Goal: Information Seeking & Learning: Compare options

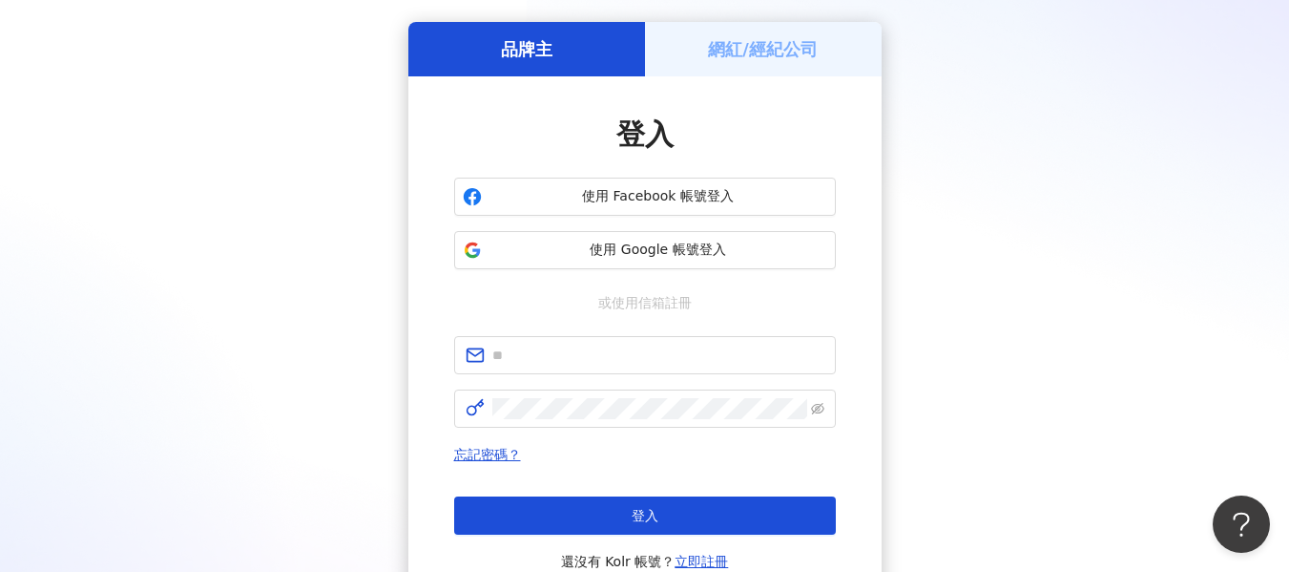
scroll to position [95, 0]
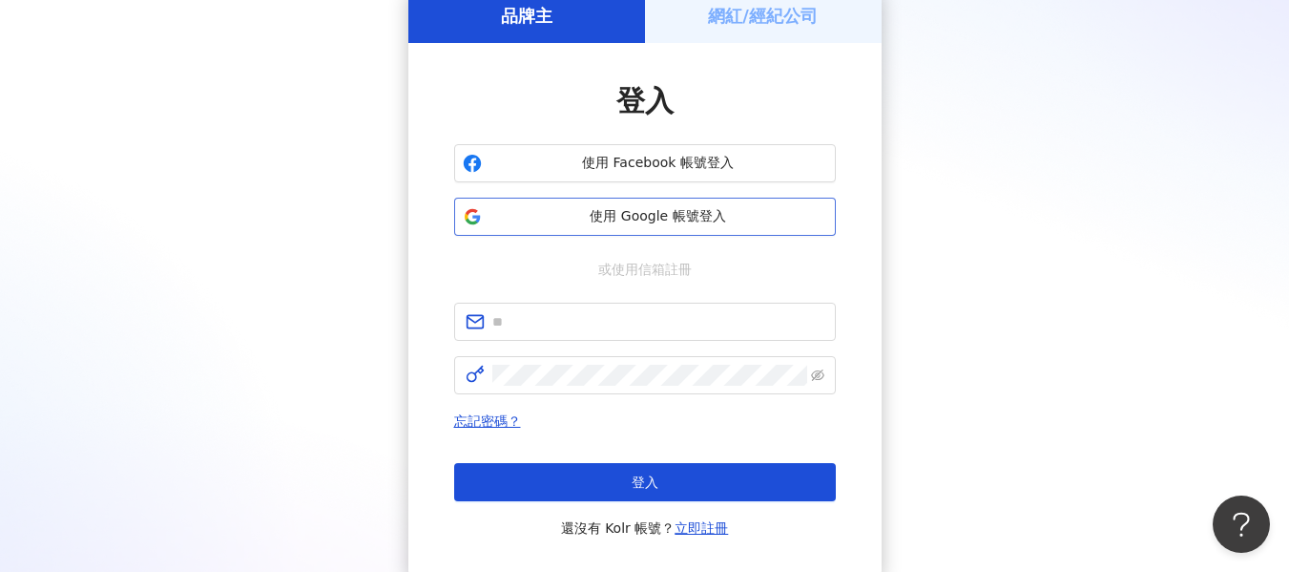
click at [737, 217] on span "使用 Google 帳號登入" at bounding box center [658, 216] width 338 height 19
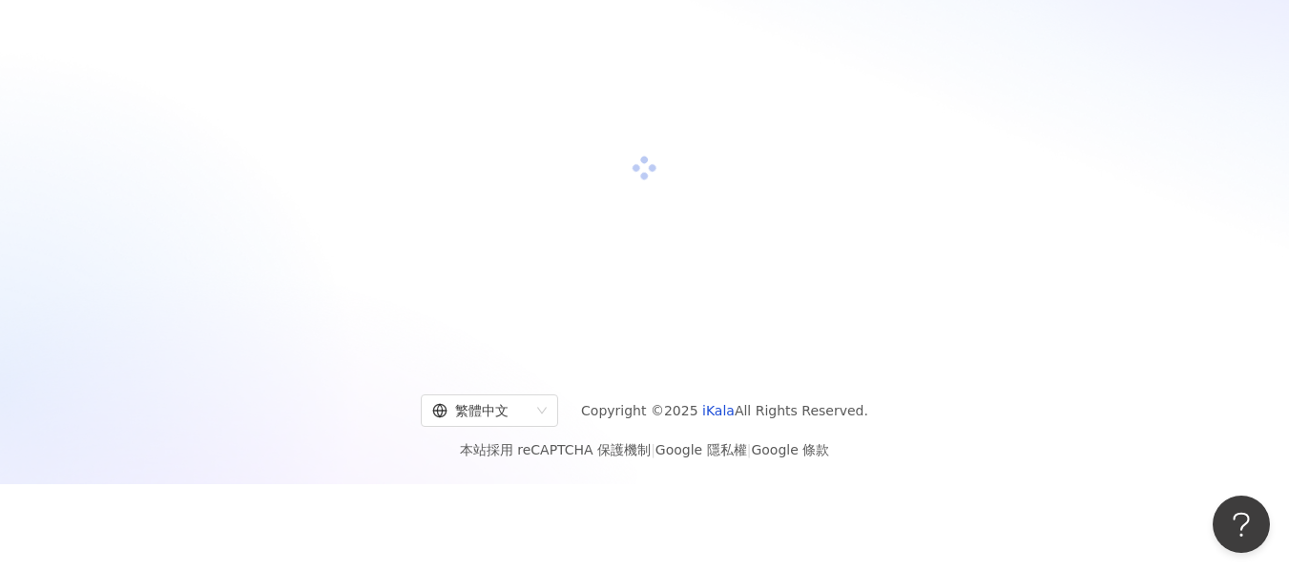
scroll to position [88, 0]
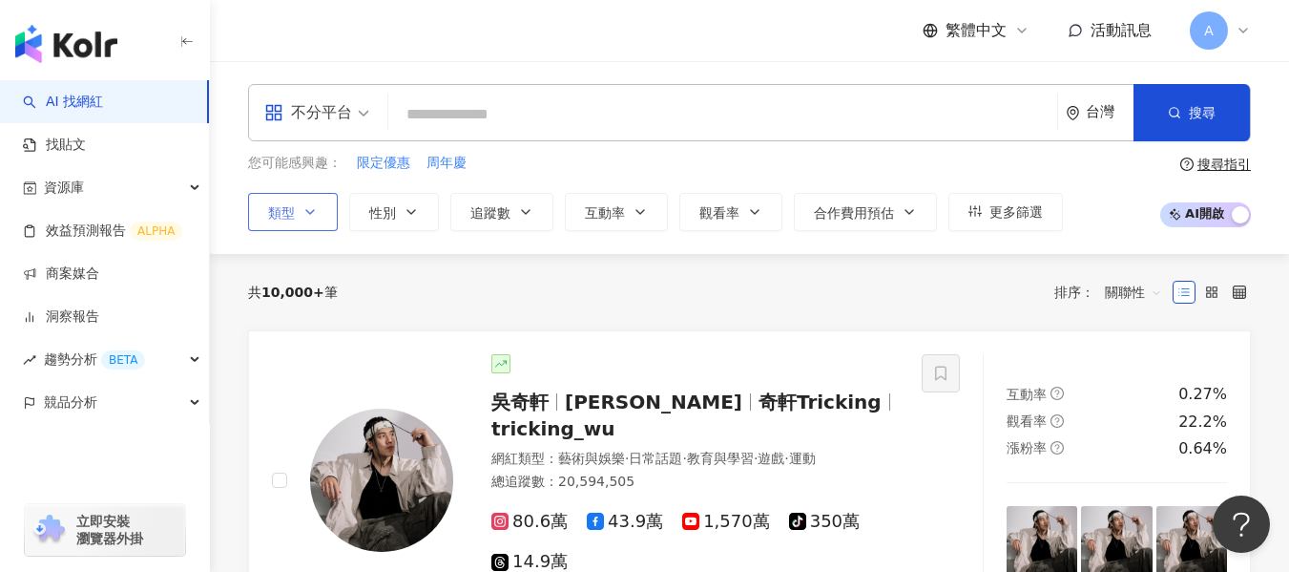
click at [324, 225] on button "類型" at bounding box center [293, 212] width 90 height 38
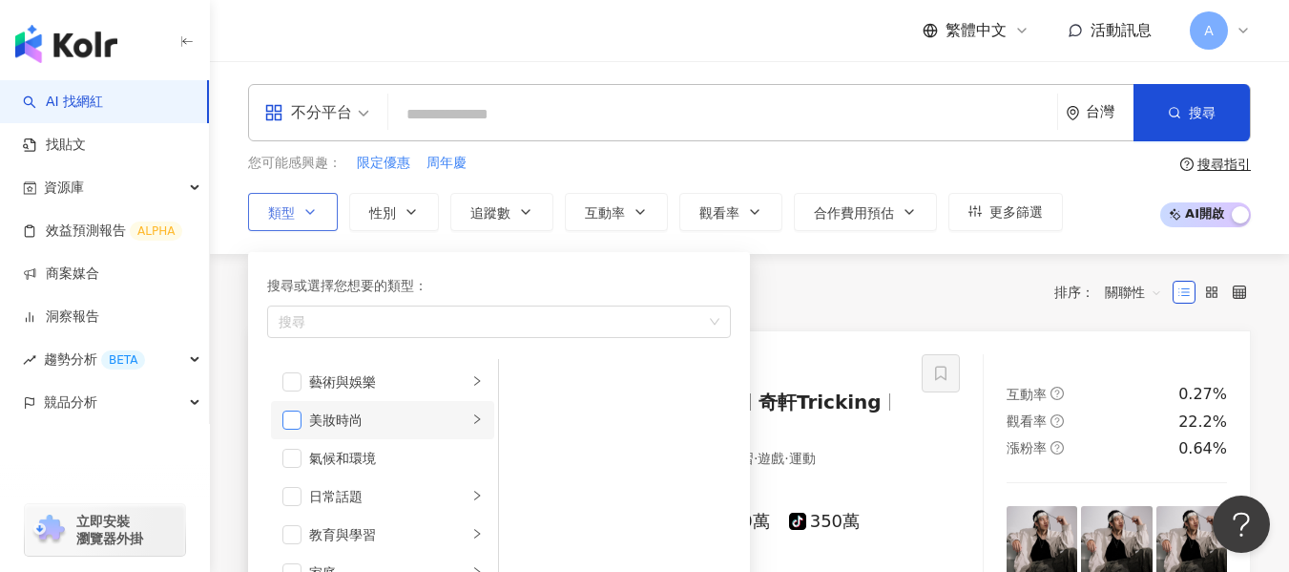
click at [300, 414] on span "button" at bounding box center [291, 419] width 19 height 19
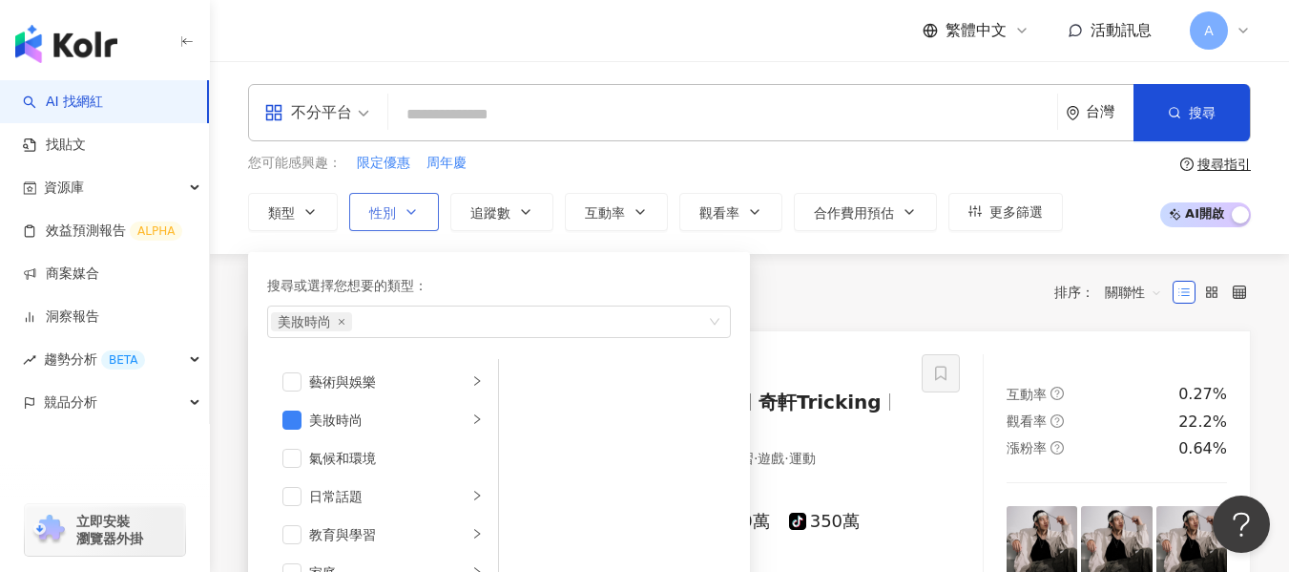
click at [413, 219] on icon "button" at bounding box center [411, 211] width 15 height 15
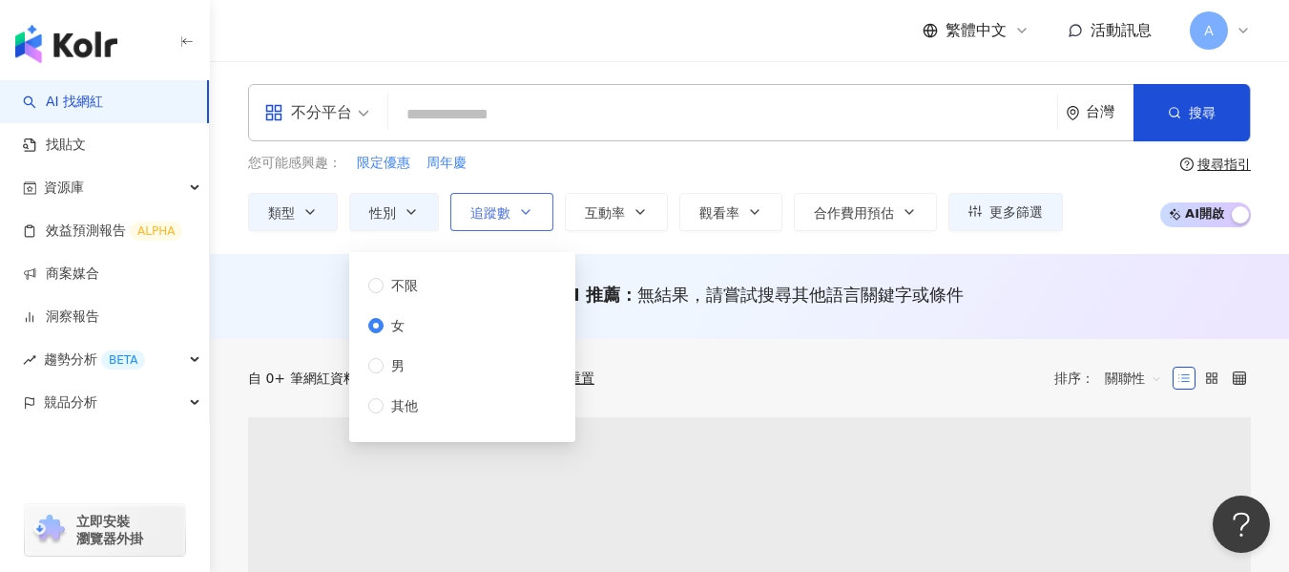
click at [519, 223] on button "追蹤數" at bounding box center [501, 212] width 103 height 38
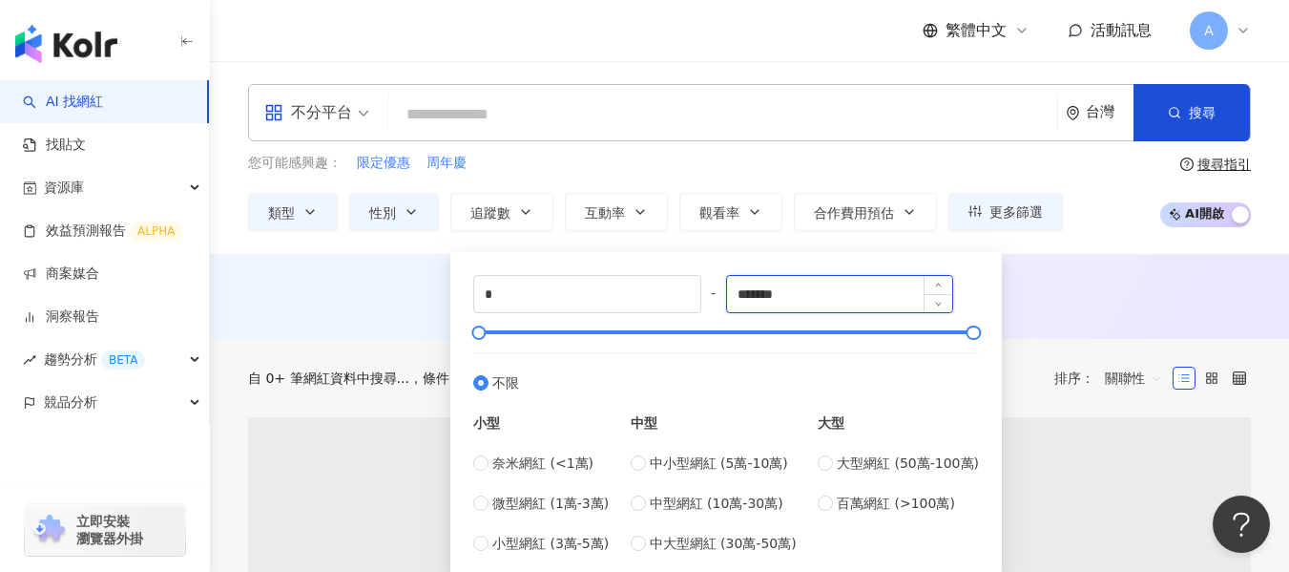
click at [804, 298] on input "*******" at bounding box center [840, 294] width 226 height 36
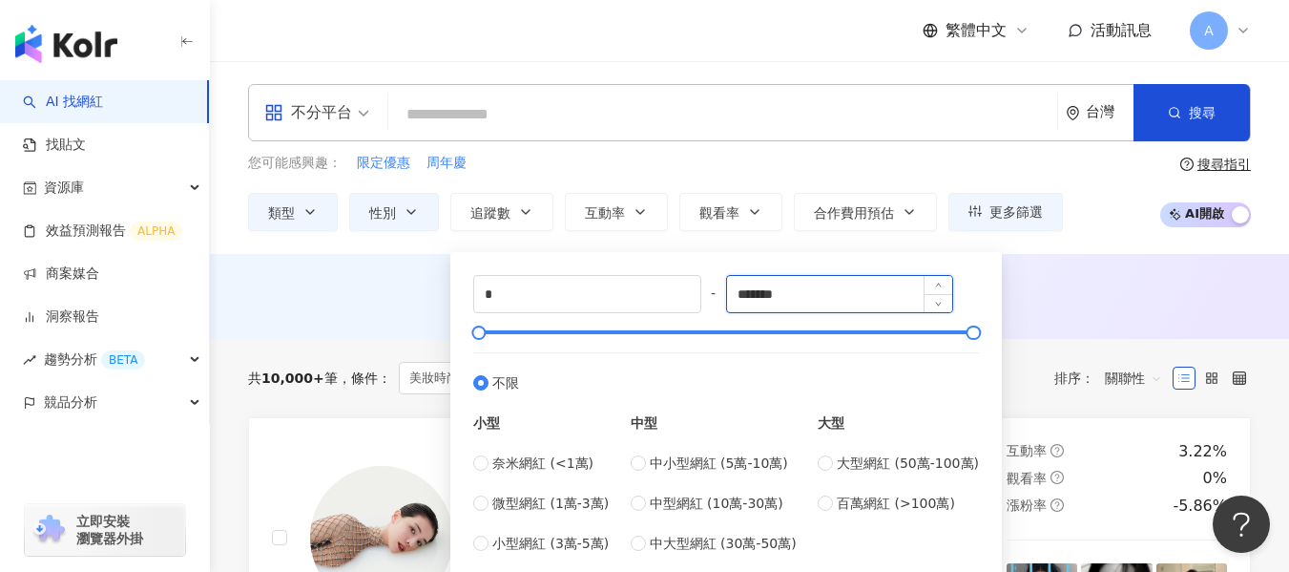
drag, startPoint x: 804, startPoint y: 298, endPoint x: 775, endPoint y: 304, distance: 30.3
click at [775, 304] on input "*******" at bounding box center [840, 294] width 226 height 36
type input "*"
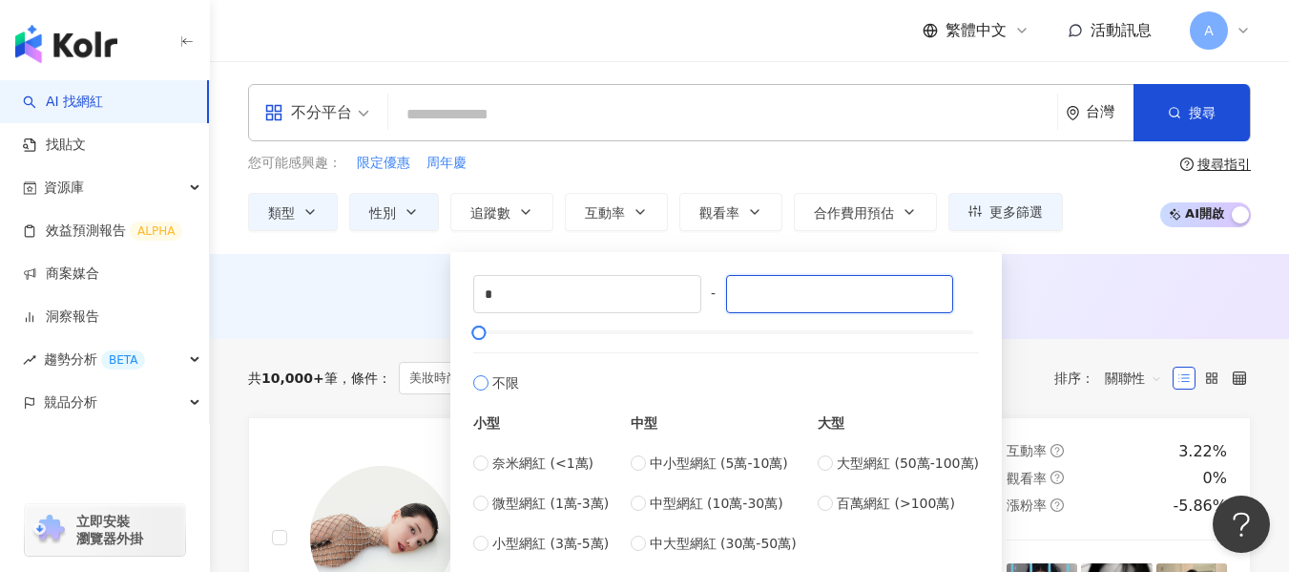
type input "*"
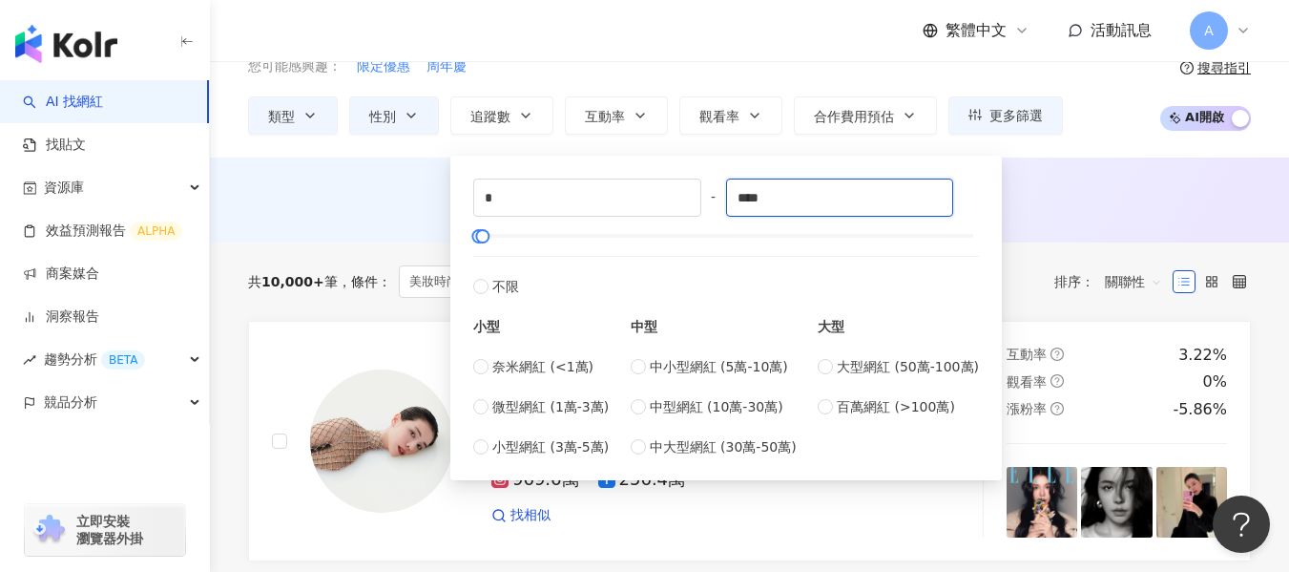
scroll to position [95, 0]
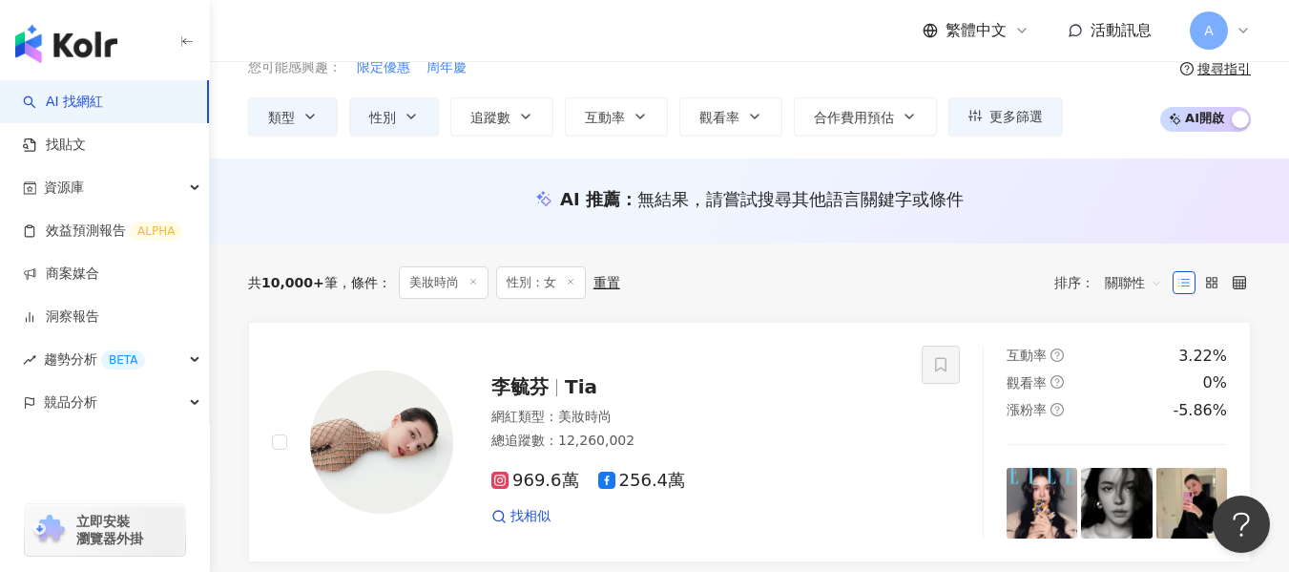
click at [1103, 209] on div "AI 推薦 ： 無結果，請嘗試搜尋其他語言關鍵字或條件" at bounding box center [749, 199] width 1003 height 24
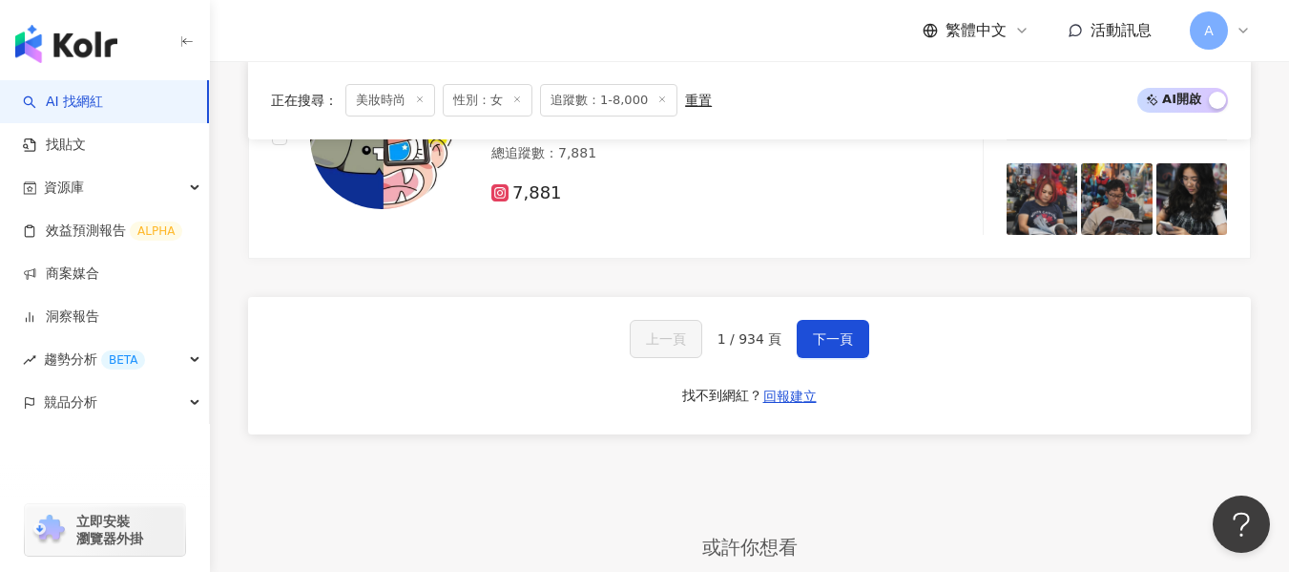
scroll to position [3244, 0]
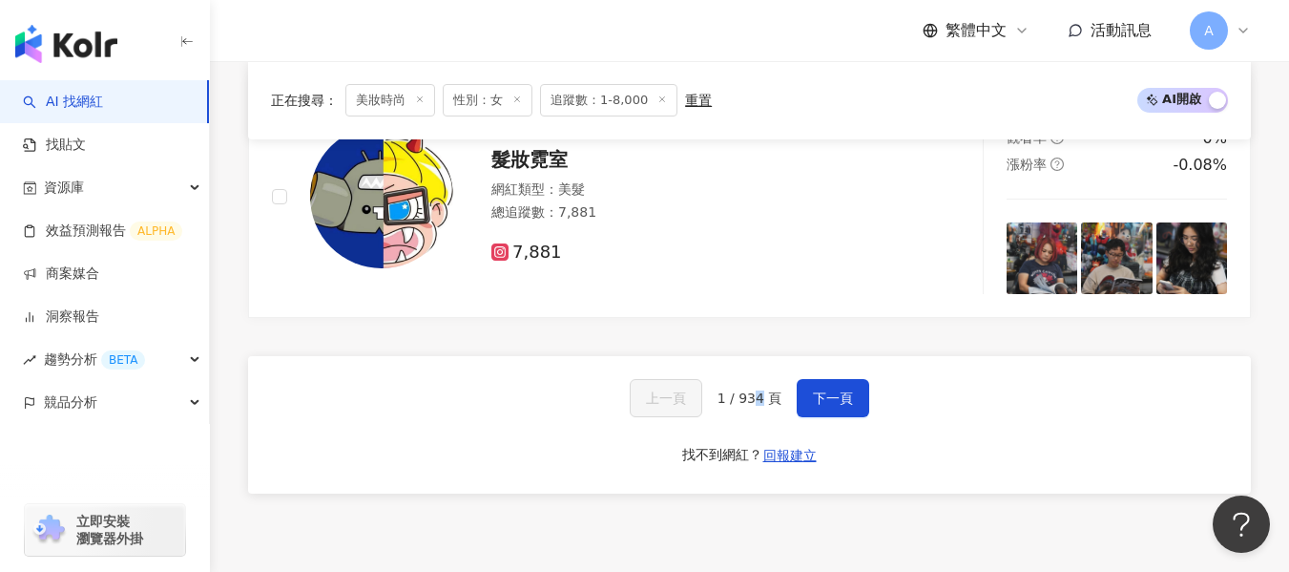
click at [758, 397] on span "1 / 934 頁" at bounding box center [750, 397] width 65 height 15
click at [746, 397] on span "1 / 934 頁" at bounding box center [750, 397] width 65 height 15
click at [730, 398] on span "1 / 934 頁" at bounding box center [750, 397] width 65 height 15
click at [728, 398] on span "1 / 934 頁" at bounding box center [750, 397] width 65 height 15
click at [724, 399] on span "1 / 934 頁" at bounding box center [750, 397] width 65 height 15
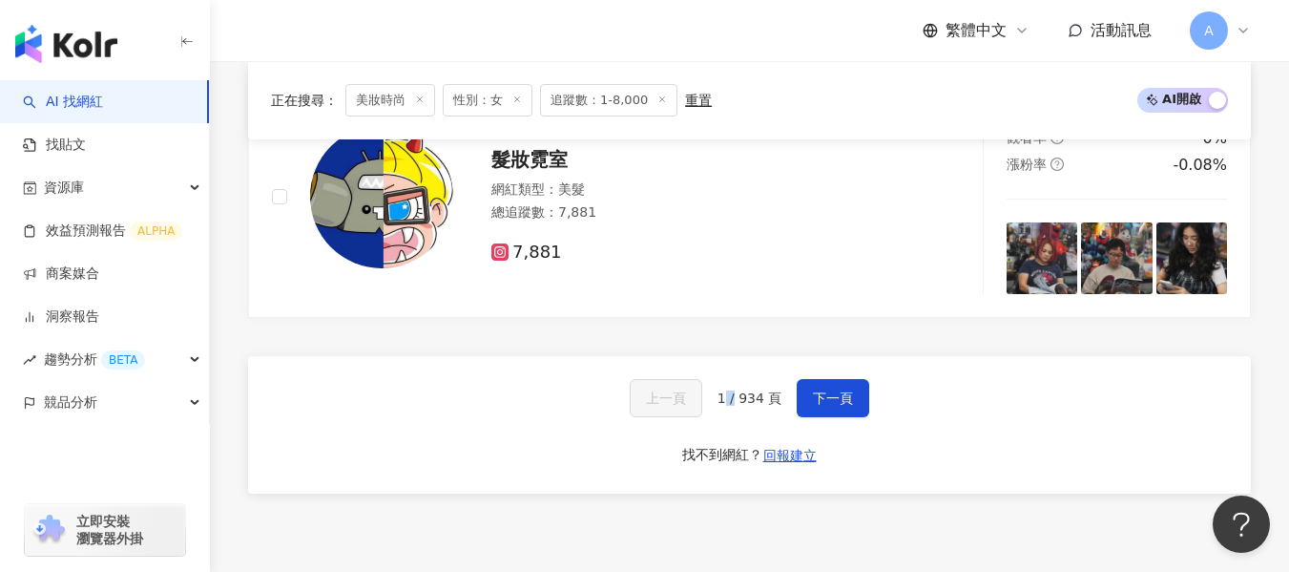
click at [724, 399] on span "1 / 934 頁" at bounding box center [750, 397] width 65 height 15
click at [715, 399] on div "上一頁 1 / 934 頁 下一頁" at bounding box center [750, 398] width 240 height 38
click at [838, 407] on button "下一頁" at bounding box center [833, 398] width 73 height 38
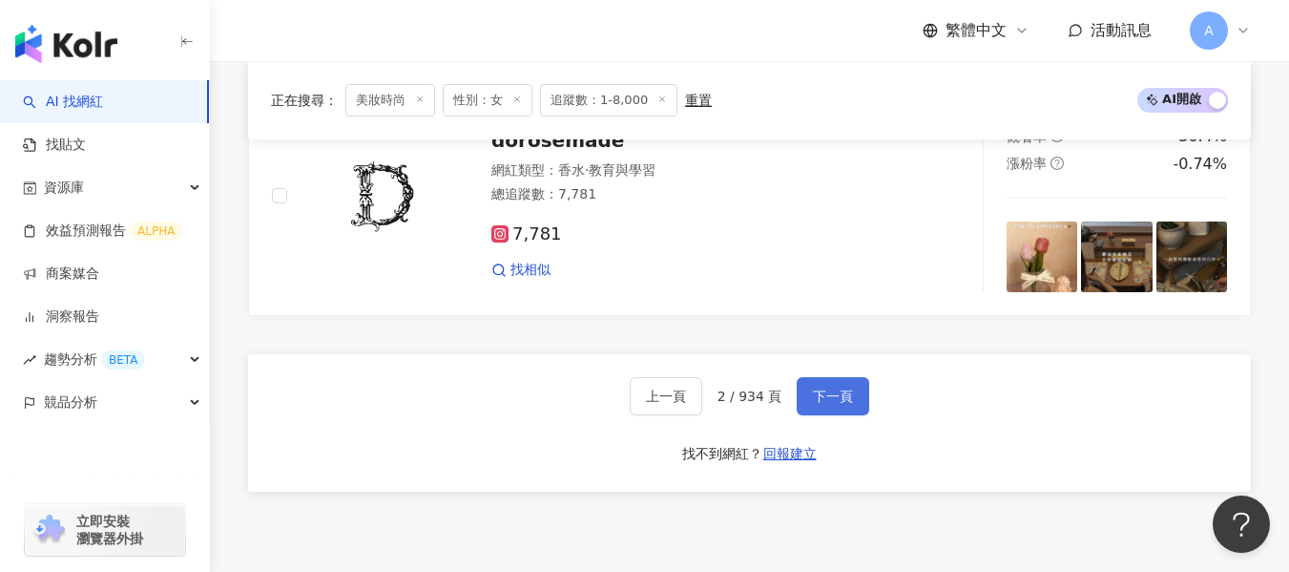
click at [835, 404] on span "下一頁" at bounding box center [833, 395] width 40 height 15
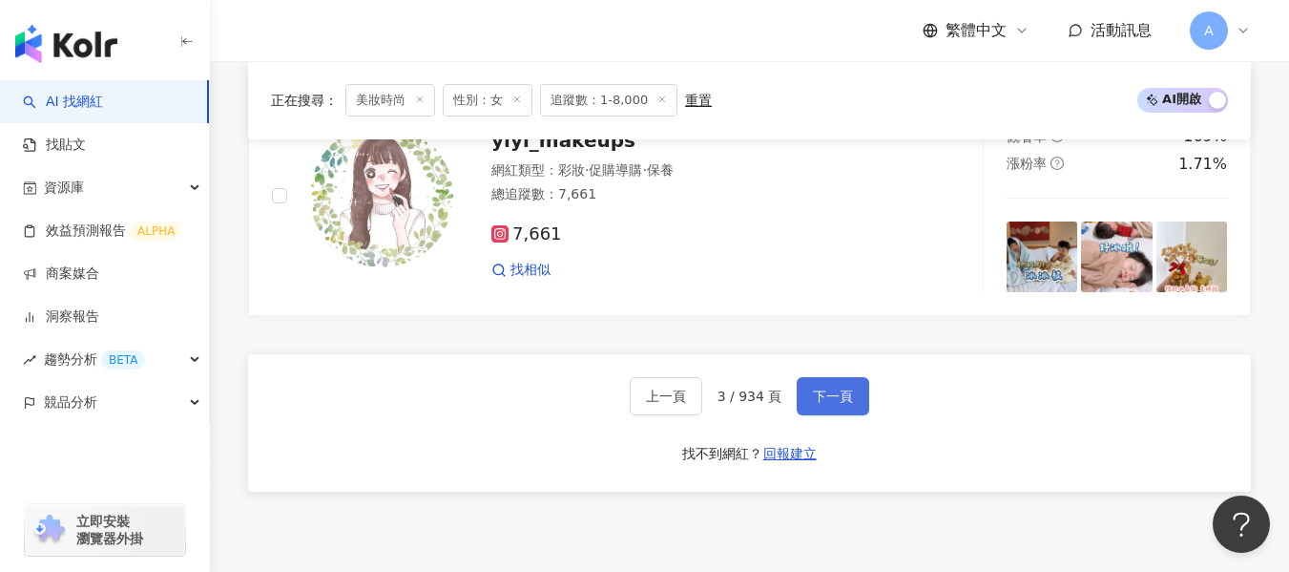
click at [832, 395] on span "下一頁" at bounding box center [833, 395] width 40 height 15
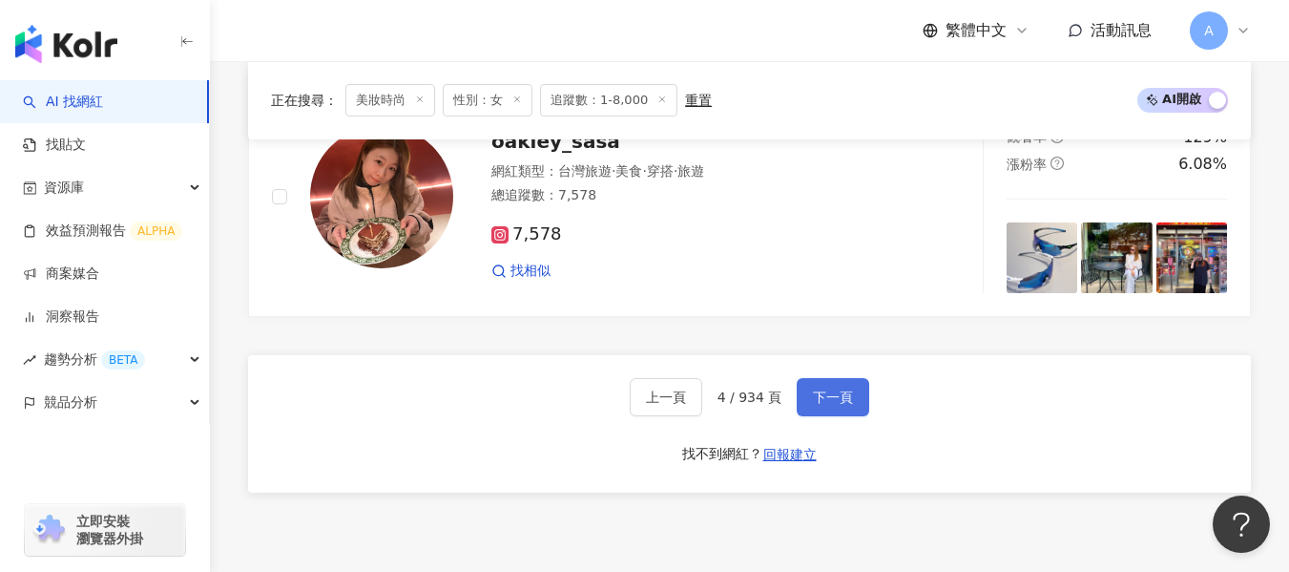
click at [809, 412] on button "下一頁" at bounding box center [833, 397] width 73 height 38
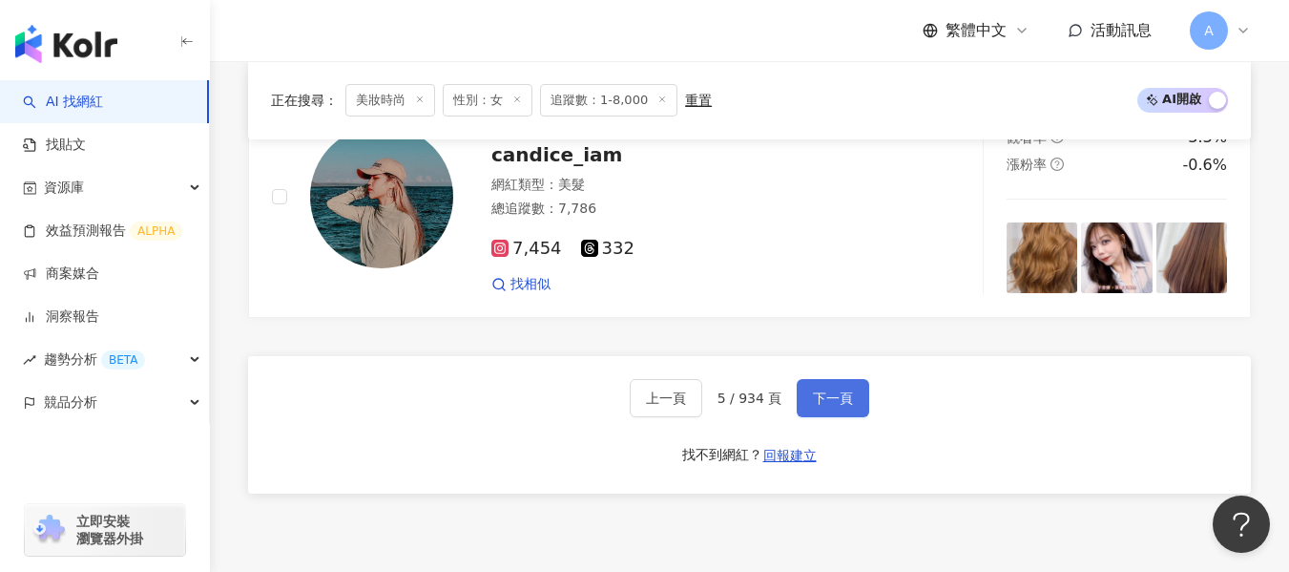
click at [842, 409] on button "下一頁" at bounding box center [833, 398] width 73 height 38
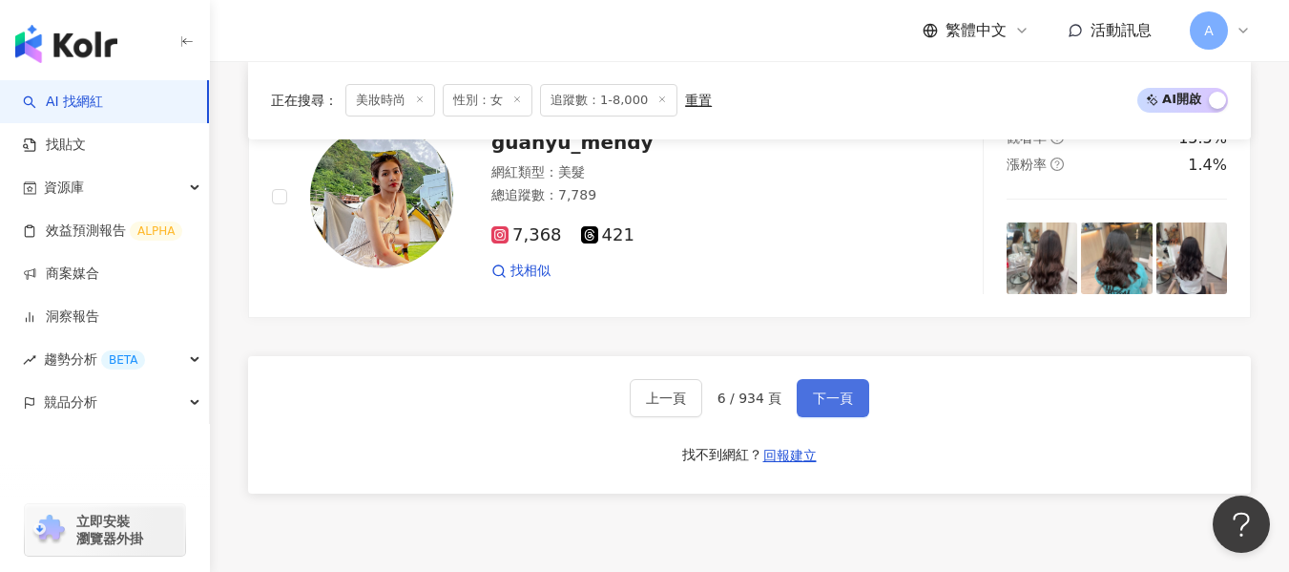
click at [844, 409] on button "下一頁" at bounding box center [833, 398] width 73 height 38
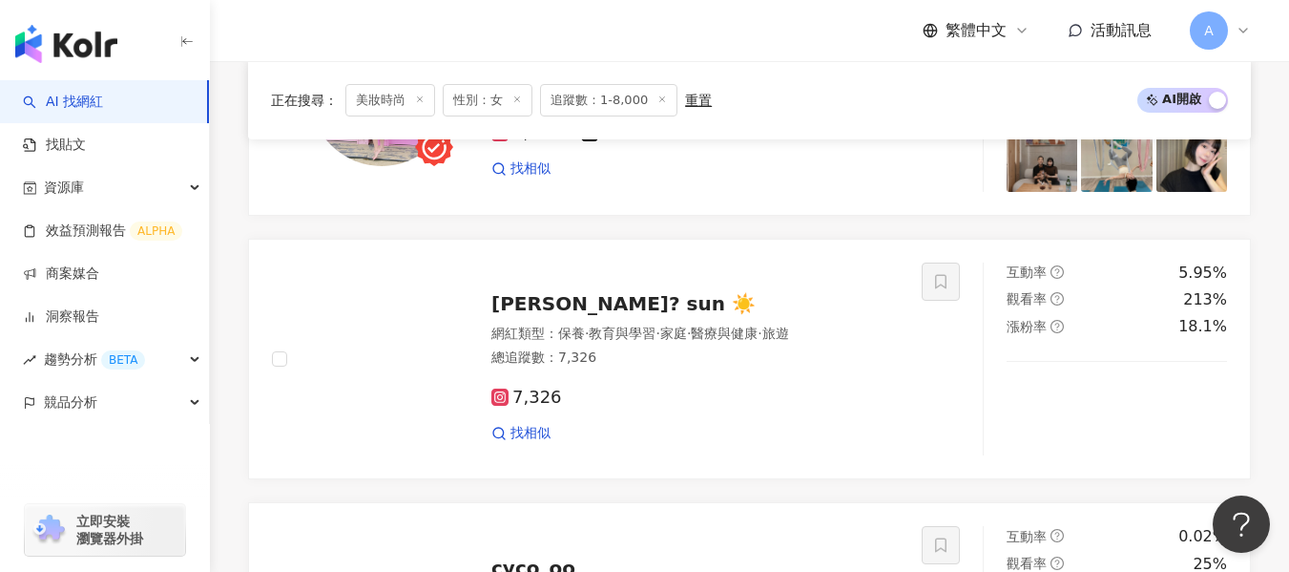
scroll to position [3394, 0]
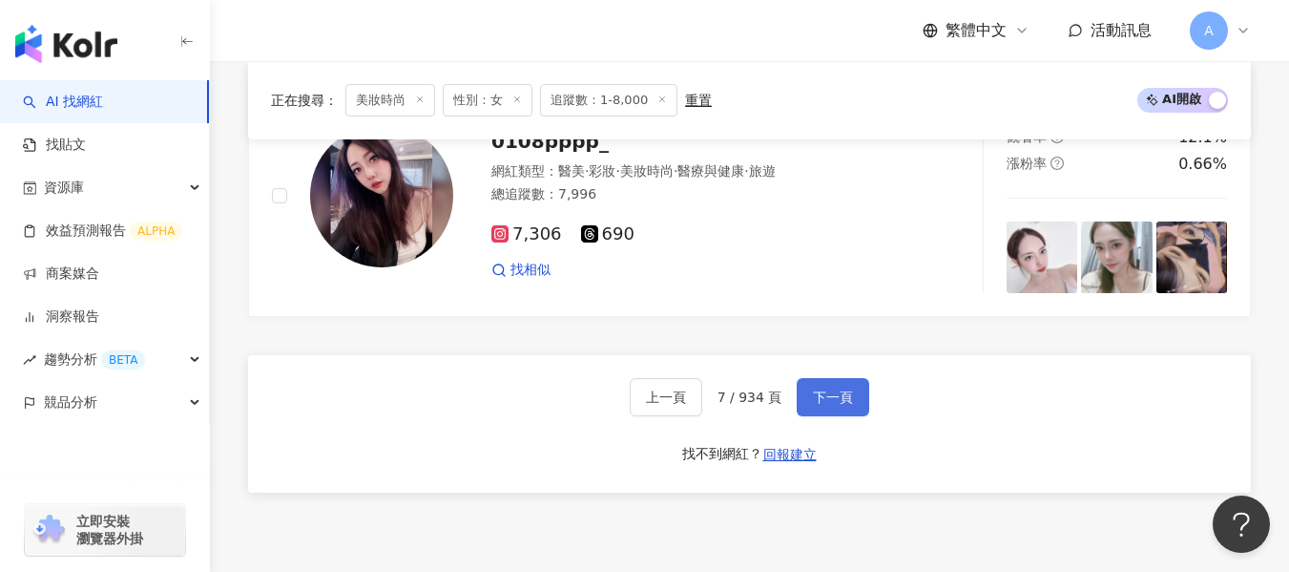
click at [837, 397] on span "下一頁" at bounding box center [833, 396] width 40 height 15
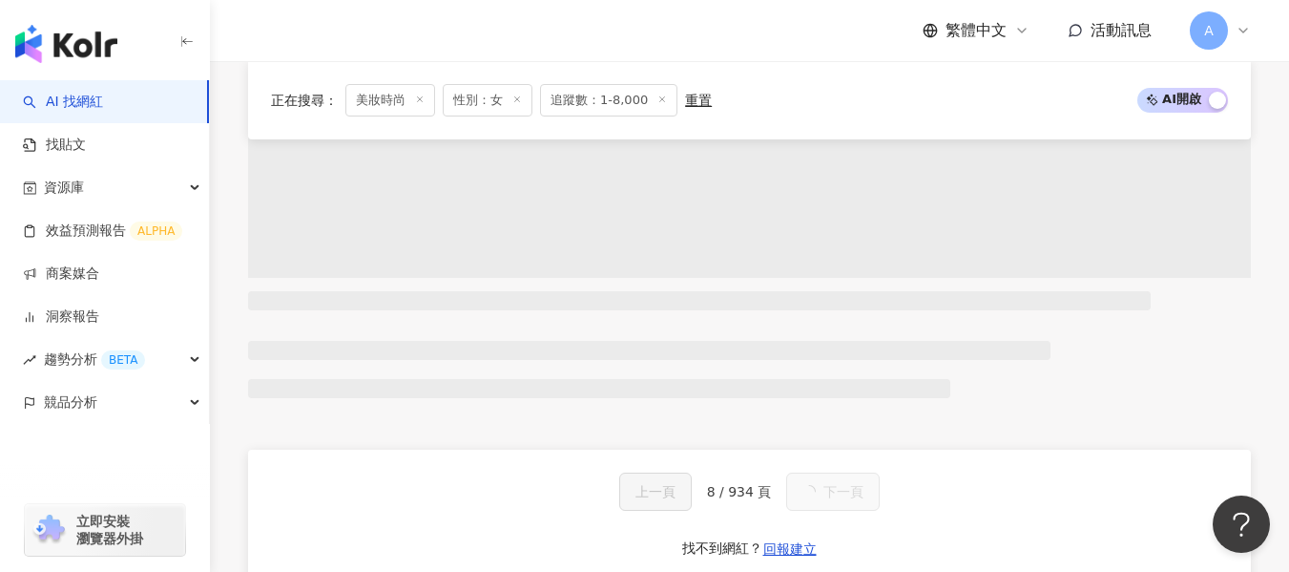
scroll to position [3149, 0]
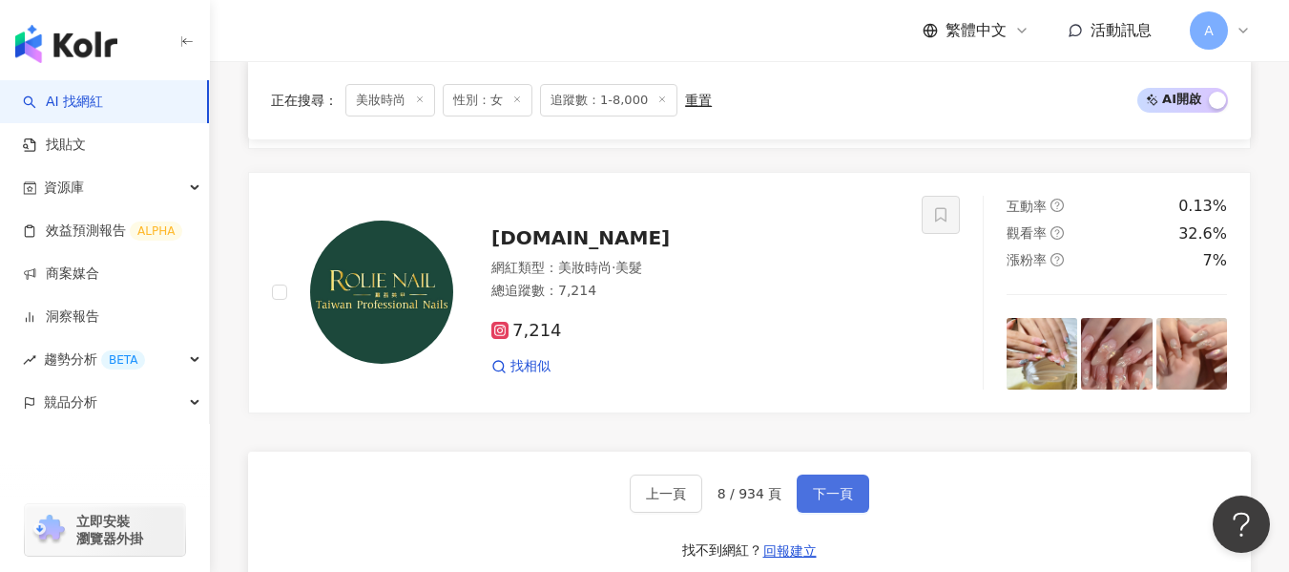
click at [847, 489] on span "下一頁" at bounding box center [833, 493] width 40 height 15
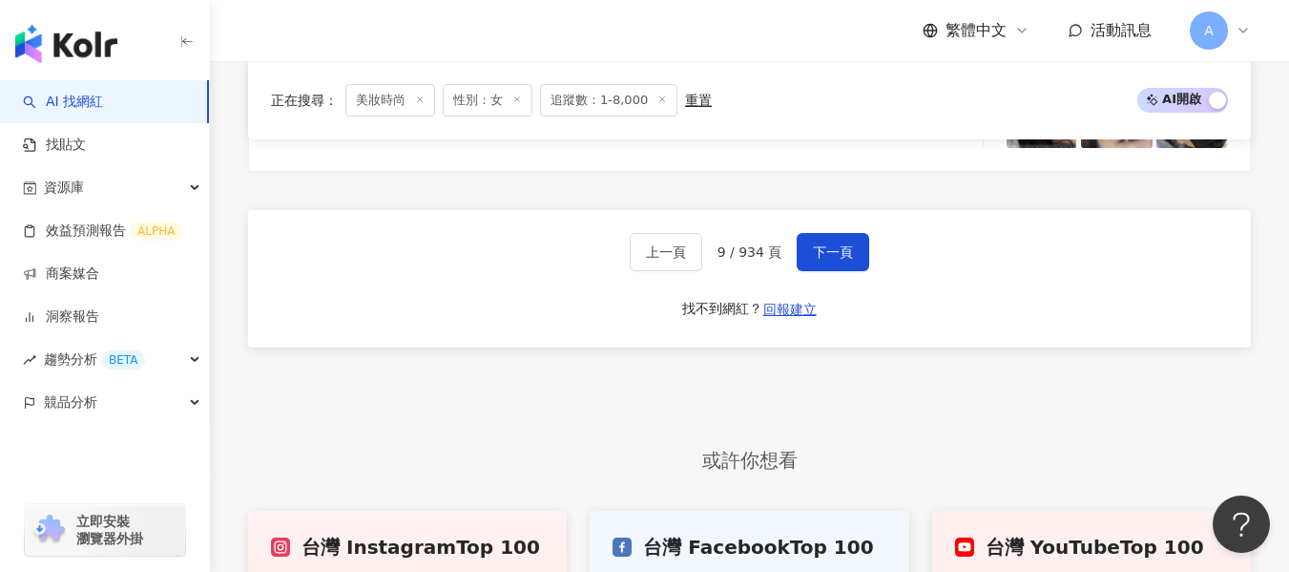
scroll to position [3435, 0]
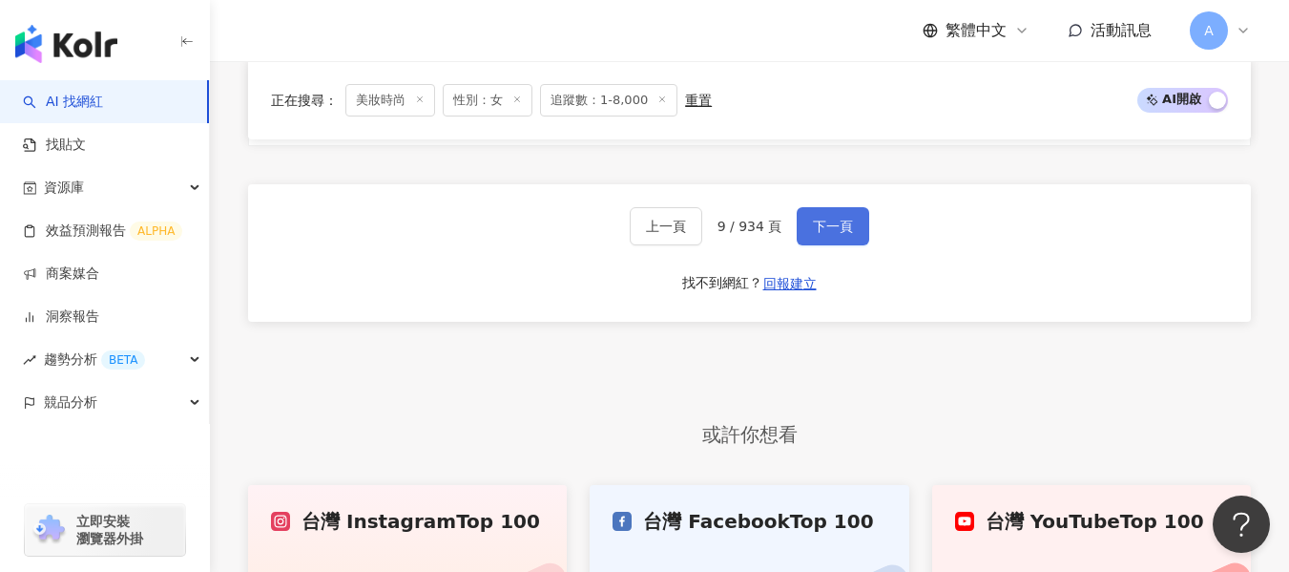
click at [838, 207] on button "下一頁" at bounding box center [833, 226] width 73 height 38
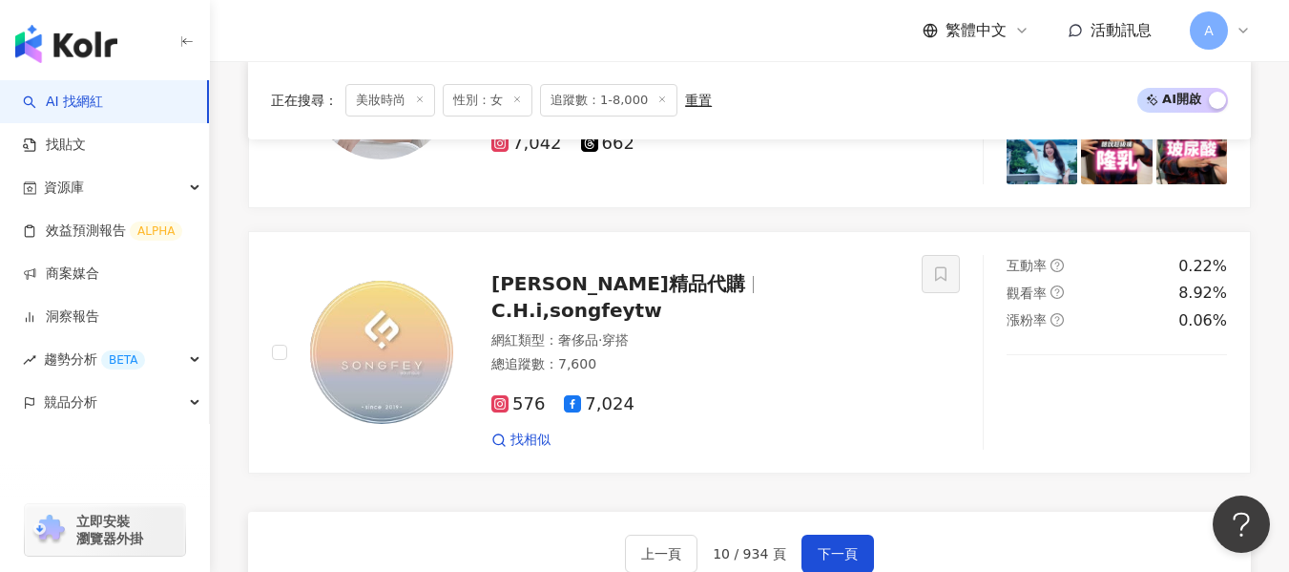
scroll to position [3149, 0]
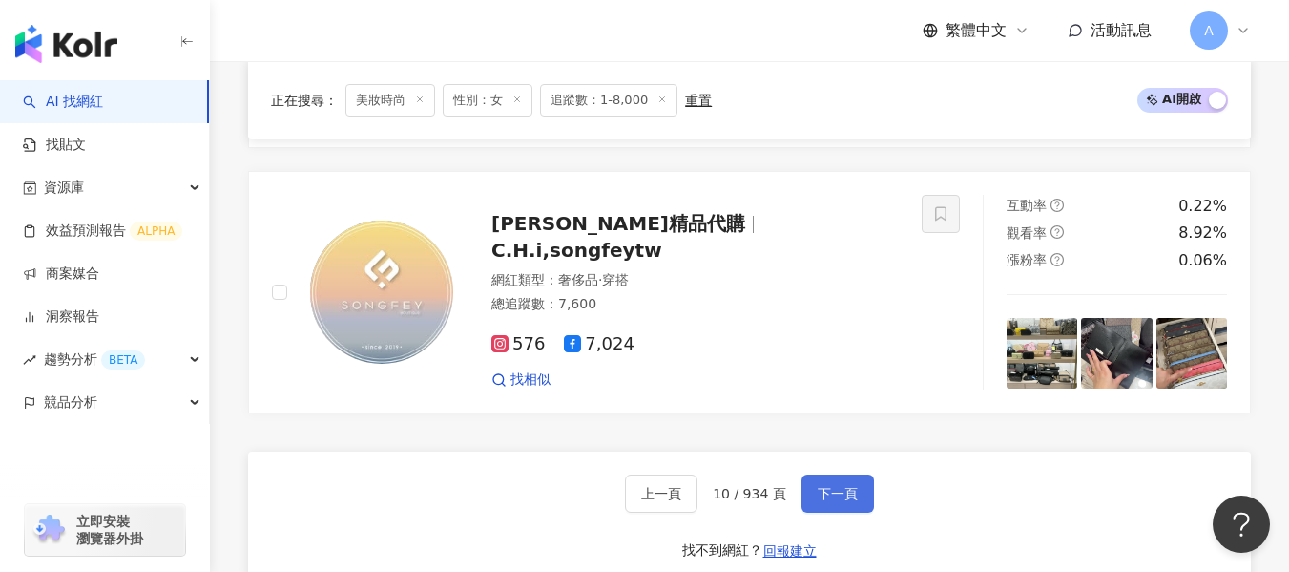
click at [849, 489] on span "下一頁" at bounding box center [838, 493] width 40 height 15
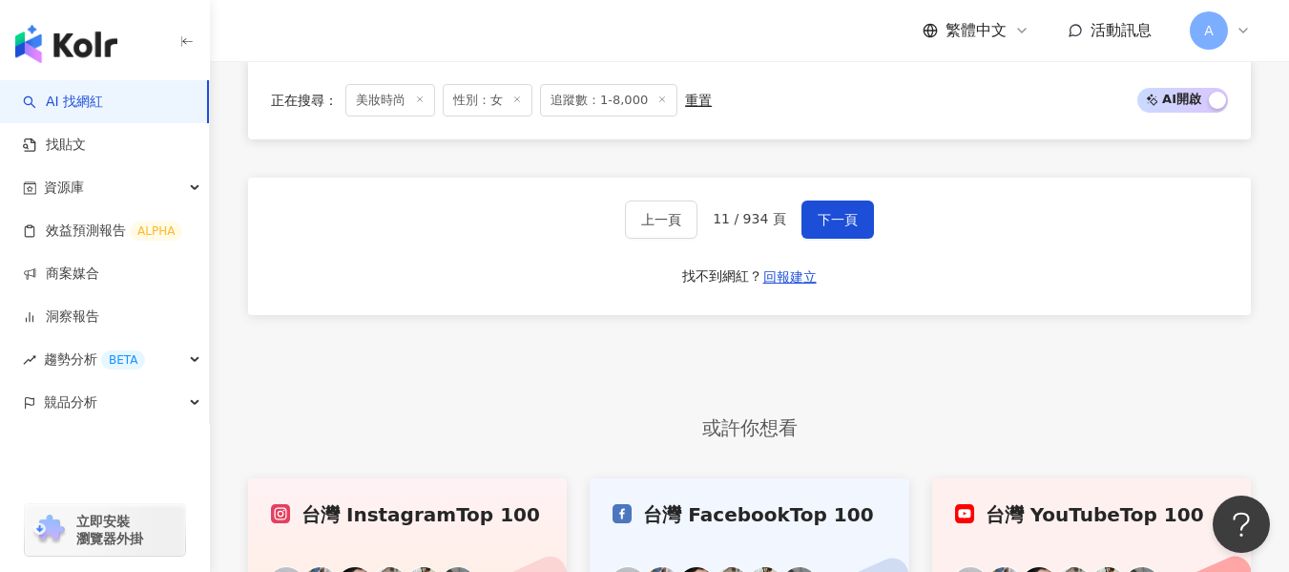
scroll to position [3473, 0]
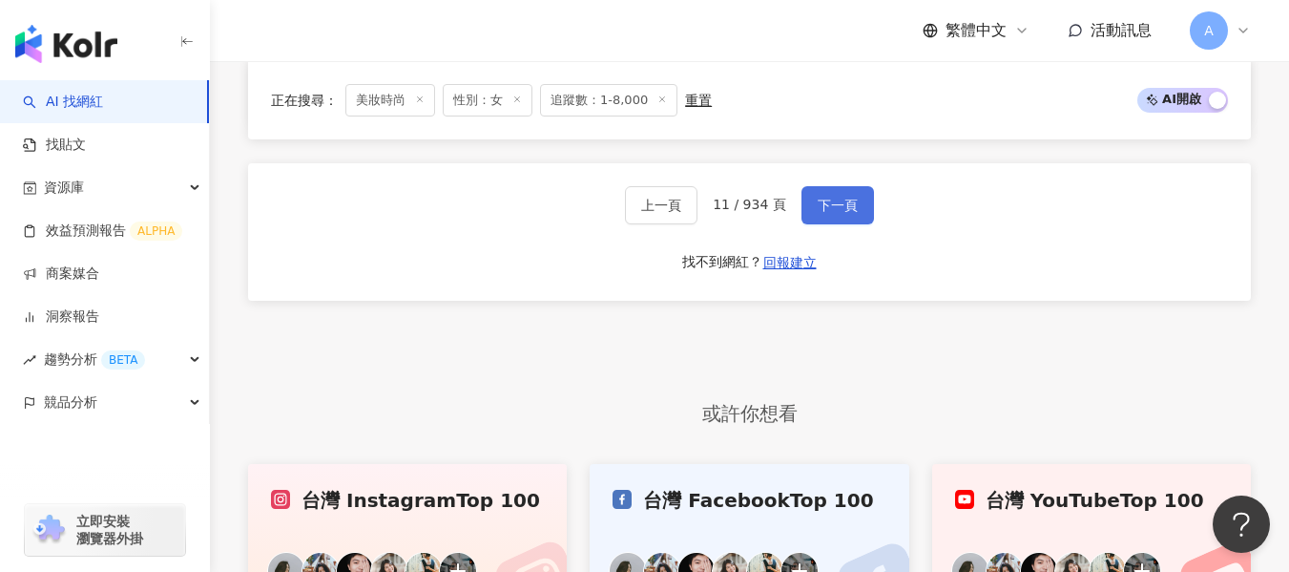
click at [831, 211] on span "下一頁" at bounding box center [838, 205] width 40 height 15
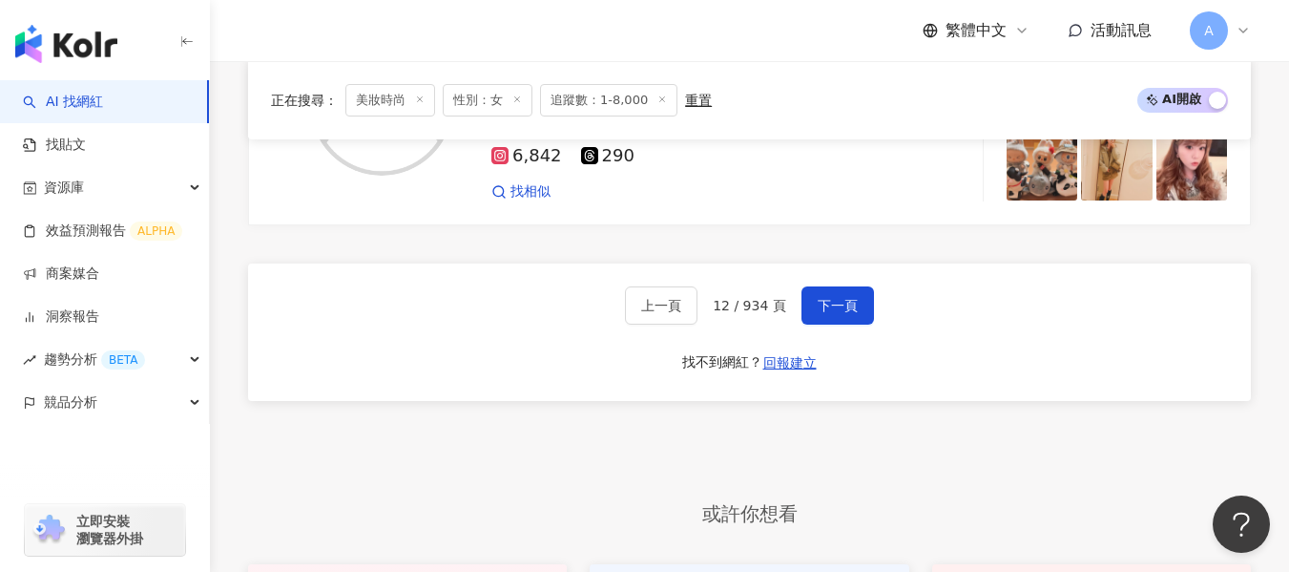
scroll to position [3403, 0]
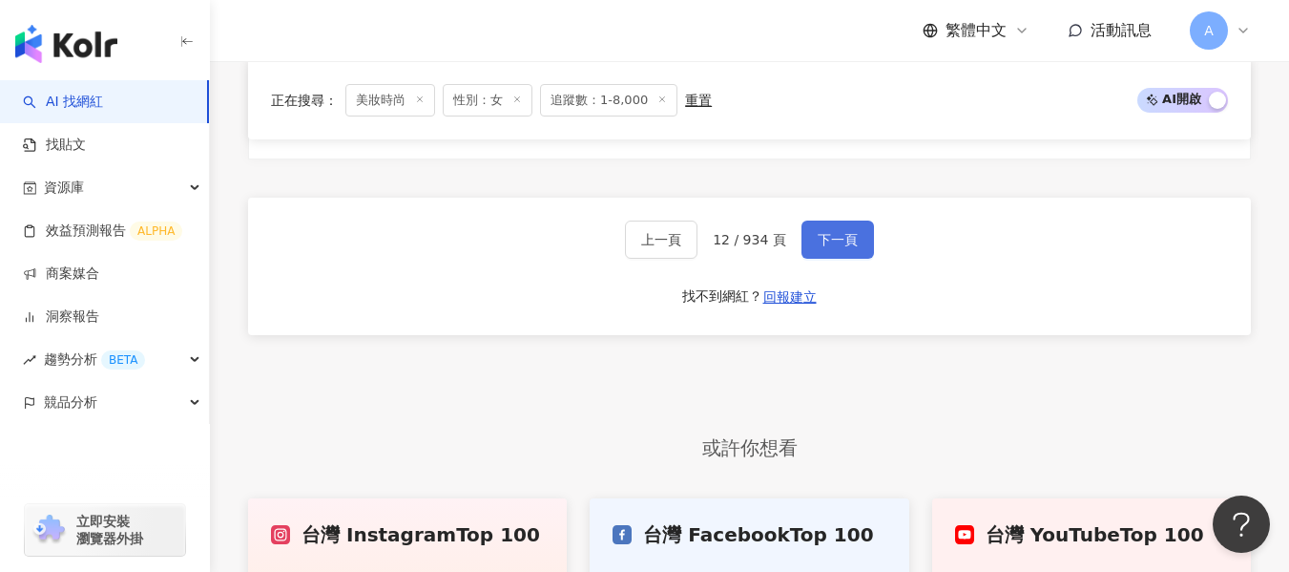
click at [842, 246] on span "下一頁" at bounding box center [838, 239] width 40 height 15
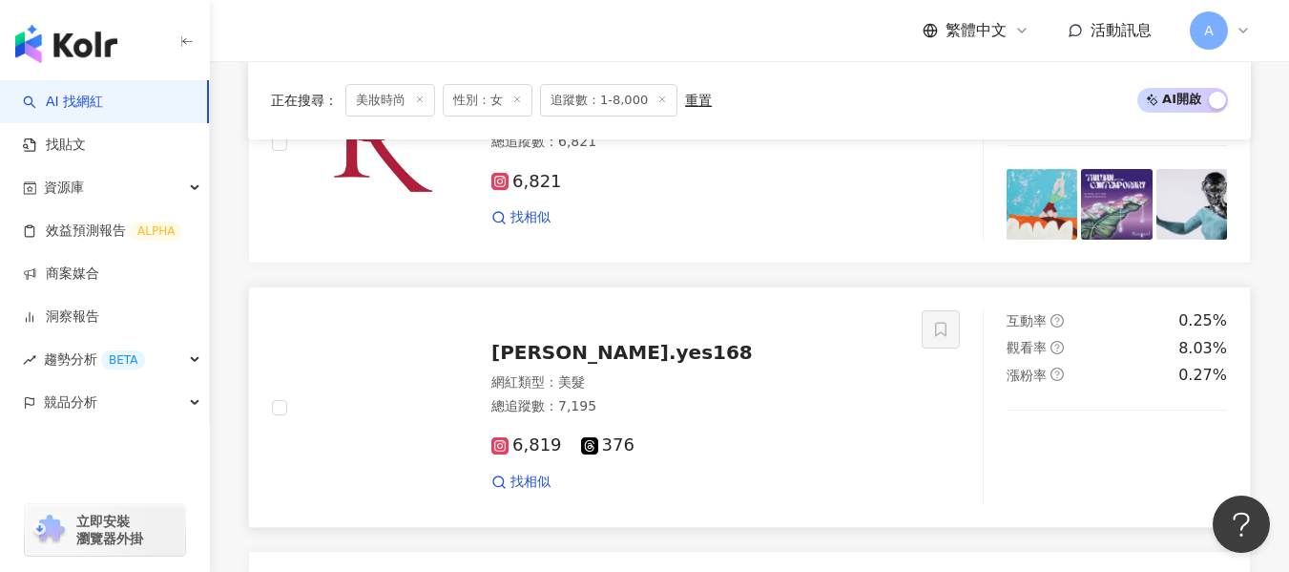
scroll to position [1017, 0]
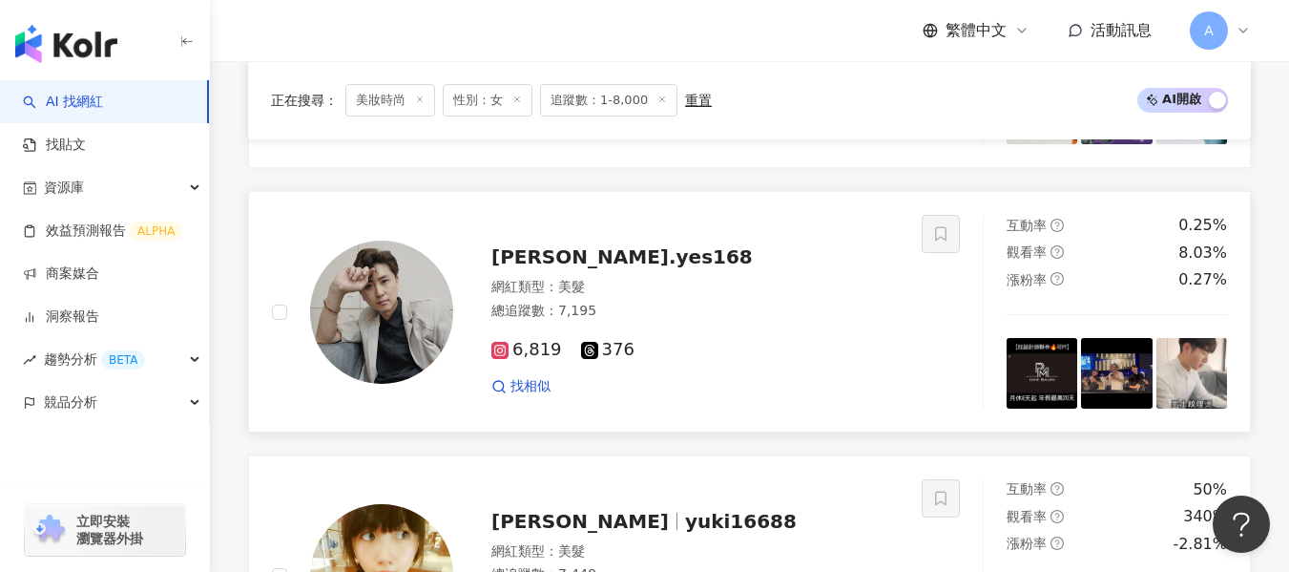
click at [765, 311] on div "總追蹤數 ： 7,195" at bounding box center [694, 311] width 407 height 19
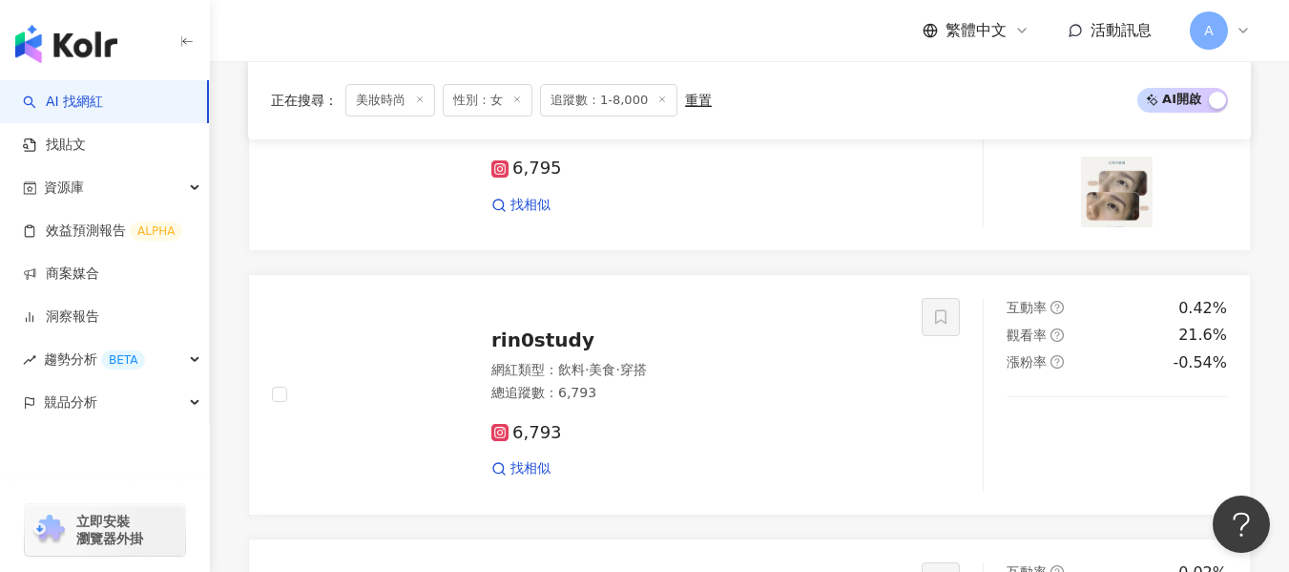
scroll to position [2544, 0]
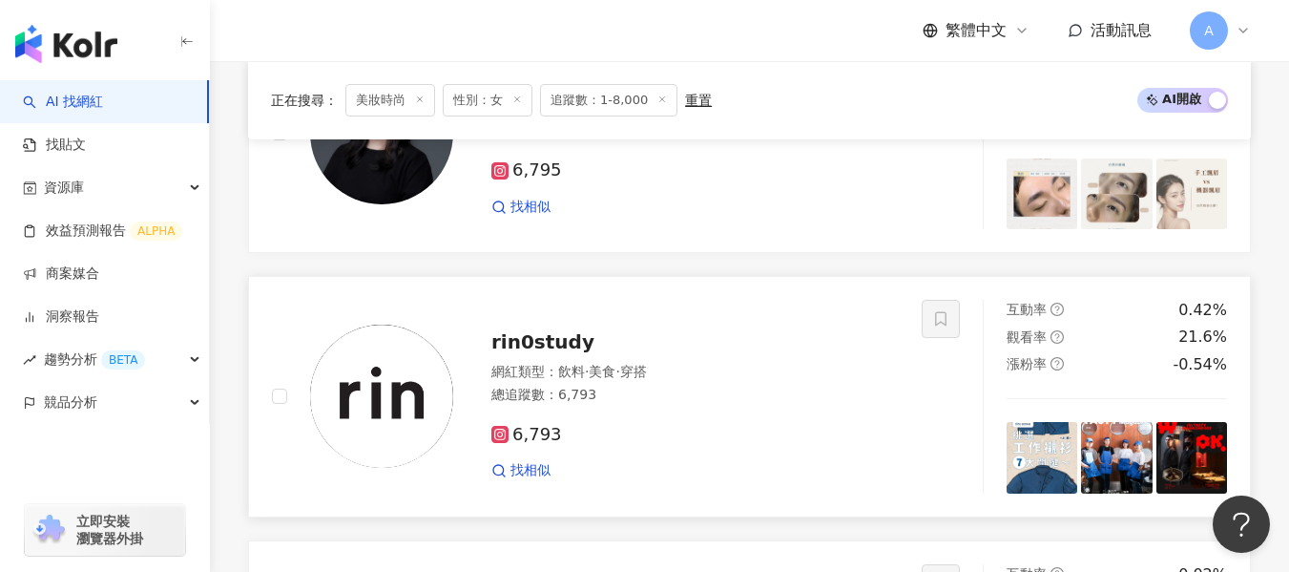
click at [735, 363] on div "網紅類型 ： 飲料 · 美食 · 穿搭" at bounding box center [694, 372] width 407 height 19
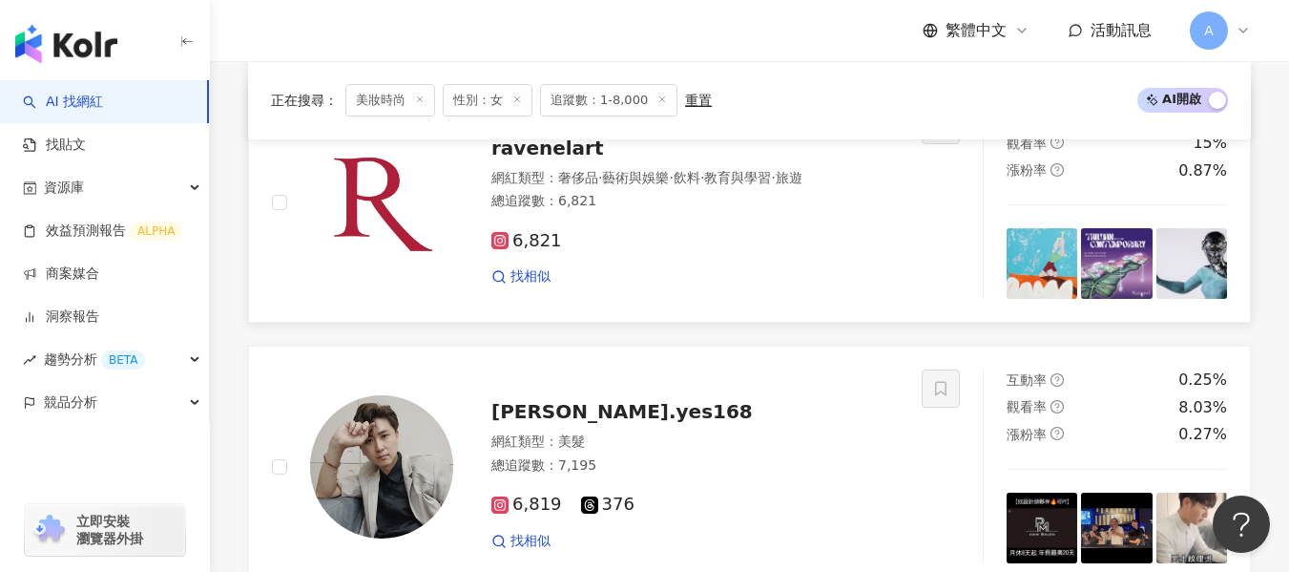
scroll to position [1050, 0]
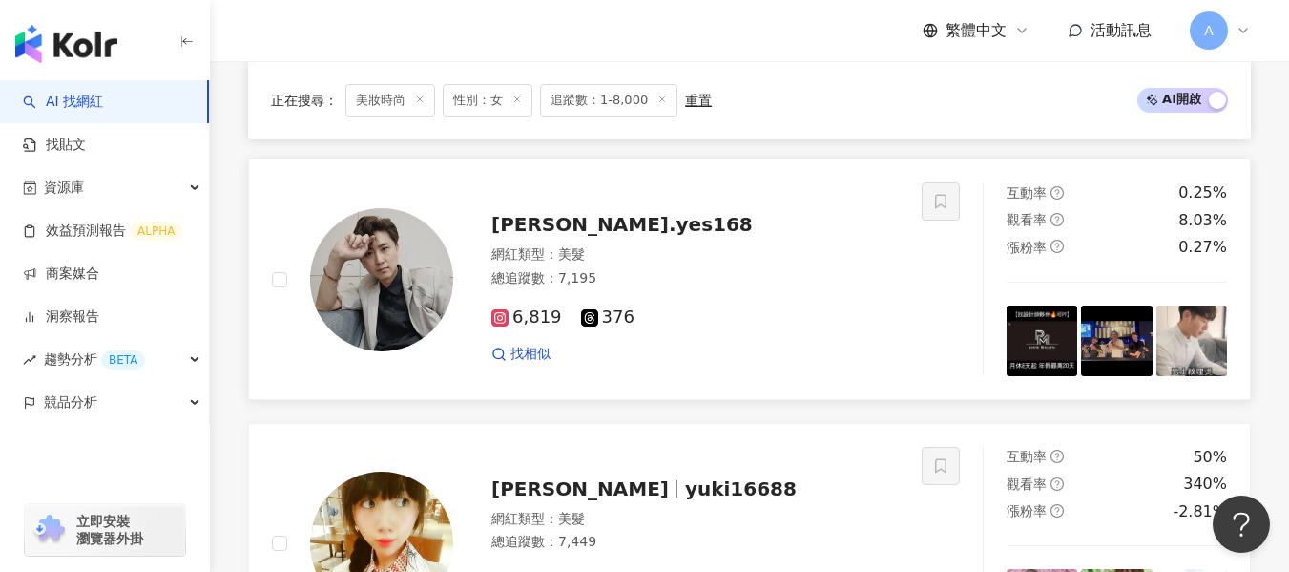
click at [779, 298] on div "6,819 376 找相似" at bounding box center [694, 327] width 407 height 71
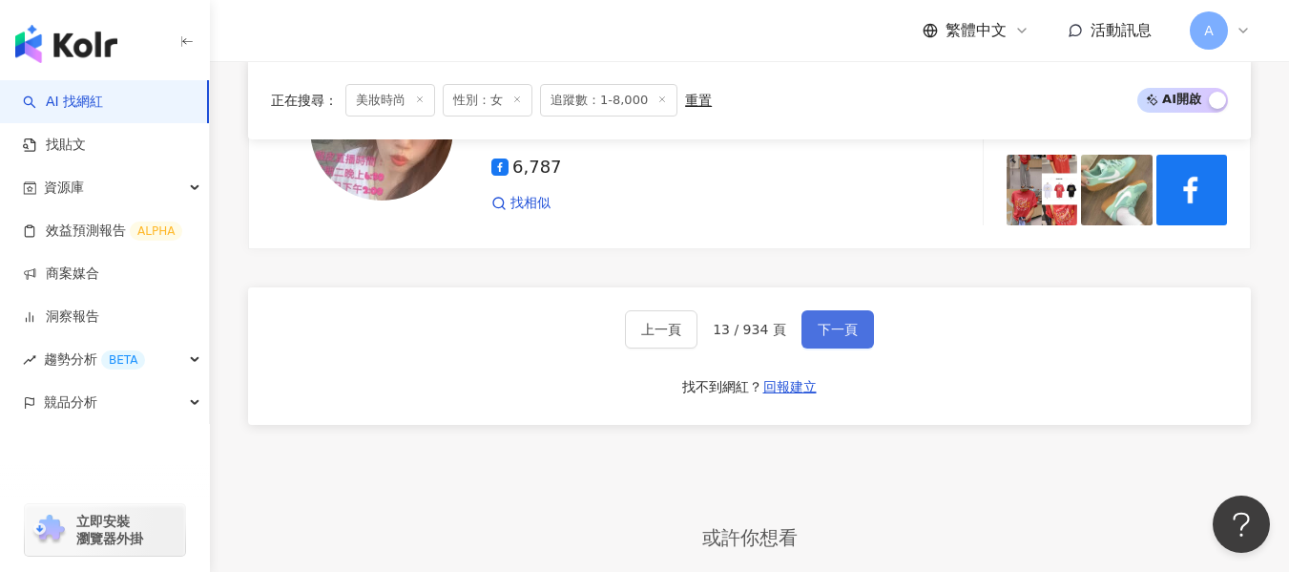
click at [840, 322] on span "下一頁" at bounding box center [838, 329] width 40 height 15
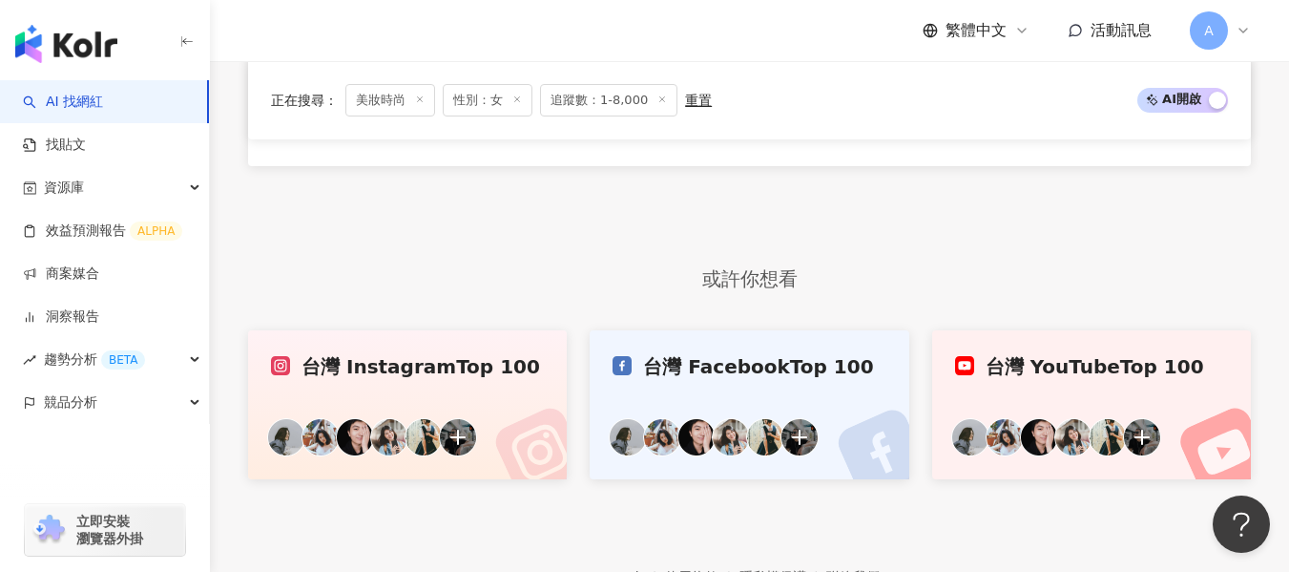
scroll to position [3403, 0]
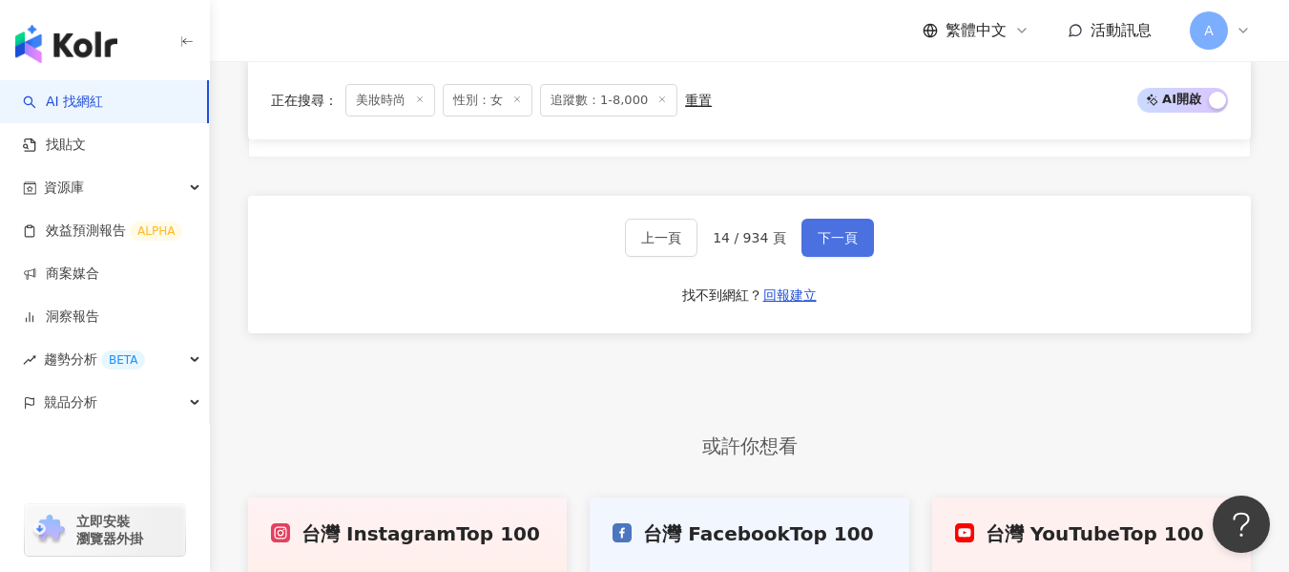
click at [834, 242] on span "下一頁" at bounding box center [838, 237] width 40 height 15
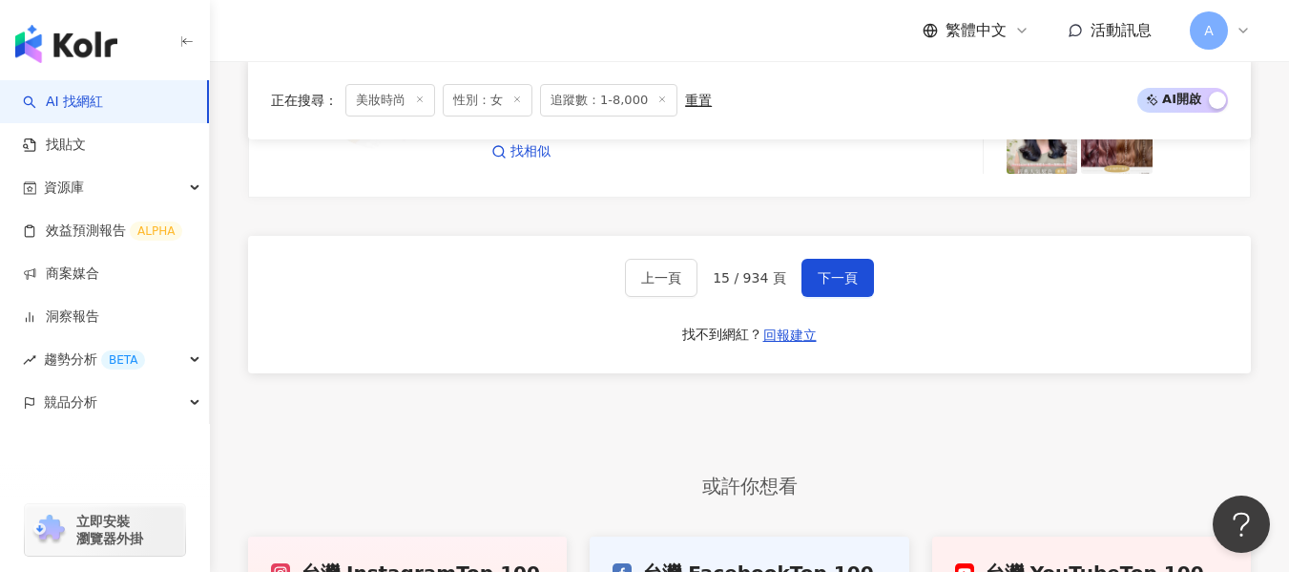
scroll to position [3274, 0]
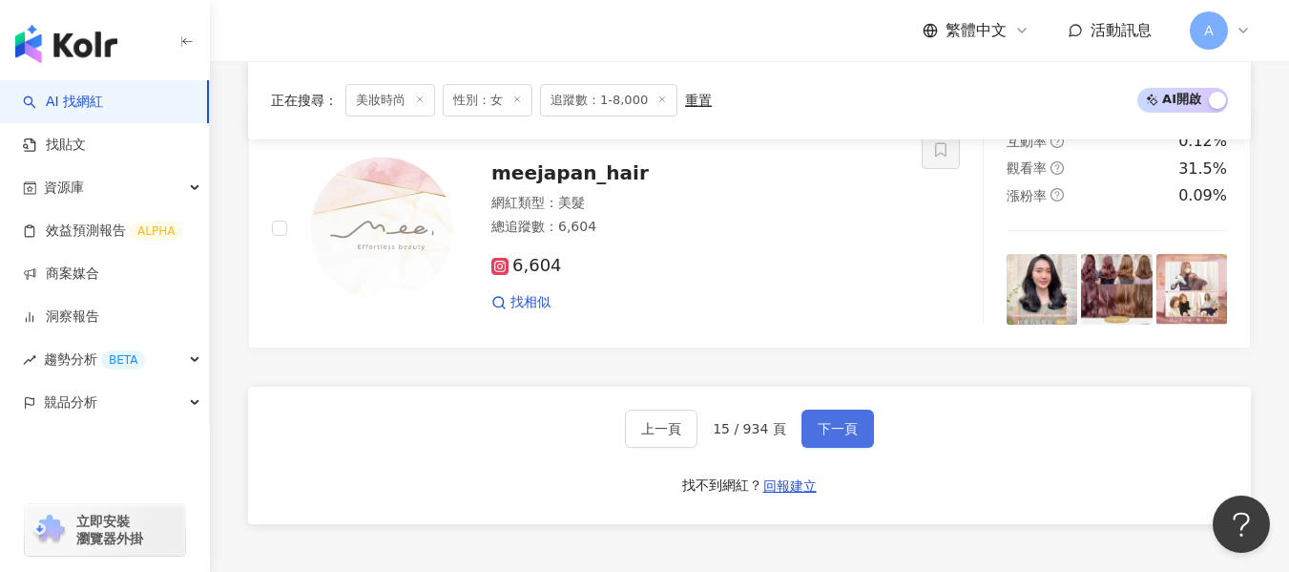
click at [837, 427] on span "下一頁" at bounding box center [838, 428] width 40 height 15
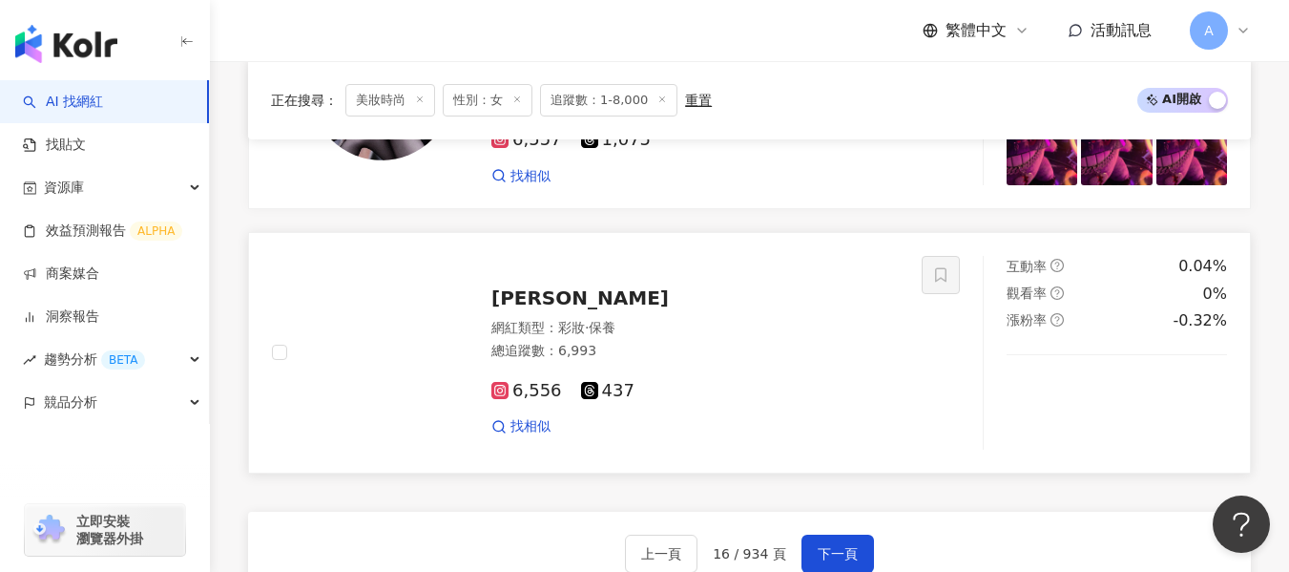
scroll to position [3143, 0]
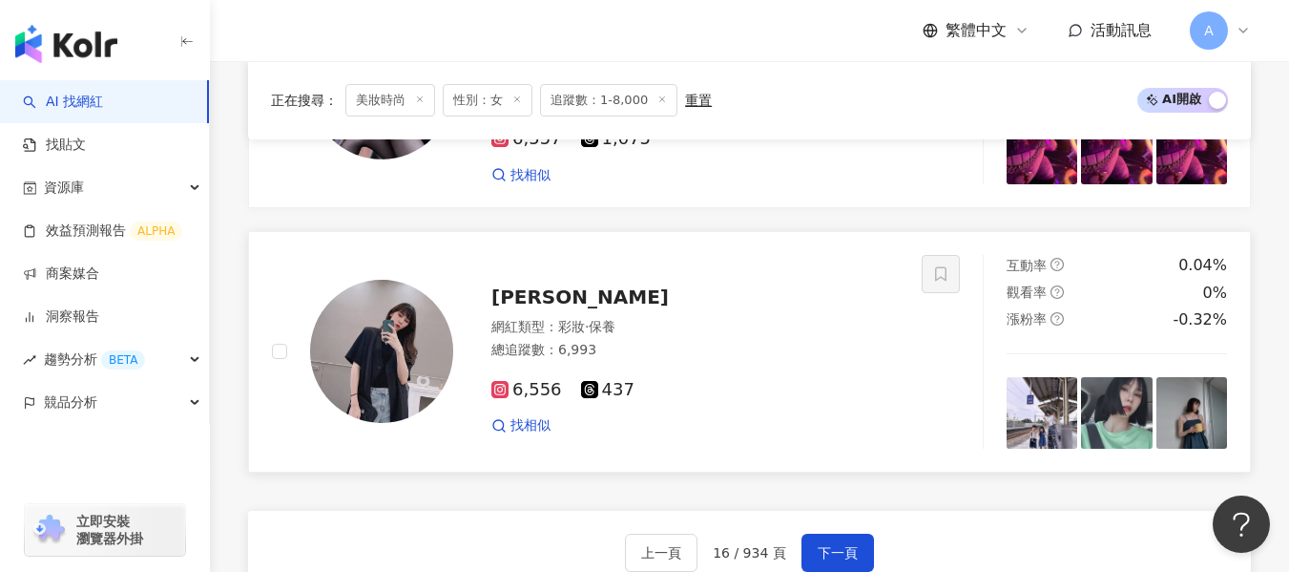
click at [721, 318] on div "網紅類型 ： 彩妝 · 保養" at bounding box center [694, 327] width 407 height 19
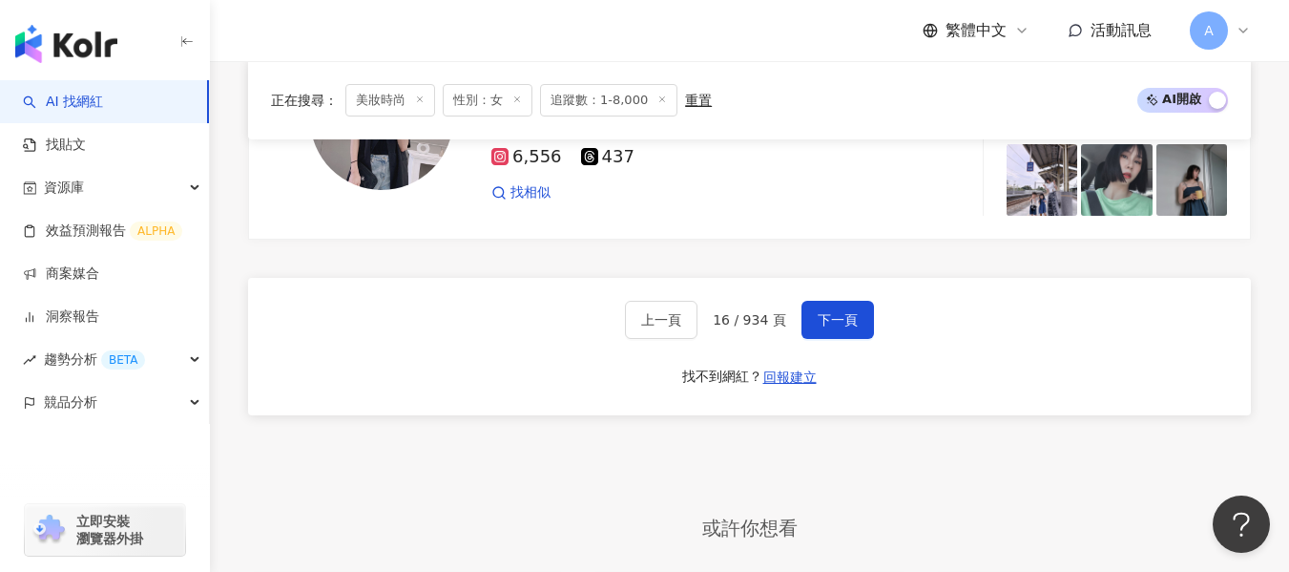
scroll to position [3334, 0]
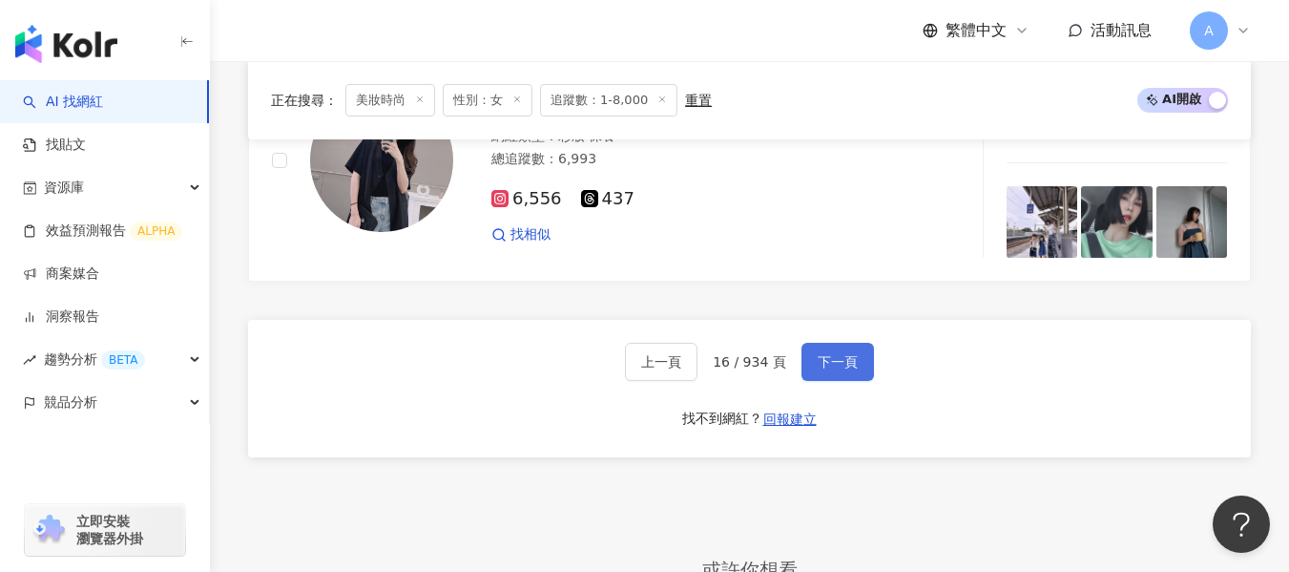
click at [830, 354] on span "下一頁" at bounding box center [838, 361] width 40 height 15
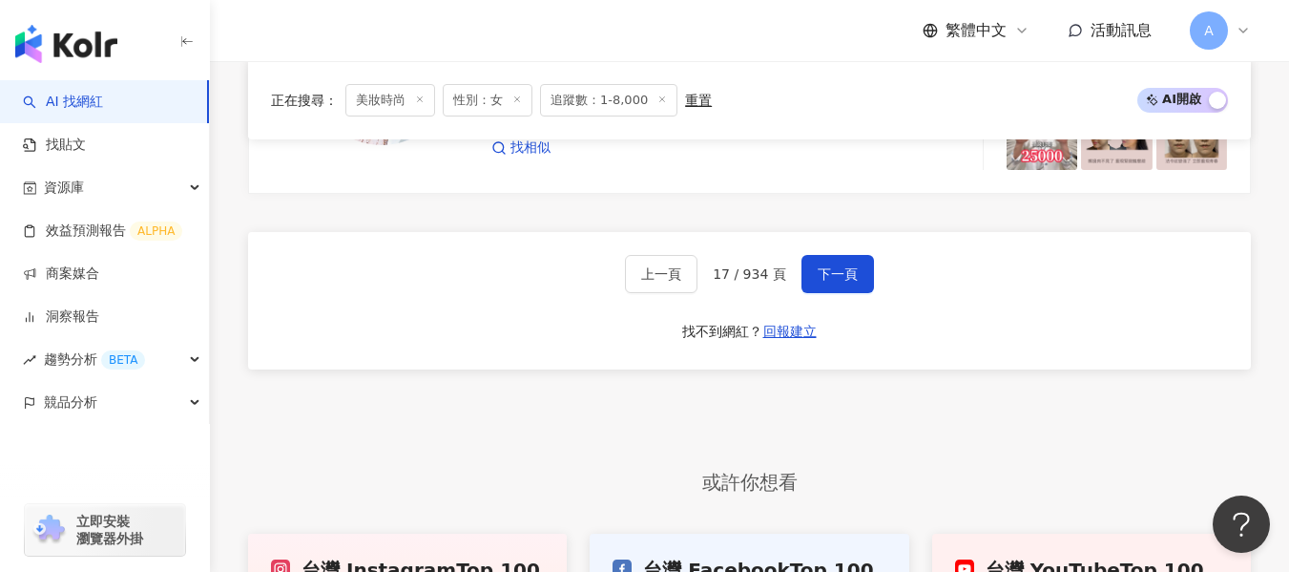
scroll to position [3403, 0]
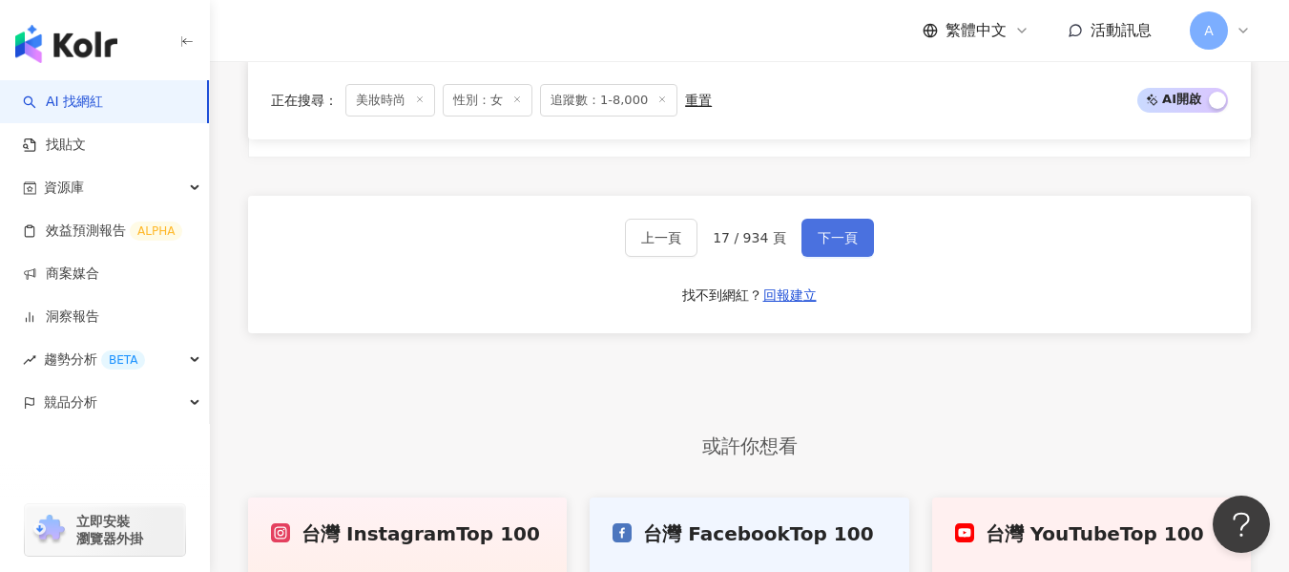
click at [840, 239] on span "下一頁" at bounding box center [838, 237] width 40 height 15
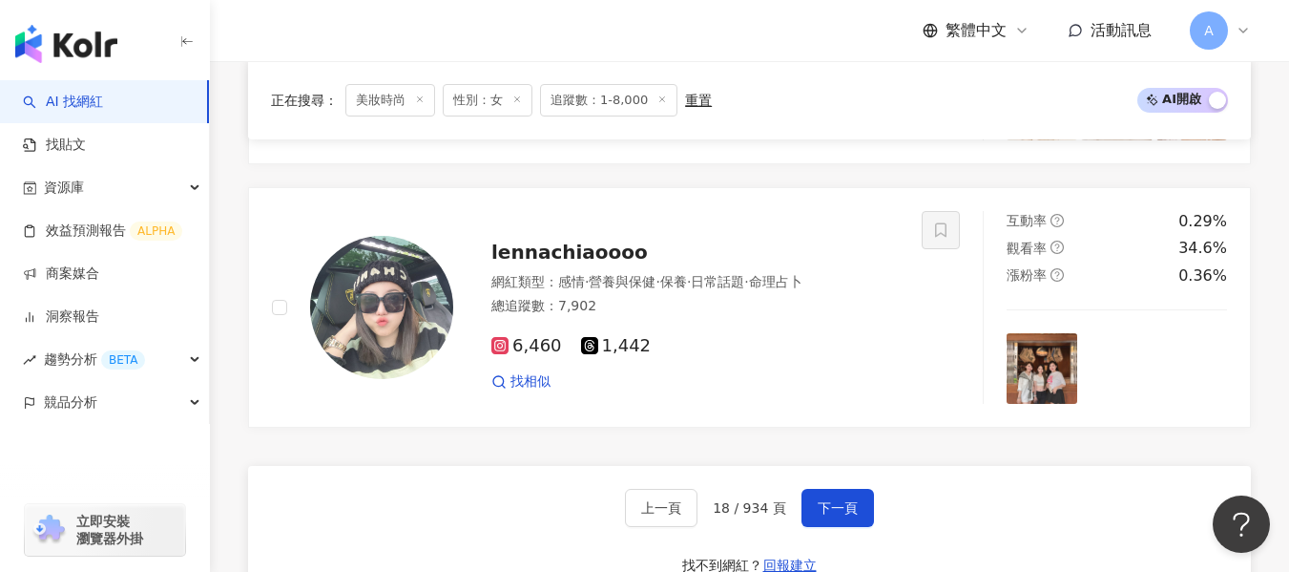
scroll to position [3116, 0]
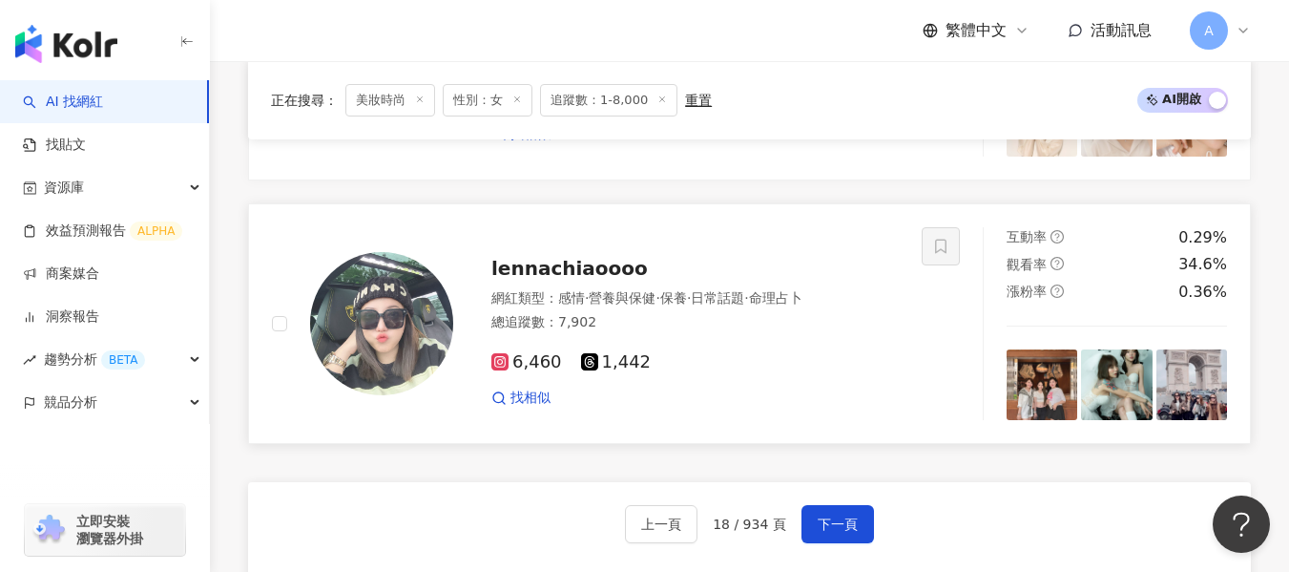
click at [746, 357] on div "6,460 1,442" at bounding box center [694, 362] width 407 height 21
drag, startPoint x: 834, startPoint y: 511, endPoint x: 830, endPoint y: 493, distance: 18.5
click at [831, 495] on div "上一頁 18 / 934 頁 下一頁 找不到網紅？ 回報建立" at bounding box center [749, 550] width 1003 height 137
click at [826, 523] on span "下一頁" at bounding box center [838, 523] width 40 height 15
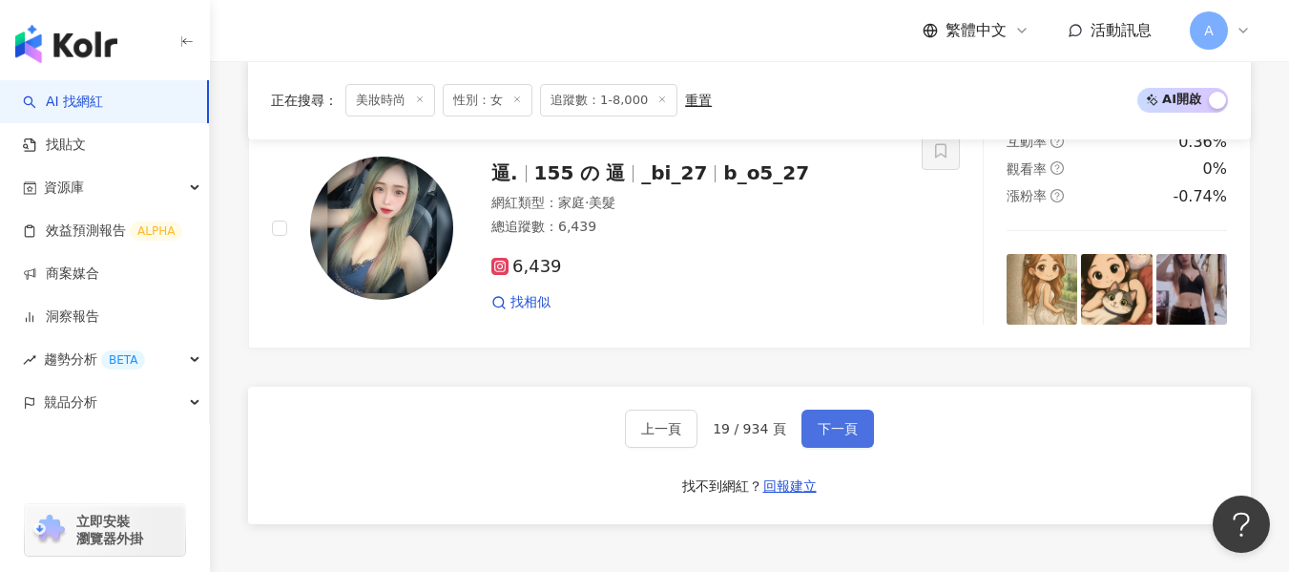
scroll to position [3403, 0]
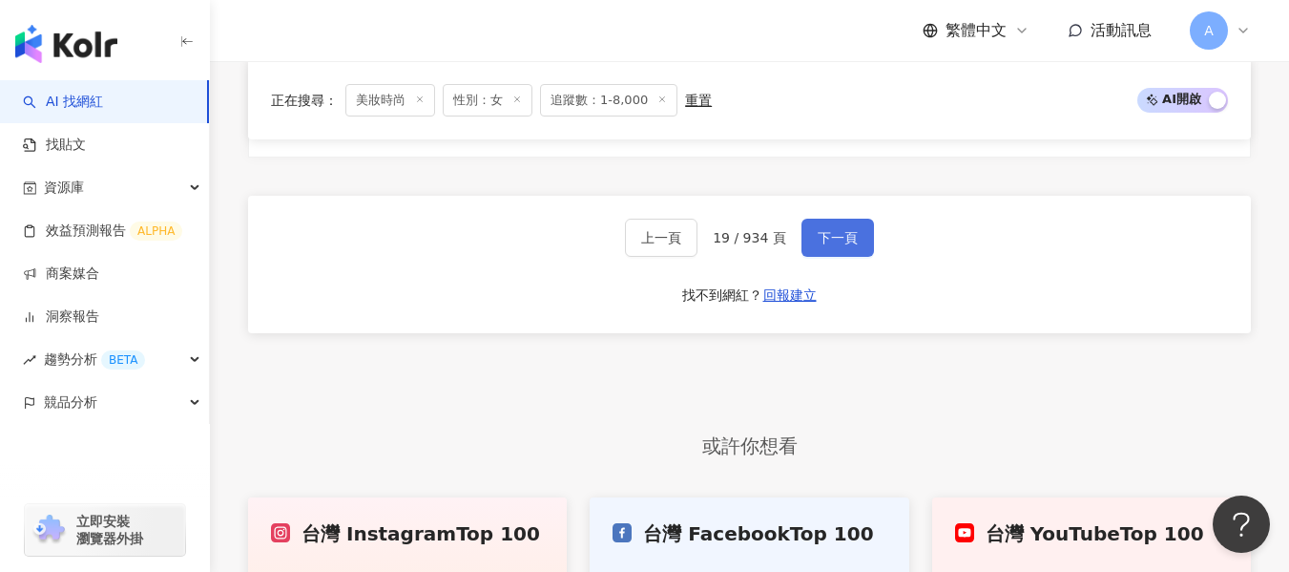
click at [841, 250] on button "下一頁" at bounding box center [838, 238] width 73 height 38
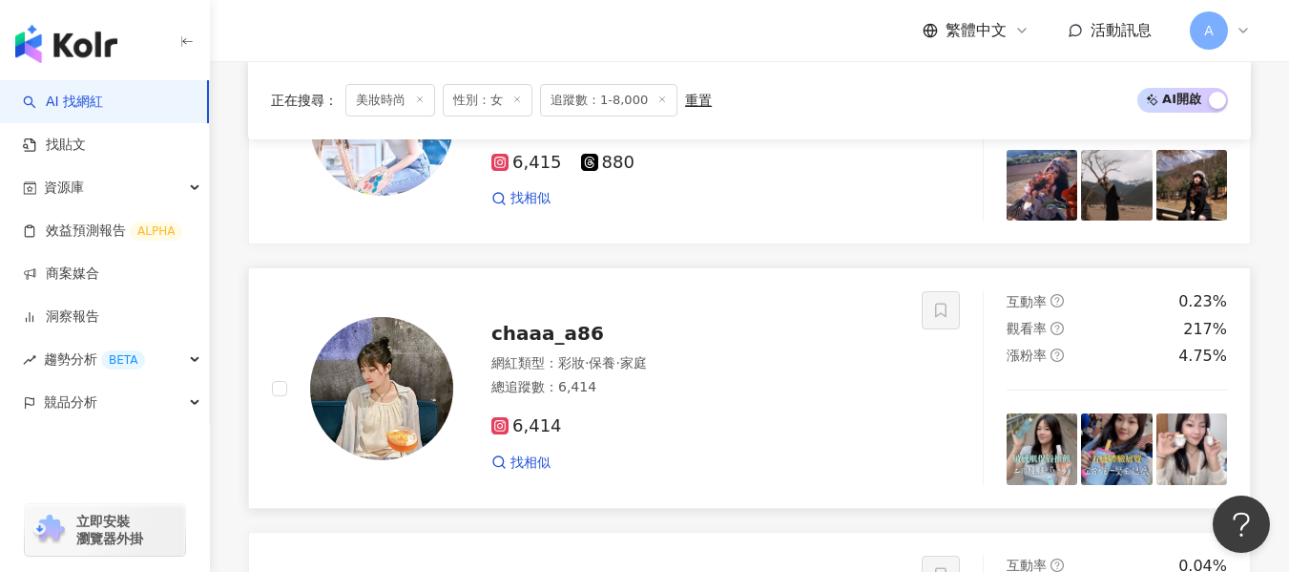
scroll to position [2830, 0]
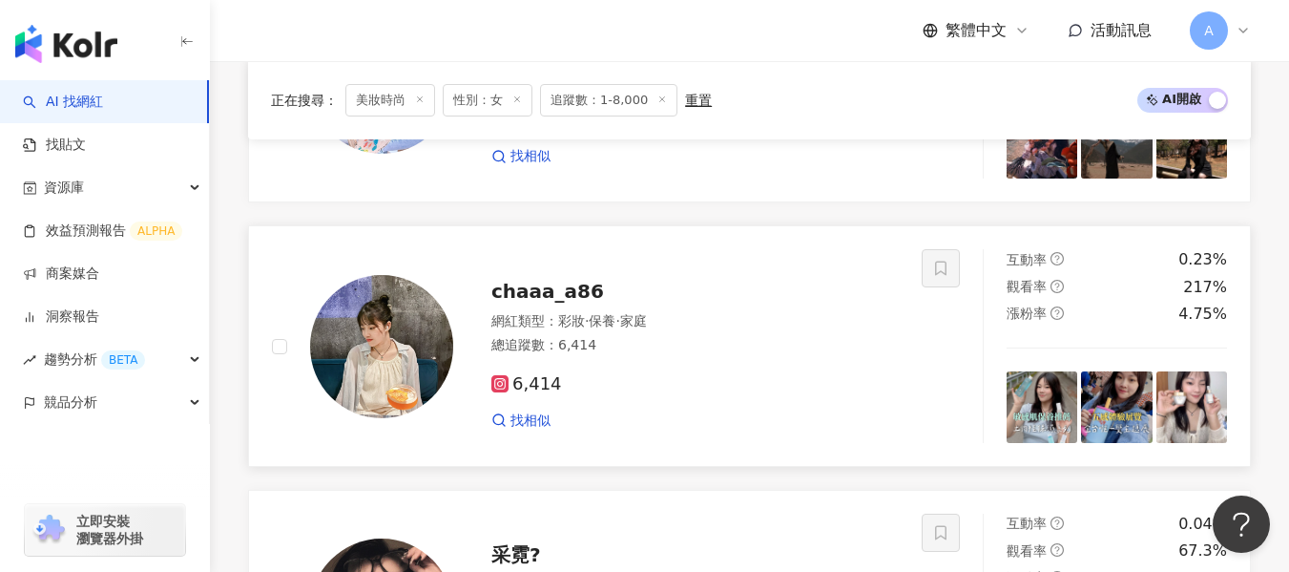
click at [714, 349] on div "總追蹤數 ： 6,414" at bounding box center [694, 345] width 407 height 19
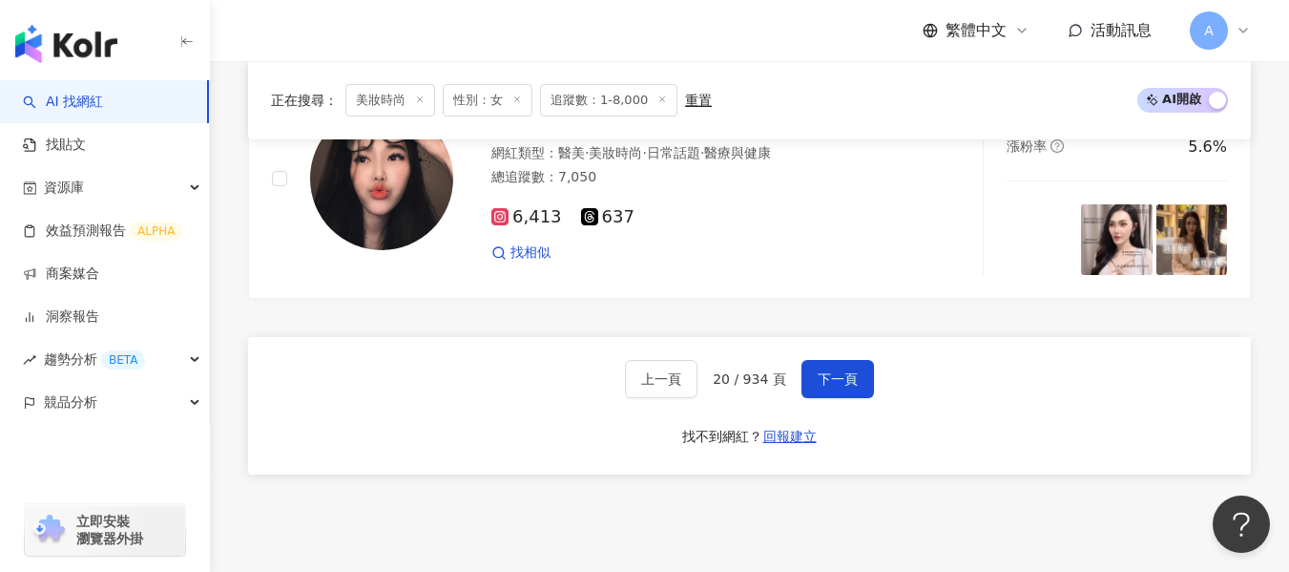
scroll to position [3307, 0]
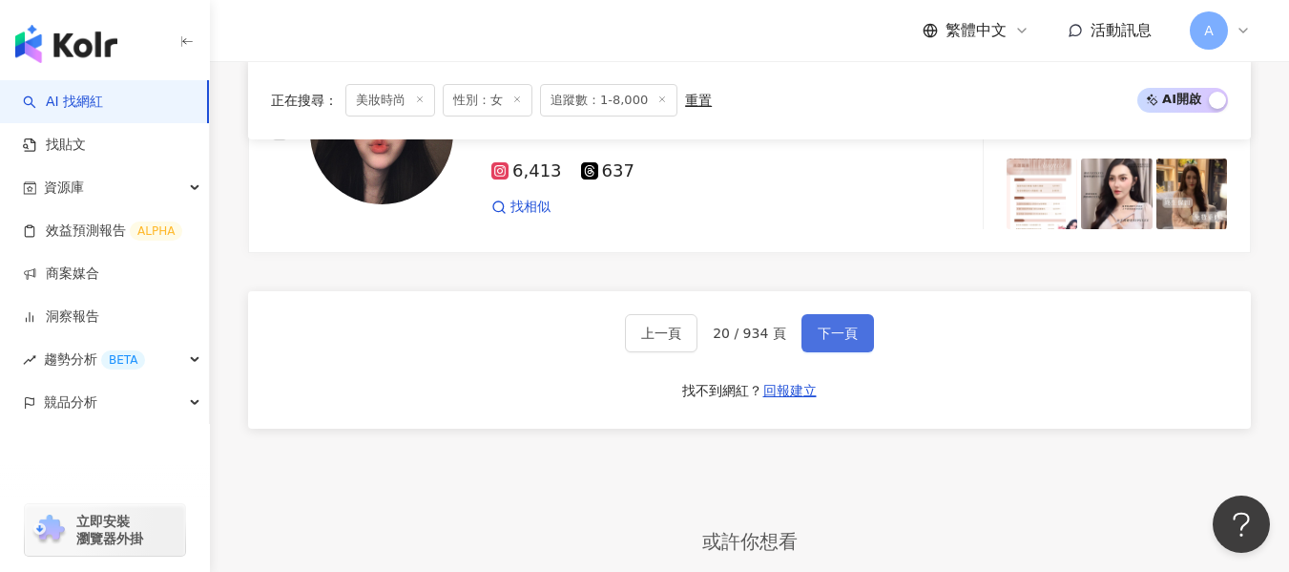
click at [835, 333] on span "下一頁" at bounding box center [838, 332] width 40 height 15
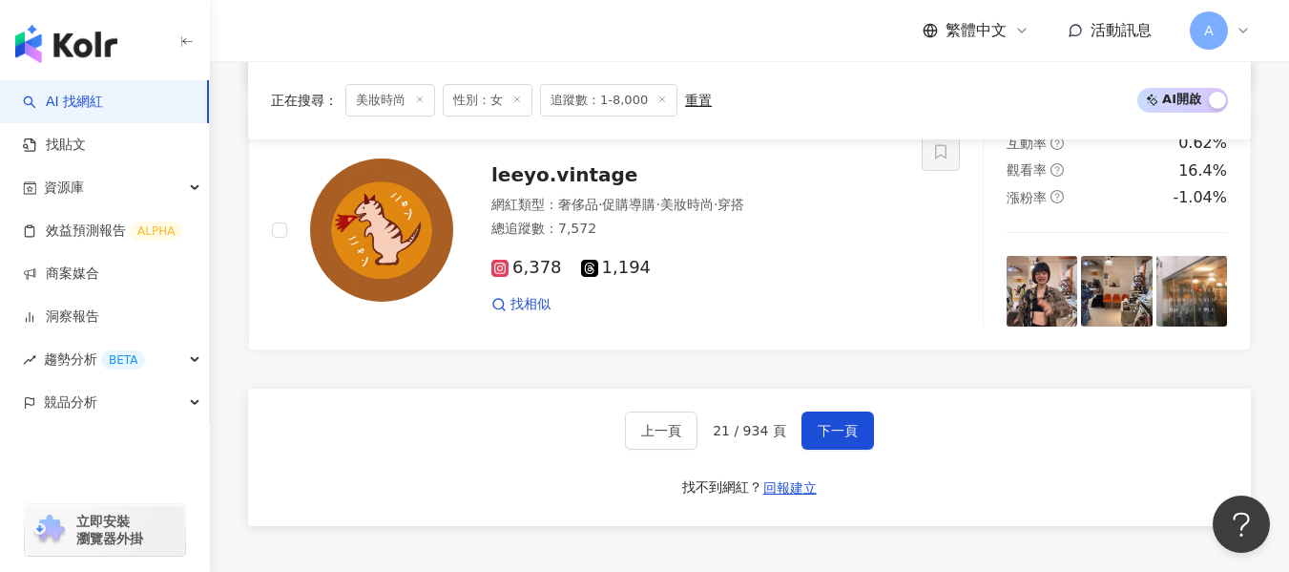
scroll to position [3274, 0]
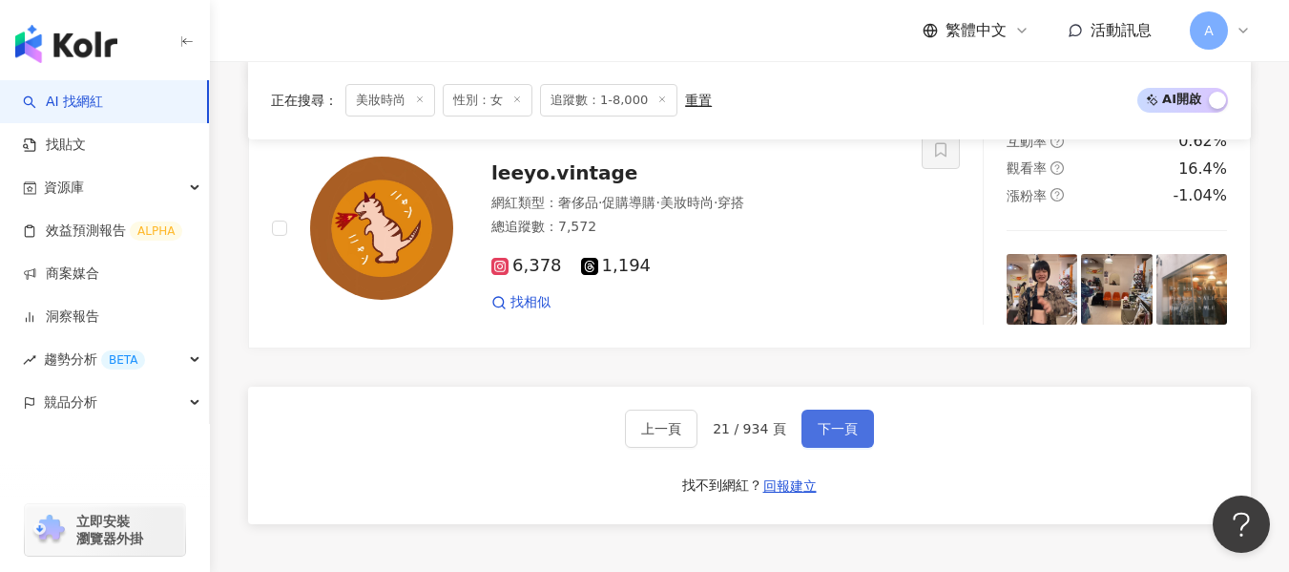
click at [817, 418] on button "下一頁" at bounding box center [838, 428] width 73 height 38
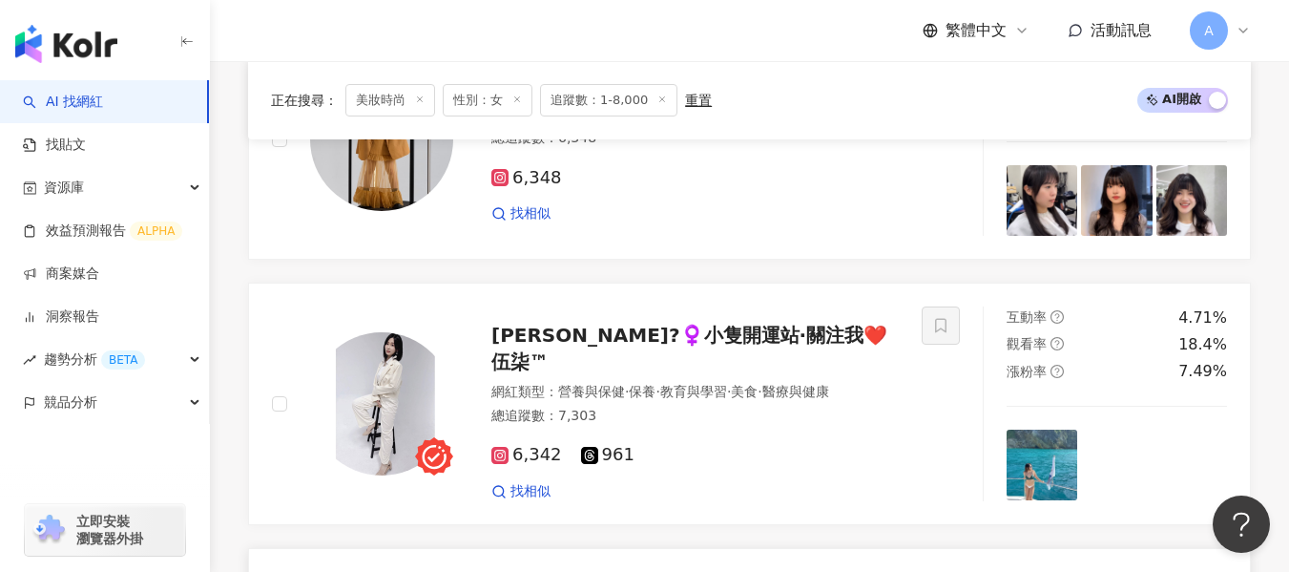
scroll to position [1971, 0]
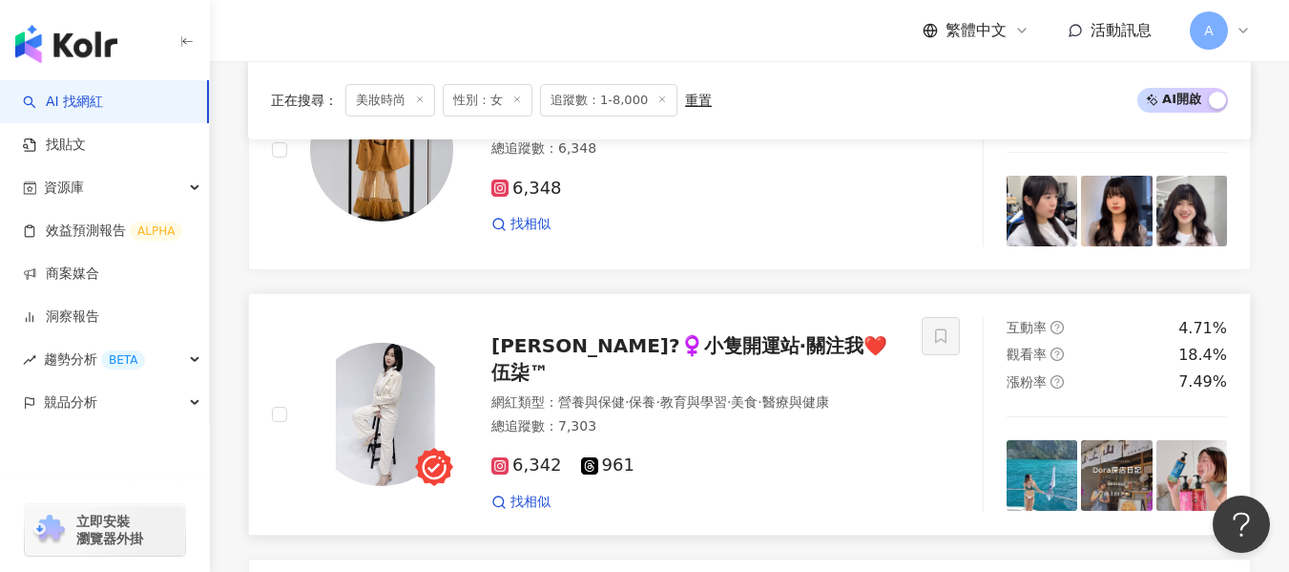
click at [731, 401] on div "網紅類型 ： 營養與保健 · 保養 · 教育與學習 · 美食 · 醫療與健康 總追蹤數 ： 7,303" at bounding box center [694, 416] width 407 height 47
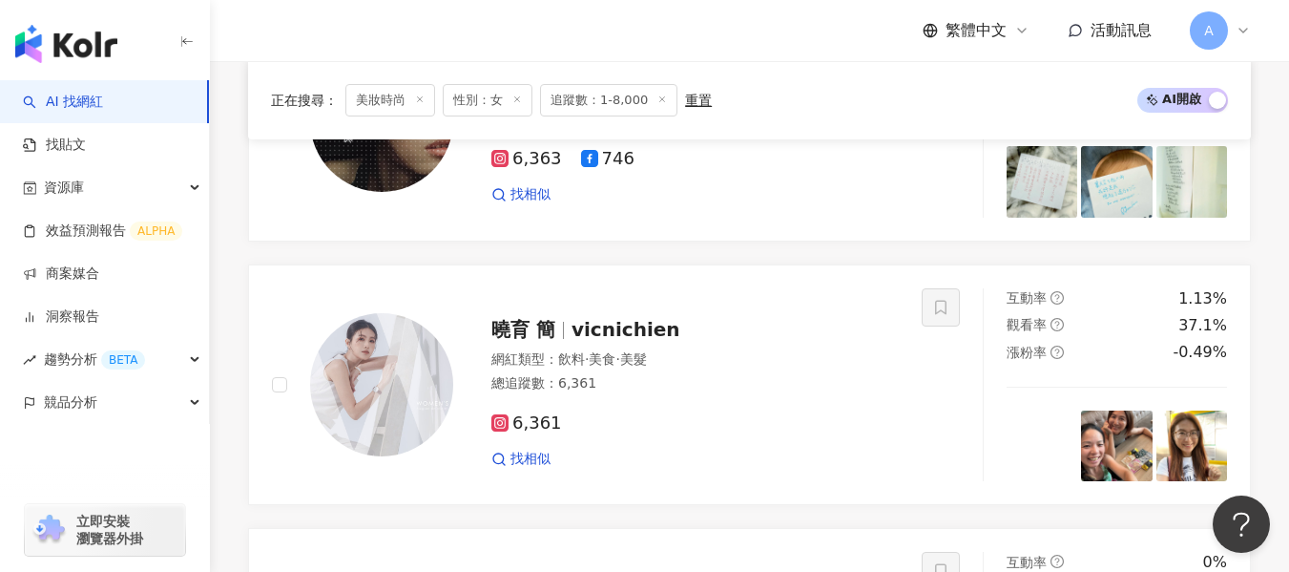
scroll to position [1208, 0]
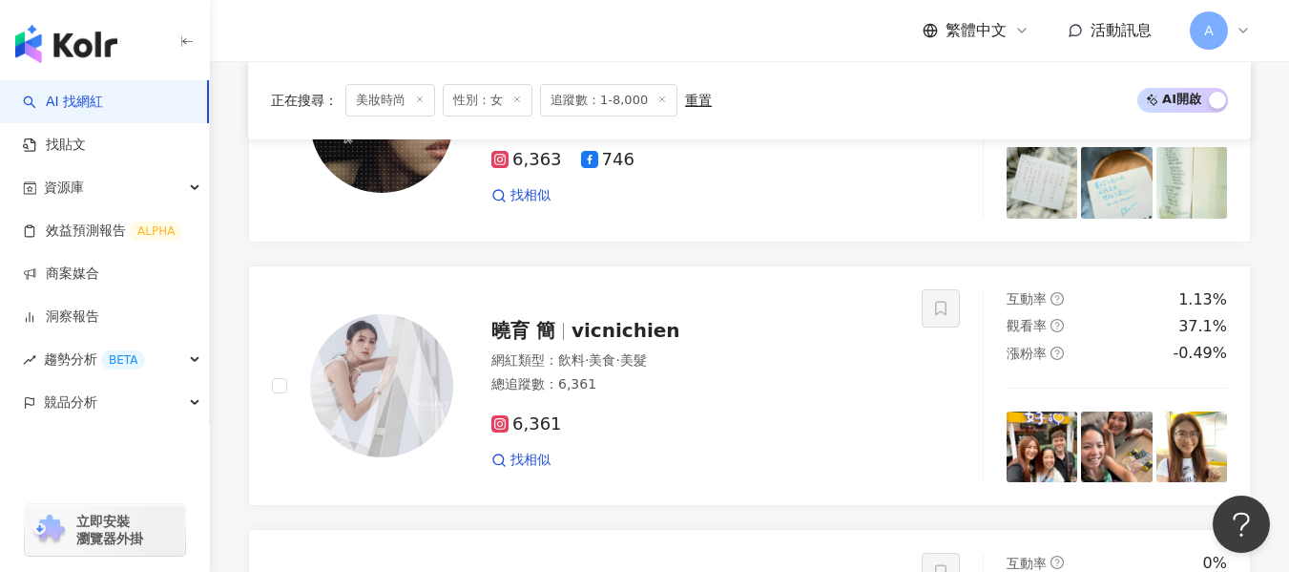
click at [761, 427] on div "6,361" at bounding box center [694, 424] width 407 height 21
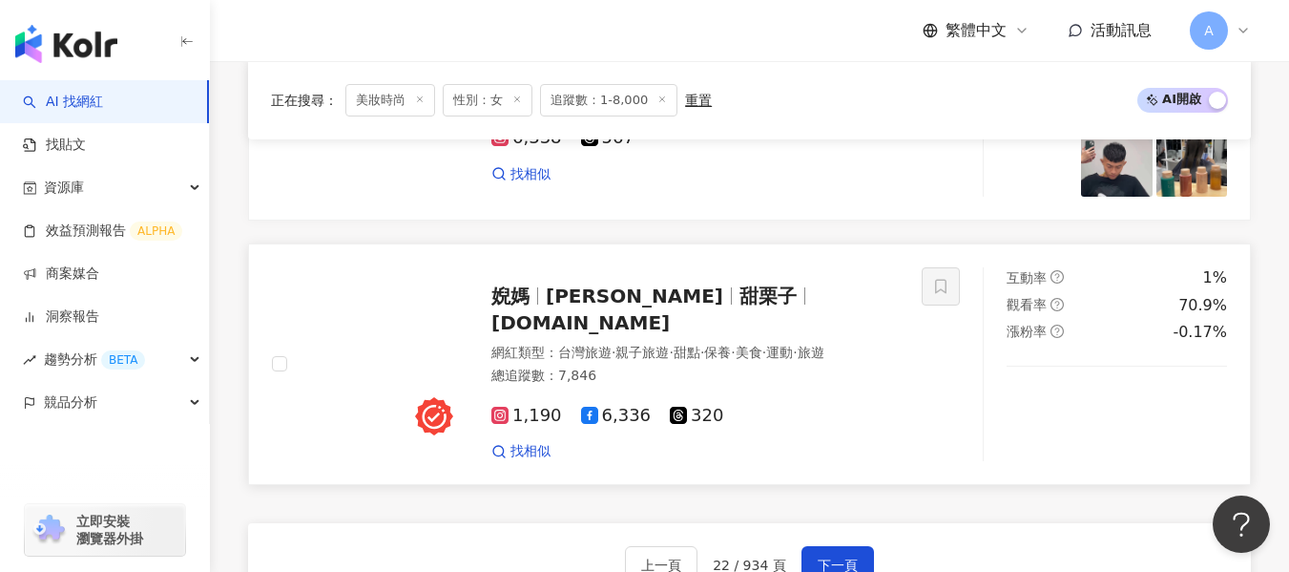
scroll to position [3116, 0]
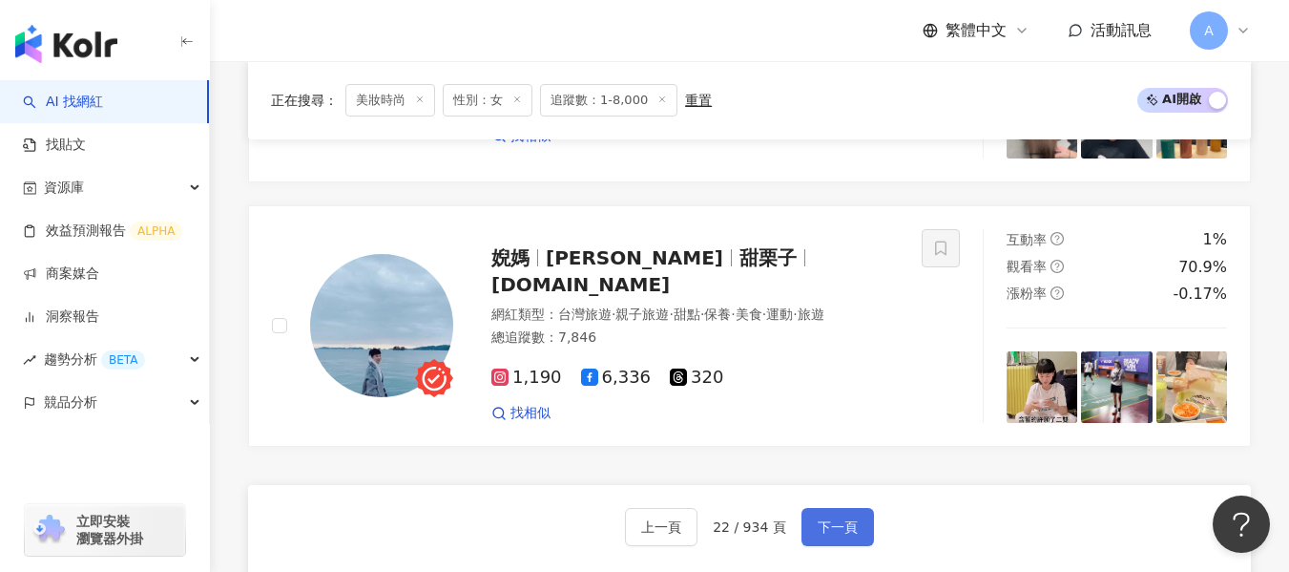
click at [832, 519] on span "下一頁" at bounding box center [838, 526] width 40 height 15
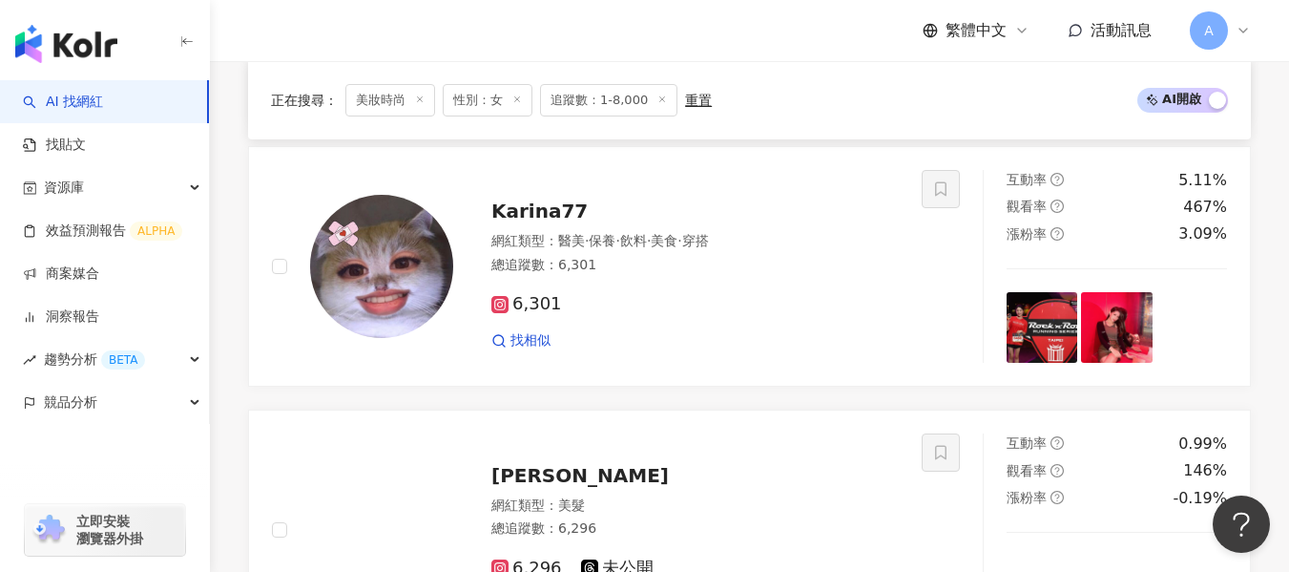
scroll to position [3231, 0]
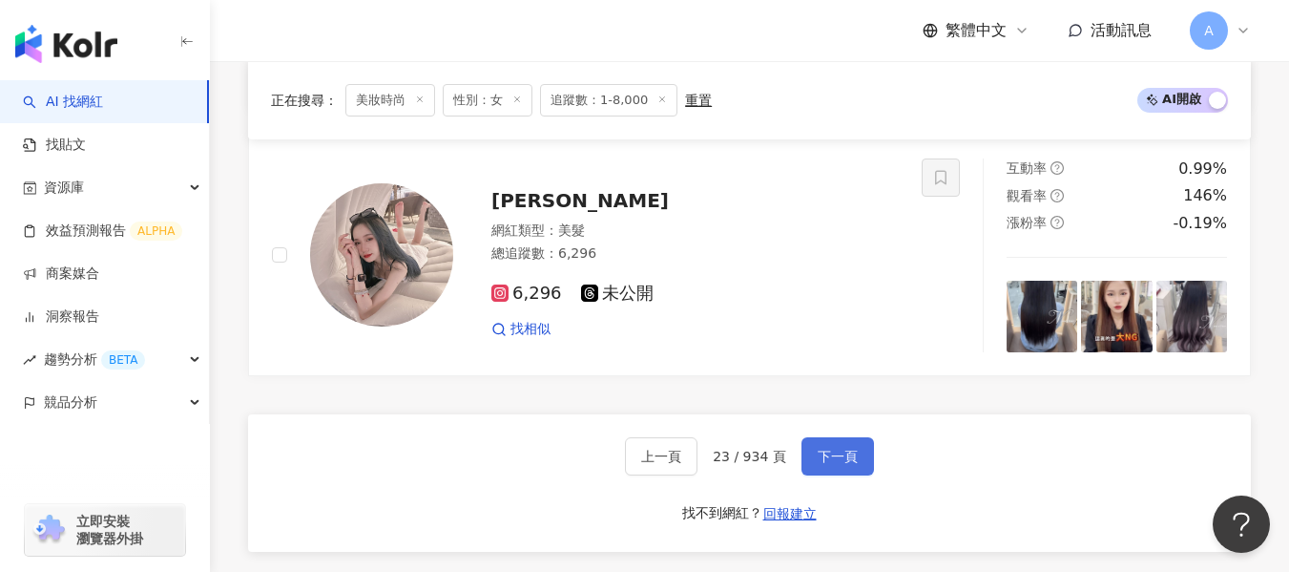
click at [848, 447] on button "下一頁" at bounding box center [838, 456] width 73 height 38
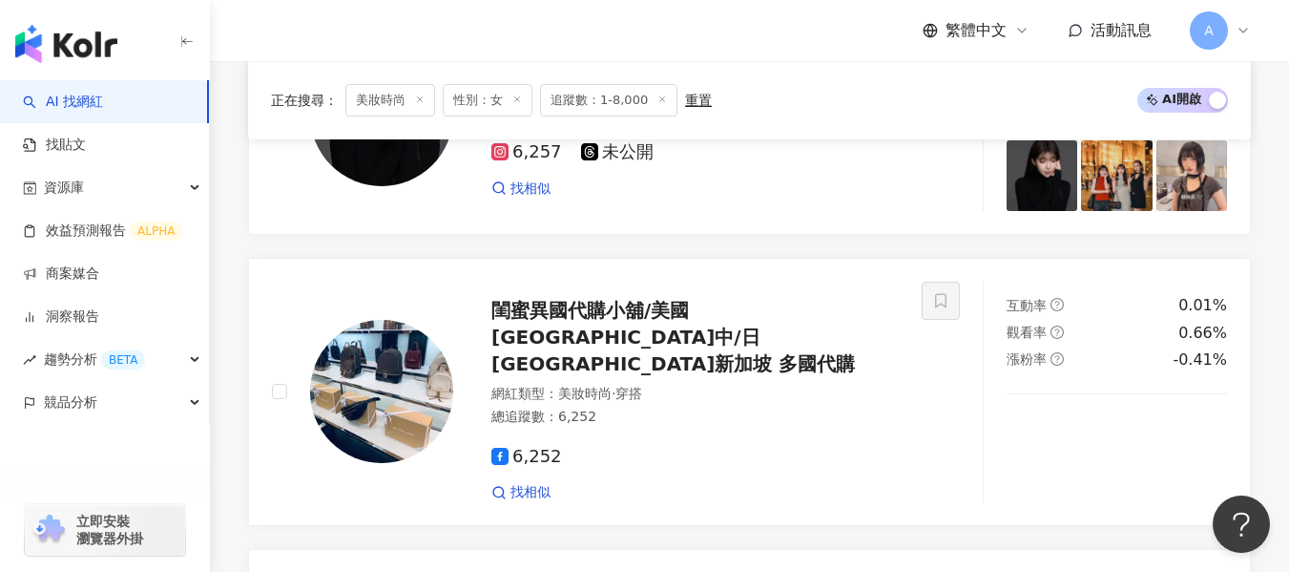
scroll to position [2067, 0]
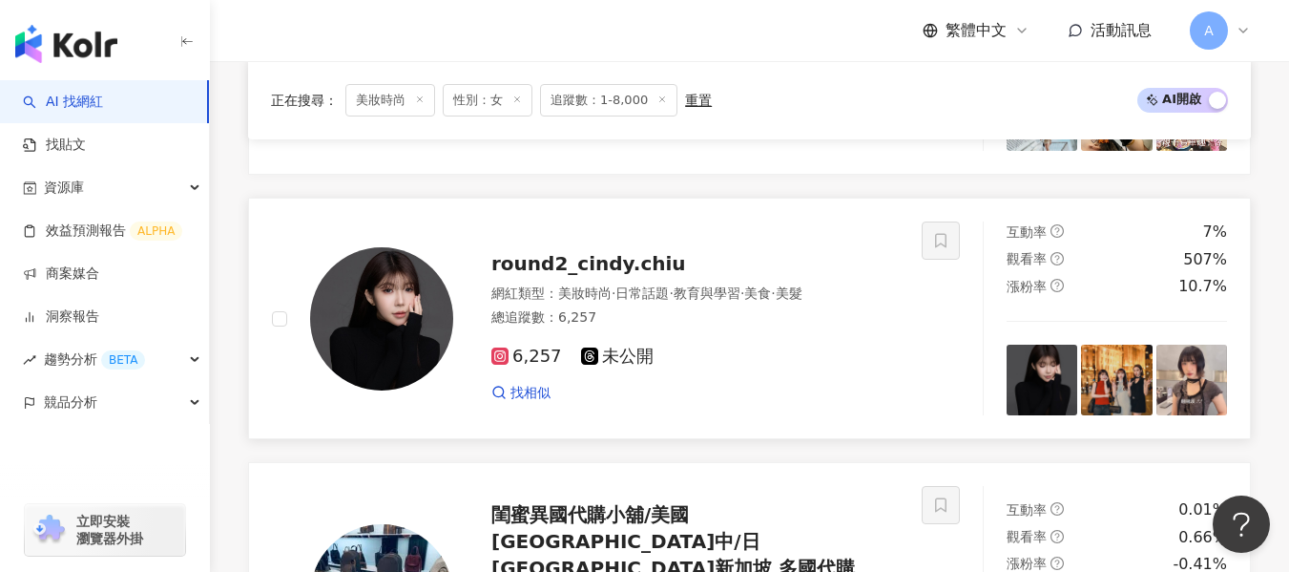
click at [826, 384] on div "找相似" at bounding box center [694, 393] width 407 height 19
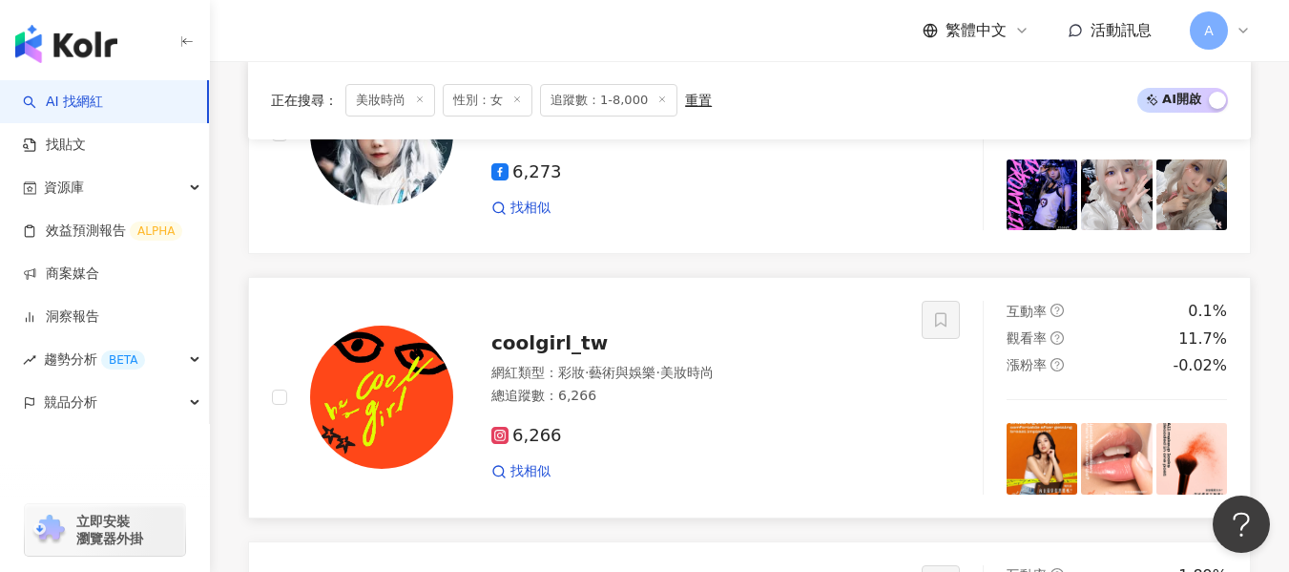
scroll to position [1494, 0]
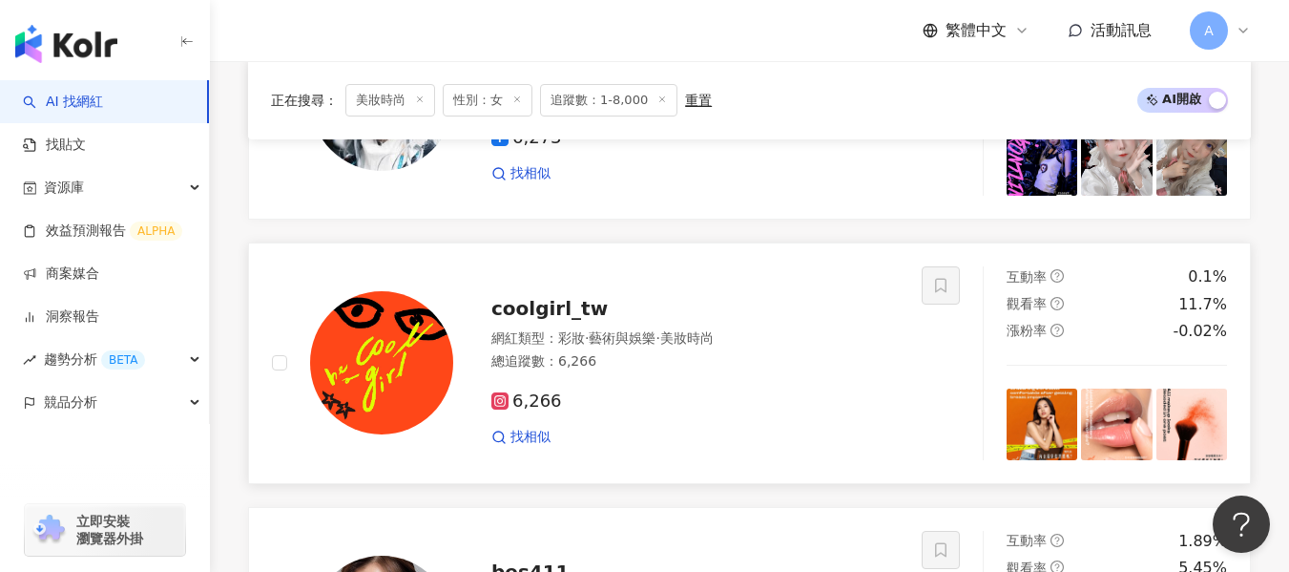
click at [800, 406] on div "6,266" at bounding box center [694, 401] width 407 height 21
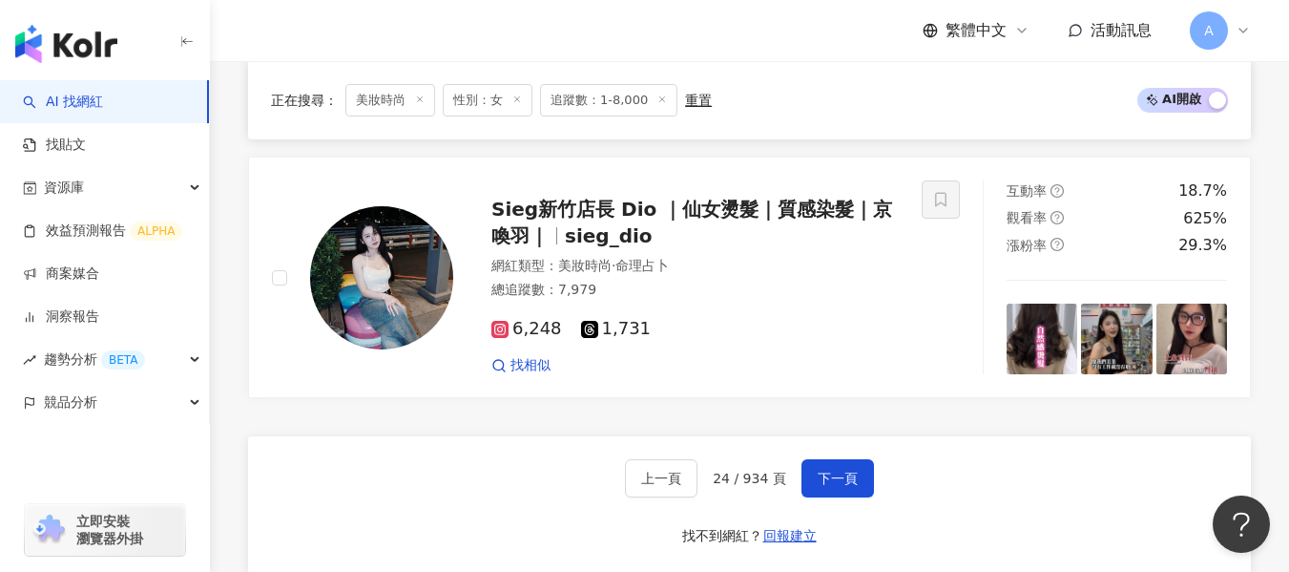
scroll to position [3212, 0]
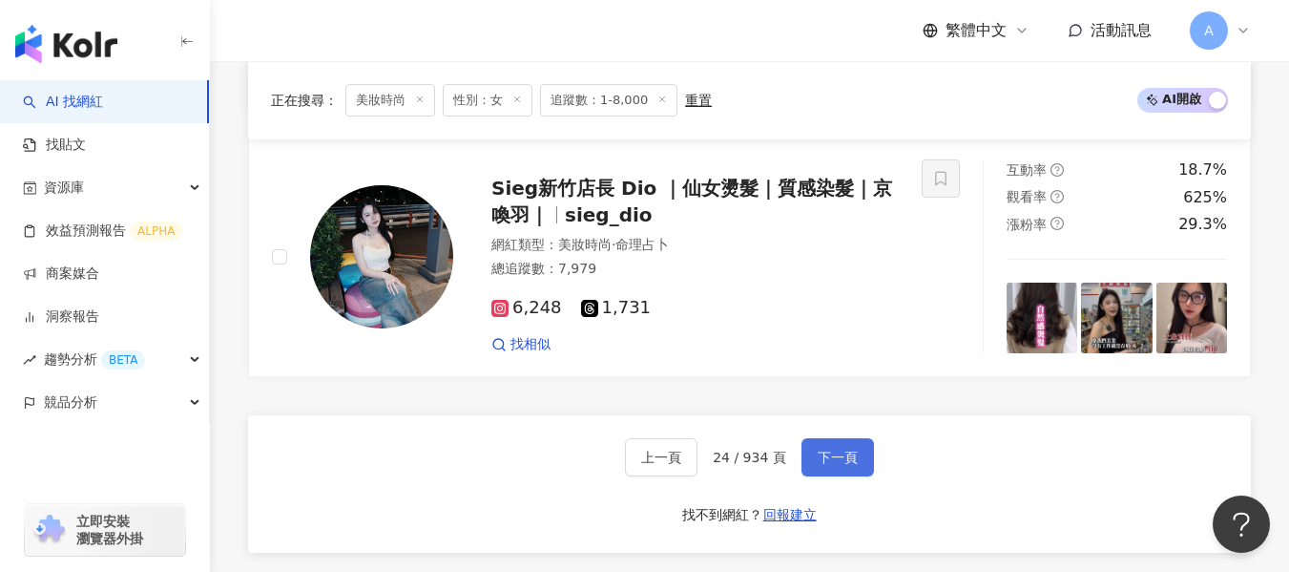
click at [839, 449] on span "下一頁" at bounding box center [838, 456] width 40 height 15
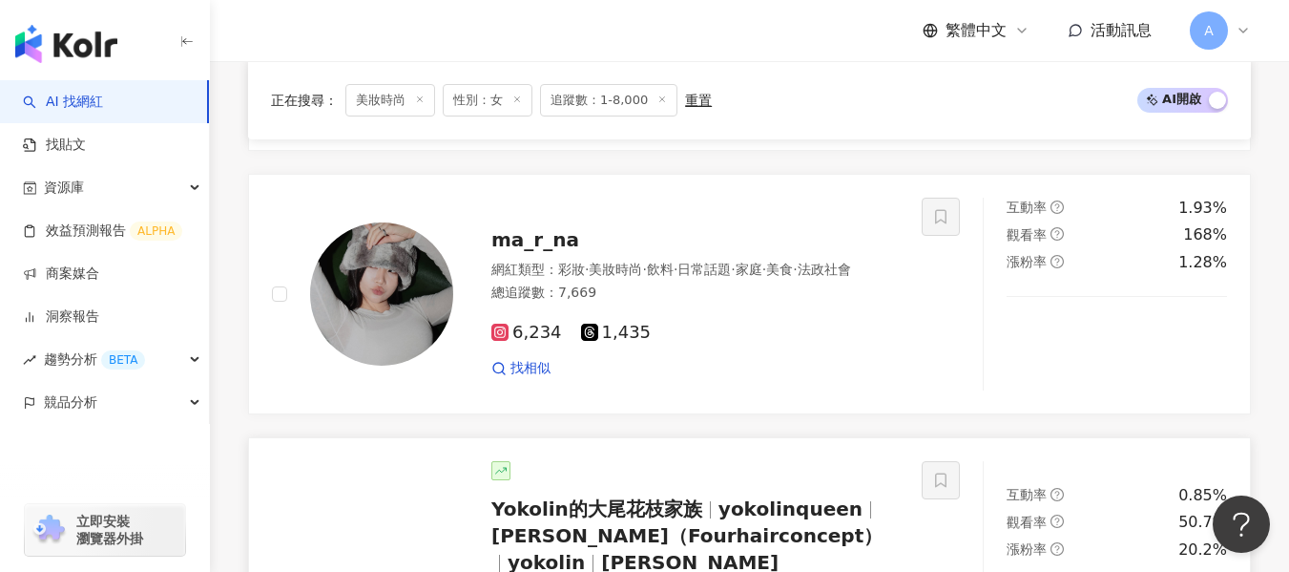
scroll to position [2303, 0]
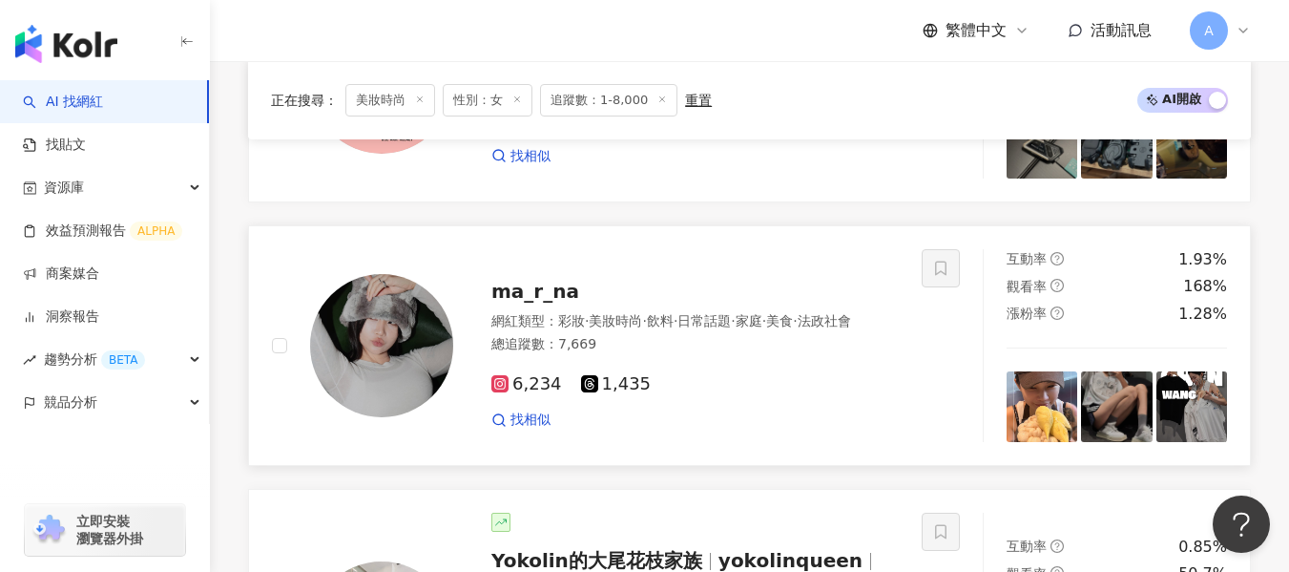
click at [760, 352] on div "總追蹤數 ： 7,669" at bounding box center [694, 344] width 407 height 19
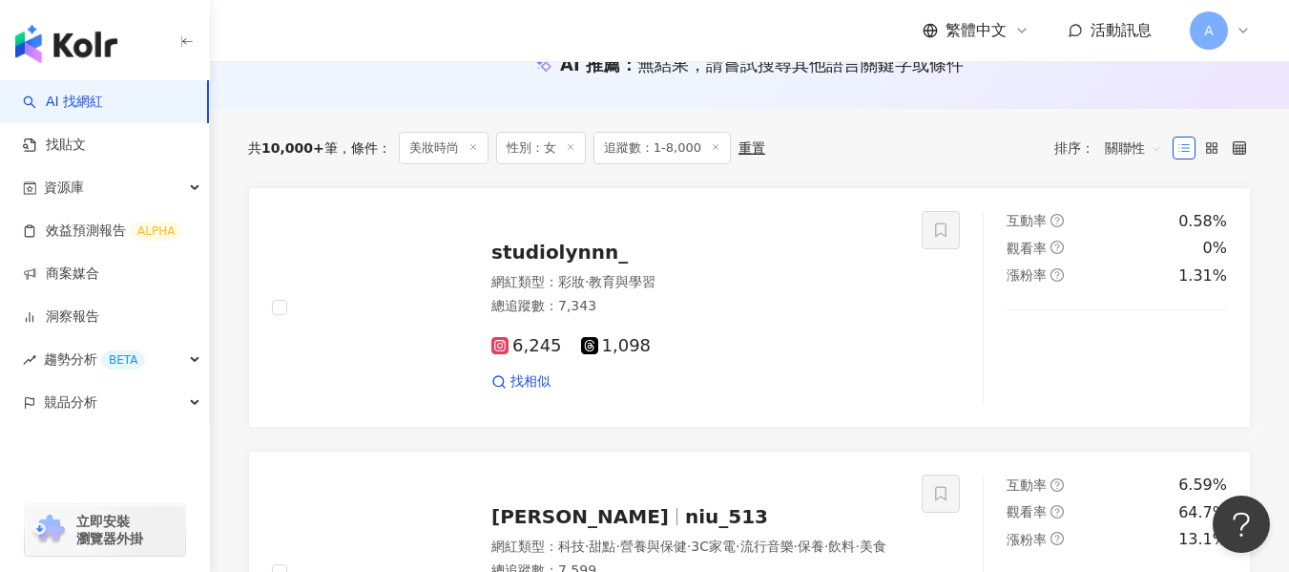
scroll to position [0, 0]
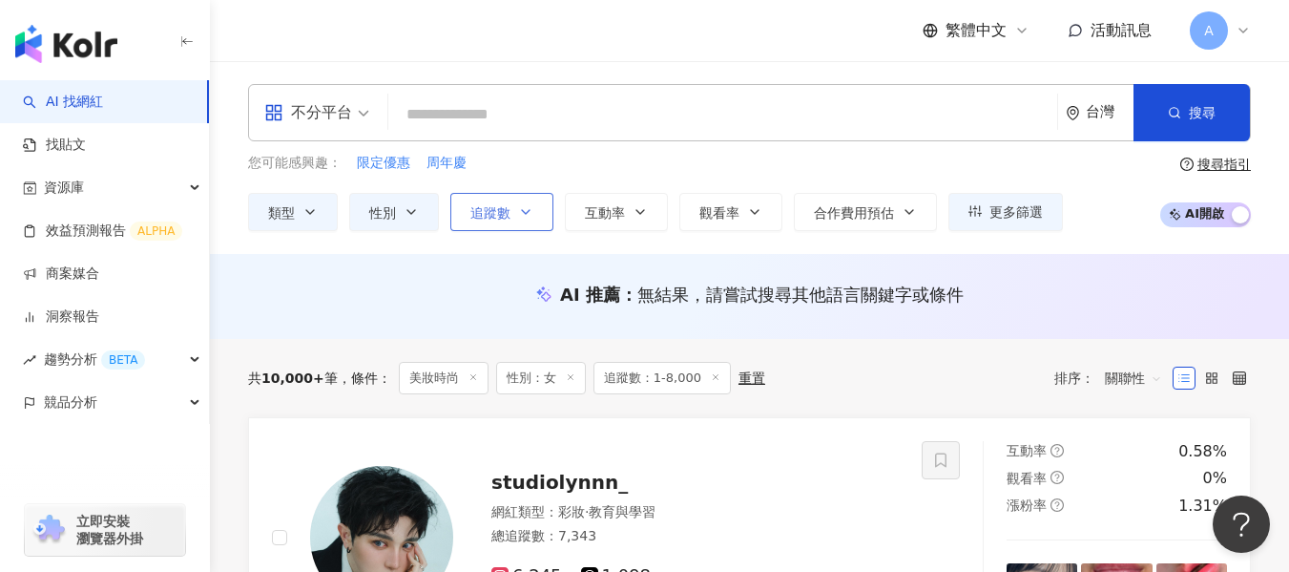
click at [529, 217] on icon "button" at bounding box center [525, 211] width 15 height 15
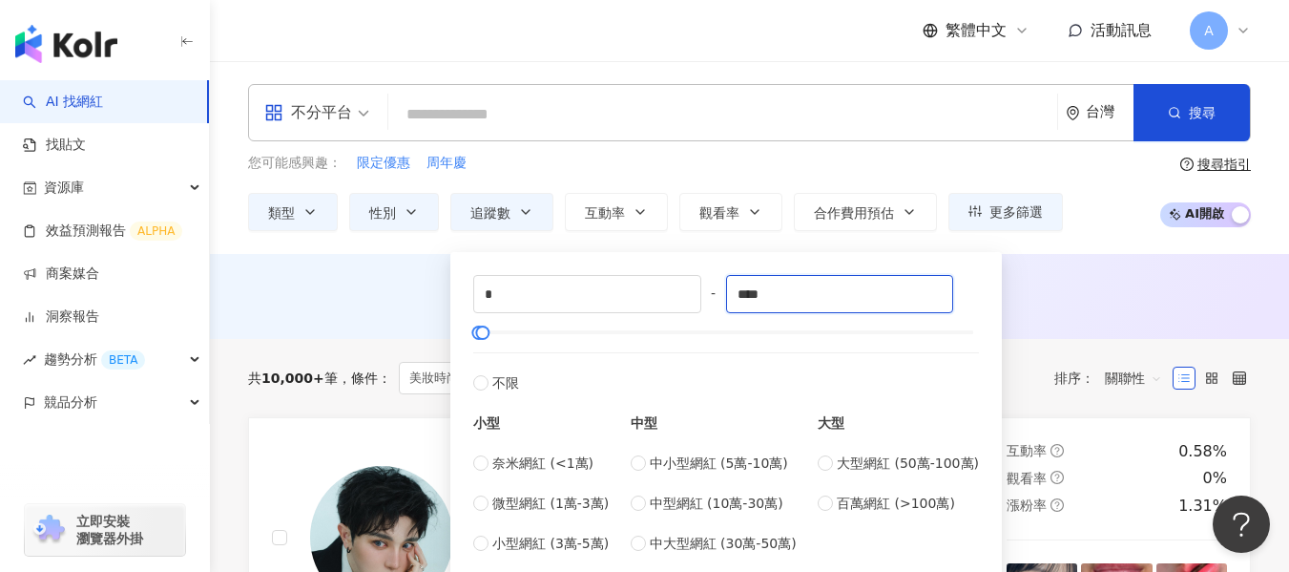
drag, startPoint x: 802, startPoint y: 292, endPoint x: 715, endPoint y: 295, distance: 87.8
click at [715, 295] on div "* - **** 不限 小型 奈米網紅 (<1萬) 微型網紅 (1萬-3萬) 小型網紅 (3萬-5萬) 中型 中小型網紅 (5萬-10萬) 中型網紅 (10萬…" at bounding box center [726, 414] width 506 height 279
type input "*"
type input "*****"
click at [1117, 323] on div "AI 推薦 ： 無結果，請嘗試搜尋其他語言關鍵字或條件" at bounding box center [749, 296] width 1079 height 85
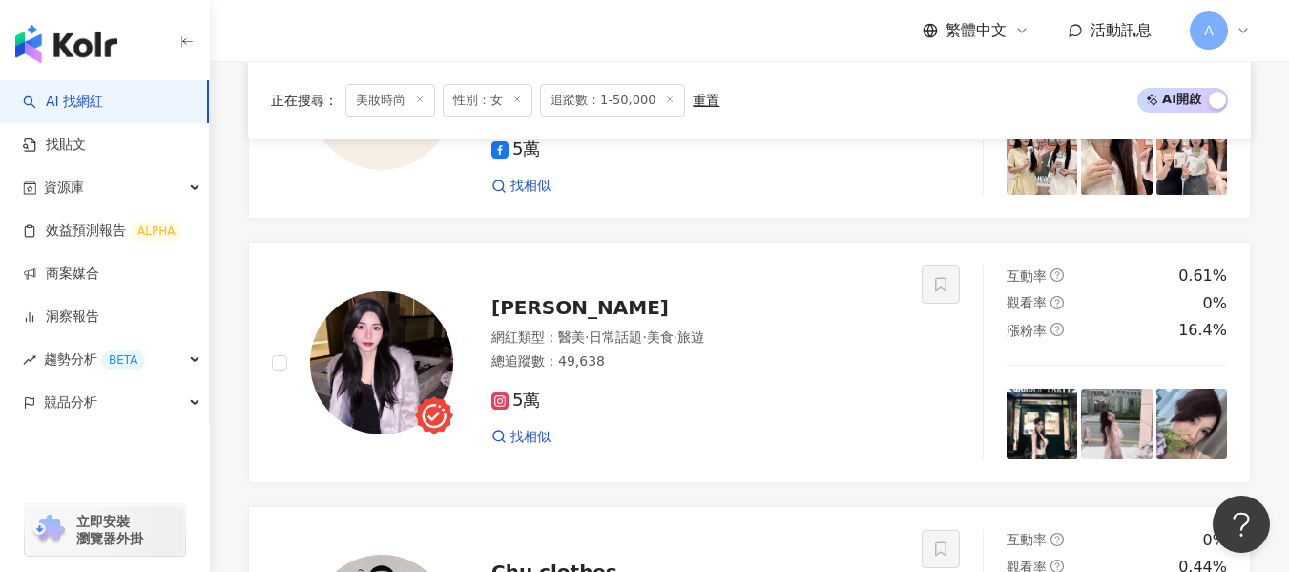
scroll to position [1240, 0]
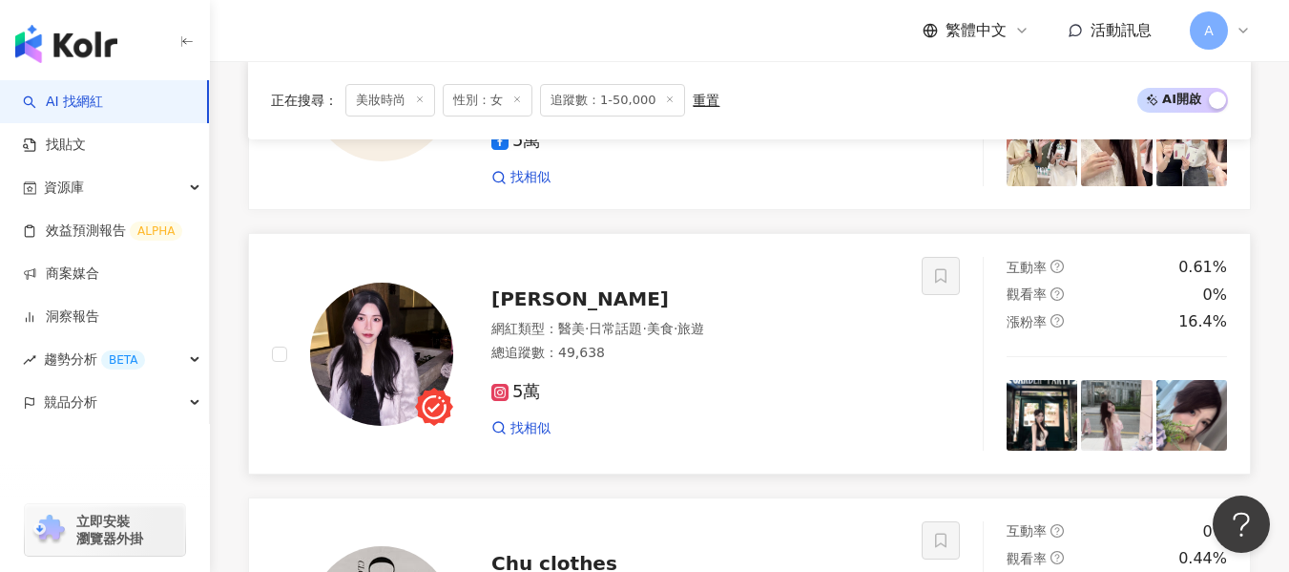
click at [730, 388] on div "5萬" at bounding box center [694, 392] width 407 height 21
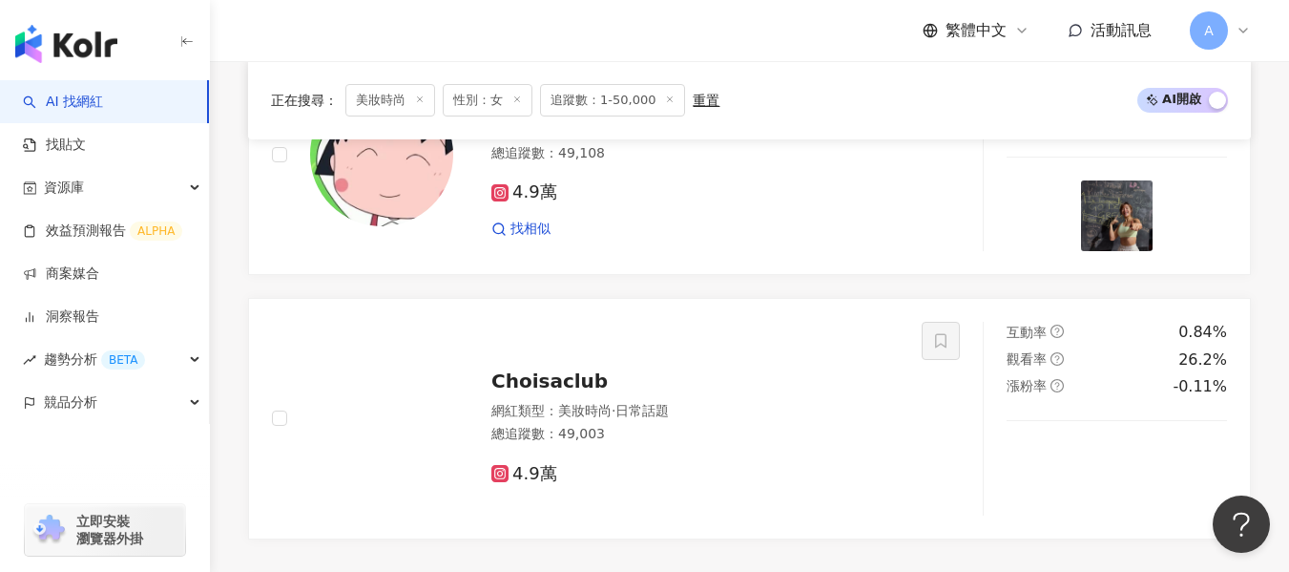
scroll to position [3055, 0]
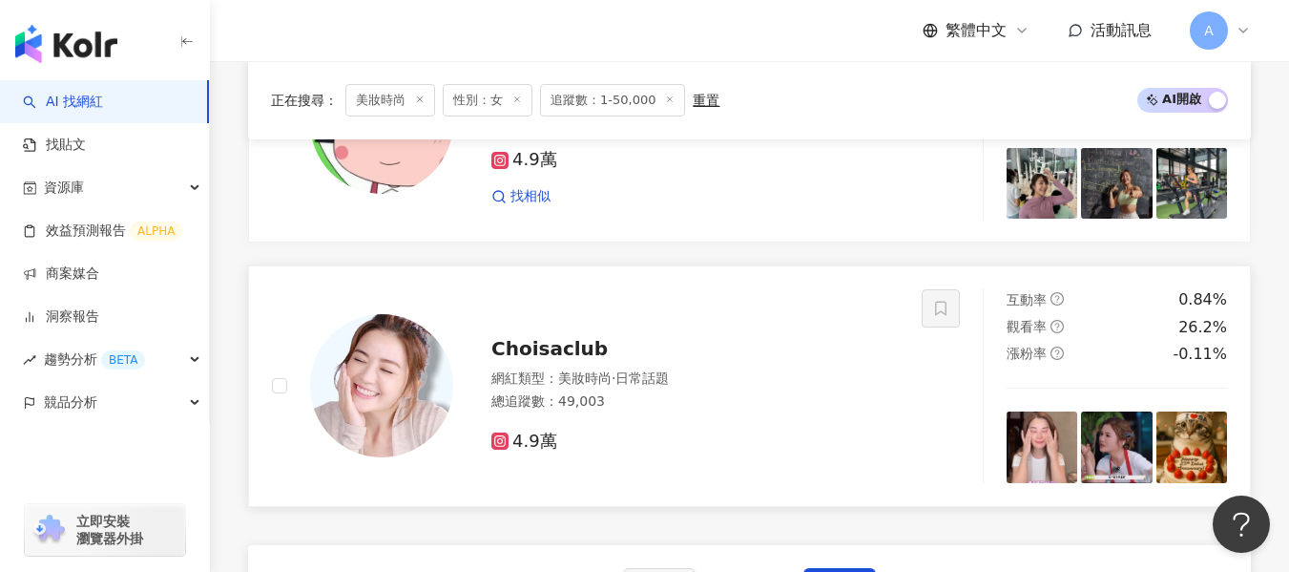
click at [732, 412] on div "網紅類型 ： 美妝時尚 · 日常話題 總追蹤數 ： 49,003" at bounding box center [694, 392] width 407 height 47
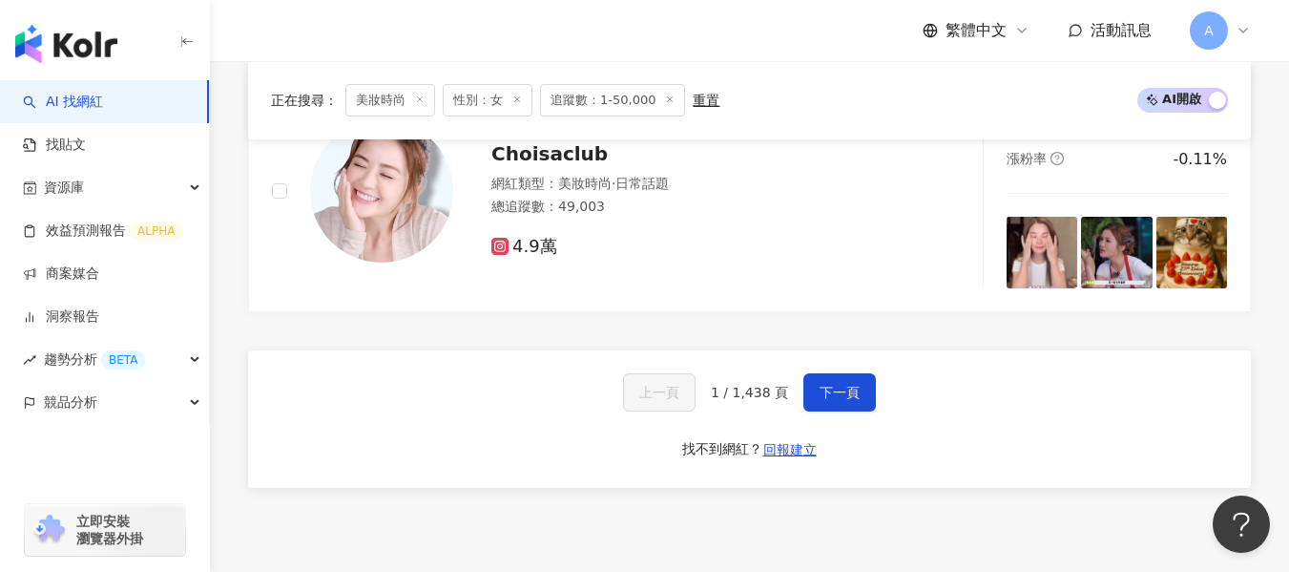
scroll to position [3251, 0]
click at [838, 406] on button "下一頁" at bounding box center [839, 391] width 73 height 38
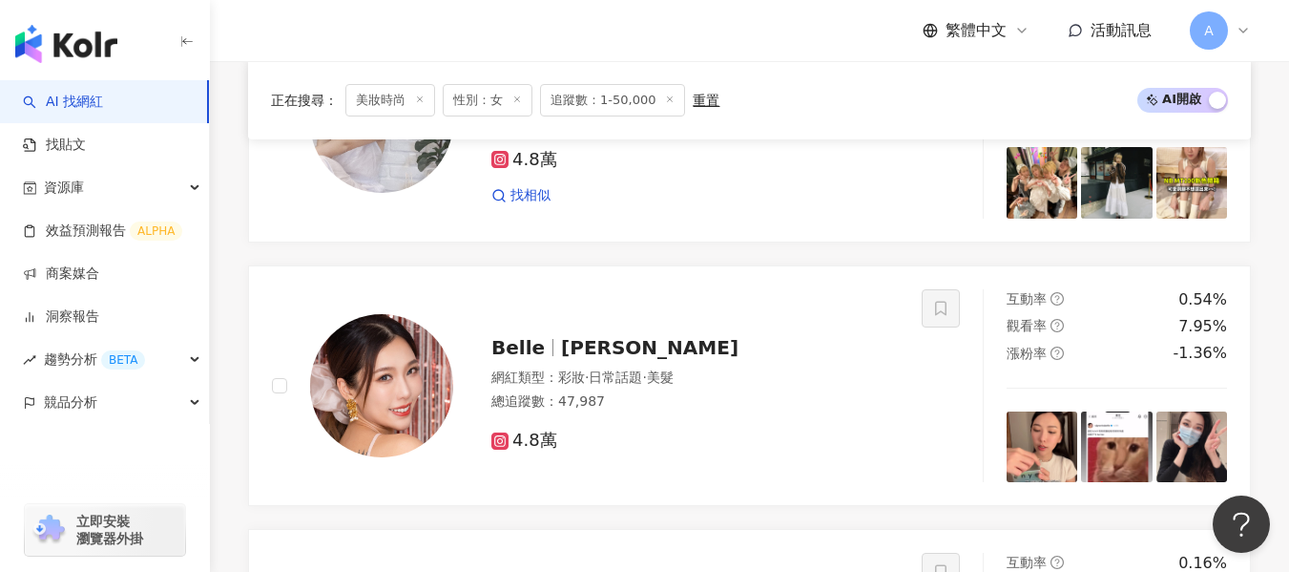
scroll to position [1470, 0]
click at [777, 374] on div "網紅類型 ： 彩妝 · 日常話題 · 美髮" at bounding box center [694, 378] width 407 height 19
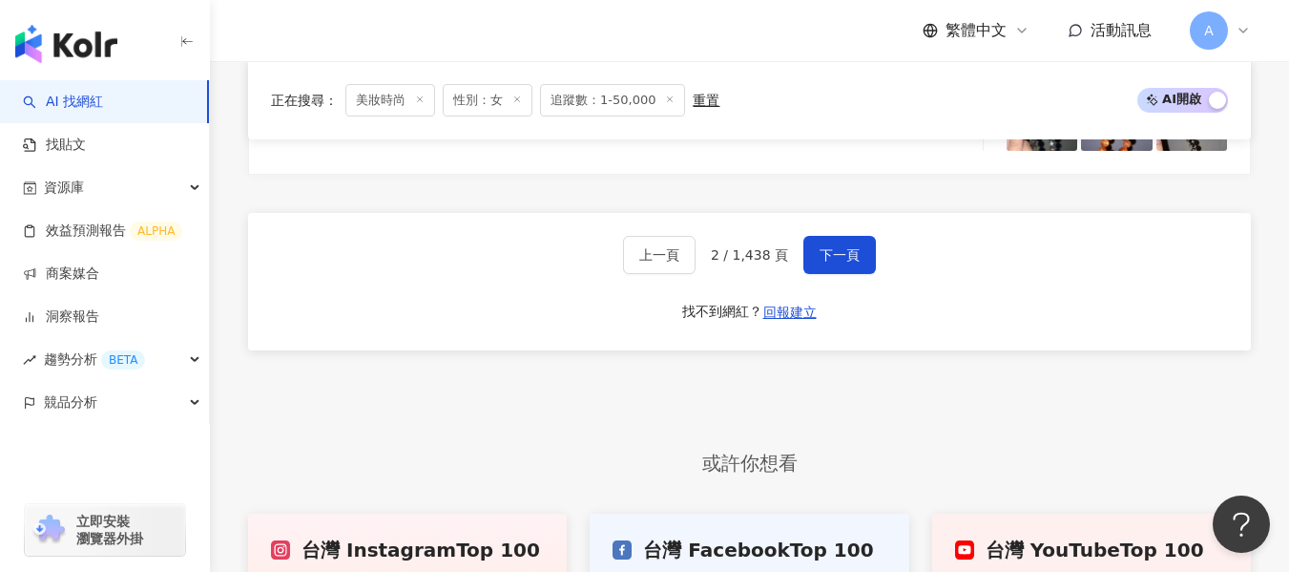
scroll to position [3376, 0]
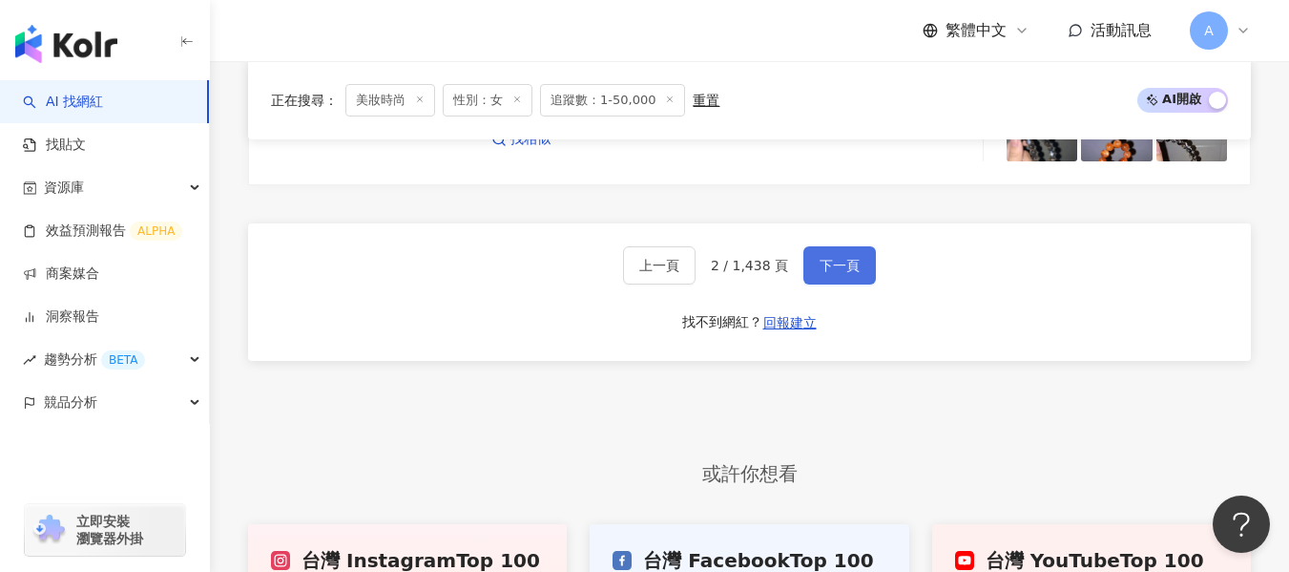
click at [828, 264] on span "下一頁" at bounding box center [840, 265] width 40 height 15
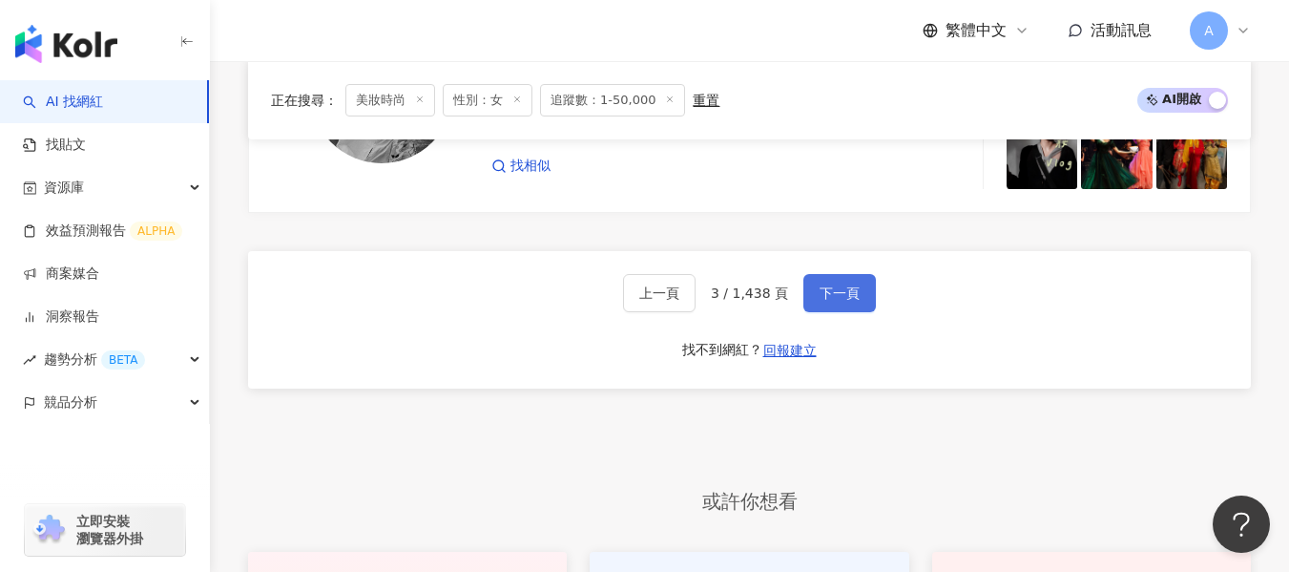
click at [831, 285] on span "下一頁" at bounding box center [840, 292] width 40 height 15
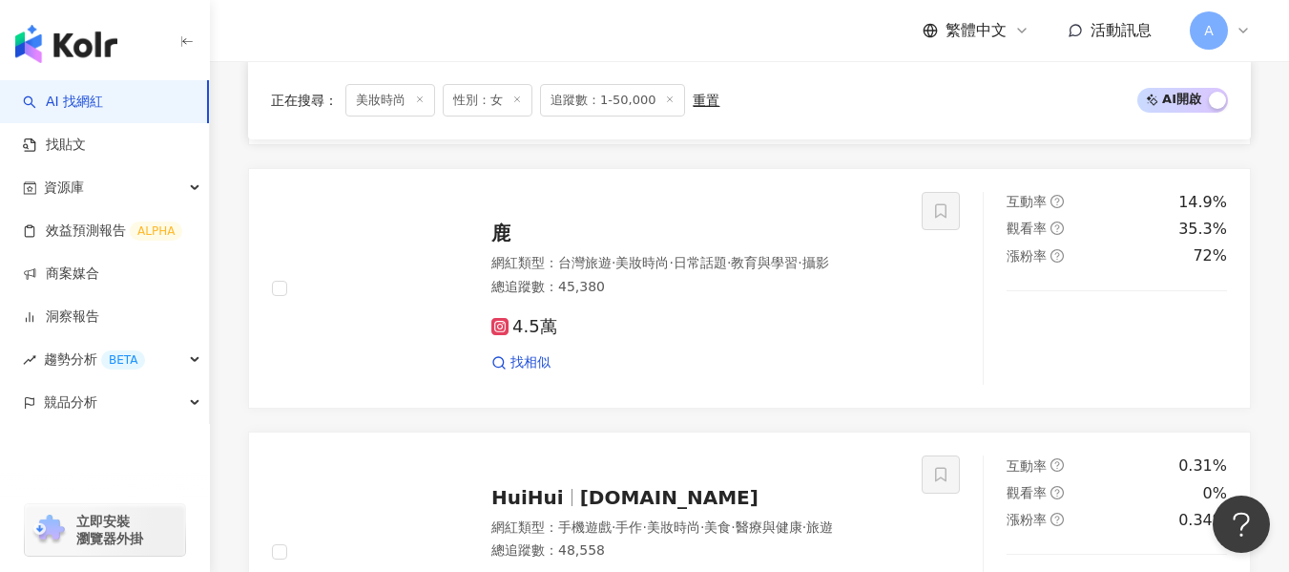
scroll to position [3438, 0]
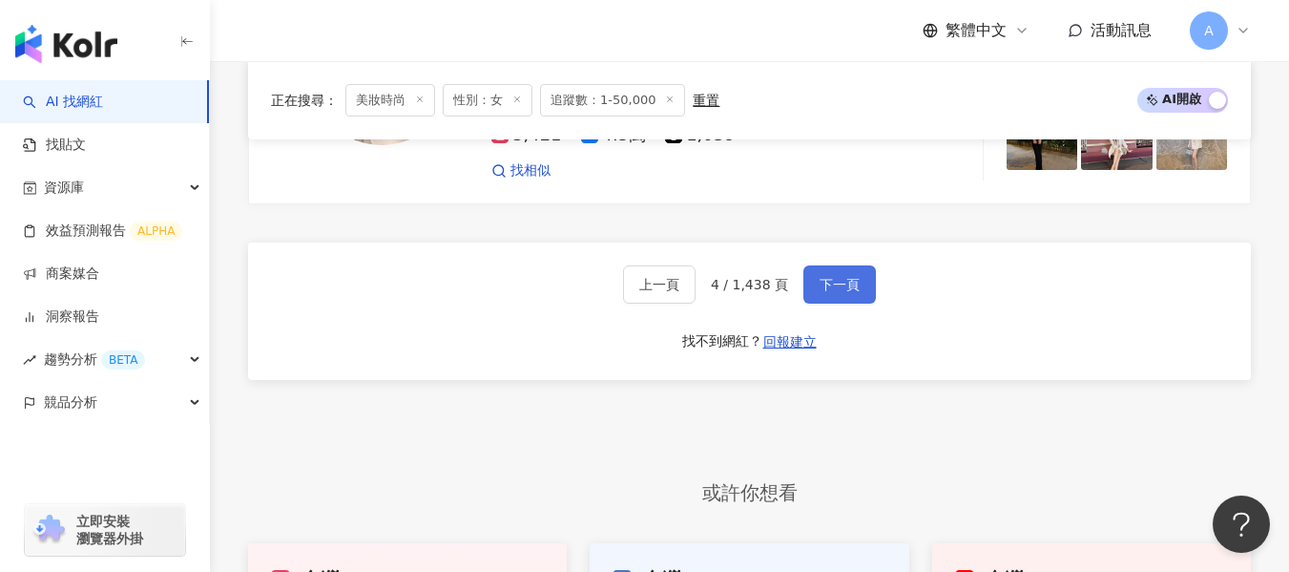
click at [830, 277] on span "下一頁" at bounding box center [840, 284] width 40 height 15
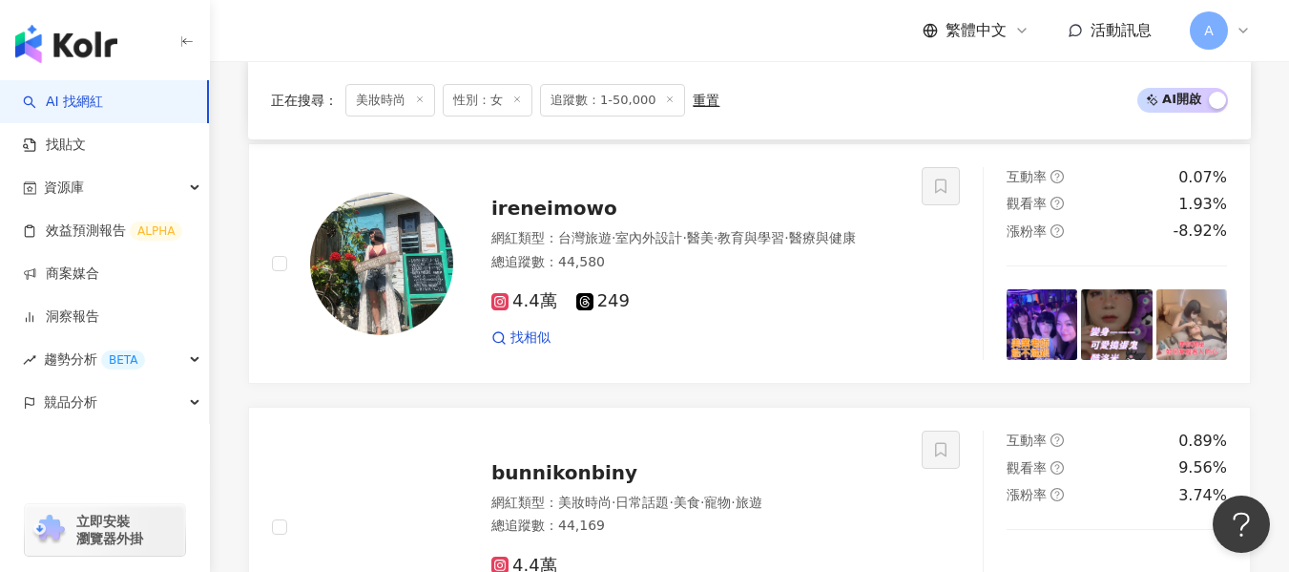
scroll to position [1563, 0]
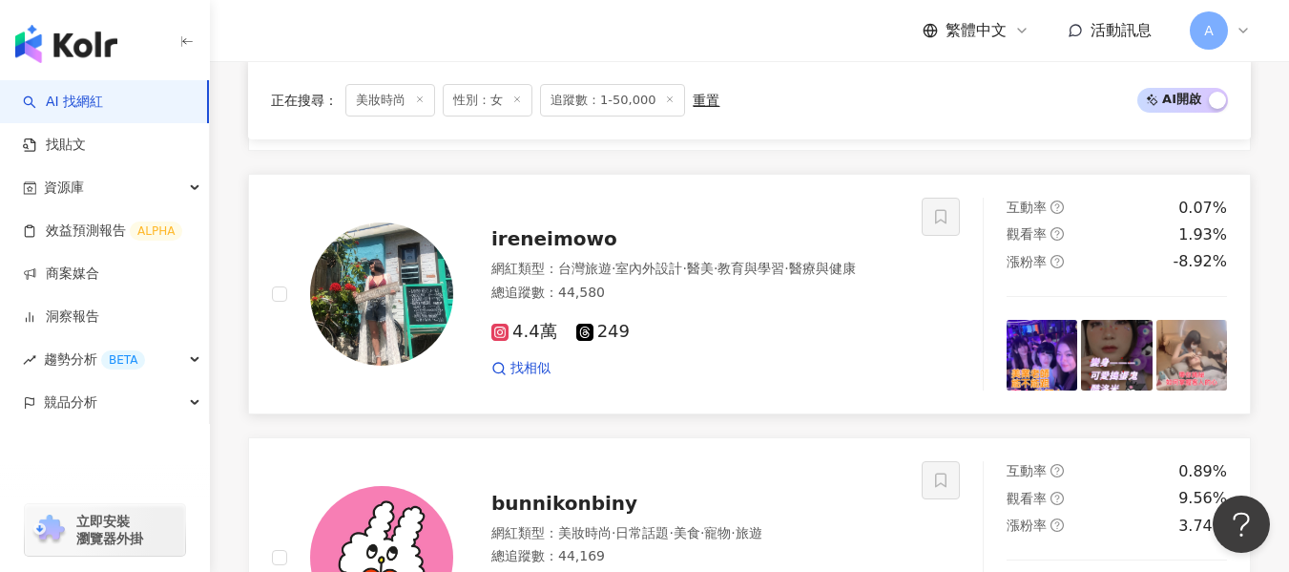
click at [799, 378] on div "找相似" at bounding box center [694, 368] width 407 height 19
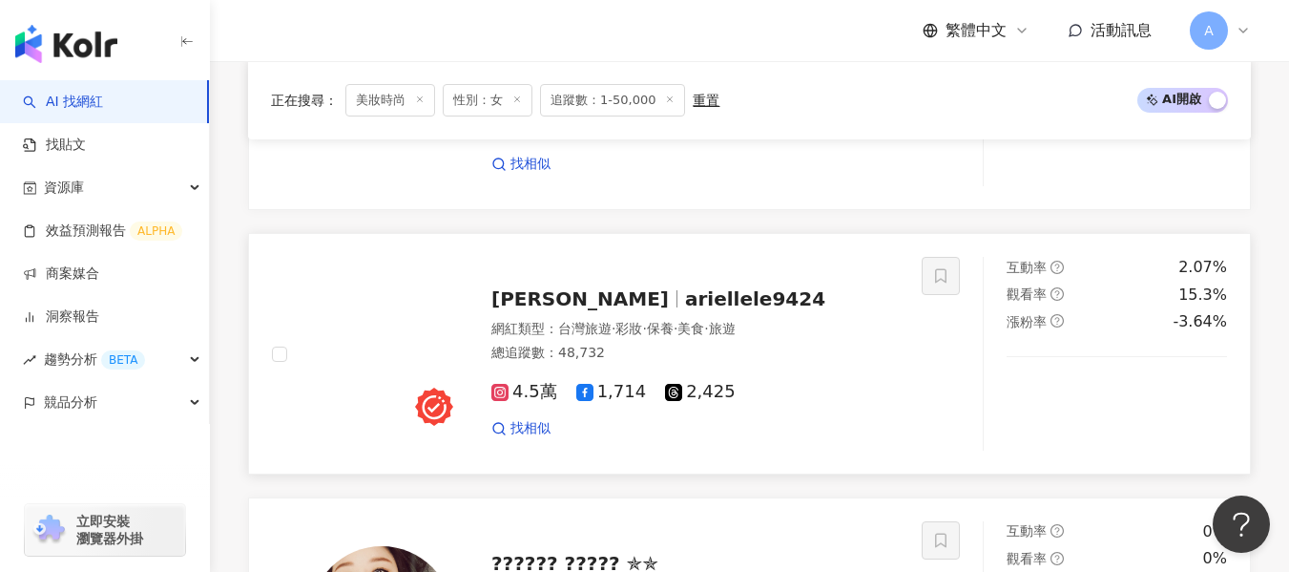
scroll to position [990, 0]
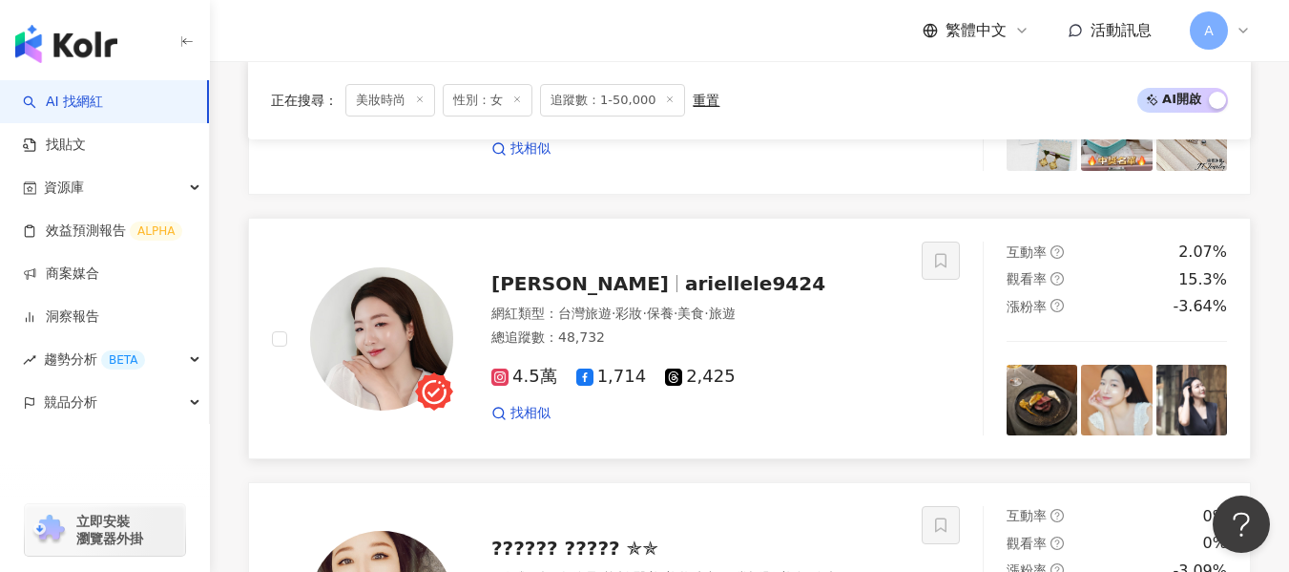
click at [803, 378] on div "4.5萬 1,714 2,425" at bounding box center [694, 376] width 407 height 21
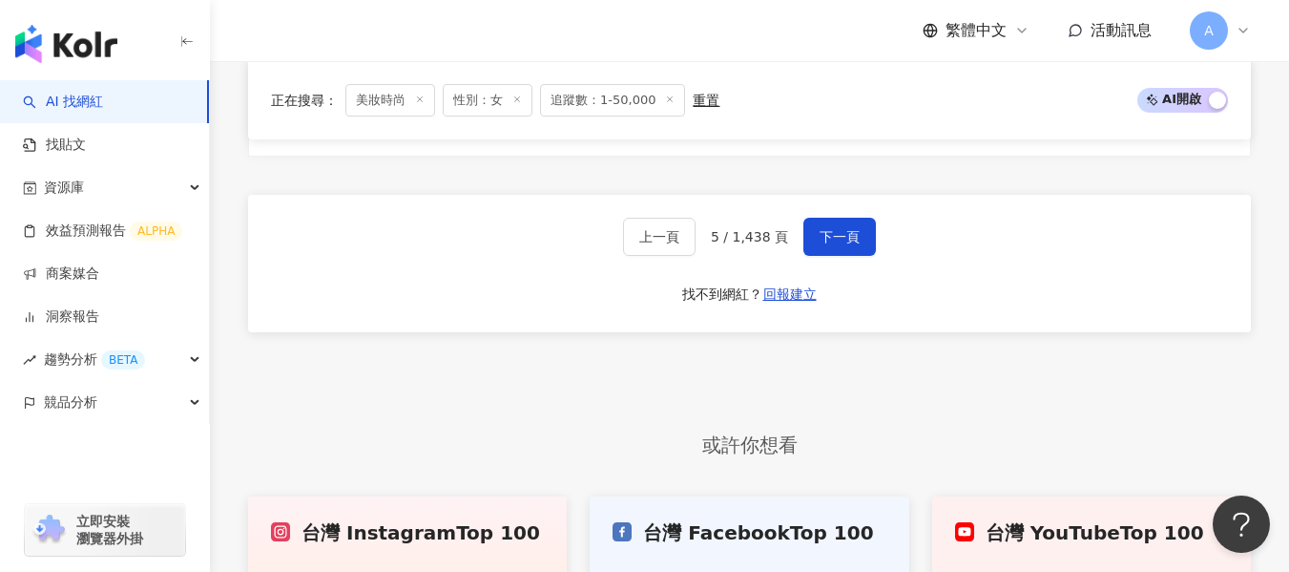
scroll to position [3280, 0]
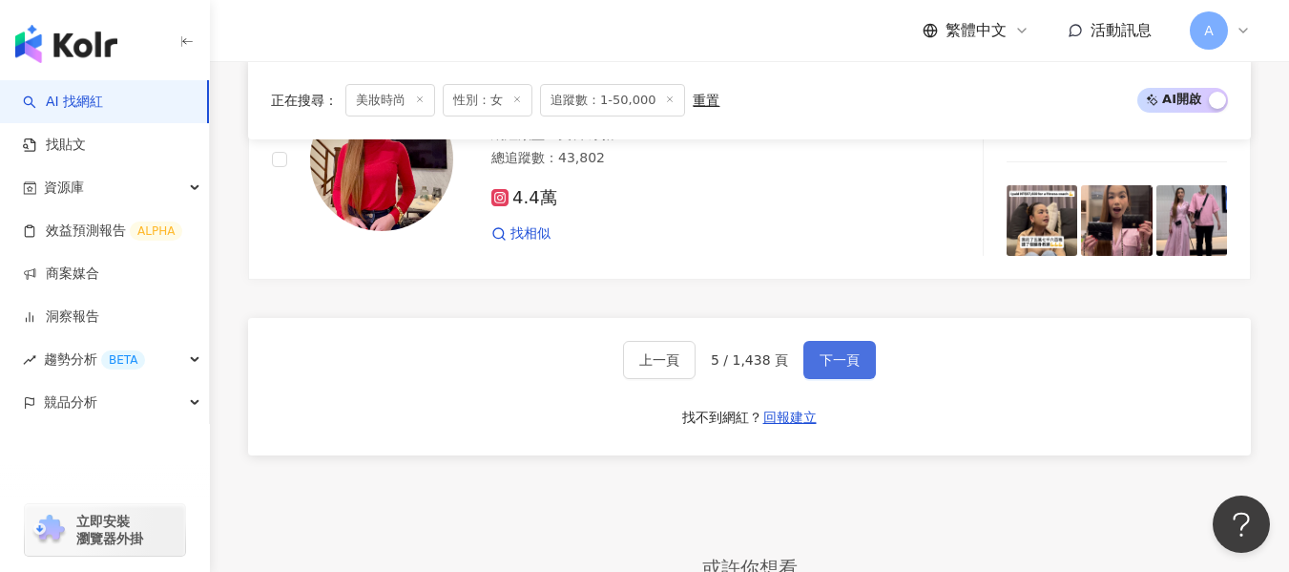
click at [829, 369] on button "下一頁" at bounding box center [839, 360] width 73 height 38
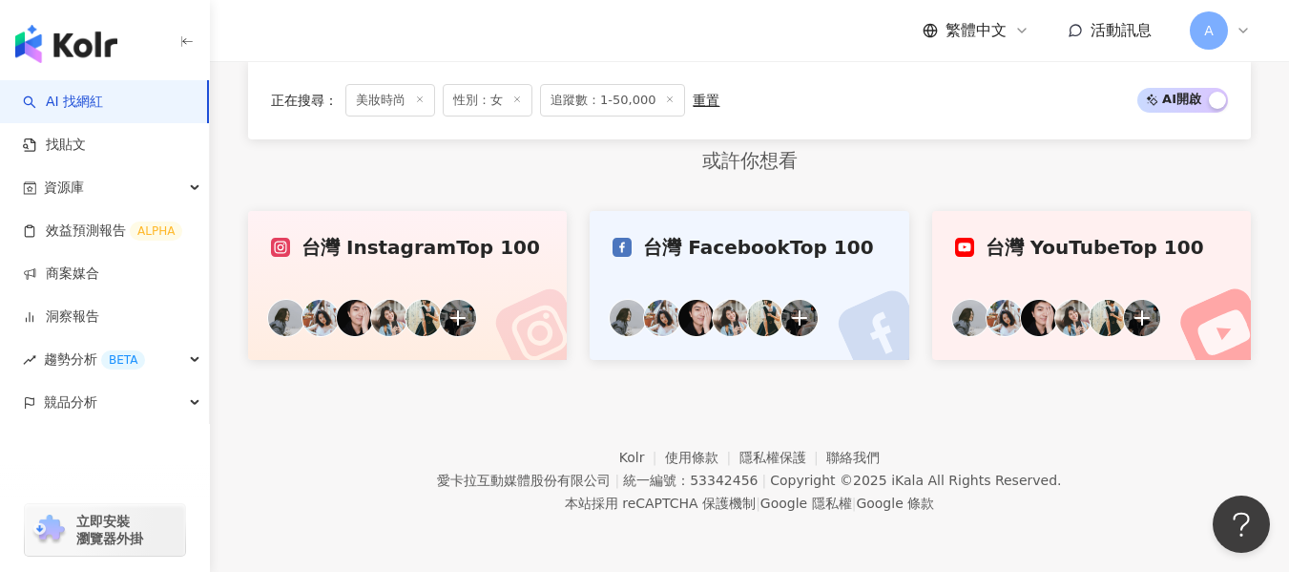
scroll to position [1271, 0]
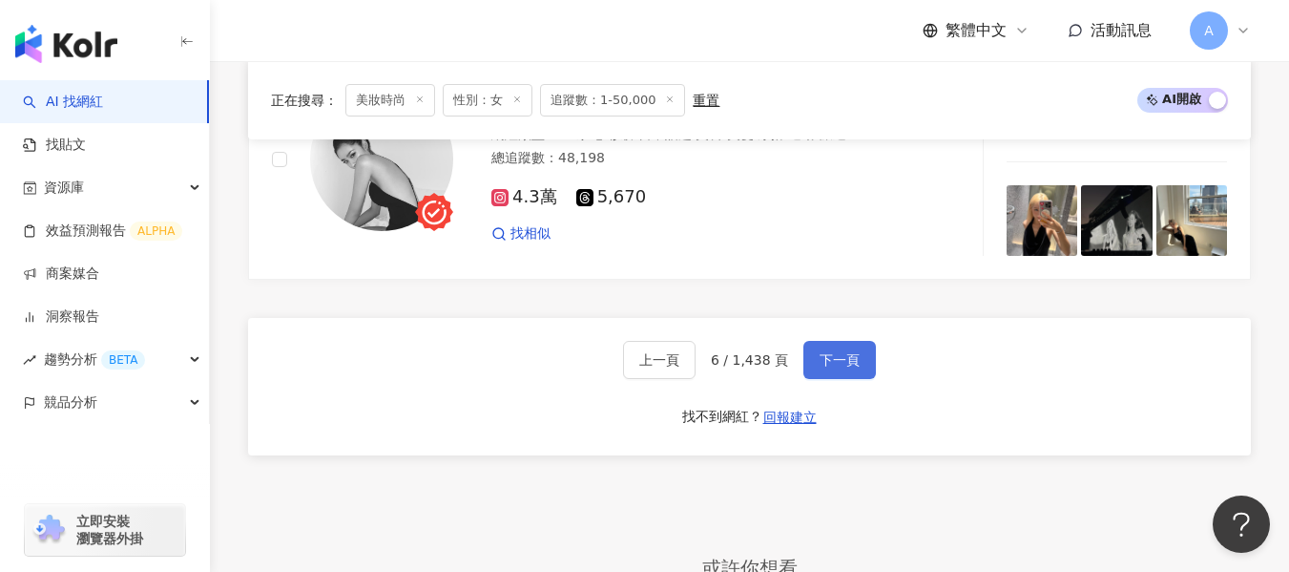
click at [824, 370] on button "下一頁" at bounding box center [839, 360] width 73 height 38
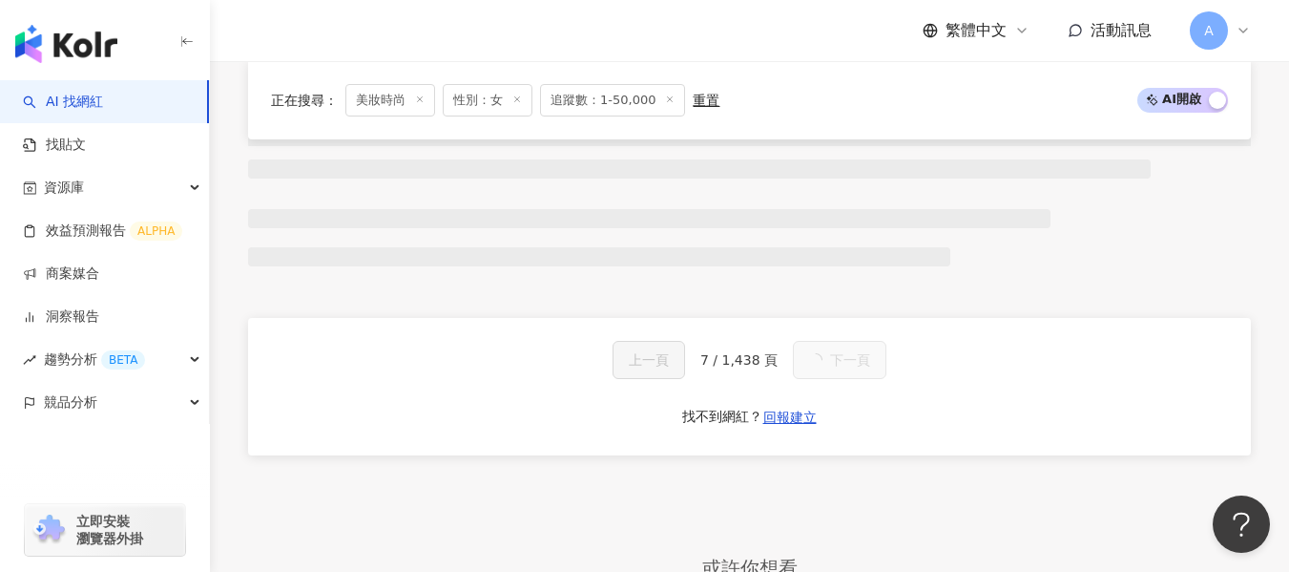
scroll to position [3280, 0]
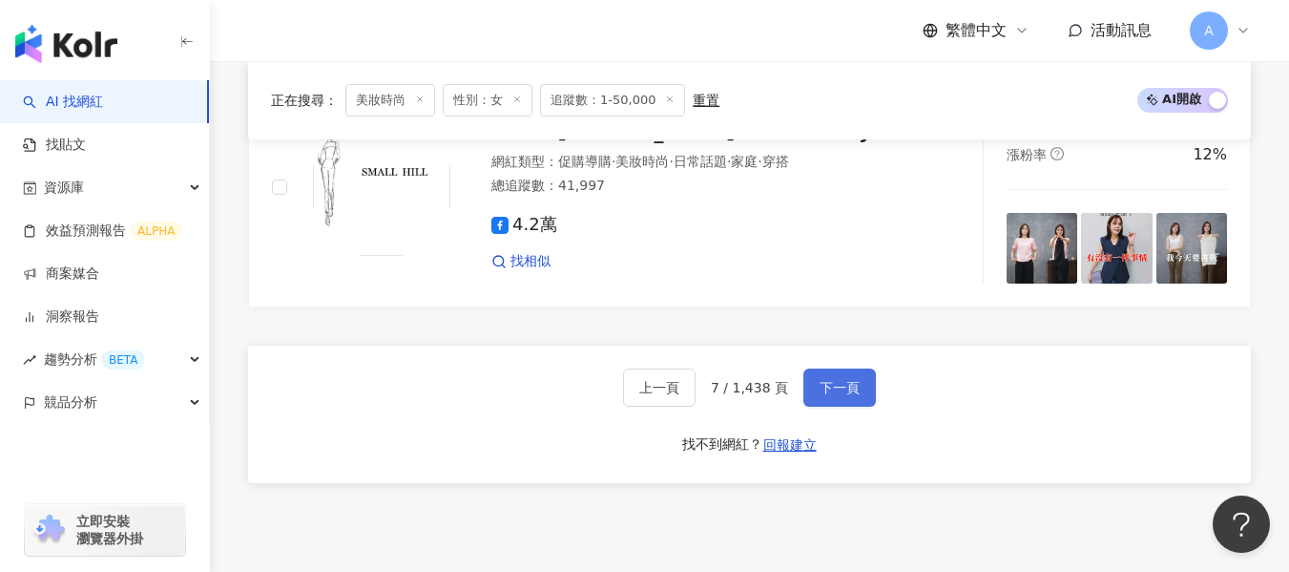
click at [824, 370] on button "下一頁" at bounding box center [839, 387] width 73 height 38
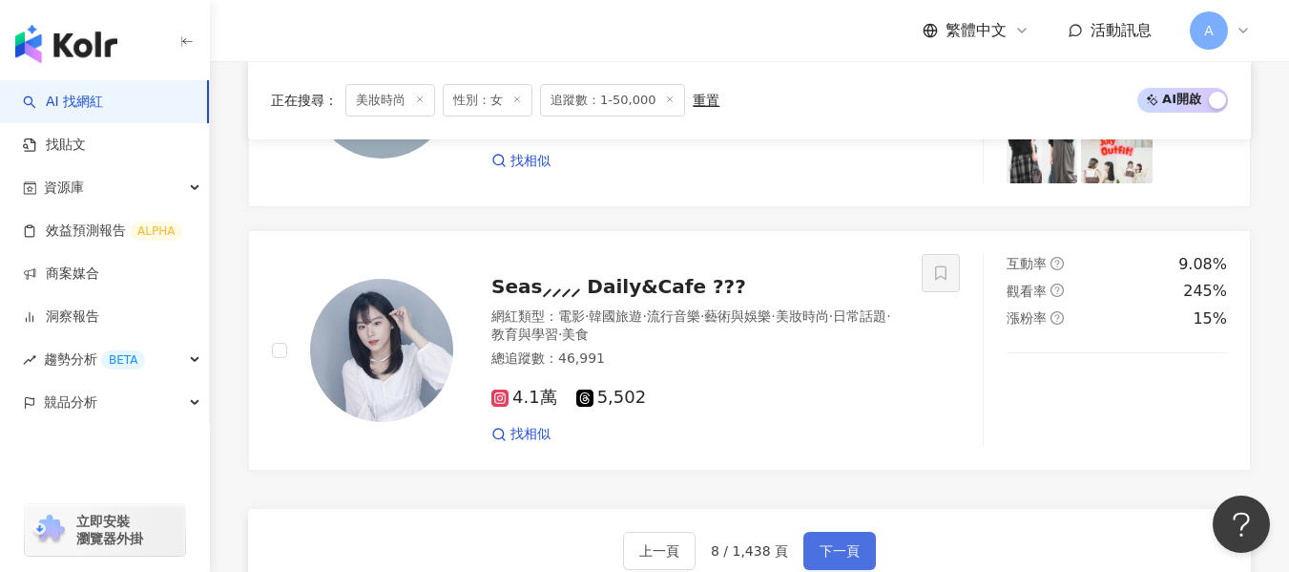
scroll to position [3185, 0]
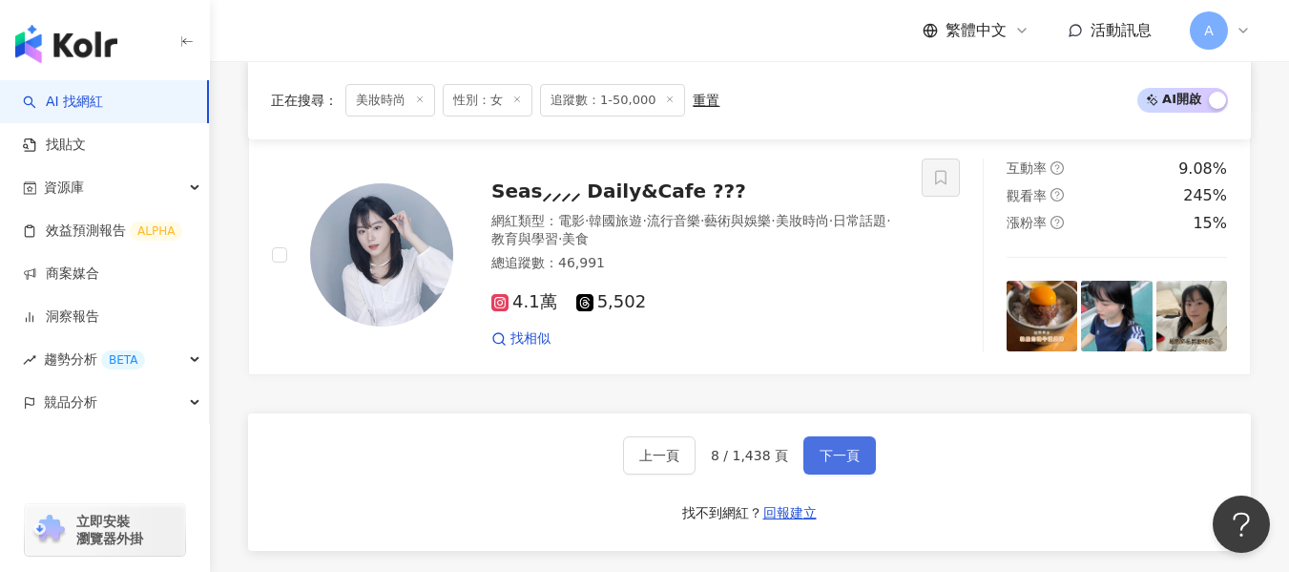
click at [843, 456] on span "下一頁" at bounding box center [840, 455] width 40 height 15
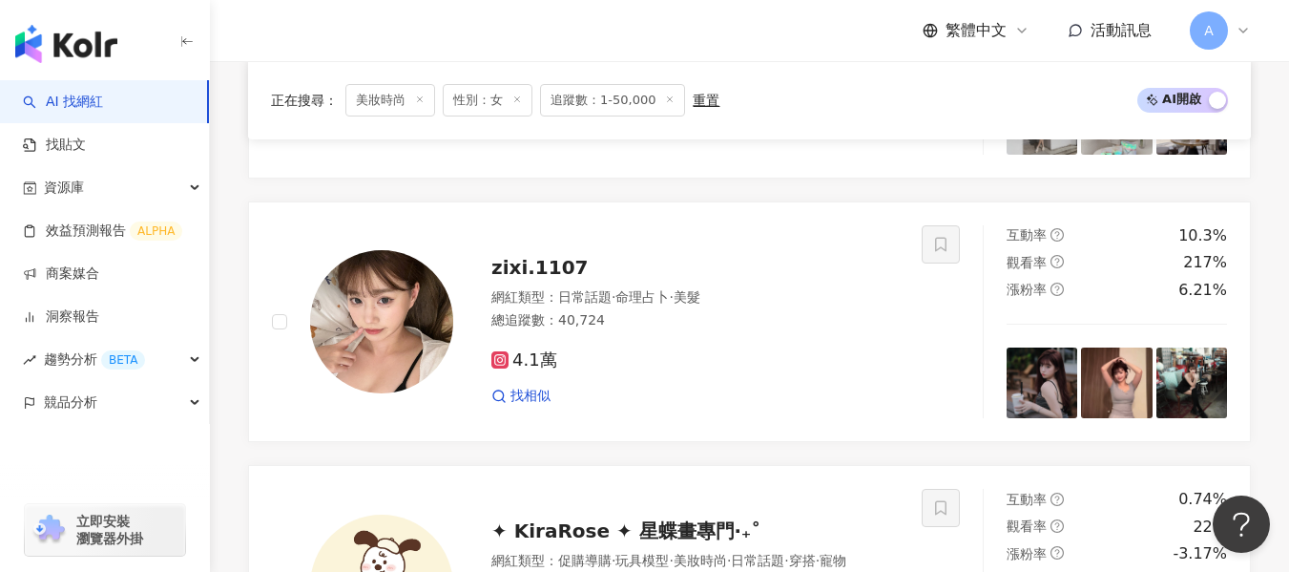
scroll to position [2326, 0]
click at [819, 394] on div "找相似" at bounding box center [694, 396] width 407 height 19
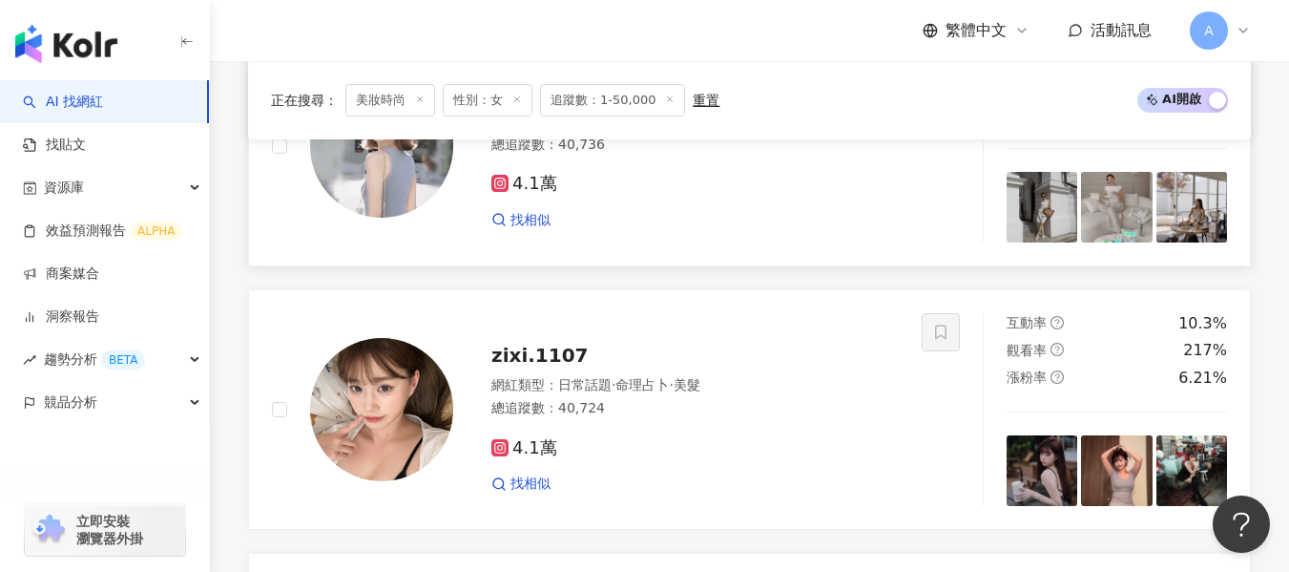
scroll to position [2040, 0]
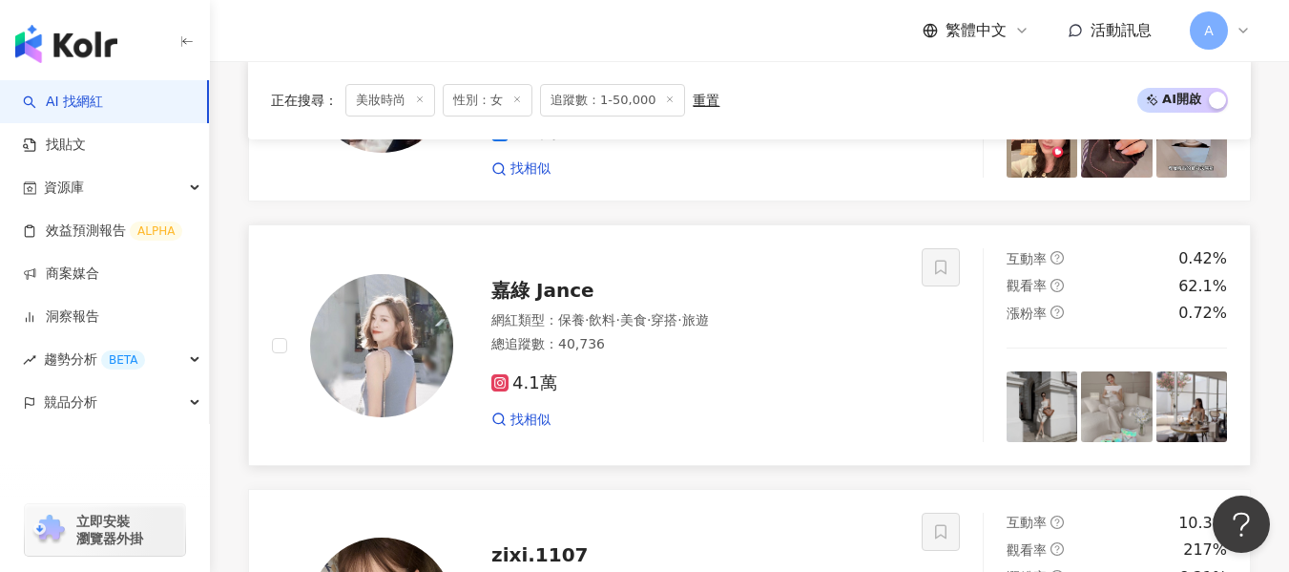
click at [756, 358] on div "4.1萬 找相似" at bounding box center [694, 393] width 407 height 71
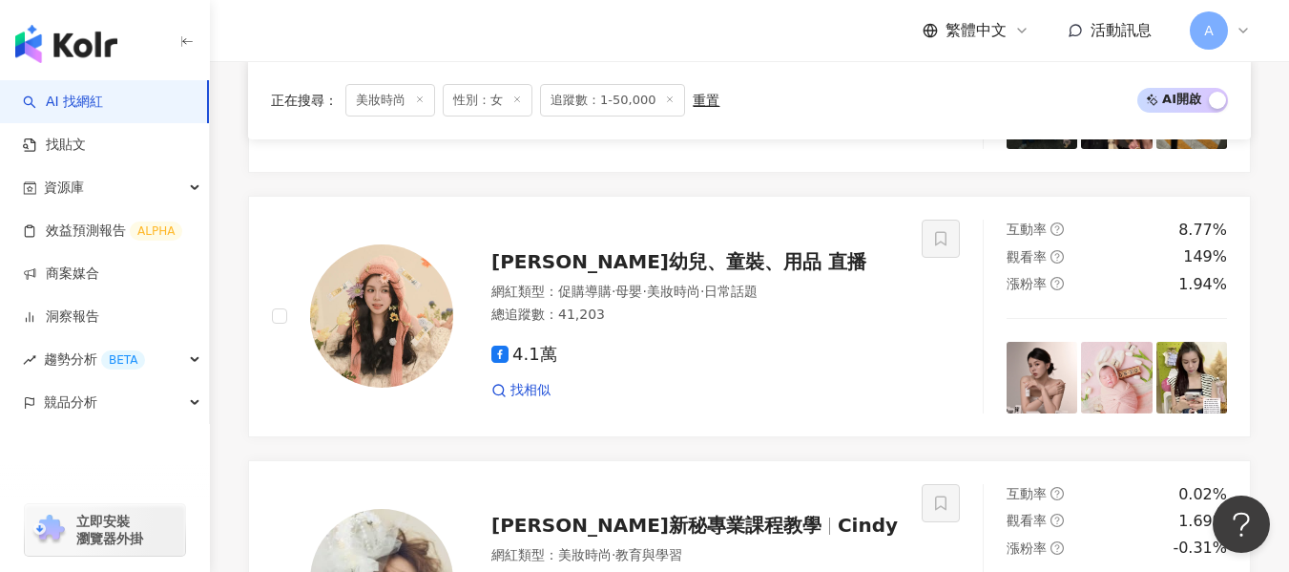
scroll to position [990, 0]
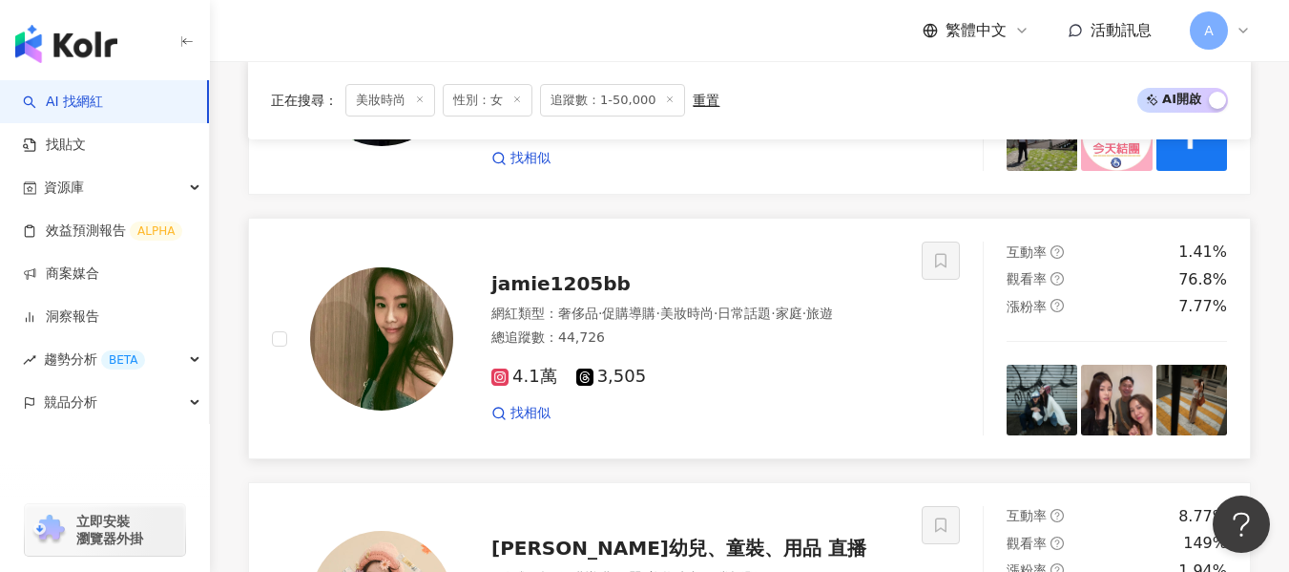
click at [1046, 408] on img at bounding box center [1042, 399] width 71 height 71
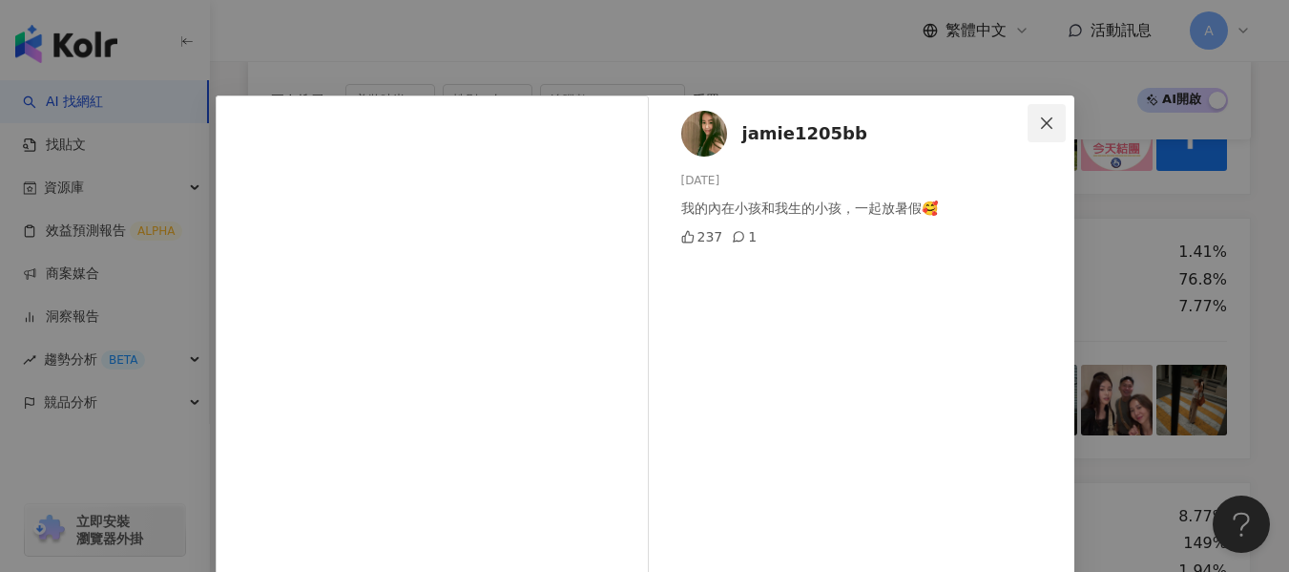
click at [1039, 118] on icon "close" at bounding box center [1046, 122] width 15 height 15
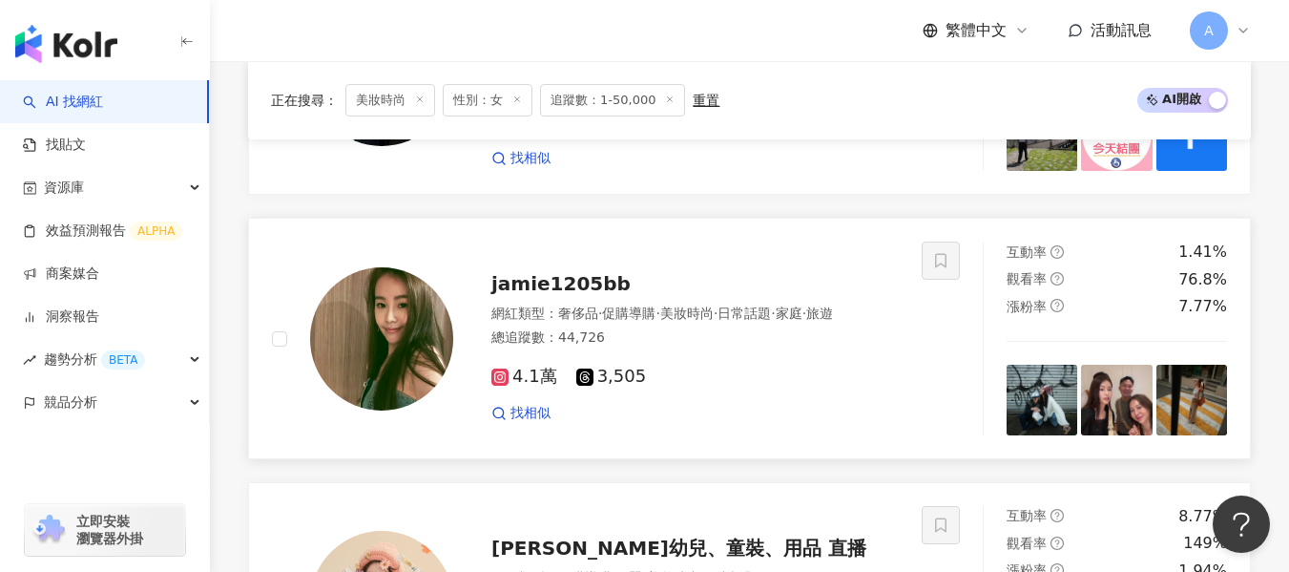
click at [592, 272] on span "jamie1205bb" at bounding box center [560, 283] width 139 height 23
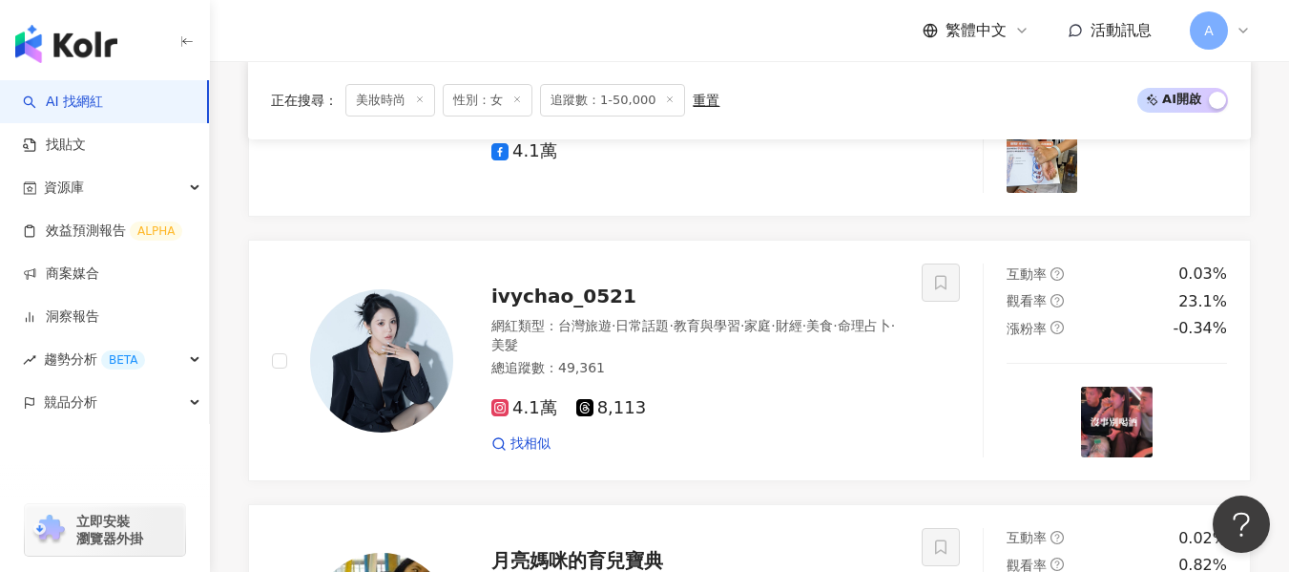
scroll to position [418, 0]
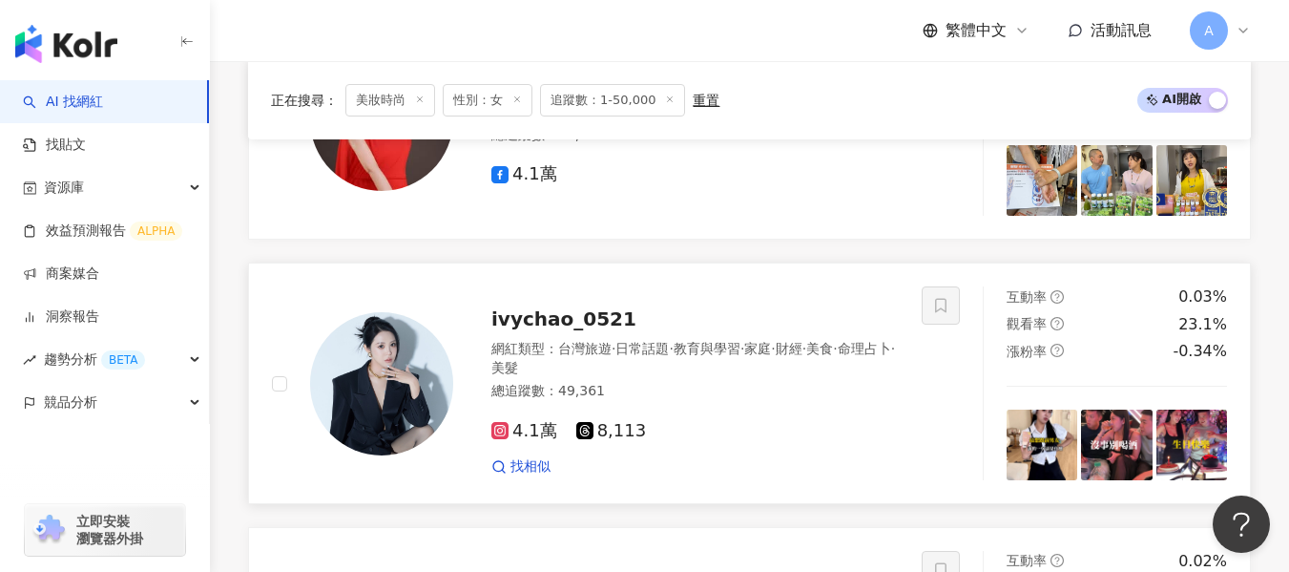
click at [806, 368] on div "網紅類型 ： 台灣旅遊 · 日常話題 · 教育與學習 · 家庭 · 財經 · 美食 · 命理占卜 · 美髮" at bounding box center [694, 358] width 407 height 37
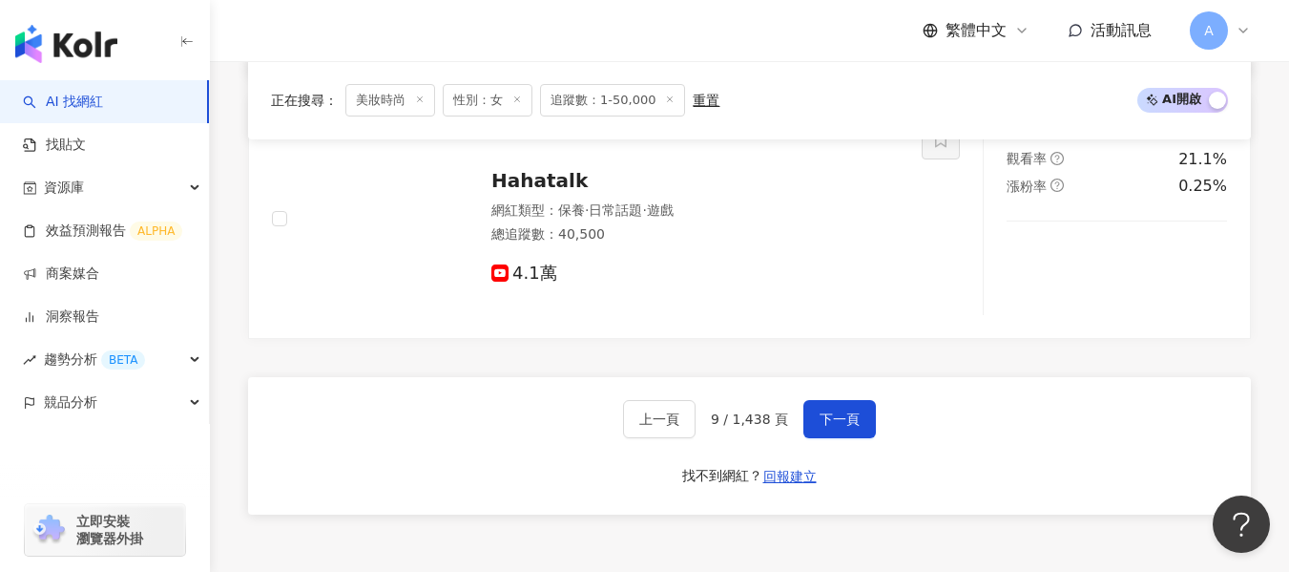
scroll to position [3376, 0]
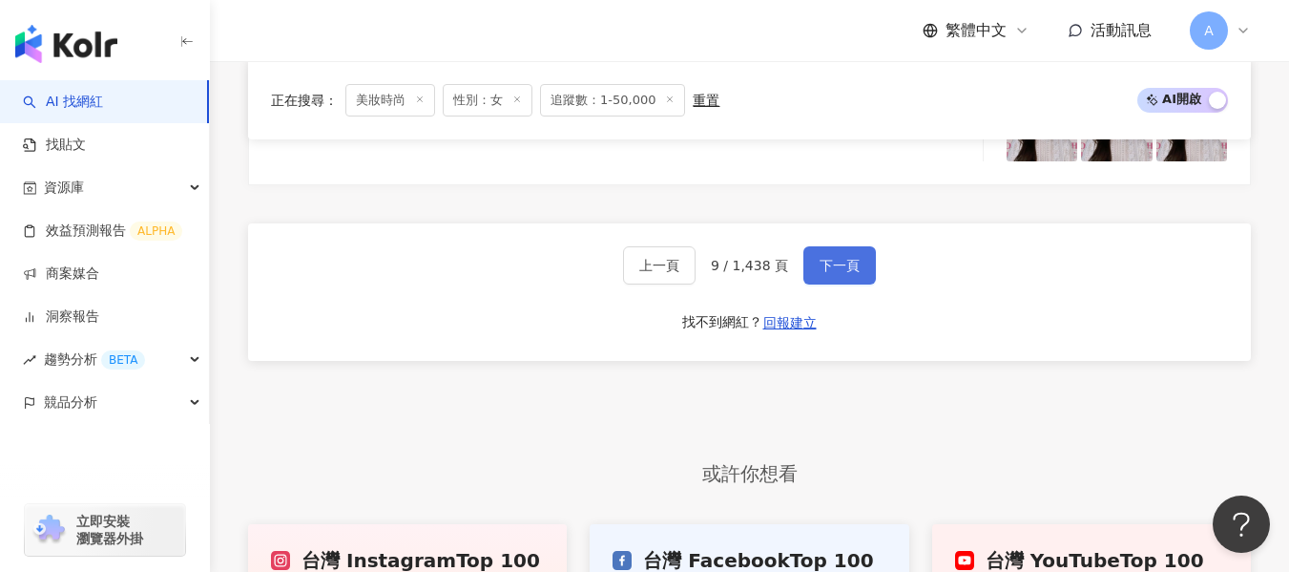
click at [824, 254] on button "下一頁" at bounding box center [839, 265] width 73 height 38
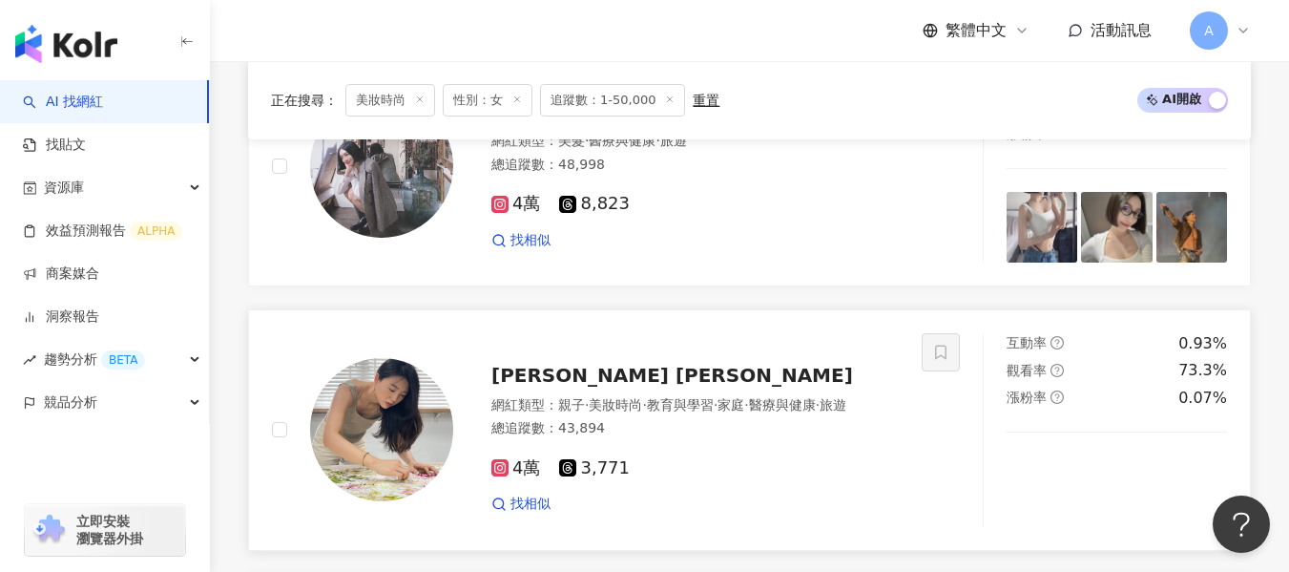
scroll to position [2501, 0]
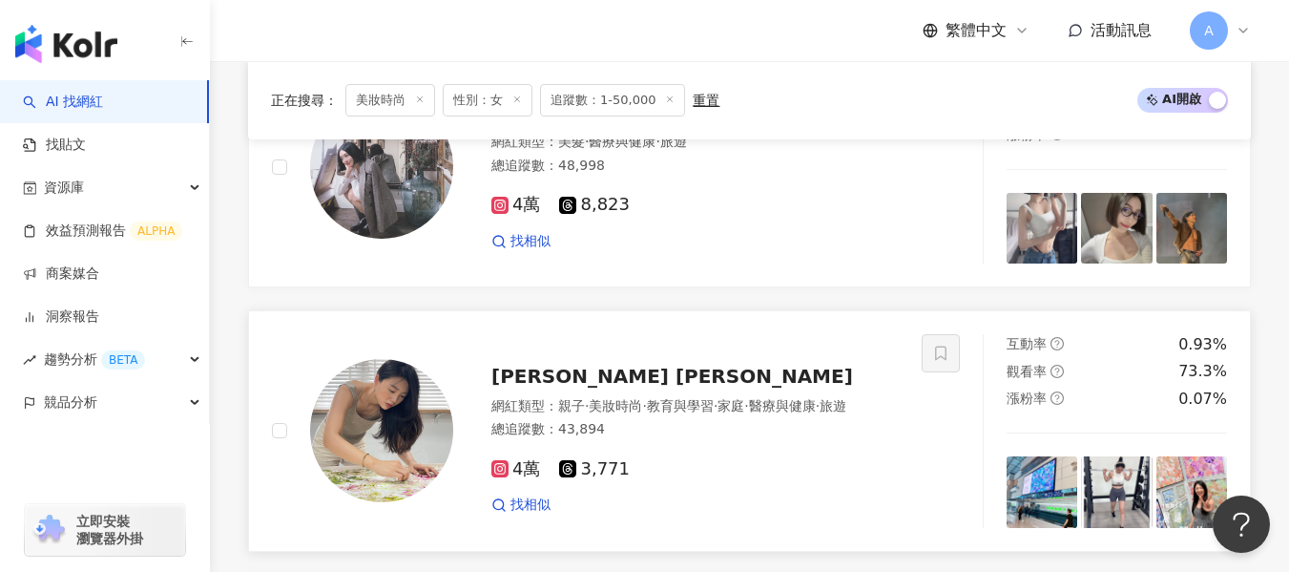
click at [767, 444] on div "4萬 3,771 找相似" at bounding box center [694, 479] width 407 height 71
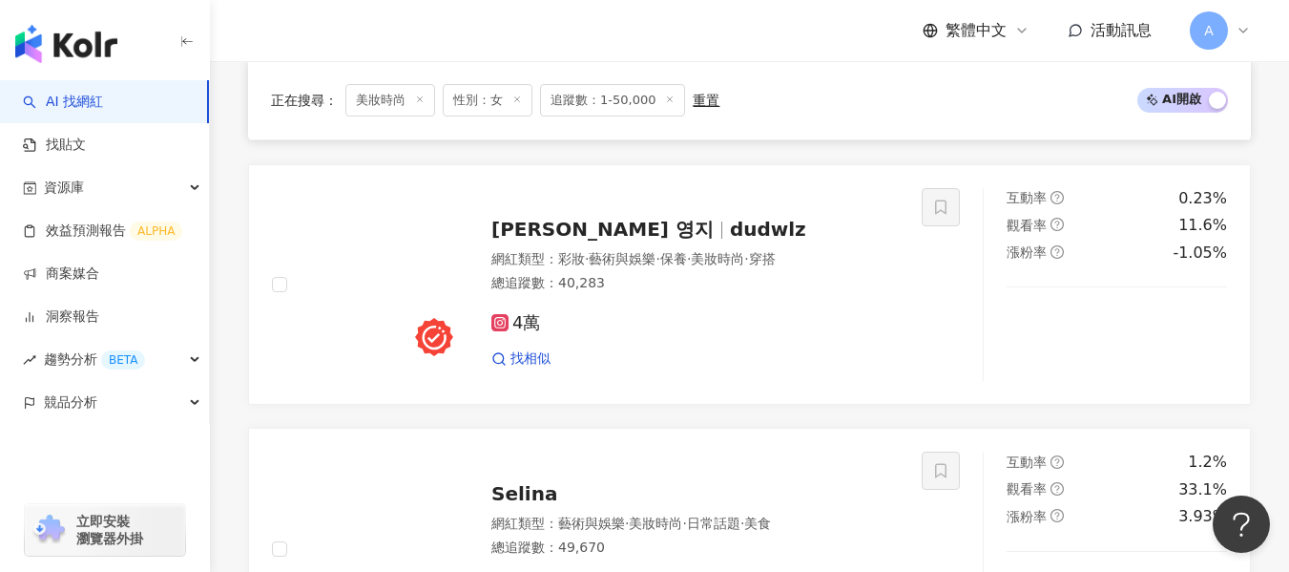
scroll to position [1591, 0]
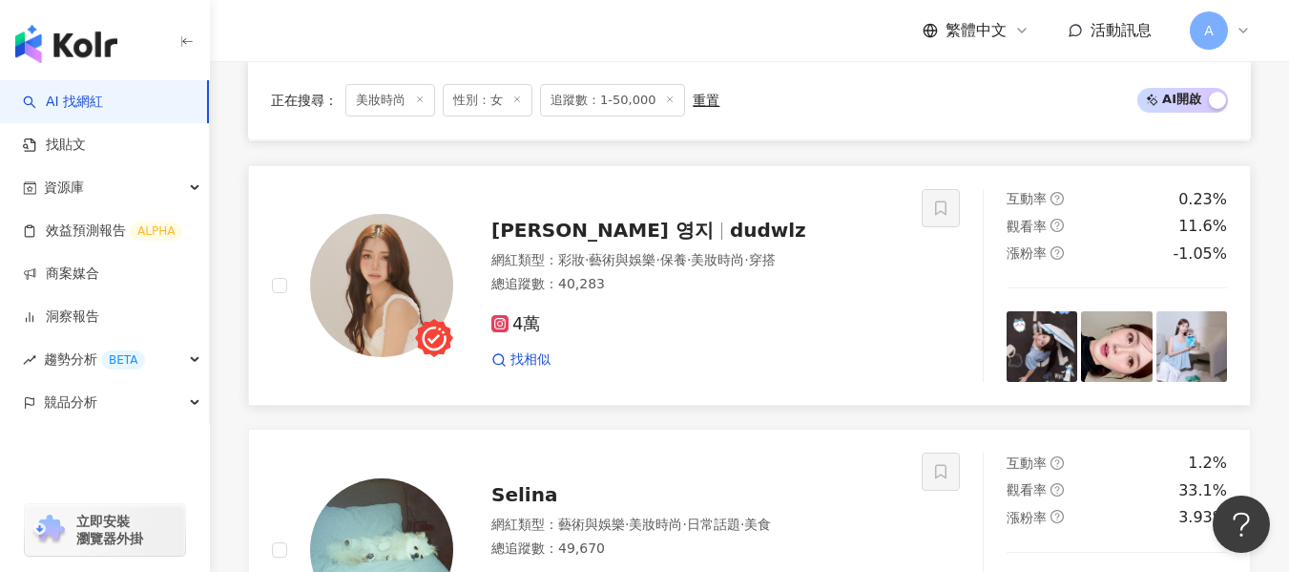
click at [682, 320] on div "4萬 找相似" at bounding box center [694, 334] width 407 height 71
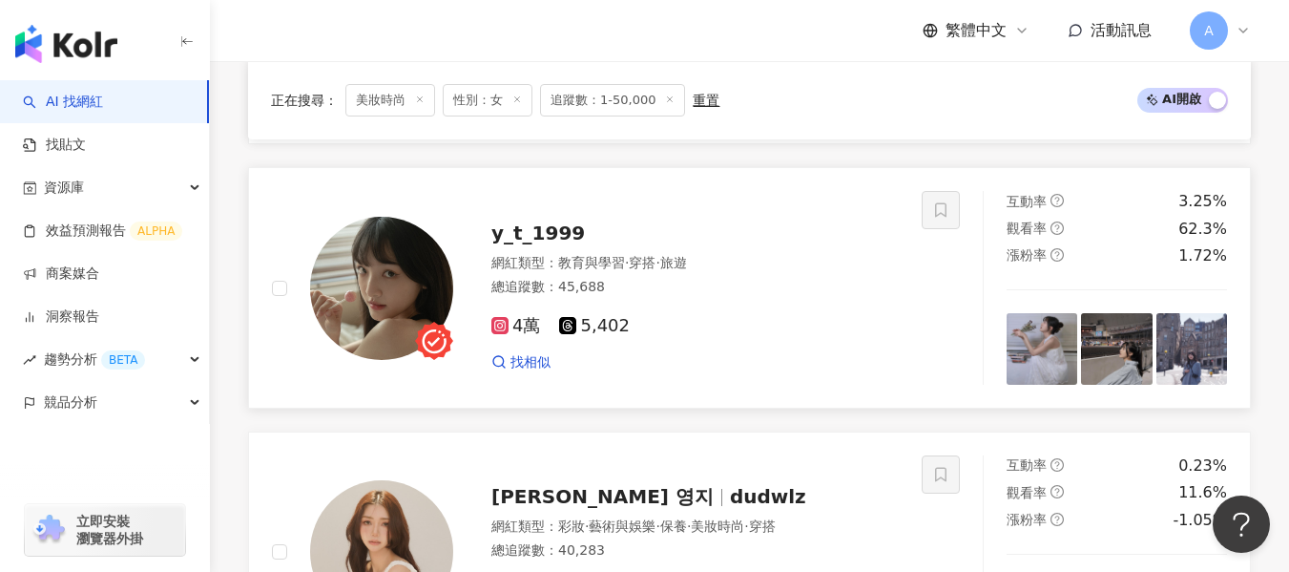
click at [747, 254] on div "網紅類型 ： 教育與學習 · 穿搭 · 旅遊" at bounding box center [694, 263] width 407 height 19
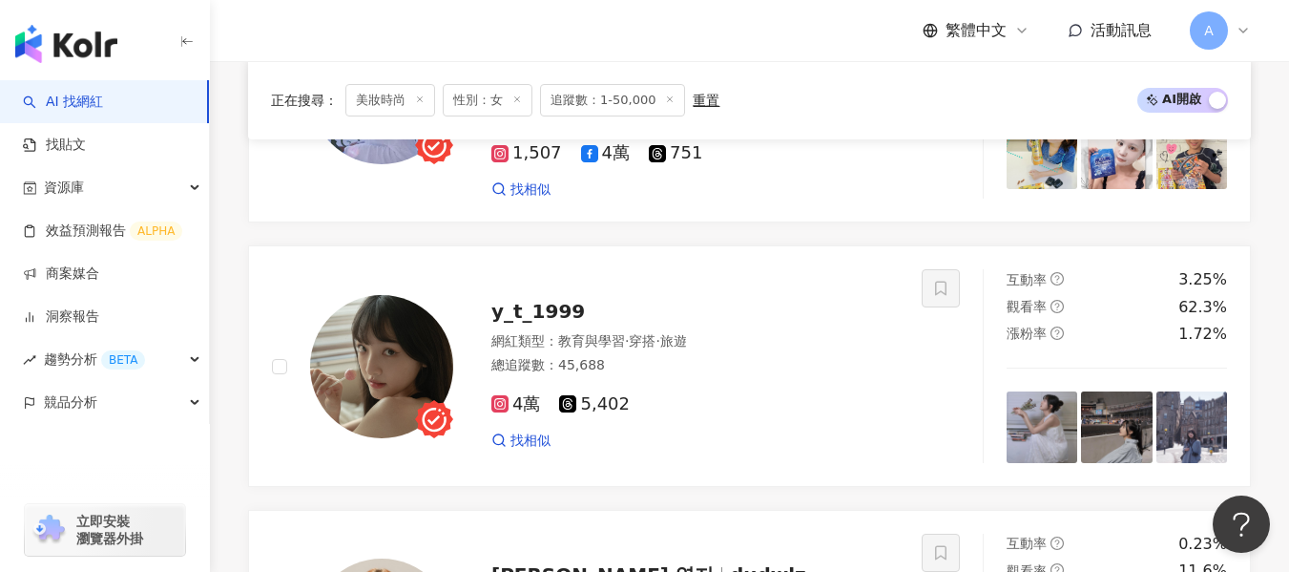
scroll to position [1066, 0]
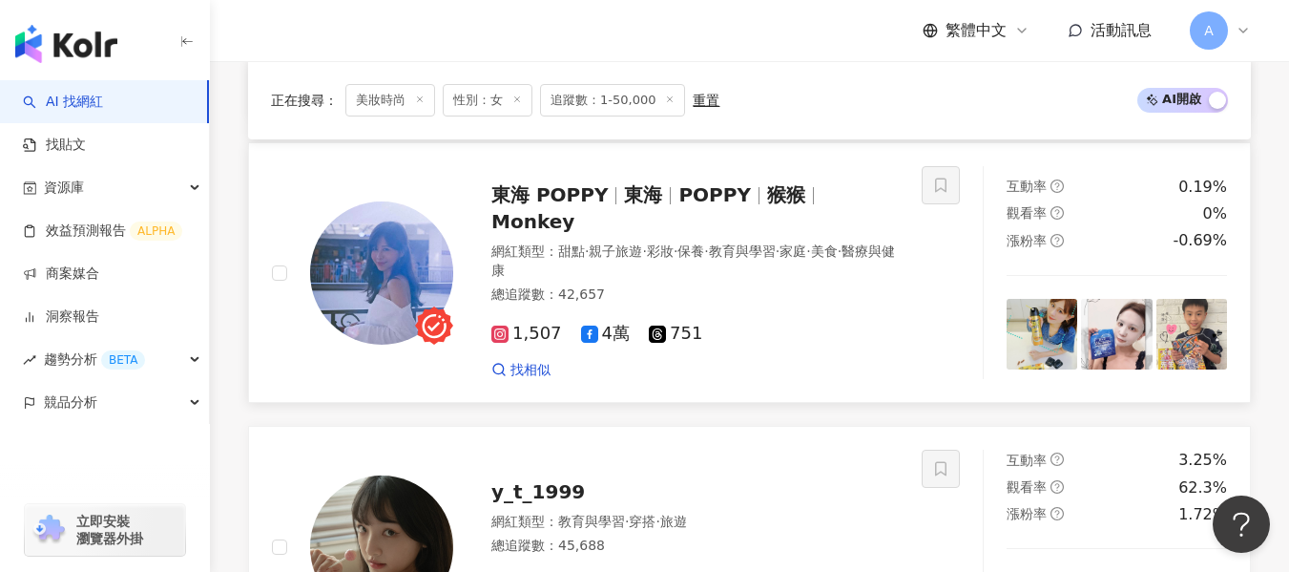
click at [782, 302] on div "網紅類型 ： 甜點 · 親子旅遊 · 彩妝 · 保養 · 教育與學習 · 家庭 · 美食 · 醫療與健康 總追蹤數 ： 42,657" at bounding box center [694, 275] width 407 height 66
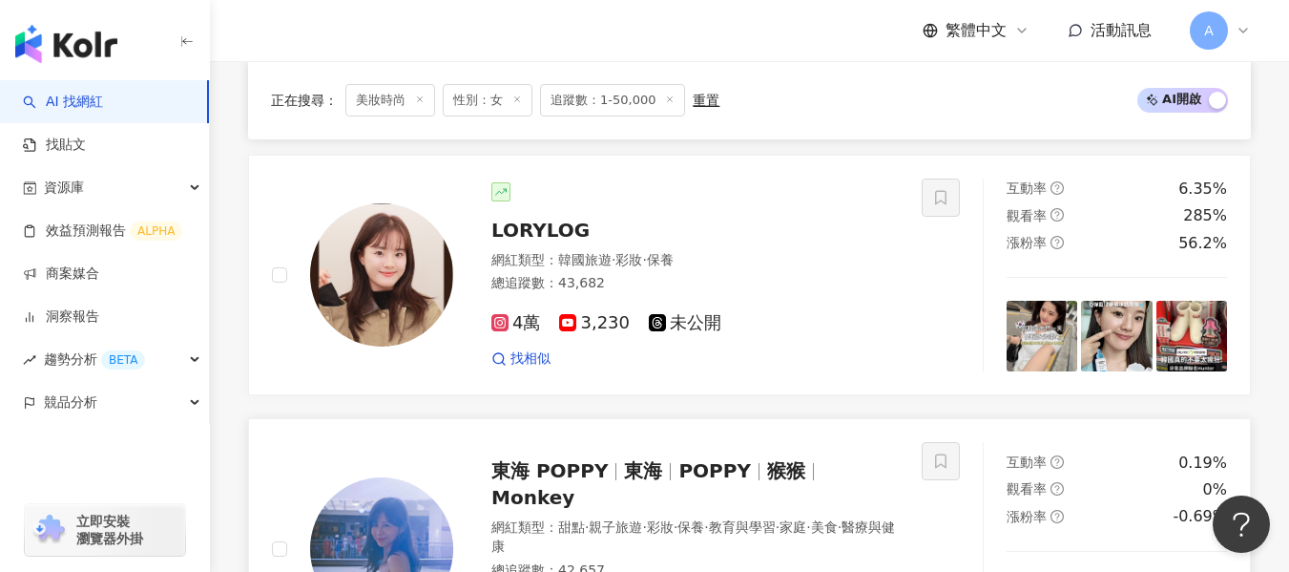
scroll to position [786, 0]
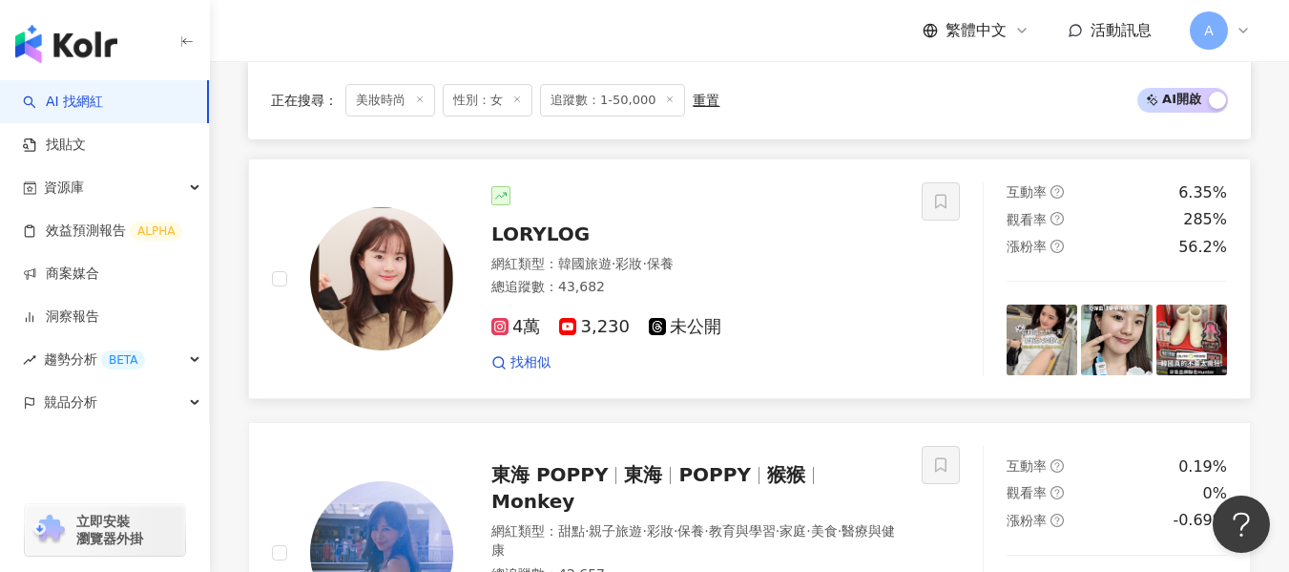
click at [864, 296] on div "總追蹤數 ： 43,682" at bounding box center [694, 287] width 407 height 19
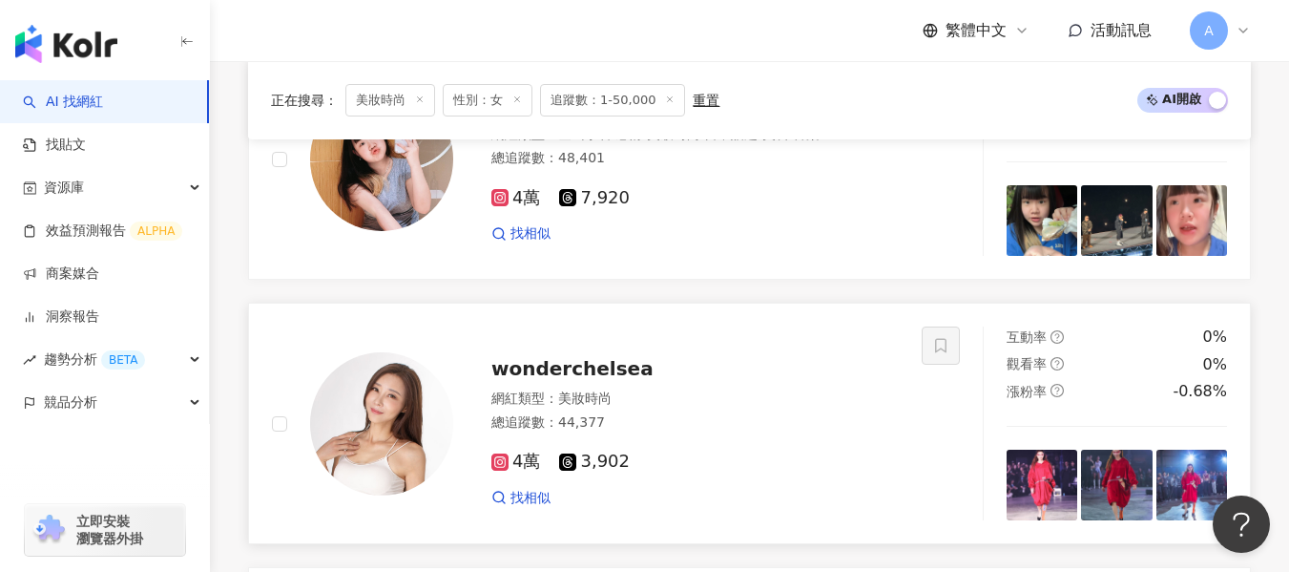
scroll to position [214, 0]
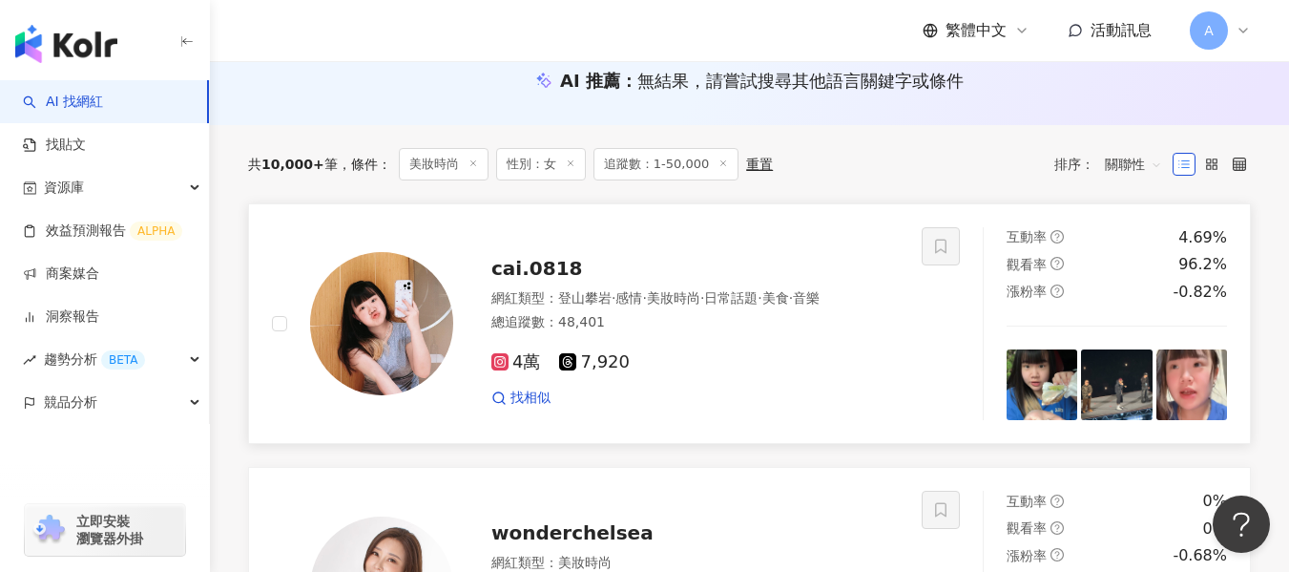
click at [718, 328] on div "總追蹤數 ： 48,401" at bounding box center [694, 322] width 407 height 19
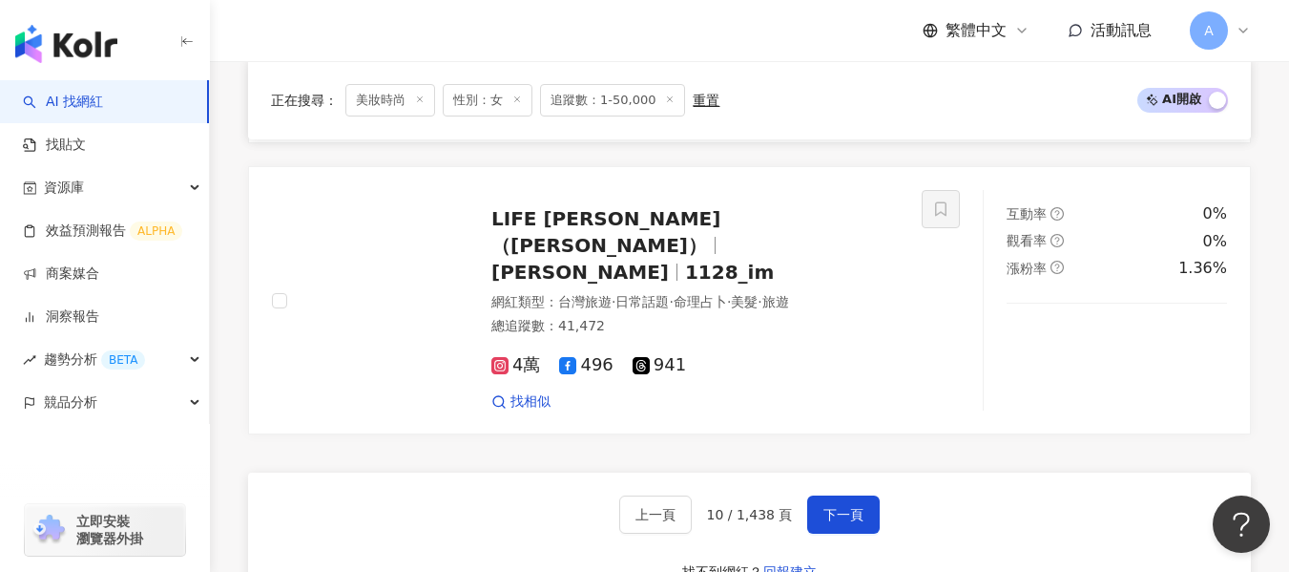
scroll to position [3458, 0]
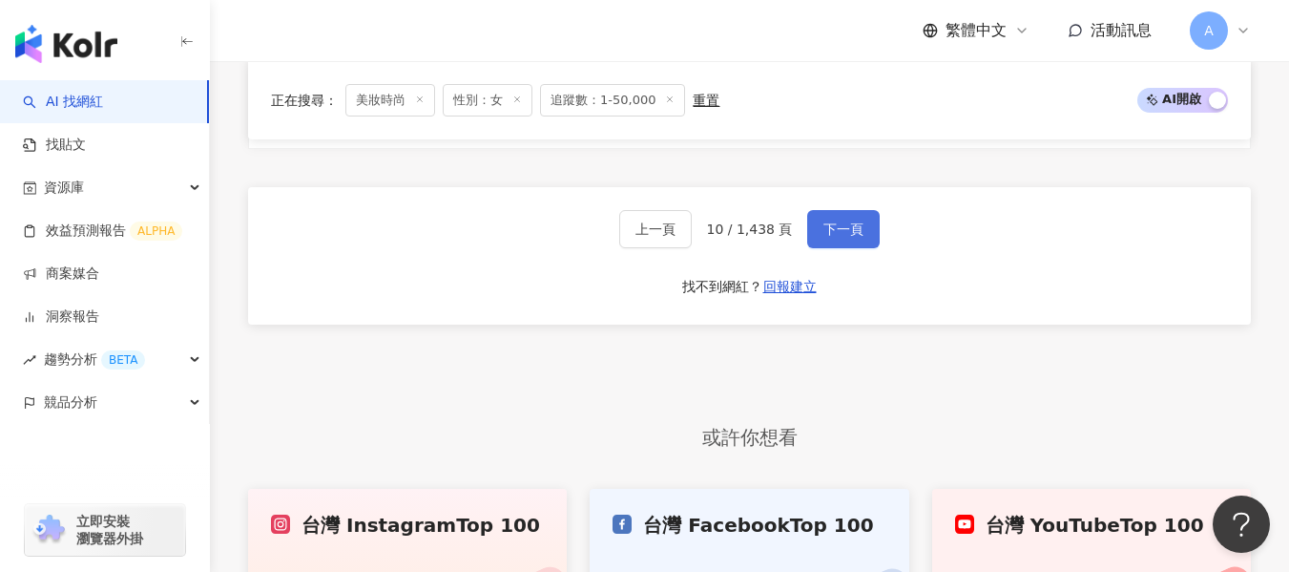
click at [823, 221] on span "下一頁" at bounding box center [843, 228] width 40 height 15
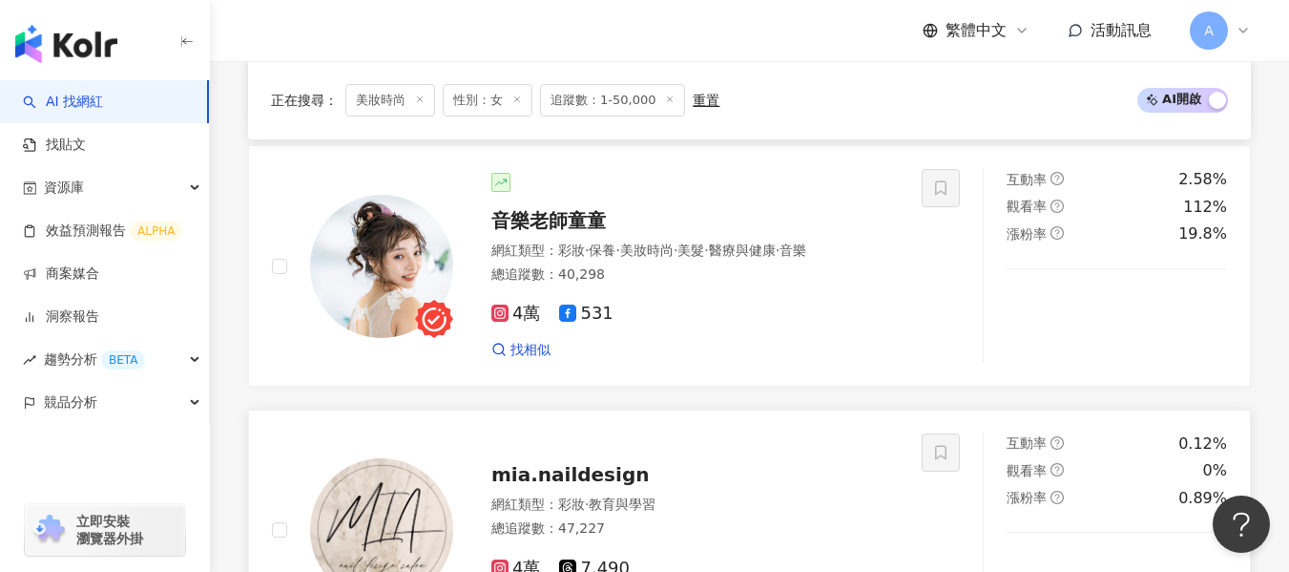
scroll to position [2885, 0]
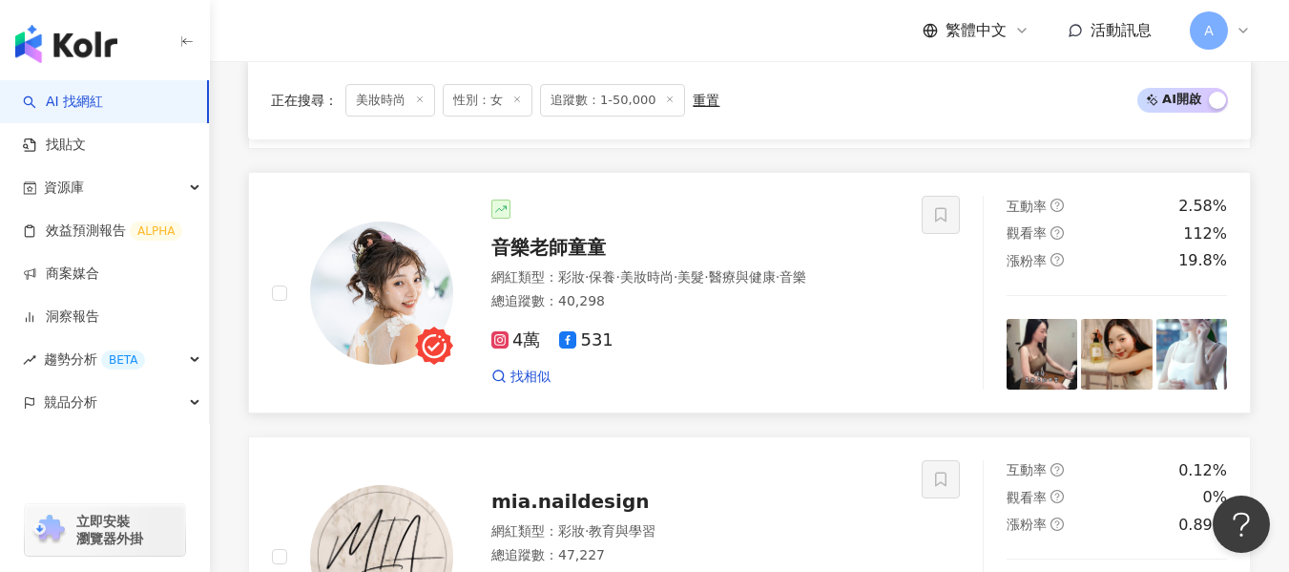
click at [748, 325] on div "4萬 531 找相似" at bounding box center [694, 350] width 407 height 71
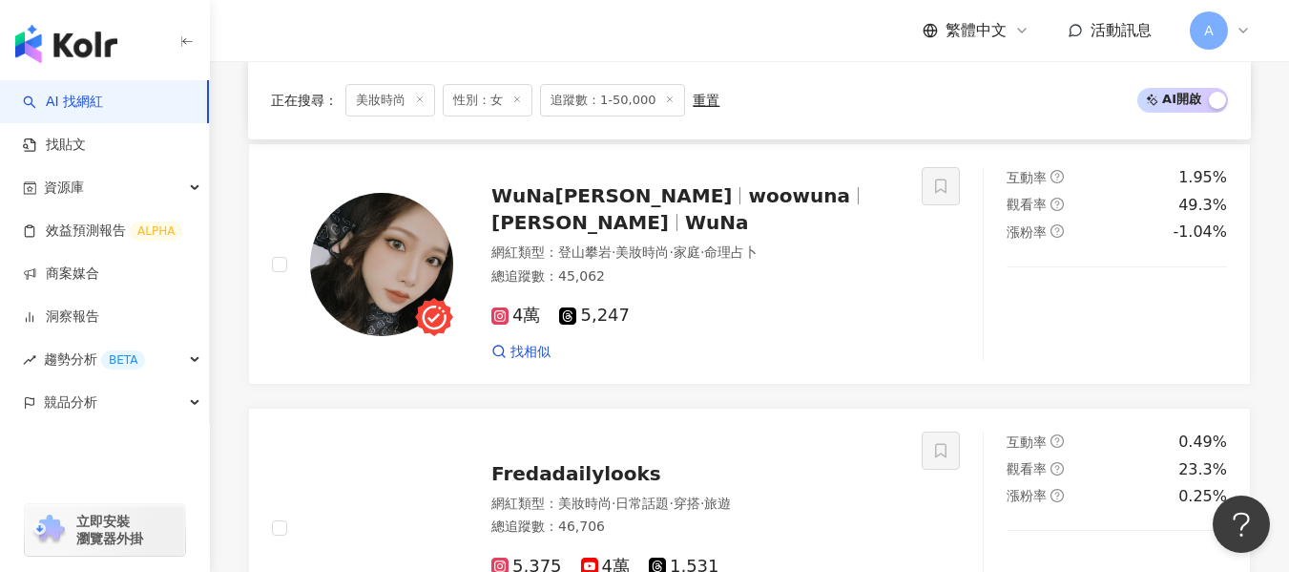
scroll to position [2027, 0]
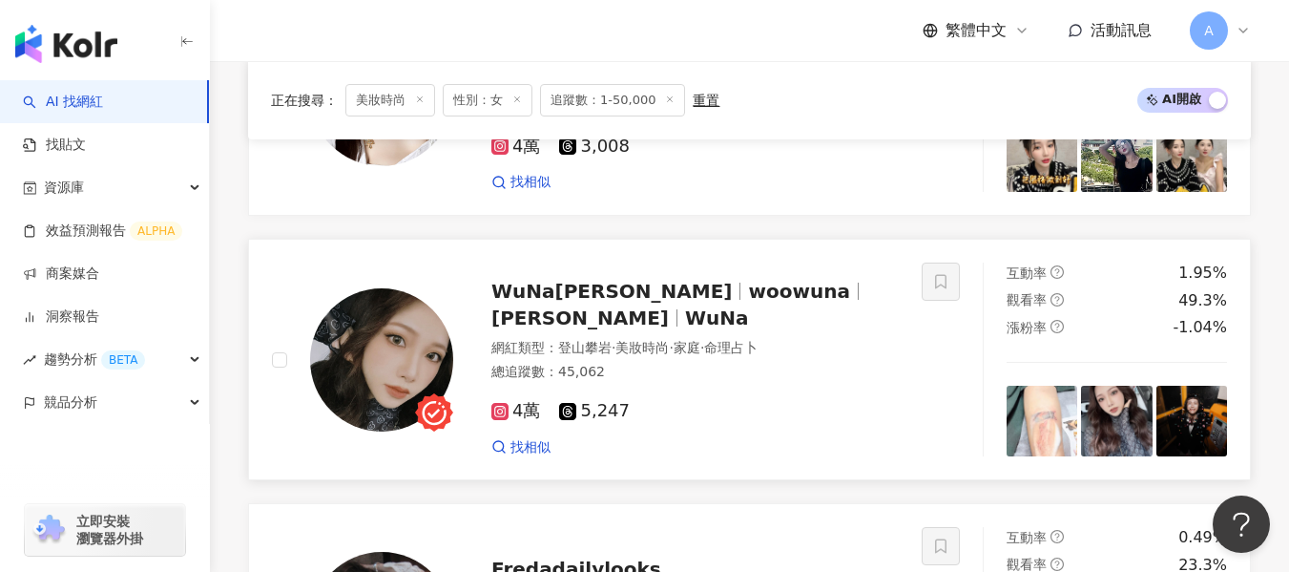
click at [763, 364] on div "總追蹤數 ： 45,062" at bounding box center [694, 372] width 407 height 19
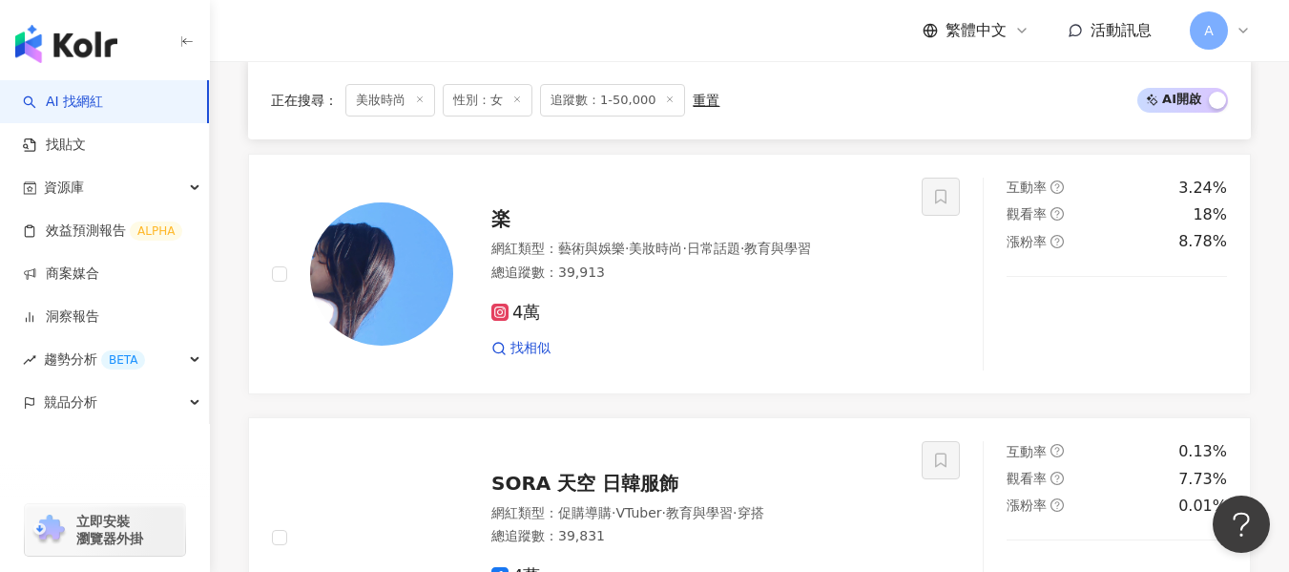
scroll to position [1263, 0]
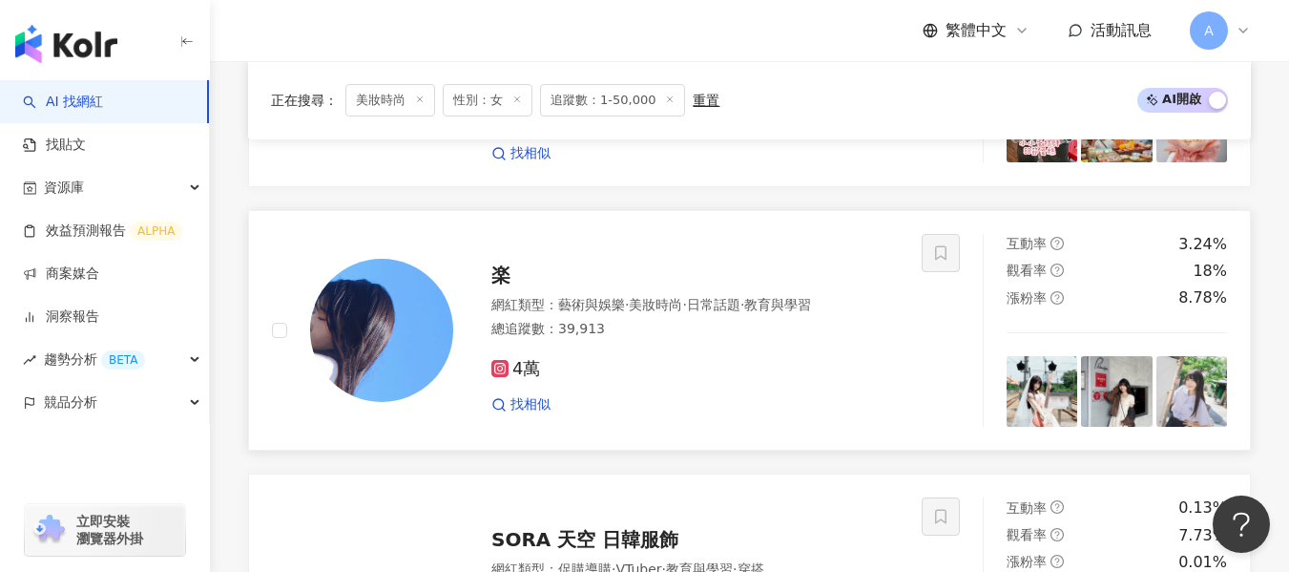
click at [808, 320] on div "總追蹤數 ： 39,913" at bounding box center [694, 329] width 407 height 19
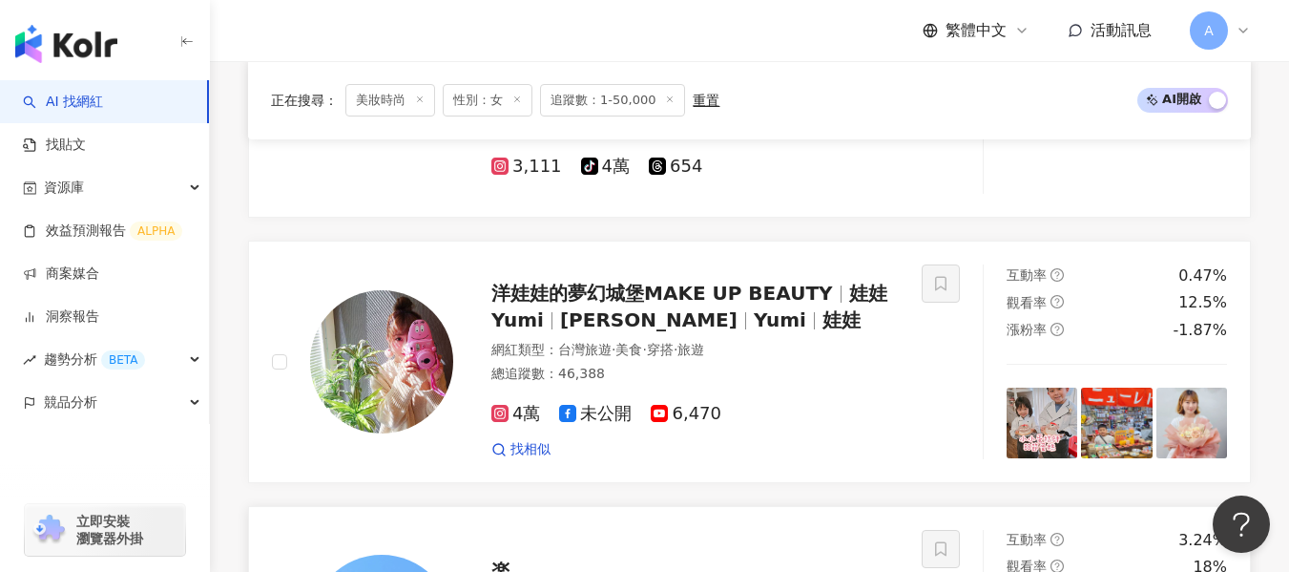
scroll to position [967, 0]
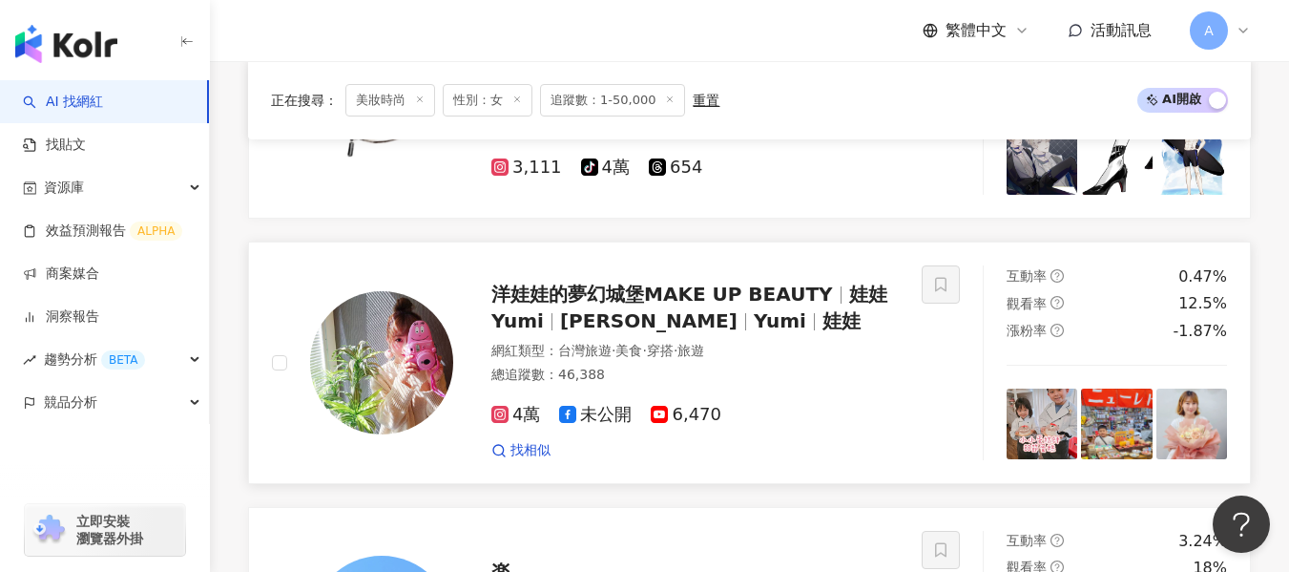
click at [739, 297] on span "洋娃娃的夢幻城堡MAKE UP BEAUTY" at bounding box center [662, 293] width 342 height 23
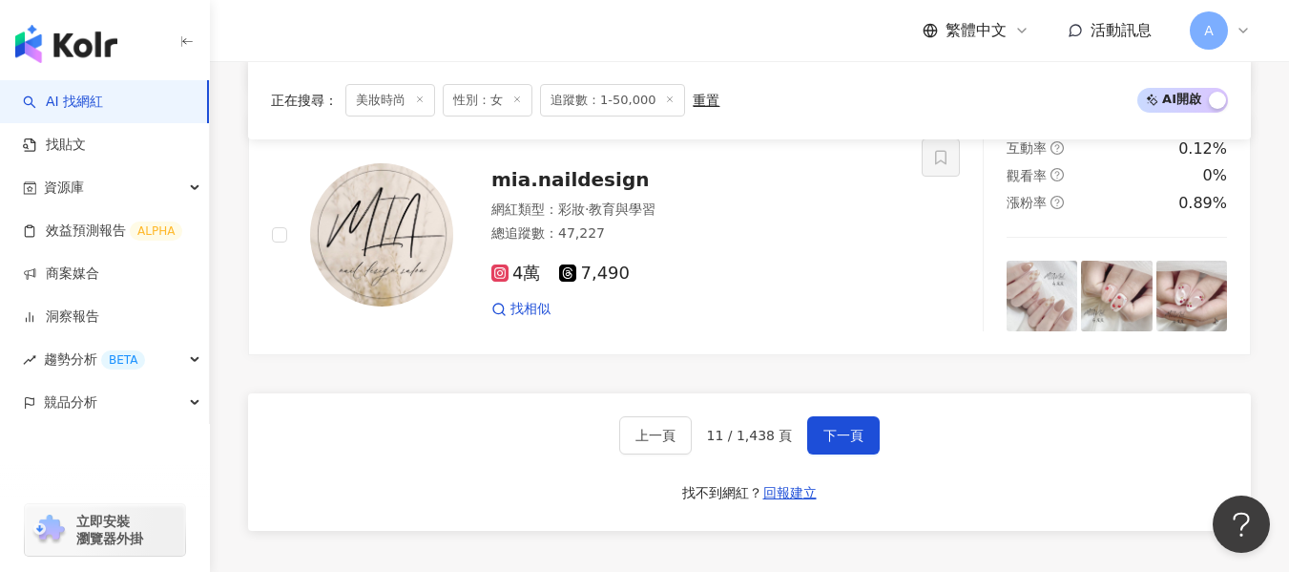
scroll to position [3193, 0]
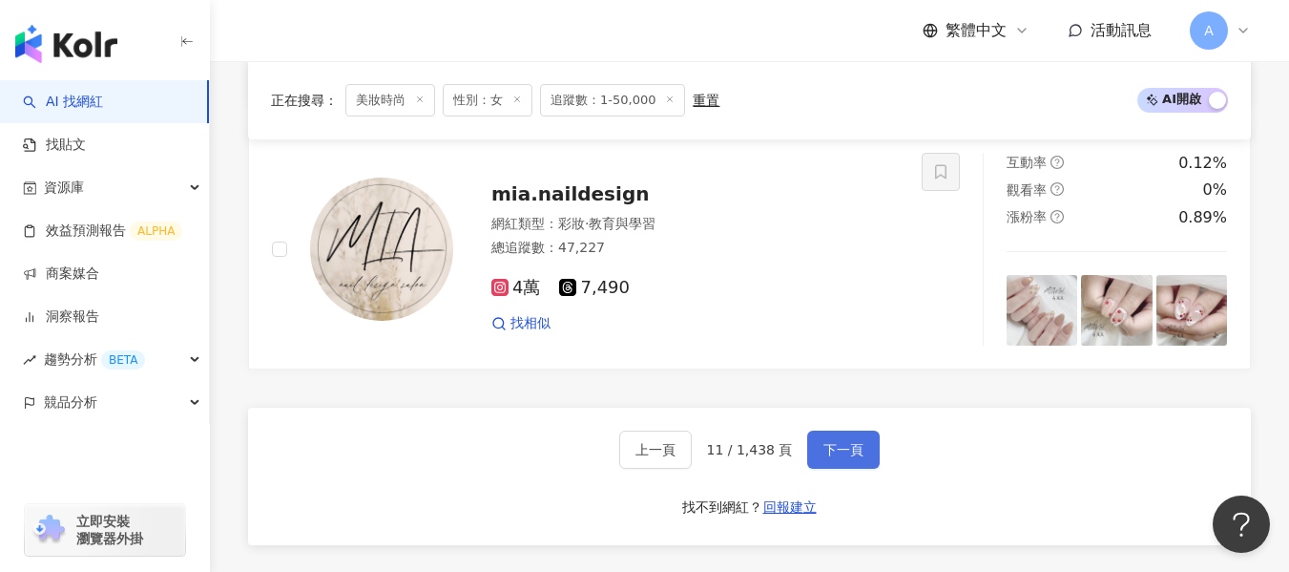
click at [817, 457] on button "下一頁" at bounding box center [843, 449] width 73 height 38
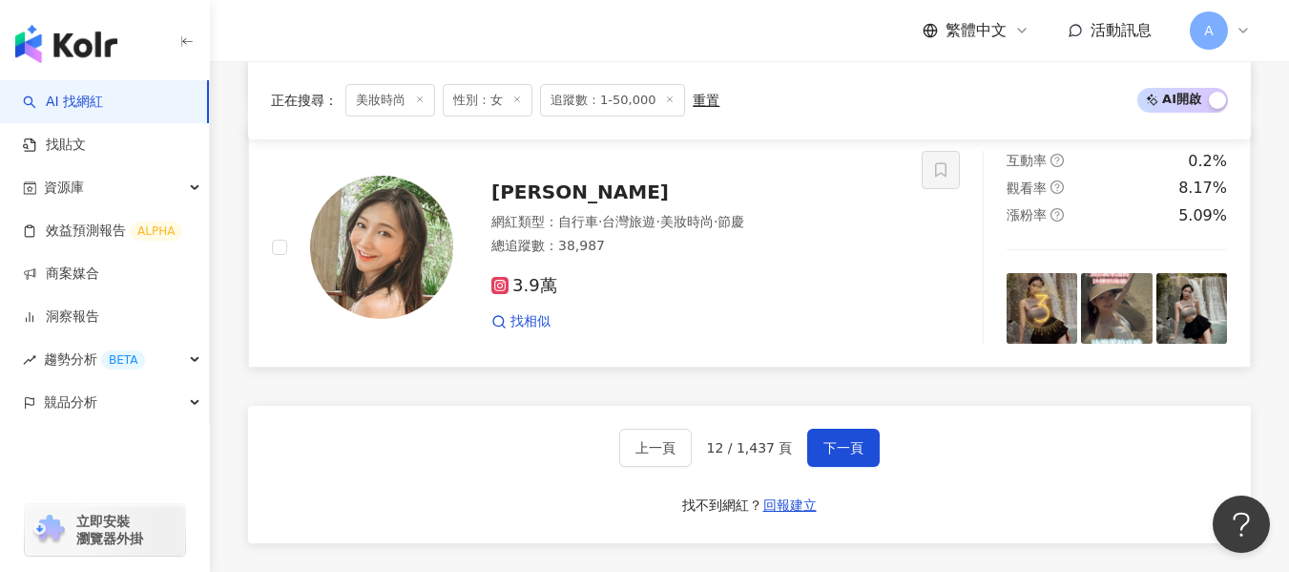
click at [697, 257] on div "網紅類型 ： 自行車 · 台灣旅遊 · 美妝時尚 · 節慶 總追蹤數 ： 38,987" at bounding box center [694, 236] width 407 height 47
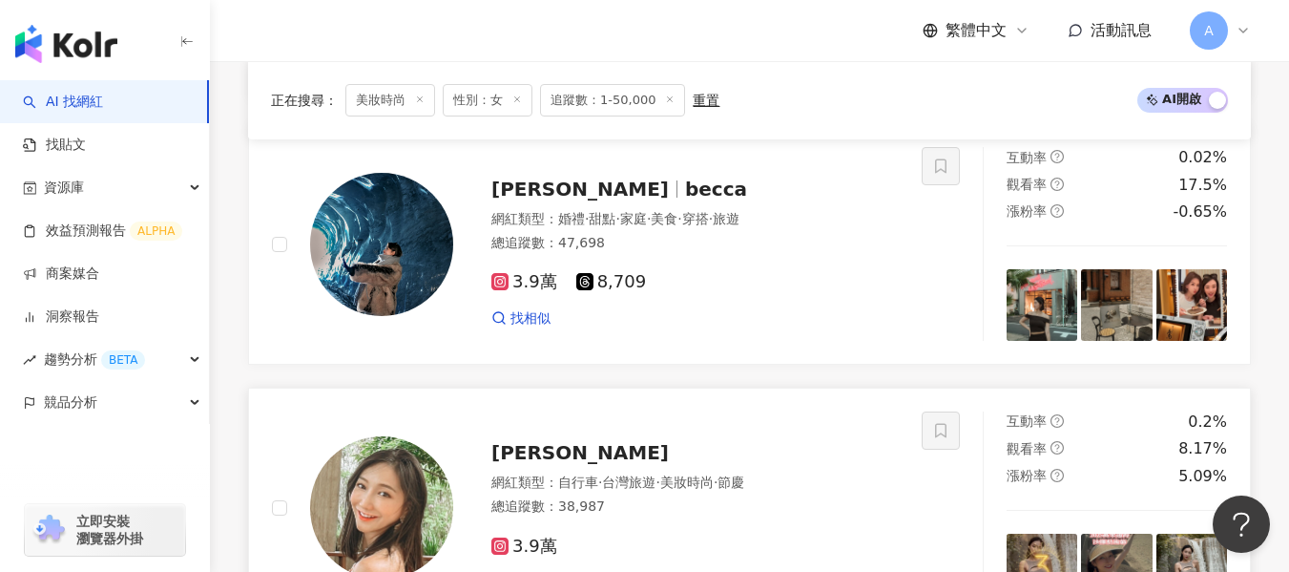
scroll to position [2908, 0]
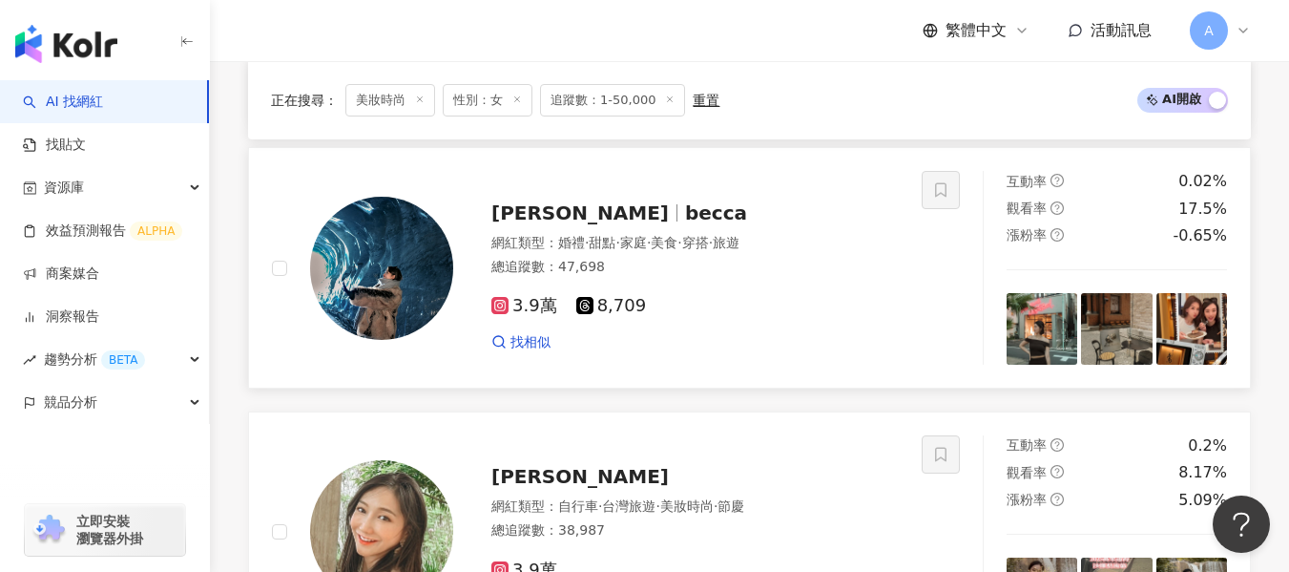
click at [781, 297] on div "3.9萬 8,709" at bounding box center [694, 306] width 407 height 21
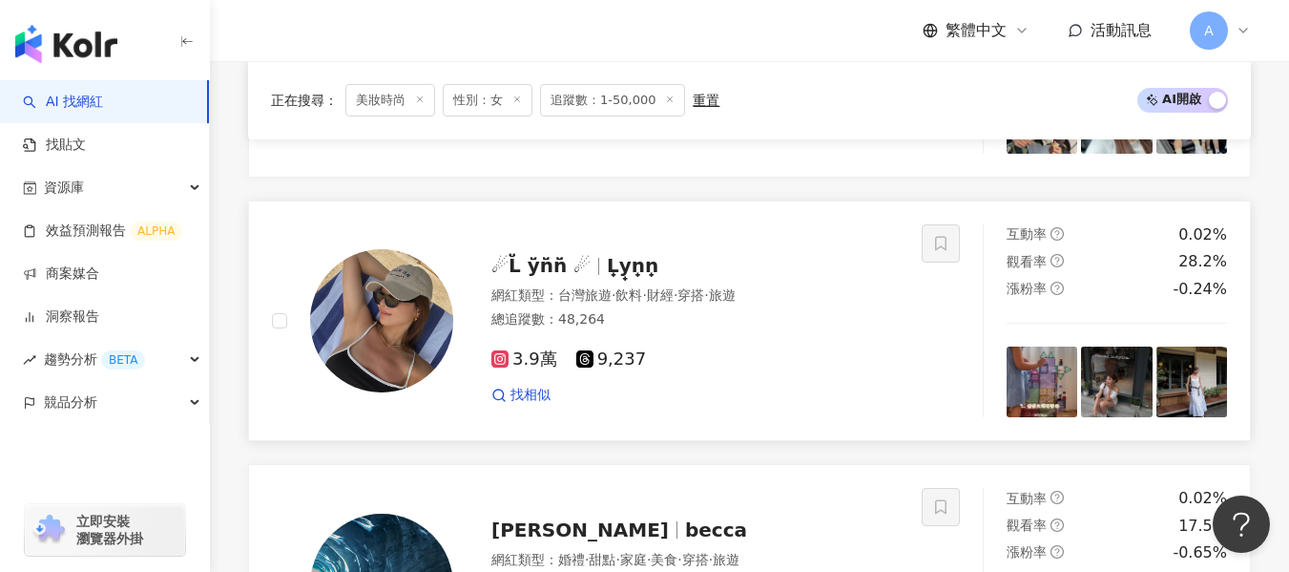
click at [714, 323] on div "總追蹤數 ： 48,264" at bounding box center [694, 319] width 407 height 19
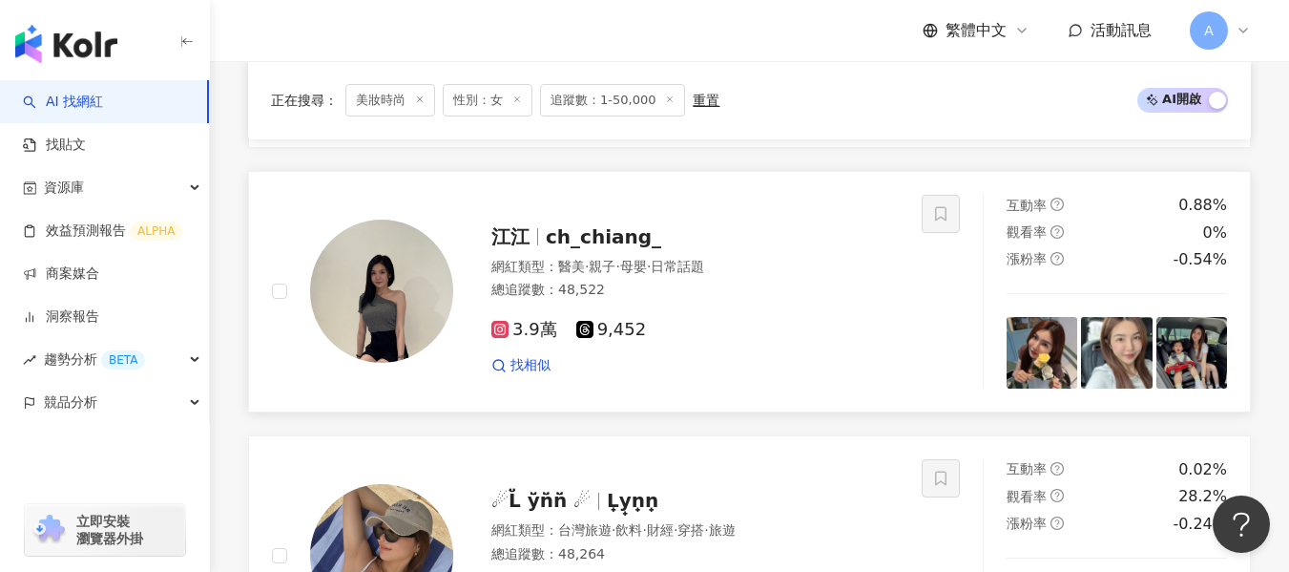
scroll to position [2352, 0]
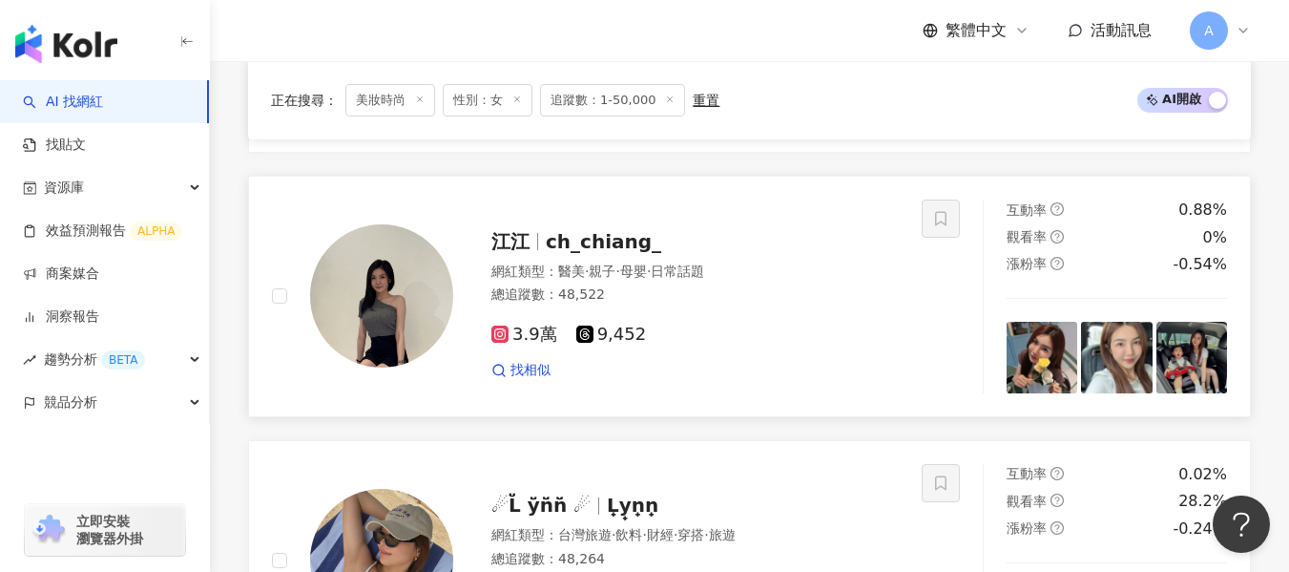
click at [778, 287] on div "總追蹤數 ： 48,522" at bounding box center [694, 294] width 407 height 19
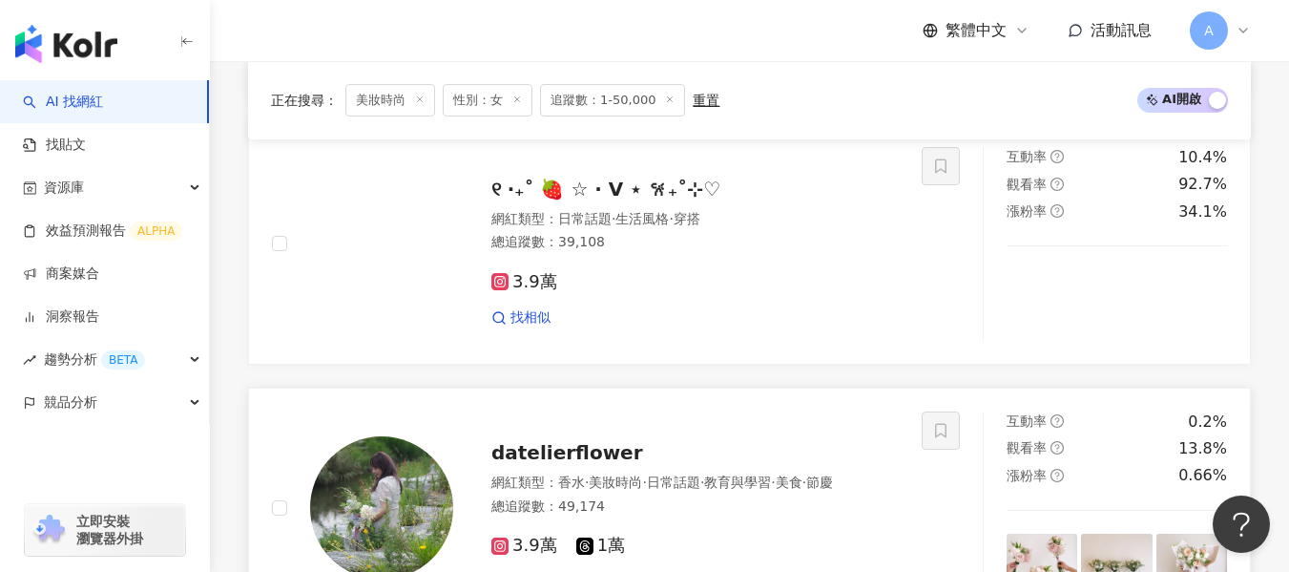
scroll to position [1875, 0]
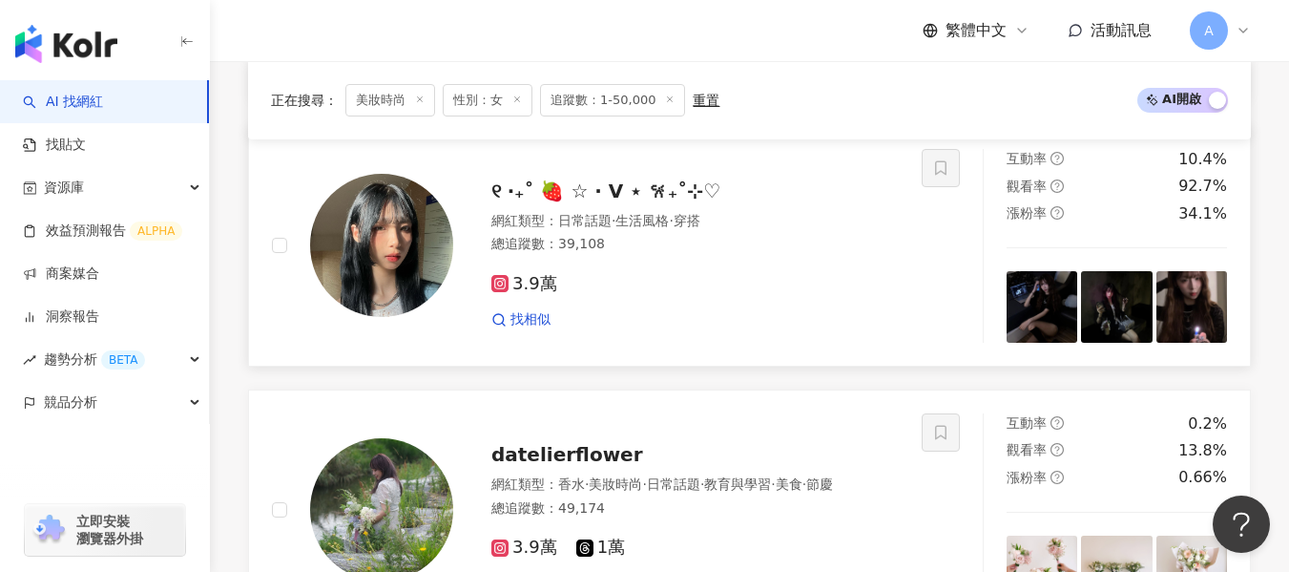
click at [718, 307] on div "3.9萬 找相似" at bounding box center [694, 294] width 407 height 71
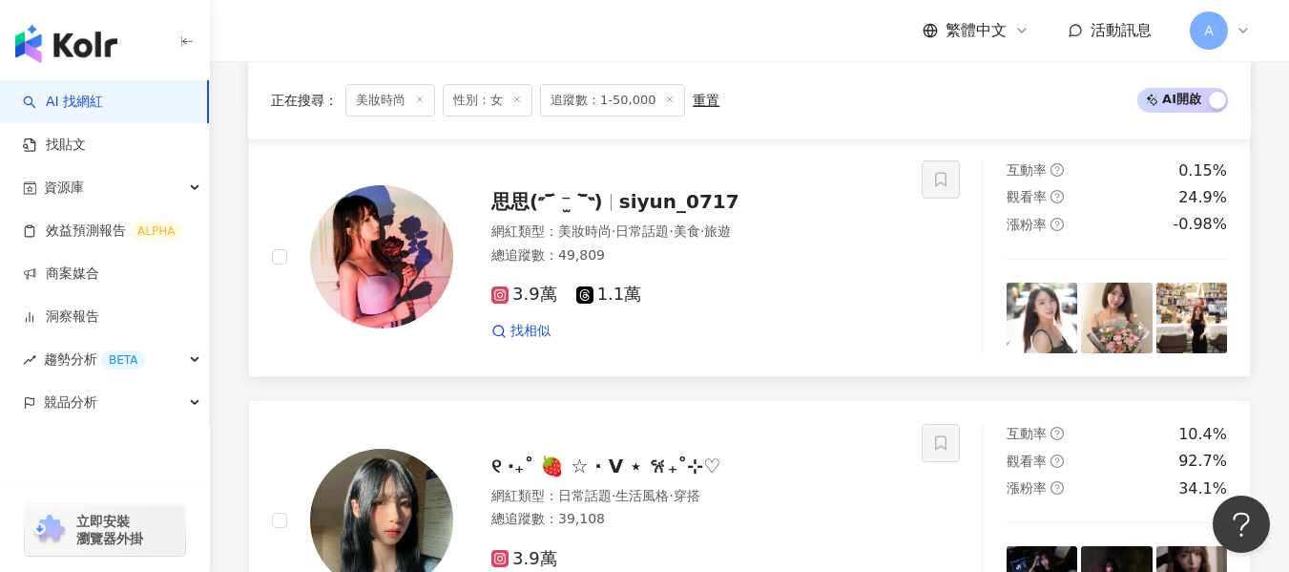
scroll to position [1601, 0]
click at [727, 282] on div "3.9萬 1.1萬 找相似" at bounding box center [694, 303] width 407 height 71
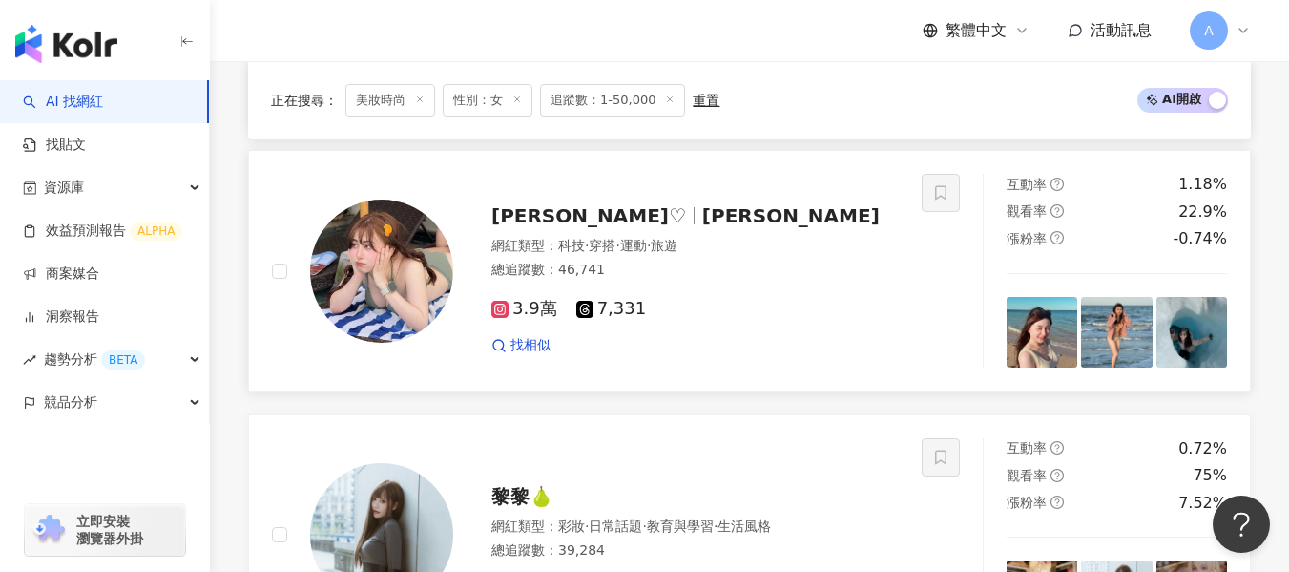
scroll to position [1057, 0]
click at [743, 310] on div "3.9萬 7,331" at bounding box center [694, 310] width 407 height 21
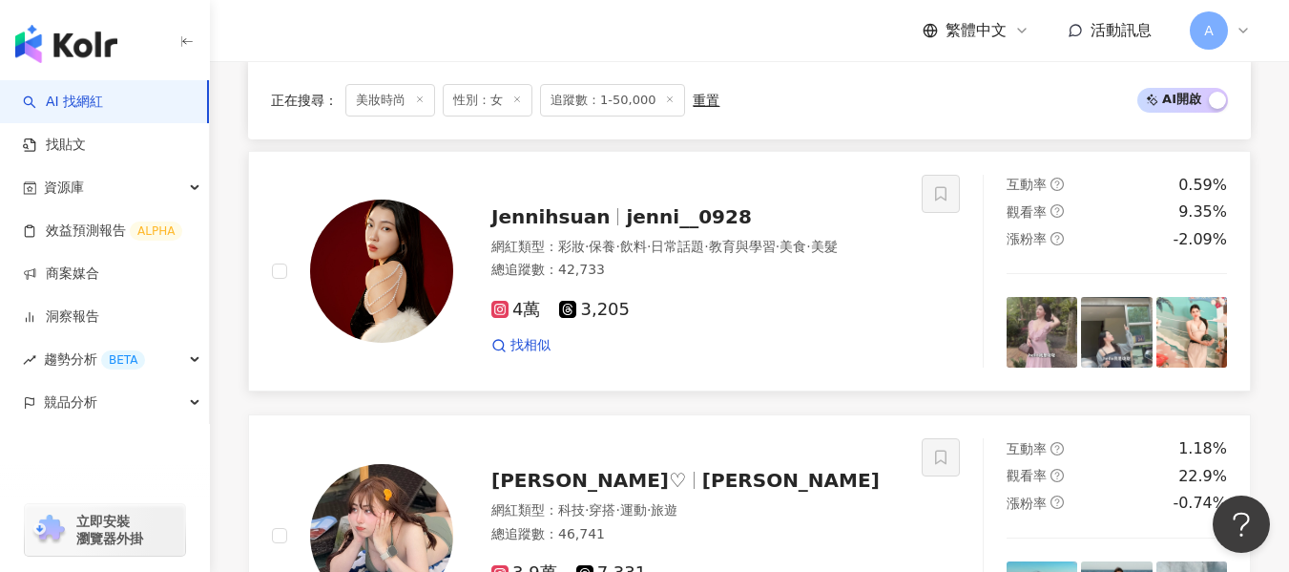
click at [687, 279] on div "總追蹤數 ： 42,733" at bounding box center [694, 269] width 407 height 19
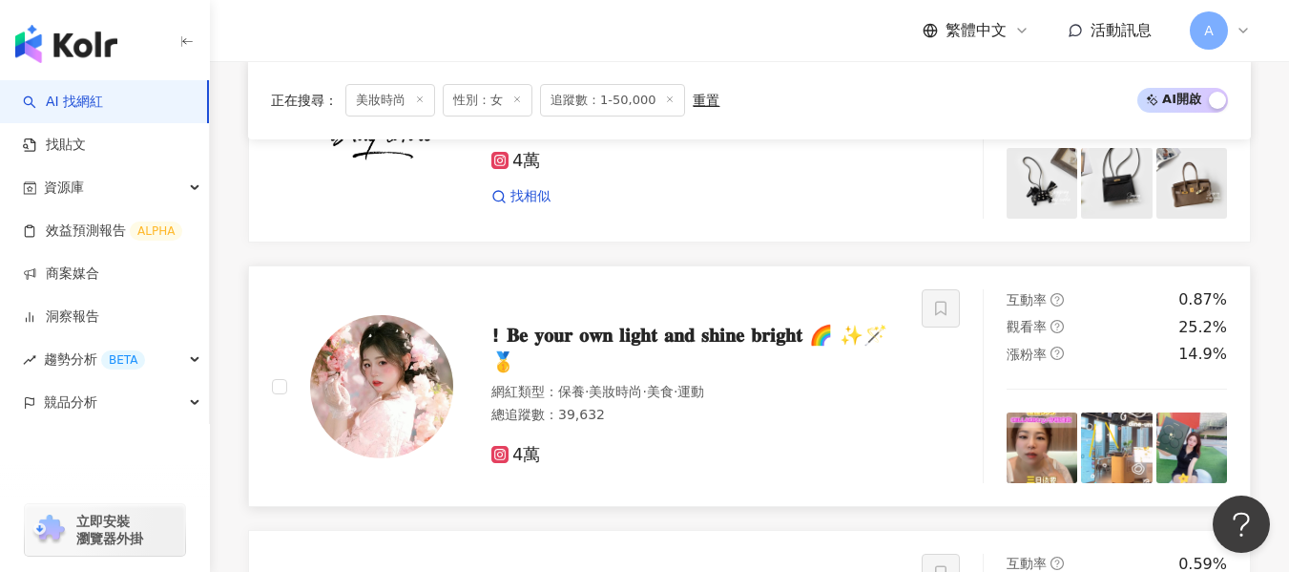
scroll to position [416, 0]
click at [788, 356] on div "! 𝐁𝐞 𝐲𝐨𝐮𝐫 𝐨𝐰𝐧 𝐥𝐢𝐠𝐡𝐭 𝐚𝐧𝐝 𝐬𝐡𝐢𝐧𝐞 𝐛𝐫𝐢𝐠𝐡𝐭 🌈 ✨🪄🥇" at bounding box center [694, 347] width 407 height 53
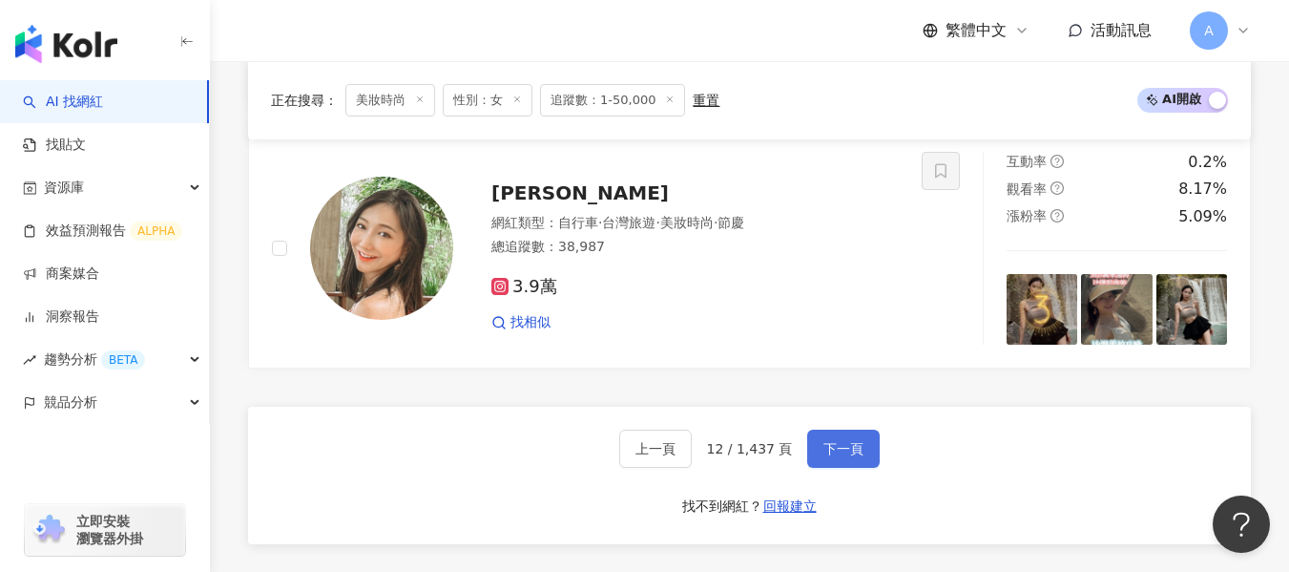
scroll to position [3197, 0]
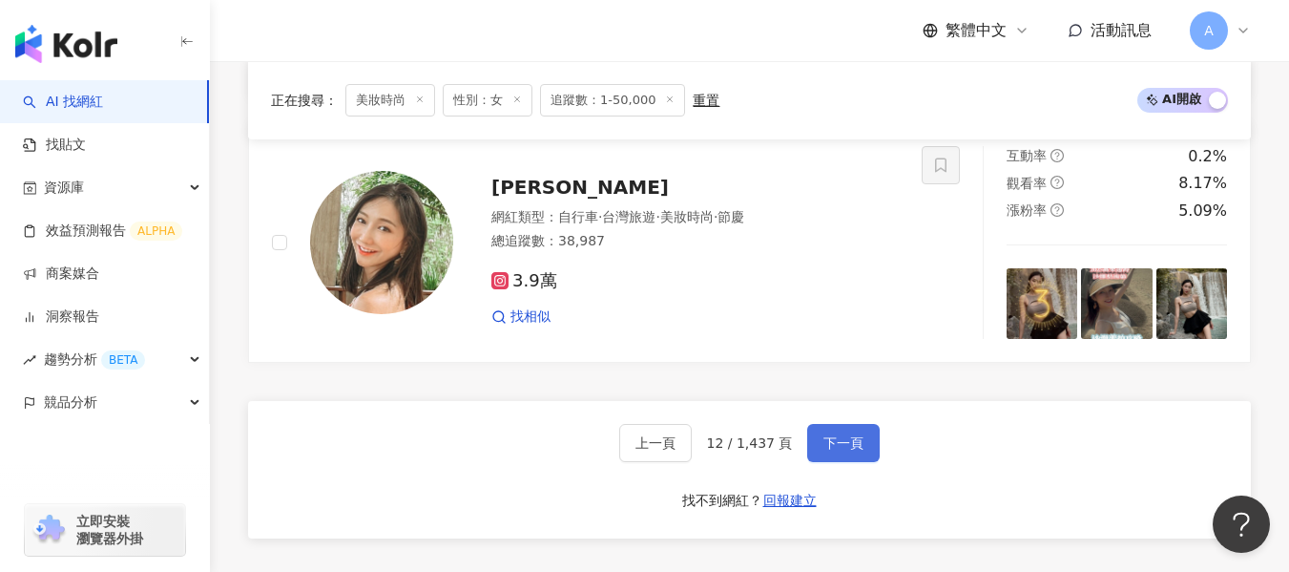
click at [864, 453] on button "下一頁" at bounding box center [843, 443] width 73 height 38
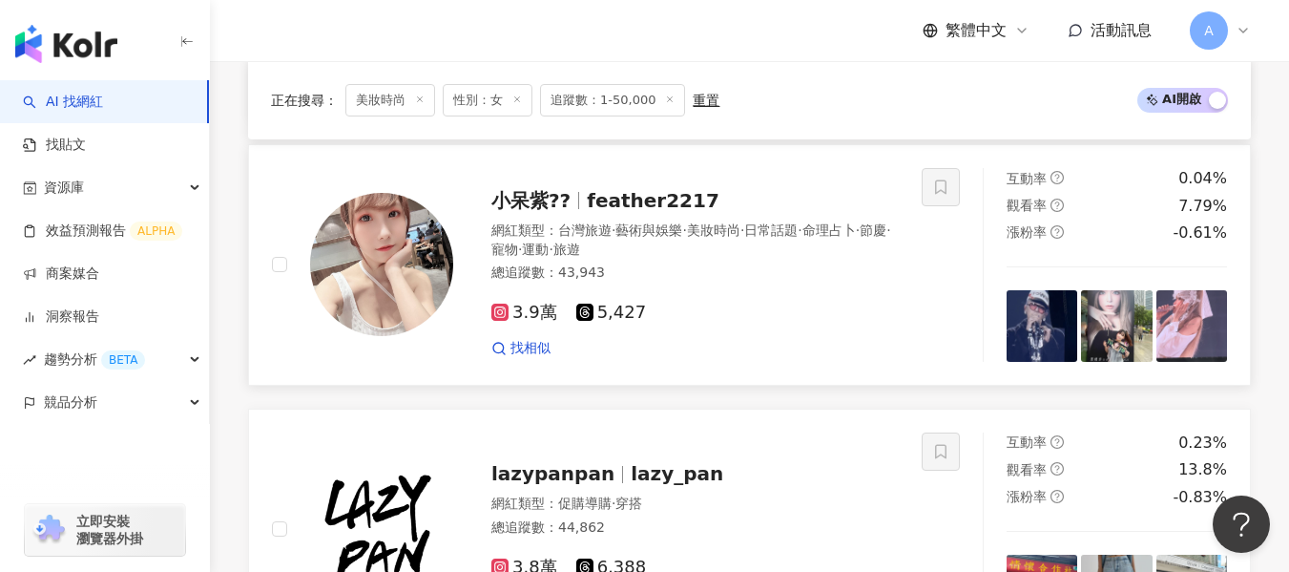
scroll to position [2911, 0]
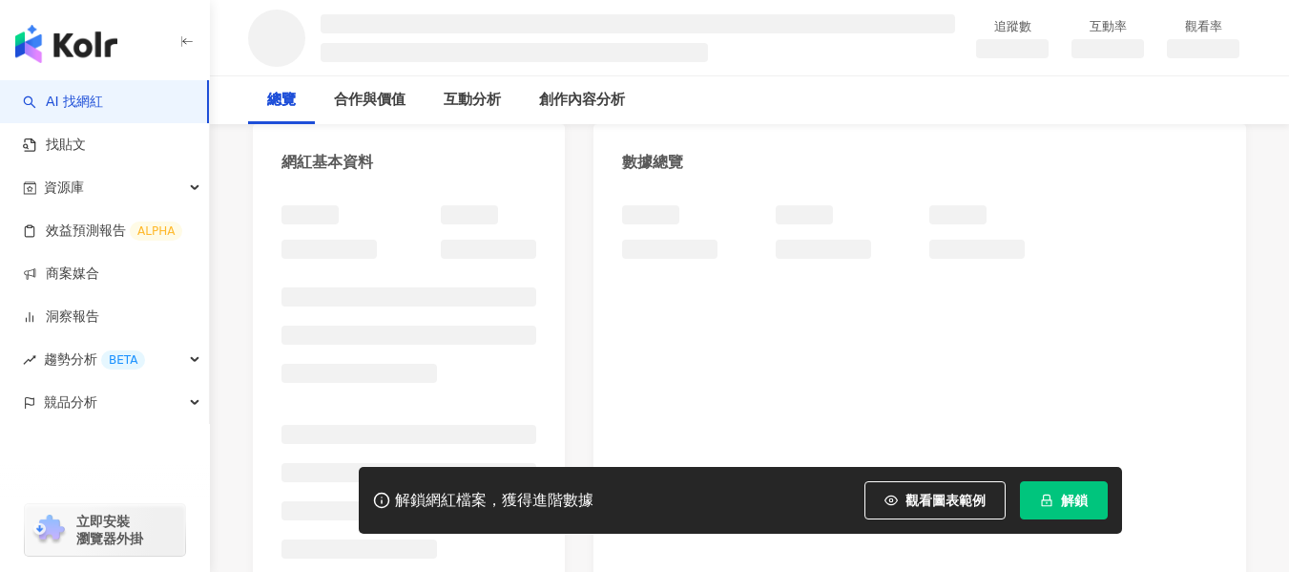
scroll to position [191, 0]
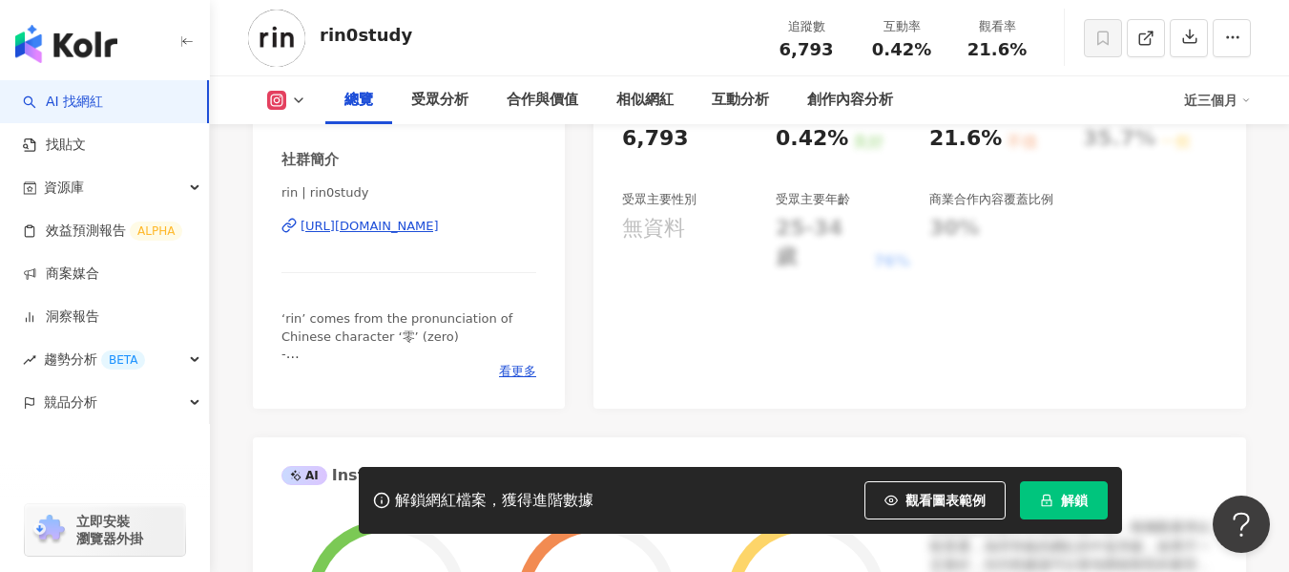
scroll to position [382, 0]
click at [505, 371] on span "看更多" at bounding box center [517, 372] width 37 height 17
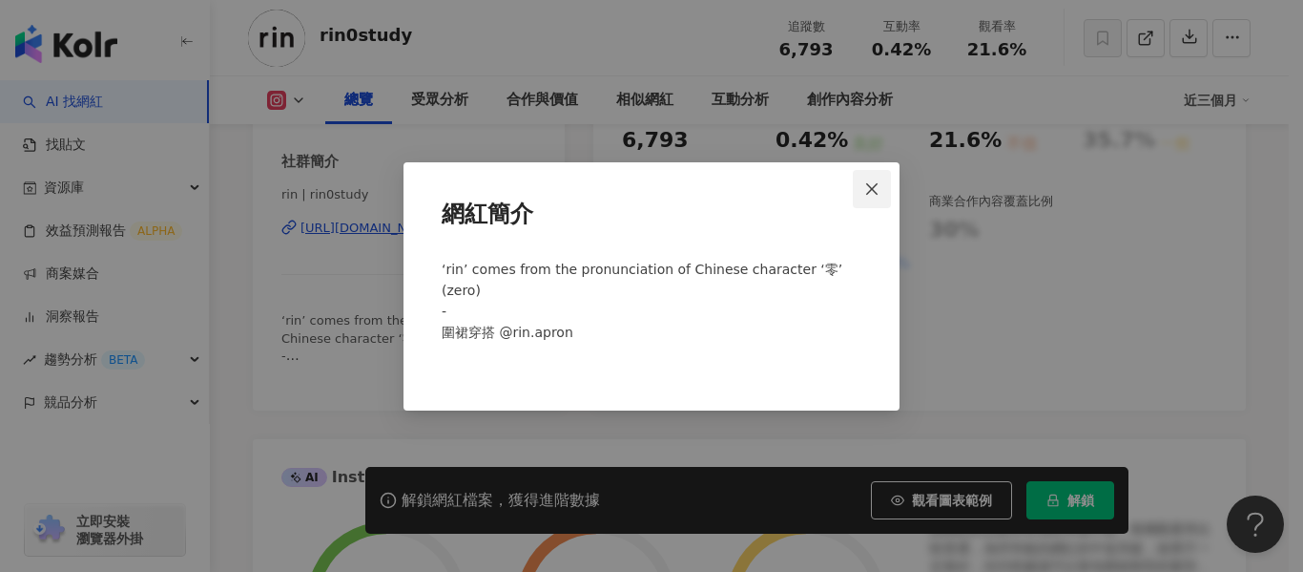
click at [890, 188] on span "Close" at bounding box center [872, 188] width 38 height 15
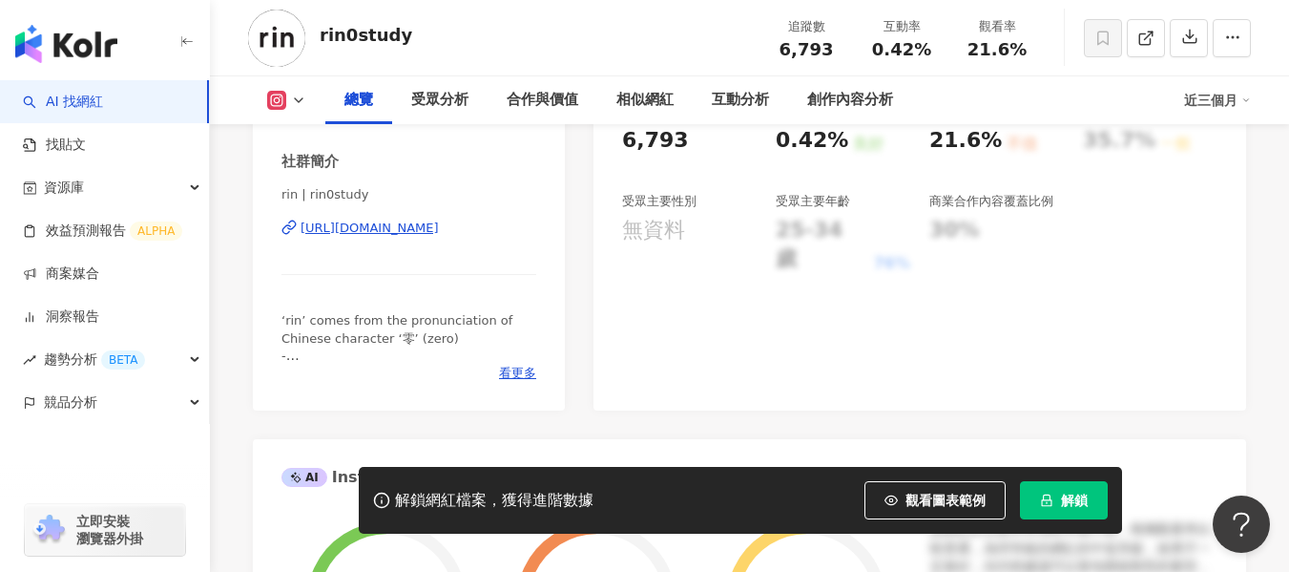
click at [439, 223] on div "https://www.instagram.com/rin0study/" at bounding box center [370, 227] width 138 height 17
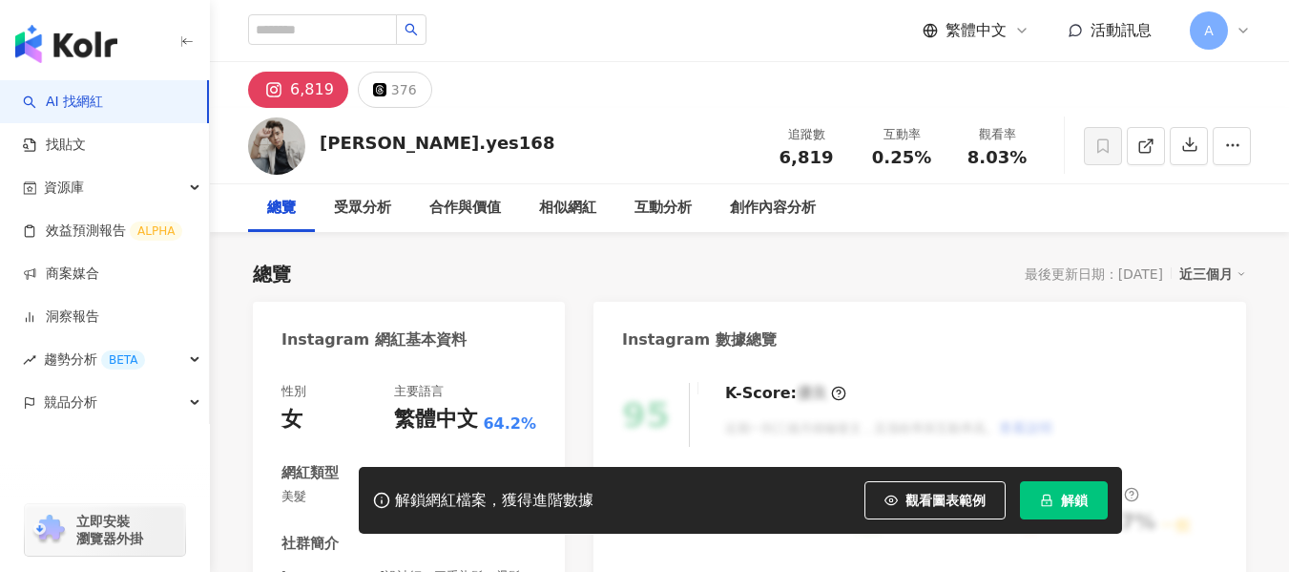
scroll to position [382, 0]
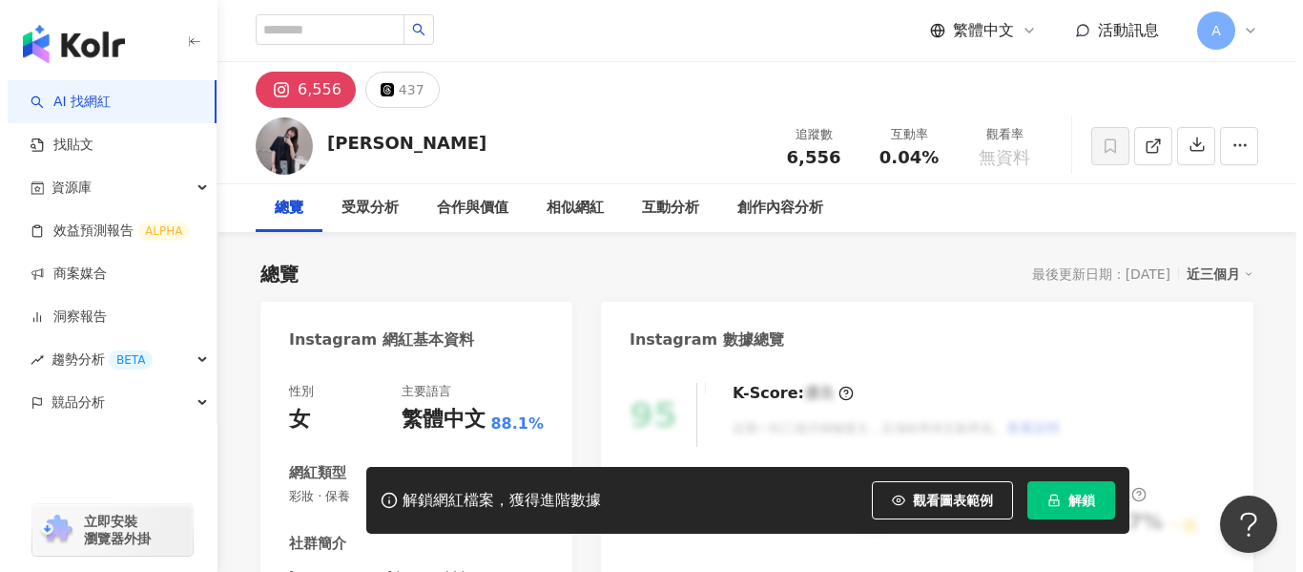
scroll to position [382, 0]
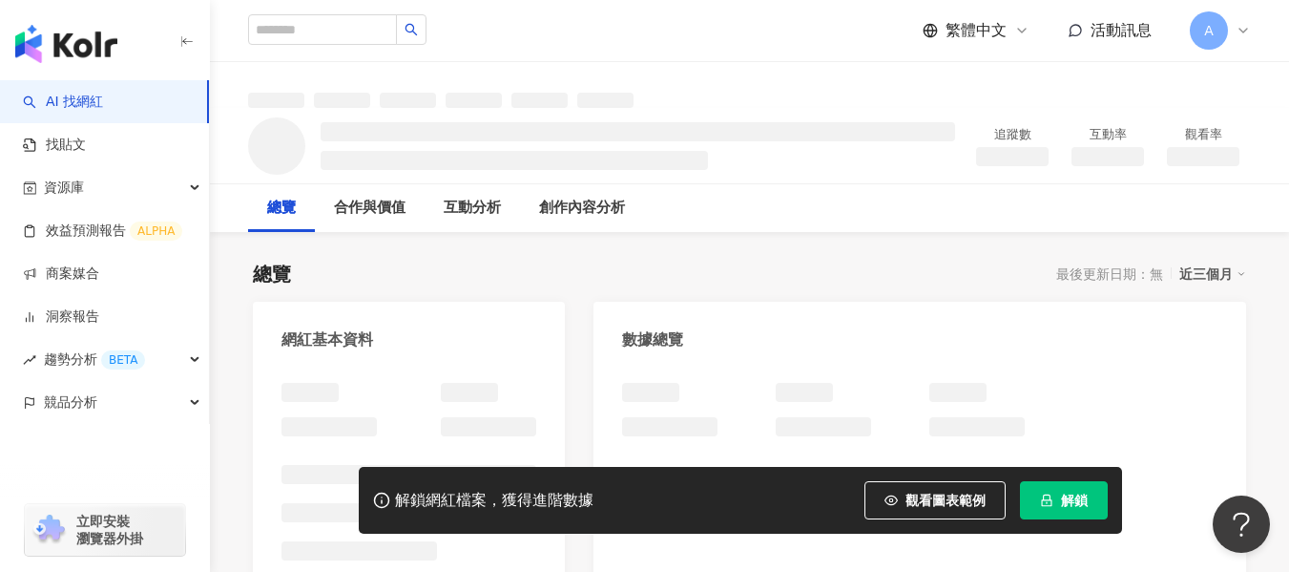
scroll to position [182, 0]
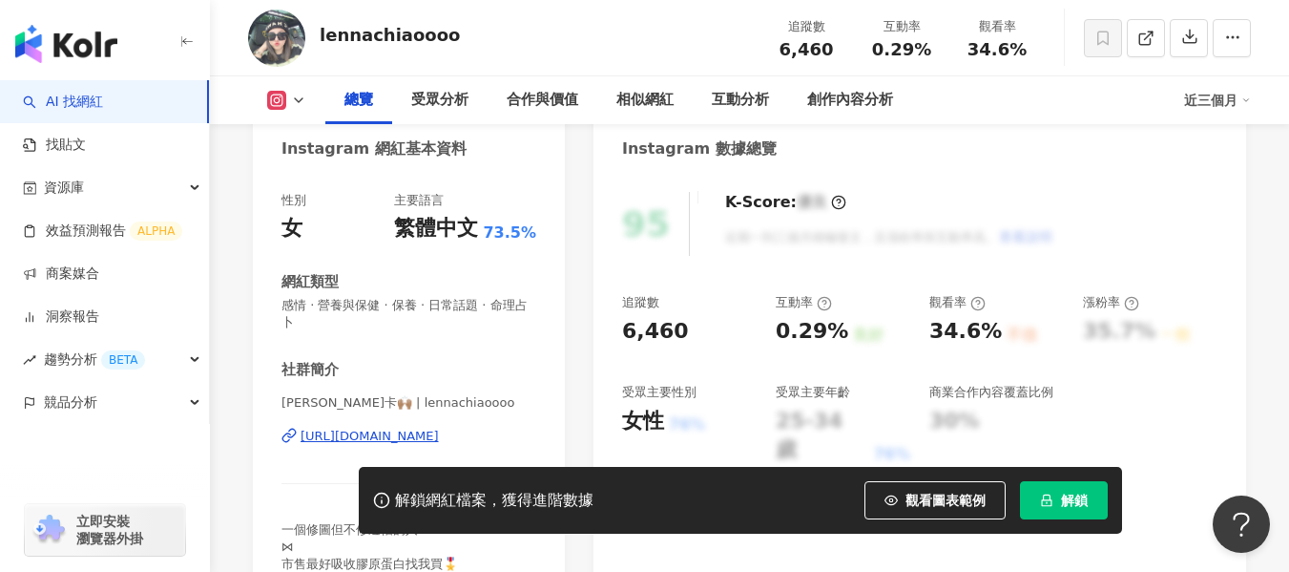
scroll to position [382, 0]
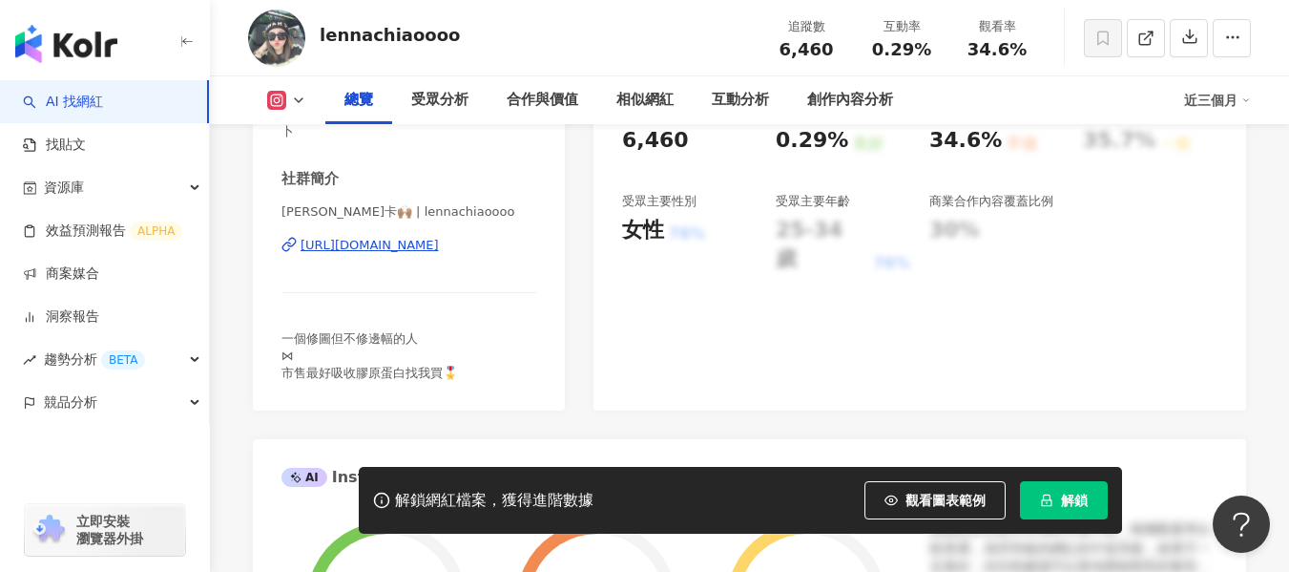
click at [439, 243] on div "https://www.instagram.com/lennachiaoooo/" at bounding box center [370, 245] width 138 height 17
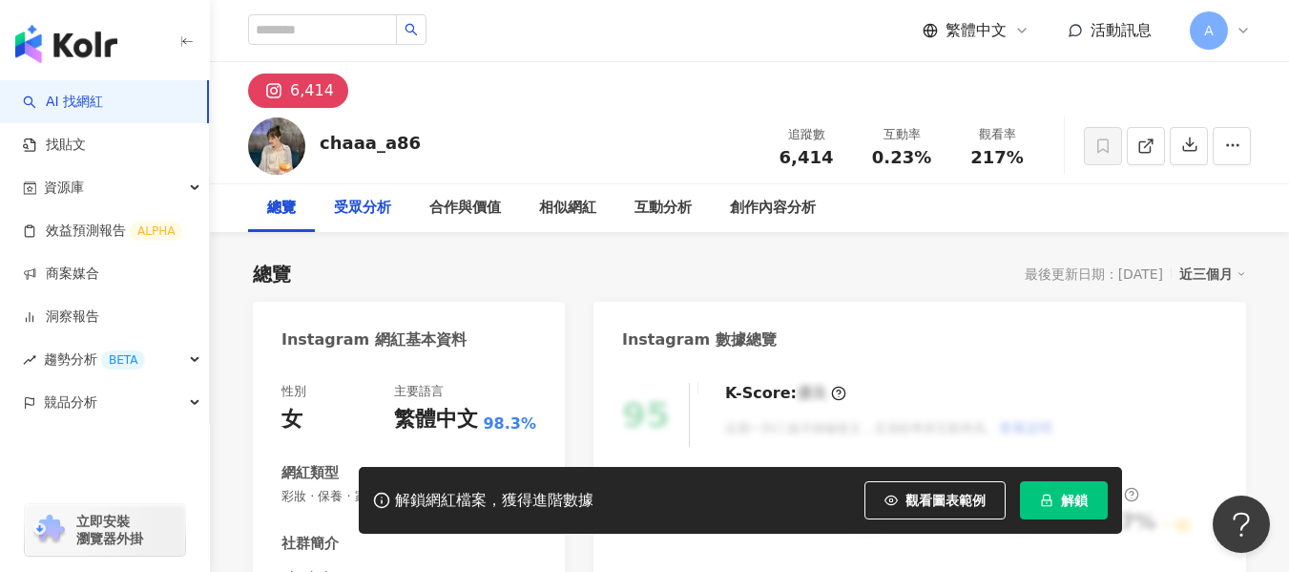
click at [389, 208] on div "受眾分析" at bounding box center [362, 208] width 57 height 23
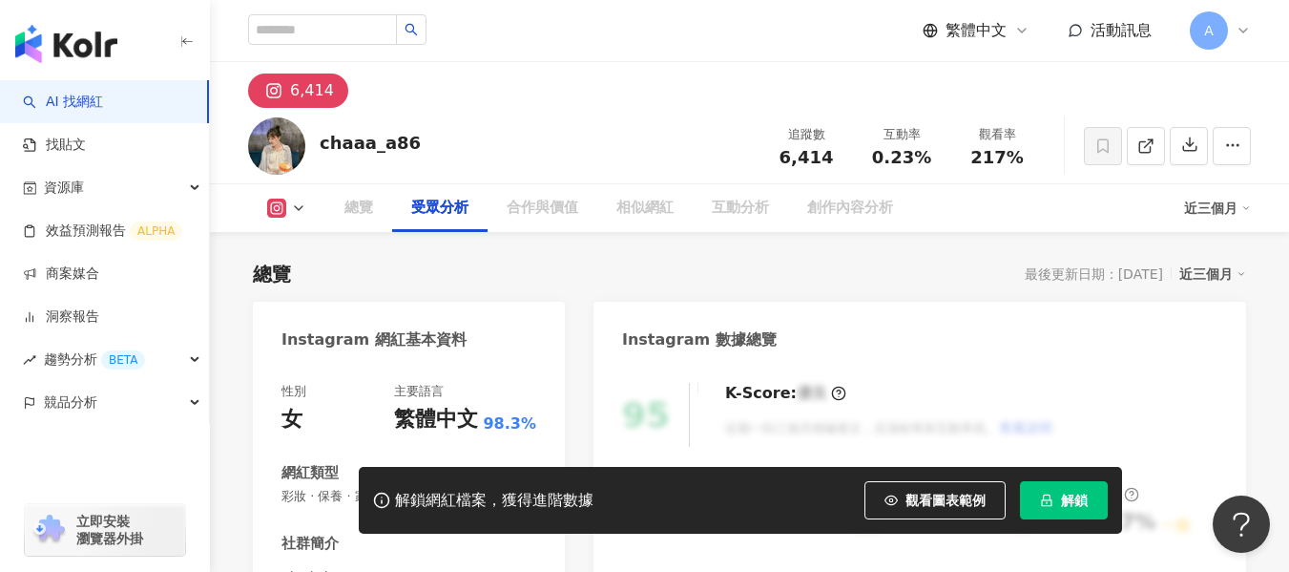
scroll to position [1659, 0]
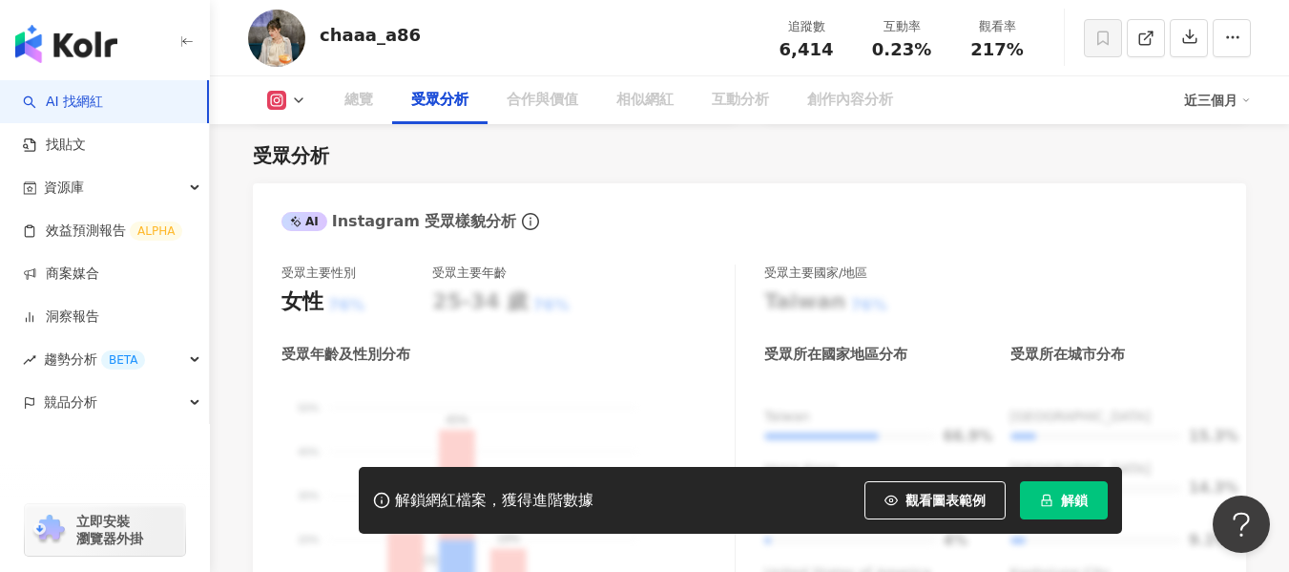
click at [364, 107] on div "總覽" at bounding box center [358, 100] width 29 height 23
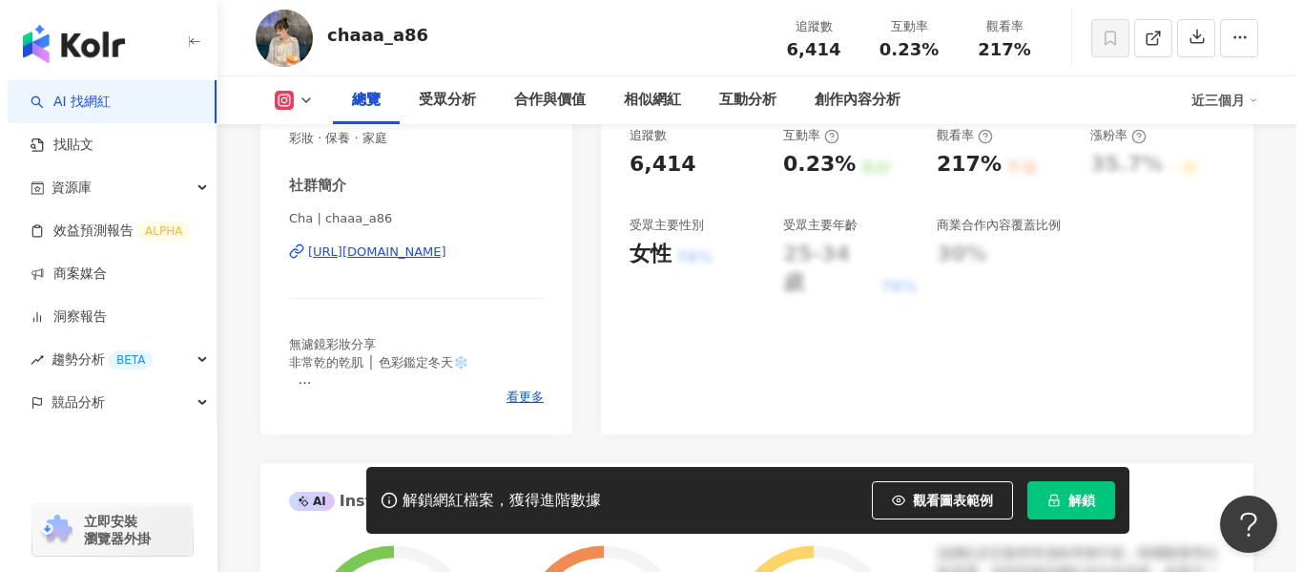
scroll to position [323, 0]
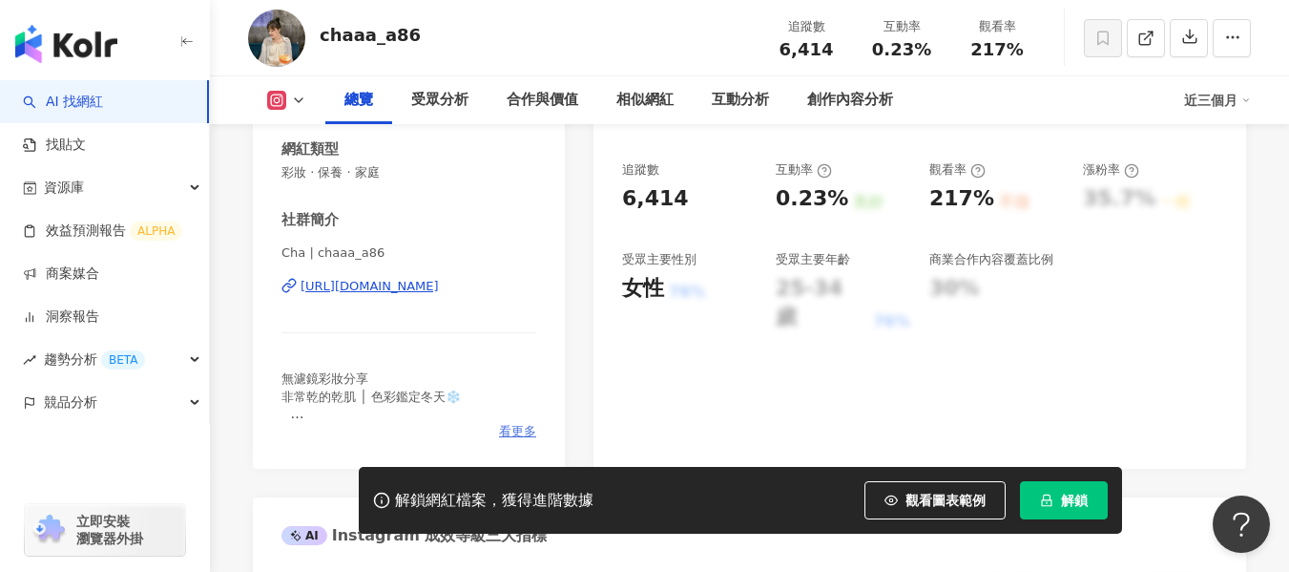
click at [507, 429] on span "看更多" at bounding box center [517, 431] width 37 height 17
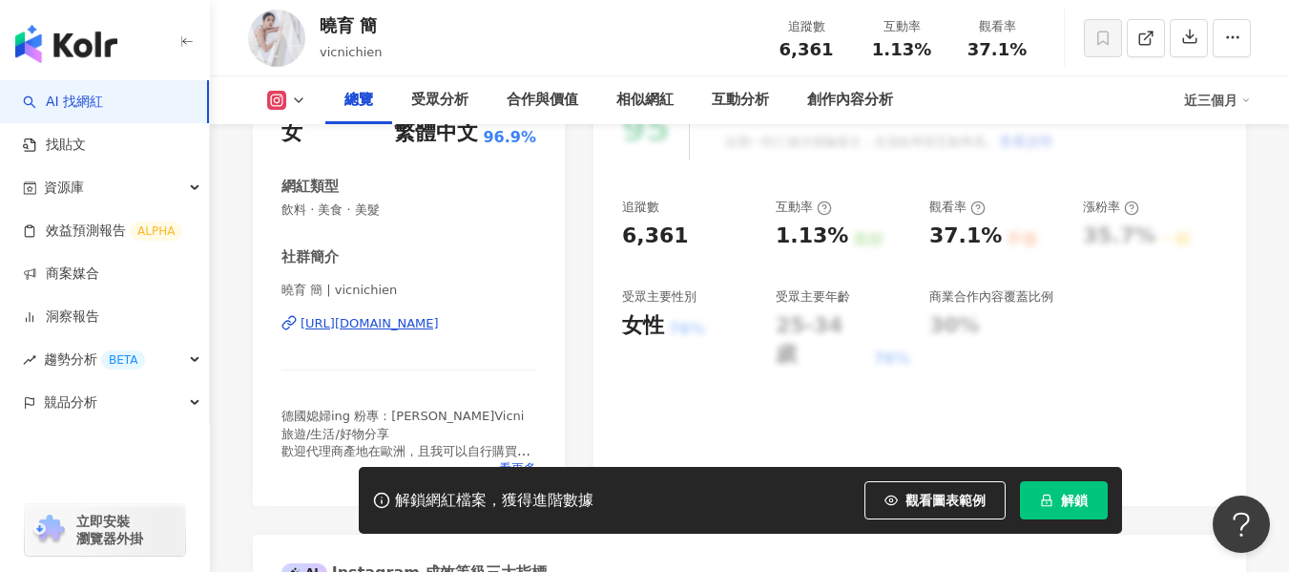
scroll to position [321, 0]
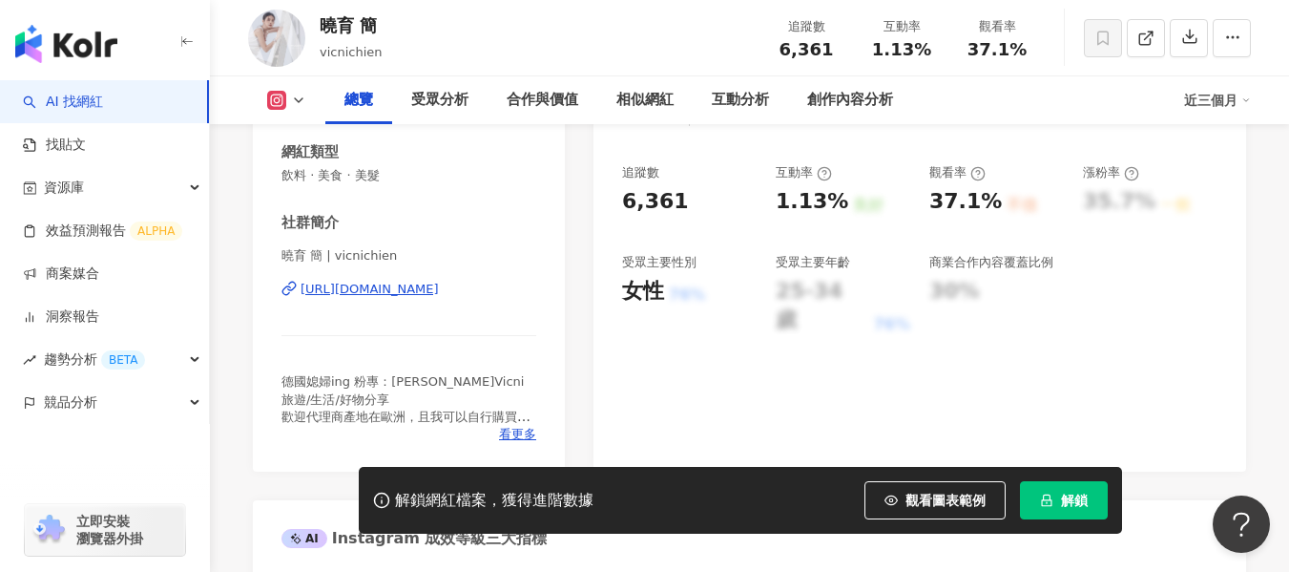
click at [495, 426] on div "看更多" at bounding box center [408, 434] width 255 height 17
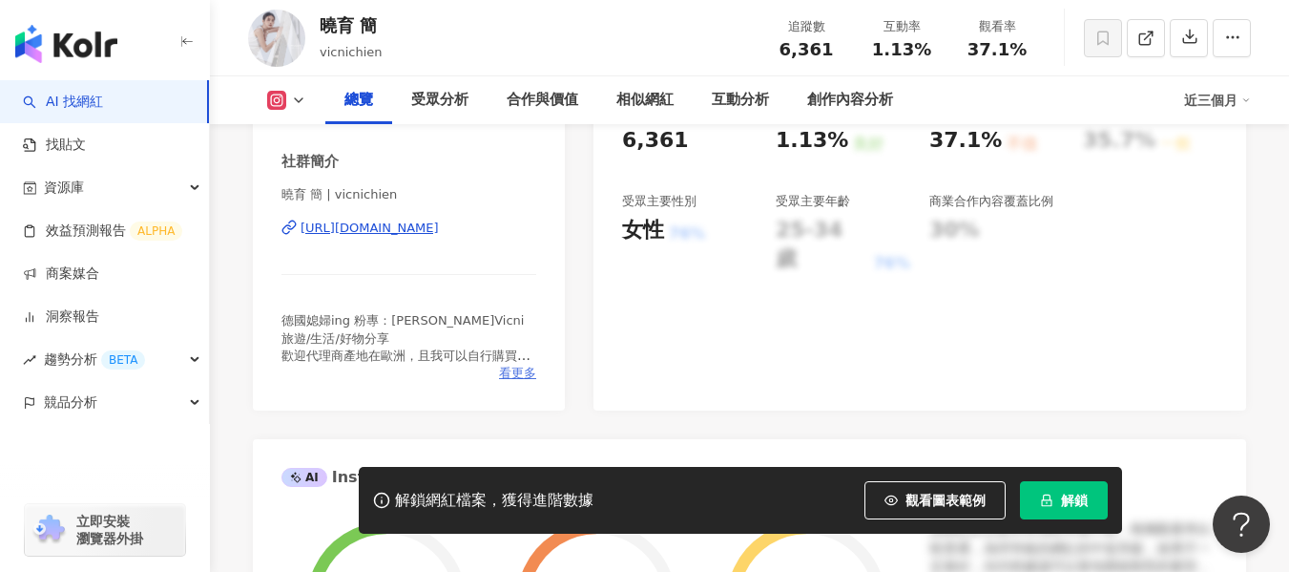
click at [504, 377] on span "看更多" at bounding box center [517, 372] width 37 height 17
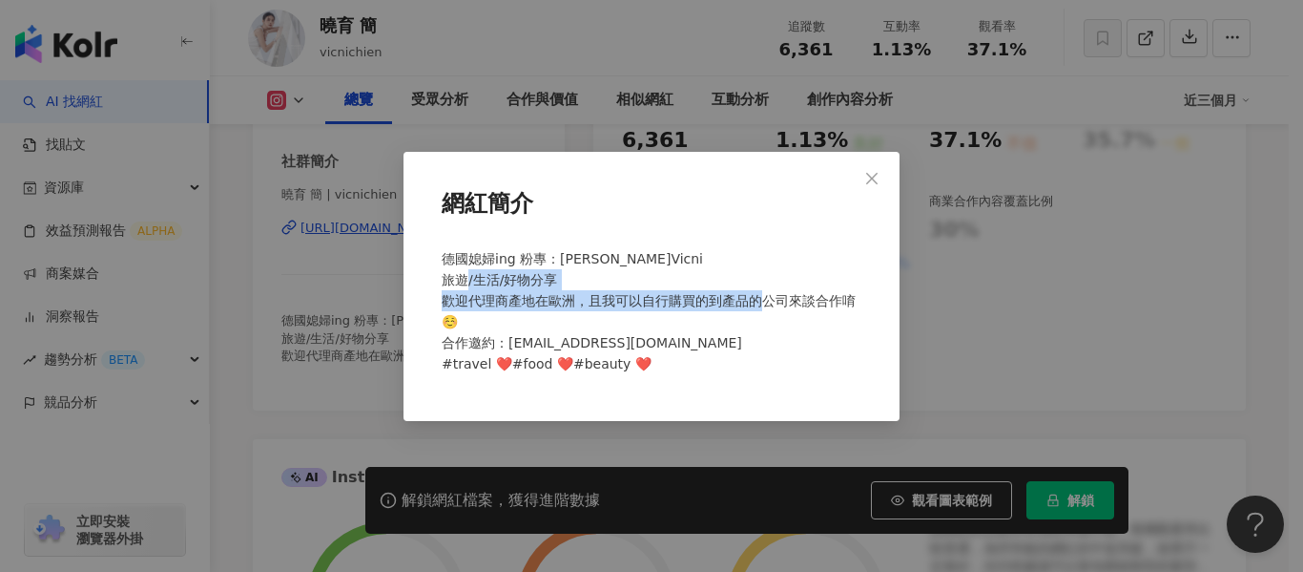
drag, startPoint x: 430, startPoint y: 295, endPoint x: 546, endPoint y: 331, distance: 121.0
click at [546, 331] on div "網紅簡介 德國媳婦ing 粉專：簡曉育 Vicni 旅遊/生活/好物分享 歡迎代理商產地在歐洲，且我可以自行購買的到產品的公司來談合作唷☺️ 合作邀約：vic…" at bounding box center [652, 286] width 496 height 269
click at [864, 192] on button "Close" at bounding box center [872, 178] width 38 height 38
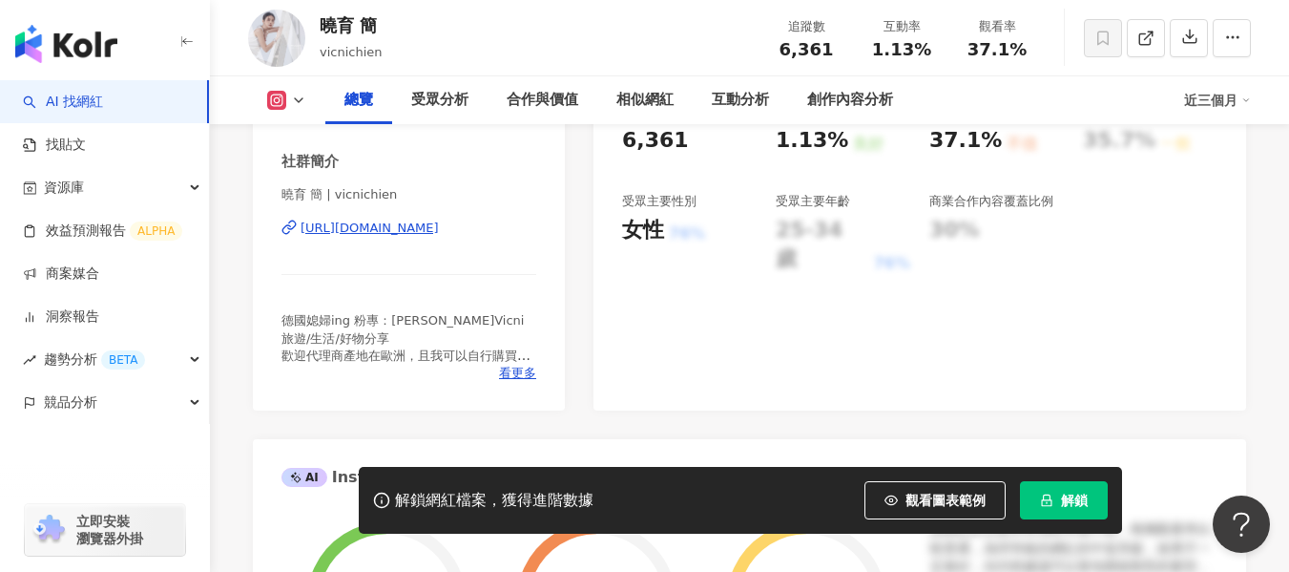
click at [438, 225] on div "https://www.instagram.com/vicnichien/" at bounding box center [370, 227] width 138 height 17
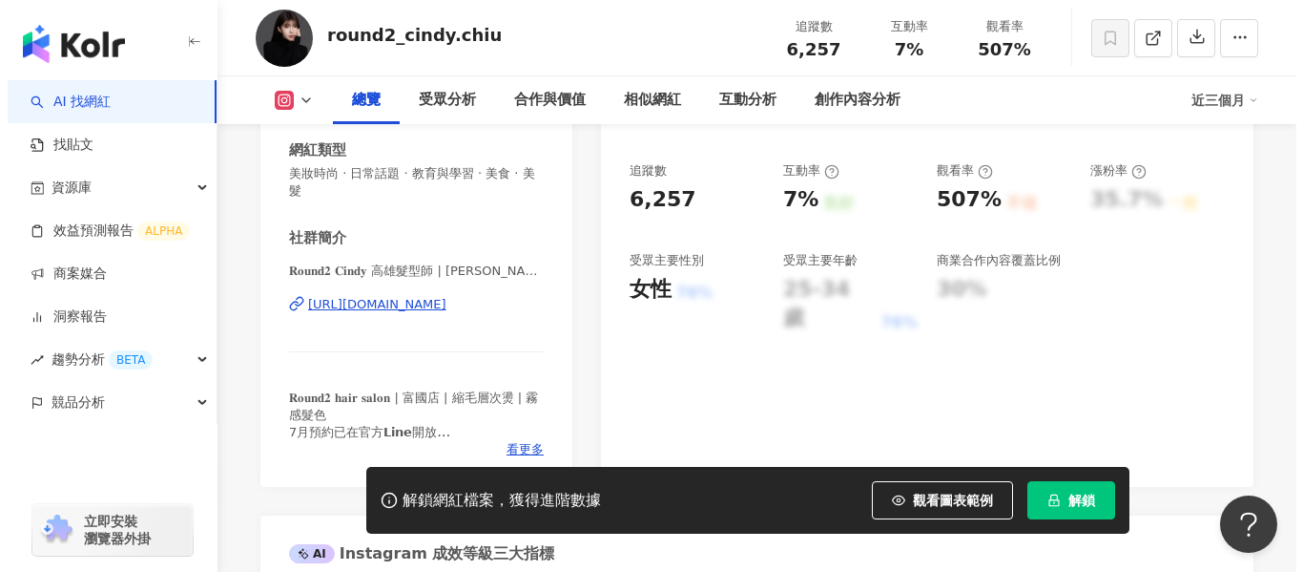
scroll to position [382, 0]
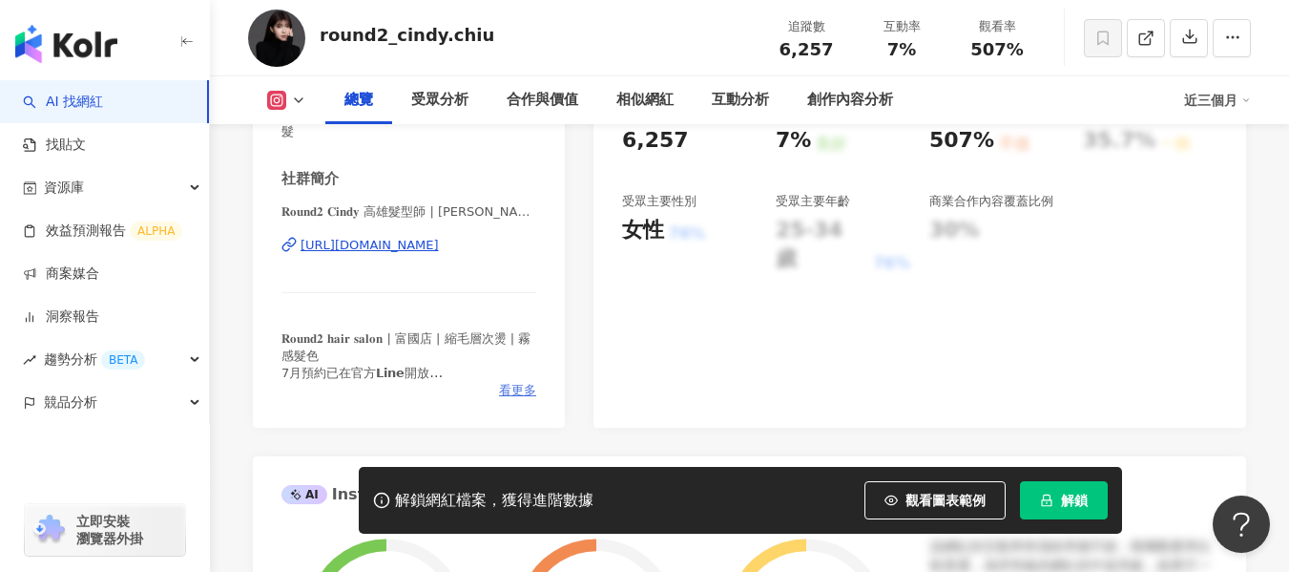
click at [517, 387] on span "看更多" at bounding box center [517, 390] width 37 height 17
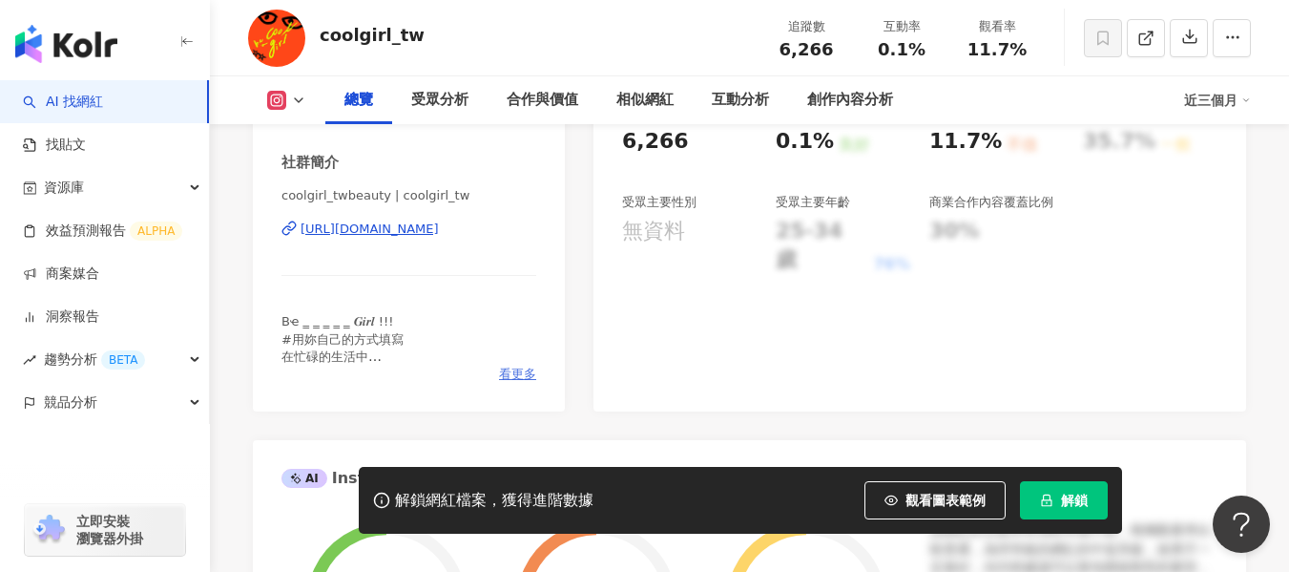
scroll to position [382, 0]
click at [526, 374] on span "看更多" at bounding box center [517, 372] width 37 height 17
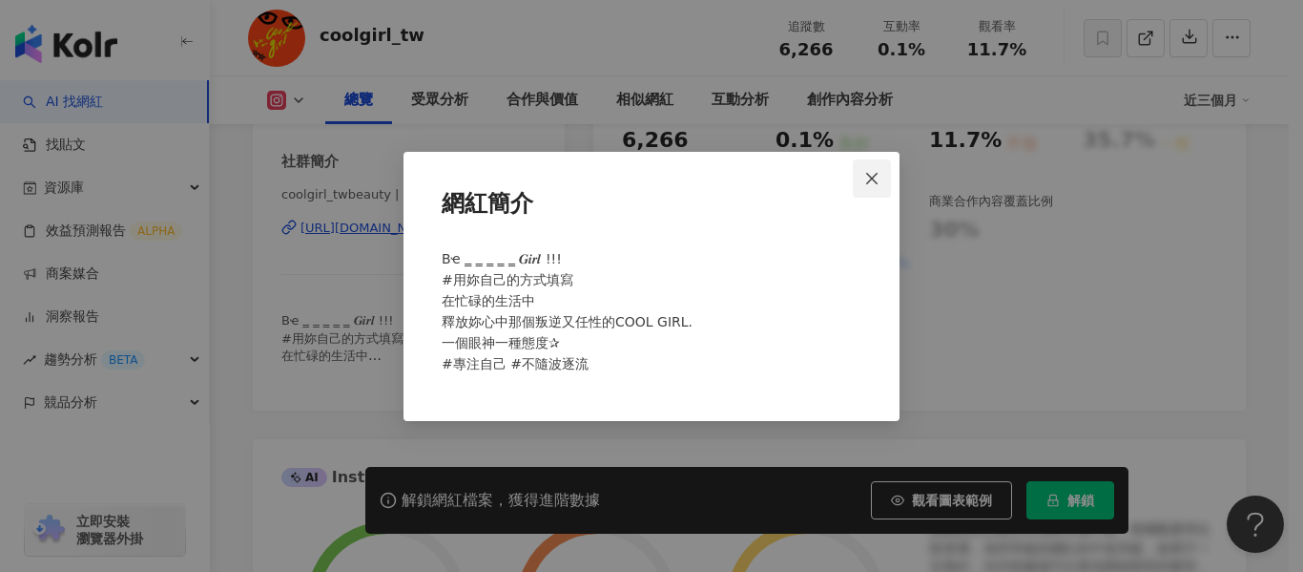
click at [889, 162] on button "Close" at bounding box center [872, 178] width 38 height 38
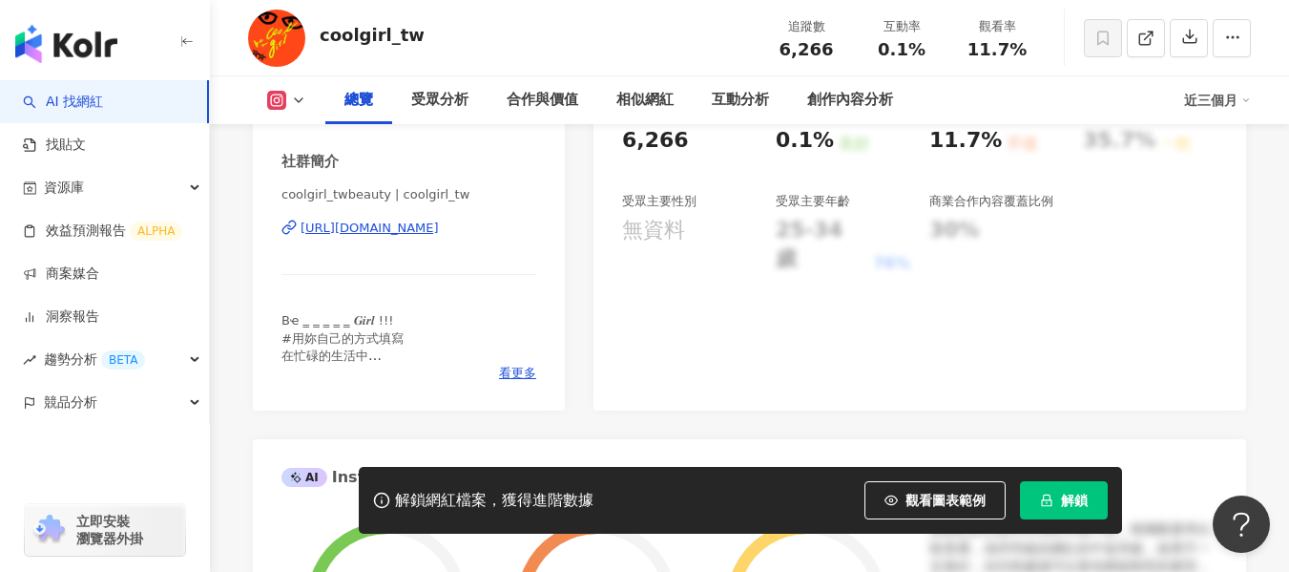
click at [439, 228] on div "[URL][DOMAIN_NAME]" at bounding box center [370, 227] width 138 height 17
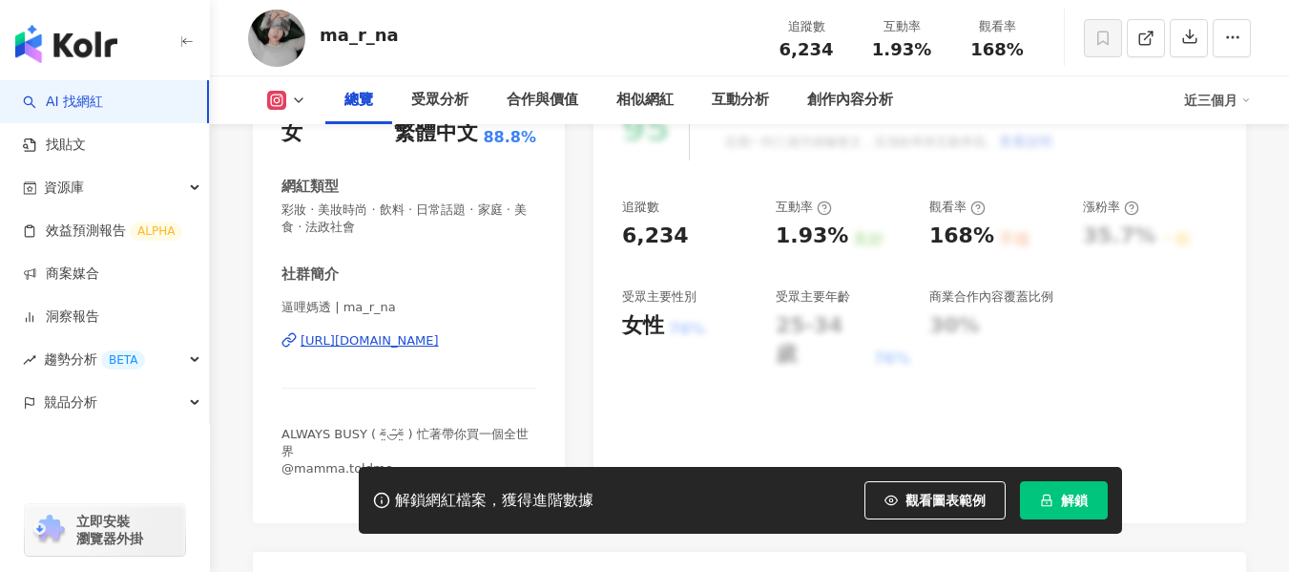
scroll to position [382, 0]
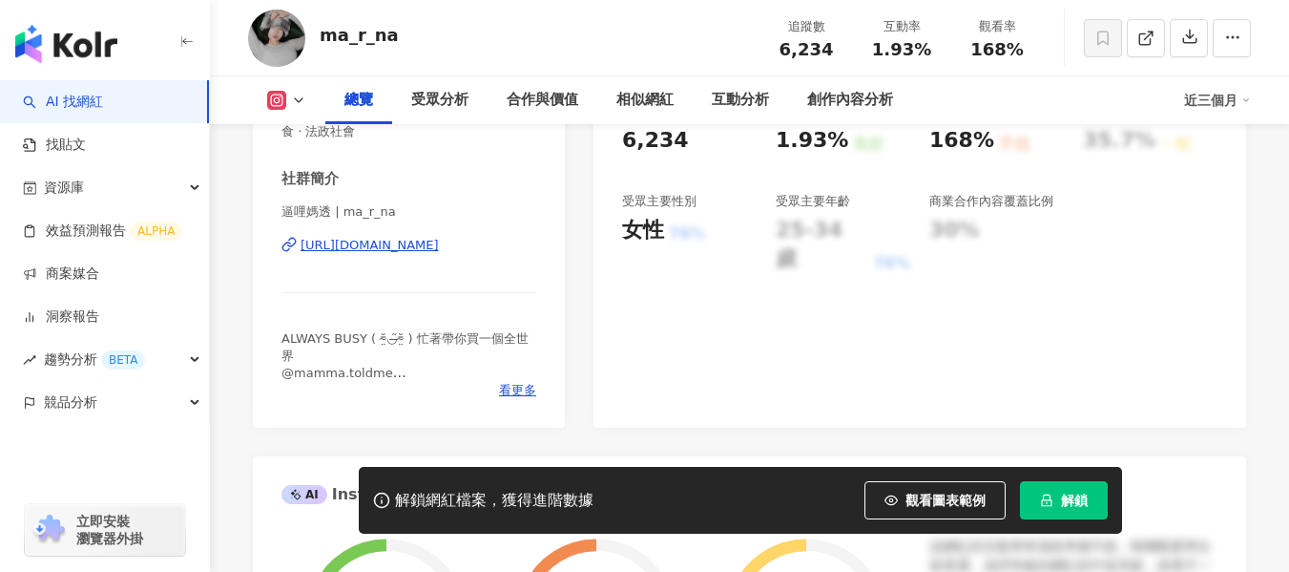
click at [439, 241] on div "https://www.instagram.com/ma_r_na/" at bounding box center [370, 245] width 138 height 17
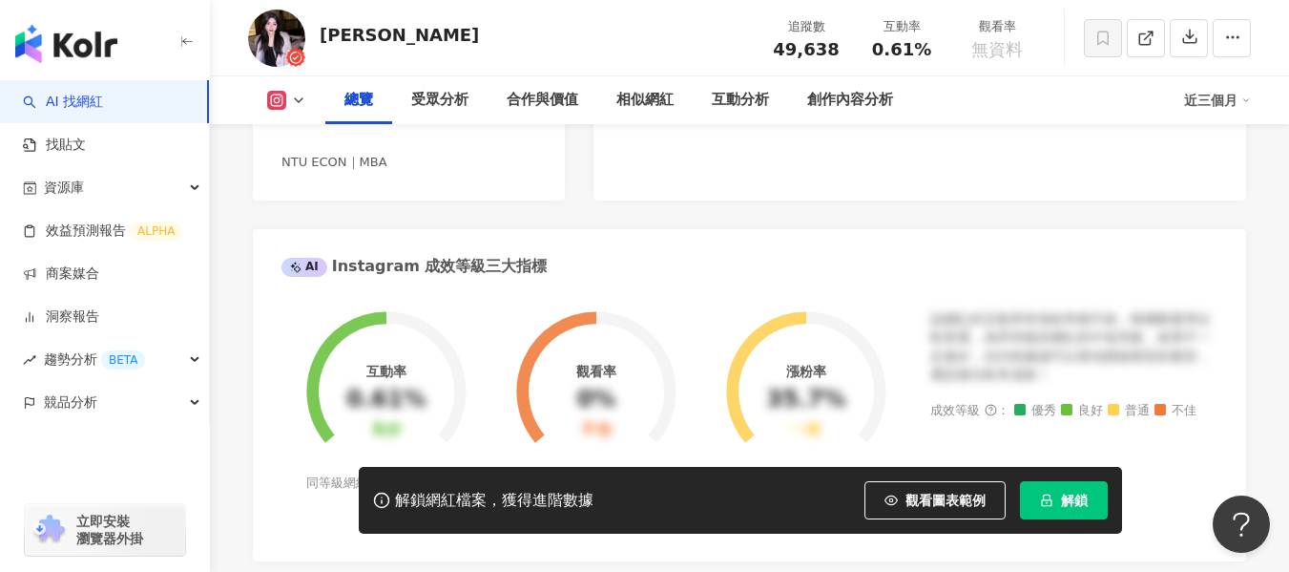
scroll to position [254, 0]
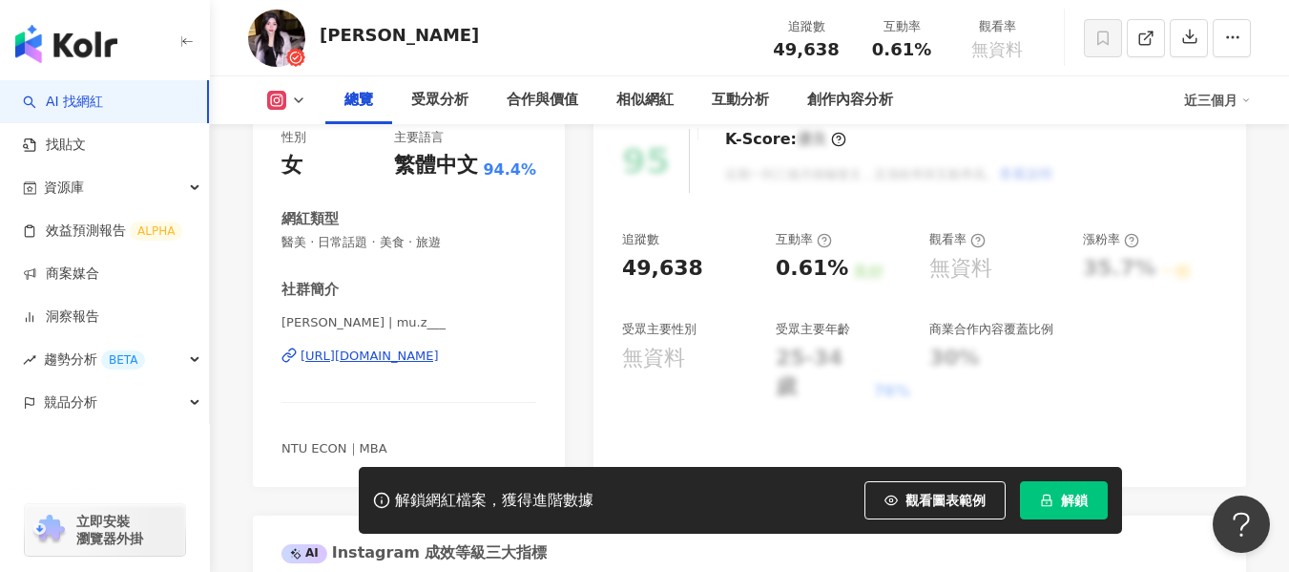
click at [439, 362] on div "https://www.instagram.com/mu.z___/" at bounding box center [370, 355] width 138 height 17
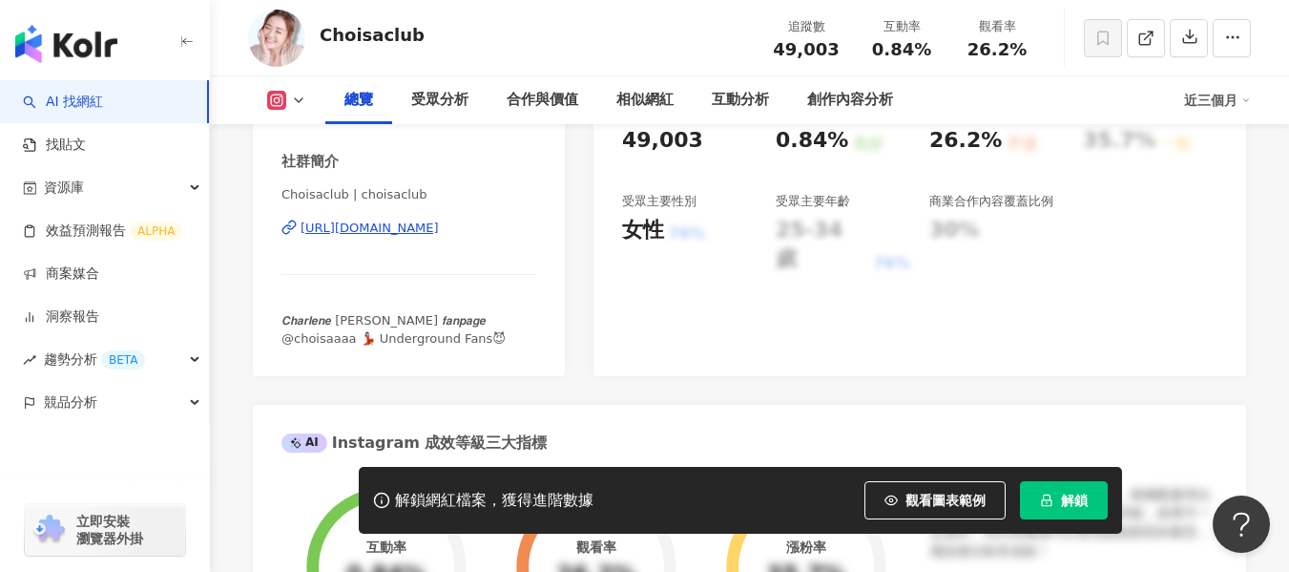
click at [439, 226] on div "https://www.instagram.com/choisaclub/" at bounding box center [370, 227] width 138 height 17
click at [439, 222] on div "https://www.instagram.com/choisaclub/" at bounding box center [370, 227] width 138 height 17
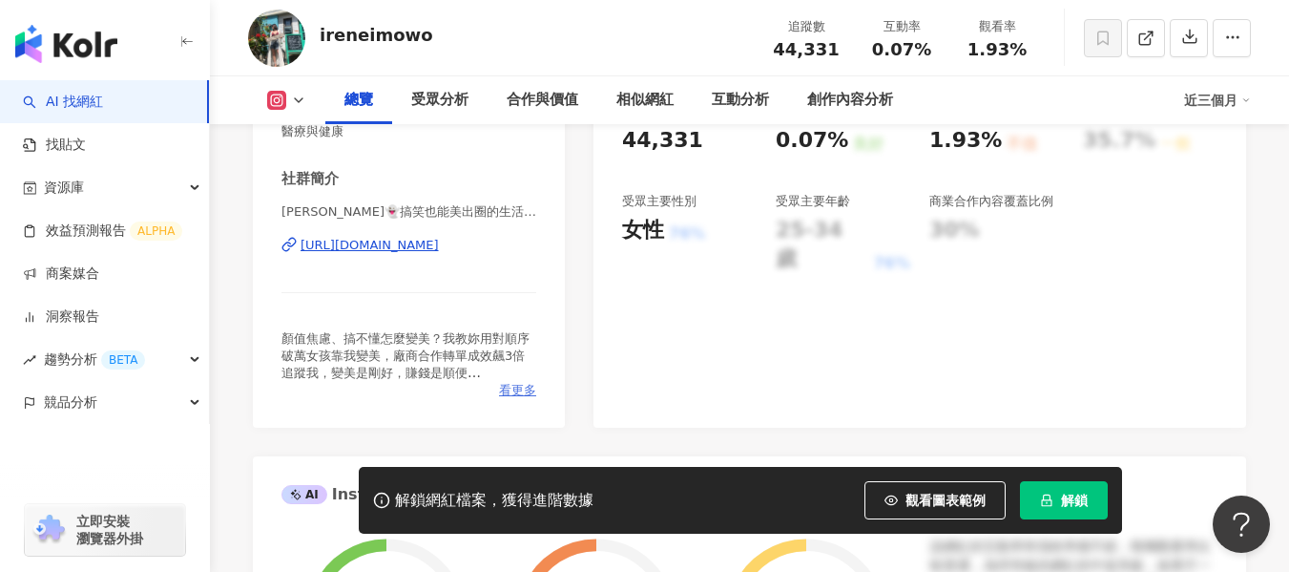
click at [524, 388] on span "看更多" at bounding box center [517, 390] width 37 height 17
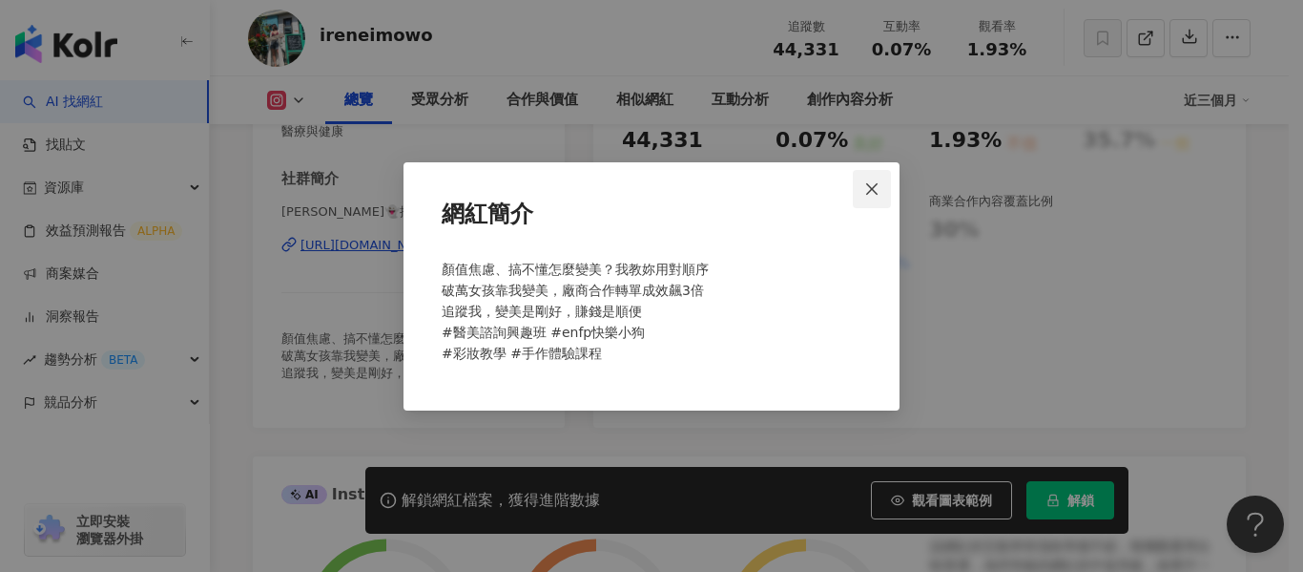
click at [876, 187] on icon "close" at bounding box center [871, 188] width 15 height 15
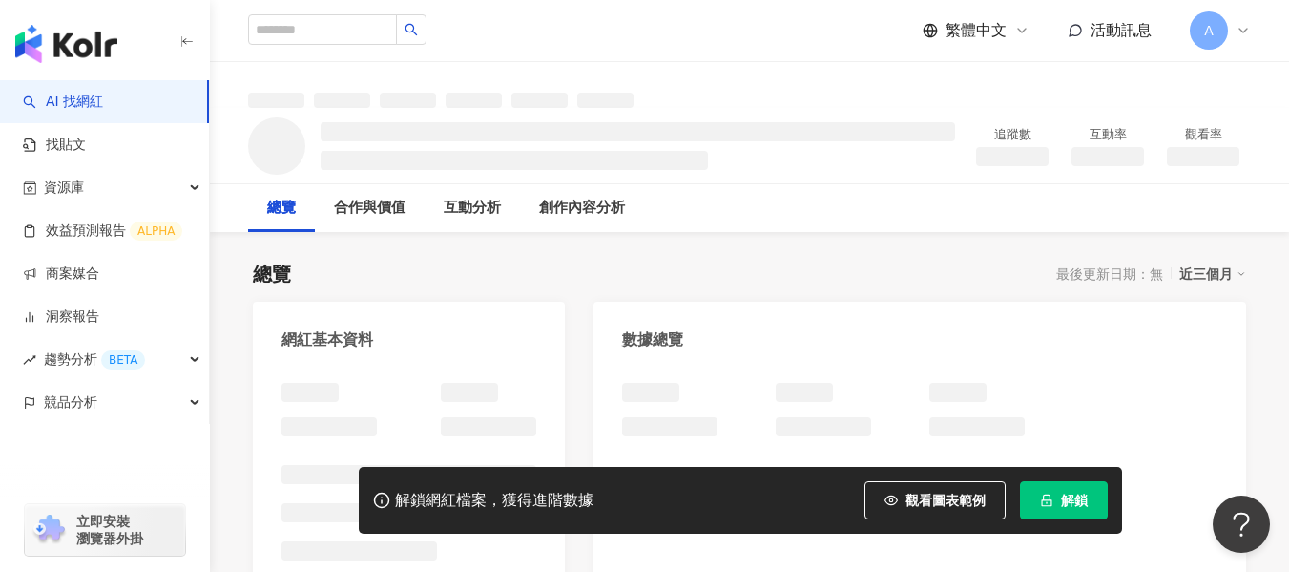
scroll to position [95, 0]
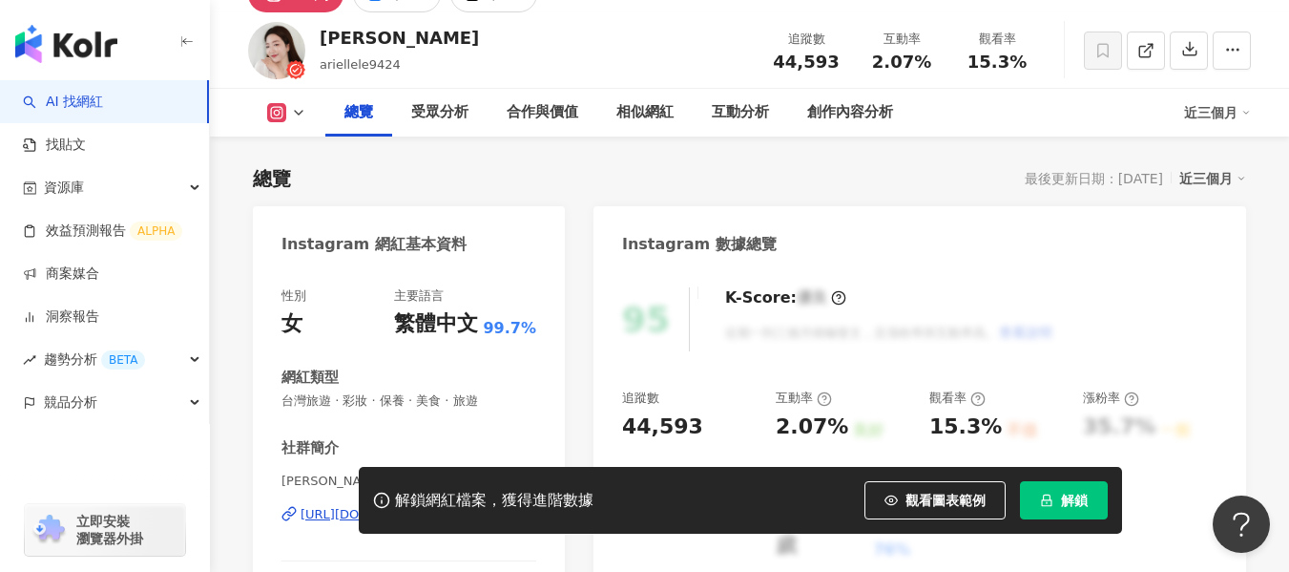
scroll to position [361, 0]
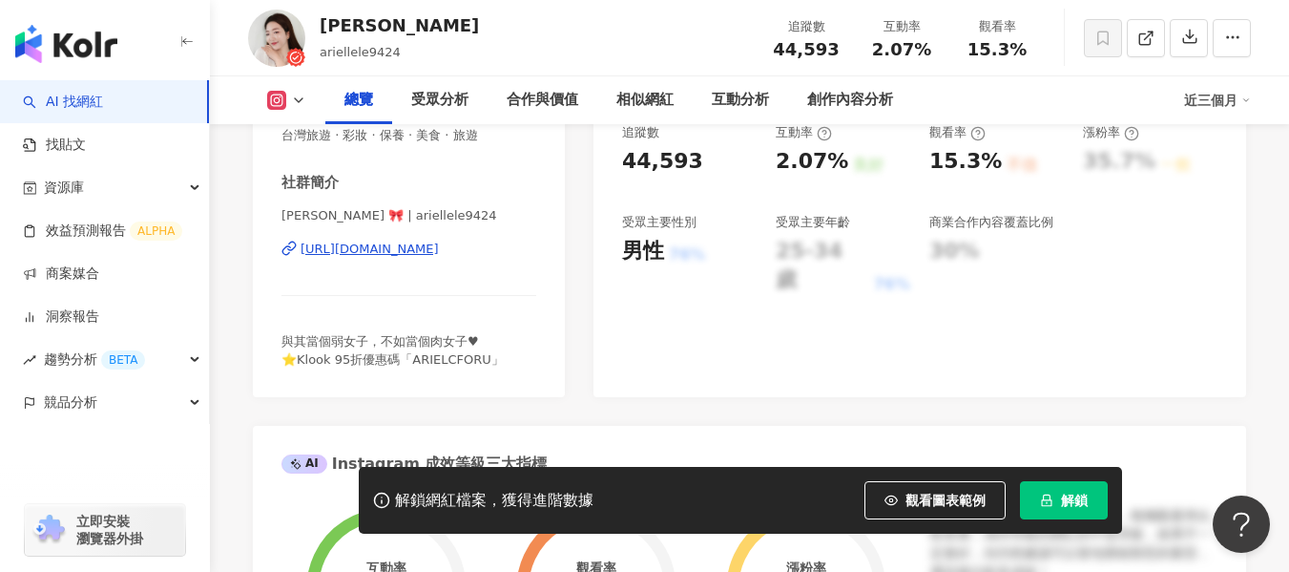
click at [429, 255] on div "https://www.instagram.com/ariellele9424/" at bounding box center [370, 248] width 138 height 17
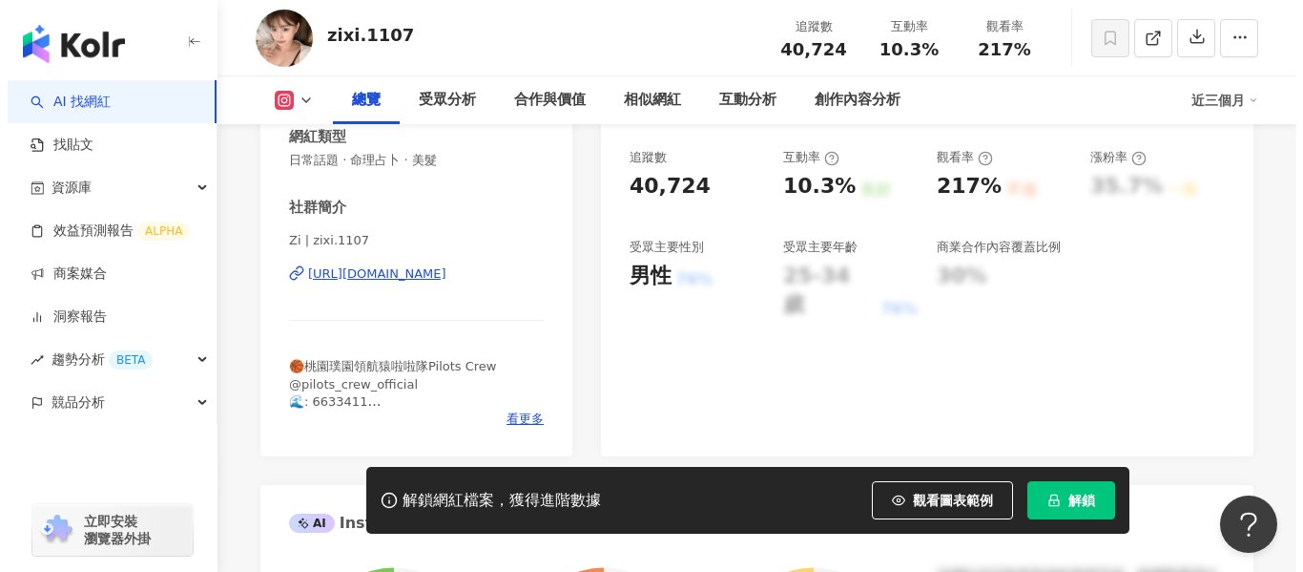
scroll to position [382, 0]
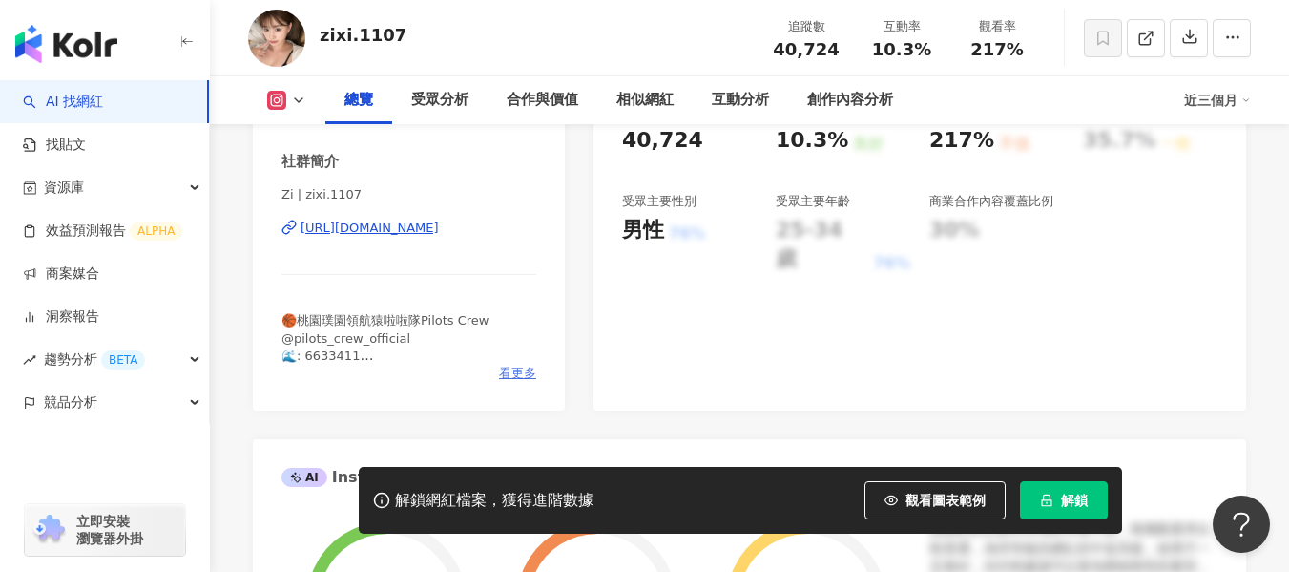
click at [504, 373] on span "看更多" at bounding box center [517, 372] width 37 height 17
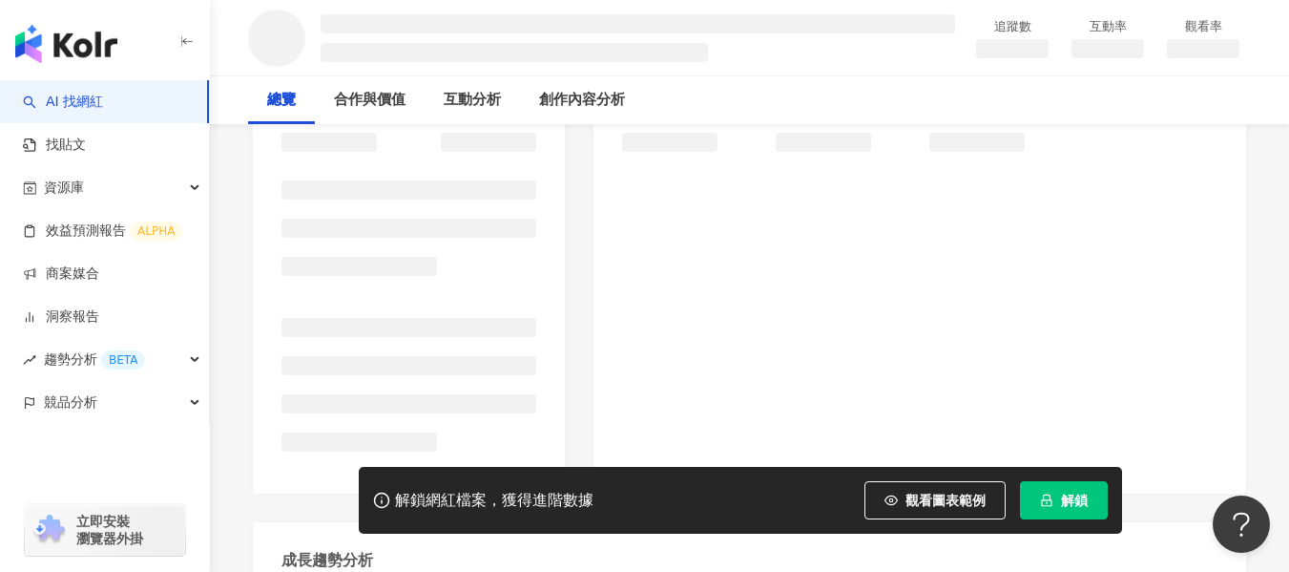
scroll to position [286, 0]
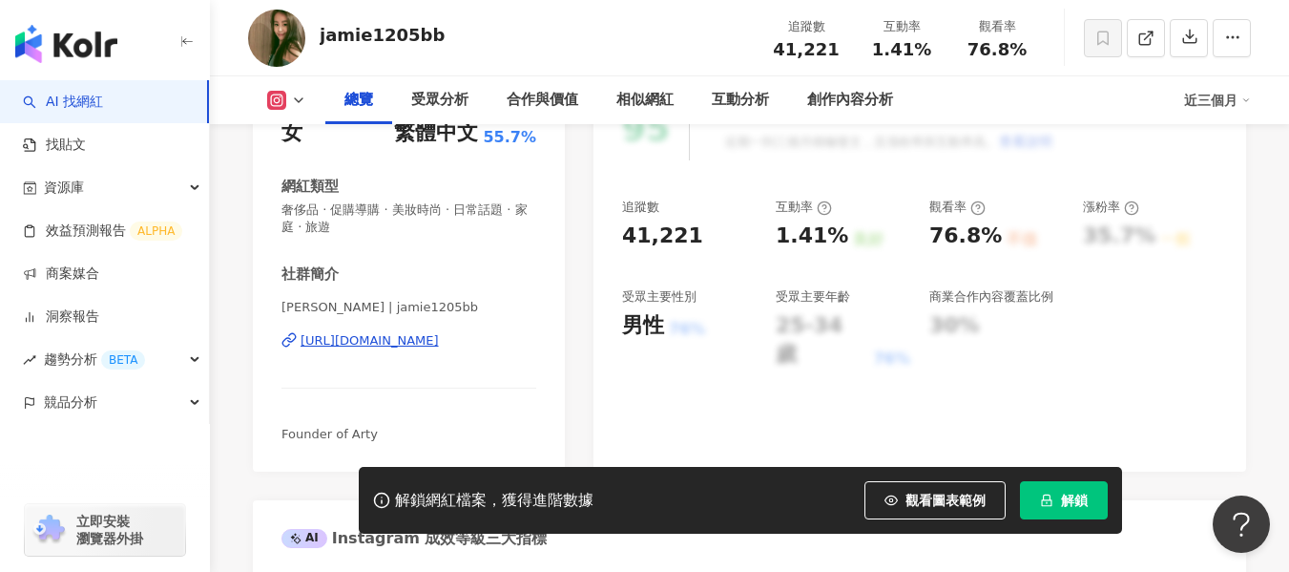
click at [439, 344] on div "https://www.instagram.com/jamie1205bb/" at bounding box center [370, 340] width 138 height 17
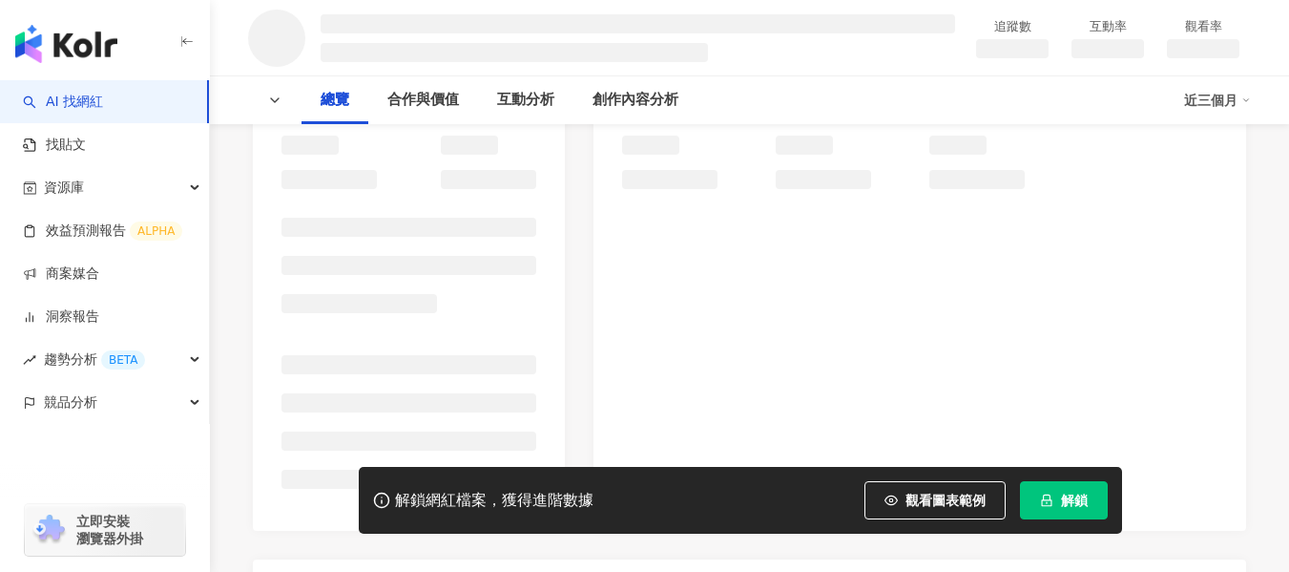
scroll to position [248, 0]
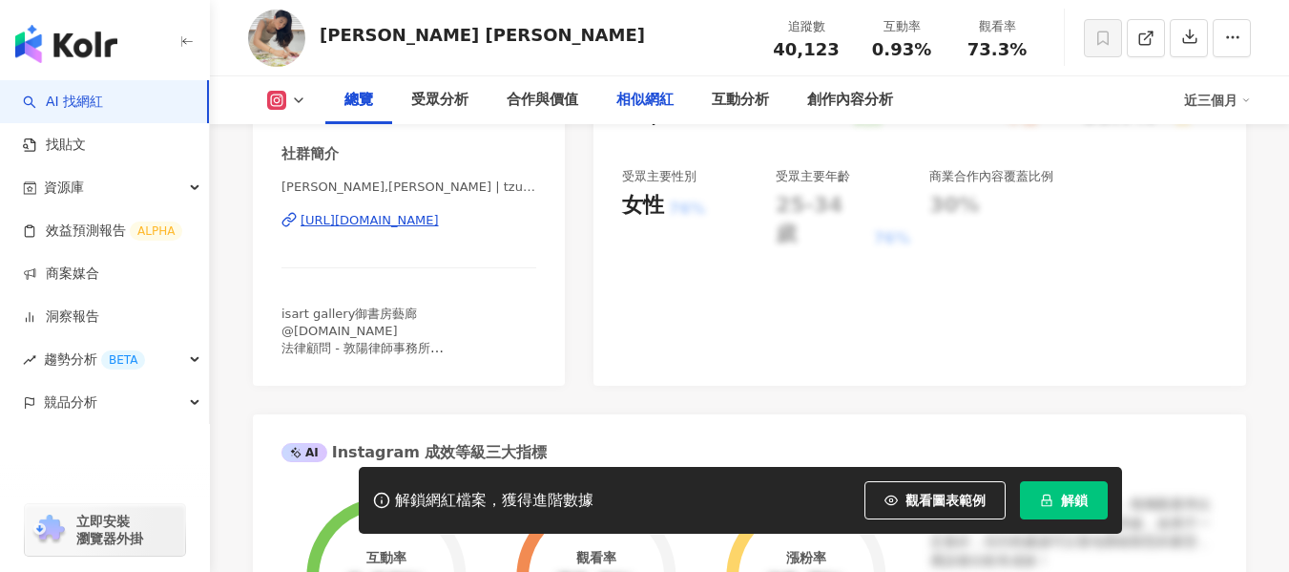
scroll to position [408, 0]
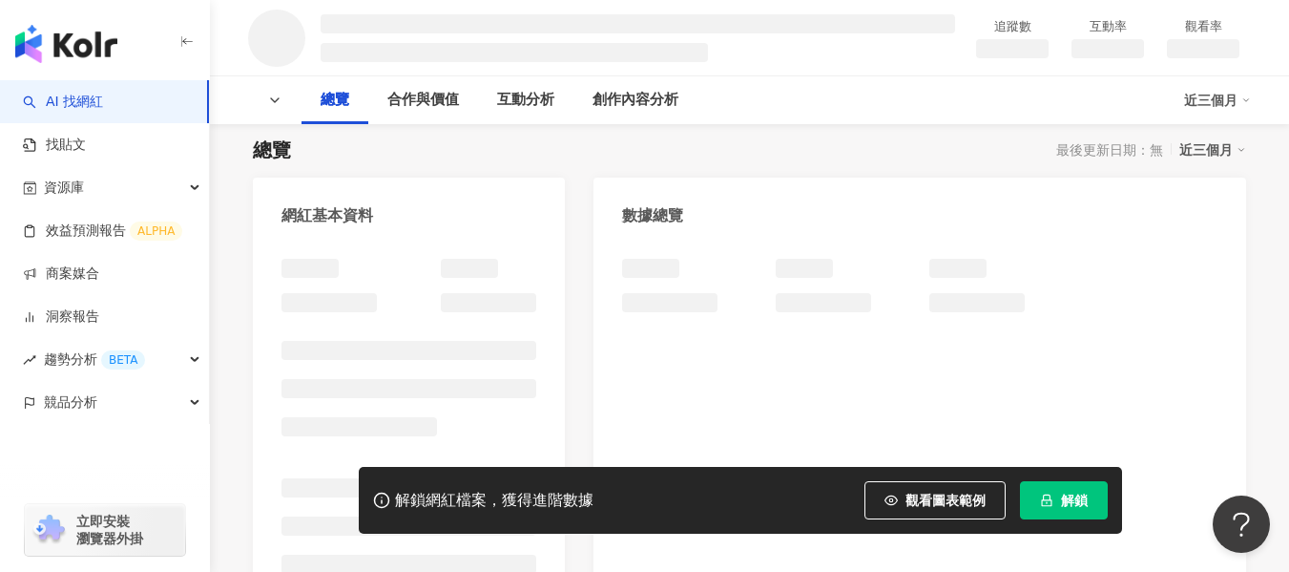
scroll to position [150, 0]
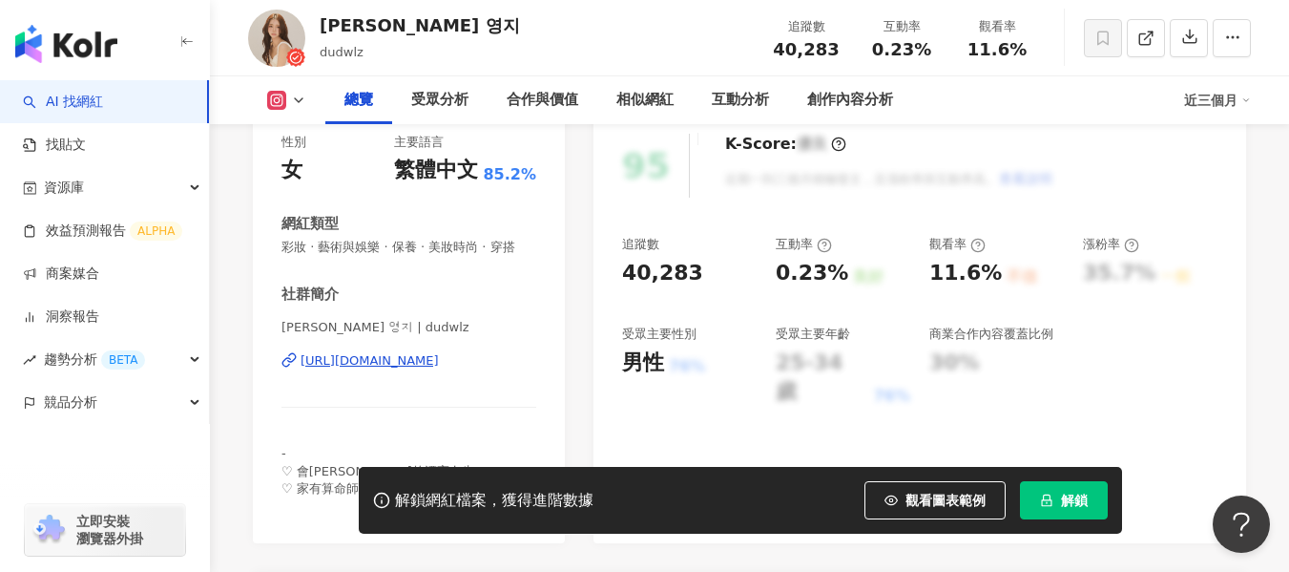
scroll to position [427, 0]
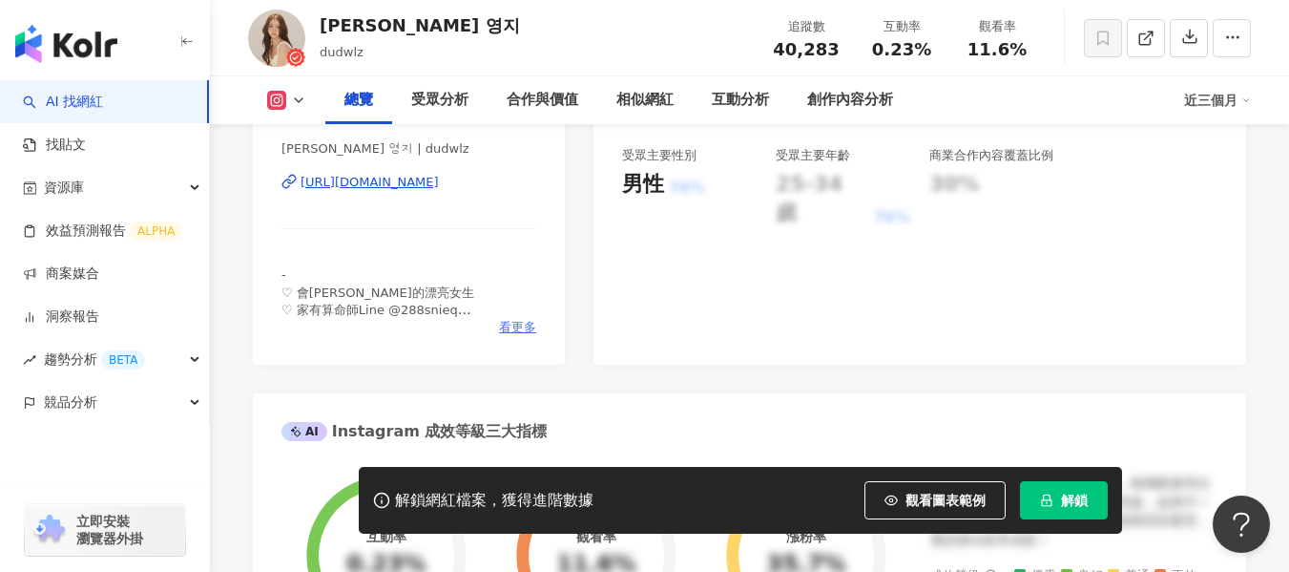
click at [525, 336] on span "看更多" at bounding box center [517, 327] width 37 height 17
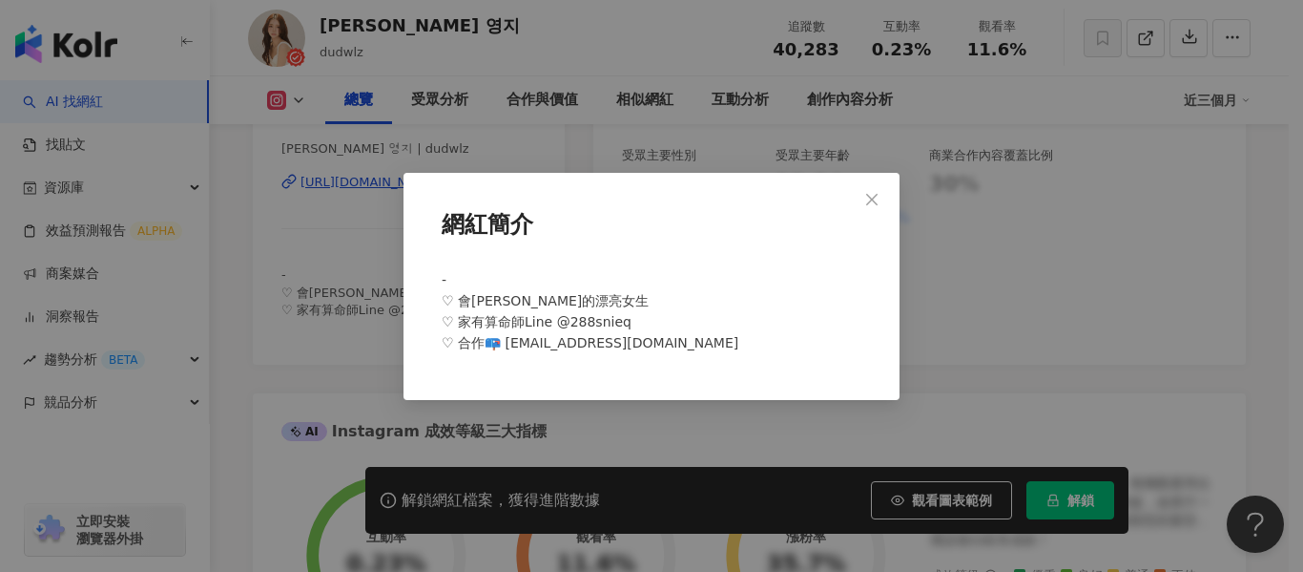
click at [669, 134] on div "網紅簡介 - ♡ 會韓文的漂亮女生 ♡ 家有算命師Line @288snieq ♡ 合作📪 annadudw@gmail.com" at bounding box center [651, 286] width 1303 height 572
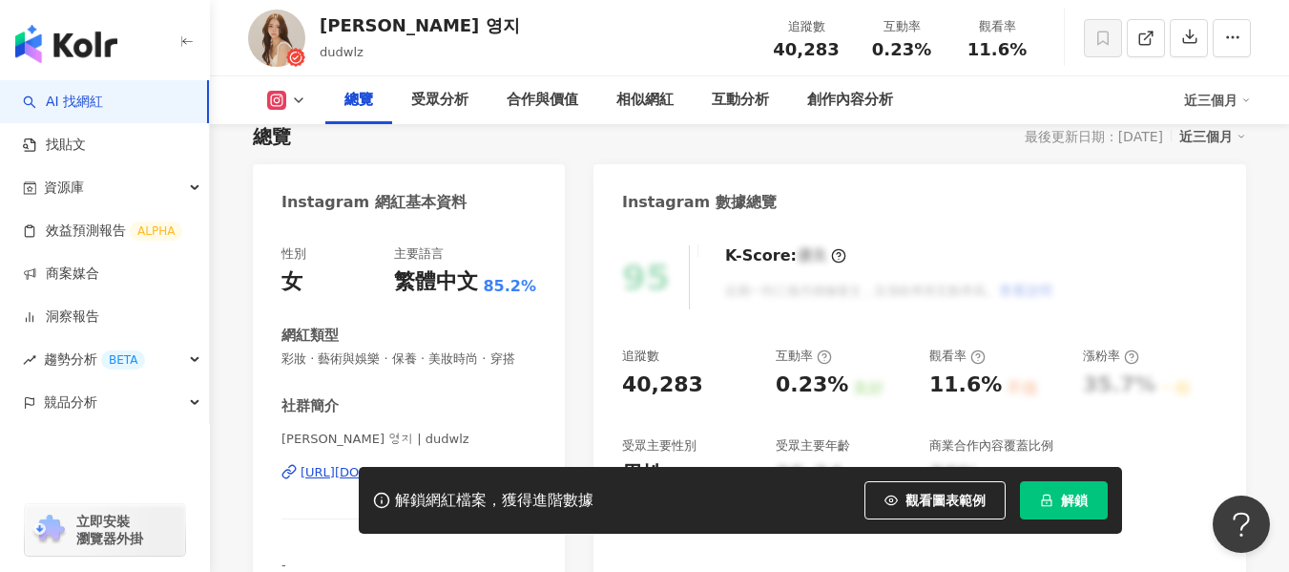
scroll to position [233, 0]
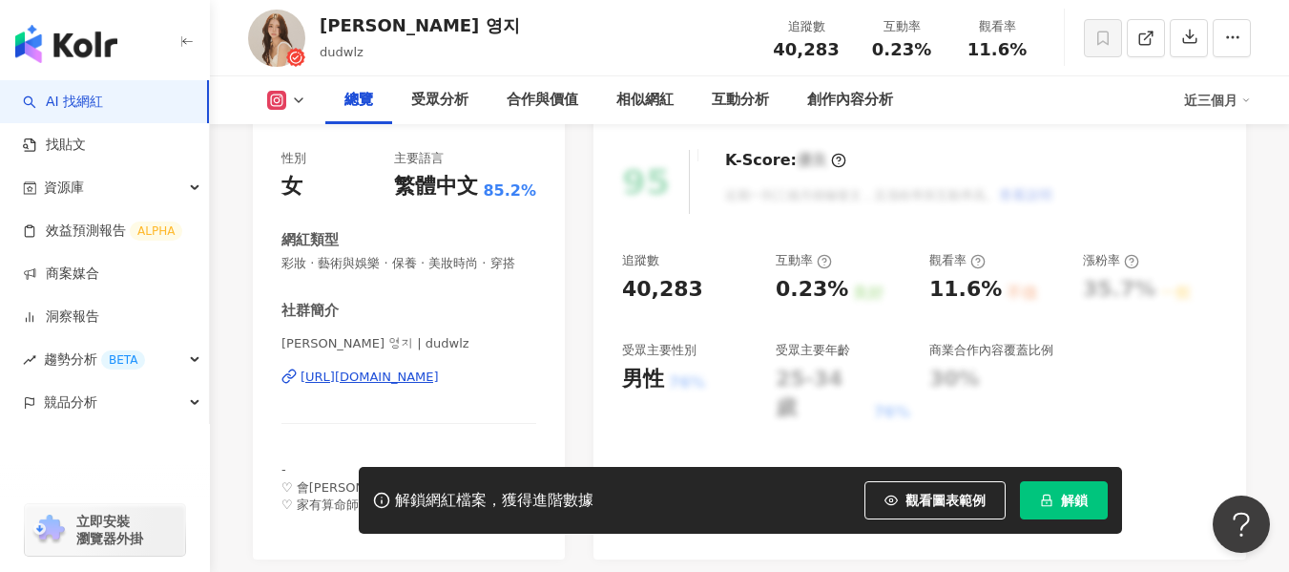
click at [392, 385] on div "https://www.instagram.com/dudwlz/" at bounding box center [370, 376] width 138 height 17
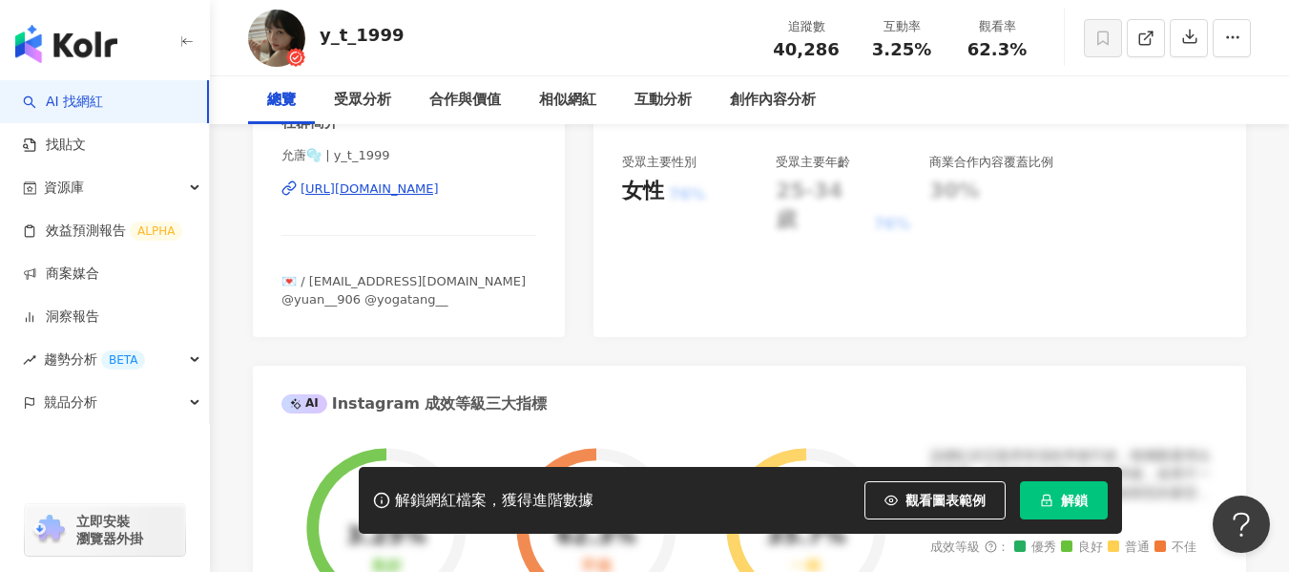
scroll to position [422, 0]
click at [439, 188] on div "[URL][DOMAIN_NAME]" at bounding box center [370, 187] width 138 height 17
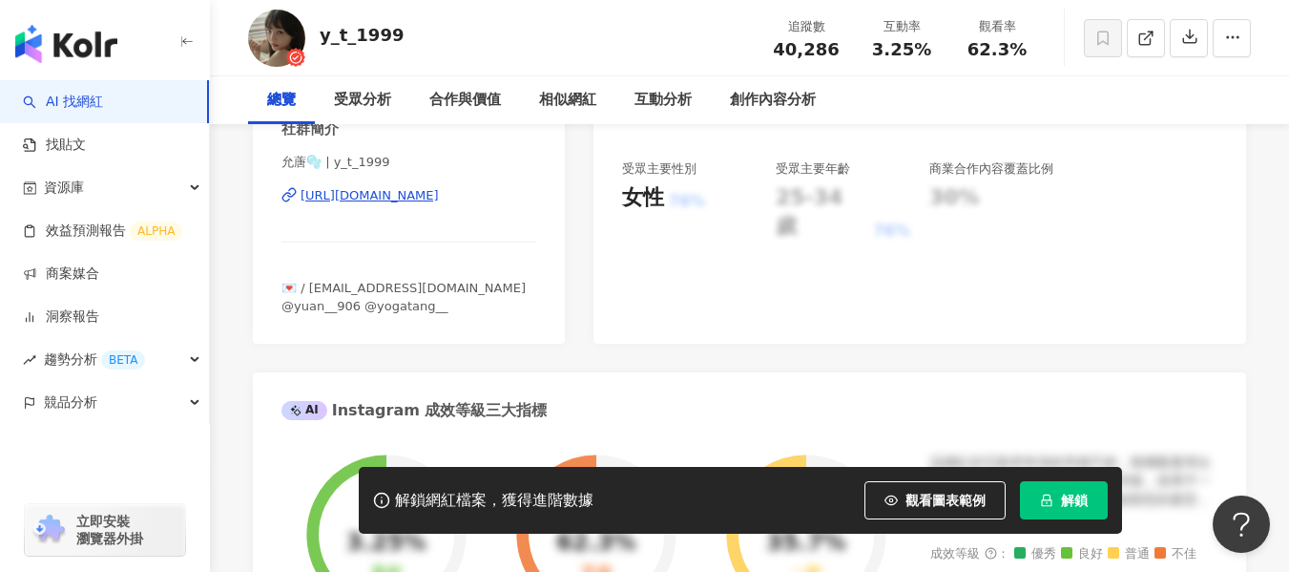
scroll to position [0, 0]
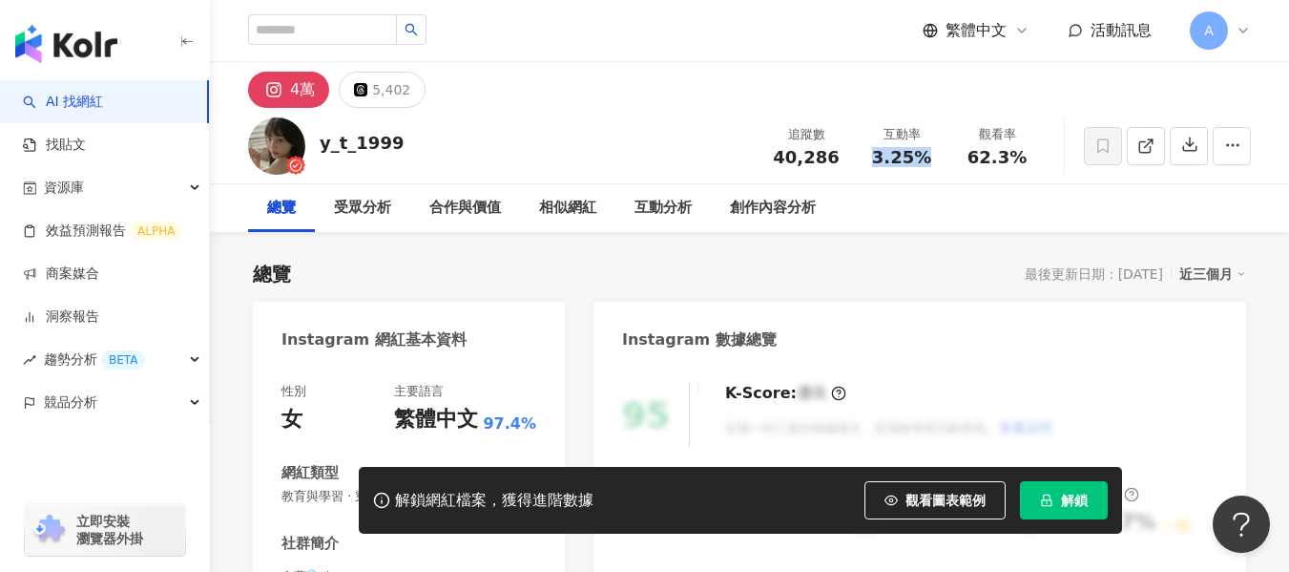
drag, startPoint x: 869, startPoint y: 167, endPoint x: 935, endPoint y: 162, distance: 66.0
click at [935, 162] on div "追蹤數 40,286 互動率 3.25% 觀看率 62.3%" at bounding box center [902, 145] width 286 height 56
copy span "3.25%"
drag, startPoint x: 969, startPoint y: 158, endPoint x: 1026, endPoint y: 157, distance: 56.3
click at [1026, 157] on div "62.3%" at bounding box center [997, 157] width 73 height 19
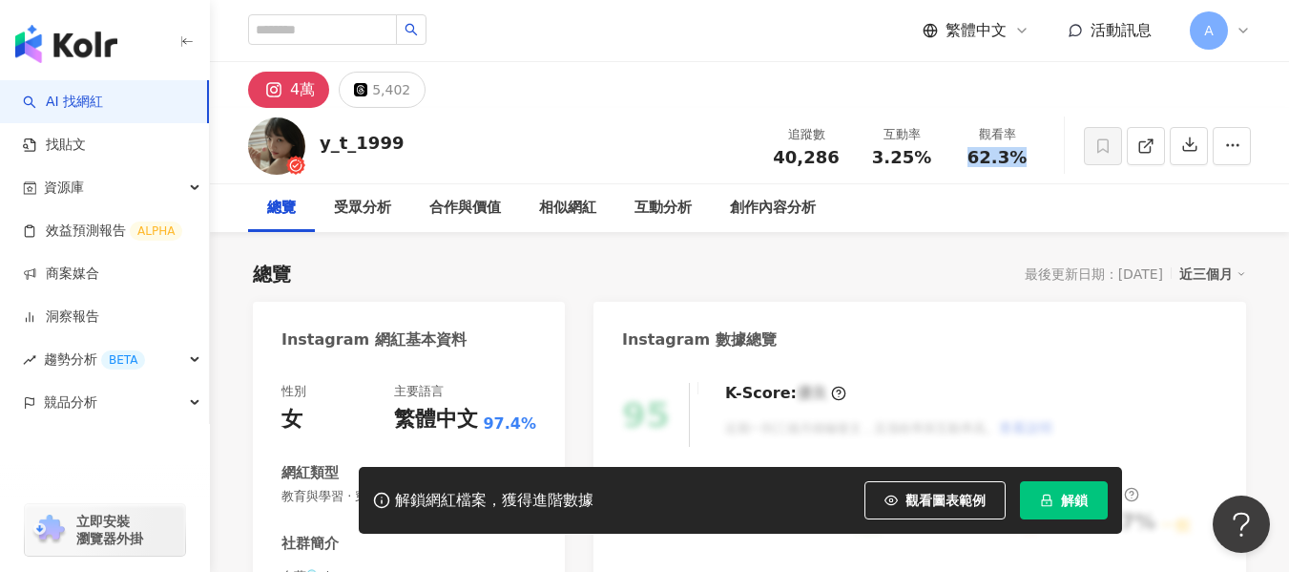
copy span "62.3%"
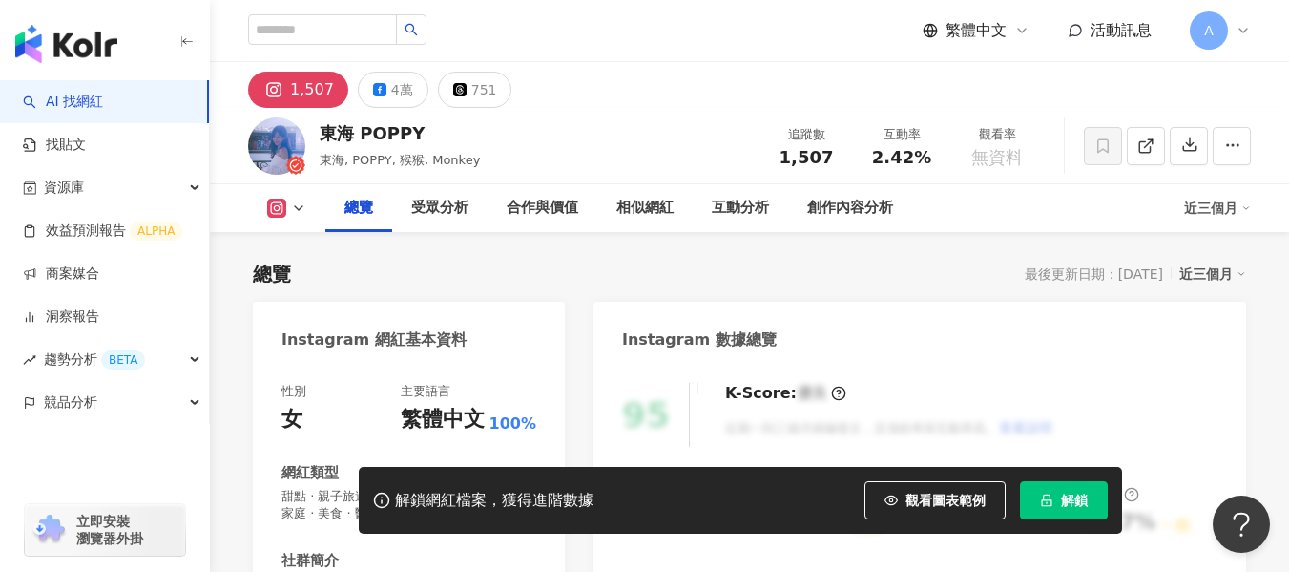
scroll to position [319, 0]
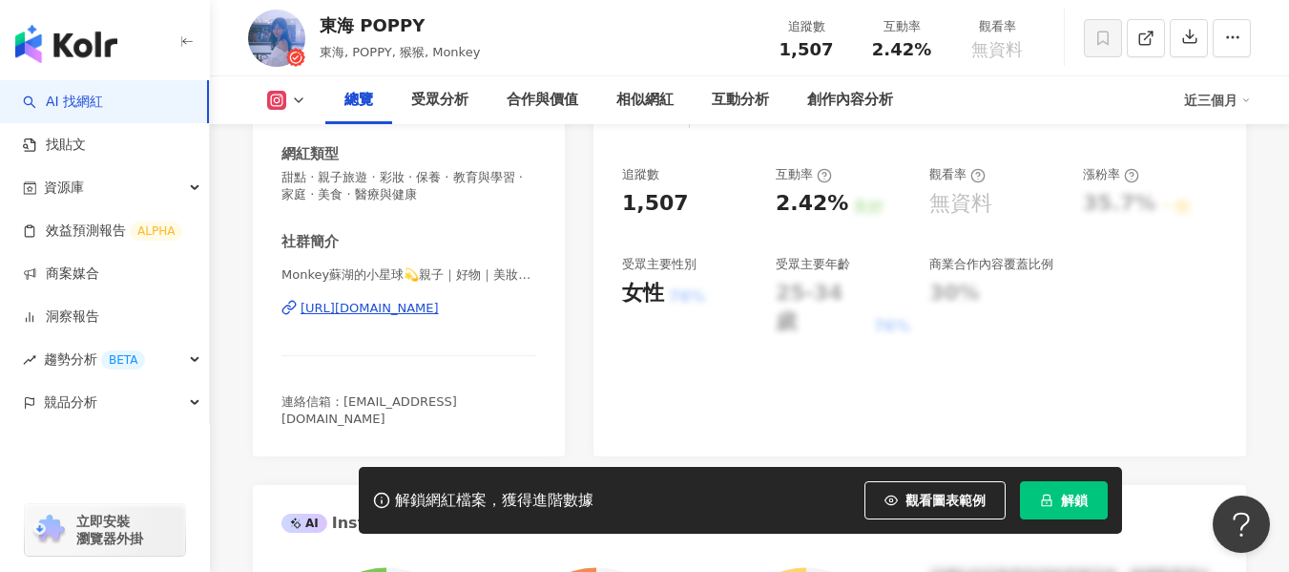
click at [433, 305] on div "https://www.instagram.com/cawaiimonkey/" at bounding box center [370, 308] width 138 height 17
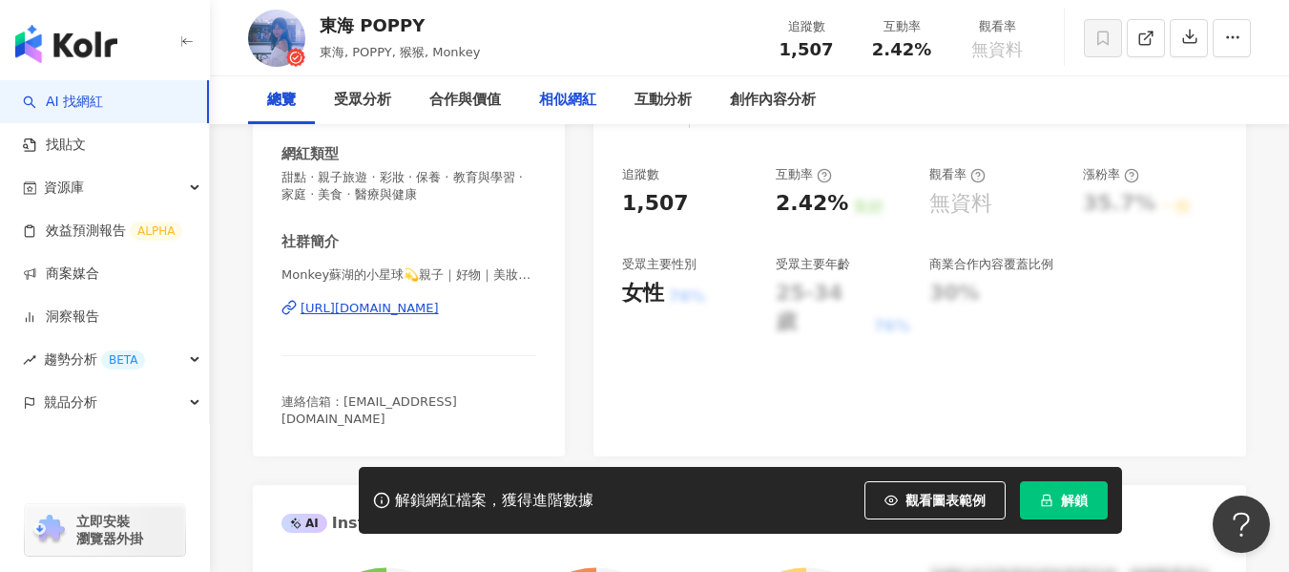
scroll to position [0, 0]
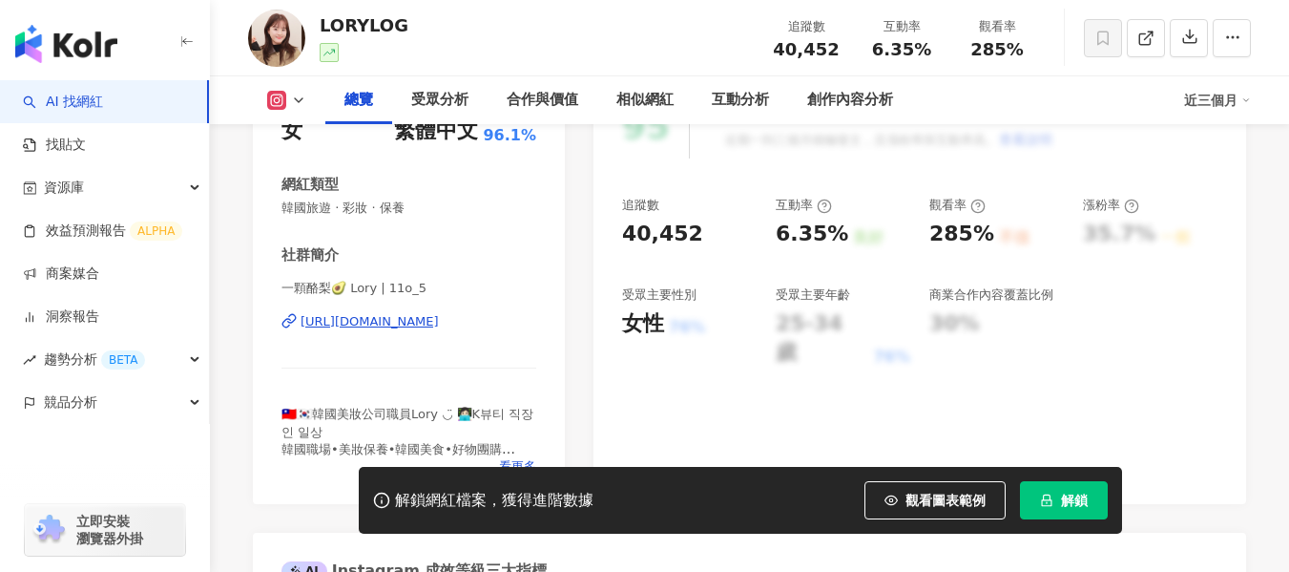
scroll to position [413, 0]
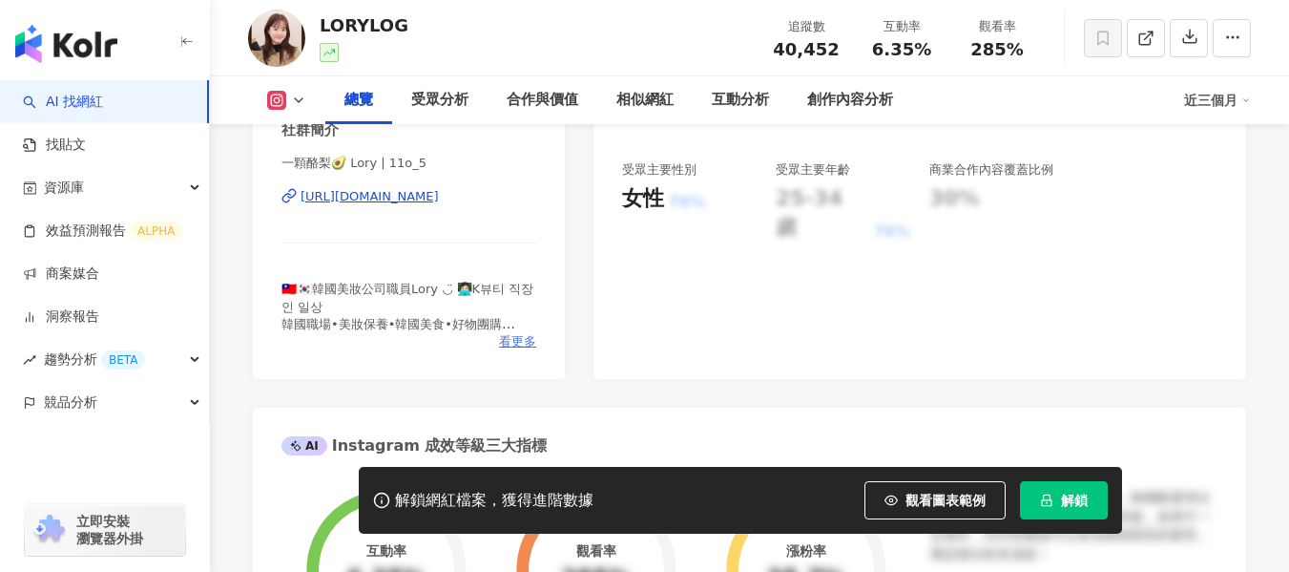
click at [519, 340] on span "看更多" at bounding box center [517, 341] width 37 height 17
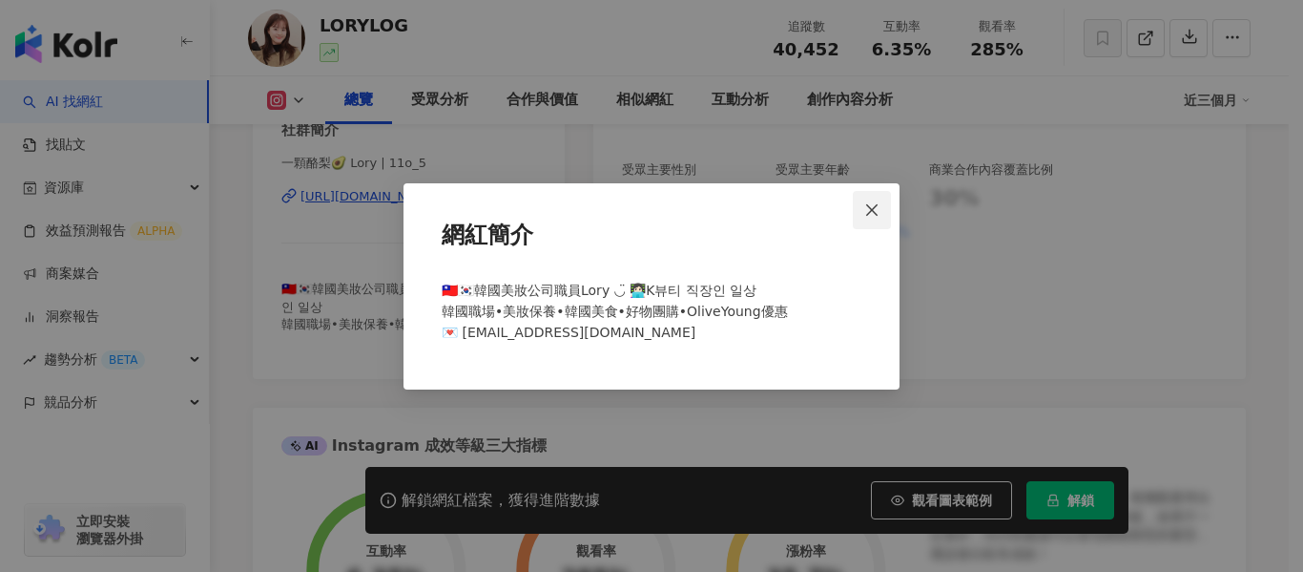
click at [881, 206] on span "Close" at bounding box center [872, 209] width 38 height 15
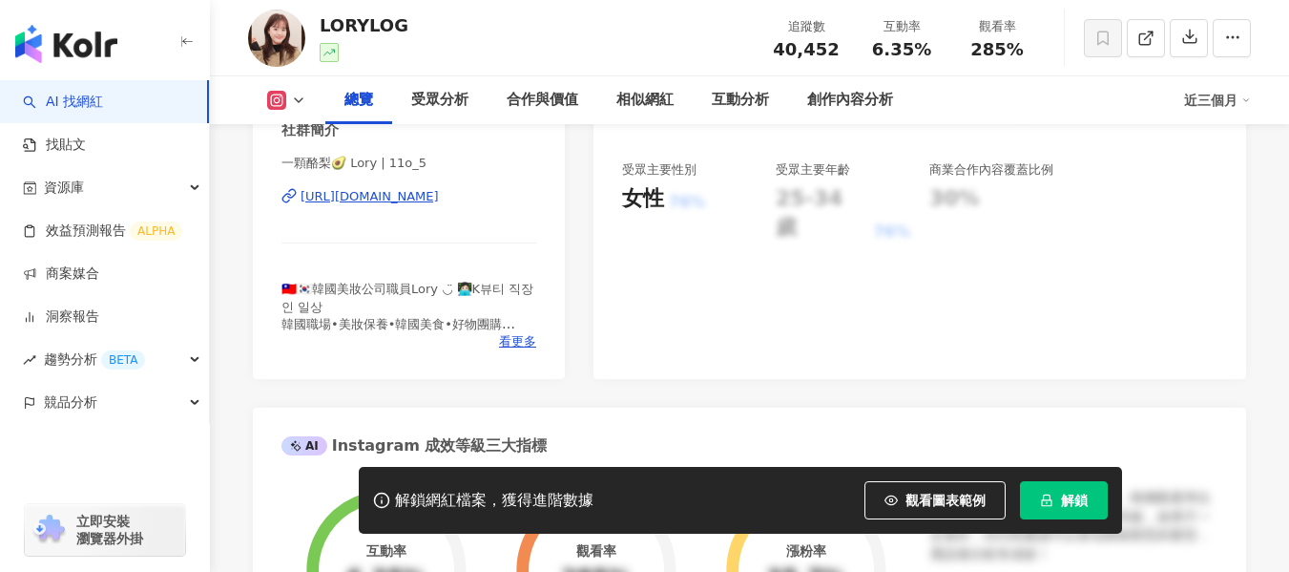
click at [439, 201] on div "https://www.instagram.com/11o_5/" at bounding box center [370, 196] width 138 height 17
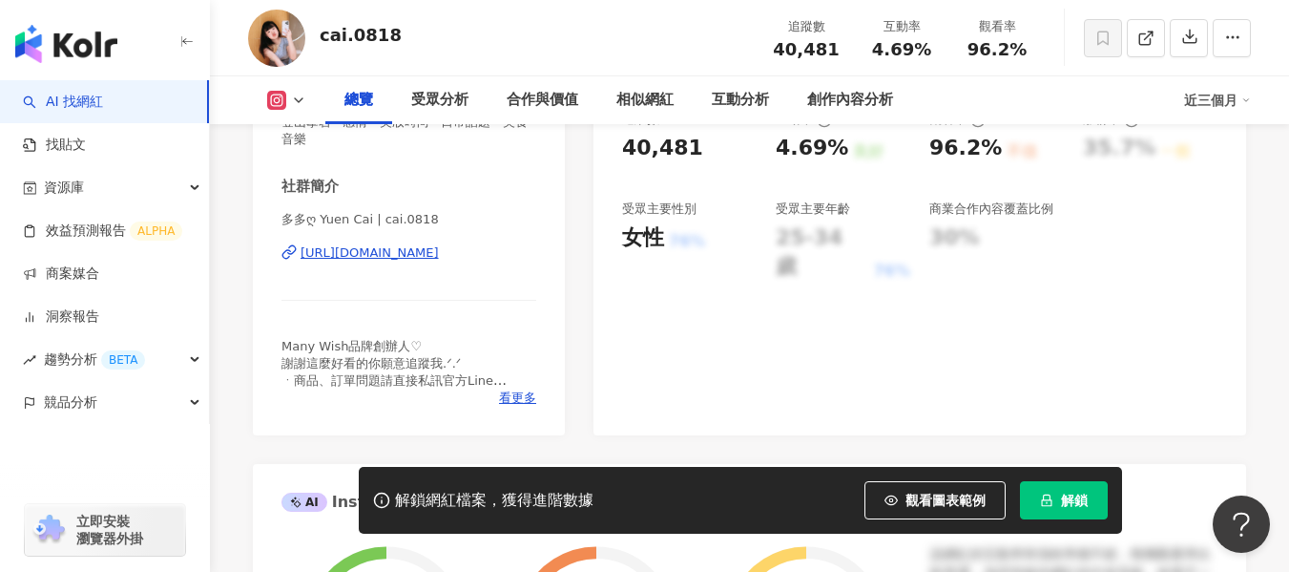
scroll to position [477, 0]
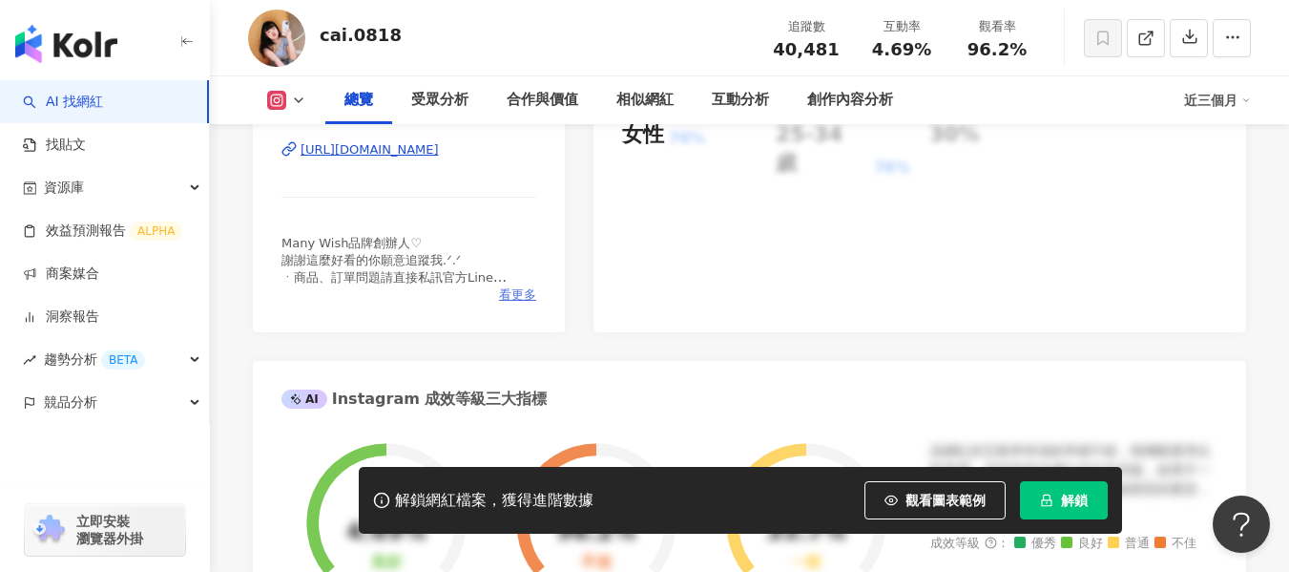
click at [523, 296] on span "看更多" at bounding box center [517, 294] width 37 height 17
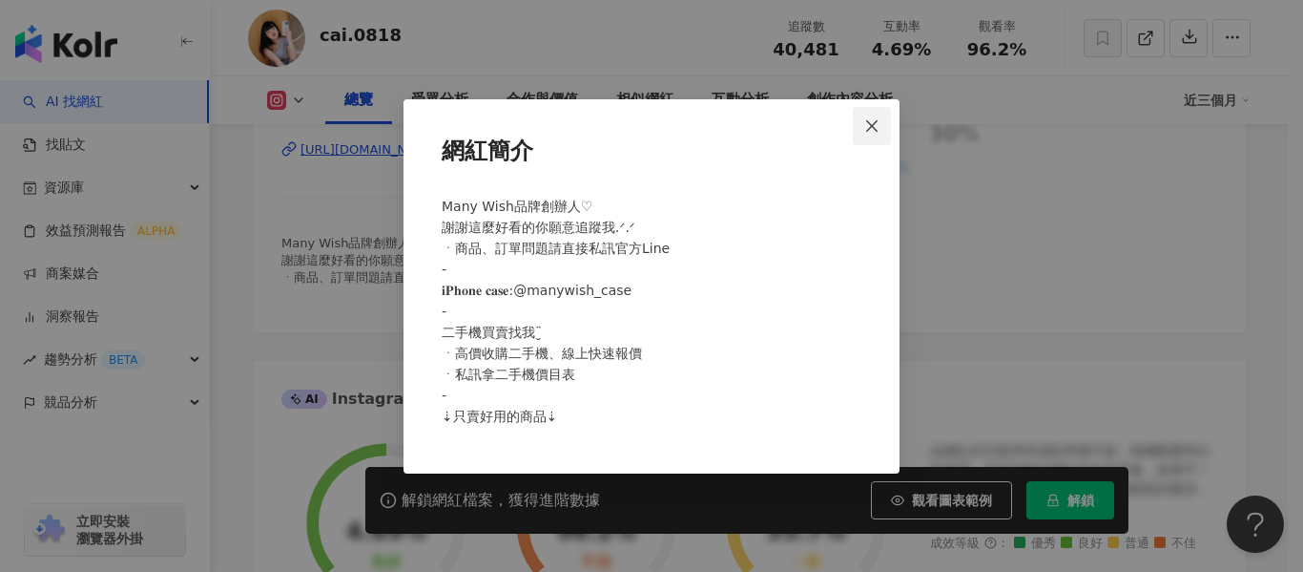
click at [876, 132] on icon "close" at bounding box center [871, 125] width 15 height 15
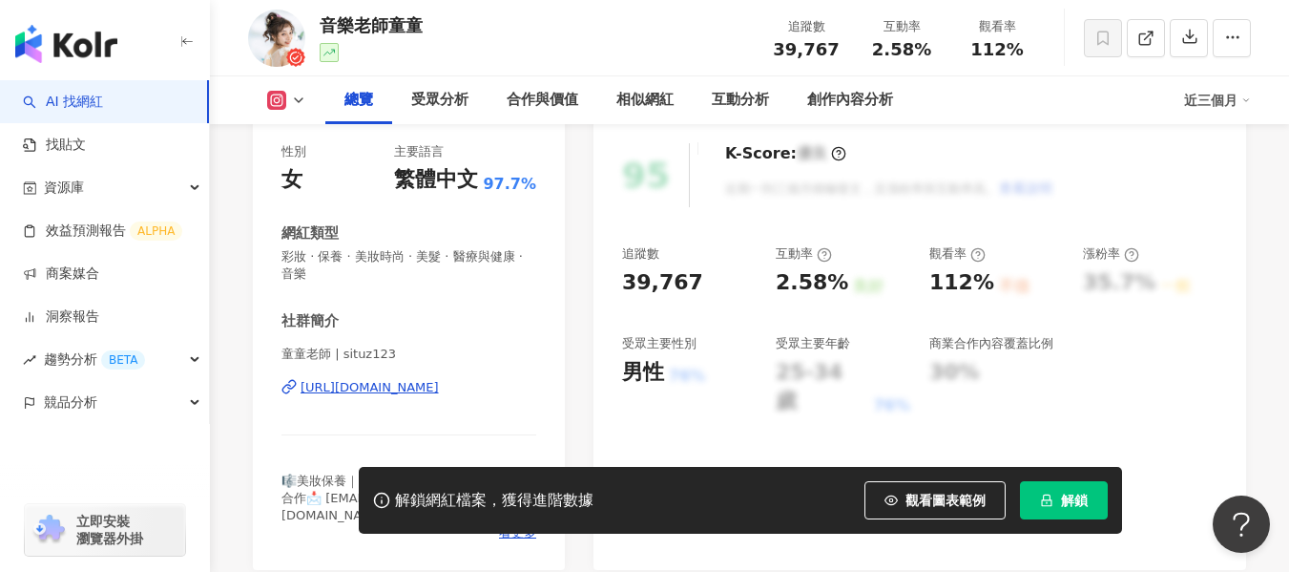
scroll to position [382, 0]
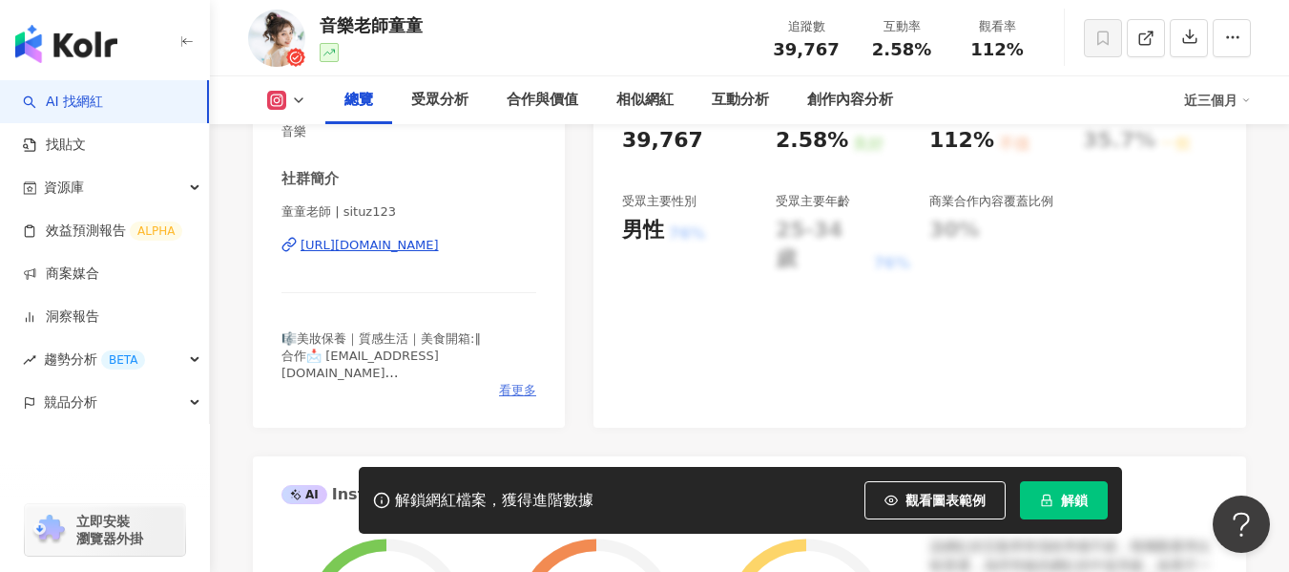
click at [517, 395] on span "看更多" at bounding box center [517, 390] width 37 height 17
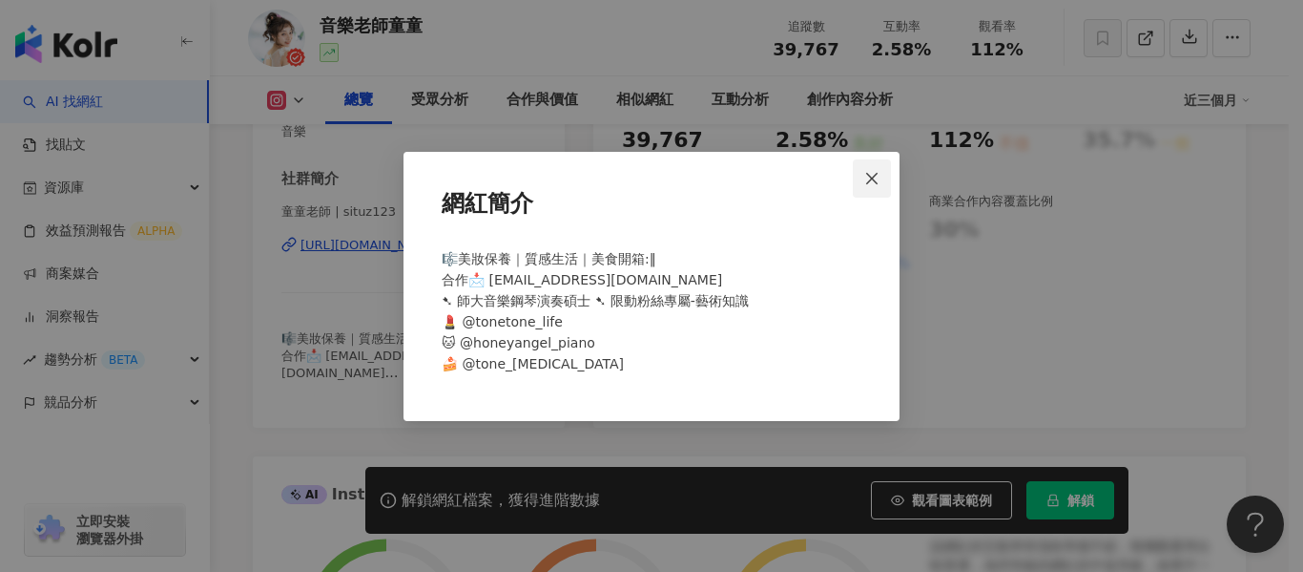
click at [879, 180] on icon "close" at bounding box center [871, 178] width 15 height 15
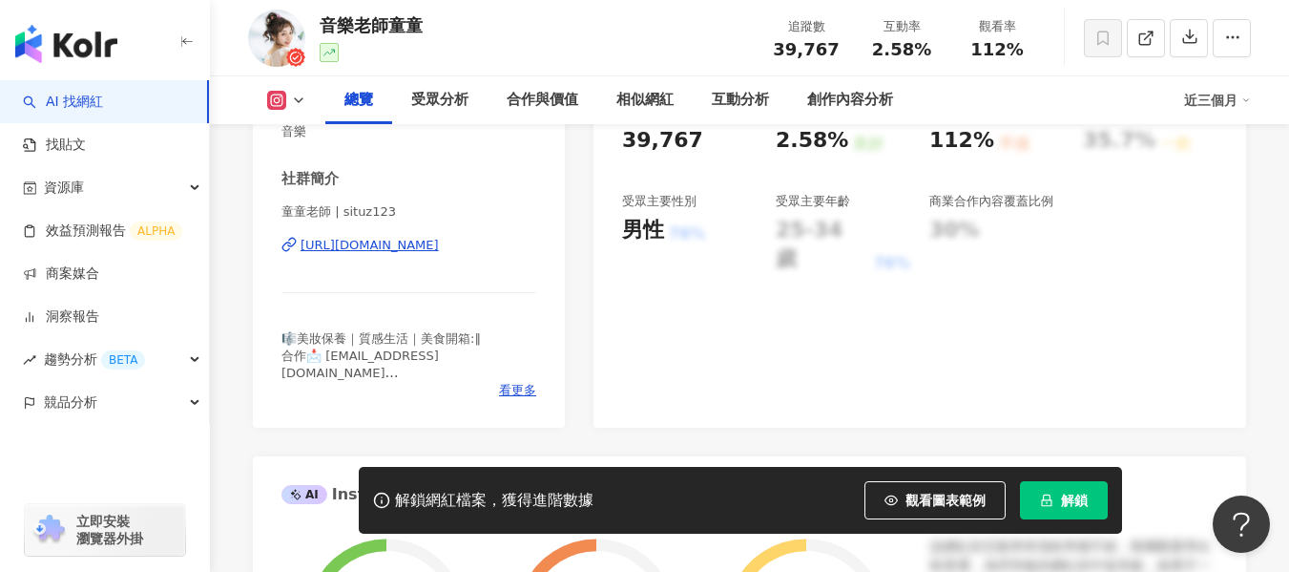
click at [411, 244] on div "https://www.instagram.com/situz123/" at bounding box center [370, 245] width 138 height 17
click at [930, 52] on div "互動率 2.58%" at bounding box center [901, 37] width 95 height 41
copy span "2.58%"
drag, startPoint x: 965, startPoint y: 40, endPoint x: 1022, endPoint y: 49, distance: 57.9
click at [1022, 49] on div "112%" at bounding box center [997, 49] width 73 height 19
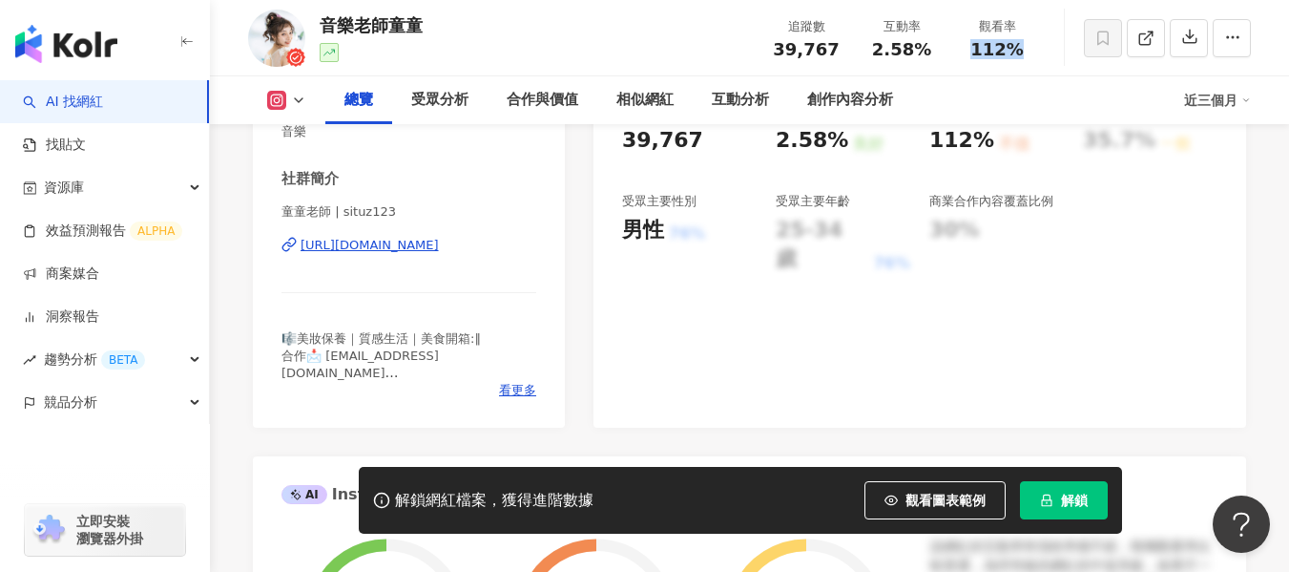
copy span "112%"
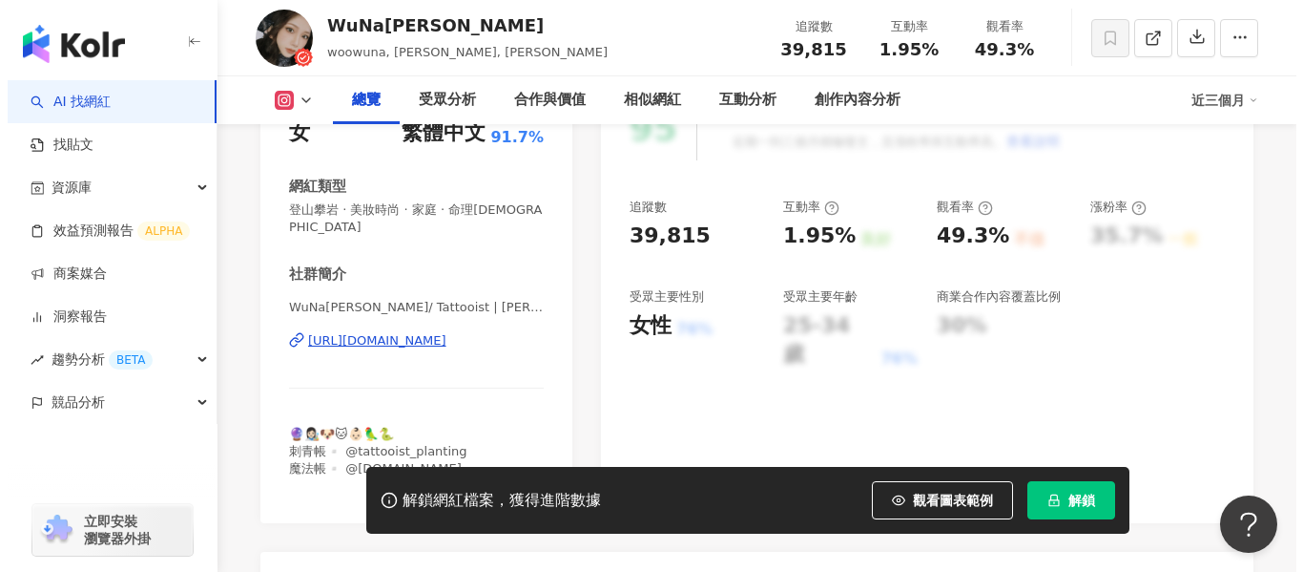
scroll to position [382, 0]
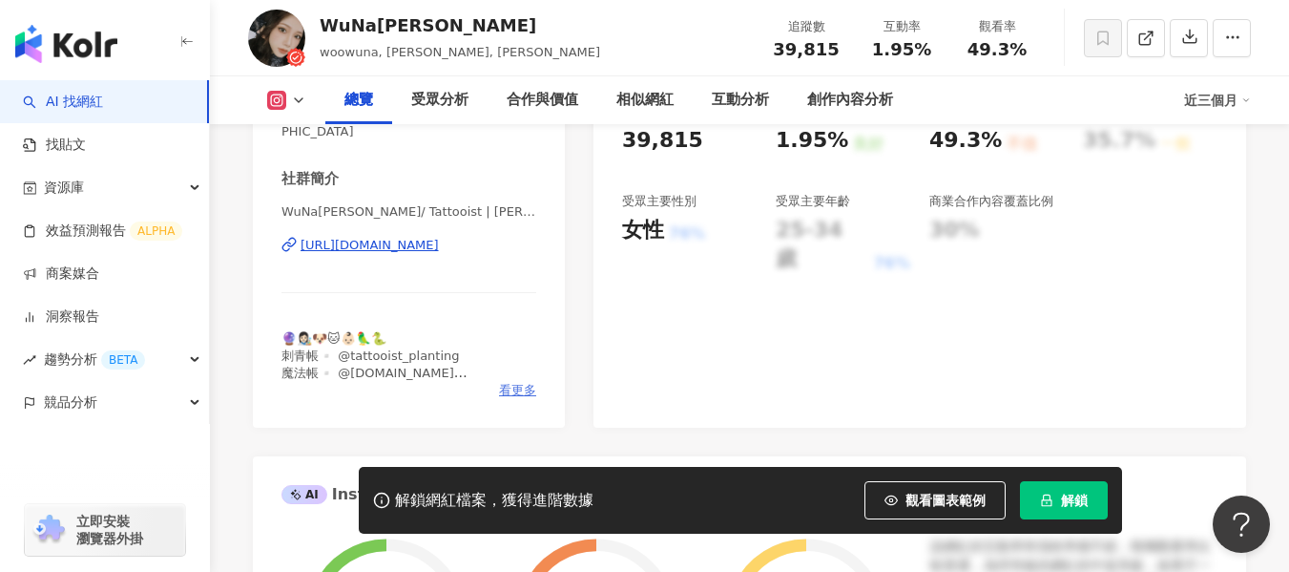
click at [524, 382] on span "看更多" at bounding box center [517, 390] width 37 height 17
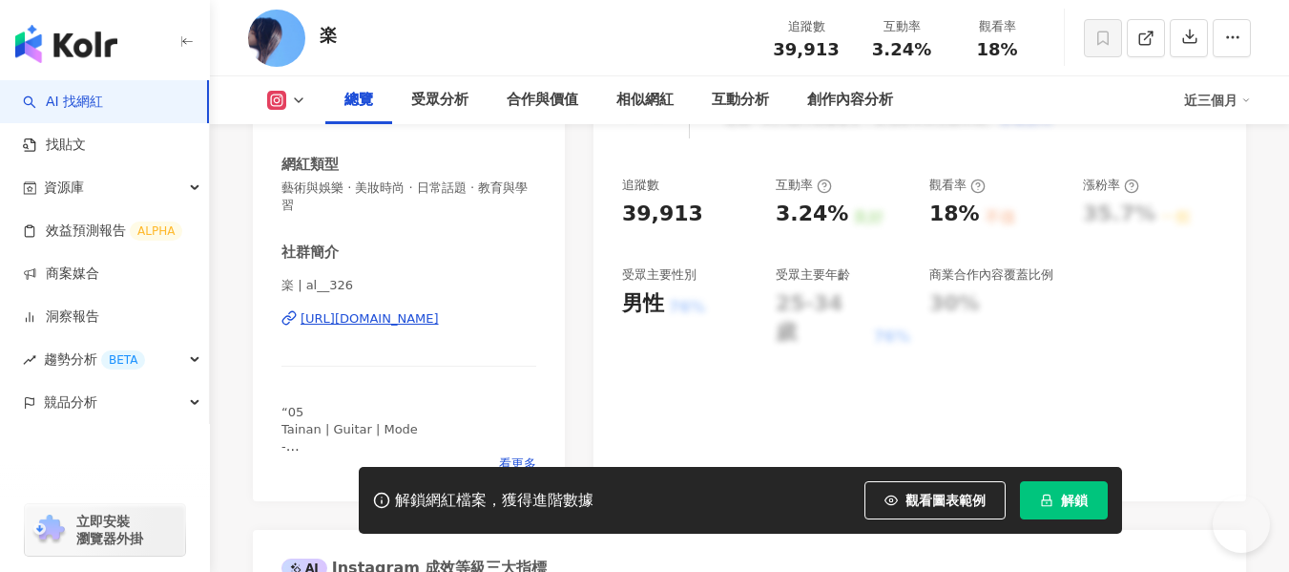
scroll to position [397, 0]
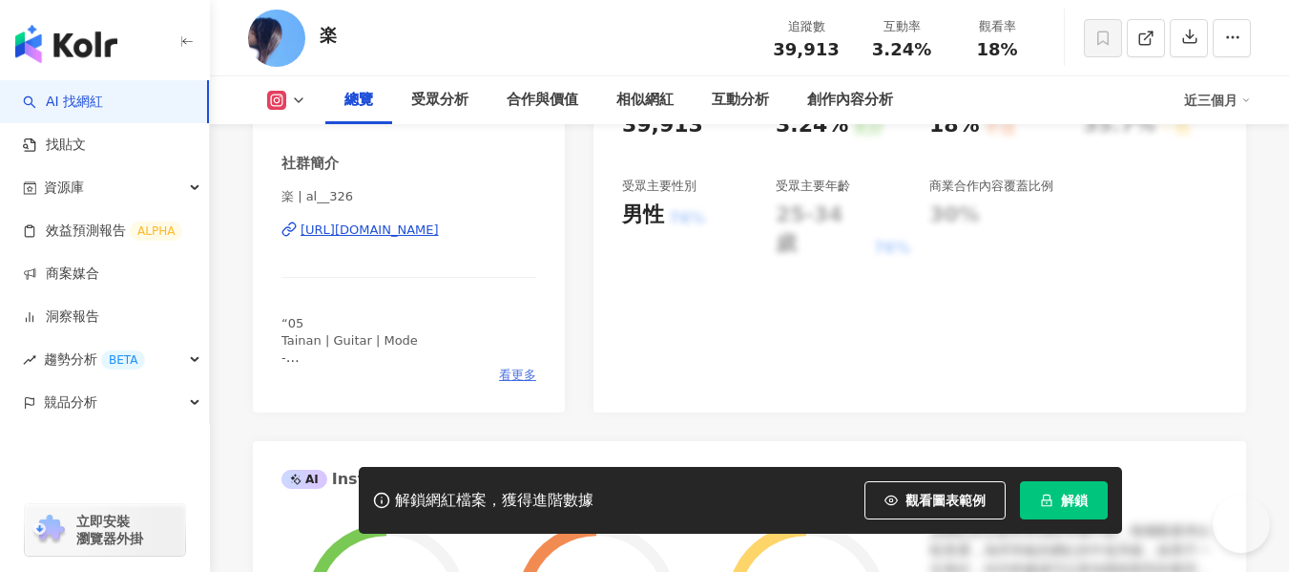
click at [510, 366] on span "看更多" at bounding box center [517, 374] width 37 height 17
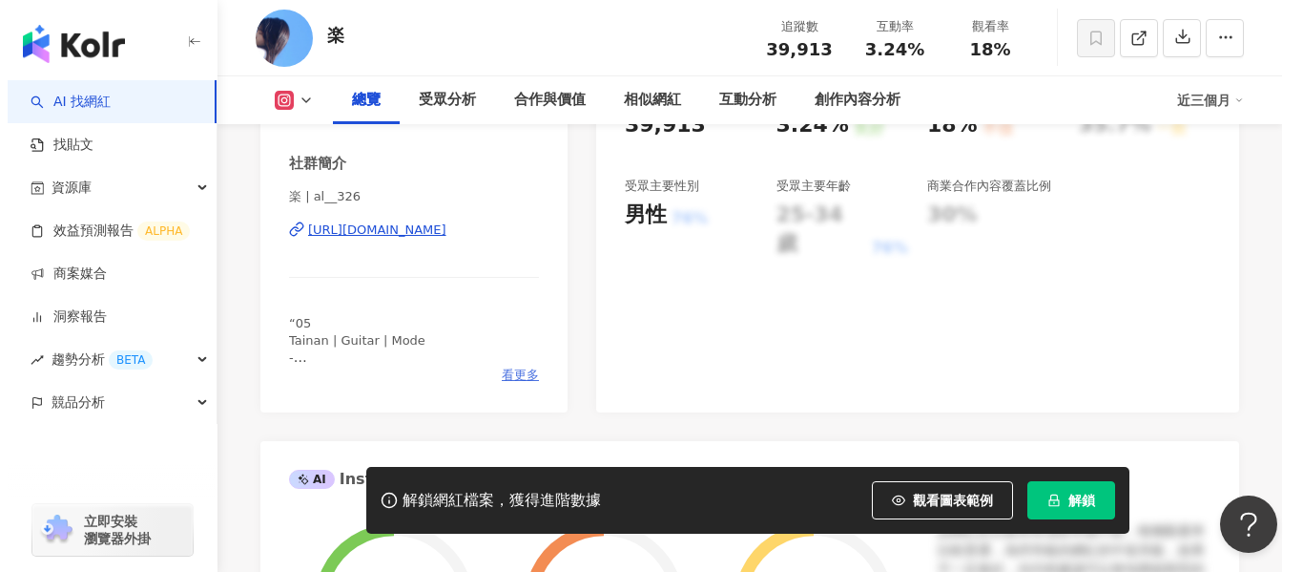
scroll to position [402, 0]
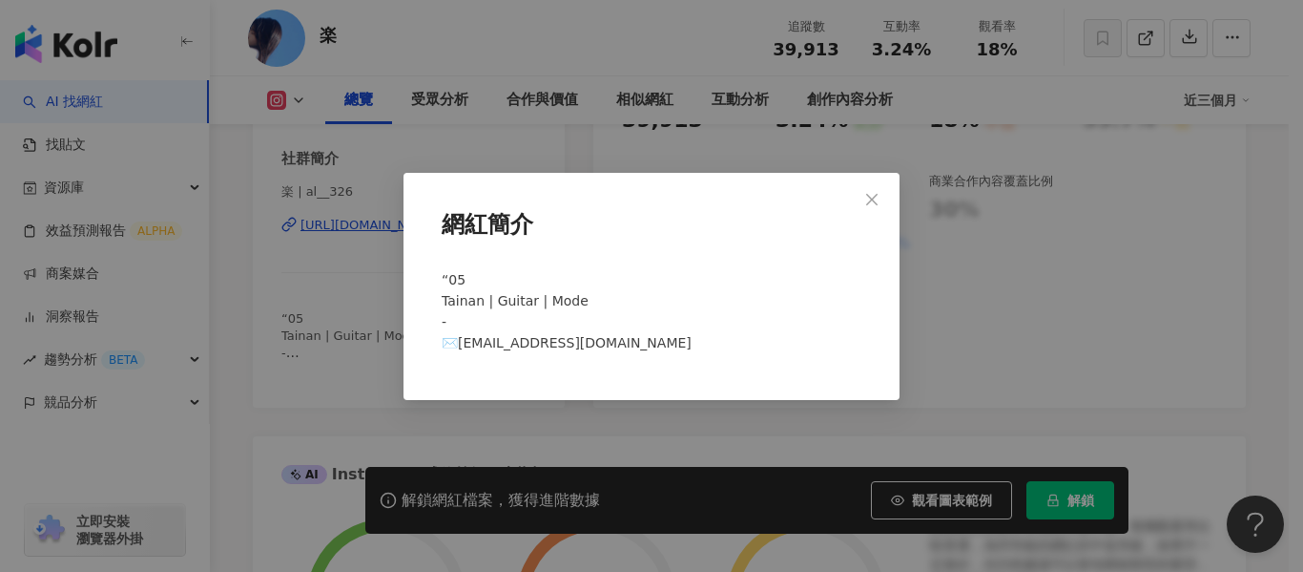
click at [314, 295] on div "網紅簡介 “05 Tainan | Guitar | Mode - ✉️al326lele@gmail.com" at bounding box center [651, 286] width 1303 height 572
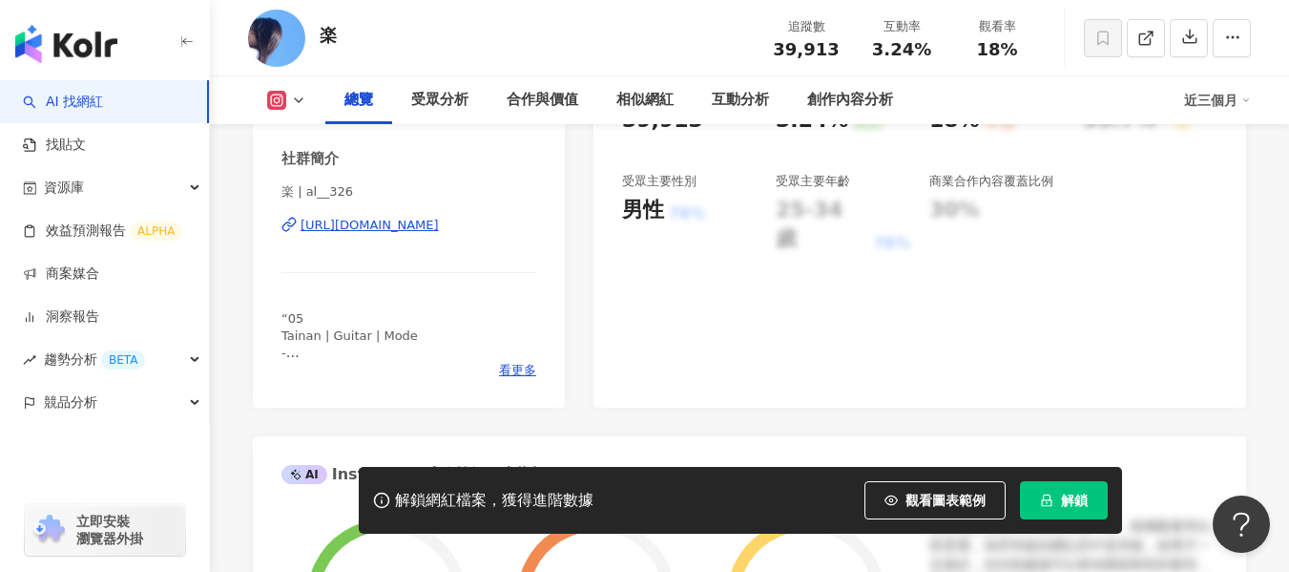
click at [403, 224] on div "https://www.instagram.com/al__326/" at bounding box center [370, 225] width 138 height 17
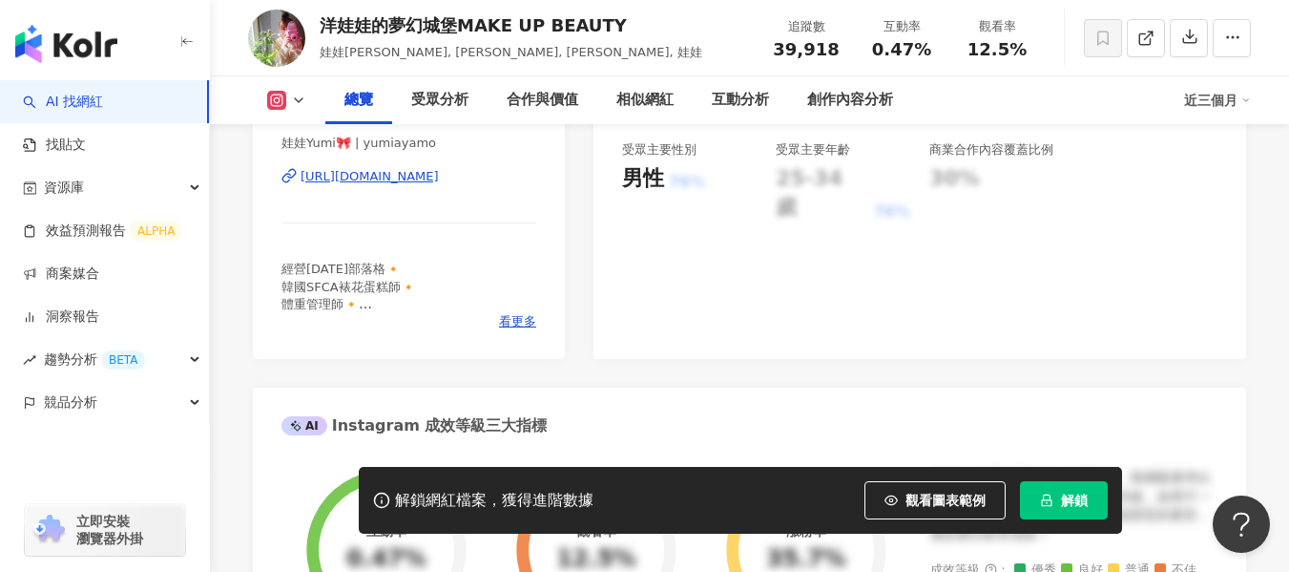
scroll to position [477, 0]
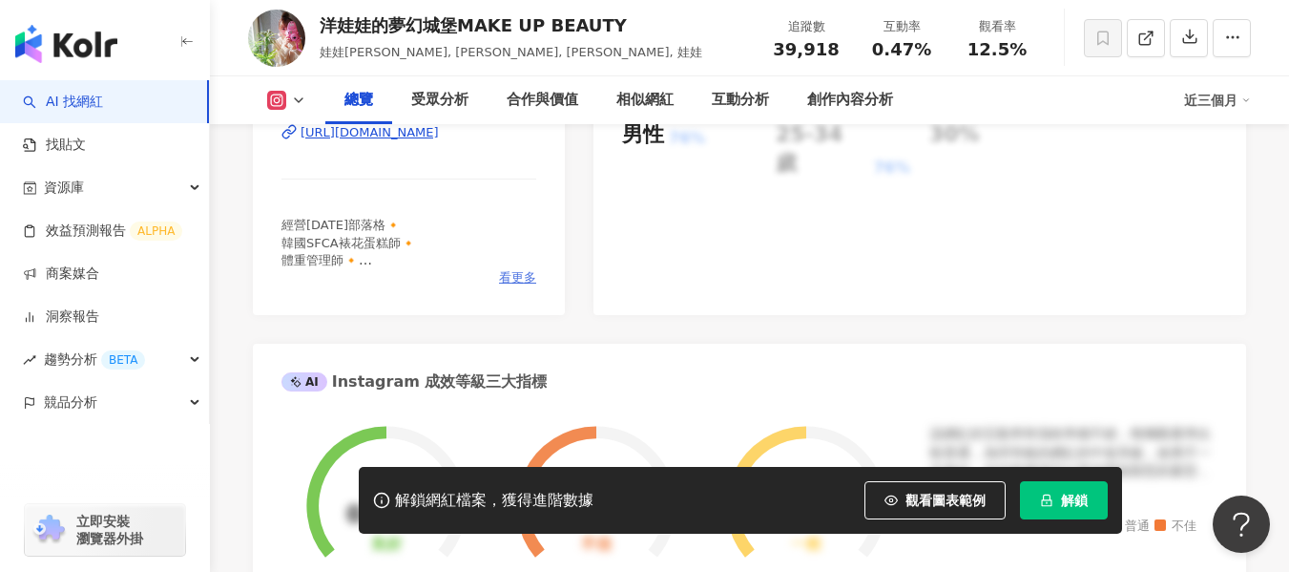
click at [520, 276] on span "看更多" at bounding box center [517, 277] width 37 height 17
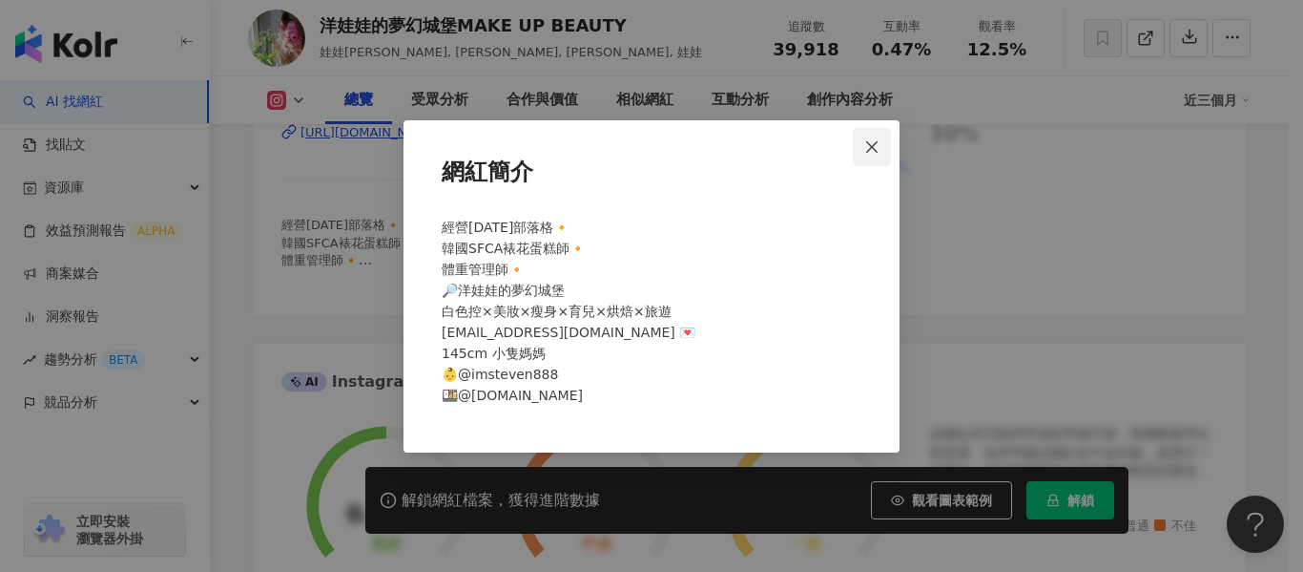
click at [881, 140] on span "Close" at bounding box center [872, 146] width 38 height 15
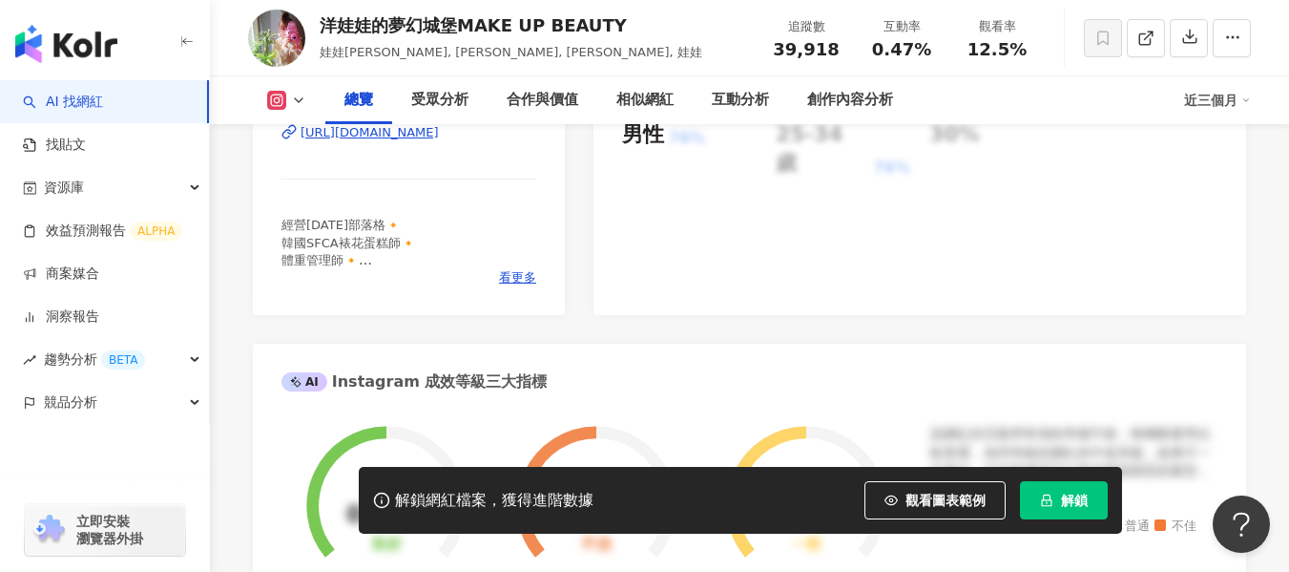
click at [421, 137] on div "[URL][DOMAIN_NAME]" at bounding box center [370, 132] width 138 height 17
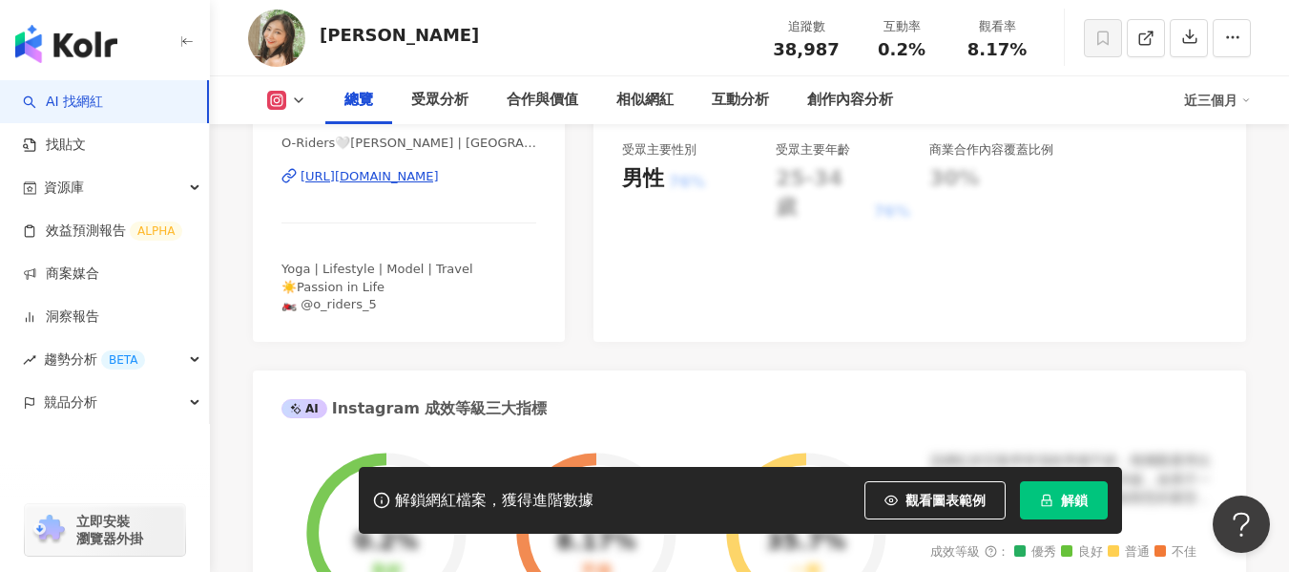
scroll to position [477, 0]
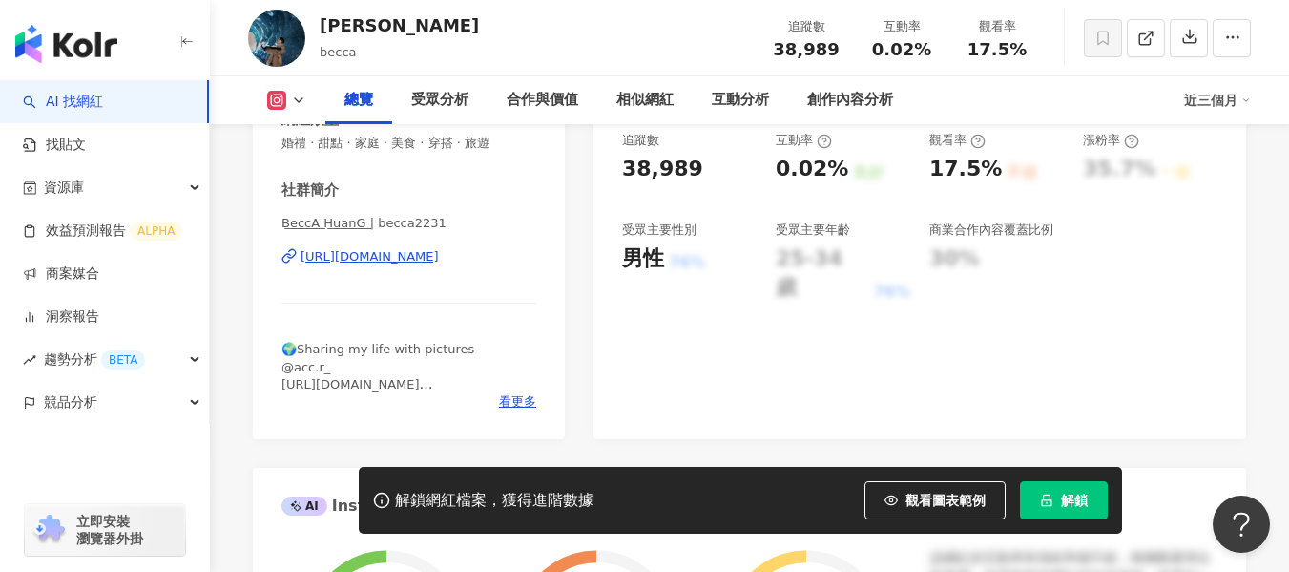
scroll to position [382, 0]
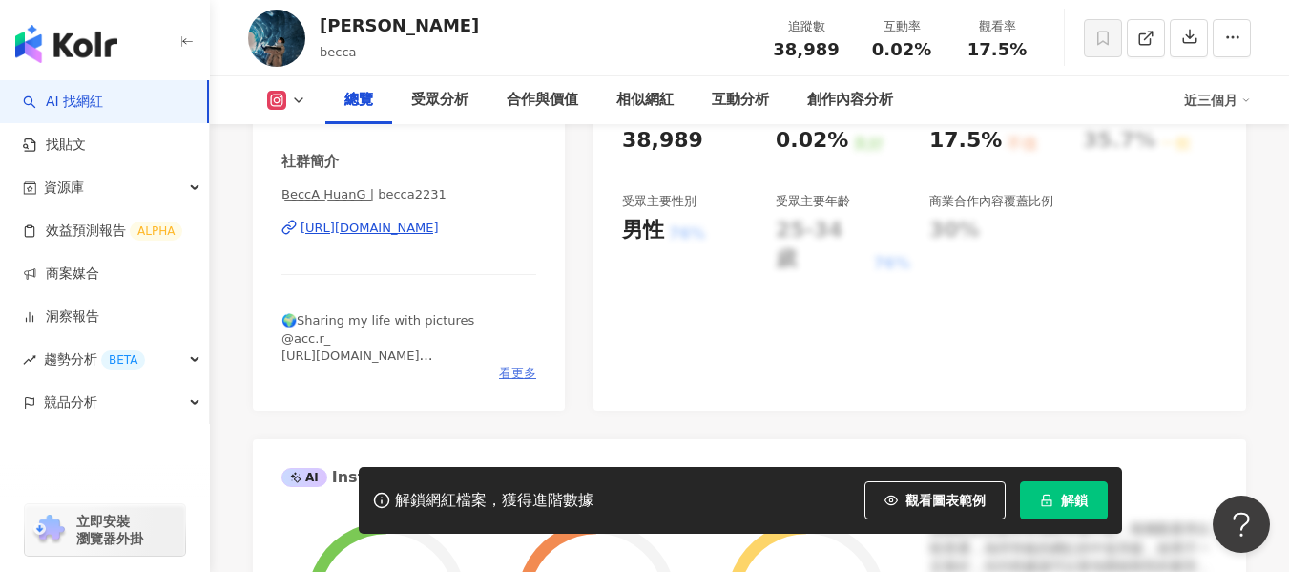
click at [510, 373] on span "看更多" at bounding box center [517, 372] width 37 height 17
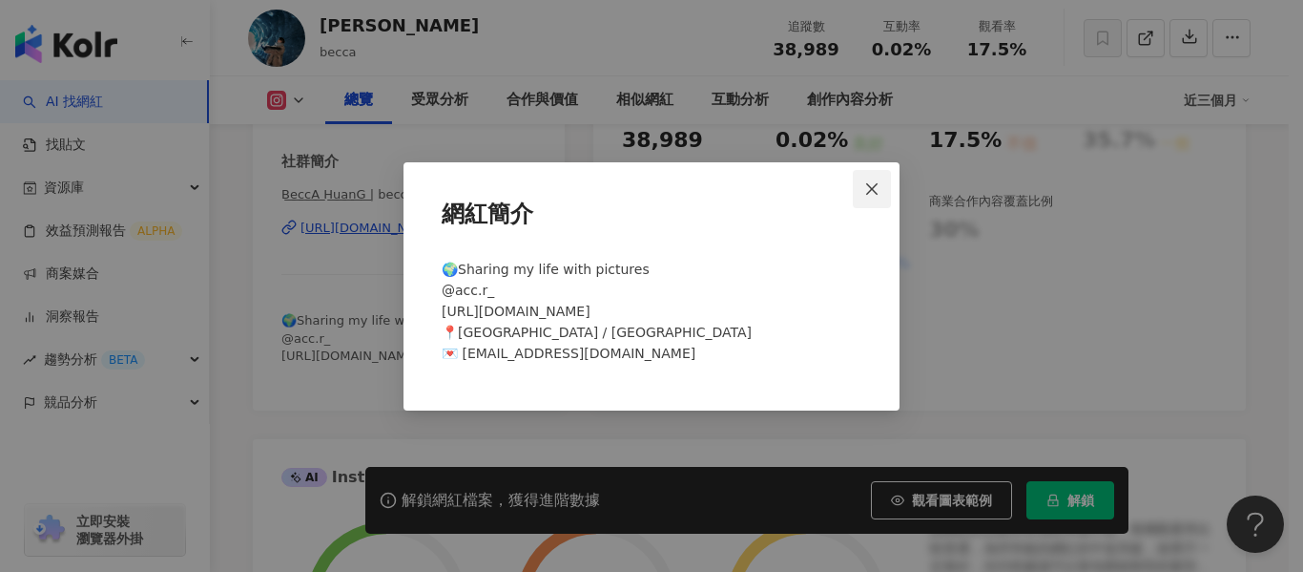
click at [876, 192] on icon "close" at bounding box center [871, 188] width 11 height 11
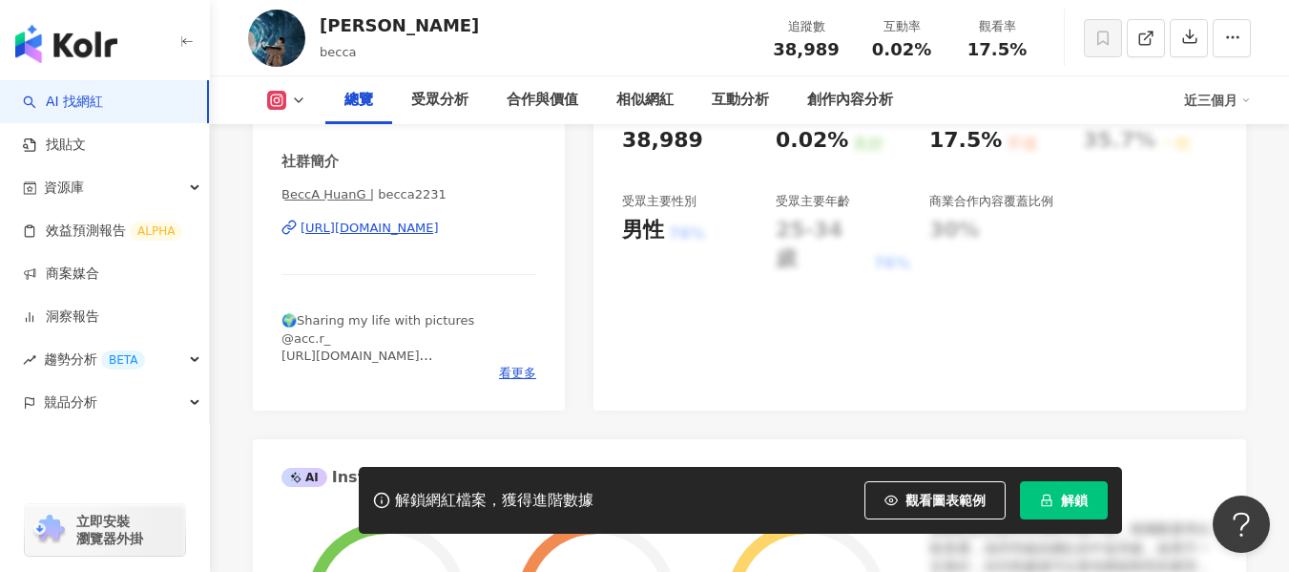
click at [439, 228] on div "https://www.instagram.com/becca2231/" at bounding box center [370, 227] width 138 height 17
drag, startPoint x: 870, startPoint y: 54, endPoint x: 936, endPoint y: 50, distance: 66.0
click at [936, 50] on div "0.02%" at bounding box center [901, 49] width 73 height 19
copy span "0.02%"
click at [973, 48] on span "17.5%" at bounding box center [997, 49] width 59 height 19
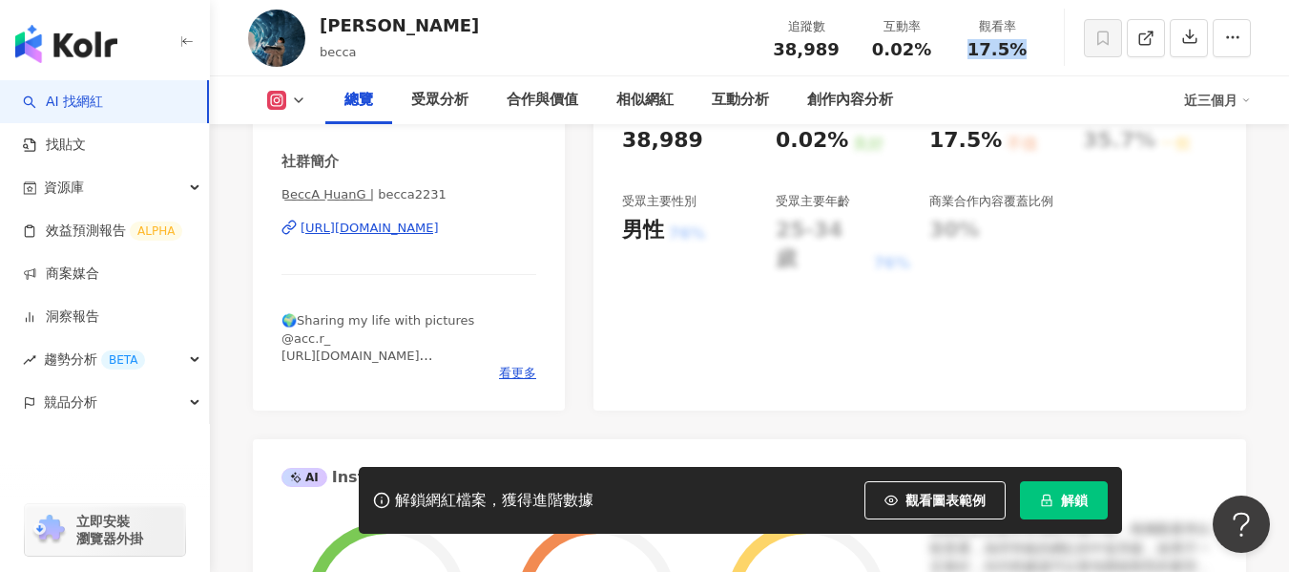
drag, startPoint x: 961, startPoint y: 49, endPoint x: 1029, endPoint y: 53, distance: 67.9
click at [1029, 53] on div "17.5%" at bounding box center [997, 49] width 73 height 19
copy span "17.5%"
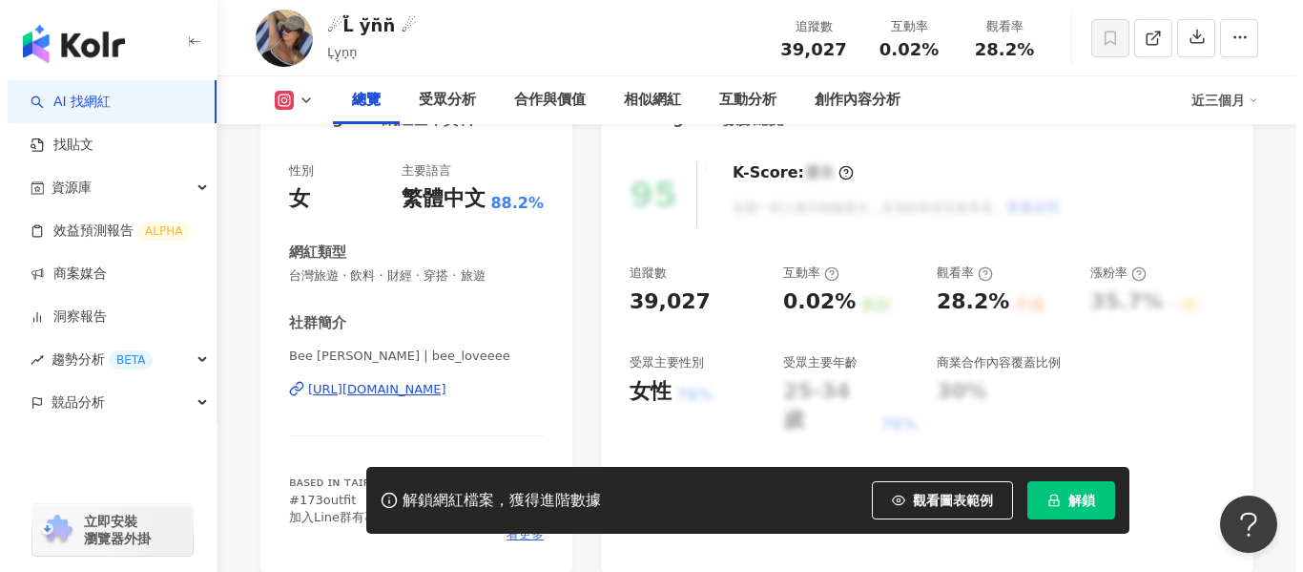
scroll to position [383, 0]
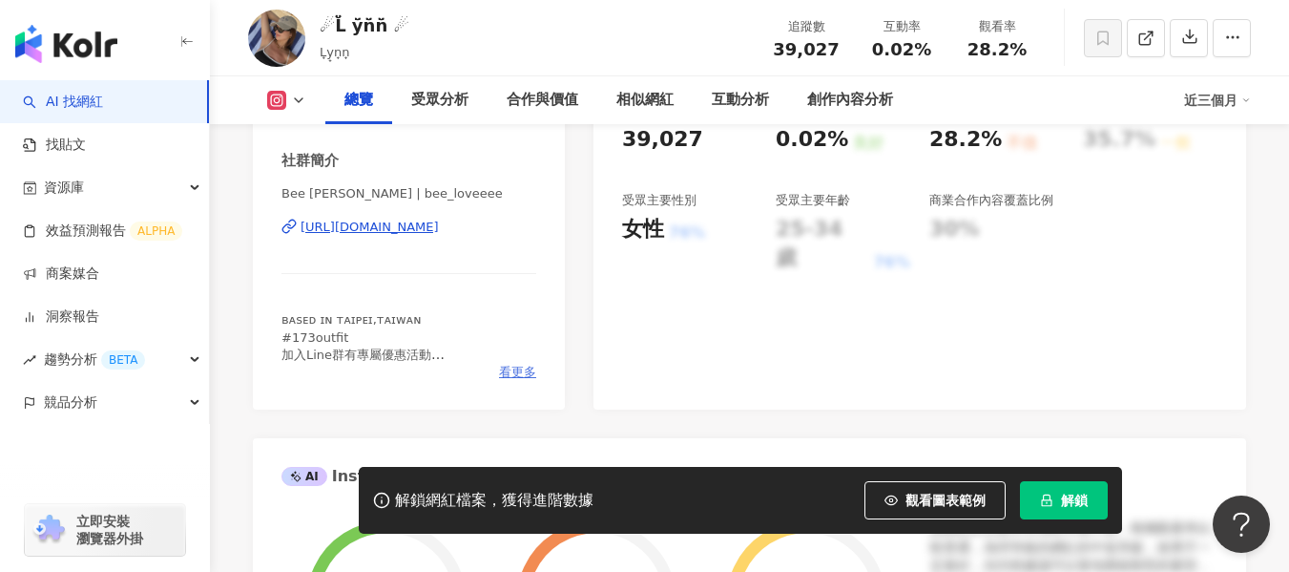
click at [521, 373] on span "看更多" at bounding box center [517, 372] width 37 height 17
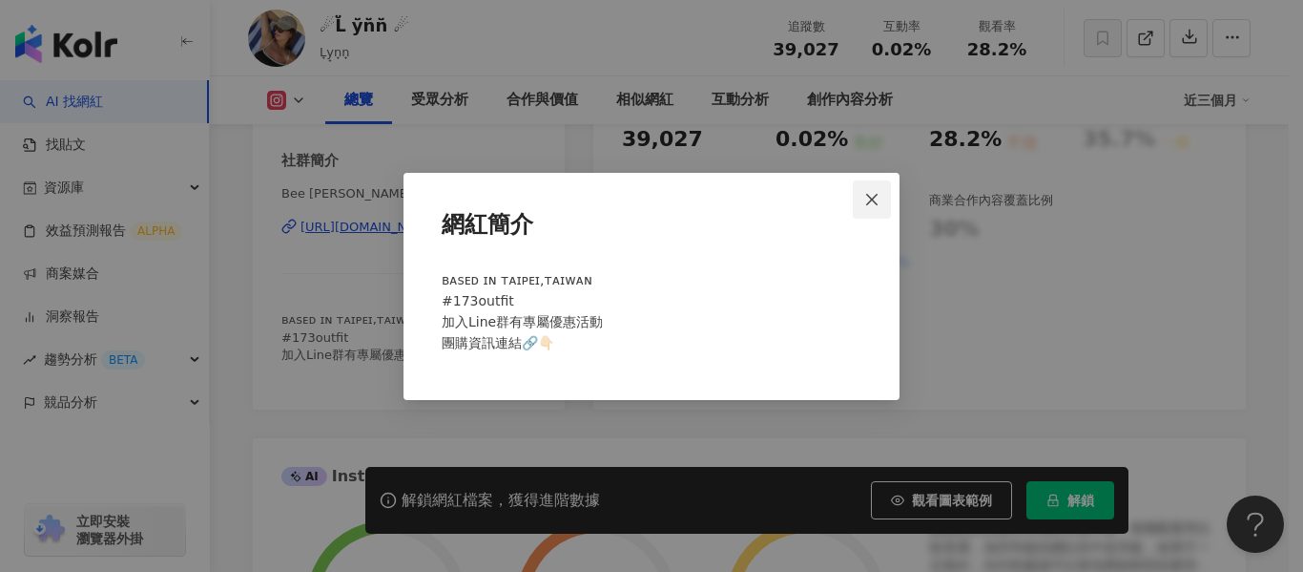
click at [876, 202] on icon "close" at bounding box center [871, 199] width 11 height 11
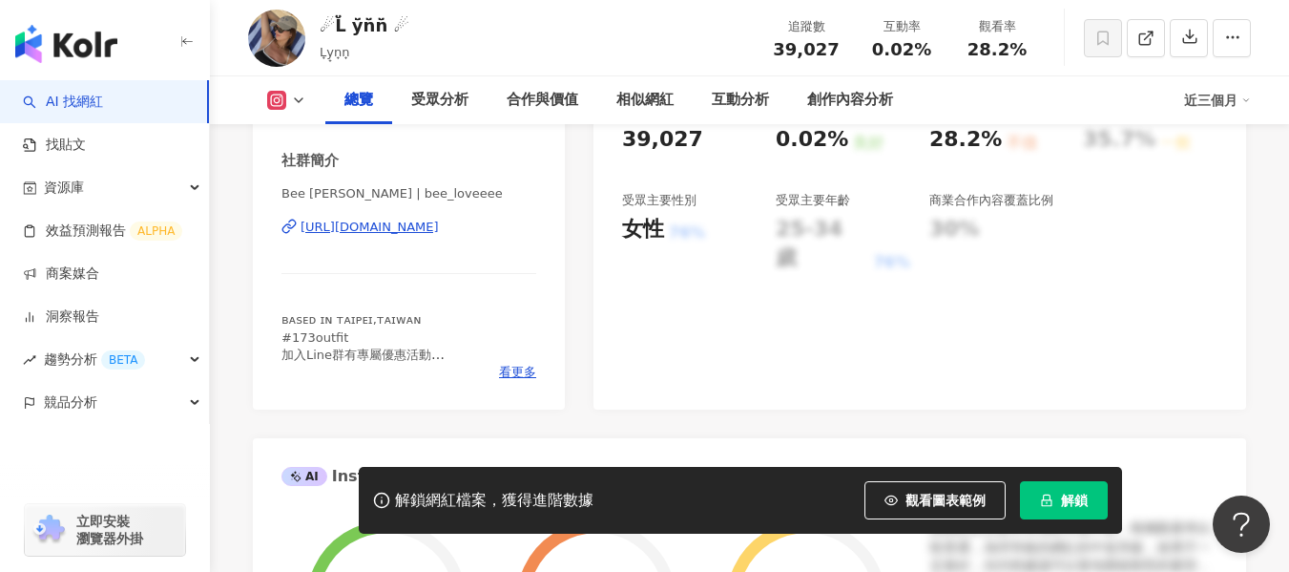
click at [439, 232] on div "https://www.instagram.com/bee_loveeee/" at bounding box center [370, 227] width 138 height 17
click at [530, 365] on span "看更多" at bounding box center [517, 372] width 37 height 17
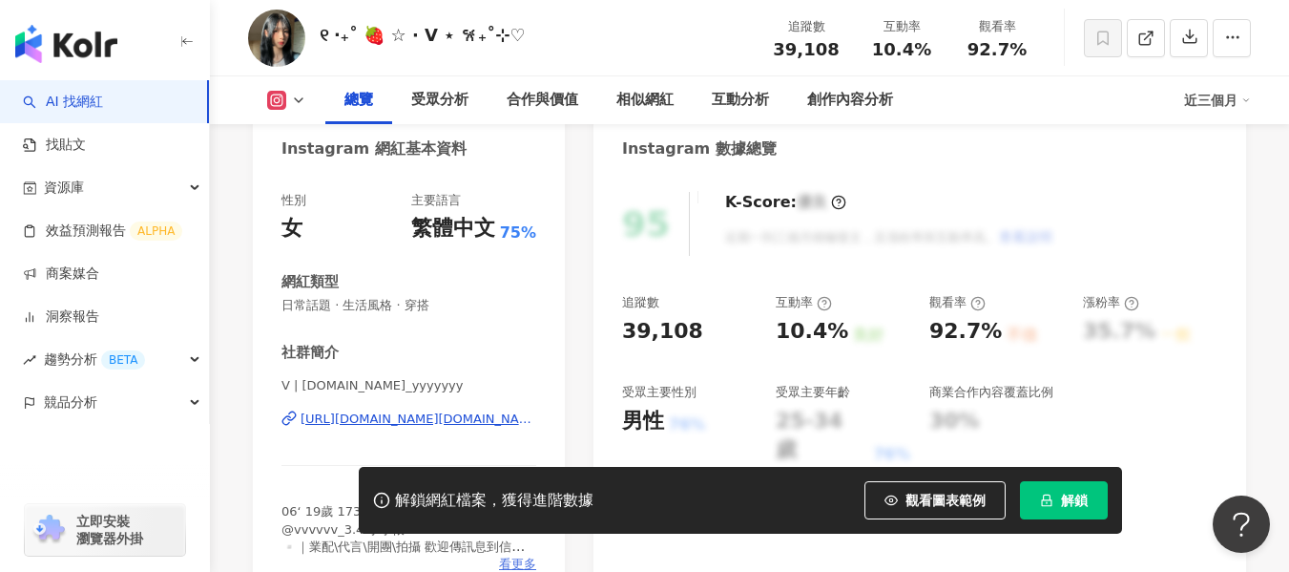
scroll to position [382, 0]
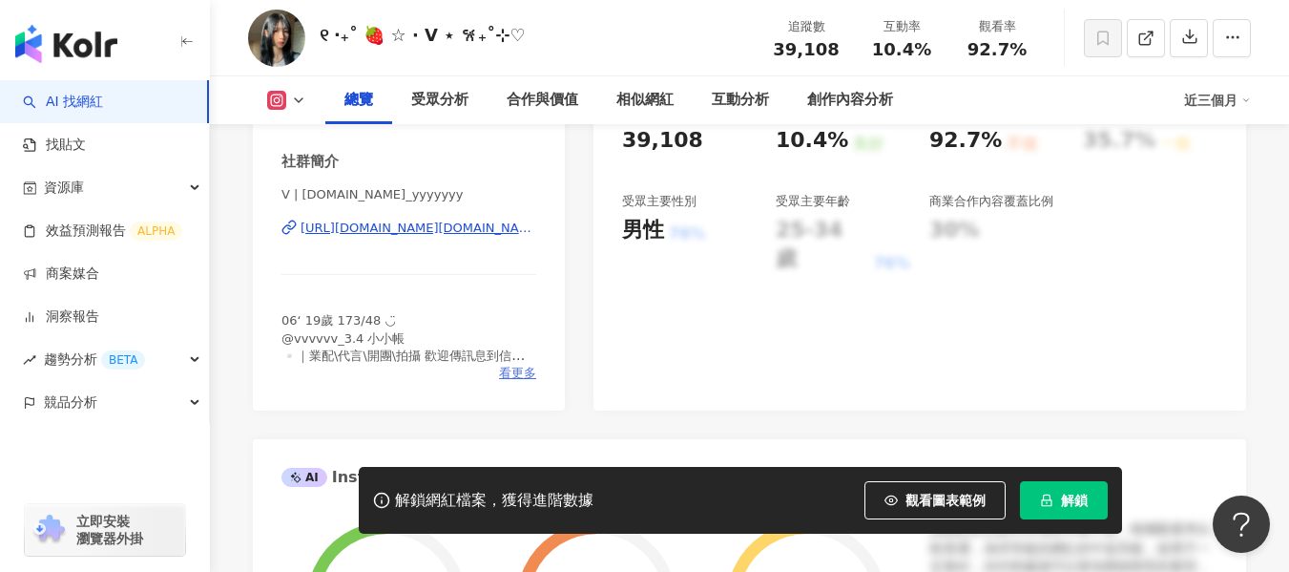
click at [510, 376] on span "看更多" at bounding box center [517, 372] width 37 height 17
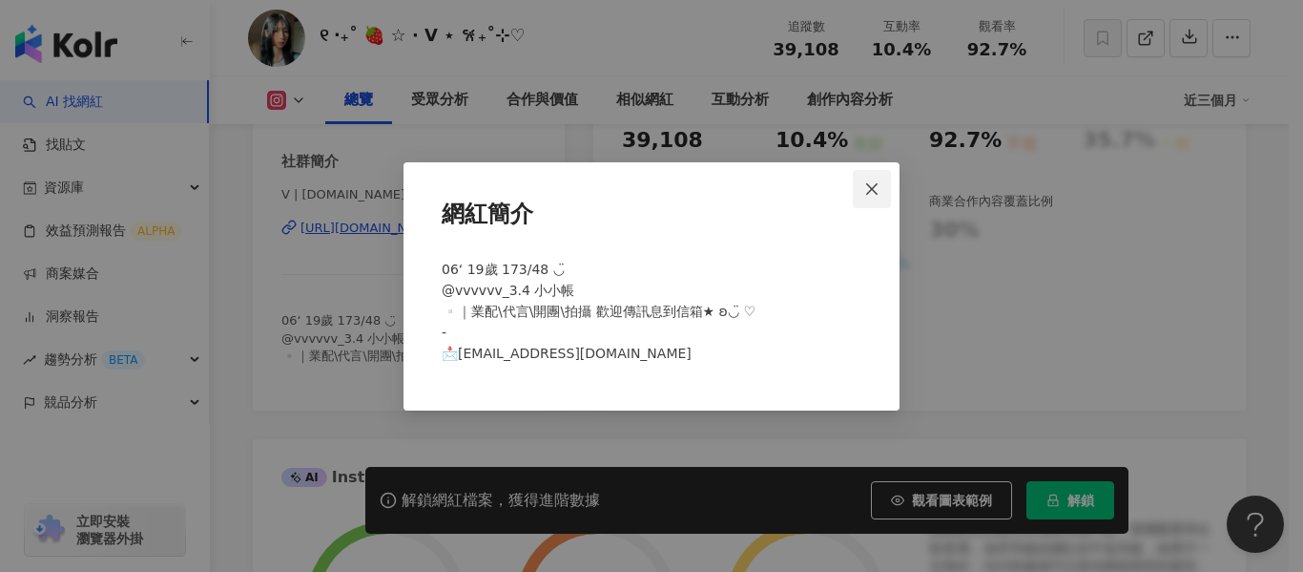
click at [869, 195] on icon "close" at bounding box center [871, 188] width 15 height 15
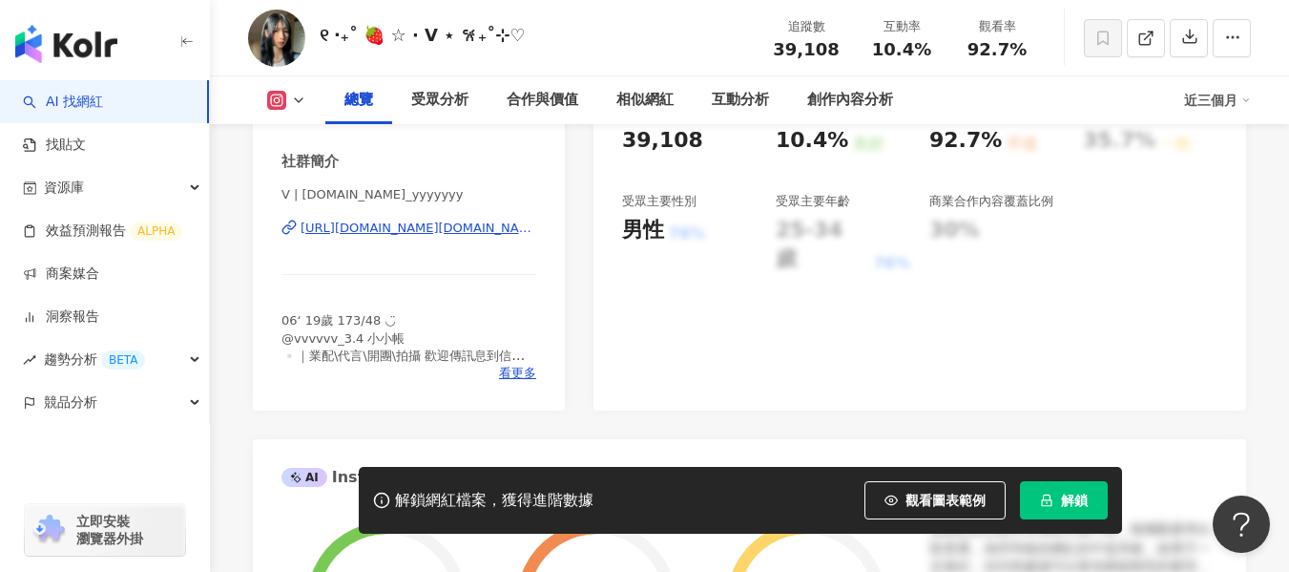
click at [425, 230] on div "[URL][DOMAIN_NAME][DOMAIN_NAME]" at bounding box center [419, 227] width 236 height 17
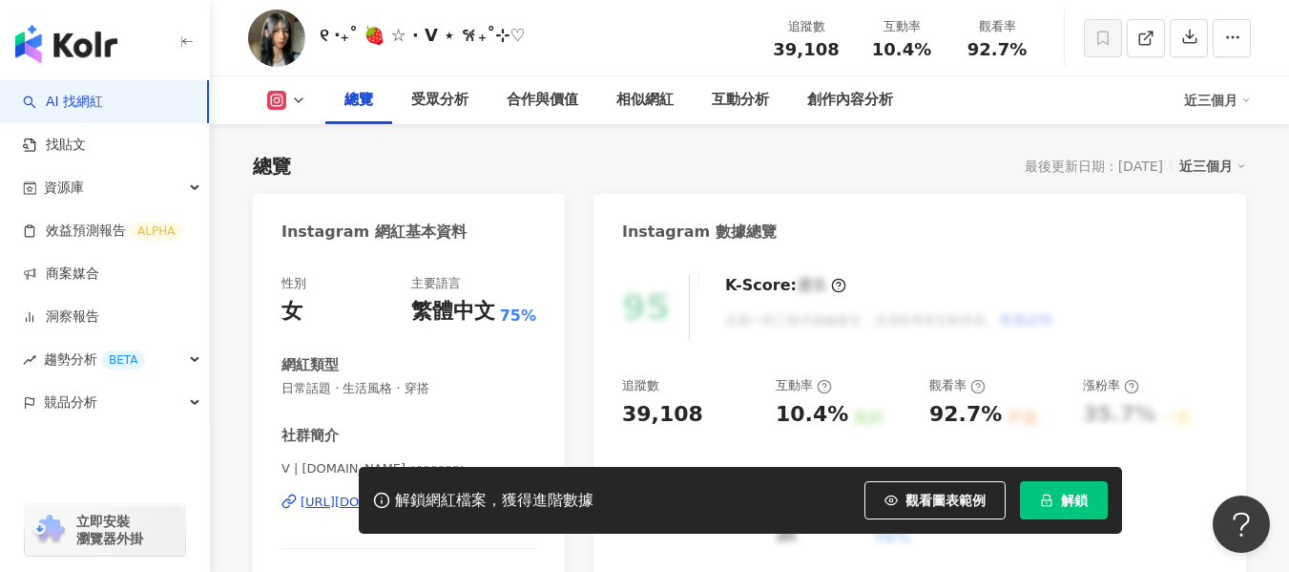
scroll to position [95, 0]
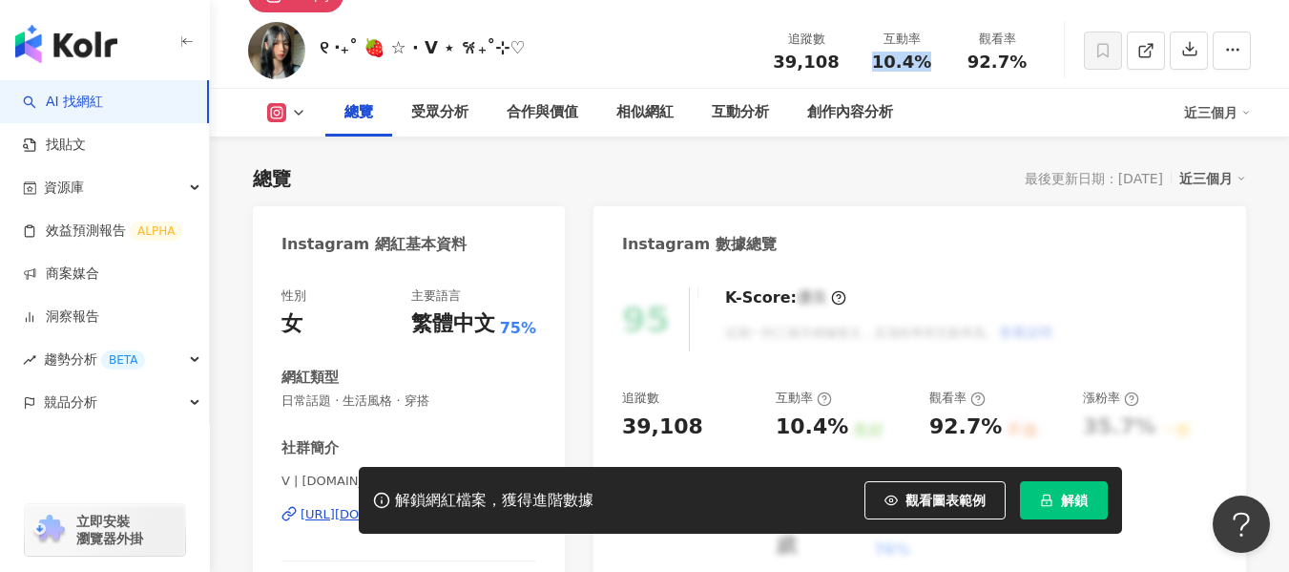
drag, startPoint x: 864, startPoint y: 65, endPoint x: 933, endPoint y: 65, distance: 68.7
click at [933, 65] on div "互動率 10.4%" at bounding box center [901, 50] width 95 height 41
copy span "10.4%"
drag, startPoint x: 959, startPoint y: 58, endPoint x: 1026, endPoint y: 76, distance: 69.2
click at [1026, 76] on div "追蹤數 39,108 互動率 10.4% 觀看率 92.7%" at bounding box center [902, 50] width 286 height 56
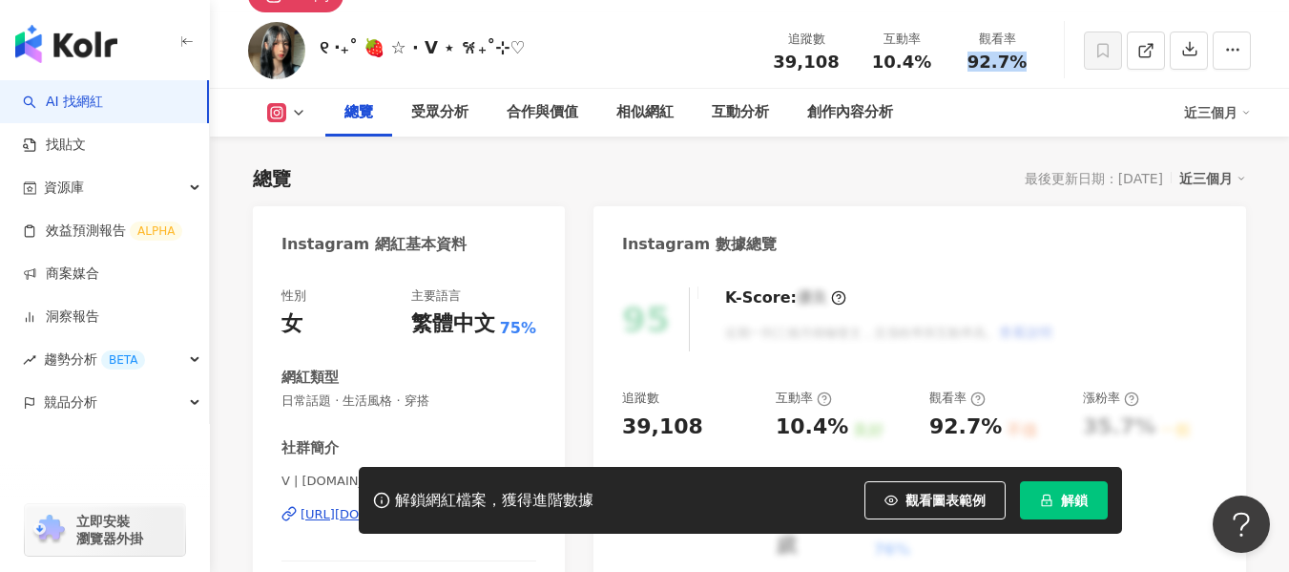
copy span "92.7%"
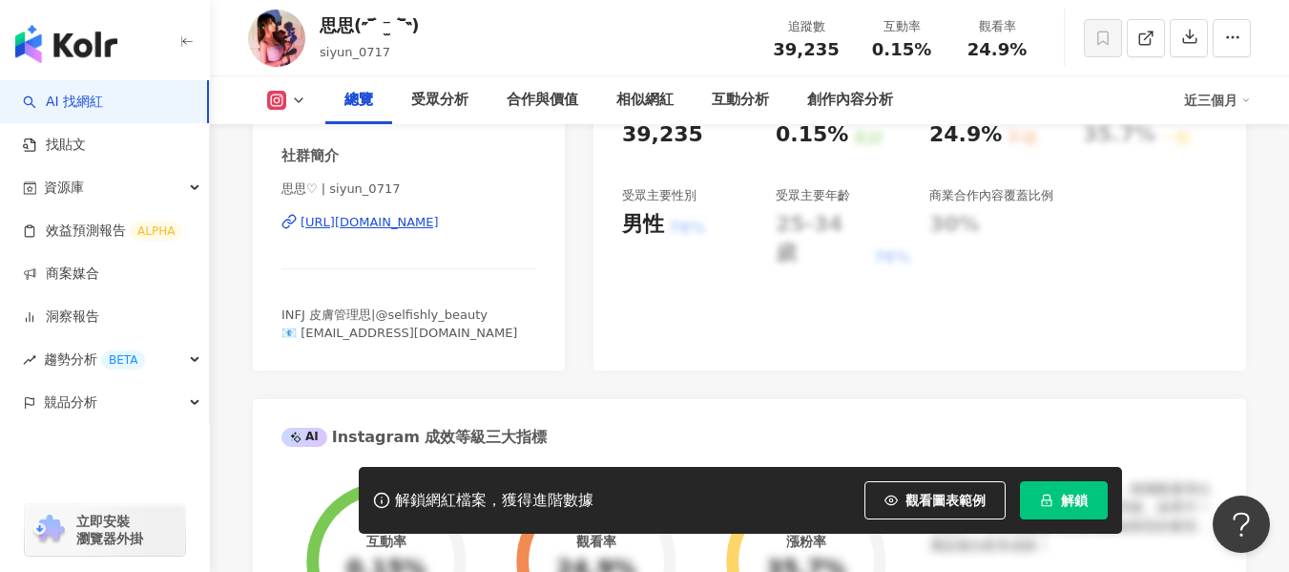
scroll to position [477, 0]
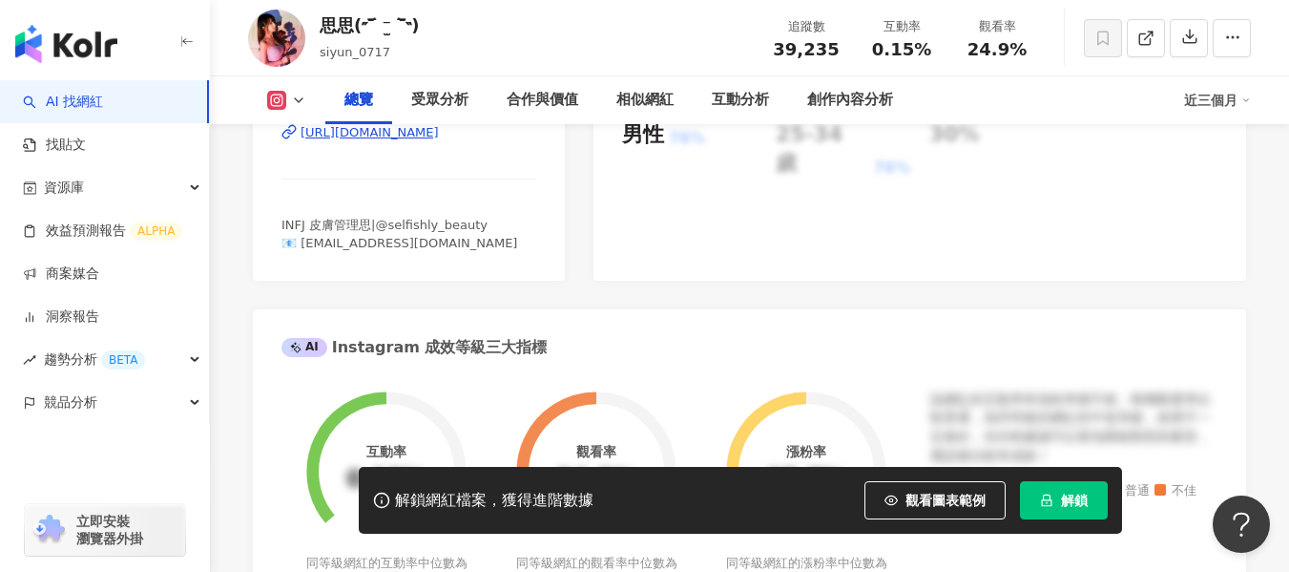
click at [439, 141] on div "[URL][DOMAIN_NAME]" at bounding box center [370, 132] width 138 height 17
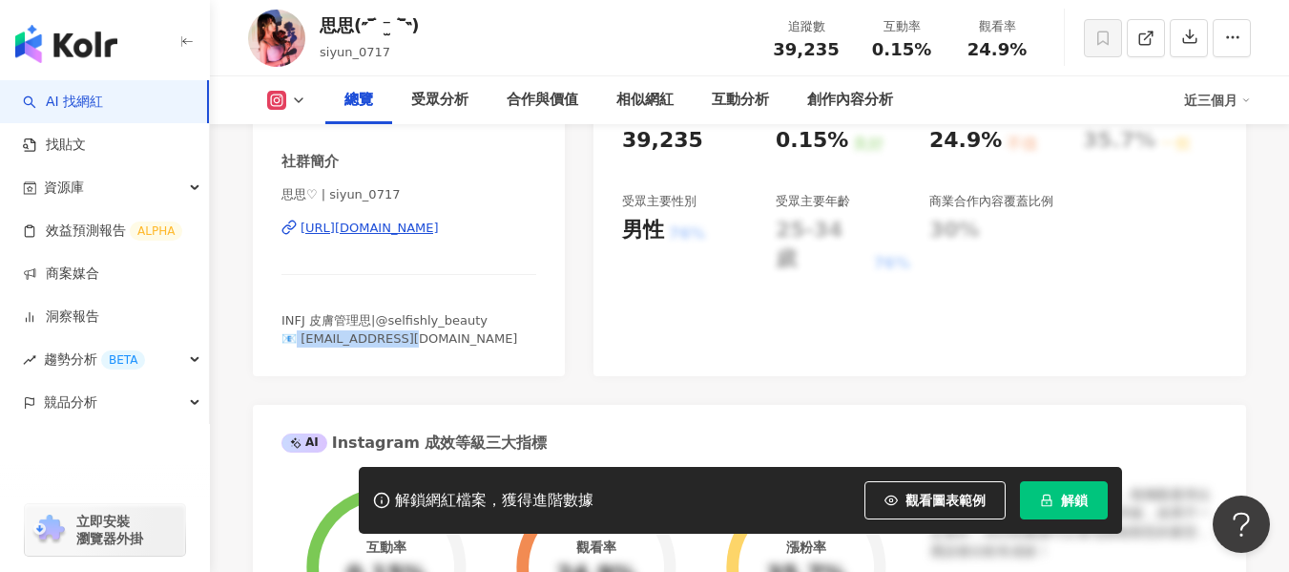
drag, startPoint x: 299, startPoint y: 340, endPoint x: 424, endPoint y: 347, distance: 125.2
click at [424, 347] on div "性別 女 主要語言 繁體中文 88.9% 網紅類型 美妝時尚 · 日常話題 · 美食 · 旅遊 社群簡介 思思♡ | siyun_0717 [URL][DOM…" at bounding box center [409, 179] width 312 height 394
copy span "[EMAIL_ADDRESS][DOMAIN_NAME]"
drag, startPoint x: 868, startPoint y: 53, endPoint x: 944, endPoint y: 52, distance: 75.4
click at [944, 52] on div "互動率 0.15%" at bounding box center [901, 37] width 95 height 41
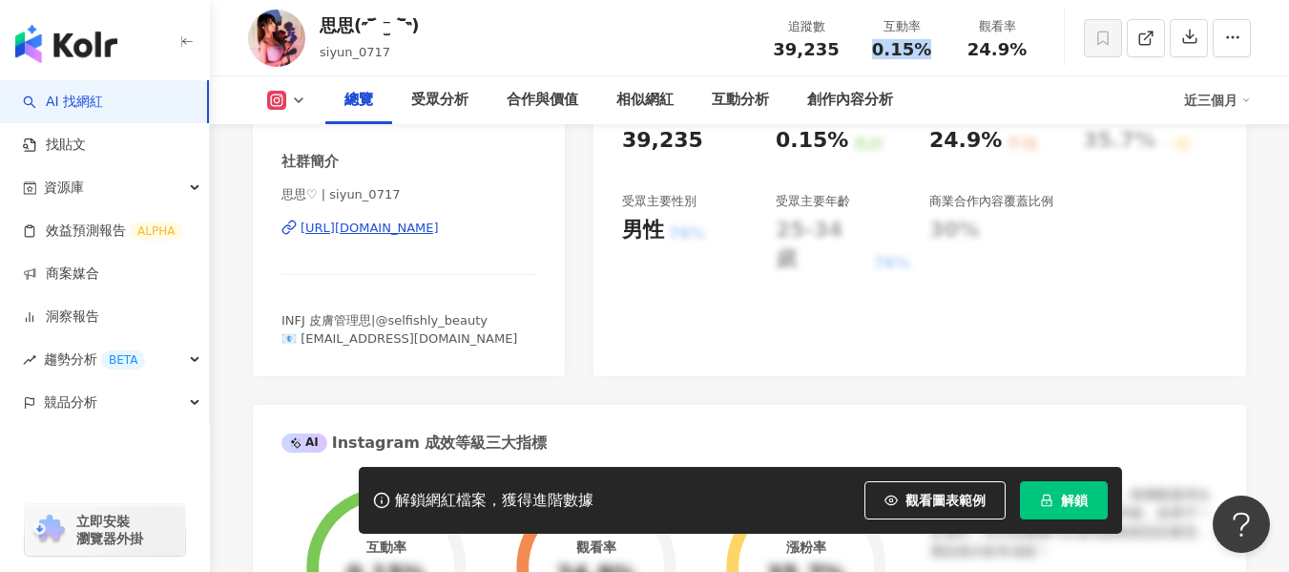
copy span "0.15%"
drag, startPoint x: 959, startPoint y: 55, endPoint x: 1037, endPoint y: 53, distance: 78.3
click at [1037, 53] on div "觀看率 24.9%" at bounding box center [996, 37] width 95 height 41
copy span "24.9%"
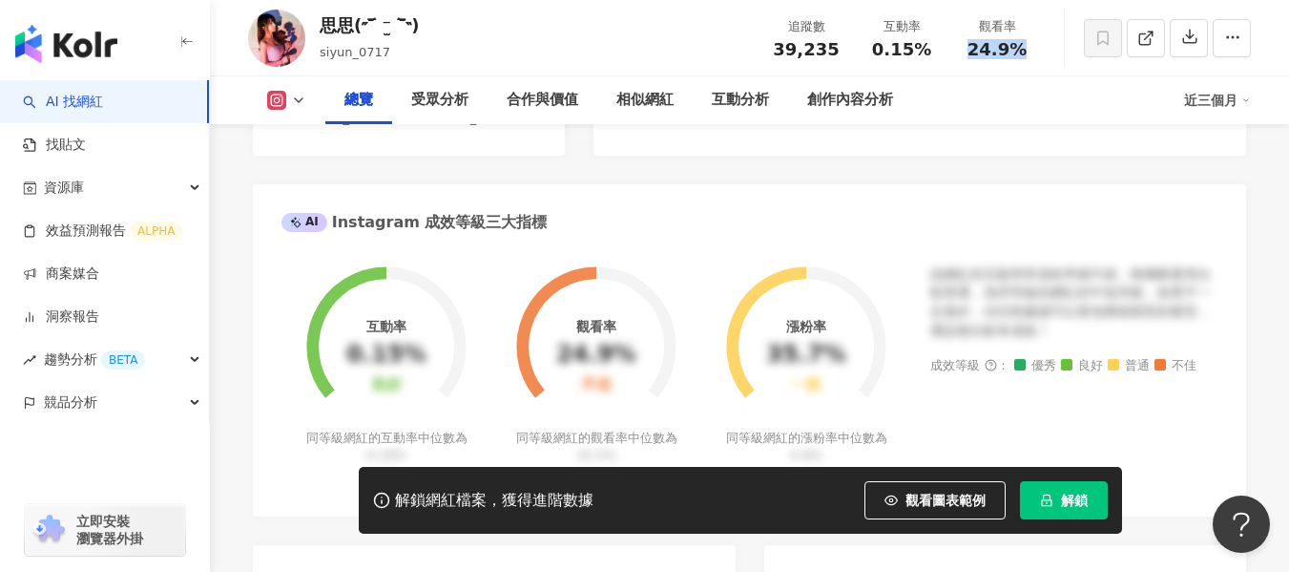
scroll to position [668, 0]
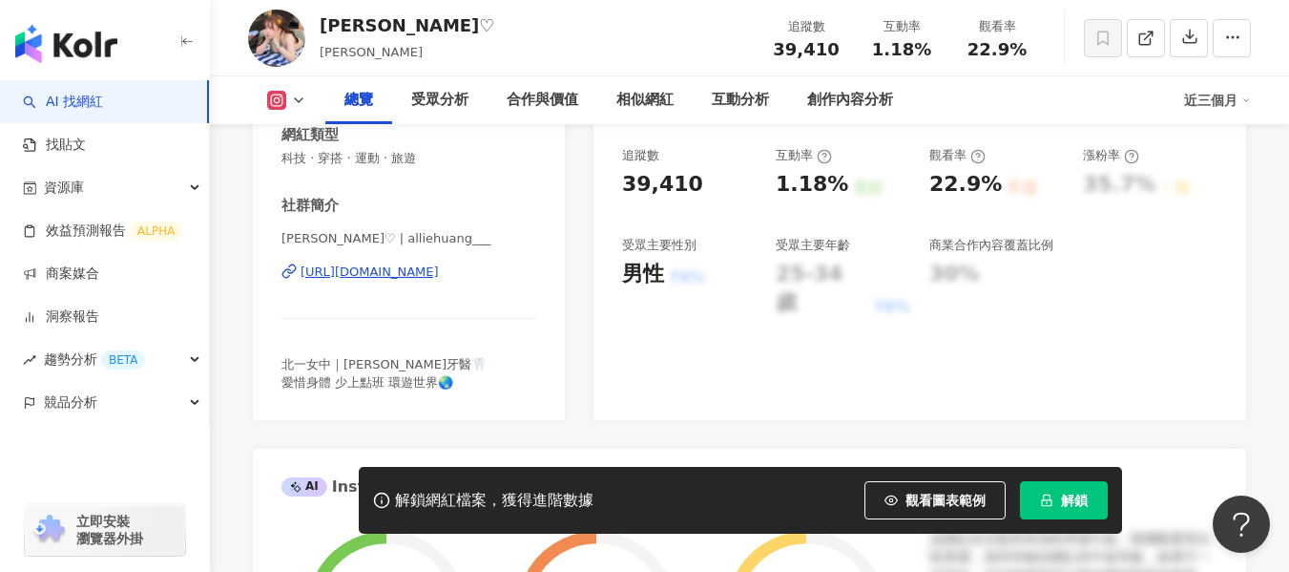
scroll to position [382, 0]
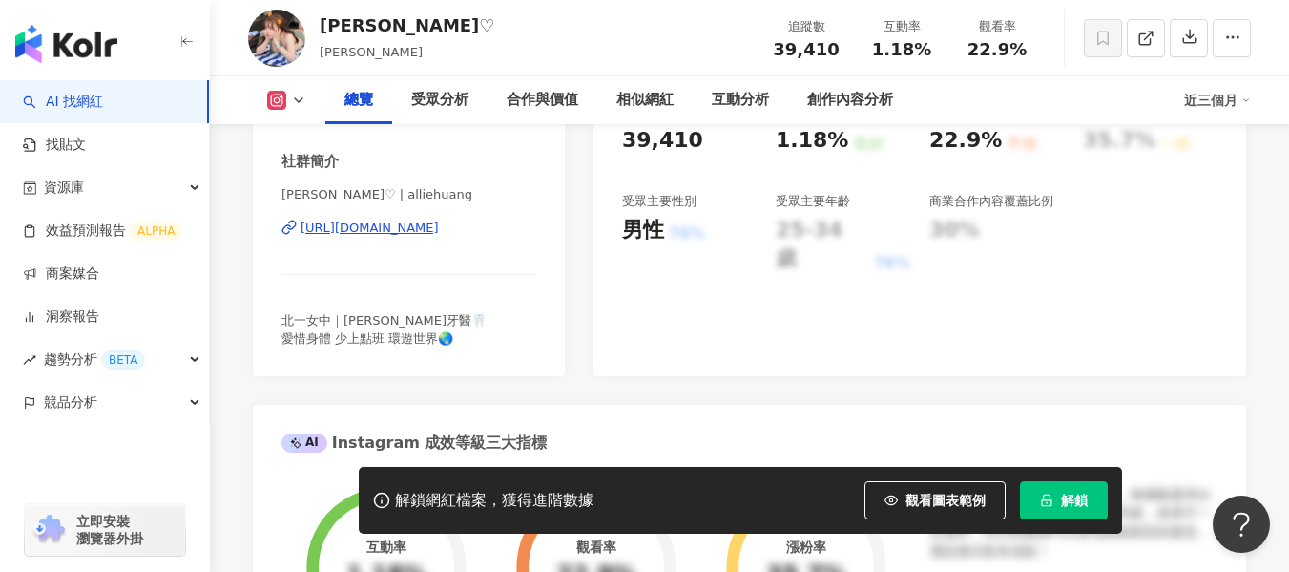
click at [439, 233] on div "[URL][DOMAIN_NAME]" at bounding box center [370, 227] width 138 height 17
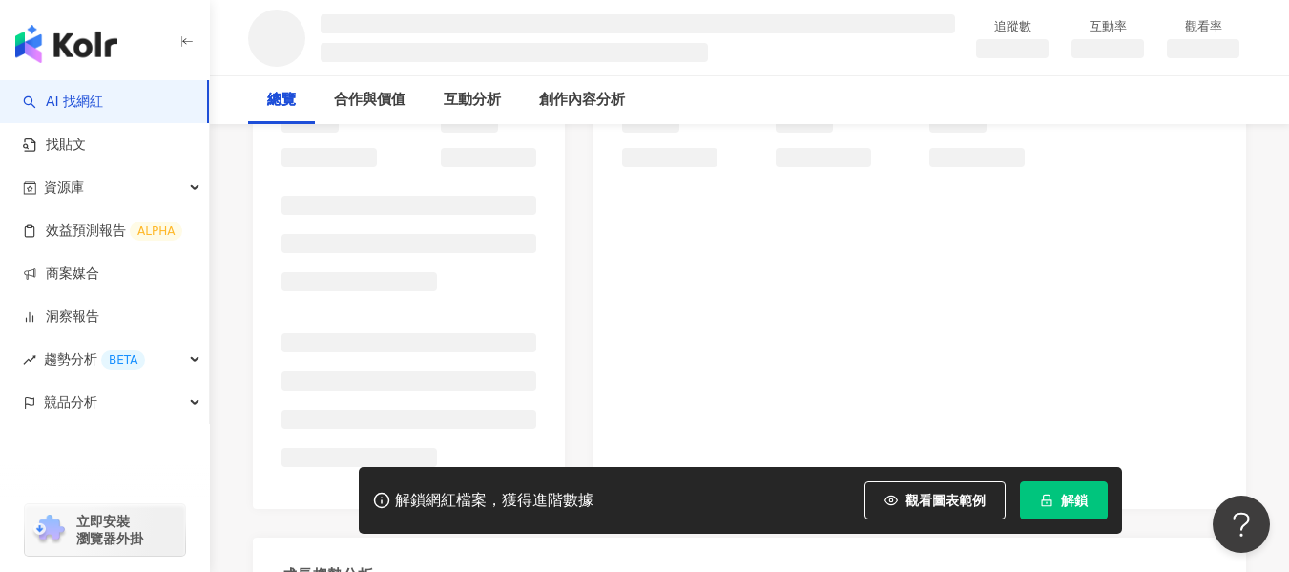
scroll to position [286, 0]
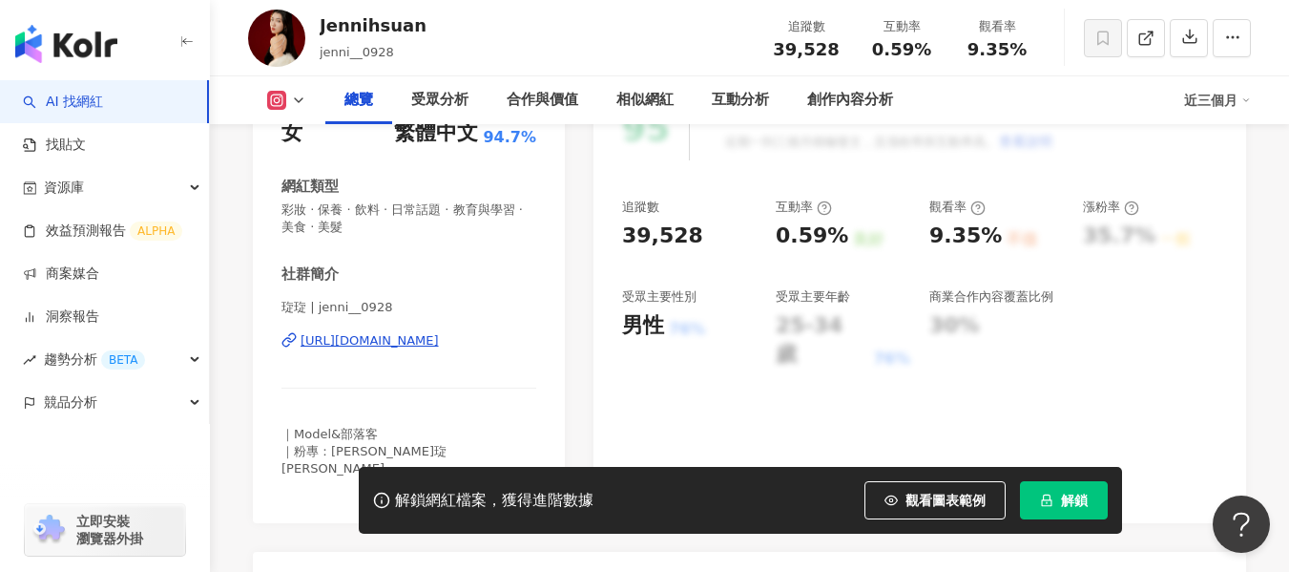
click at [518, 477] on span "看更多" at bounding box center [517, 485] width 37 height 17
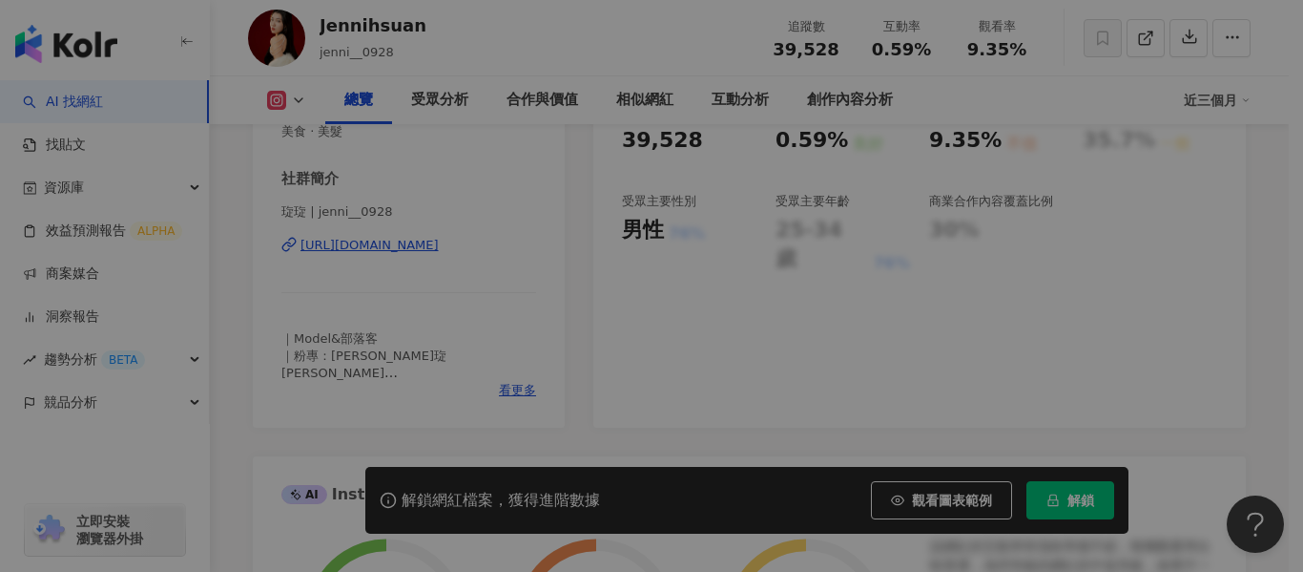
click at [519, 392] on div "網紅簡介 ｜Model&部落客 ｜粉專：雅琁 Jennifer ｜永生花束訂購&場地佈置 ｜商業合作小盒子&信箱 ｜📪jon.cute5@gmail.com" at bounding box center [652, 286] width 496 height 248
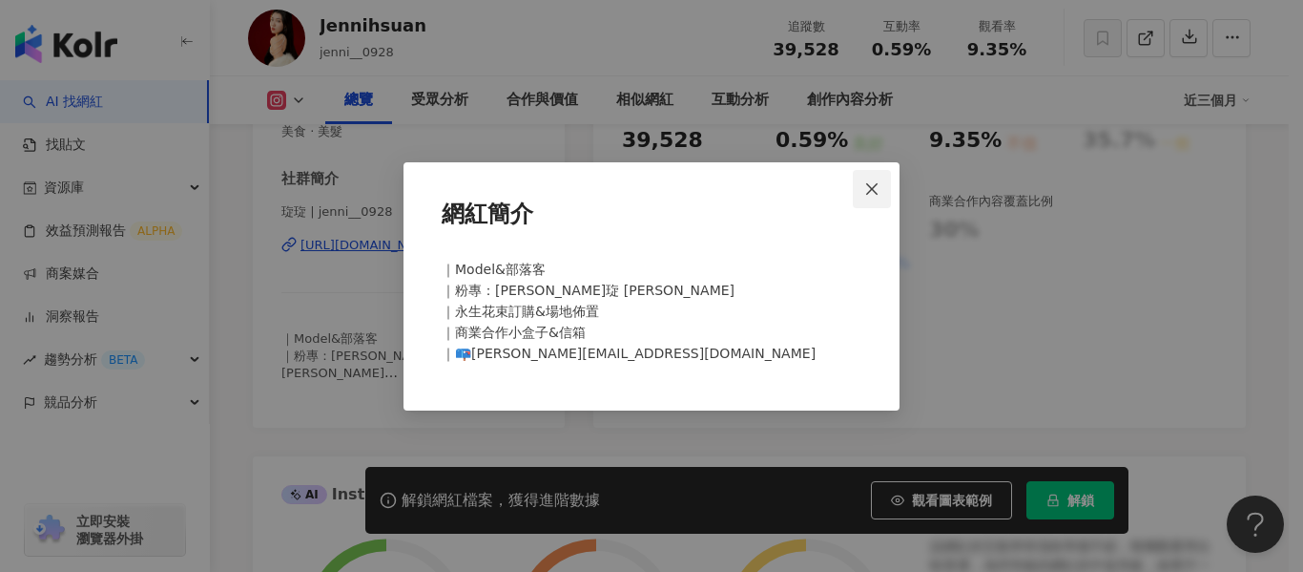
click at [873, 178] on button "Close" at bounding box center [872, 189] width 38 height 38
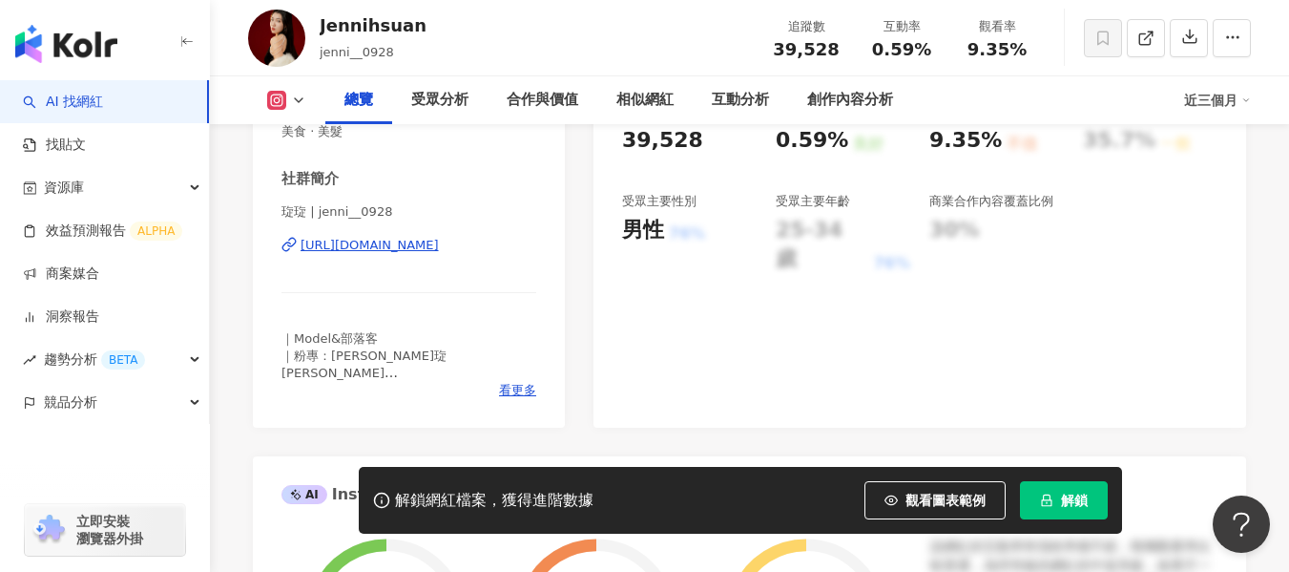
click at [403, 253] on div "https://www.instagram.com/jenni__0928/" at bounding box center [370, 245] width 138 height 17
drag, startPoint x: 861, startPoint y: 47, endPoint x: 921, endPoint y: 45, distance: 60.1
click at [921, 45] on div "互動率 0.59%" at bounding box center [901, 37] width 95 height 41
copy span "0.59%"
drag, startPoint x: 960, startPoint y: 46, endPoint x: 1030, endPoint y: 52, distance: 70.0
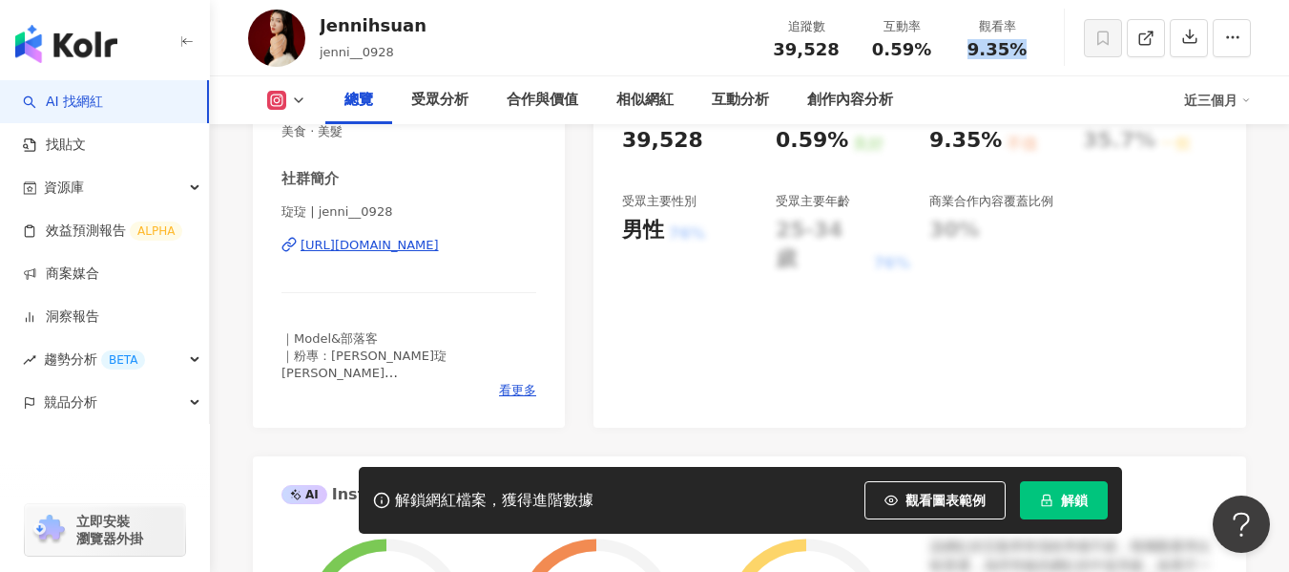
click at [1030, 52] on div "觀看率 9.35%" at bounding box center [996, 37] width 95 height 41
copy span "9.35%"
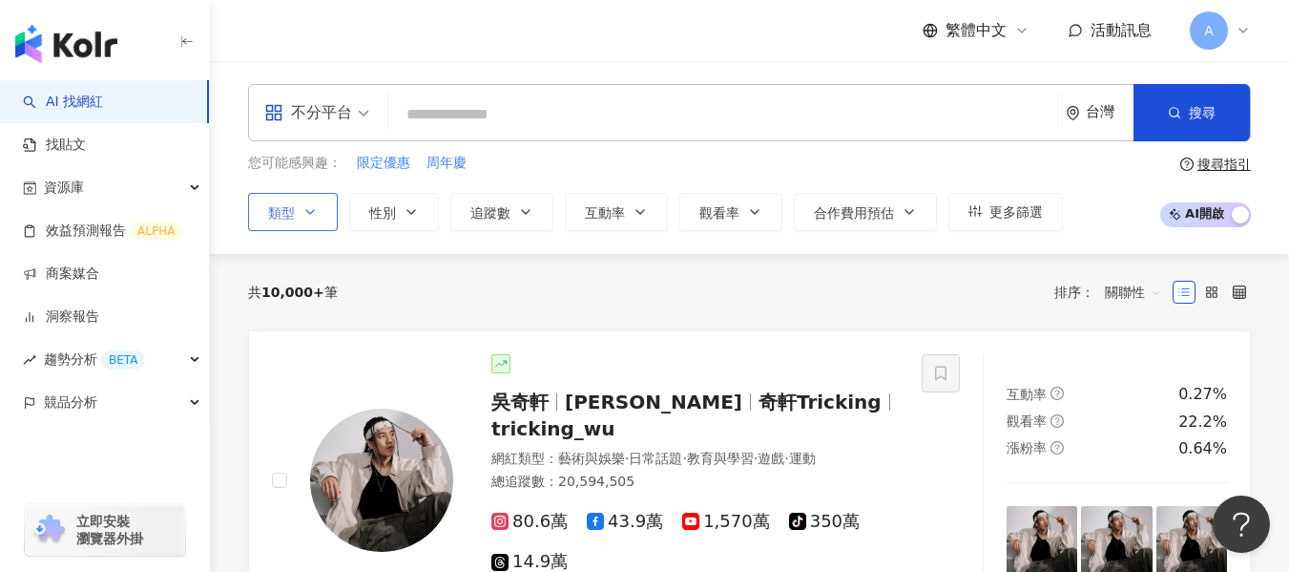
click at [318, 205] on button "類型" at bounding box center [293, 212] width 90 height 38
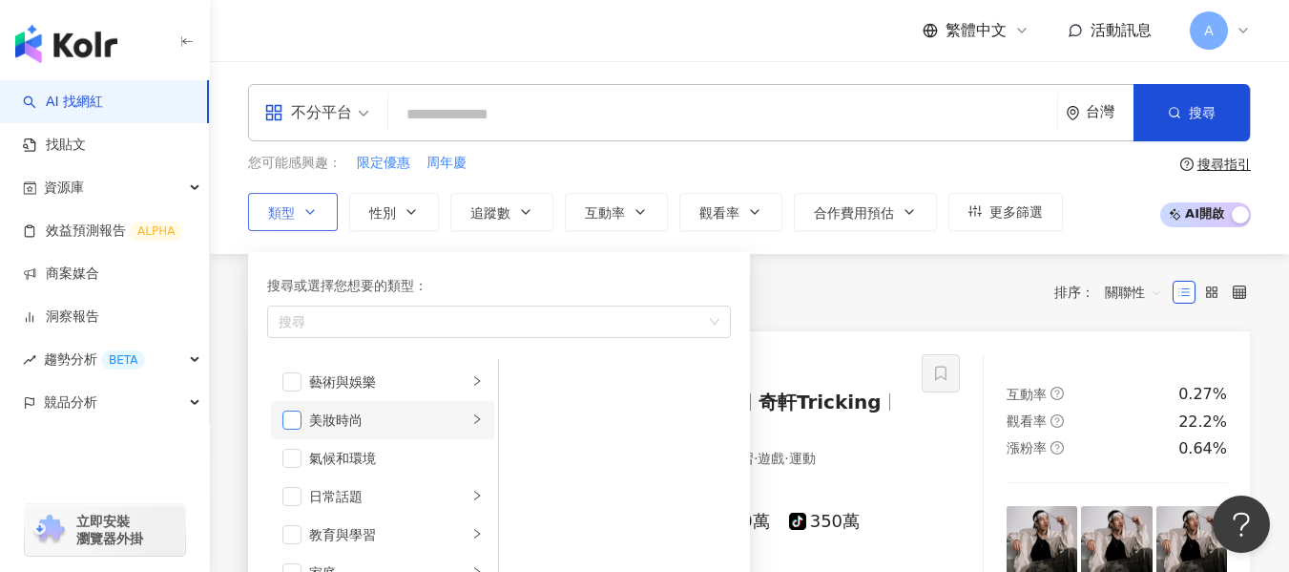
click at [292, 426] on span "button" at bounding box center [291, 419] width 19 height 19
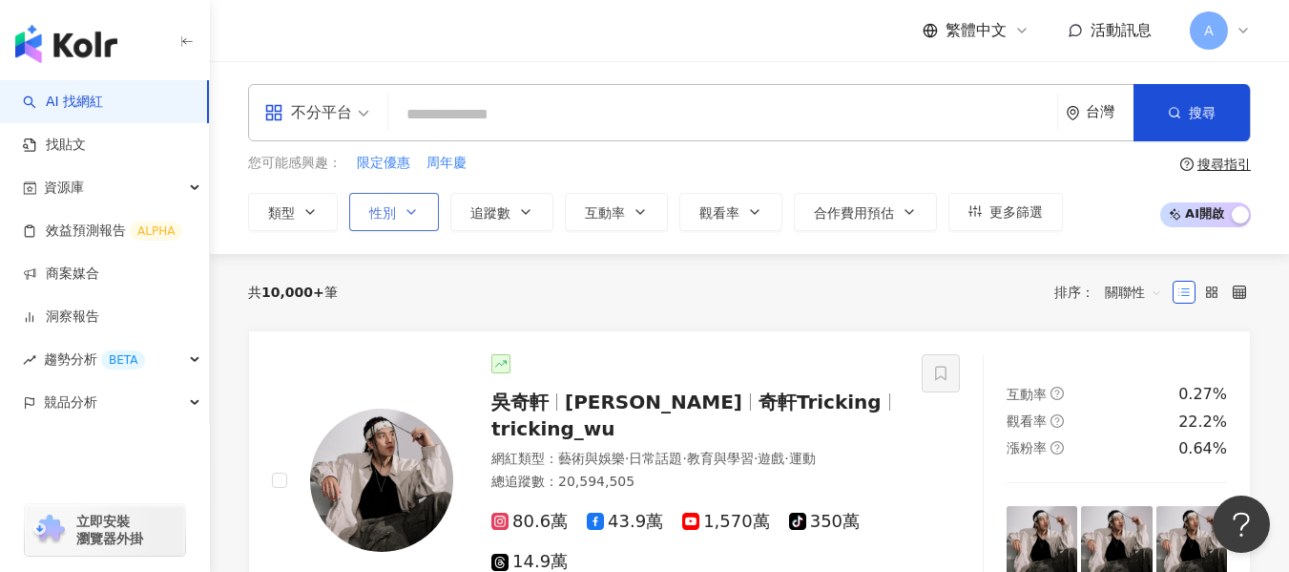
click at [402, 211] on button "性別" at bounding box center [394, 212] width 90 height 38
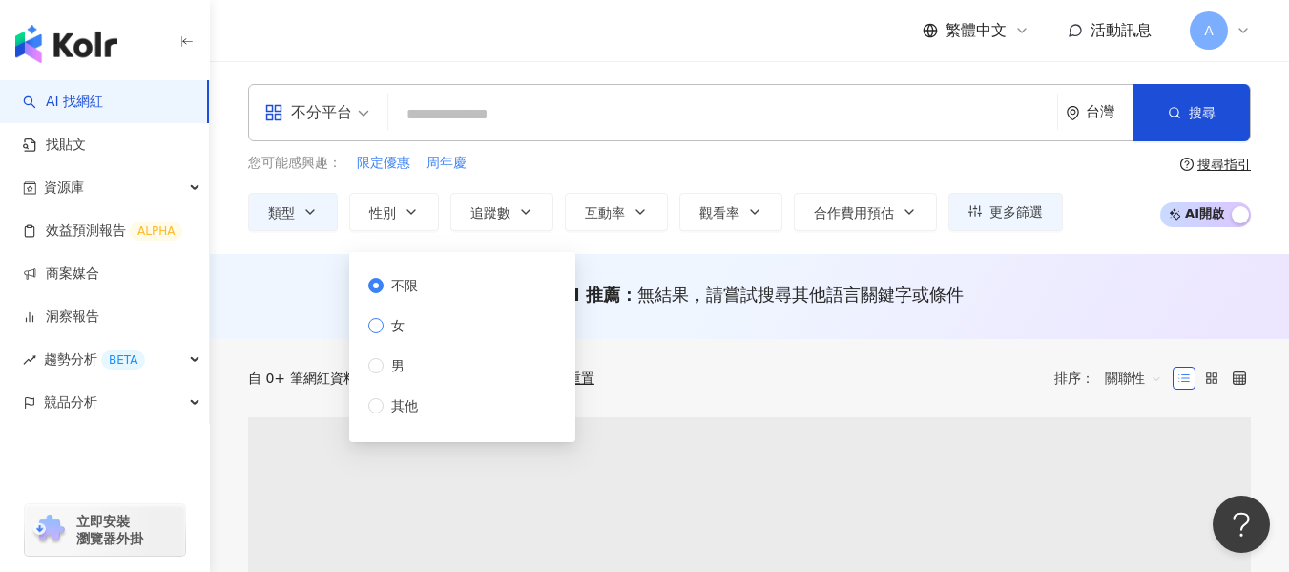
click at [393, 324] on span "女" at bounding box center [398, 325] width 29 height 21
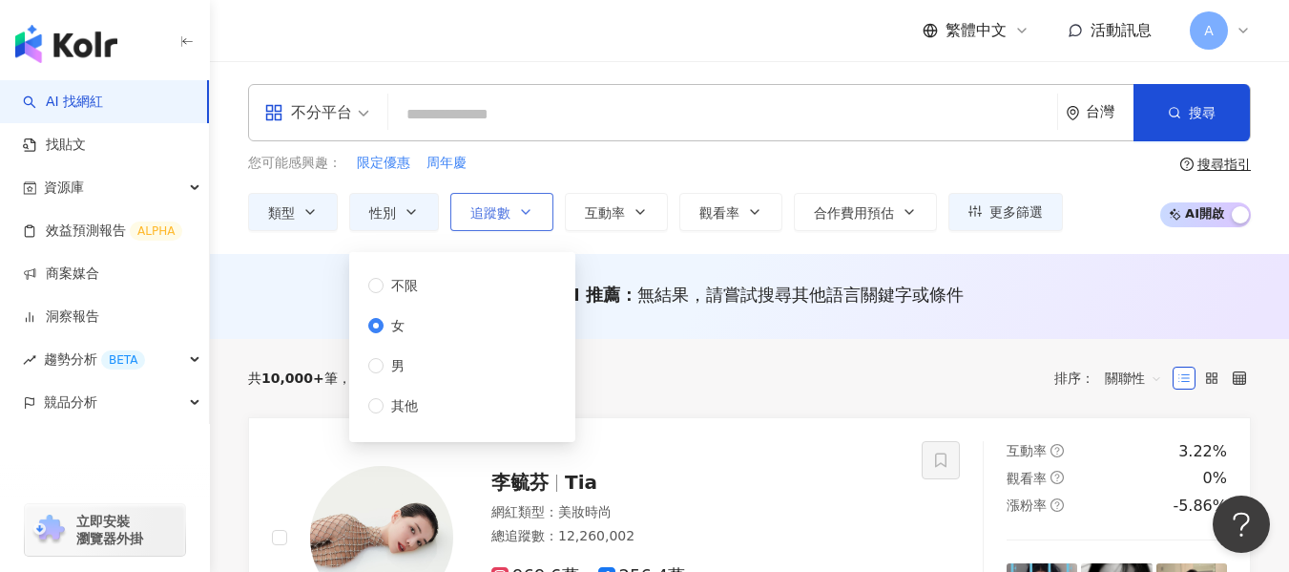
click at [511, 223] on button "追蹤數" at bounding box center [501, 212] width 103 height 38
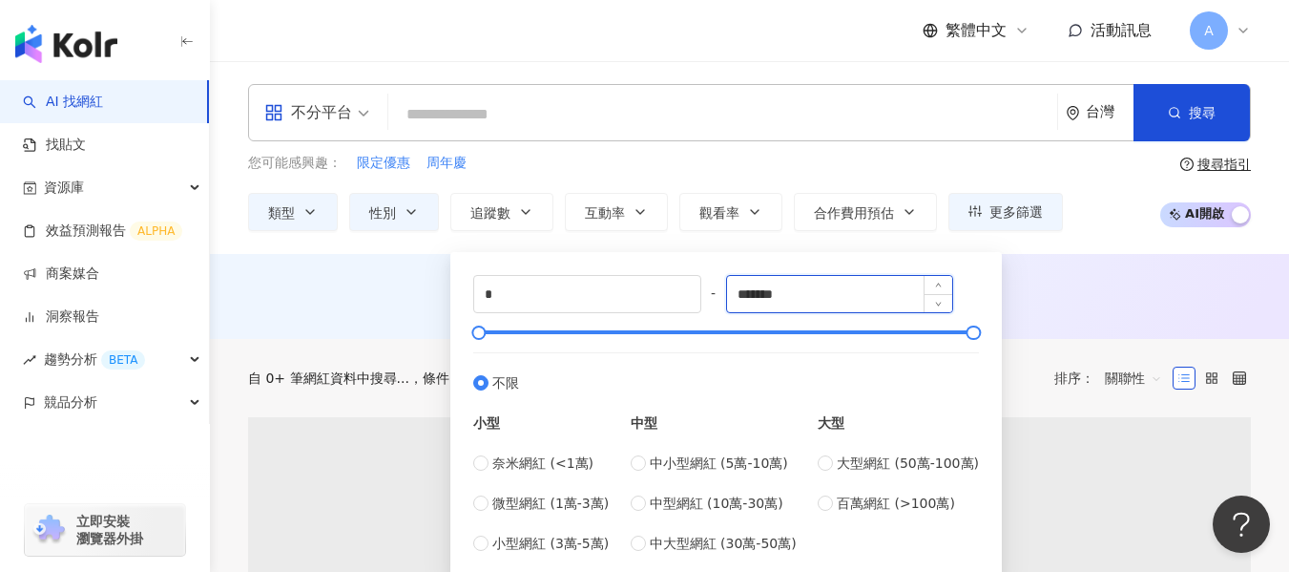
click at [799, 280] on input "*******" at bounding box center [840, 294] width 226 height 36
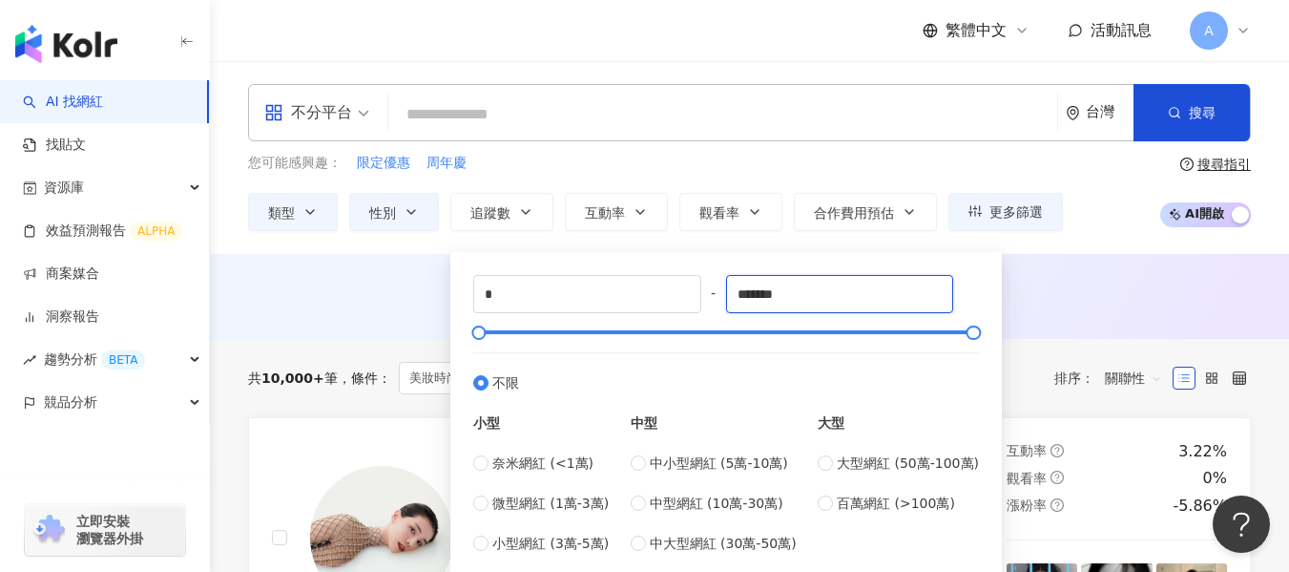
drag, startPoint x: 807, startPoint y: 295, endPoint x: 716, endPoint y: 286, distance: 92.0
click at [716, 286] on div "* - ******* 不限 小型 奈米網紅 (<1萬) 微型網紅 (1萬-3萬) 小型網紅 (3萬-5萬) 中型 中小型網紅 (5萬-10萬) 中型網紅 (…" at bounding box center [726, 414] width 506 height 279
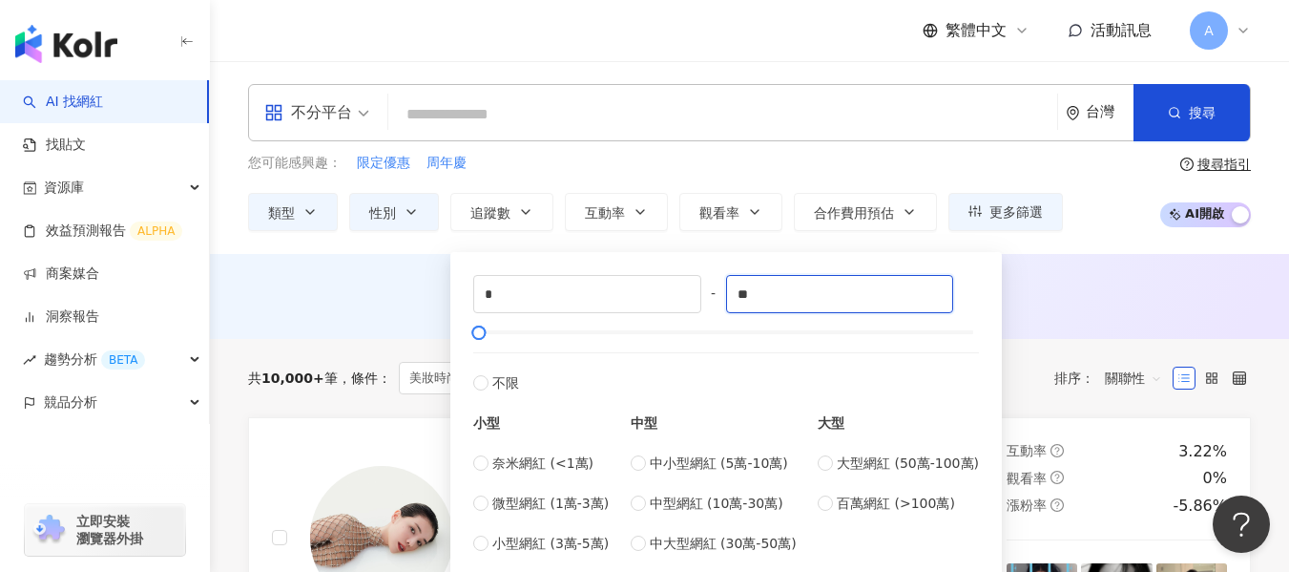
type input "*"
type input "*****"
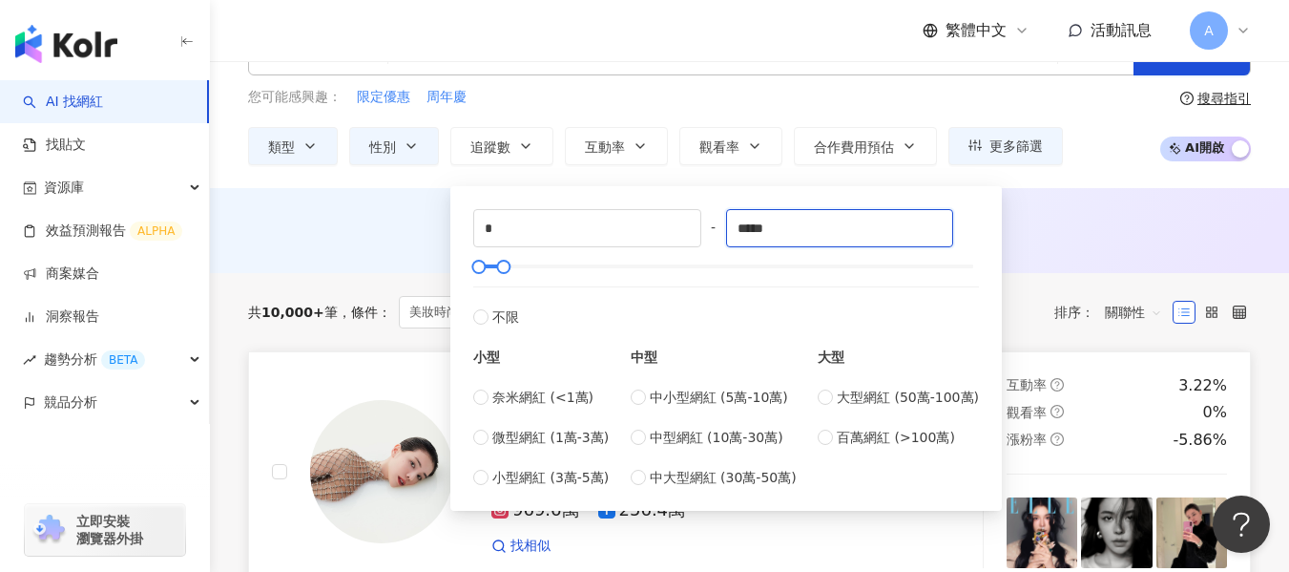
scroll to position [95, 0]
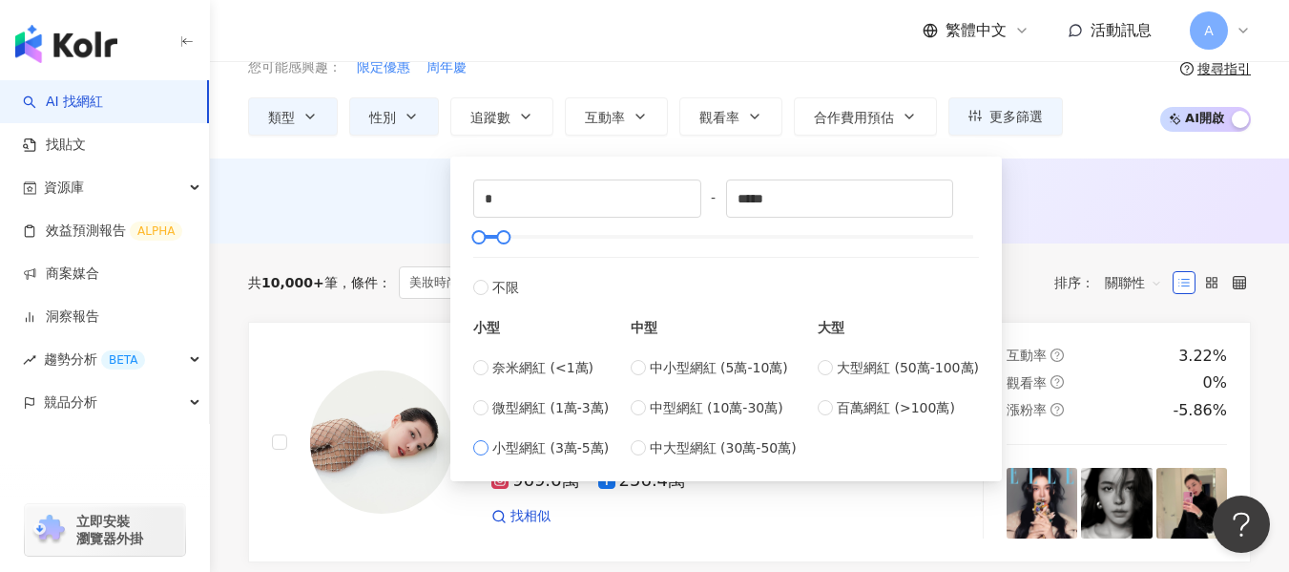
type input "*****"
click at [860, 213] on input "*****" at bounding box center [840, 198] width 226 height 36
drag, startPoint x: 811, startPoint y: 203, endPoint x: 722, endPoint y: 200, distance: 88.8
click at [722, 200] on div "***** - ***** 不限 小型 奈米網紅 (<1萬) 微型網紅 (1萬-3萬) 小型網紅 (3萬-5萬) 中型 中小型網紅 (5萬-10萬) 中型網紅…" at bounding box center [726, 318] width 506 height 279
type input "*"
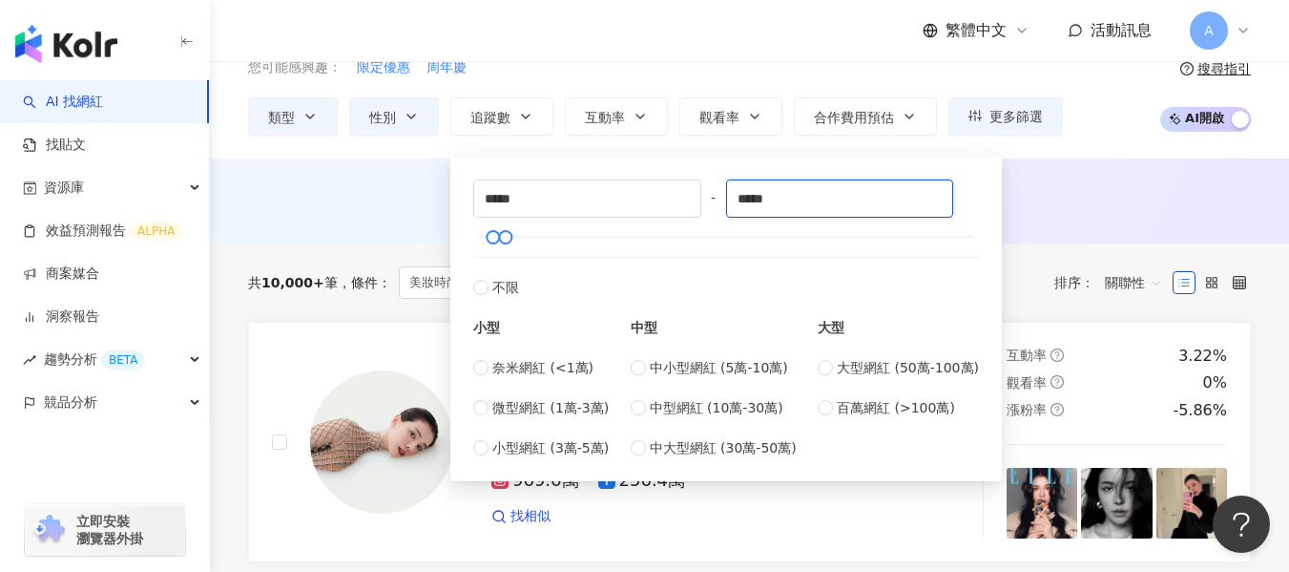
type input "*****"
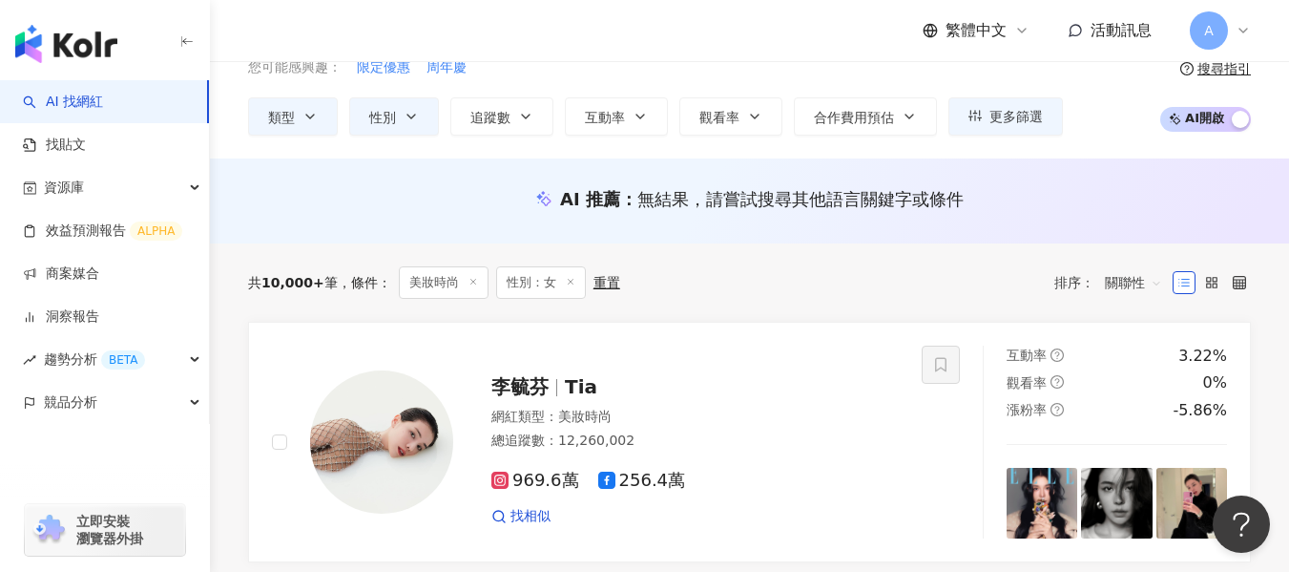
click at [1026, 198] on div "AI 推薦 ： 無結果，請嘗試搜尋其他語言關鍵字或條件" at bounding box center [749, 199] width 1003 height 24
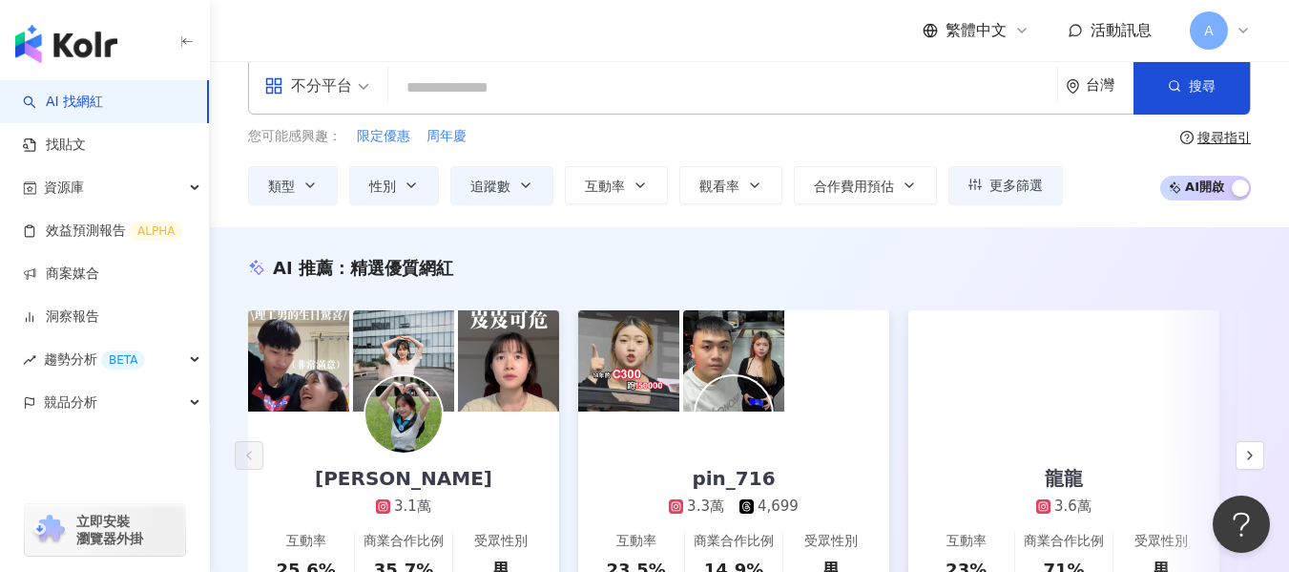
scroll to position [191, 0]
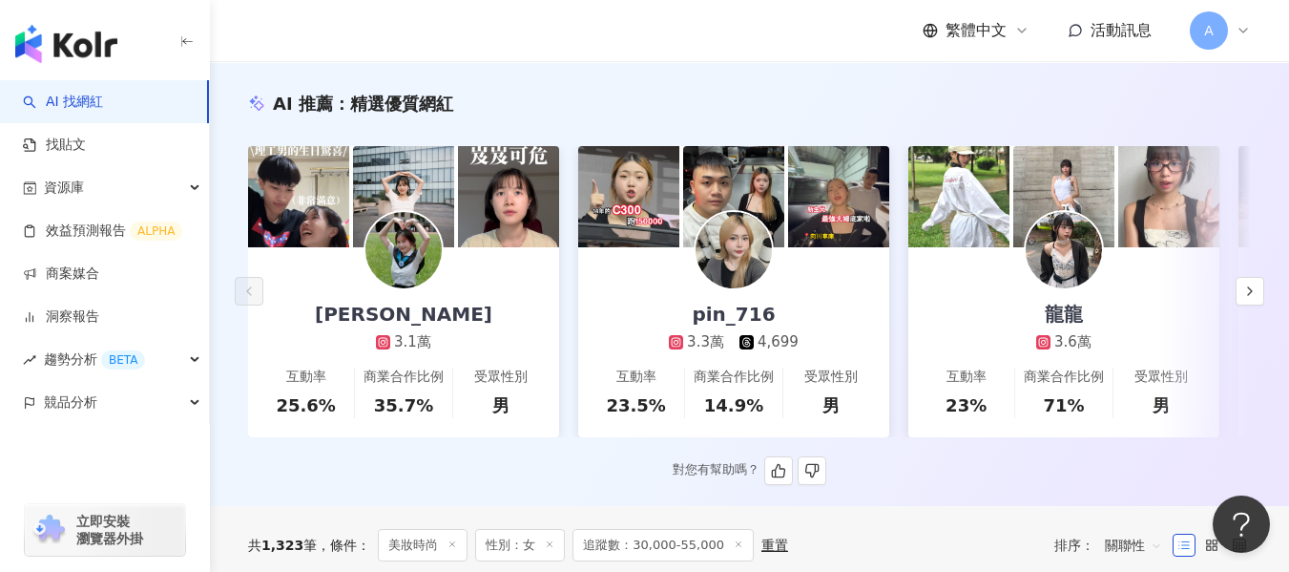
click at [508, 302] on link "蔡文惠 Almee 3.1萬 互動率 25.6% 商業合作比例 35.7% 受眾性別 男" at bounding box center [403, 342] width 311 height 190
click at [796, 296] on div "pin_716 3.3萬 4,699" at bounding box center [734, 299] width 168 height 105
click at [1154, 315] on link "龍龍 3.6萬 互動率 23% 商業合作比例 71% 受眾性別 男" at bounding box center [1063, 342] width 311 height 190
click at [1264, 298] on div "AI 推薦 ： 精選優質網紅 蔡文惠 Almee 3.1萬 互動率 25.6% 商業合作比例 35.7% 受眾性別 男 pin_716 3.3萬 4,699 …" at bounding box center [749, 288] width 1079 height 393
click at [1245, 299] on icon "button" at bounding box center [1249, 290] width 15 height 15
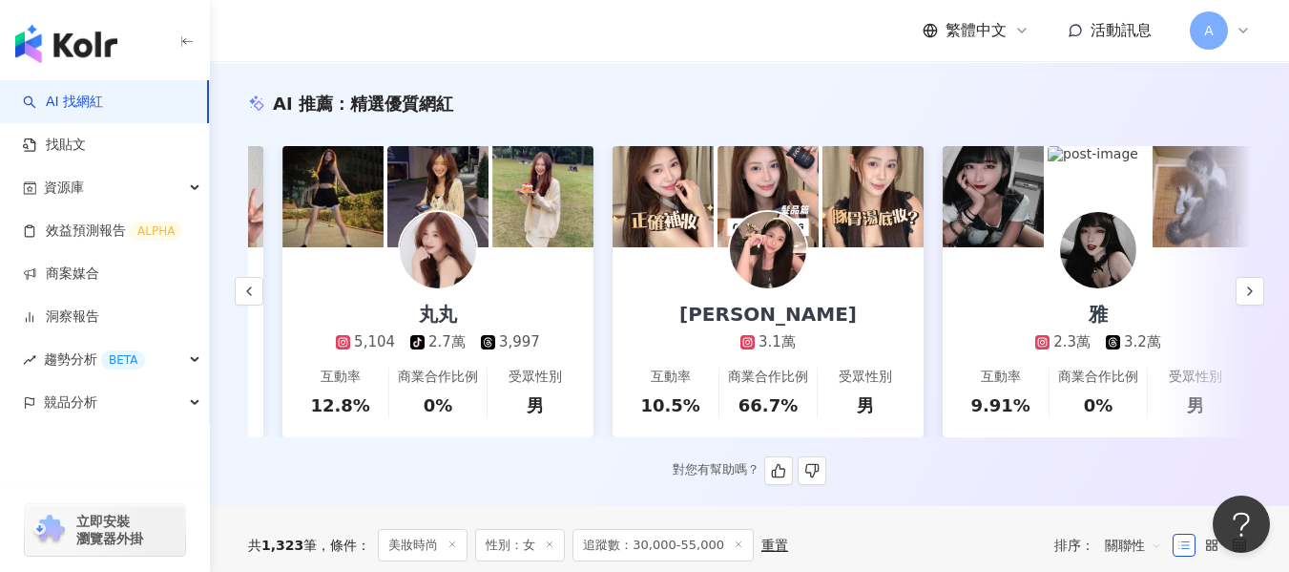
scroll to position [0, 990]
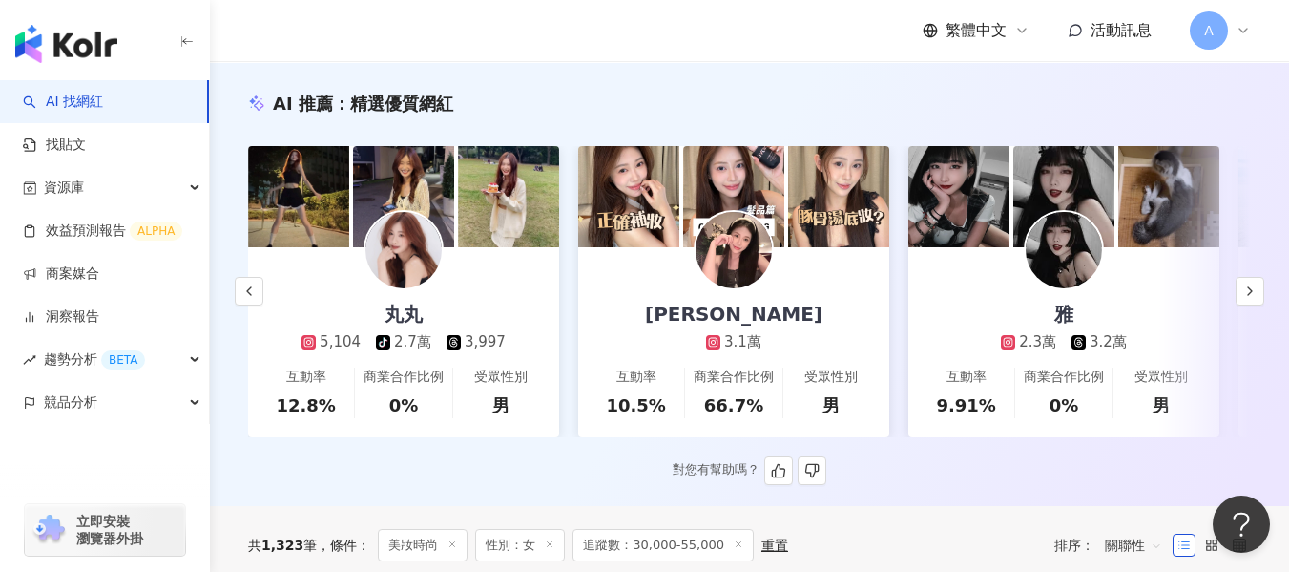
click at [806, 309] on link "尤里 3.1萬 互動率 10.5% 商業合作比例 66.7% 受眾性別 男" at bounding box center [733, 342] width 311 height 190
click at [1254, 297] on icon "button" at bounding box center [1249, 290] width 15 height 15
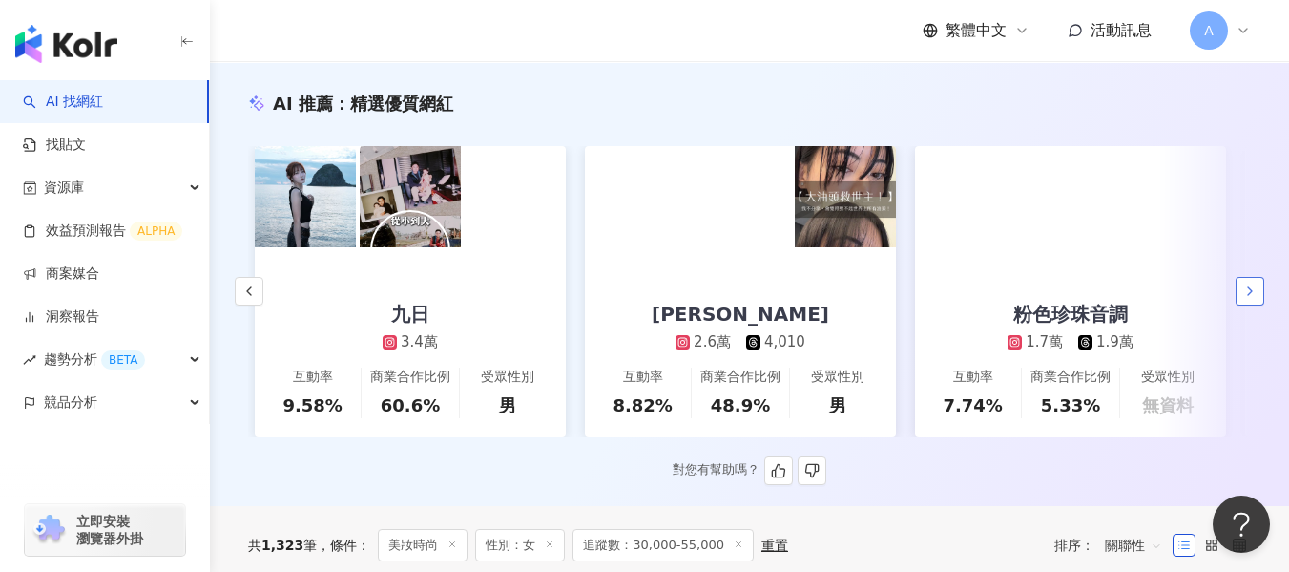
scroll to position [0, 1981]
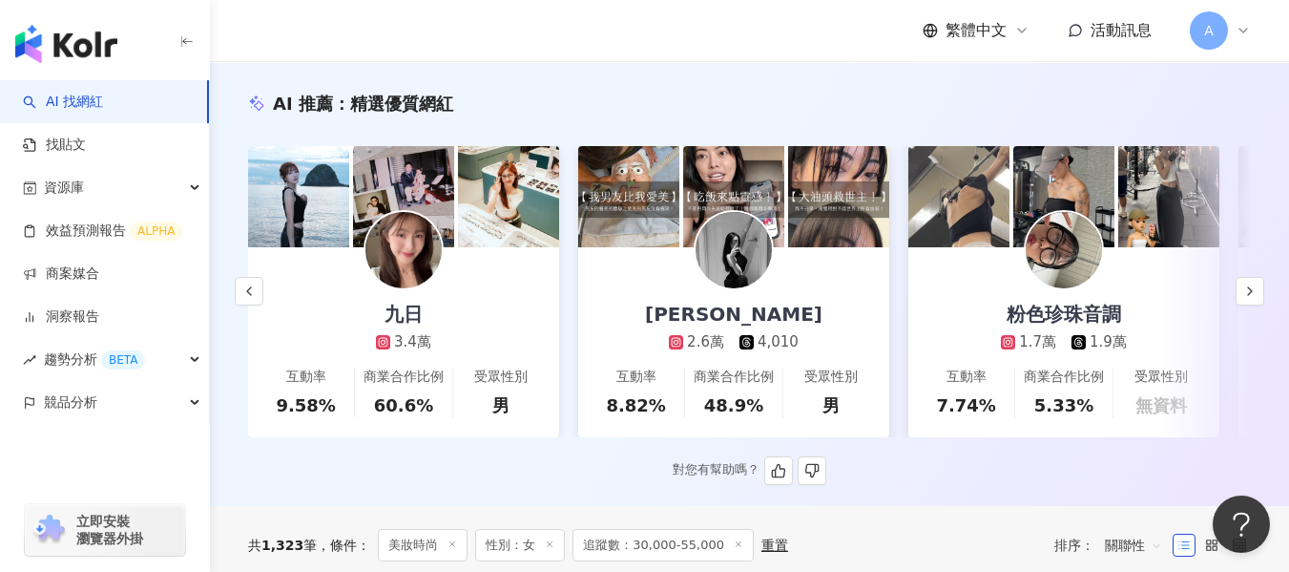
click at [482, 305] on link "九日 3.4萬 互動率 9.58% 商業合作比例 60.6% 受眾性別 男" at bounding box center [403, 342] width 311 height 190
click at [844, 310] on link "陳綾 Celine 2.6萬 4,010 互動率 8.82% 商業合作比例 48.9% 受眾性別 男" at bounding box center [733, 342] width 311 height 190
click at [1148, 311] on link "粉色珍珠音調 1.7萬 1.9萬 互動率 7.74% 商業合作比例 5.33% 受眾性別 無資料" at bounding box center [1063, 342] width 311 height 190
click at [1242, 299] on icon "button" at bounding box center [1249, 290] width 15 height 15
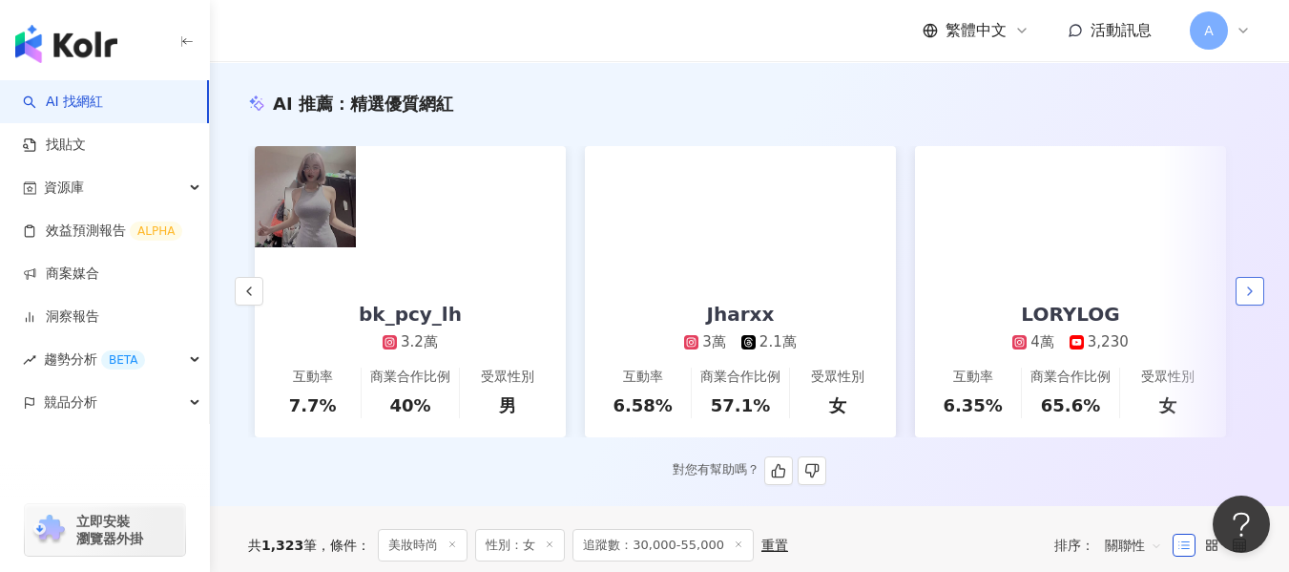
scroll to position [0, 2971]
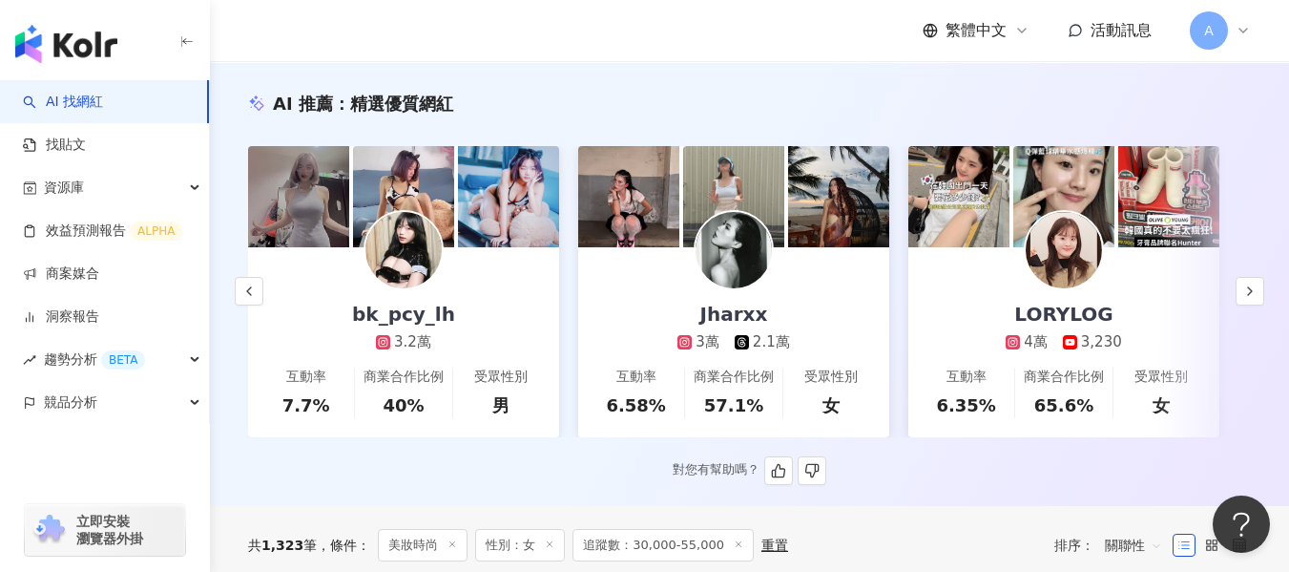
click at [977, 290] on link "LORYLOG 4萬 3,230 互動率 6.35% 商業合作比例 65.6% 受眾性別 女" at bounding box center [1063, 342] width 311 height 190
click at [1258, 302] on button "button" at bounding box center [1250, 291] width 29 height 29
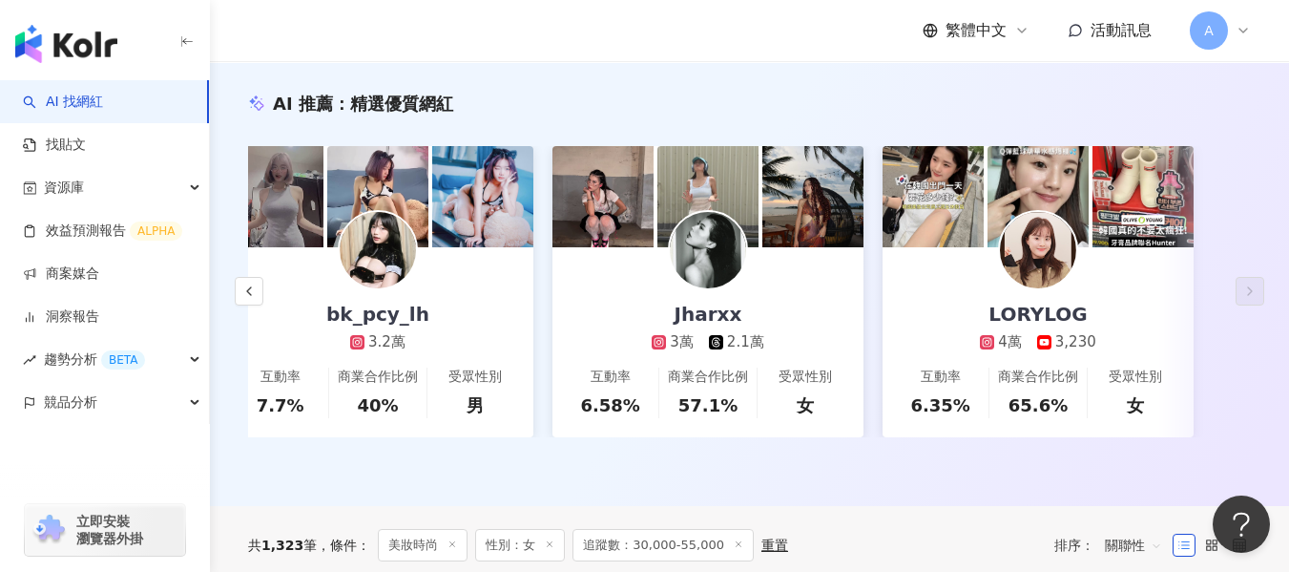
click at [1230, 29] on div "A" at bounding box center [1220, 30] width 61 height 38
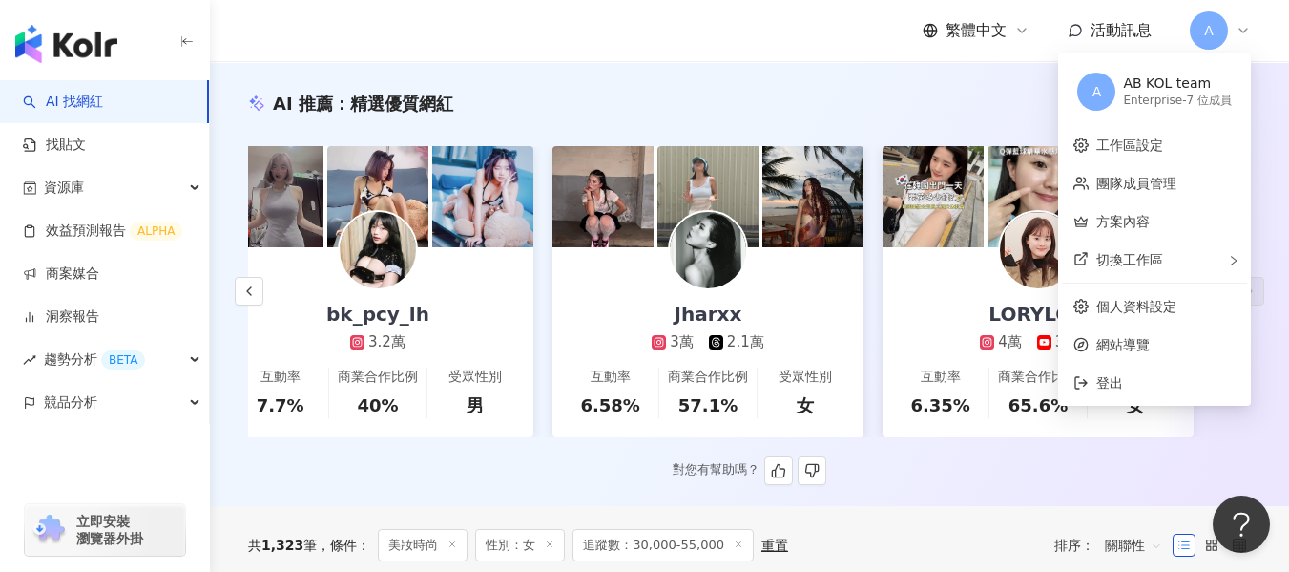
click at [973, 101] on div "AI 推薦 ： 精選優質網紅" at bounding box center [749, 104] width 1003 height 24
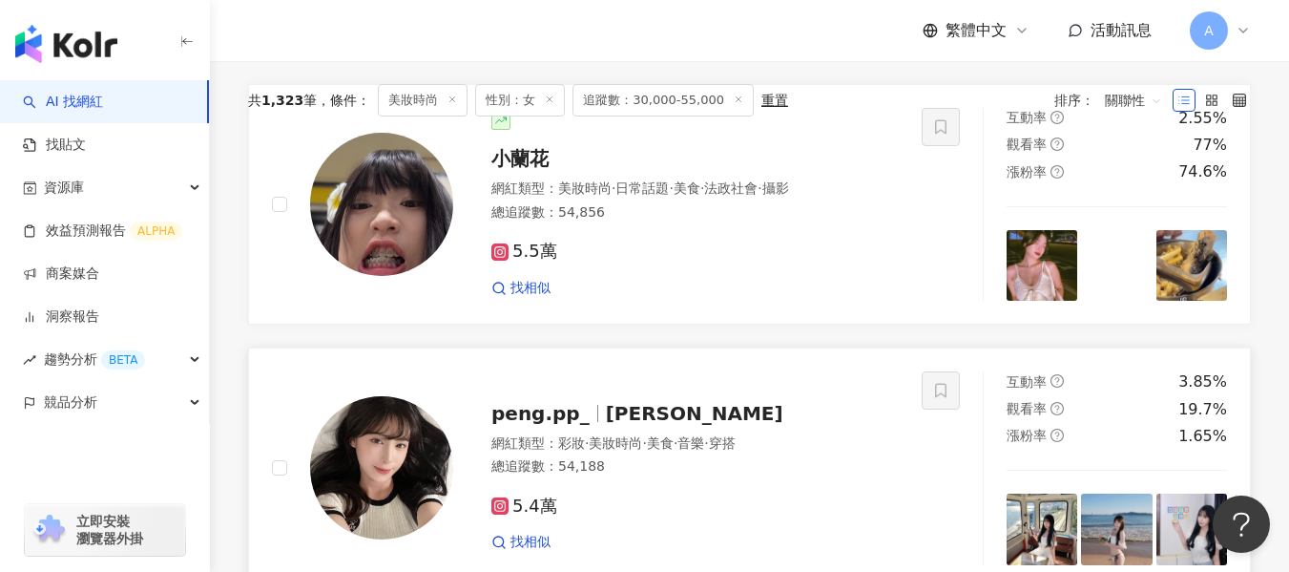
scroll to position [573, 0]
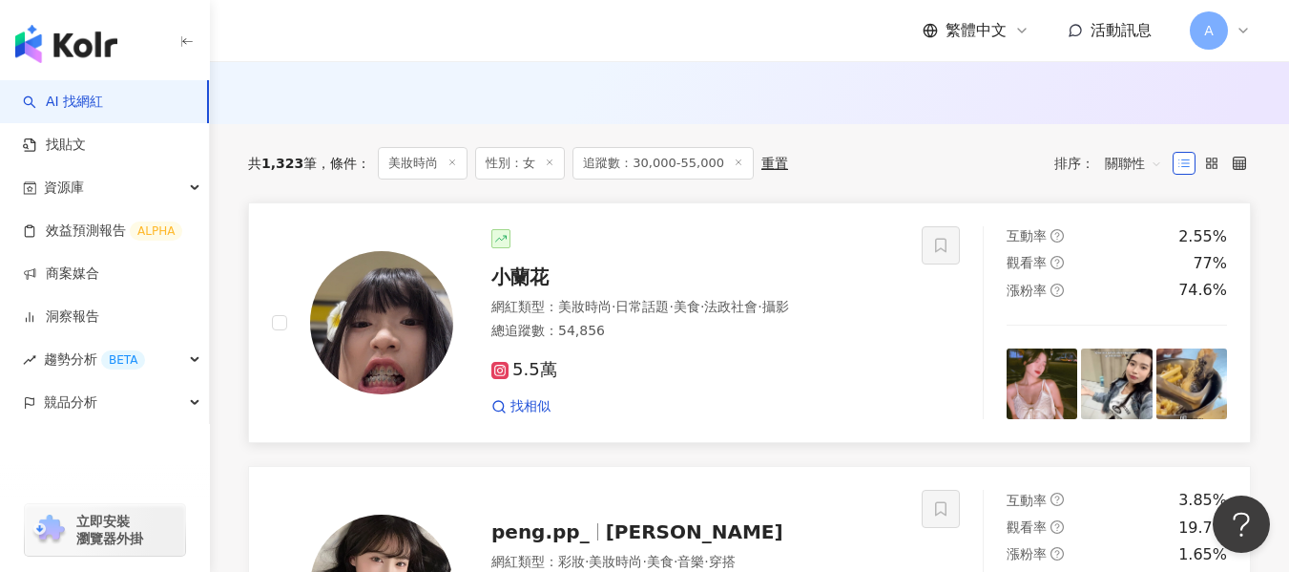
click at [760, 341] on div "總追蹤數 ： 54,856" at bounding box center [694, 331] width 407 height 19
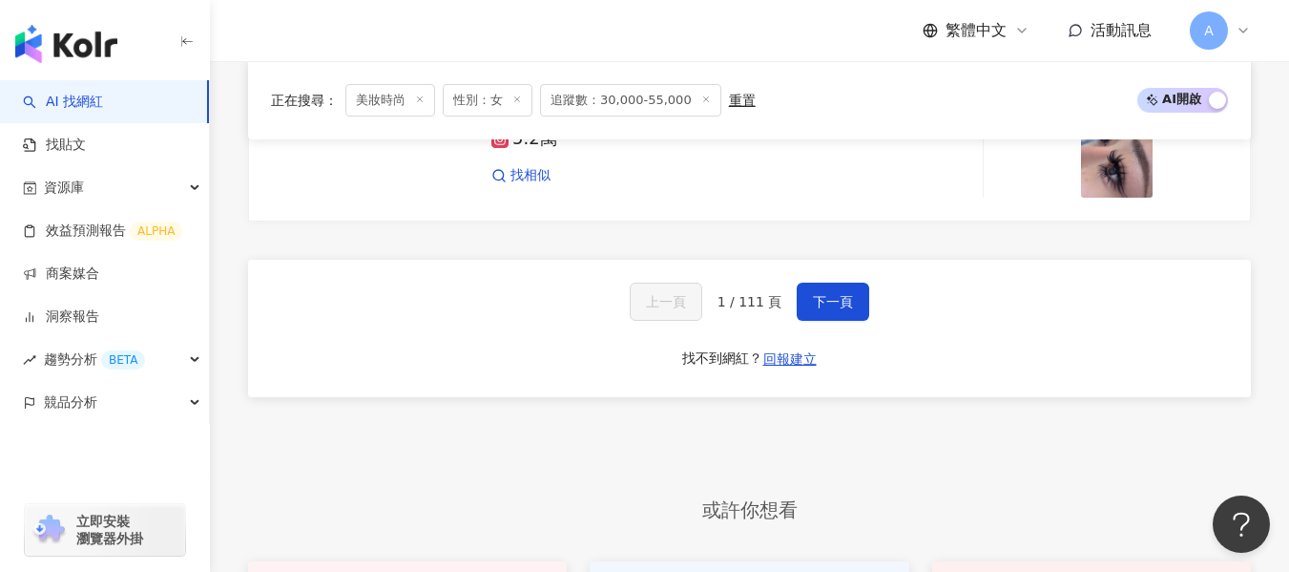
scroll to position [3721, 0]
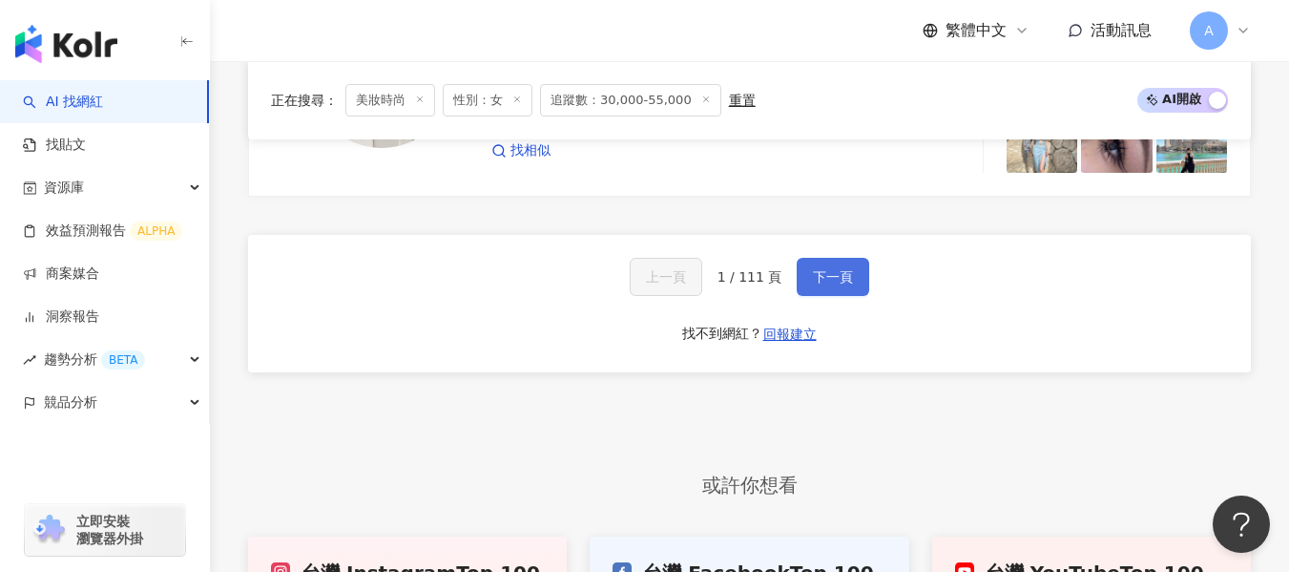
click at [843, 277] on button "下一頁" at bounding box center [833, 277] width 73 height 38
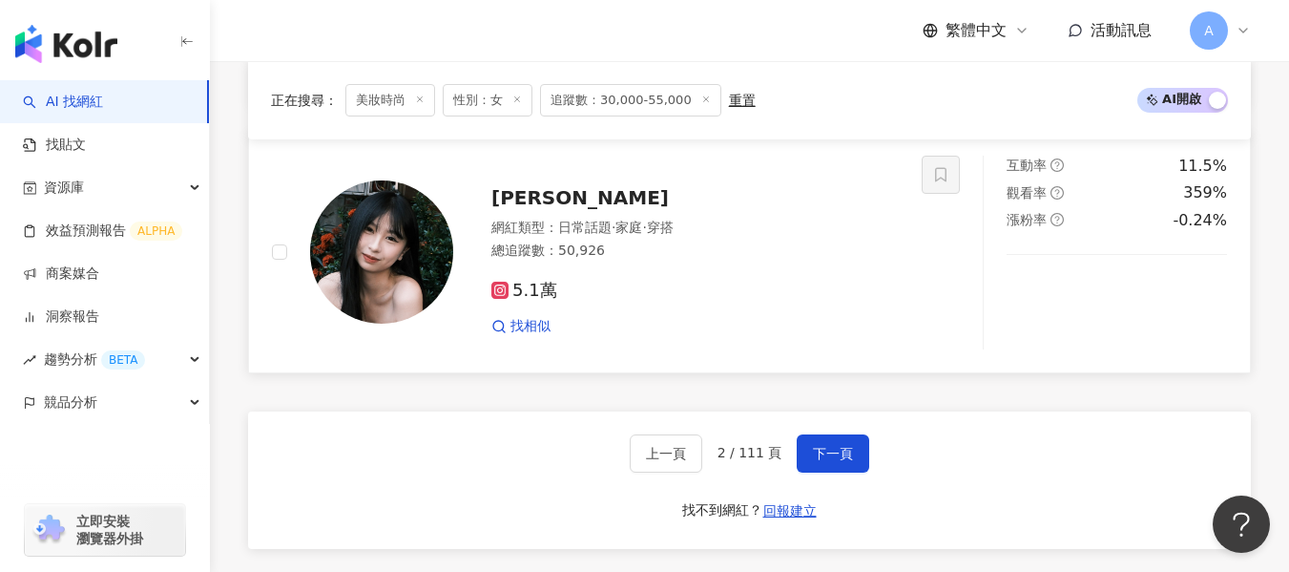
scroll to position [3680, 0]
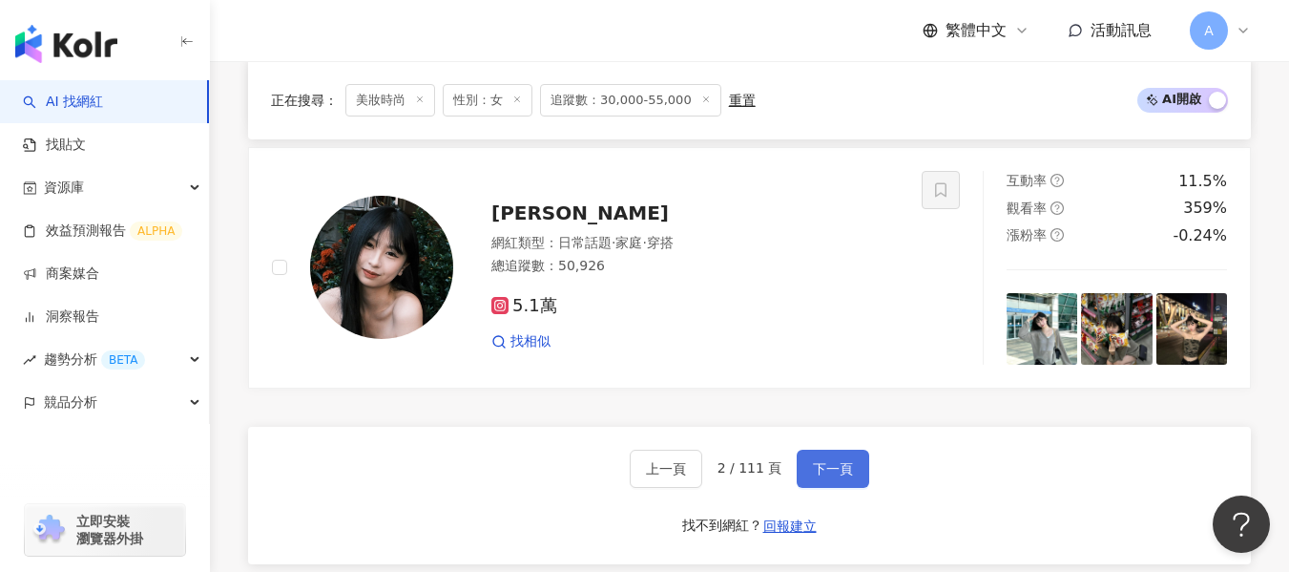
click at [835, 476] on span "下一頁" at bounding box center [833, 468] width 40 height 15
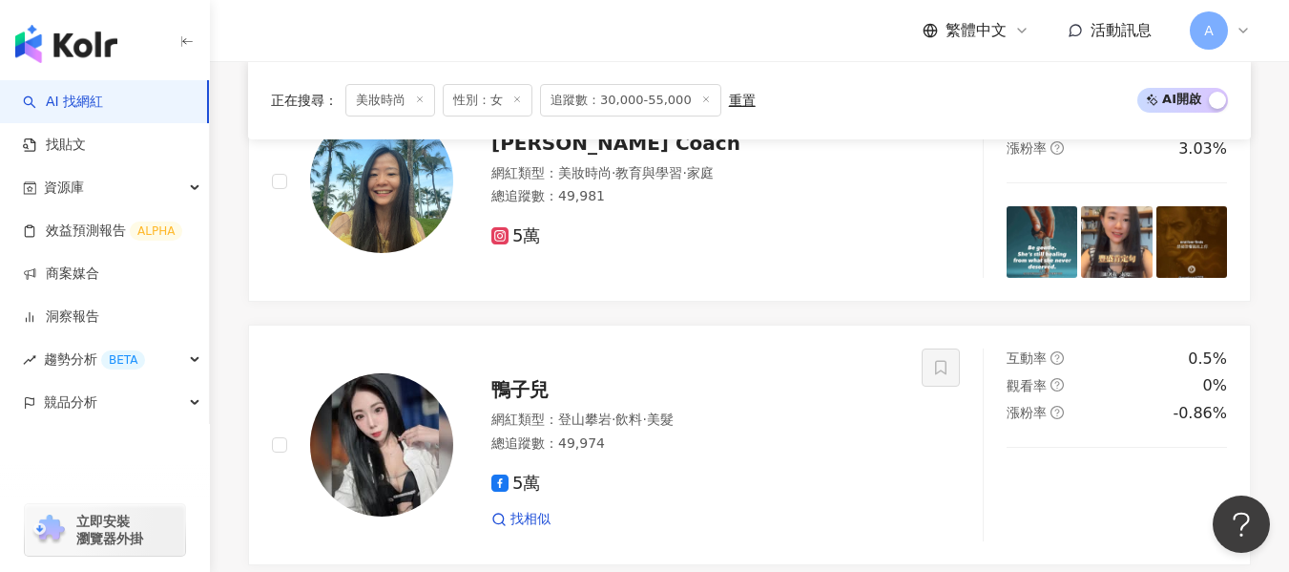
scroll to position [3568, 0]
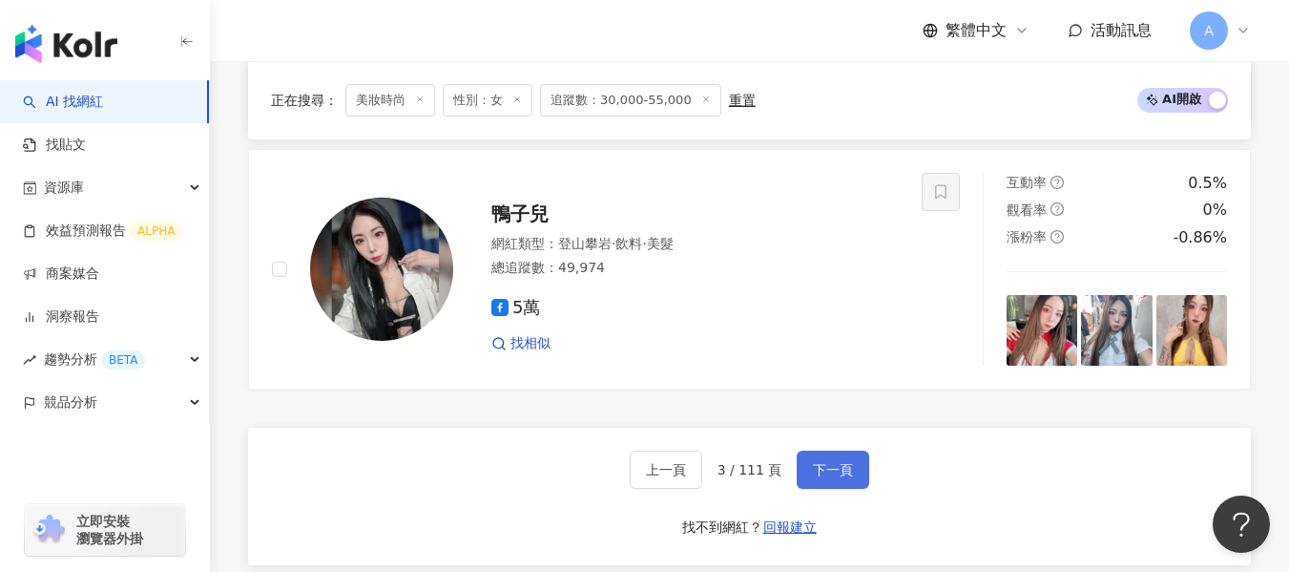
click at [824, 477] on span "下一頁" at bounding box center [833, 469] width 40 height 15
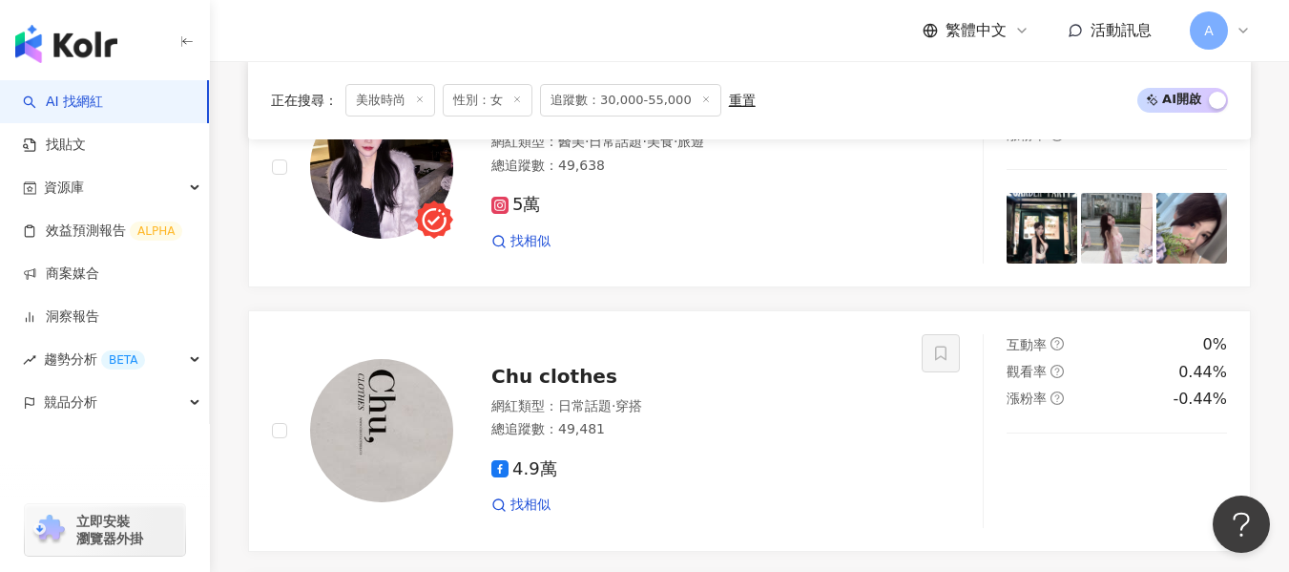
scroll to position [3530, 0]
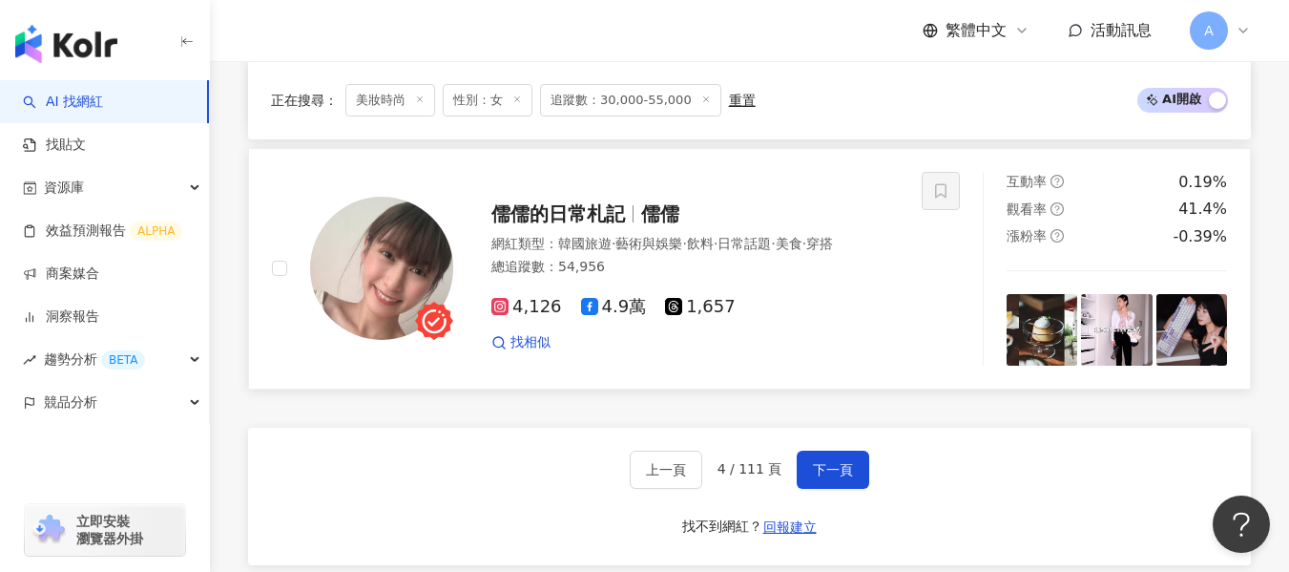
click at [813, 315] on div "4,126 4.9萬 1,657 找相似" at bounding box center [694, 316] width 407 height 71
click at [820, 489] on button "下一頁" at bounding box center [833, 469] width 73 height 38
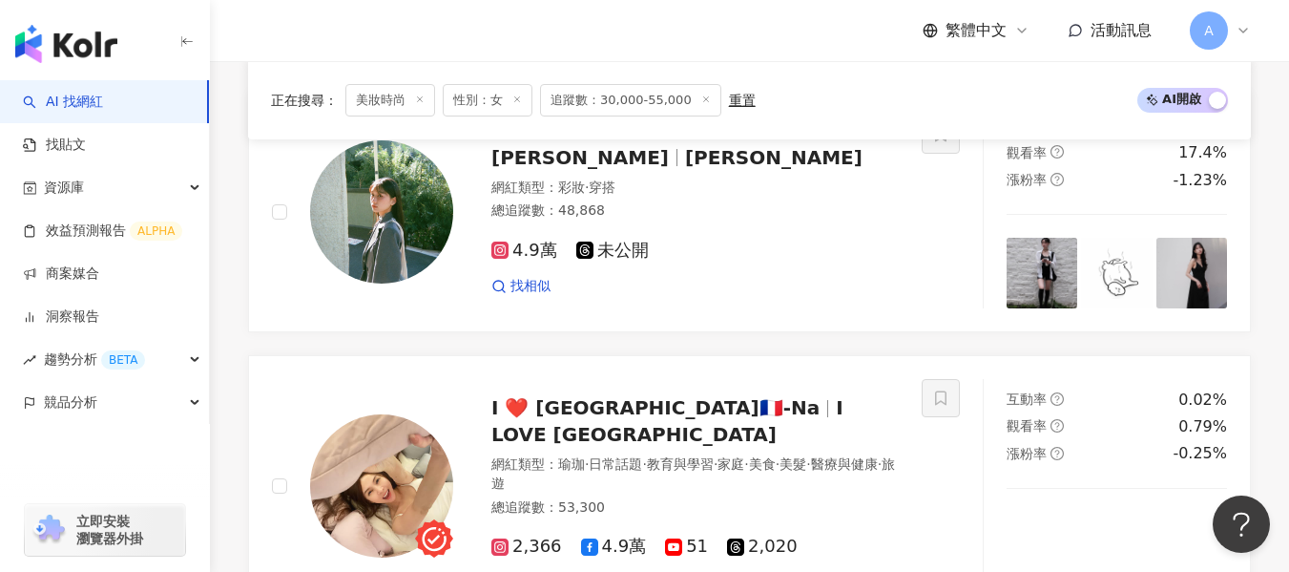
scroll to position [3550, 0]
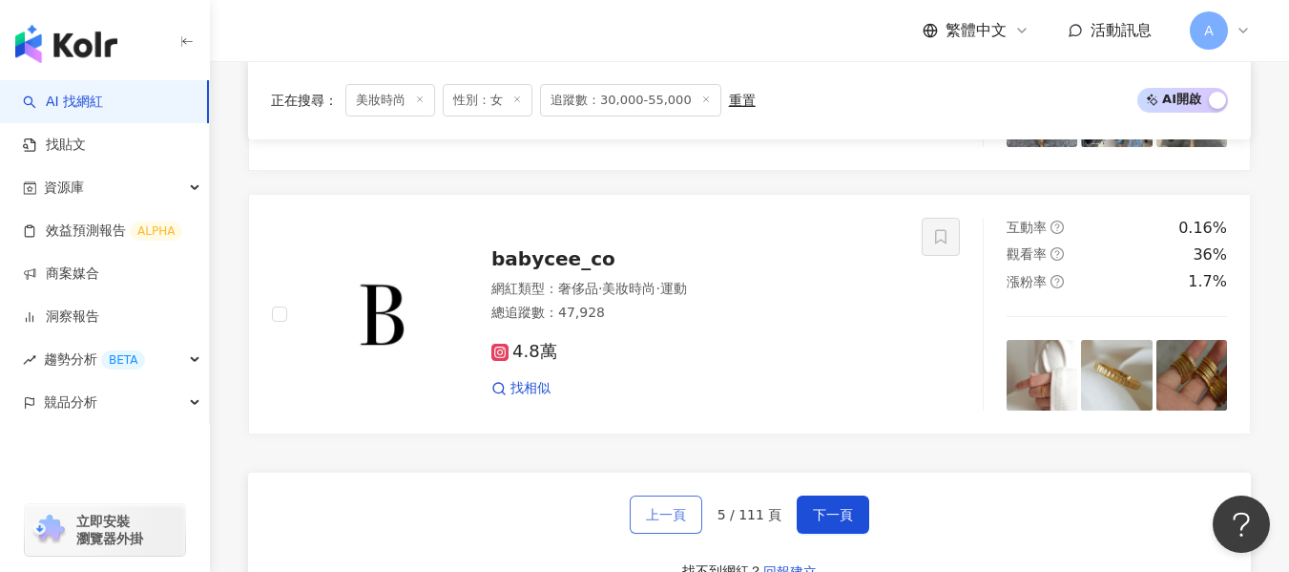
click at [686, 507] on span "上一頁" at bounding box center [666, 514] width 40 height 15
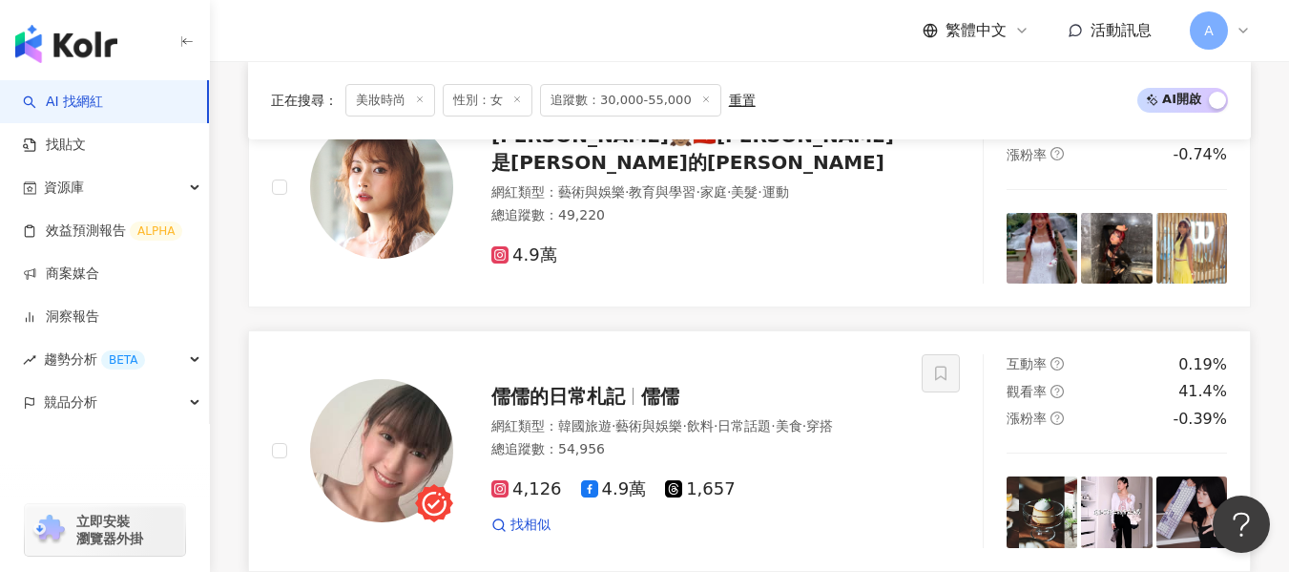
scroll to position [3244, 0]
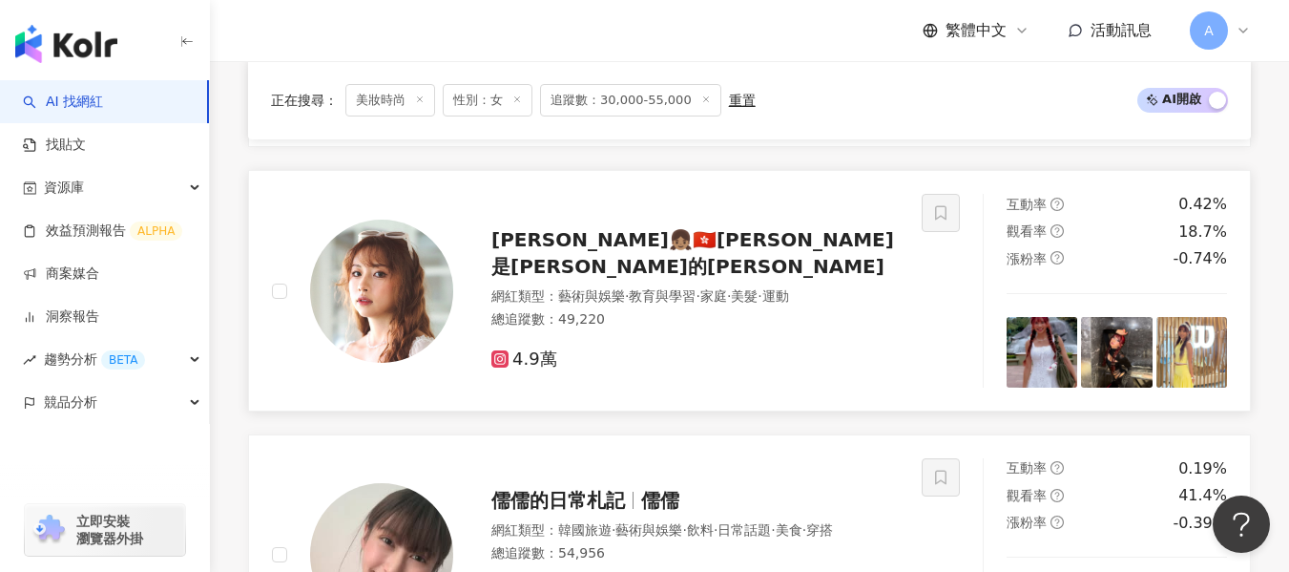
click at [702, 319] on div "總追蹤數 ： 49,220" at bounding box center [694, 319] width 407 height 19
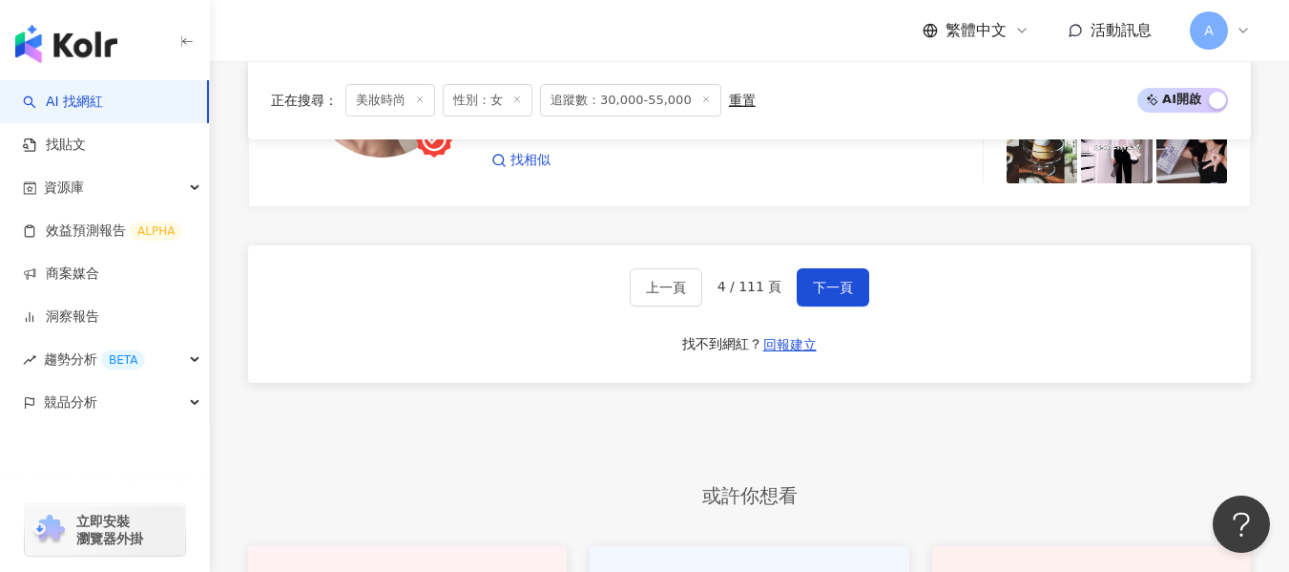
scroll to position [3679, 0]
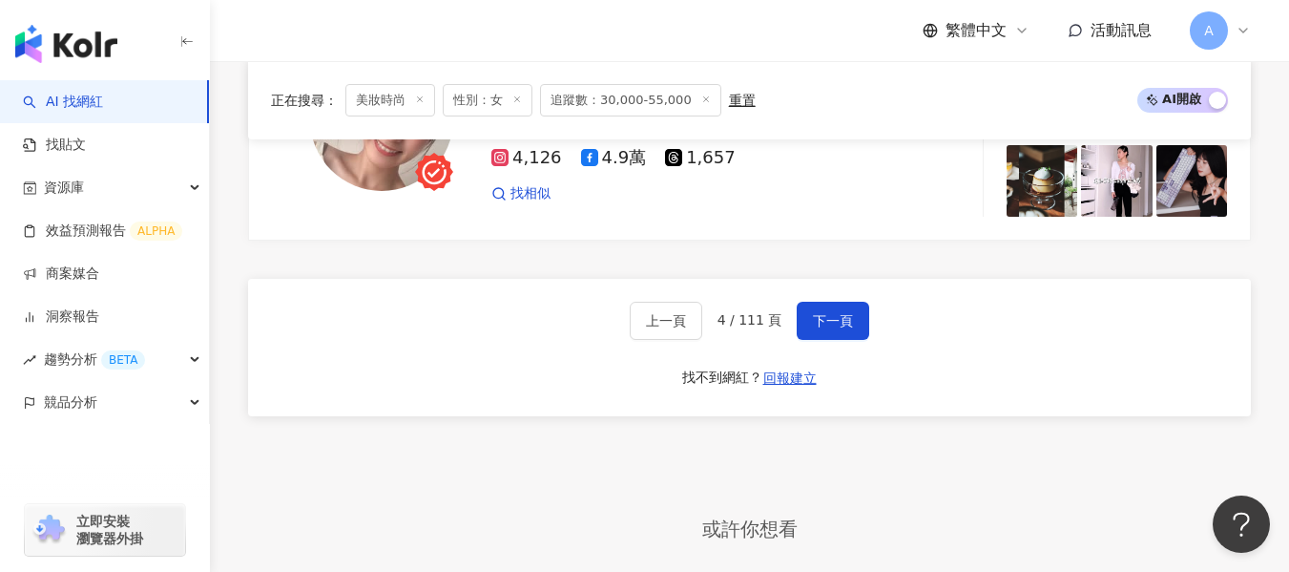
click at [842, 311] on div "上一頁 4 / 111 頁 下一頁 找不到網紅？ 回報建立" at bounding box center [749, 347] width 1003 height 137
click at [844, 328] on span "下一頁" at bounding box center [833, 320] width 40 height 15
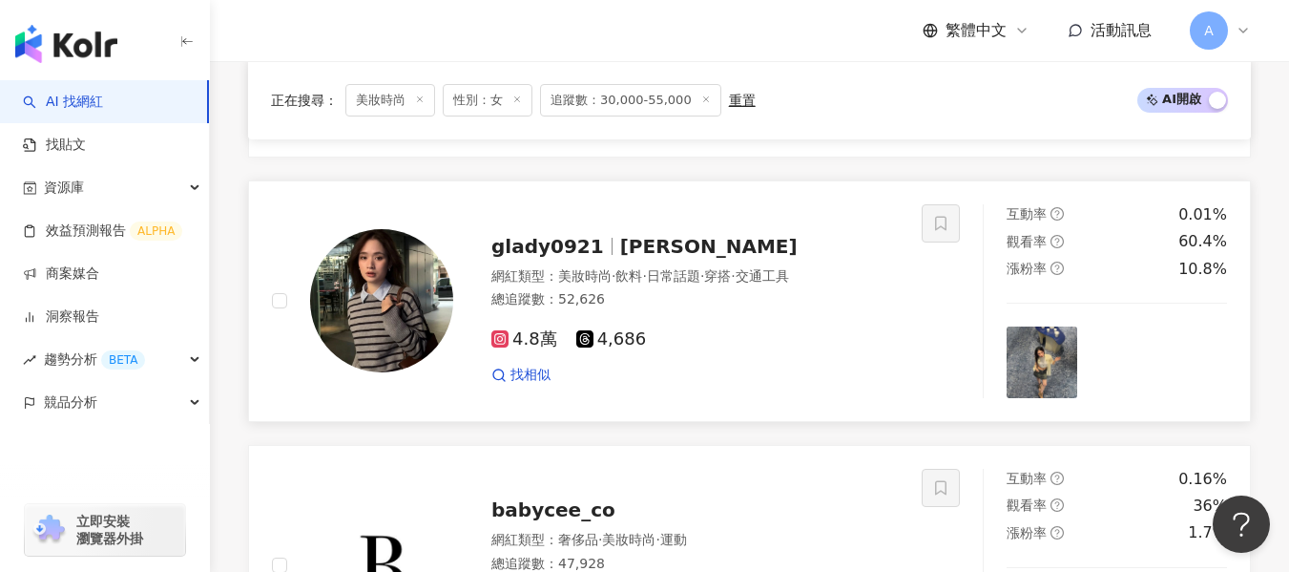
scroll to position [3298, 0]
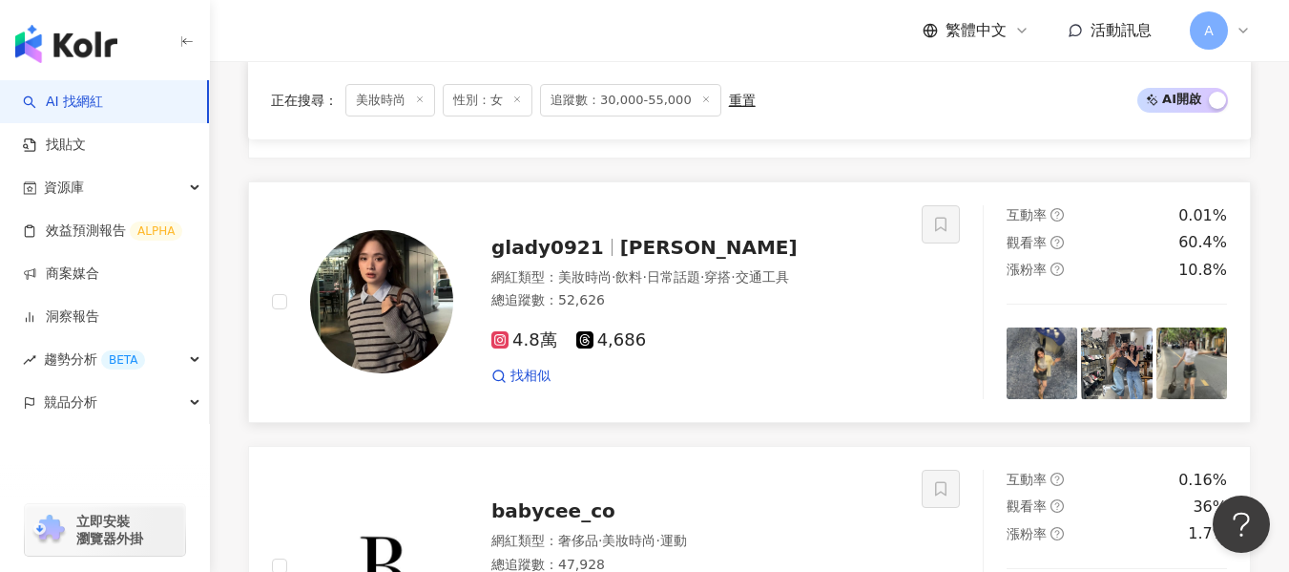
click at [897, 362] on div "glady0921 glady wu 網紅類型 ： 美妝時尚 · 飲料 · 日常話題 · 穿搭 · 交通工具 總追蹤數 ： 52,626 4.8萬 4,686…" at bounding box center [597, 302] width 650 height 194
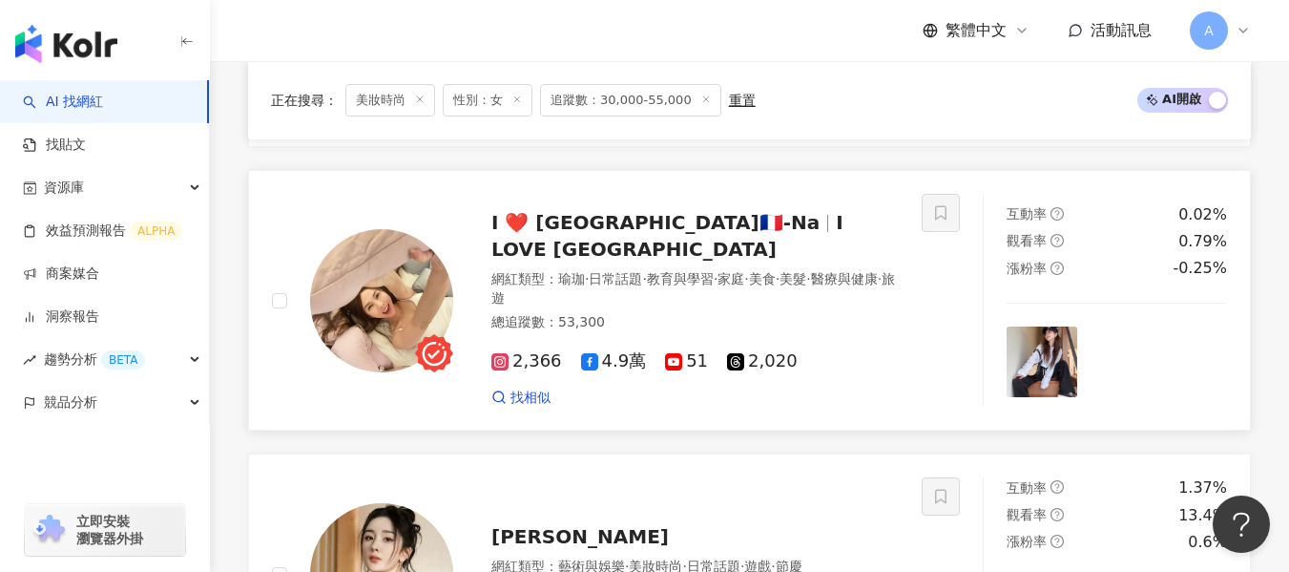
scroll to position [1580, 0]
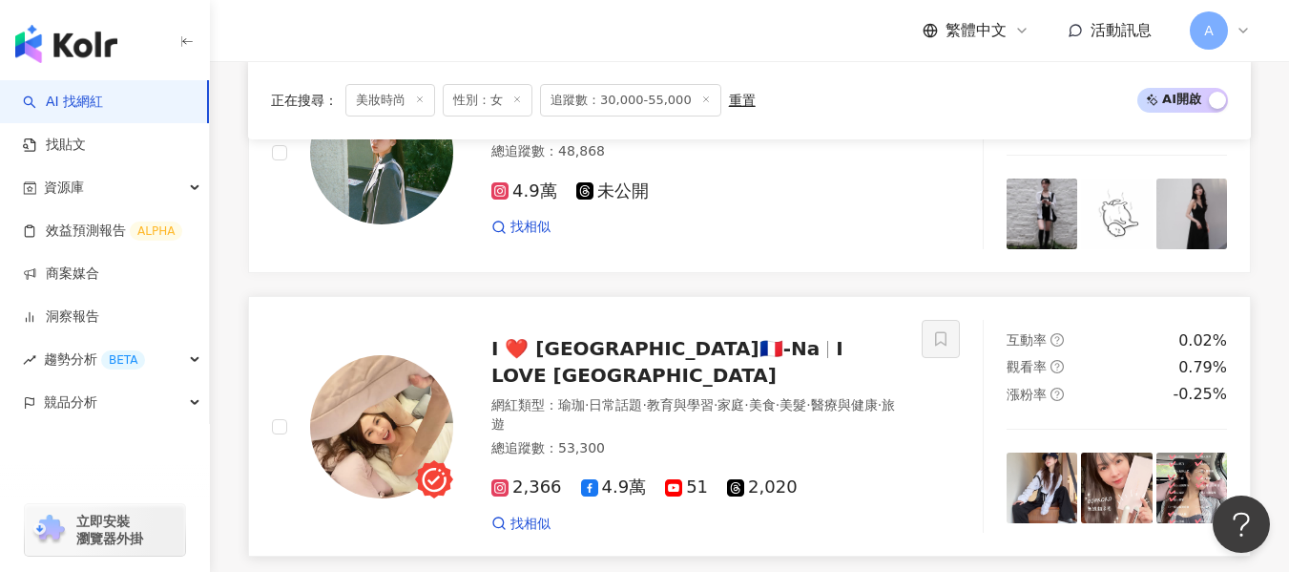
click at [814, 439] on div "總追蹤數 ： 53,300" at bounding box center [694, 448] width 407 height 19
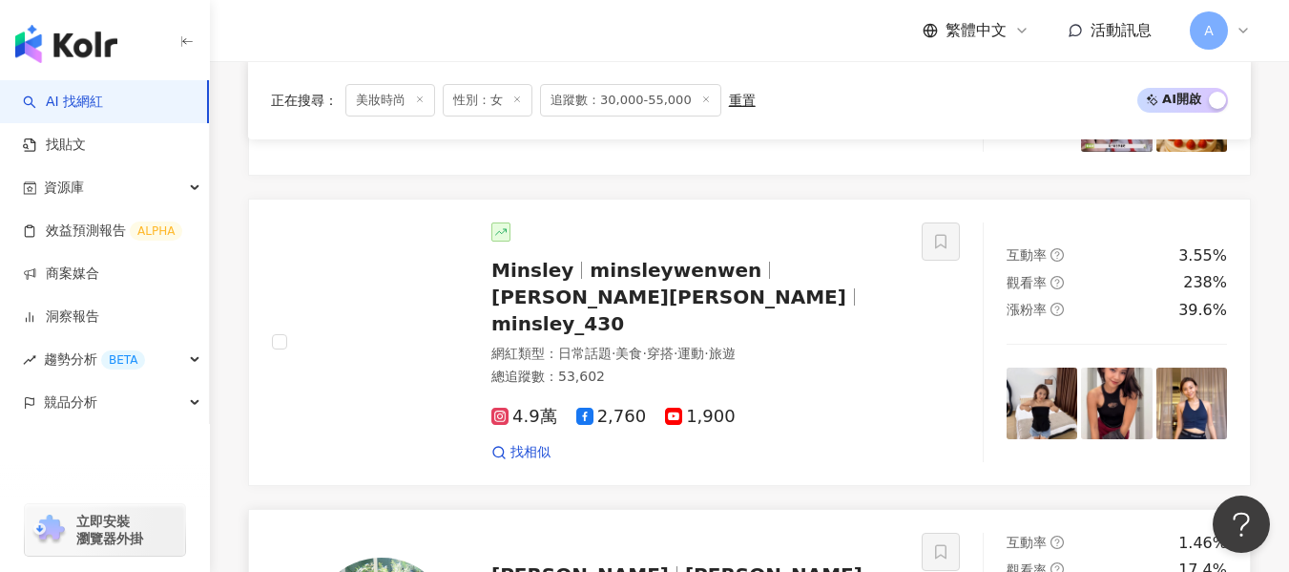
scroll to position [1103, 0]
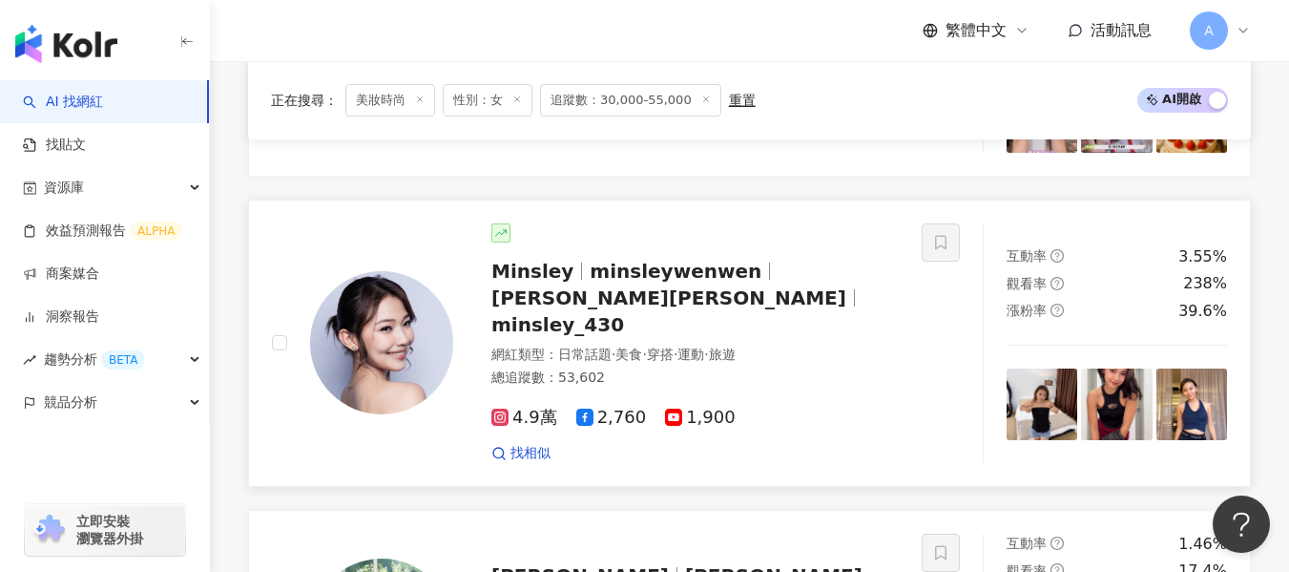
click at [831, 326] on div "Minsley minsleywenwen Minsley曾誼雯 minsley_430 網紅類型 ： 日常話題 · 美食 · 穿搭 · 運動 · 旅遊 總追…" at bounding box center [676, 342] width 446 height 239
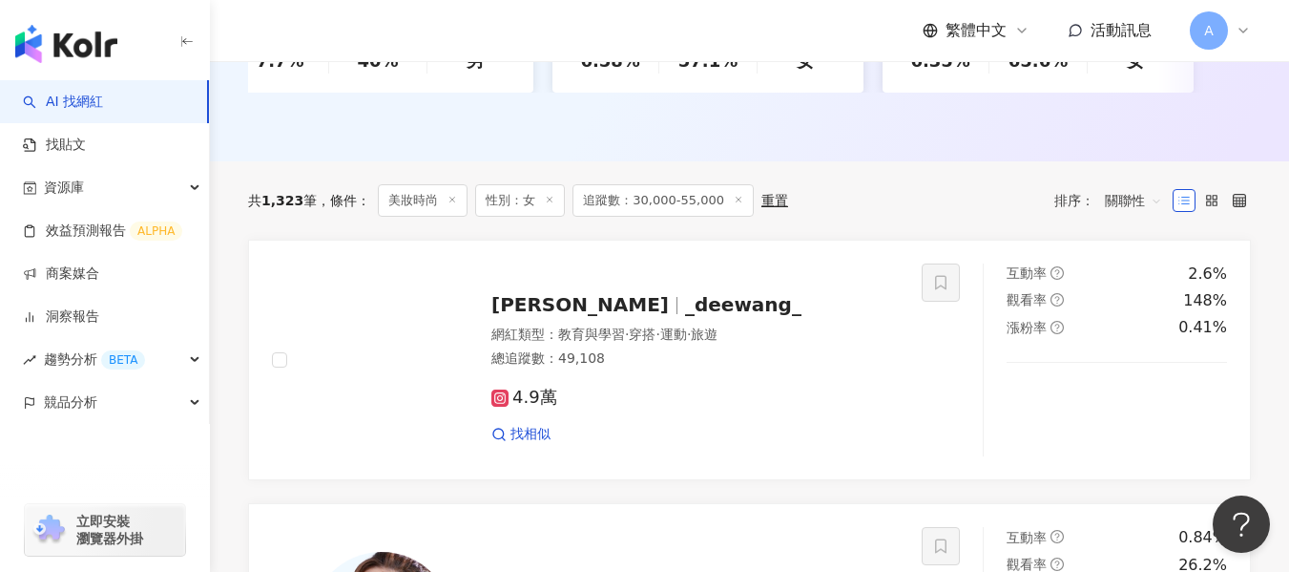
scroll to position [531, 0]
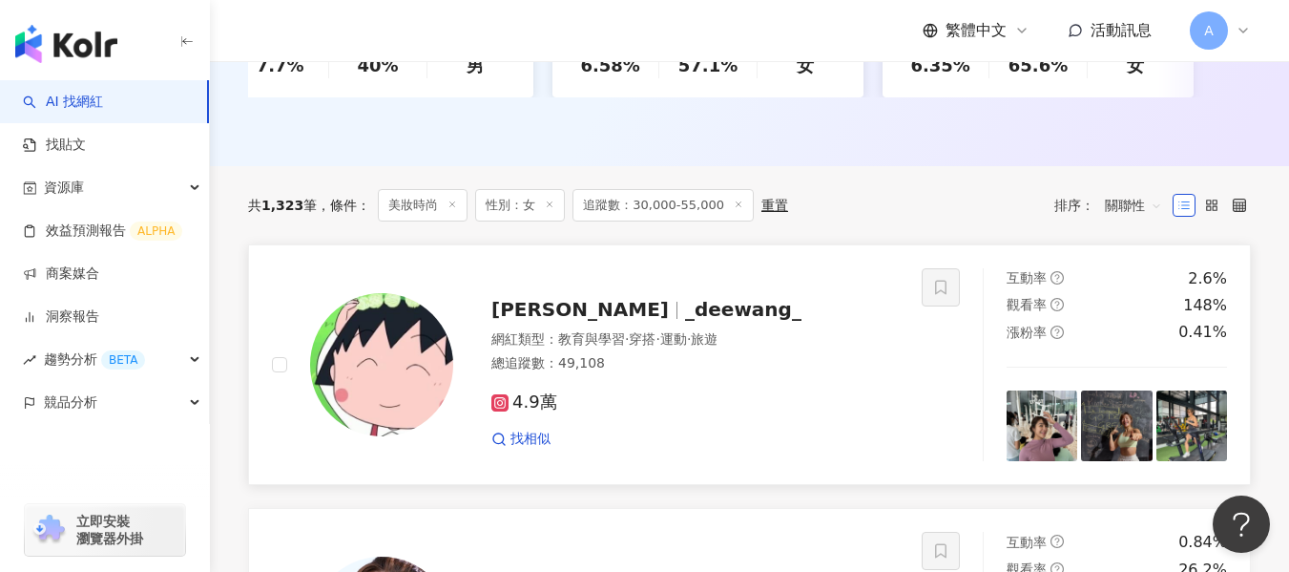
click at [918, 428] on div "Dee _deewang_ 網紅類型 ： 教育與學習 · 穿搭 · 運動 · 旅遊 總追蹤數 ： 49,108 4.9萬 找相似" at bounding box center [597, 365] width 650 height 194
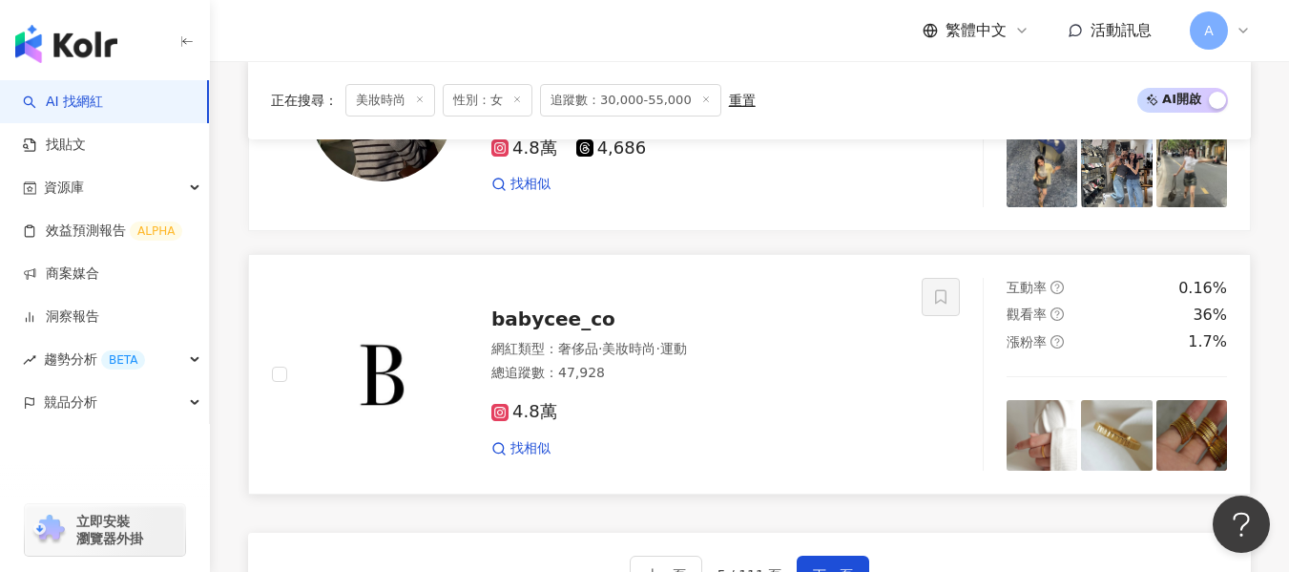
scroll to position [3488, 0]
click at [817, 568] on span "下一頁" at bounding box center [833, 575] width 40 height 15
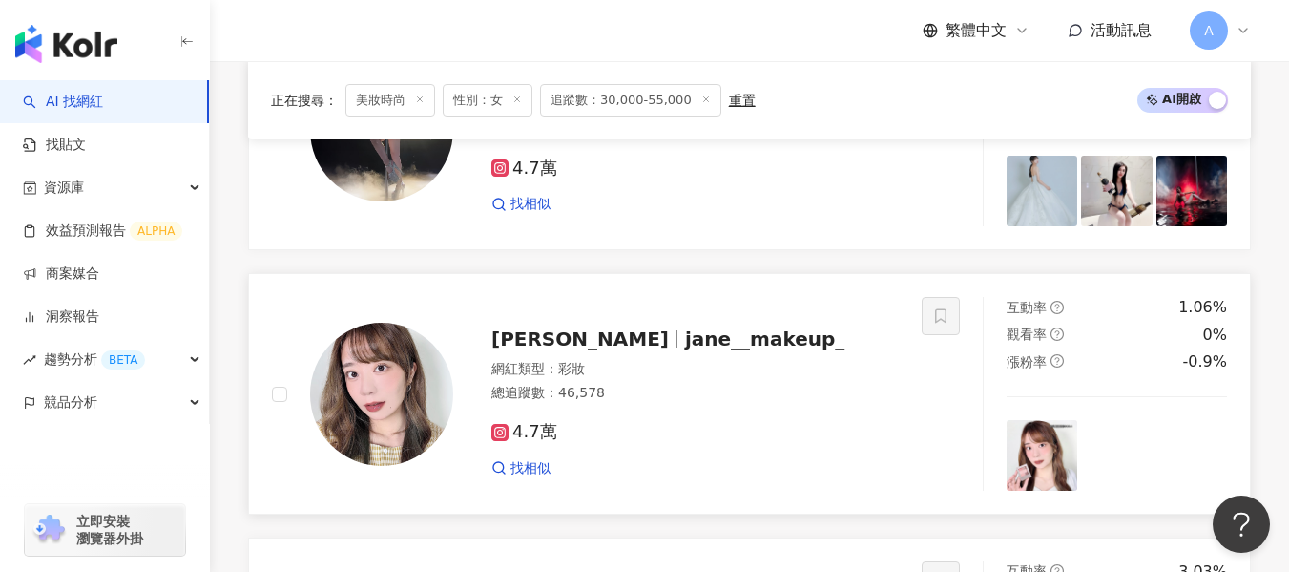
scroll to position [3088, 0]
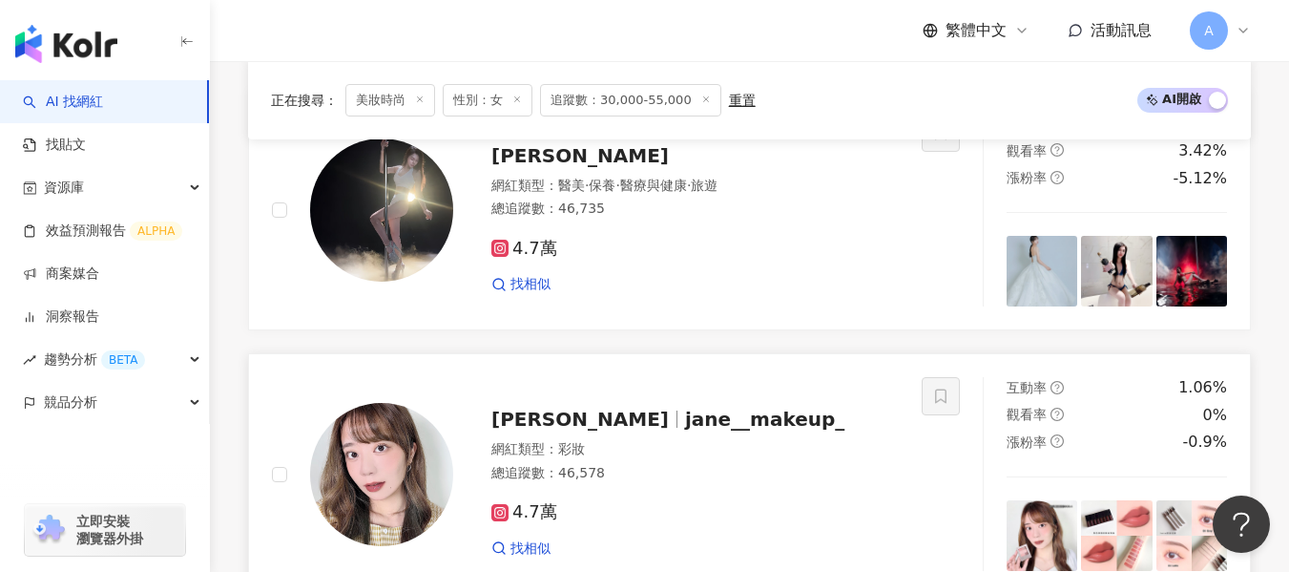
click at [825, 421] on div "Jessie Jane jane__makeup_ 網紅類型 ： 彩妝 總追蹤數 ： 46,578 4.7萬 找相似" at bounding box center [676, 473] width 446 height 167
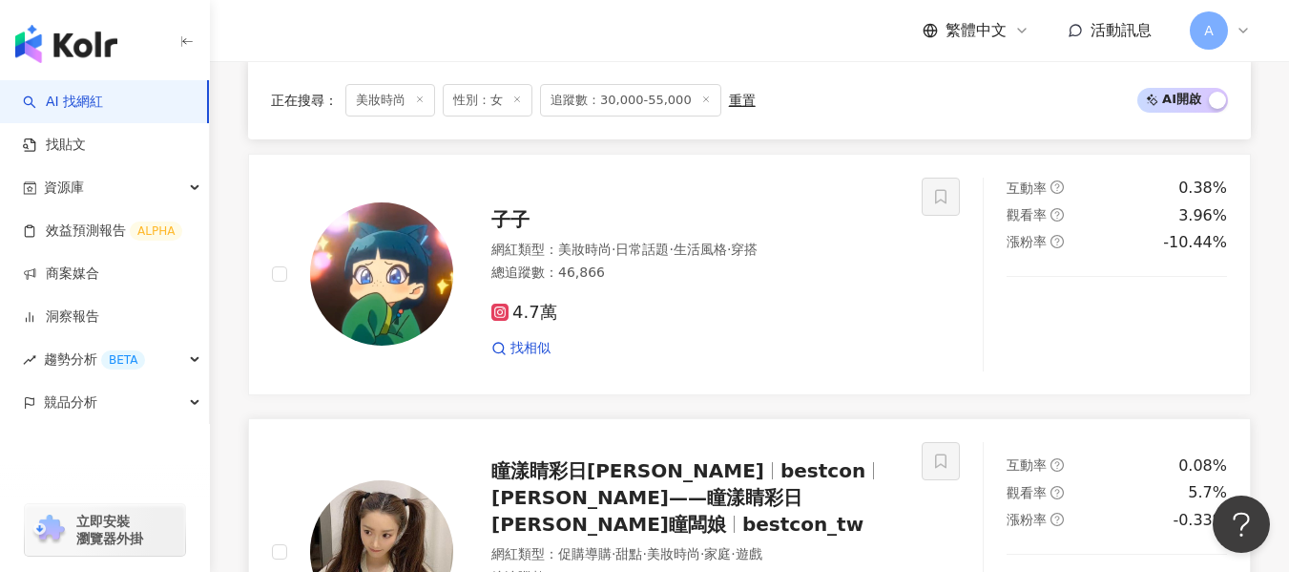
scroll to position [2420, 0]
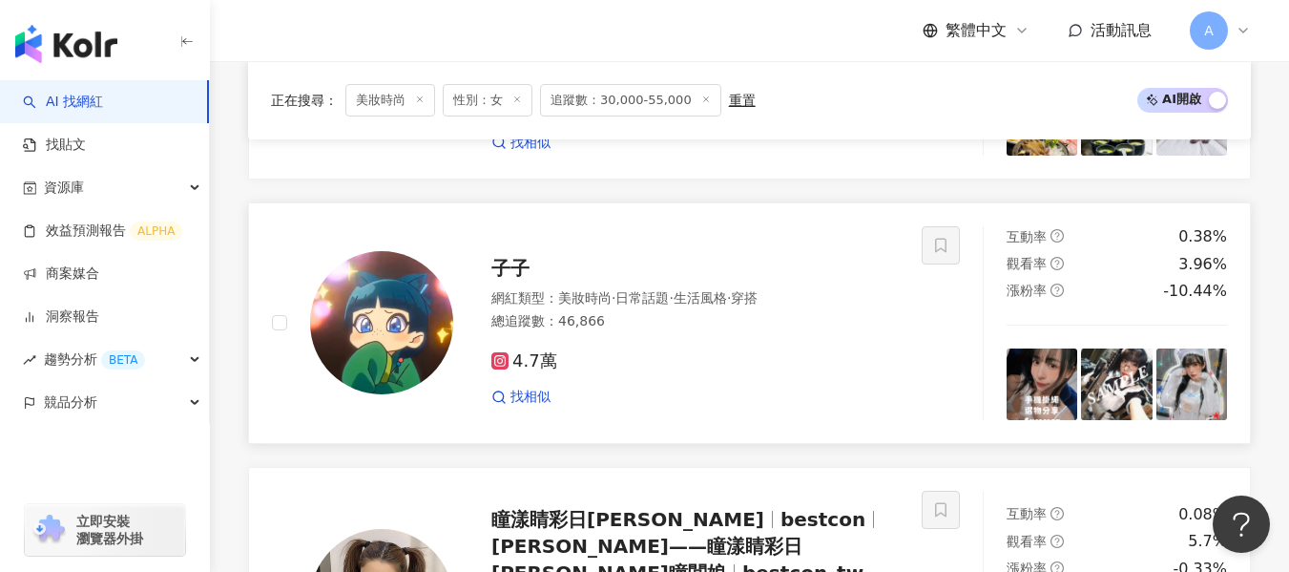
click at [857, 336] on div "網紅類型 ： 美妝時尚 · 日常話題 · 生活風格 · 穿搭 總追蹤數 ： 46,866" at bounding box center [694, 312] width 407 height 47
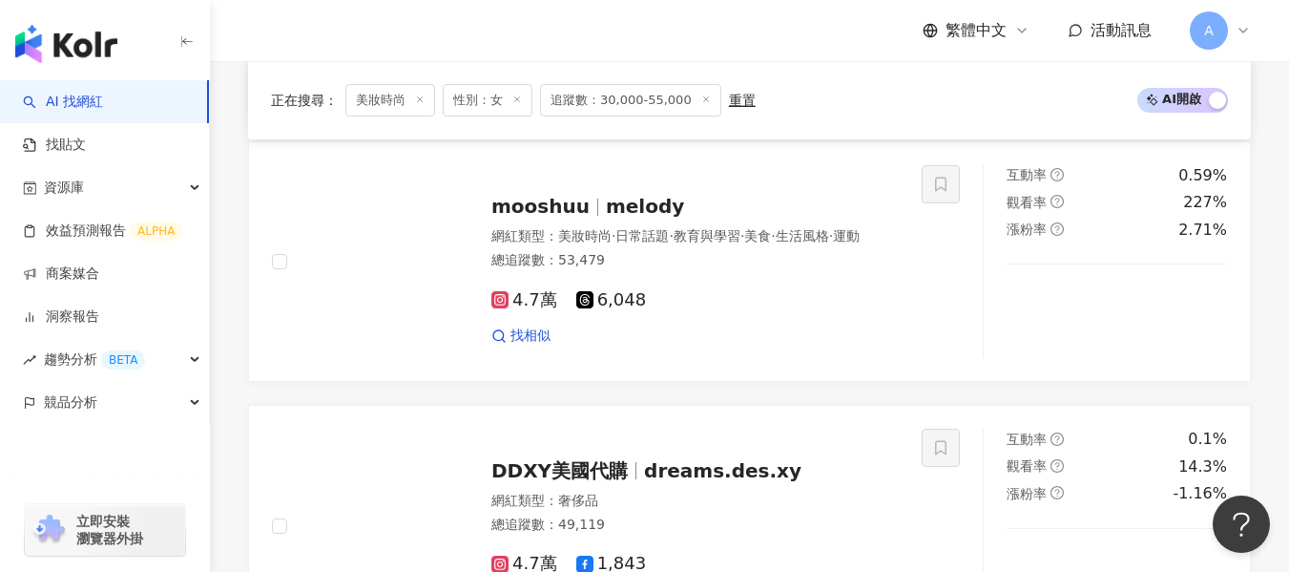
scroll to position [798, 0]
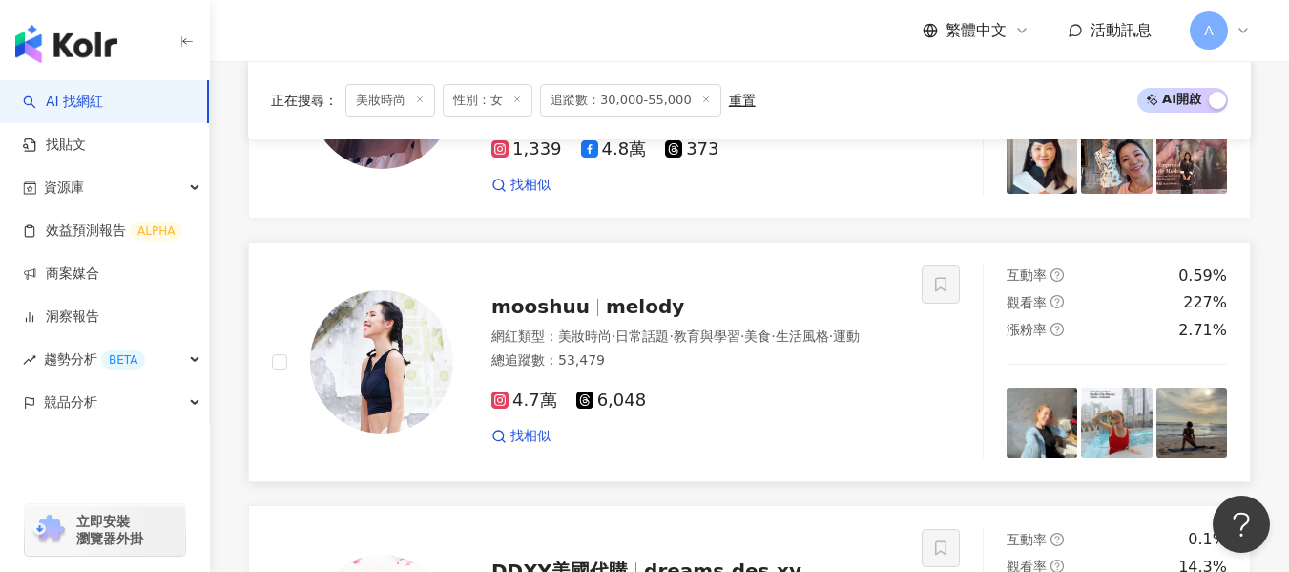
click at [757, 370] on div "總追蹤數 ： 53,479" at bounding box center [694, 360] width 407 height 19
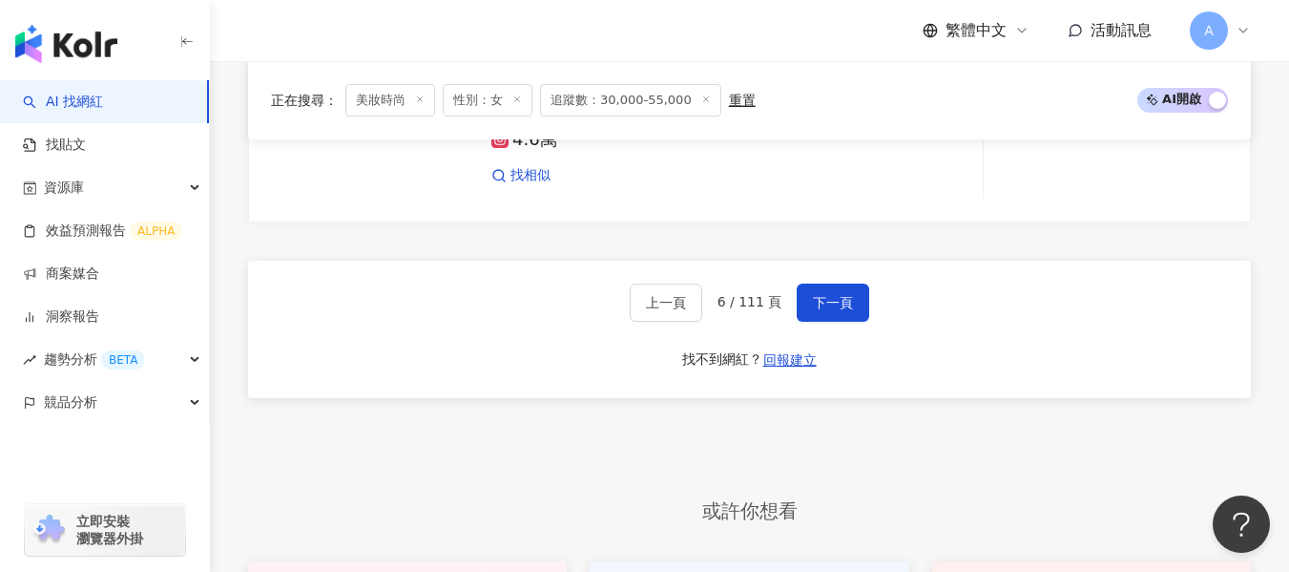
scroll to position [3756, 0]
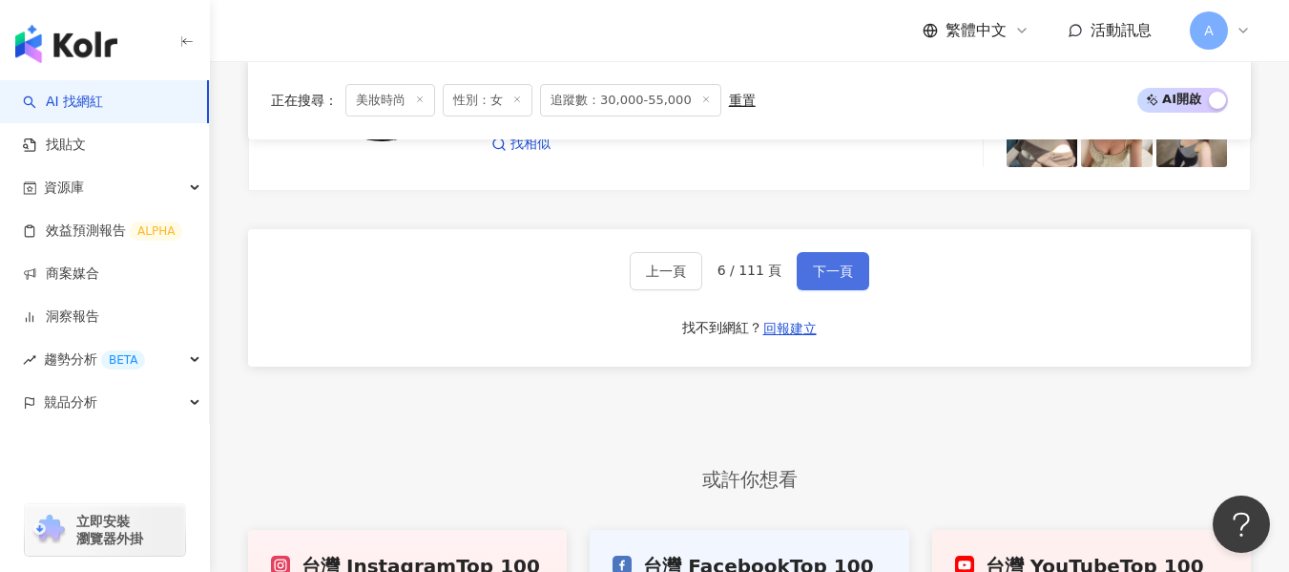
click at [838, 263] on span "下一頁" at bounding box center [833, 270] width 40 height 15
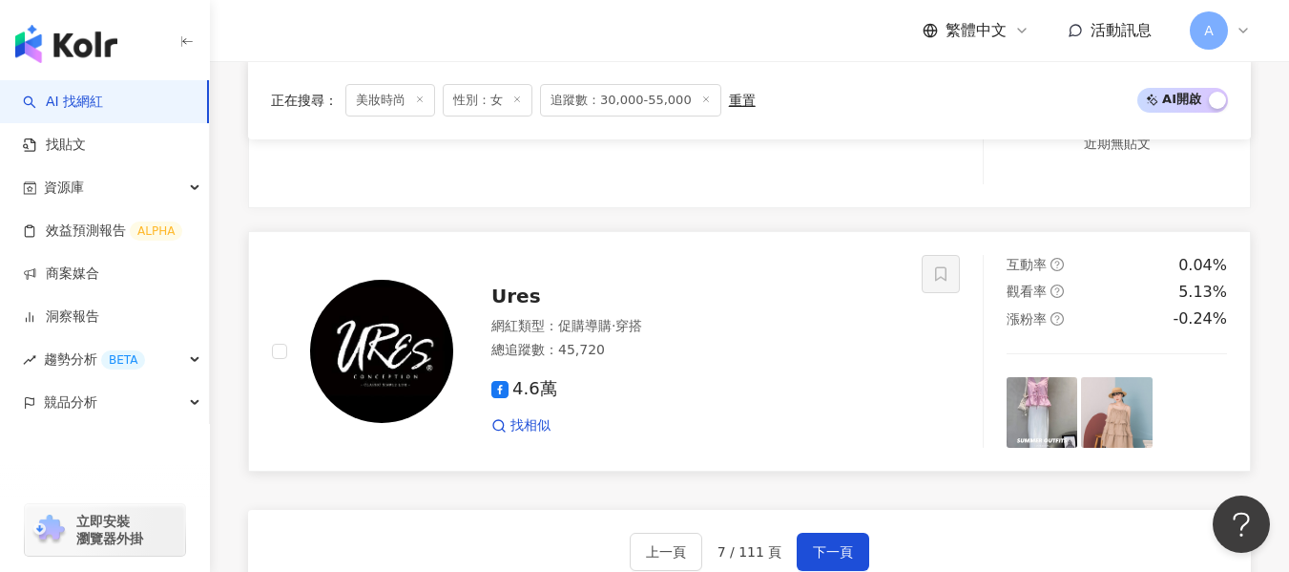
scroll to position [3531, 0]
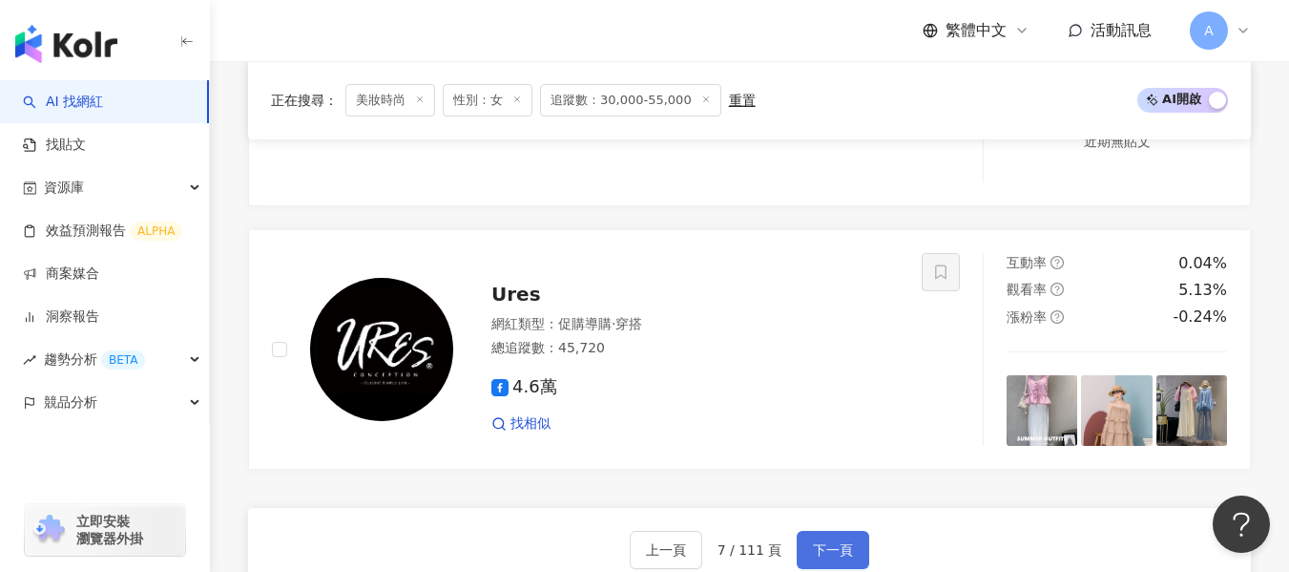
click at [840, 556] on button "下一頁" at bounding box center [833, 550] width 73 height 38
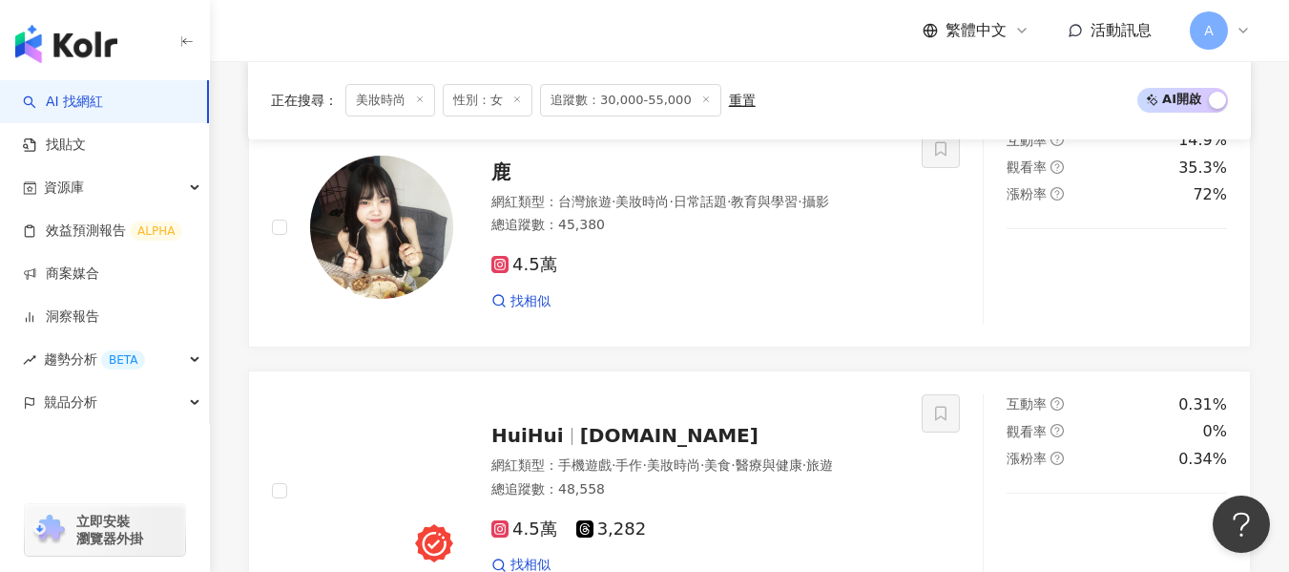
scroll to position [3469, 0]
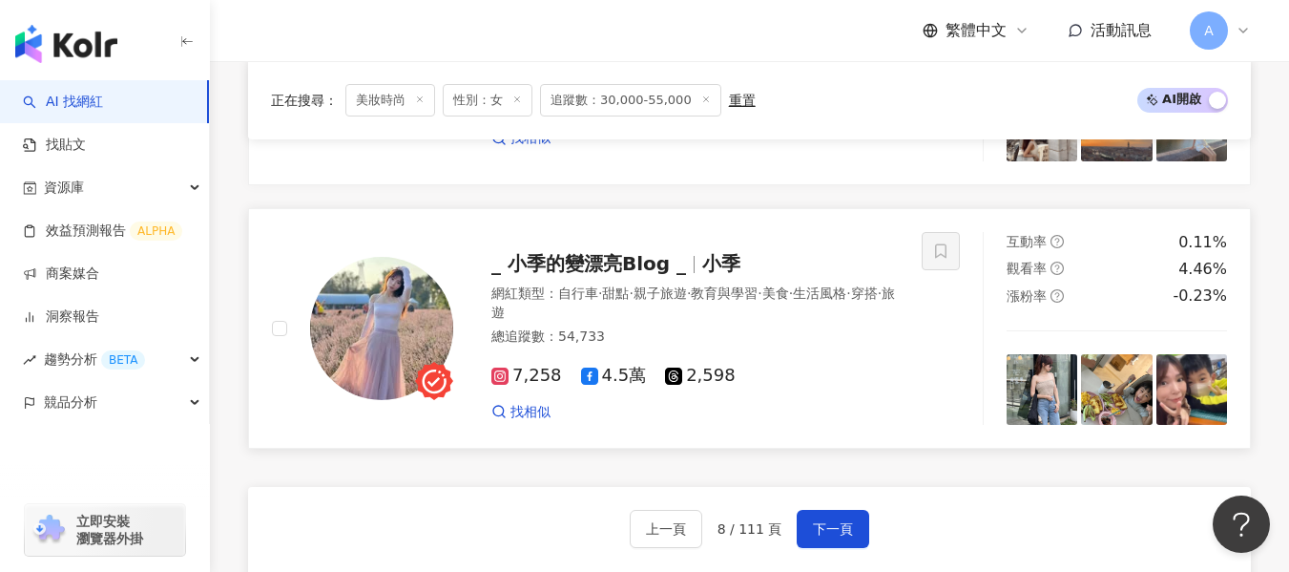
click at [841, 322] on div "網紅類型 ： 自行車 · 甜點 · 親子旅遊 · 教育與學習 · 美食 · 生活風格 · 穿搭 · 旅遊" at bounding box center [694, 302] width 407 height 37
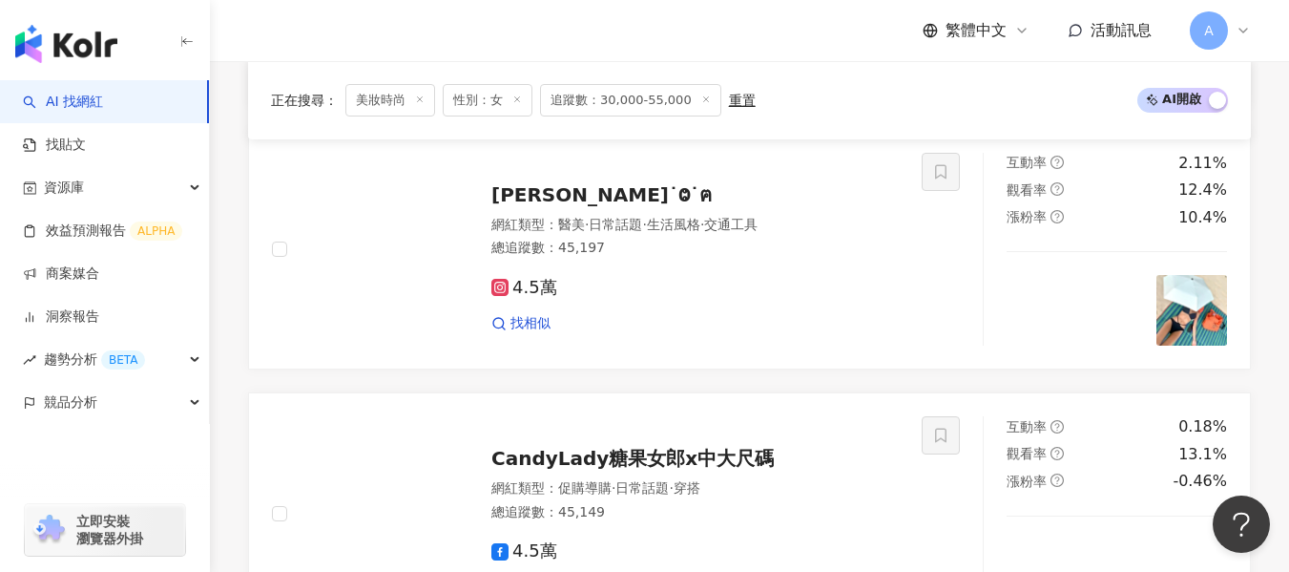
scroll to position [2134, 0]
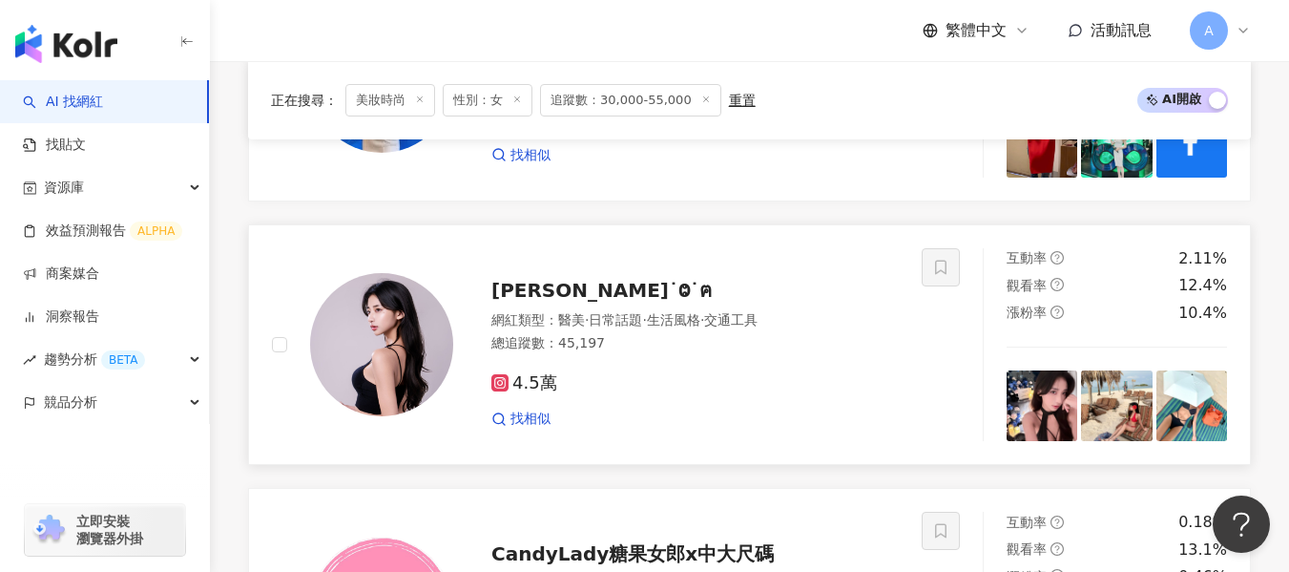
click at [810, 422] on div "4.5萬 找相似" at bounding box center [694, 393] width 407 height 71
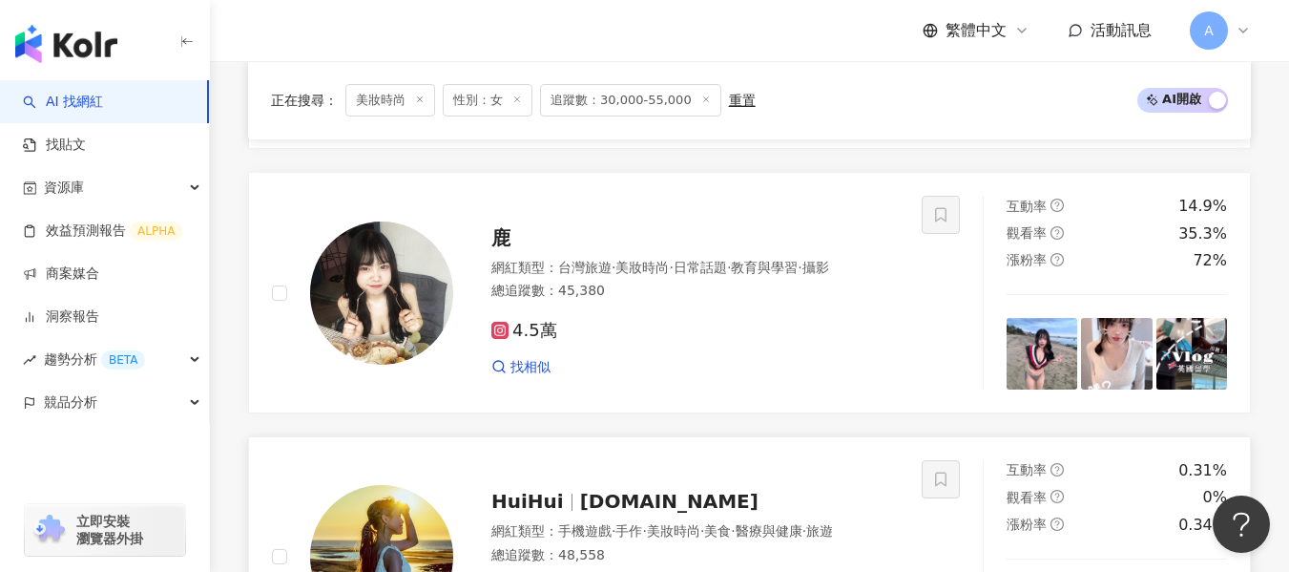
scroll to position [1370, 0]
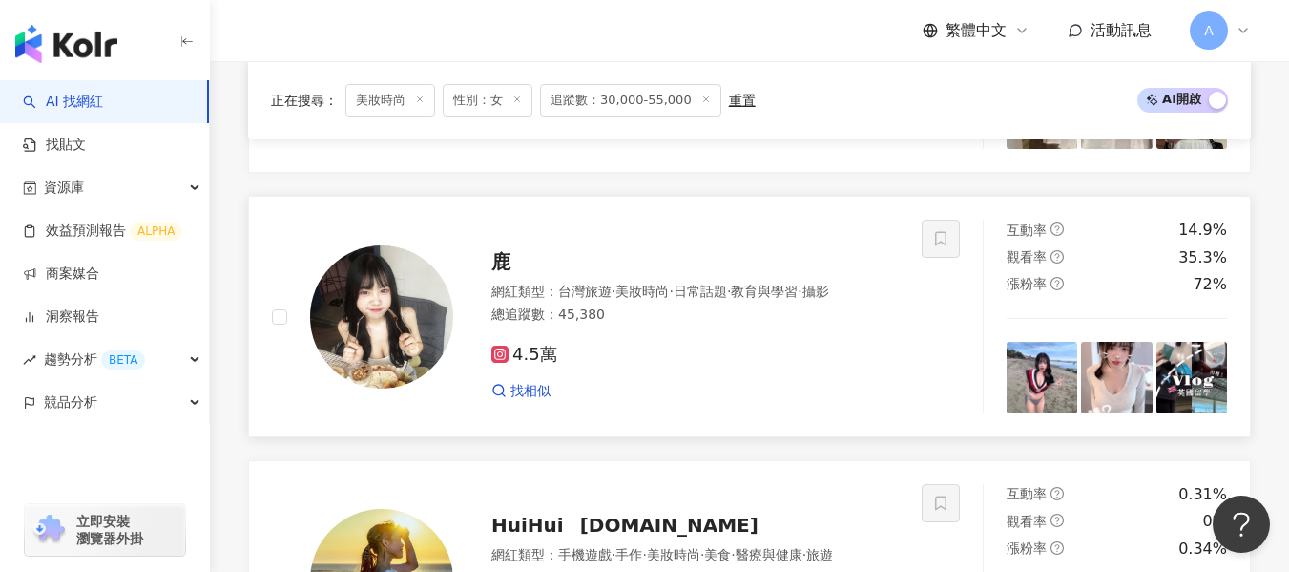
click at [768, 324] on div "總追蹤數 ： 45,380" at bounding box center [694, 314] width 407 height 19
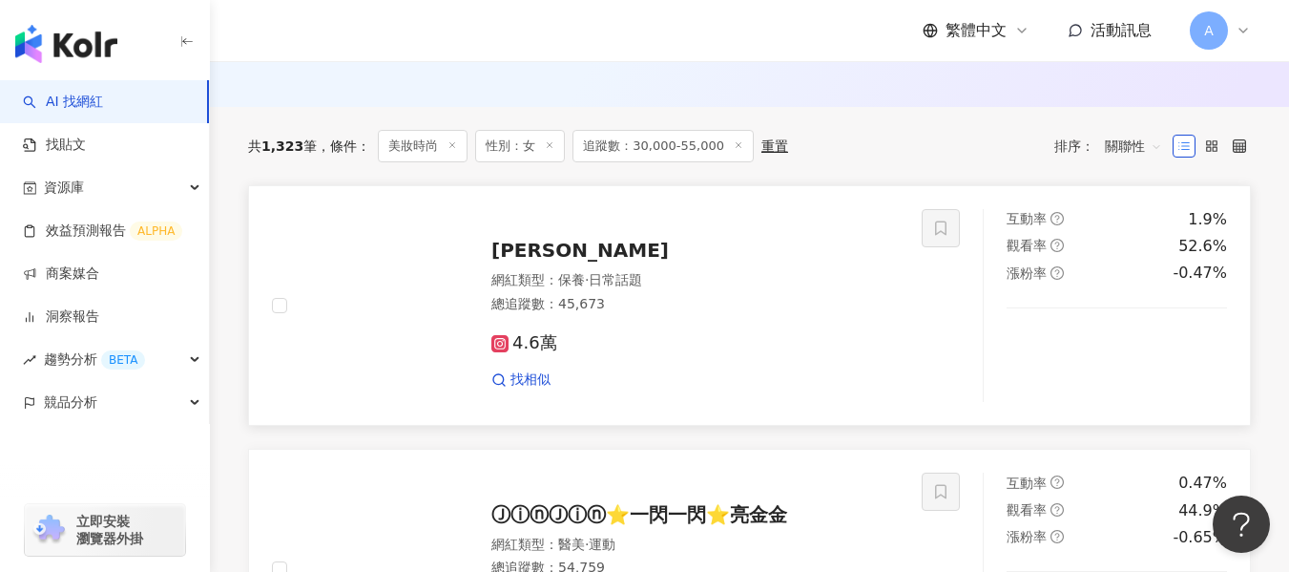
scroll to position [589, 0]
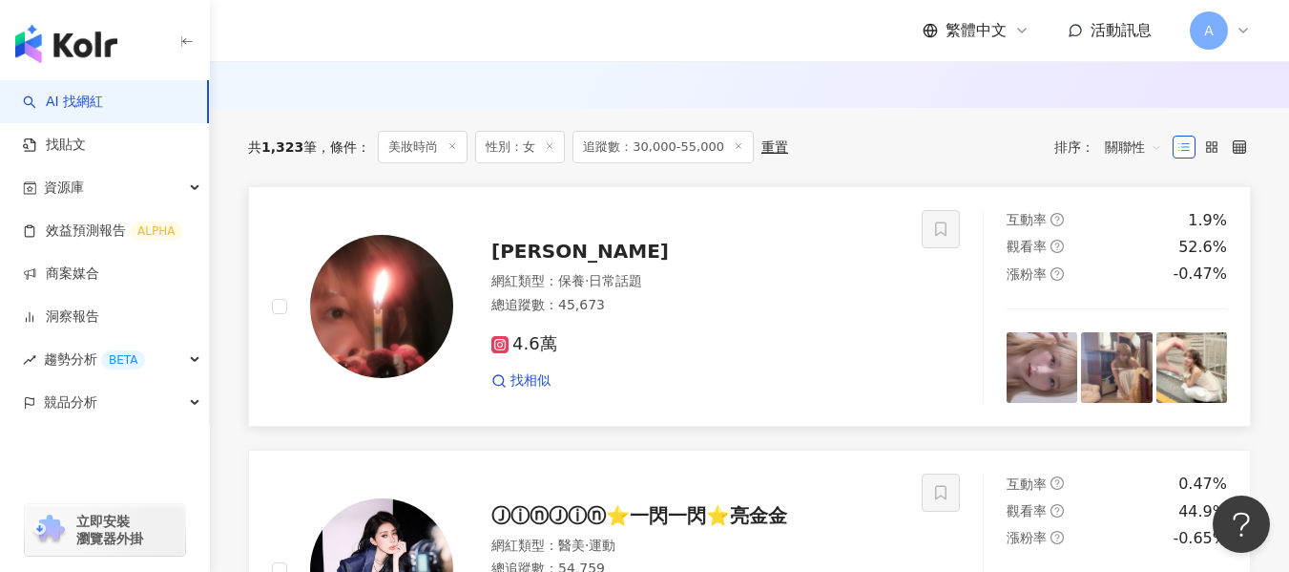
click at [718, 319] on div "網紅類型 ： 保養 · 日常話題 總追蹤數 ： 45,673" at bounding box center [694, 295] width 407 height 47
click at [542, 262] on span "YIU瑤" at bounding box center [579, 250] width 177 height 23
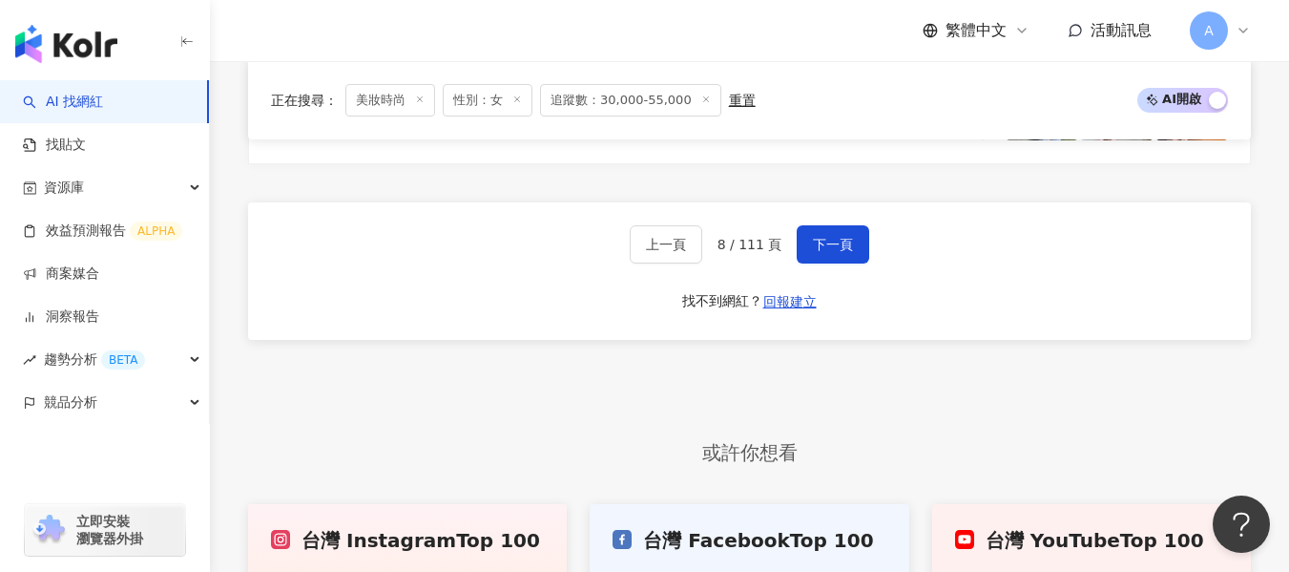
scroll to position [3737, 0]
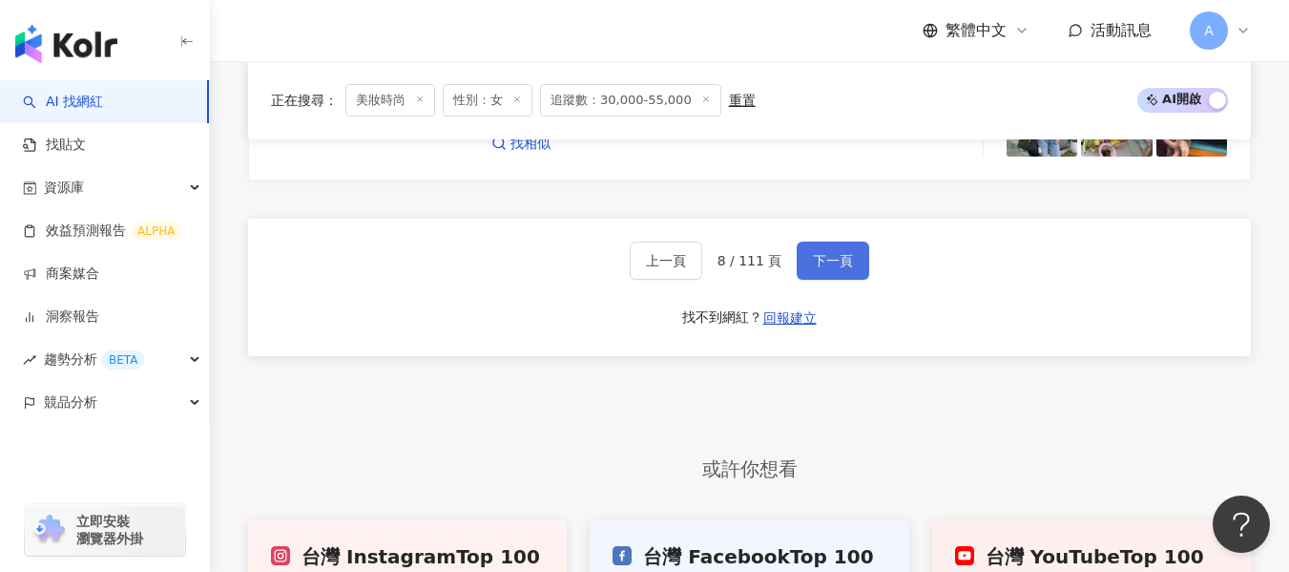
click at [797, 269] on button "下一頁" at bounding box center [833, 260] width 73 height 38
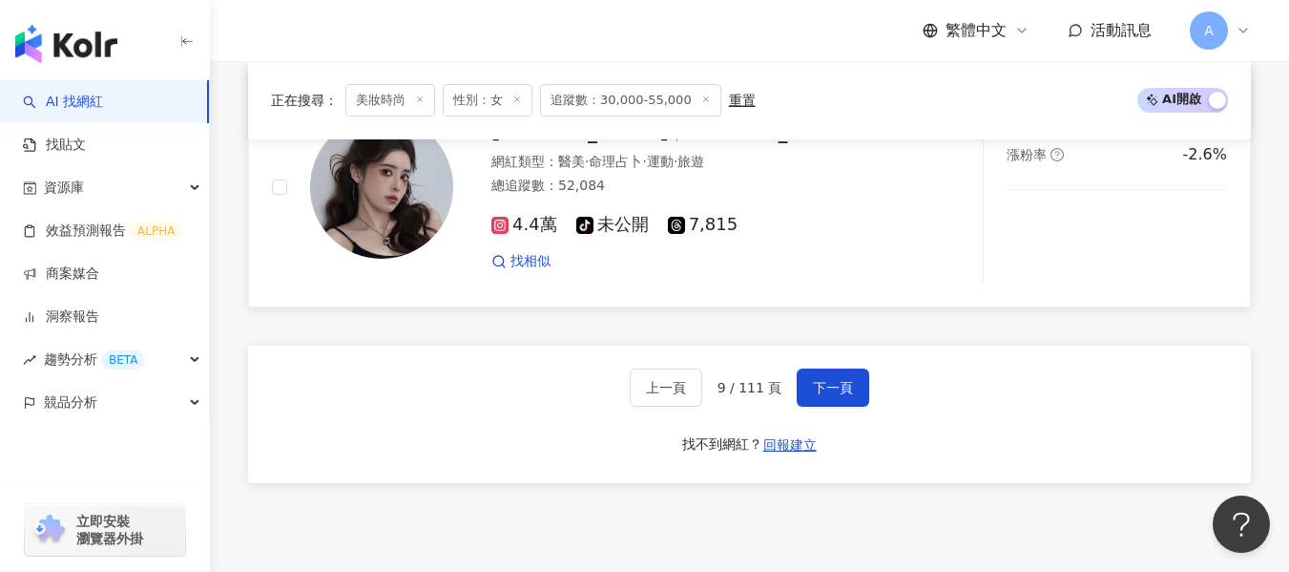
scroll to position [3833, 0]
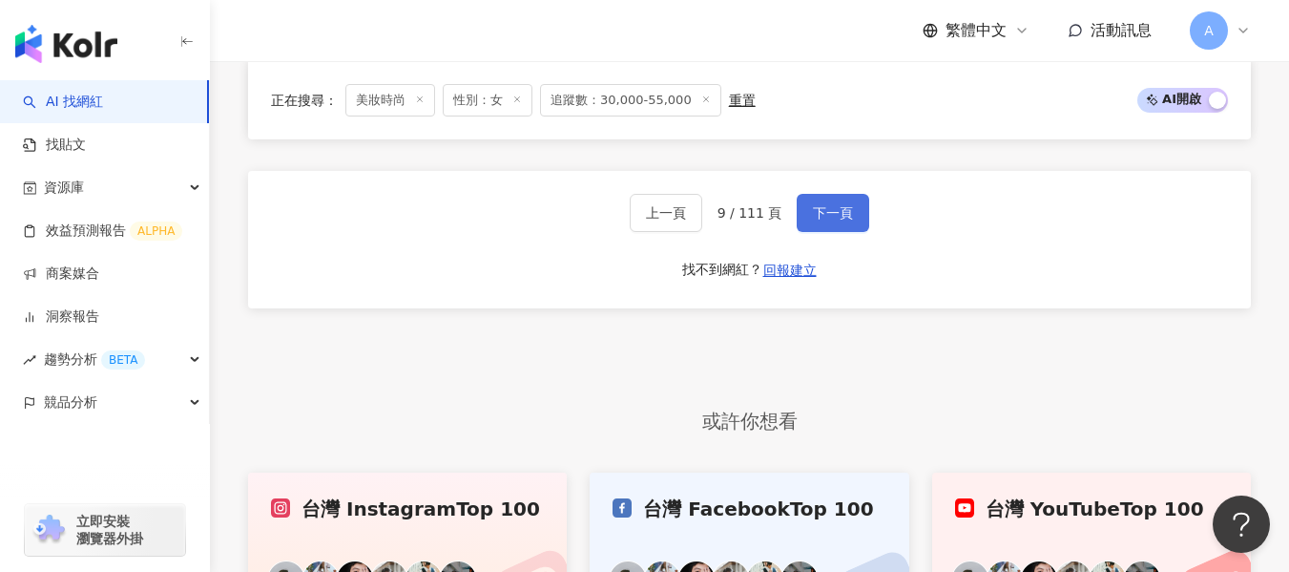
click at [847, 205] on span "下一頁" at bounding box center [833, 212] width 40 height 15
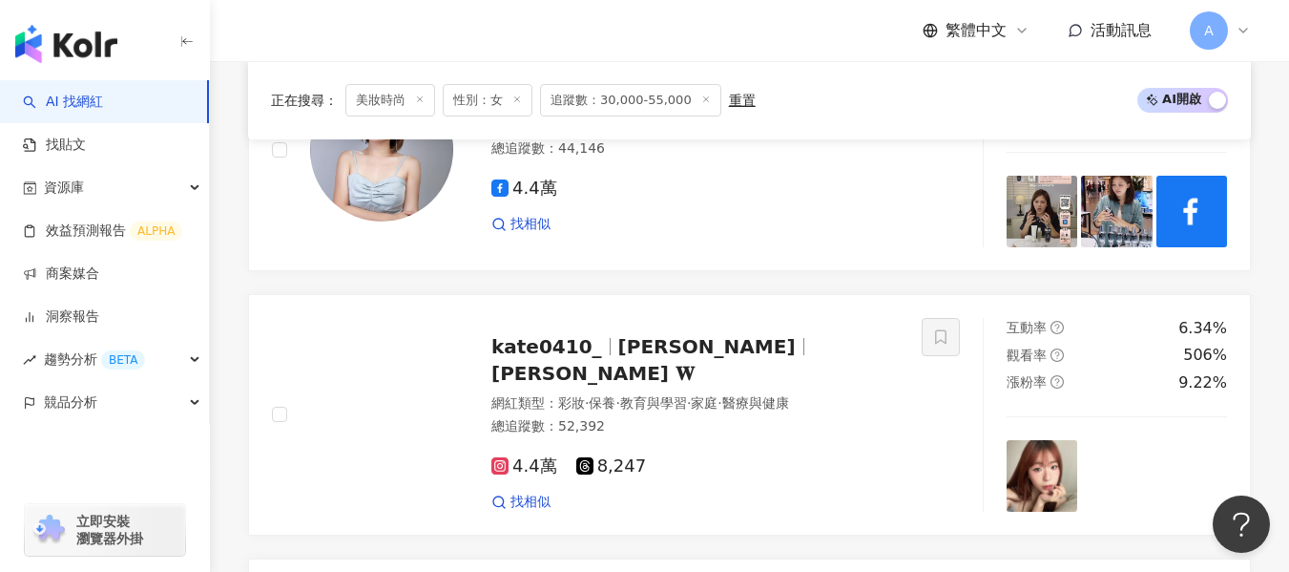
scroll to position [970, 0]
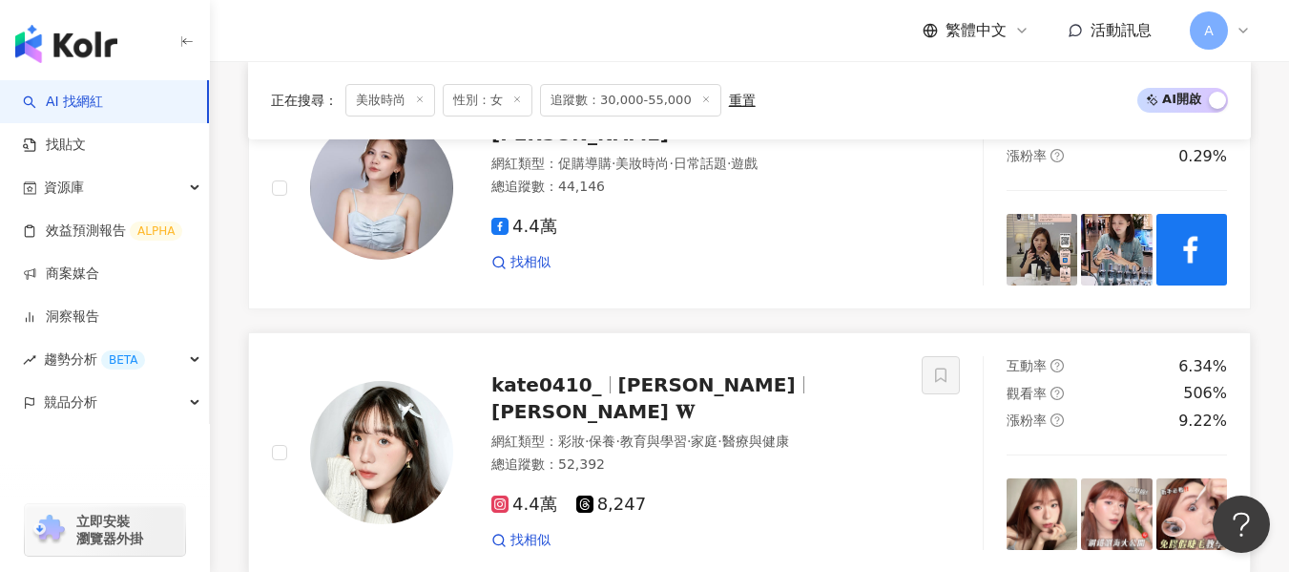
click at [859, 429] on div "kate0410_ 王凱特 𝐊𝐚𝐭𝐞 𝐖 網紅類型 ： 彩妝 · 保養 · 教育與學習 · 家庭 · 醫療與健康 總追蹤數 ： 52,392 4.4萬 8,2…" at bounding box center [676, 453] width 446 height 194
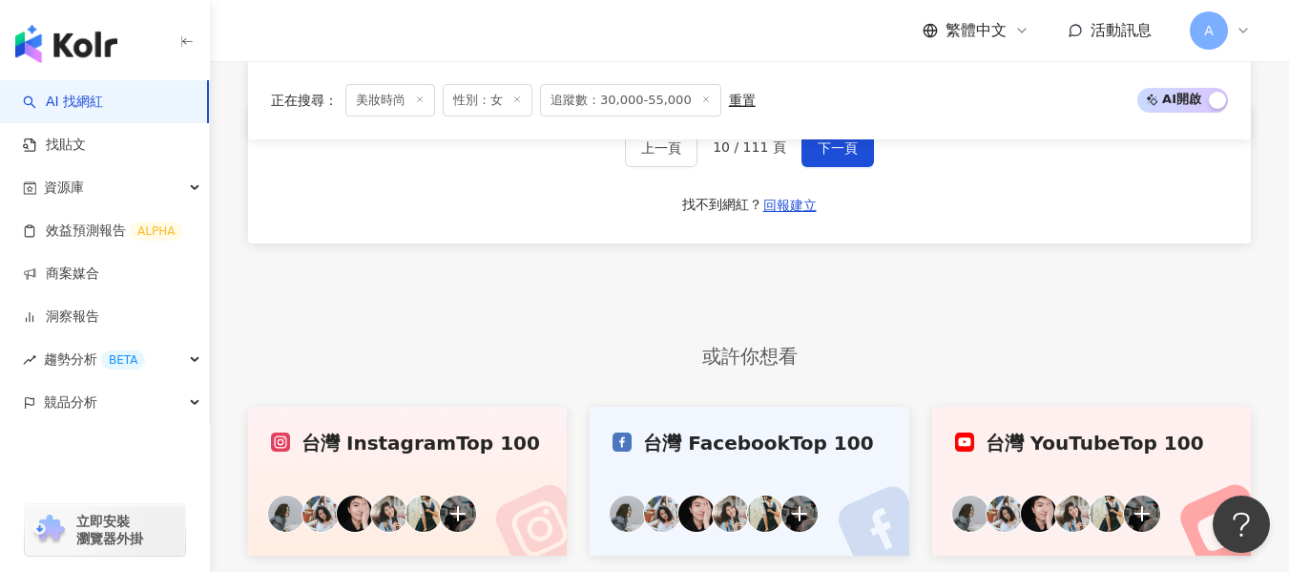
scroll to position [3737, 0]
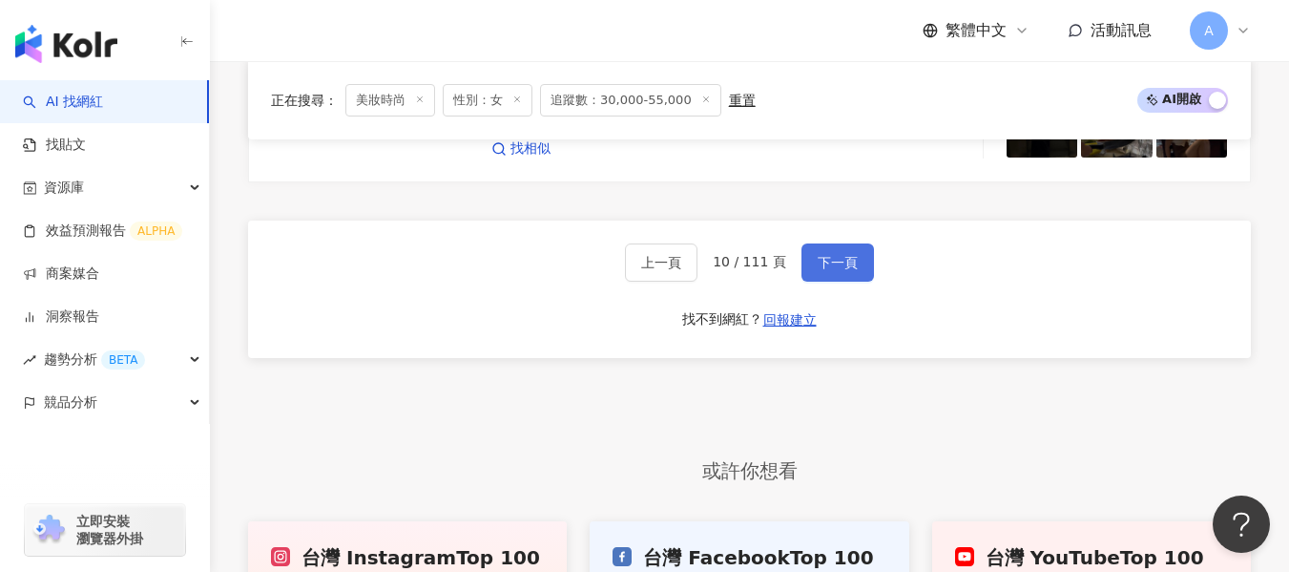
click at [833, 270] on span "下一頁" at bounding box center [838, 262] width 40 height 15
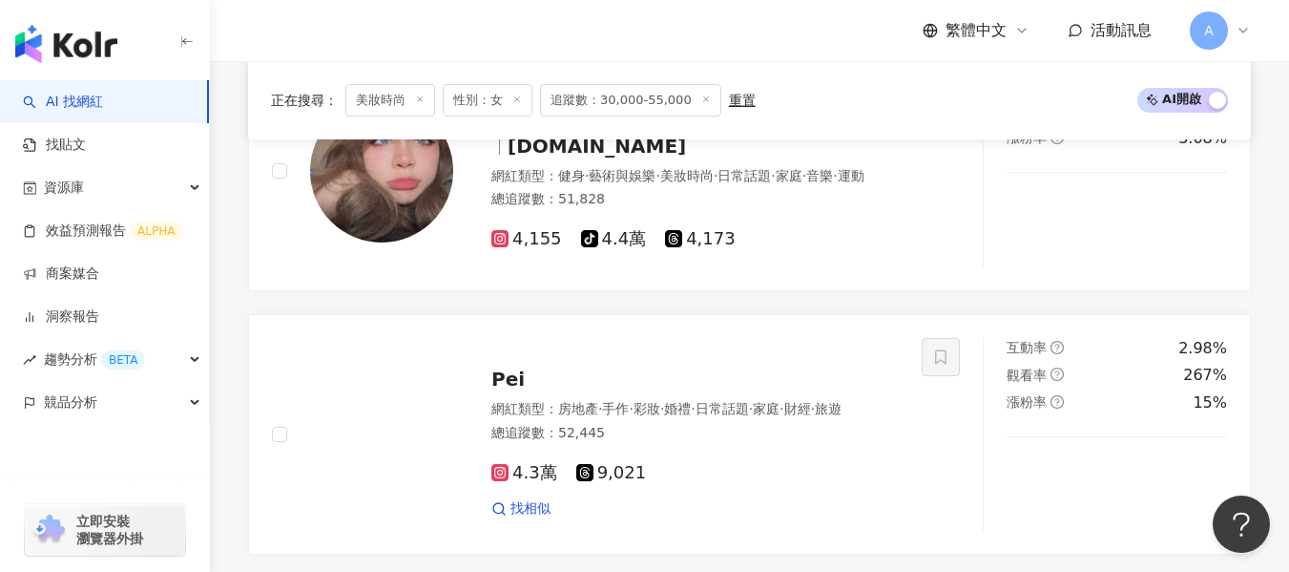
scroll to position [3451, 0]
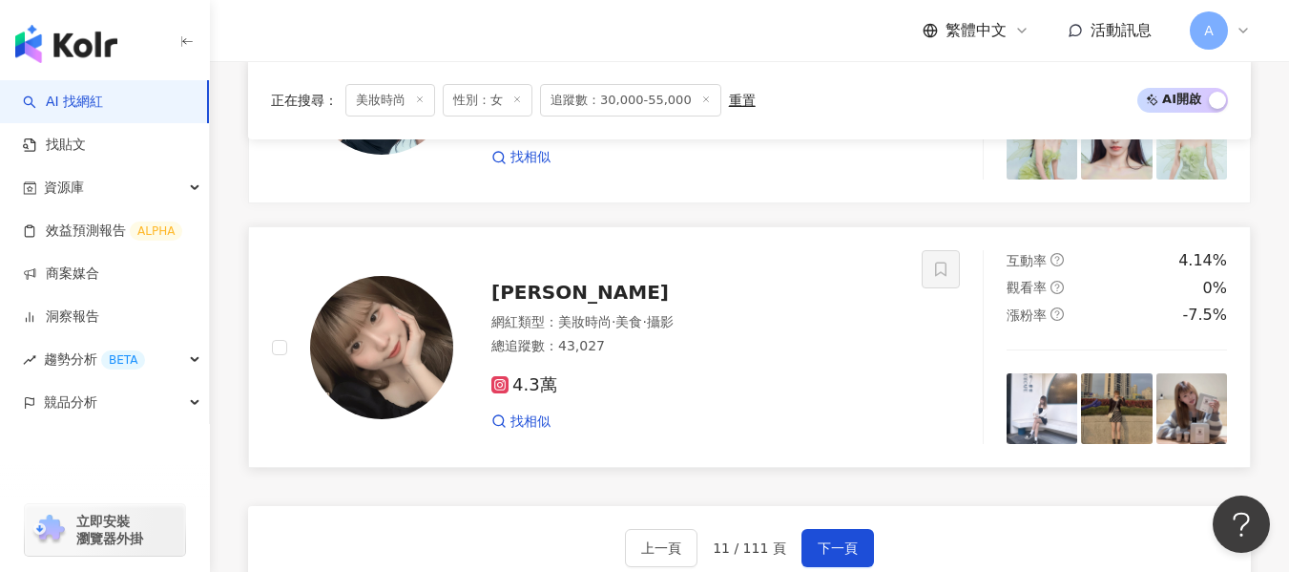
click at [829, 332] on div "網紅類型 ： 美妝時尚 · 美食 · 攝影" at bounding box center [694, 322] width 407 height 19
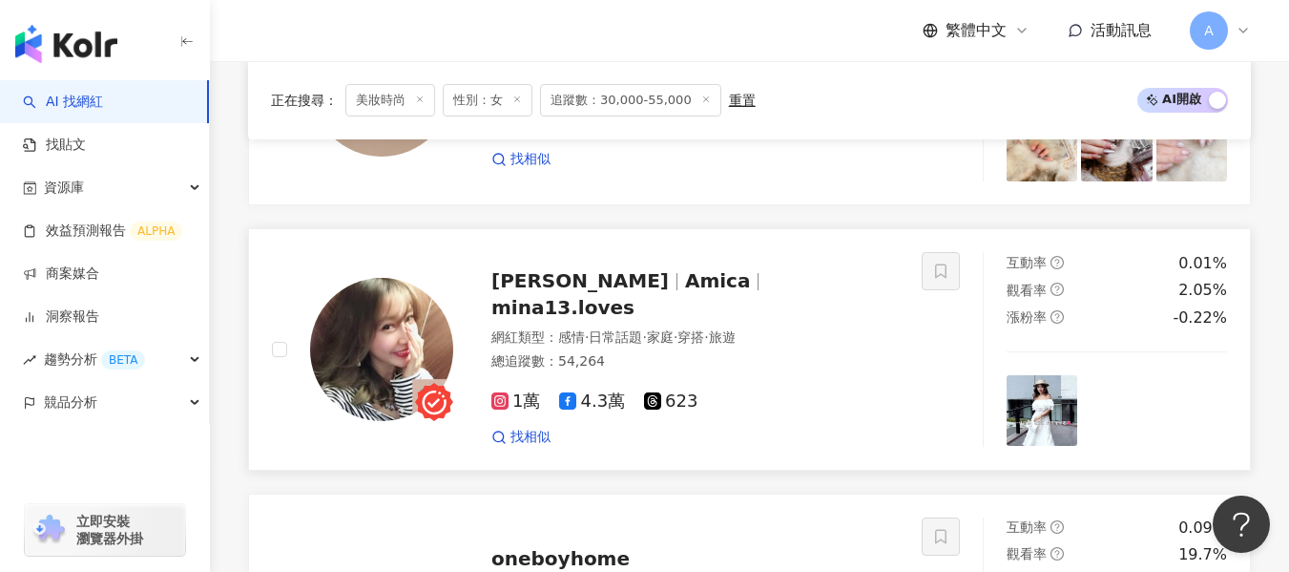
scroll to position [2392, 0]
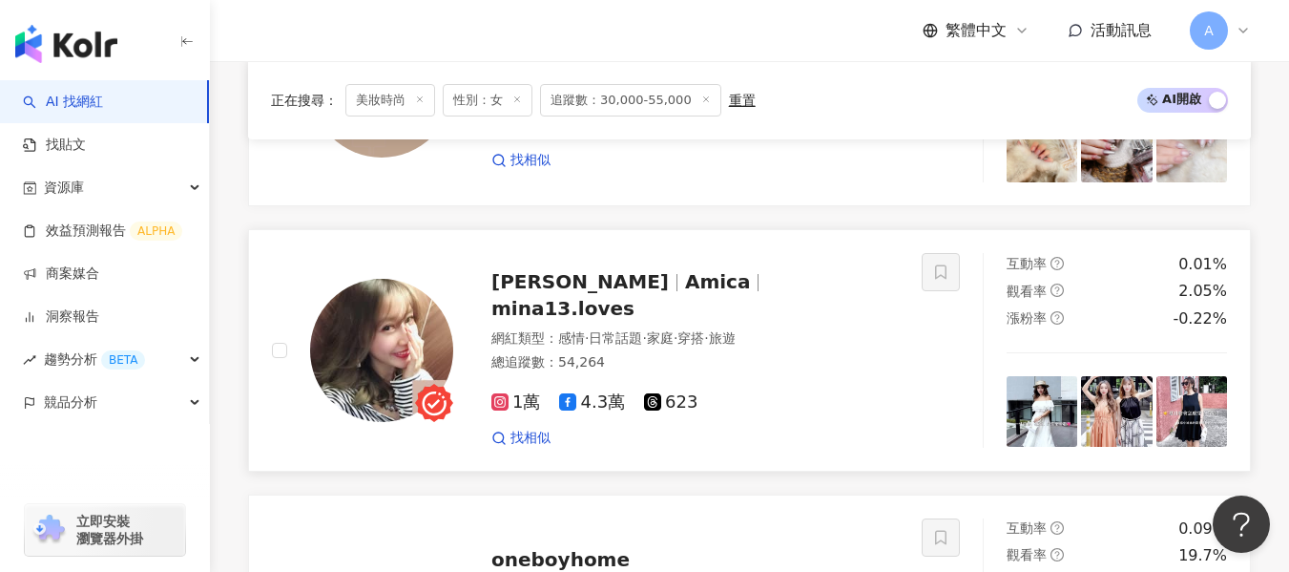
click at [708, 330] on span "·" at bounding box center [706, 337] width 4 height 15
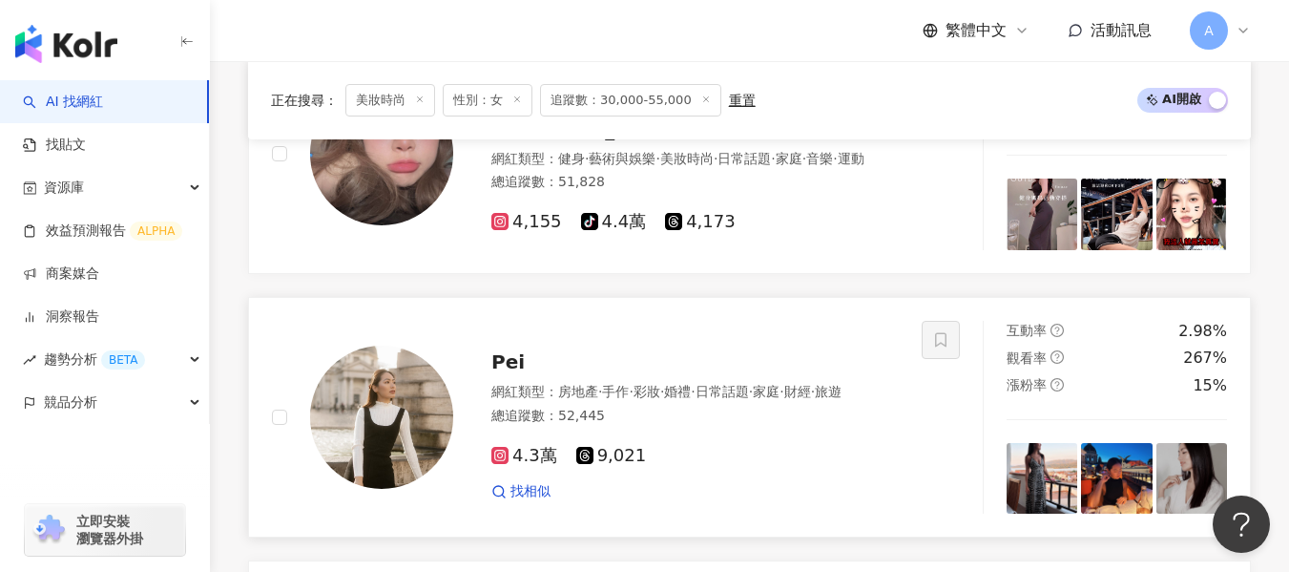
scroll to position [1629, 0]
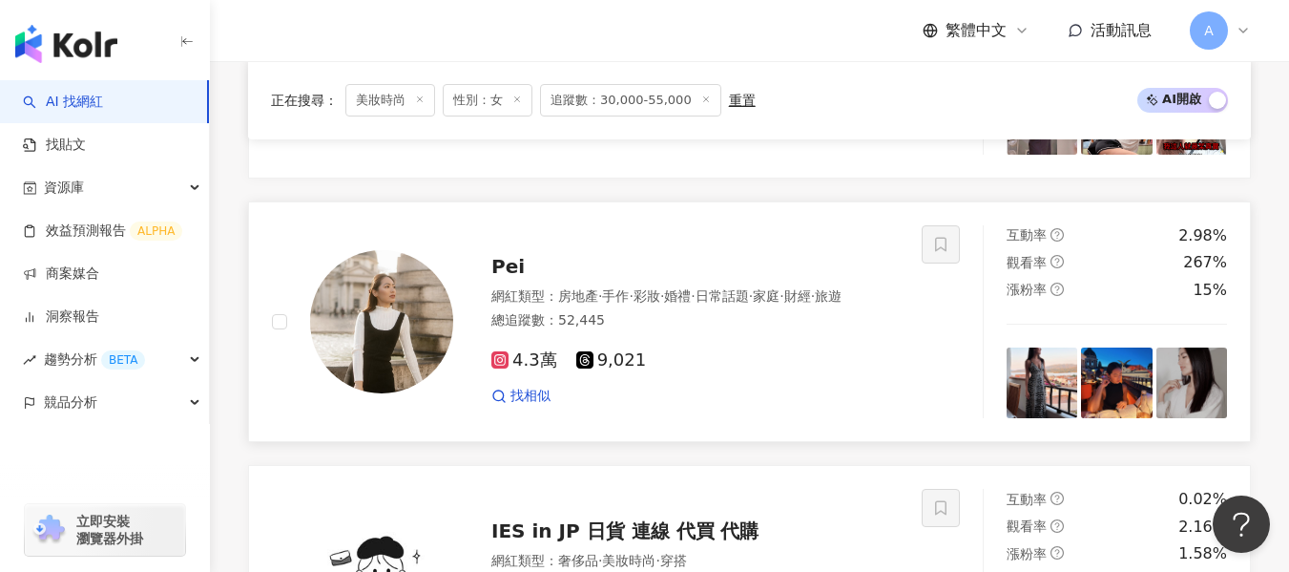
click at [742, 330] on div "總追蹤數 ： 52,445" at bounding box center [694, 320] width 407 height 19
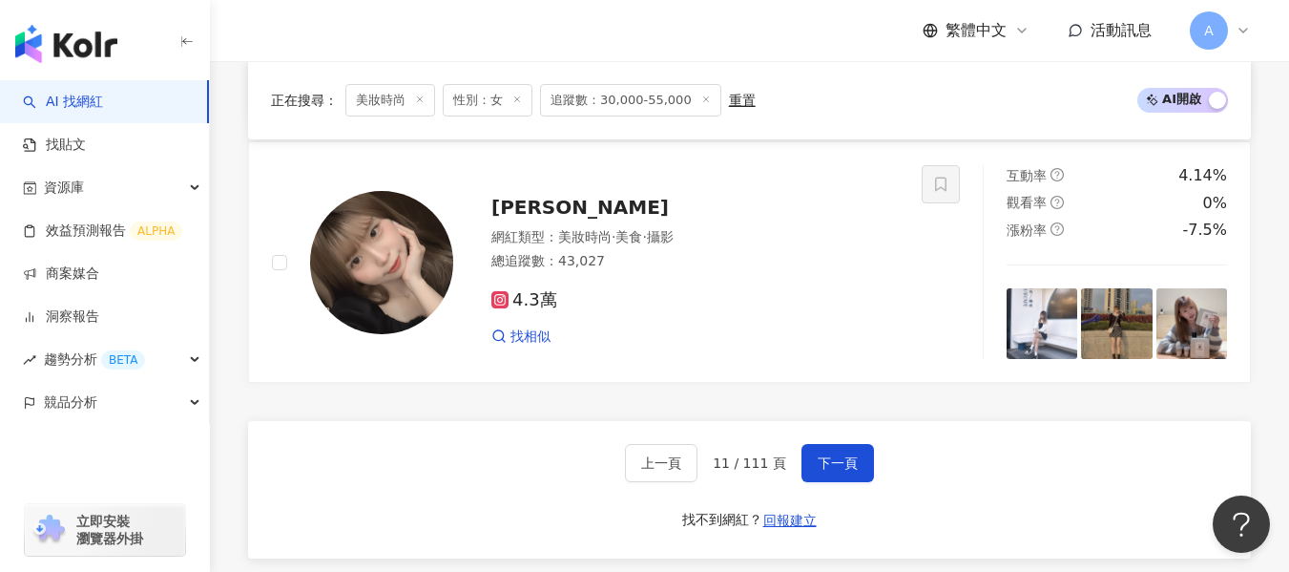
scroll to position [3522, 0]
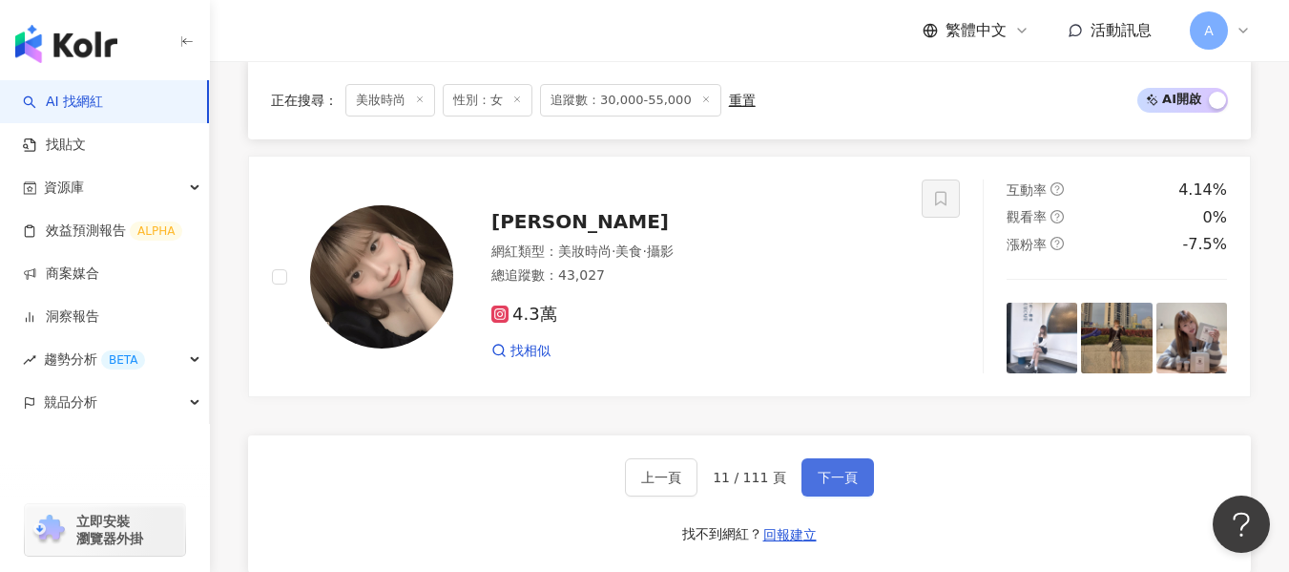
click at [818, 483] on span "下一頁" at bounding box center [838, 476] width 40 height 15
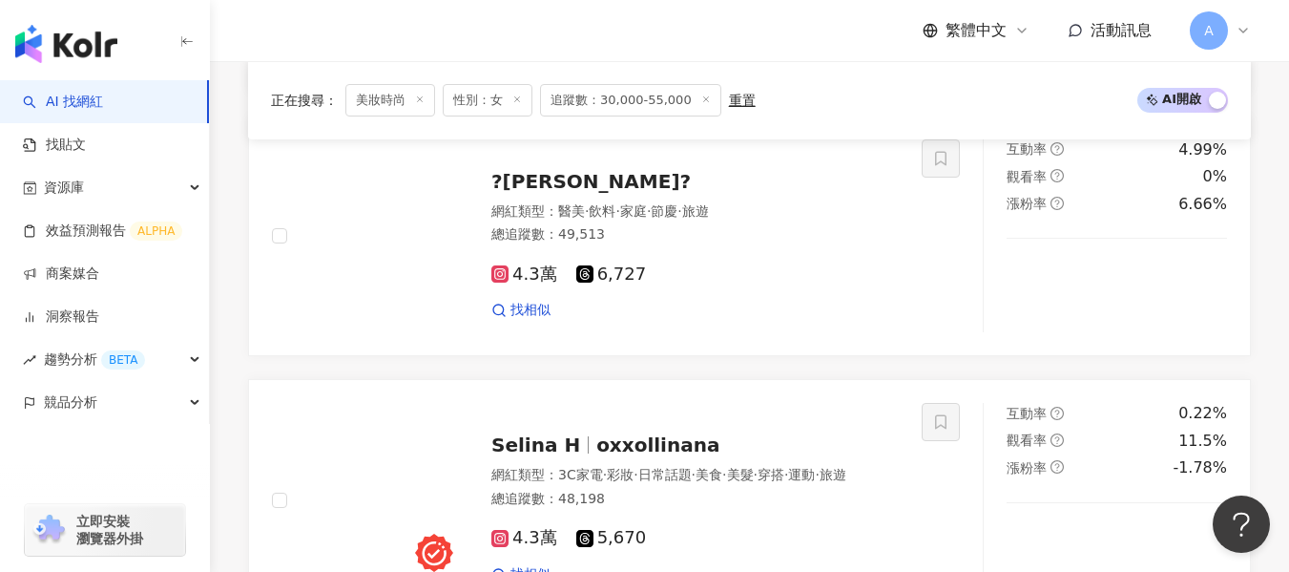
scroll to position [3584, 0]
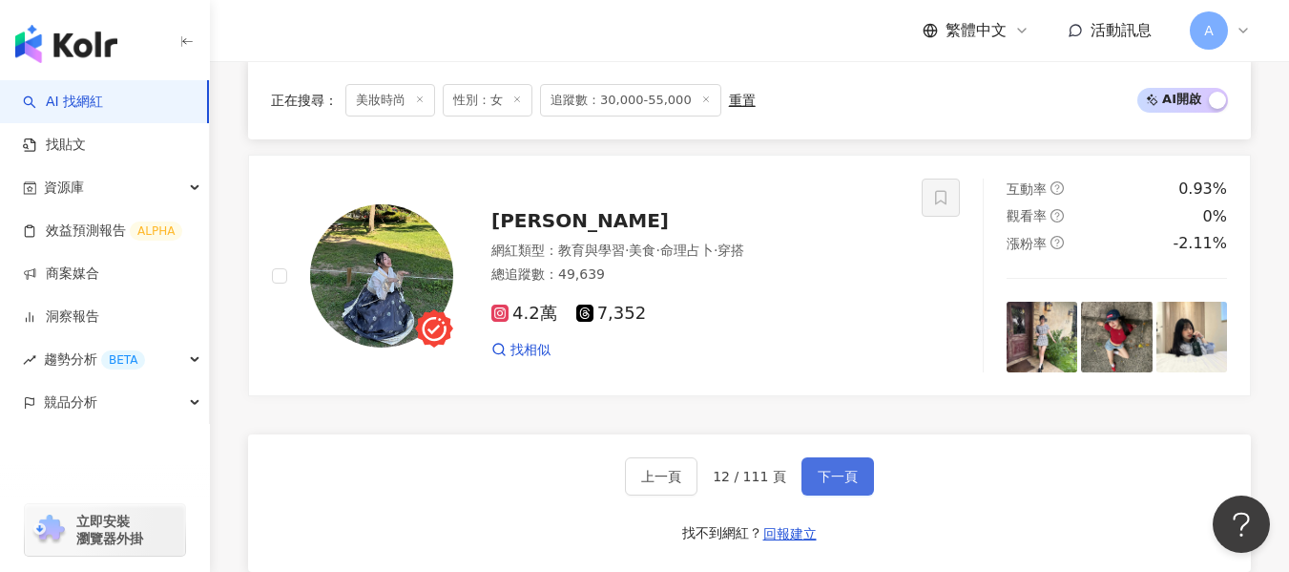
click at [842, 484] on span "下一頁" at bounding box center [838, 475] width 40 height 15
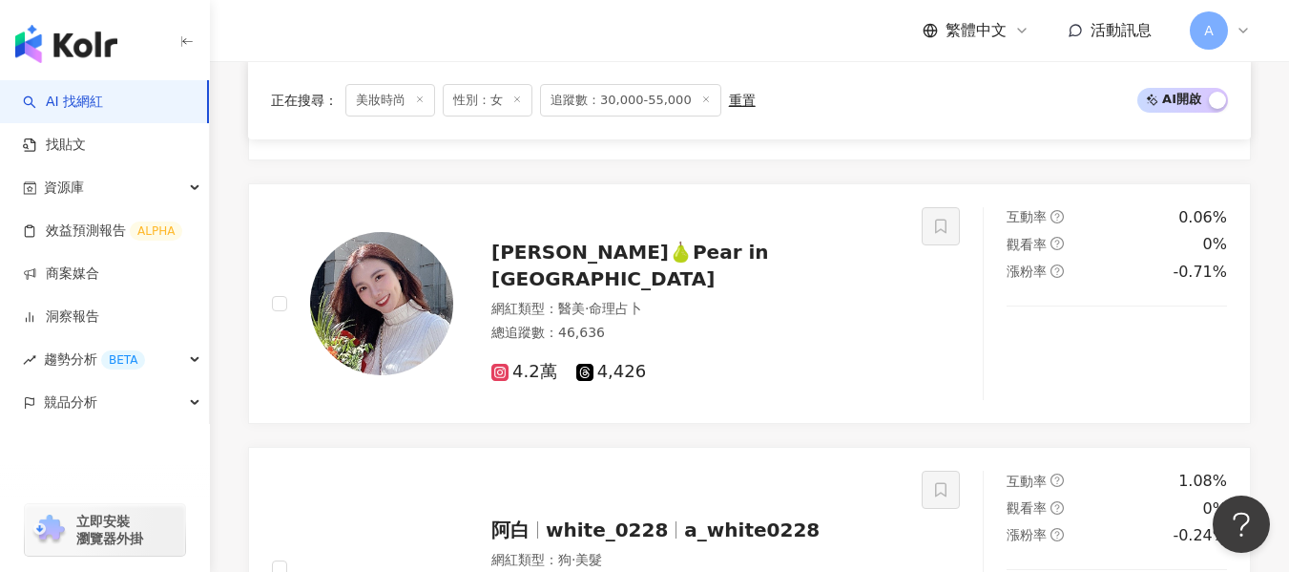
scroll to position [1118, 0]
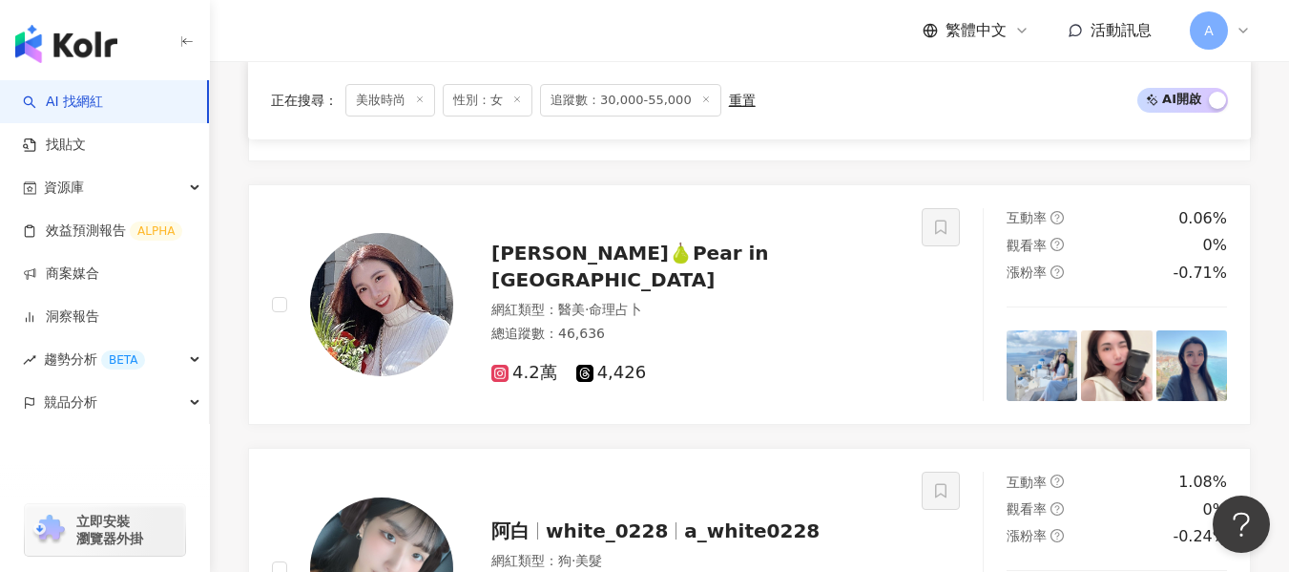
click at [821, 331] on div "總追蹤數 ： 46,636" at bounding box center [694, 333] width 407 height 19
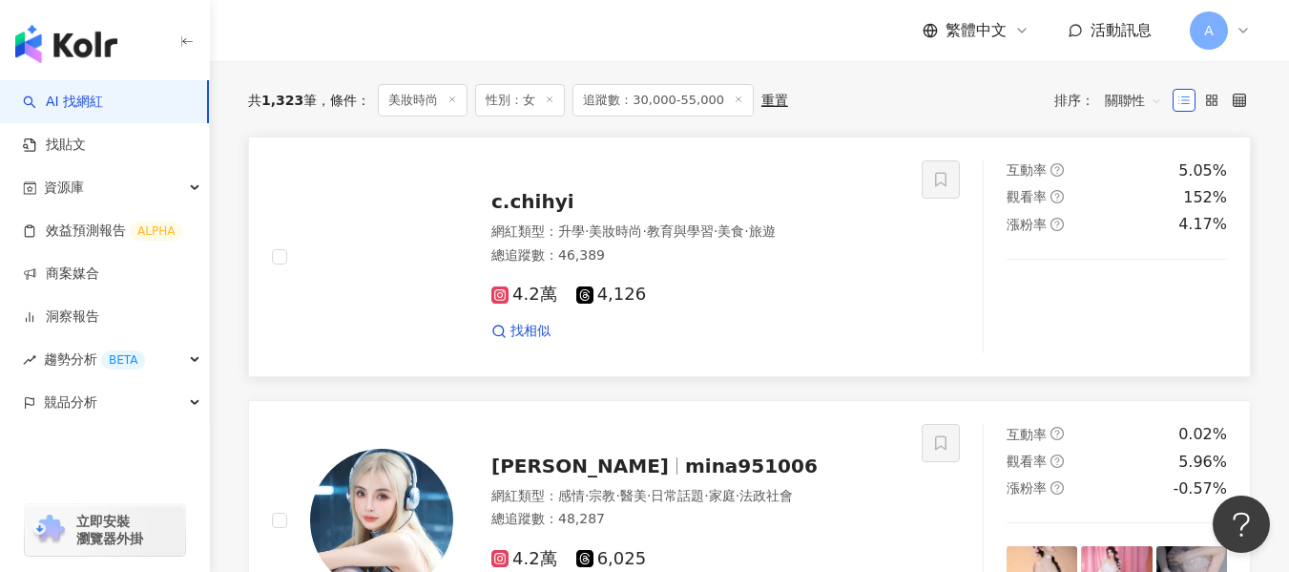
scroll to position [639, 0]
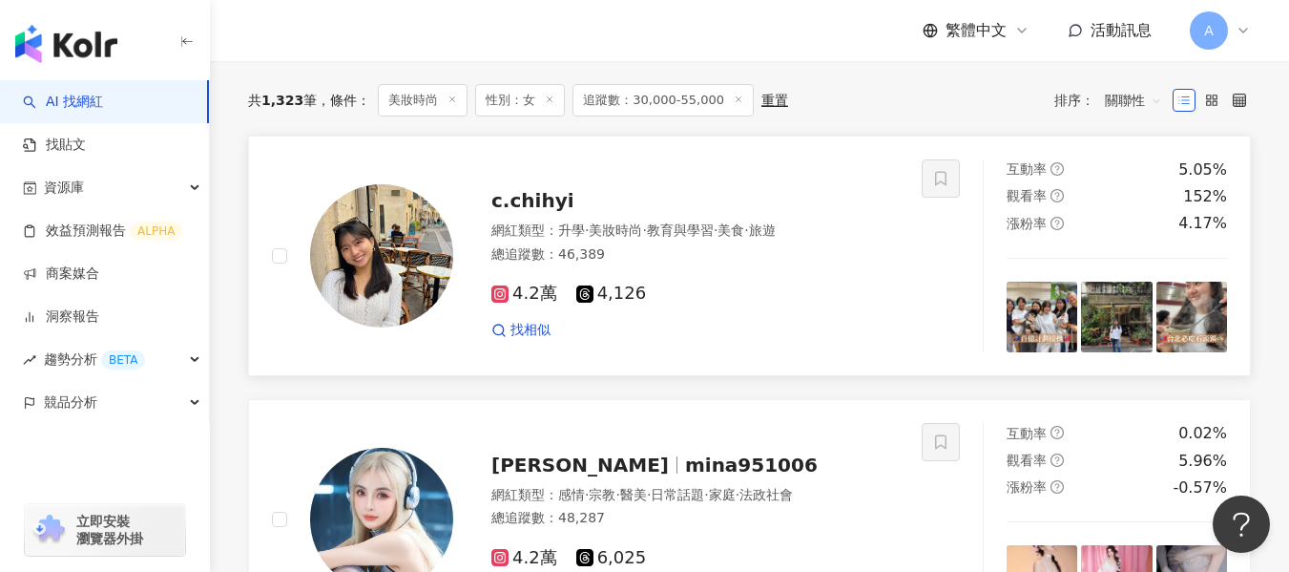
click at [714, 238] on span "教育與學習" at bounding box center [680, 229] width 67 height 15
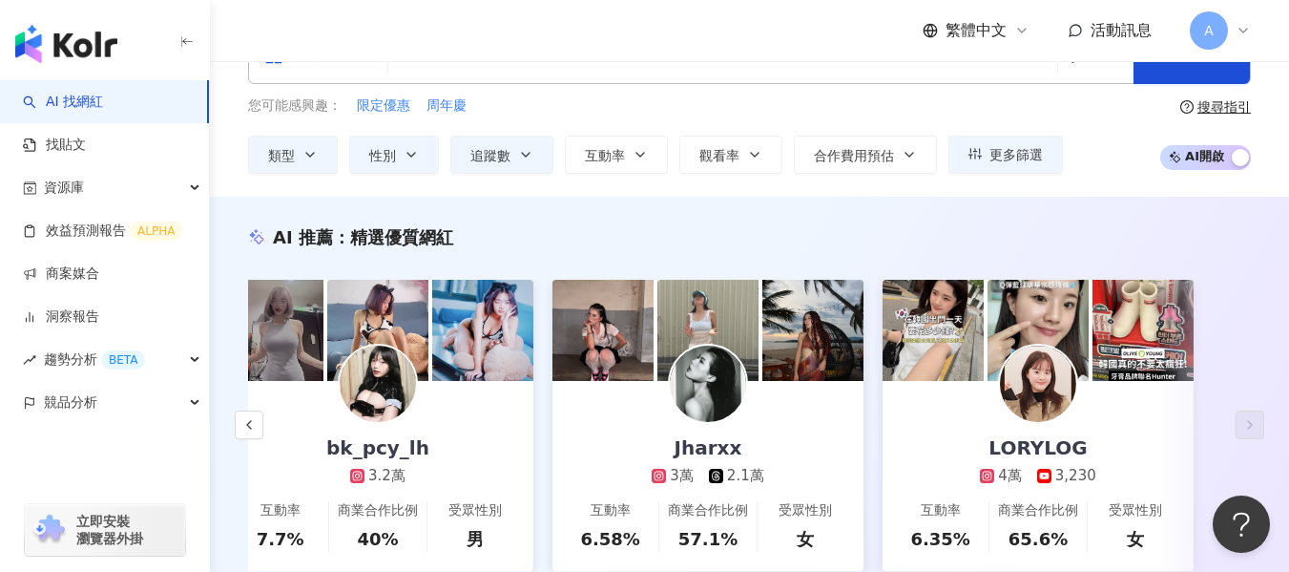
scroll to position [0, 0]
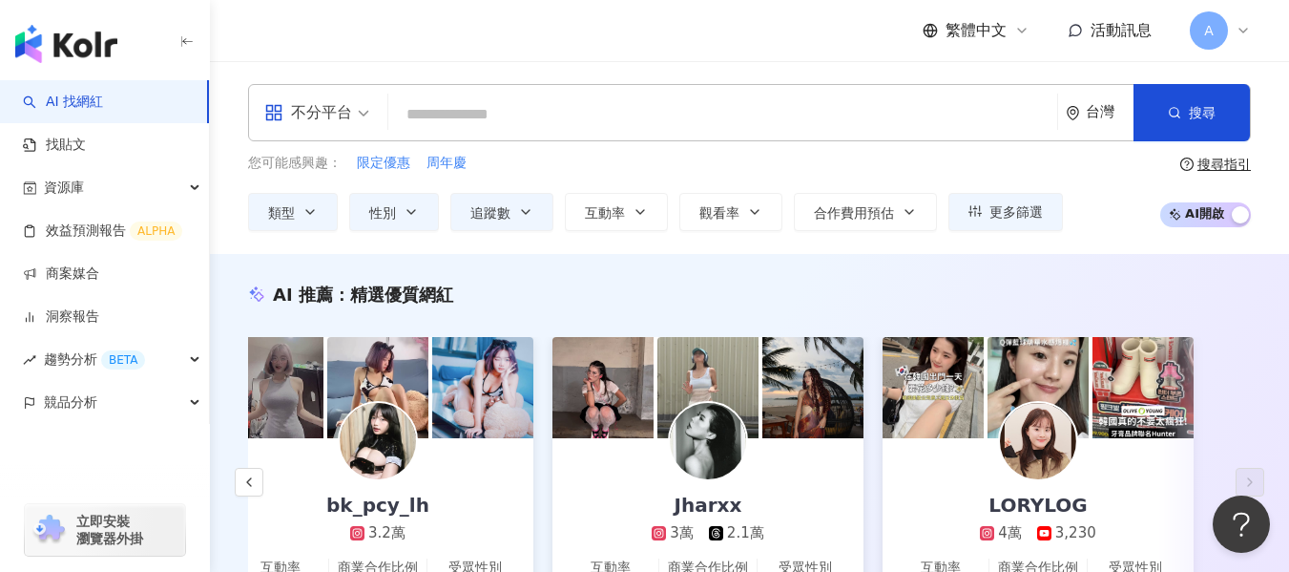
click at [727, 118] on input "search" at bounding box center [723, 114] width 654 height 36
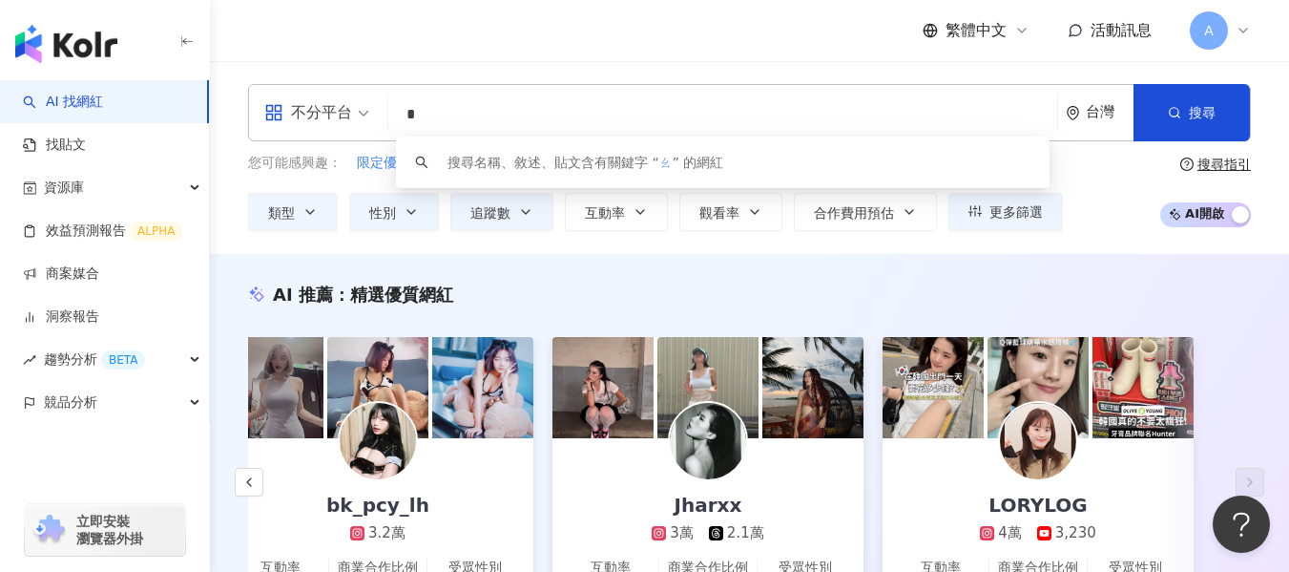
type input "*"
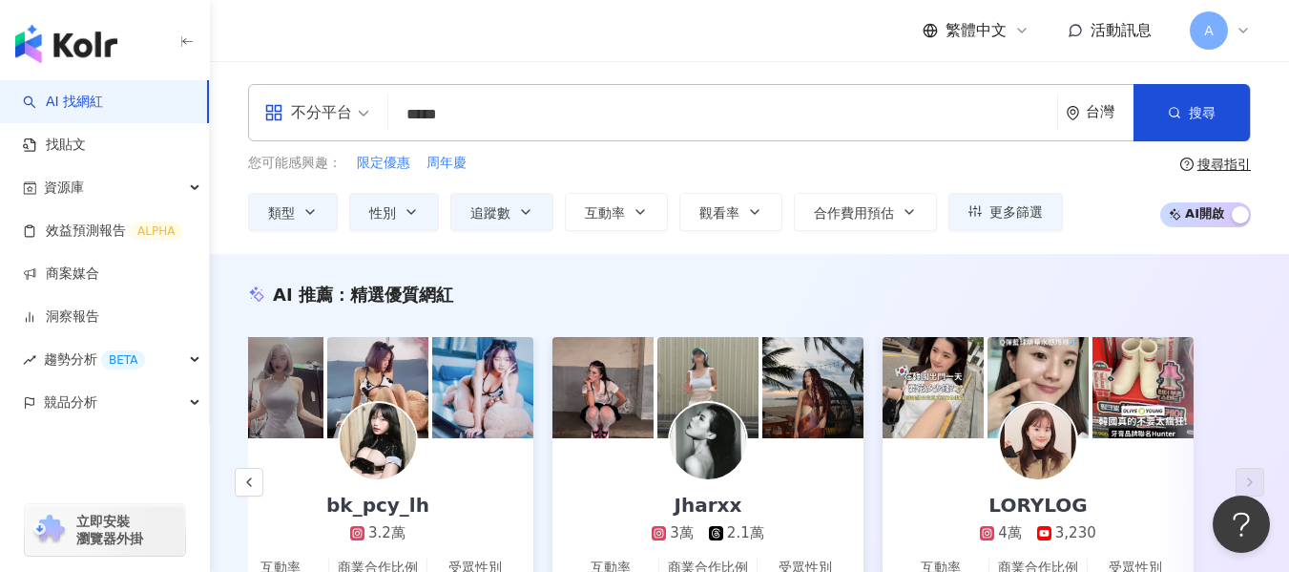
type input "*****"
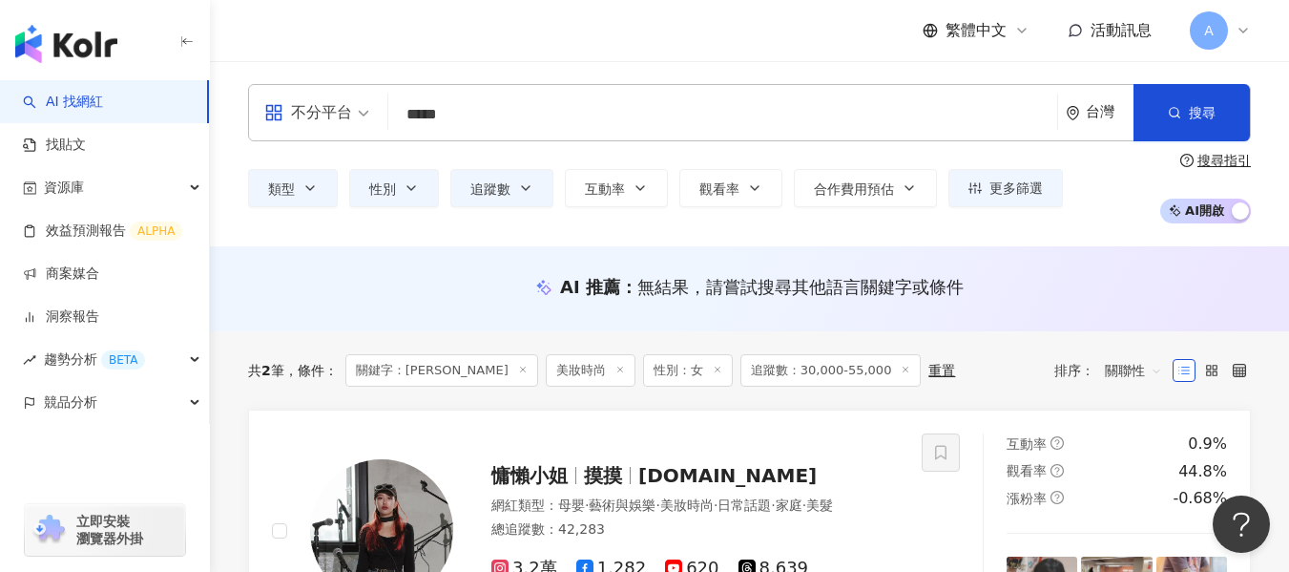
click at [367, 243] on div "不分平台 ***** 台灣 搜尋 7b8e1e0e-82dc-495e-bccf-3050599f84d1 075ada8c-f93c-4d1c-8427-d…" at bounding box center [749, 153] width 1079 height 185
click at [541, 197] on button "追蹤數" at bounding box center [501, 188] width 103 height 38
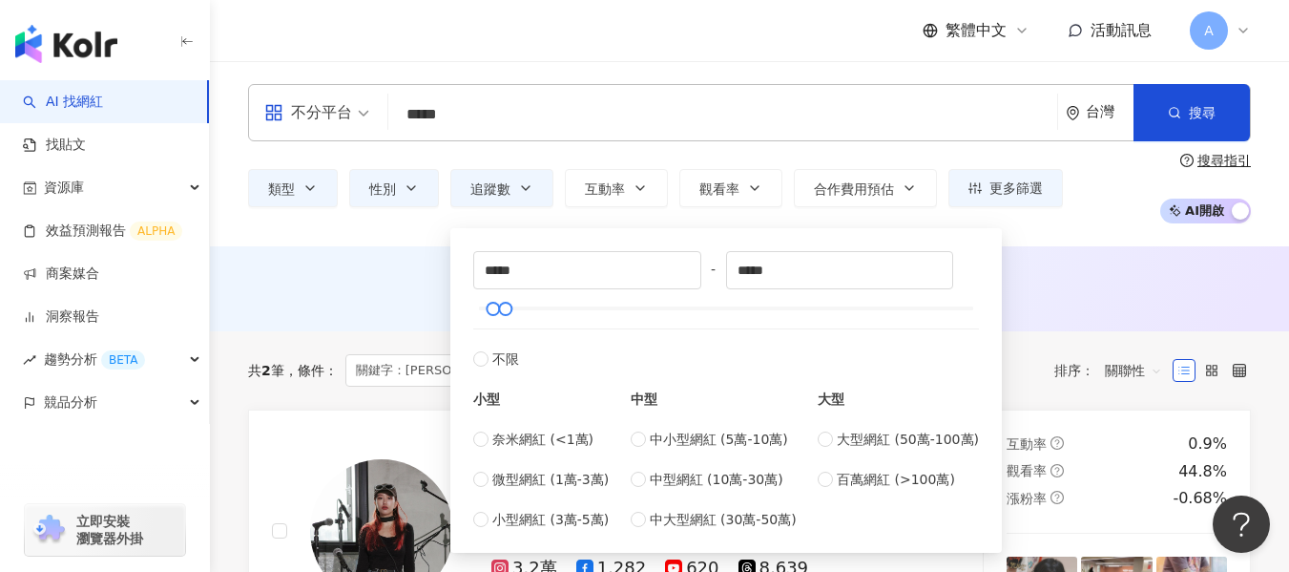
click at [338, 355] on div "共 2 筆 條件 ： 關鍵字：livia 美妝時尚 性別：女 追蹤數：30,000-55,000 重置" at bounding box center [601, 370] width 707 height 32
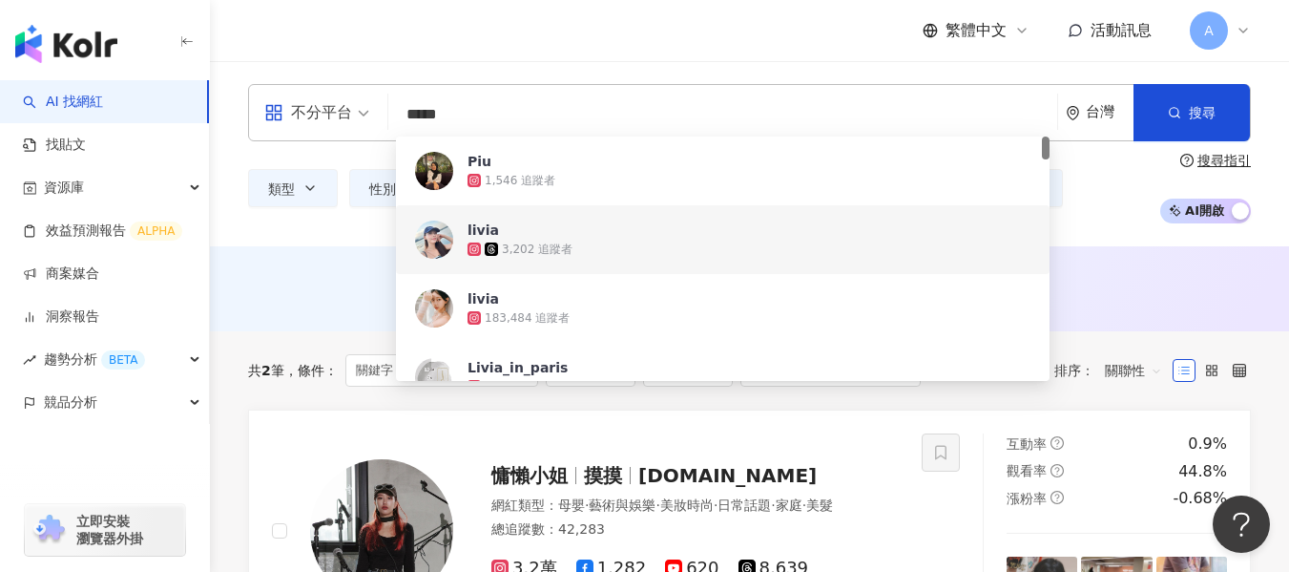
click at [472, 103] on input "*****" at bounding box center [723, 114] width 654 height 36
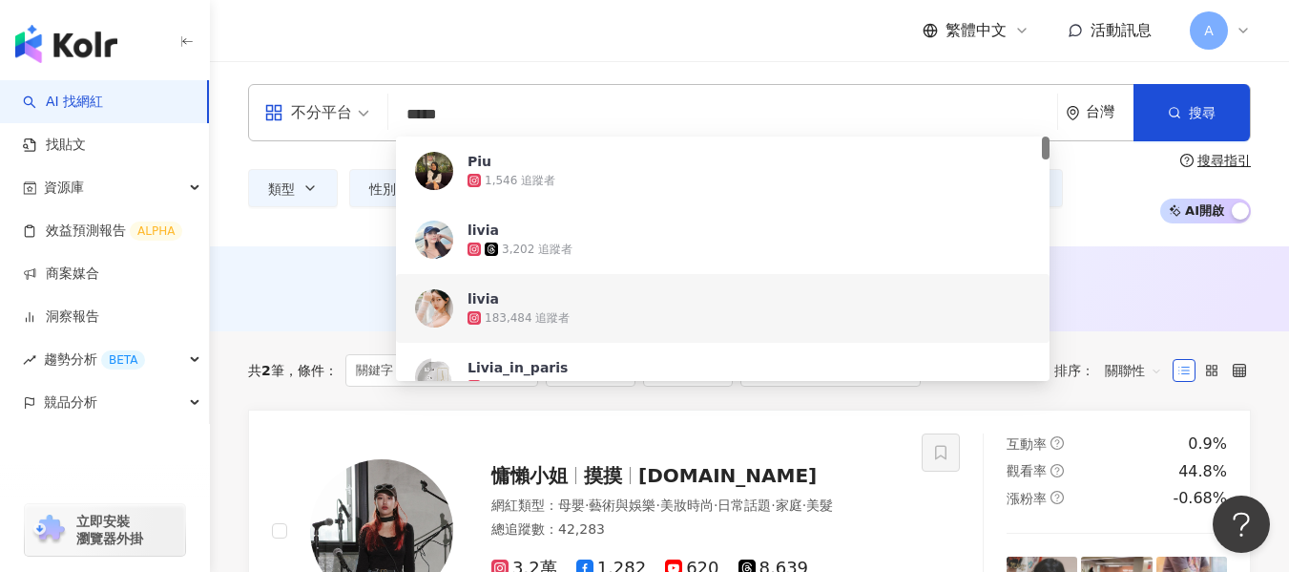
click at [539, 312] on div "183,484 追蹤者" at bounding box center [527, 318] width 85 height 16
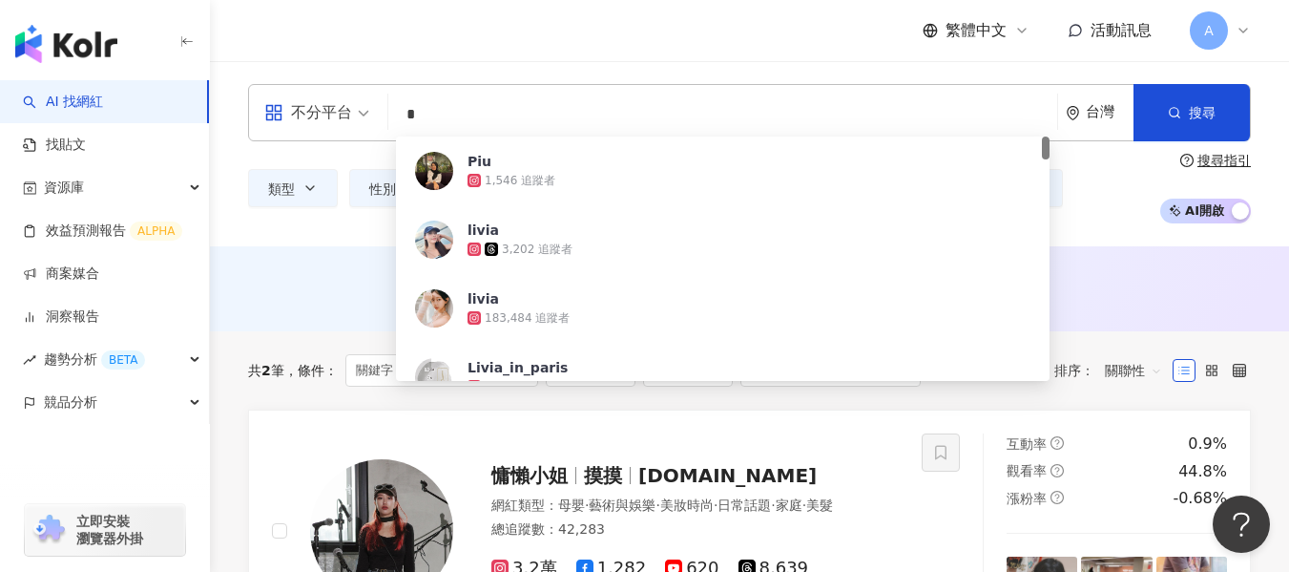
type input "*"
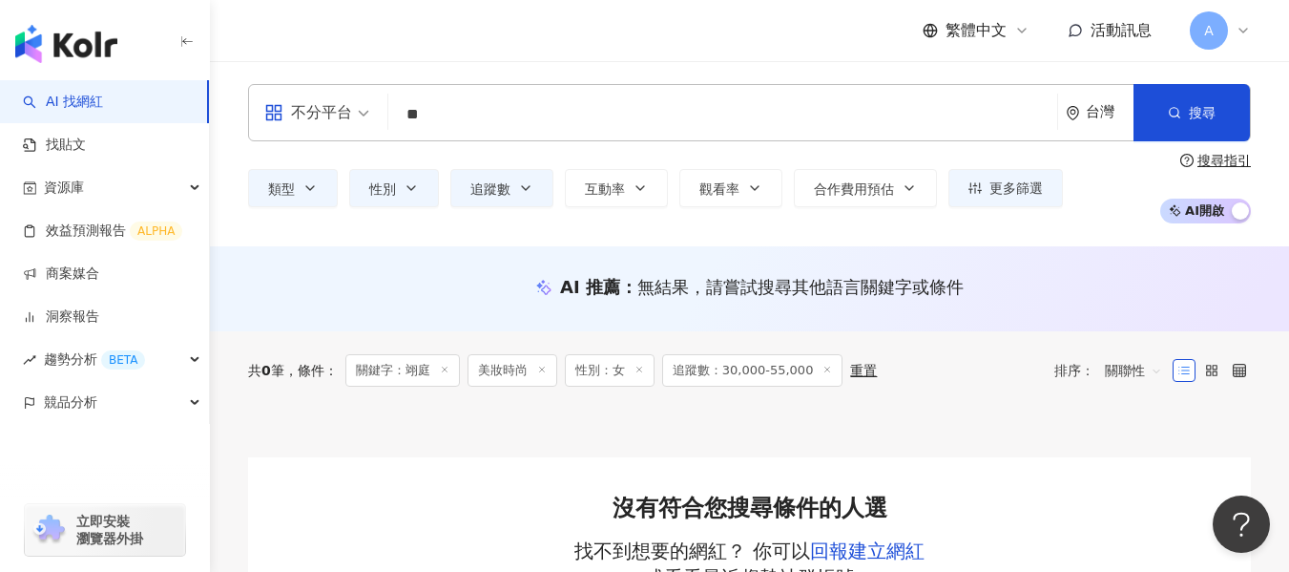
click at [597, 124] on input "**" at bounding box center [723, 114] width 654 height 36
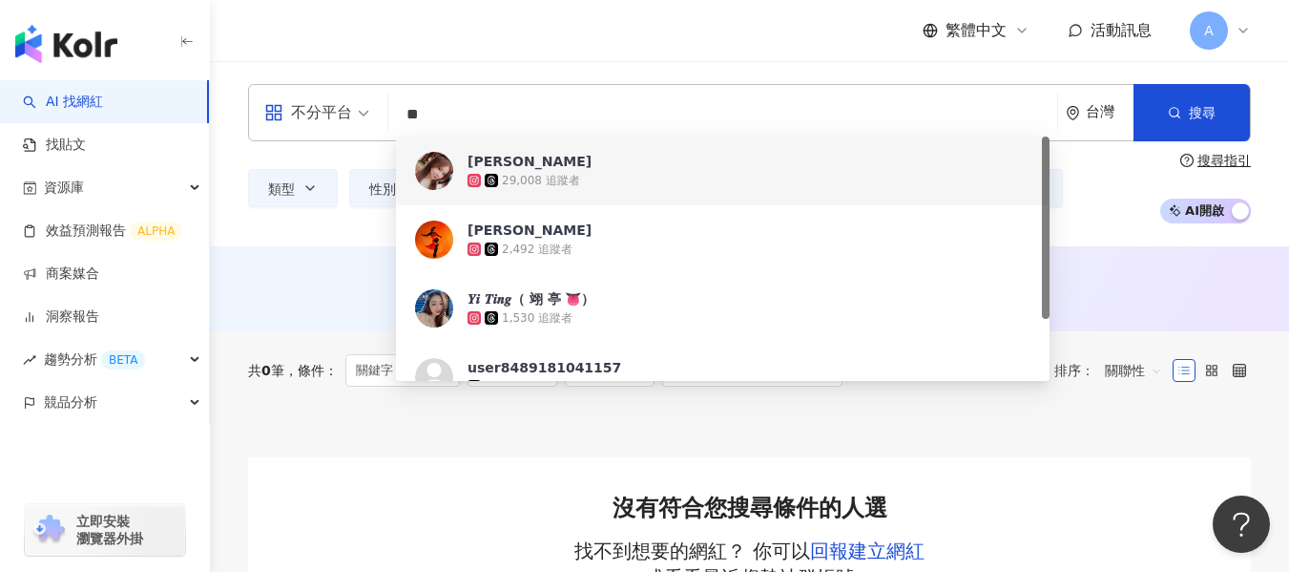
click at [870, 101] on input "**" at bounding box center [723, 114] width 654 height 36
type input "*"
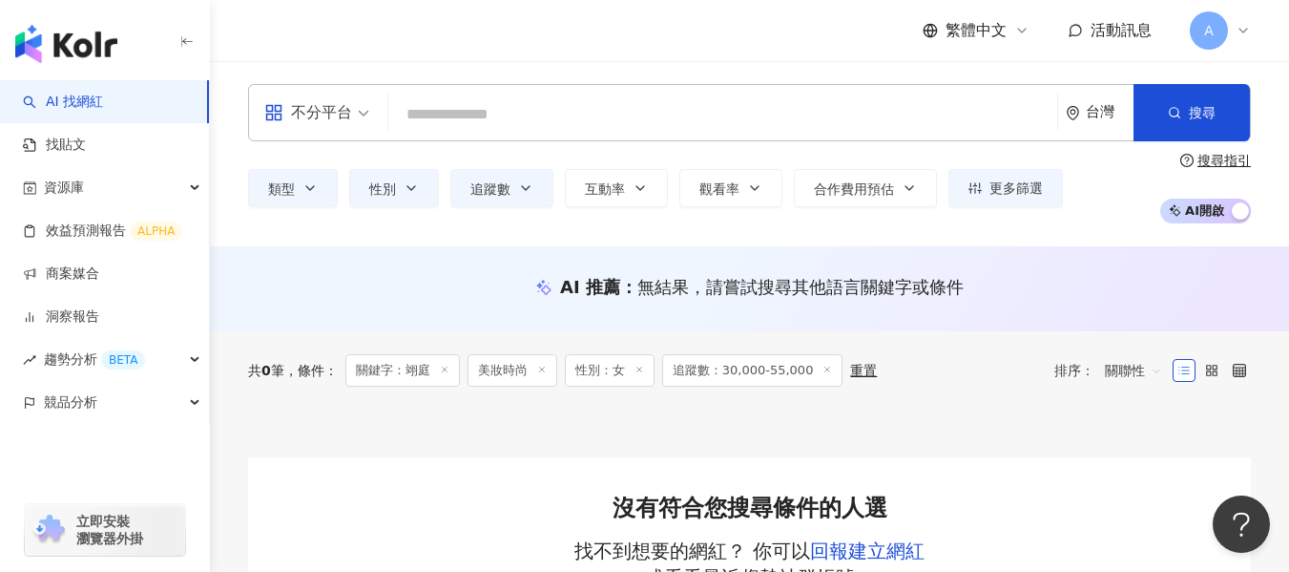
click at [75, 58] on img "button" at bounding box center [66, 44] width 102 height 38
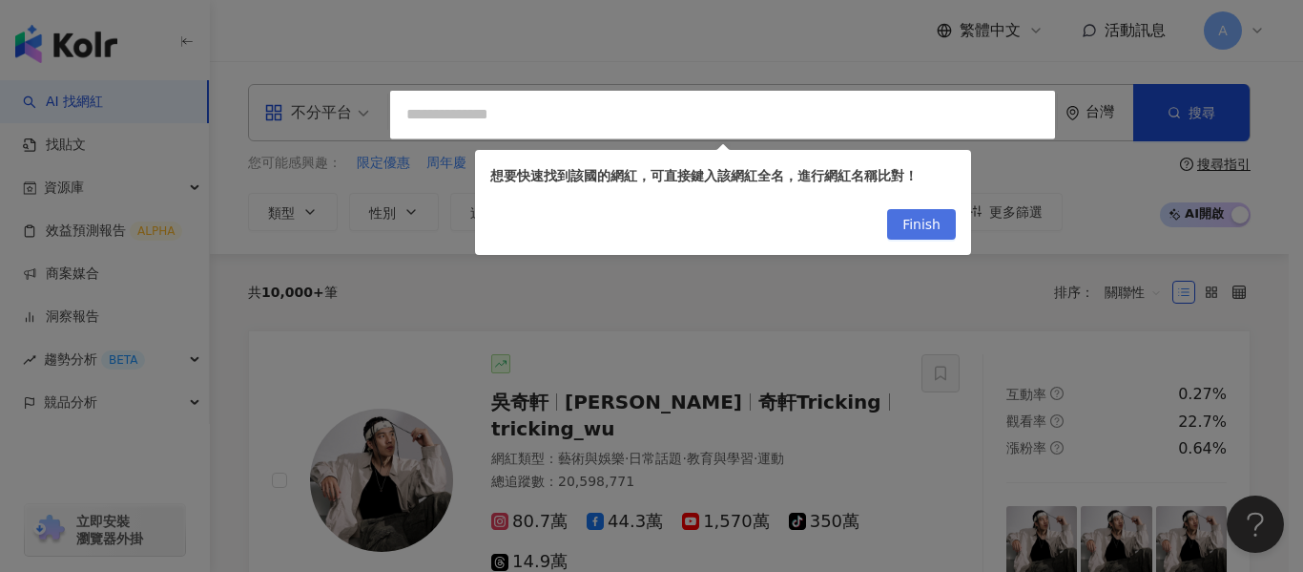
click at [925, 222] on span "Finish" at bounding box center [922, 225] width 38 height 31
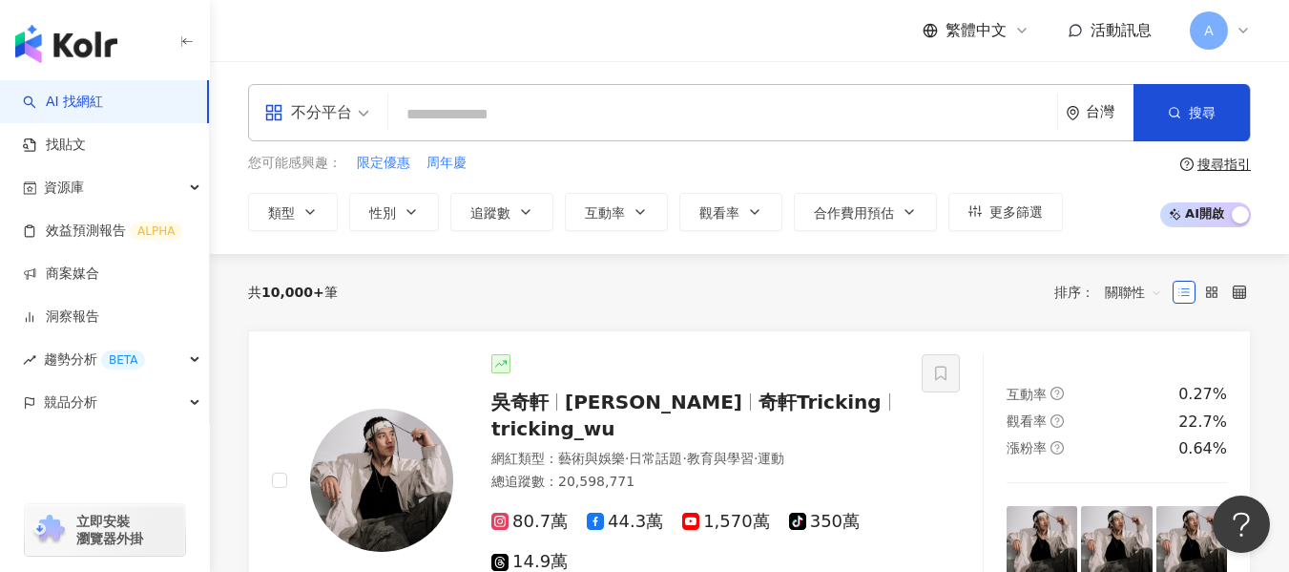
click at [747, 132] on input "search" at bounding box center [723, 114] width 654 height 36
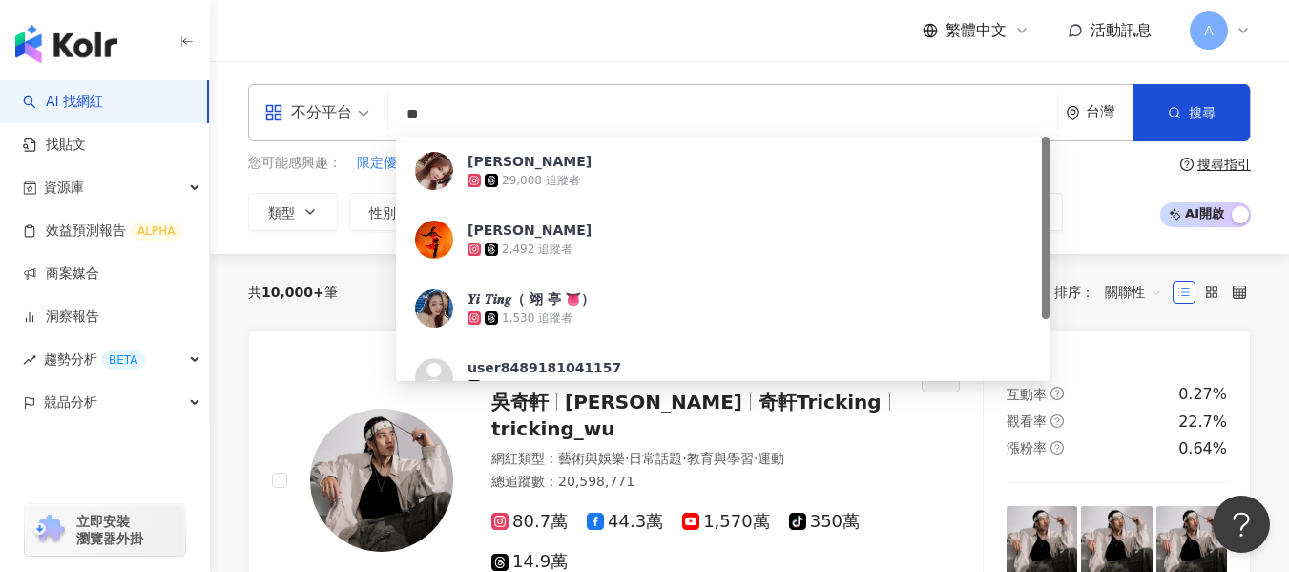
type input "*"
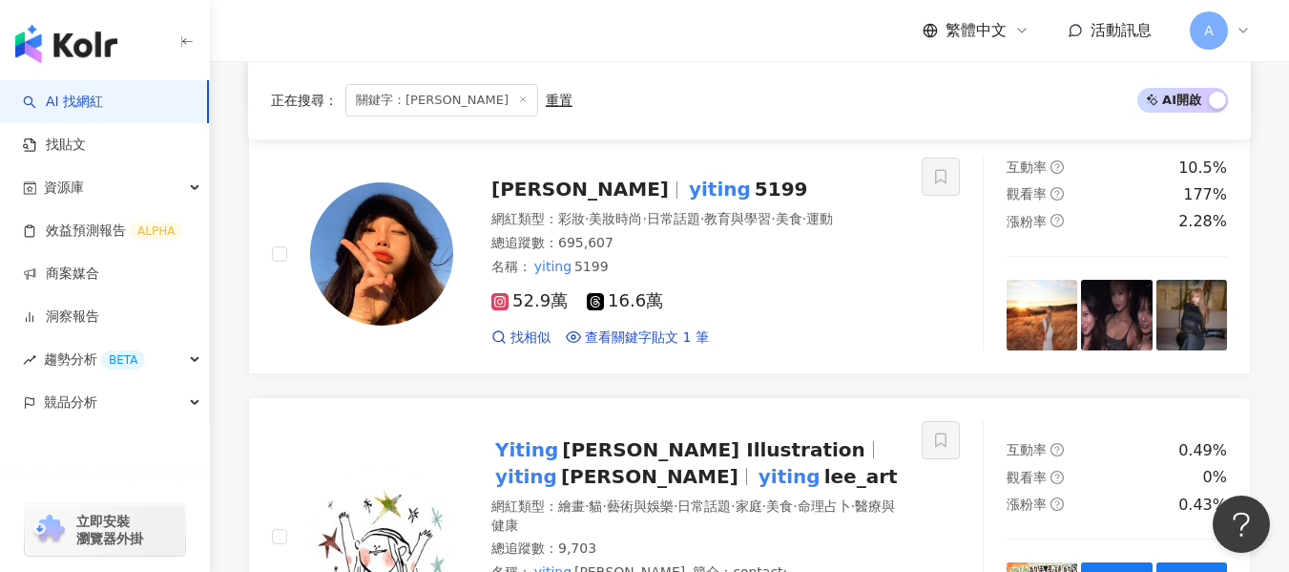
scroll to position [601, 0]
type input "******"
click at [756, 305] on div "52.9萬 16.6萬 找相似 查看關鍵字貼文 1 筆" at bounding box center [694, 312] width 407 height 71
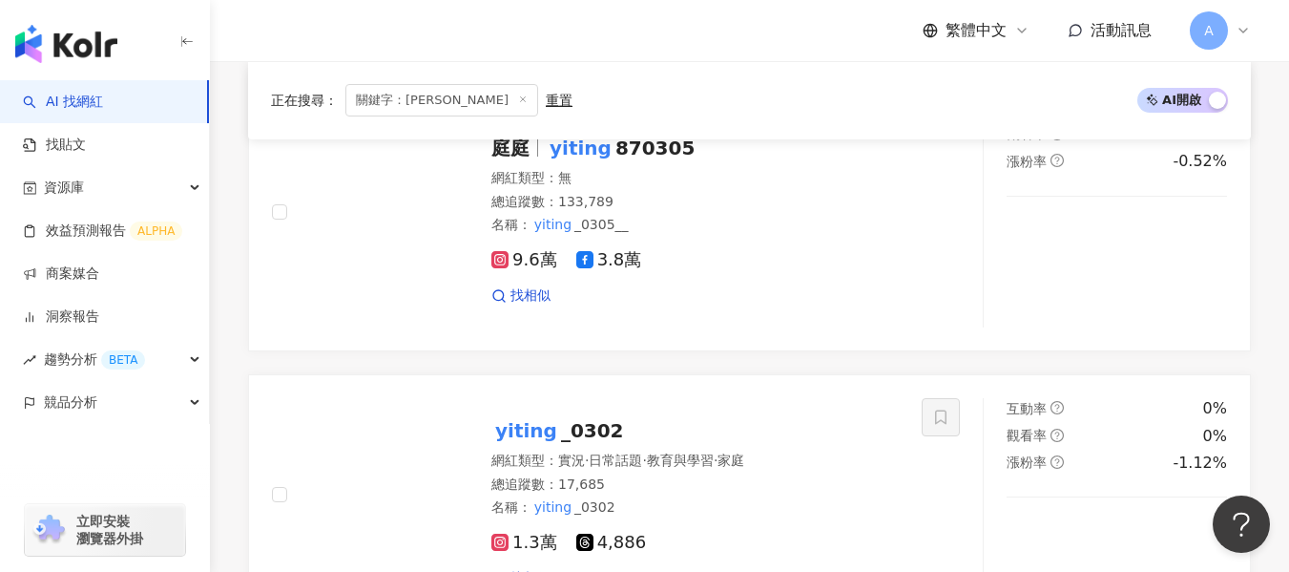
scroll to position [0, 0]
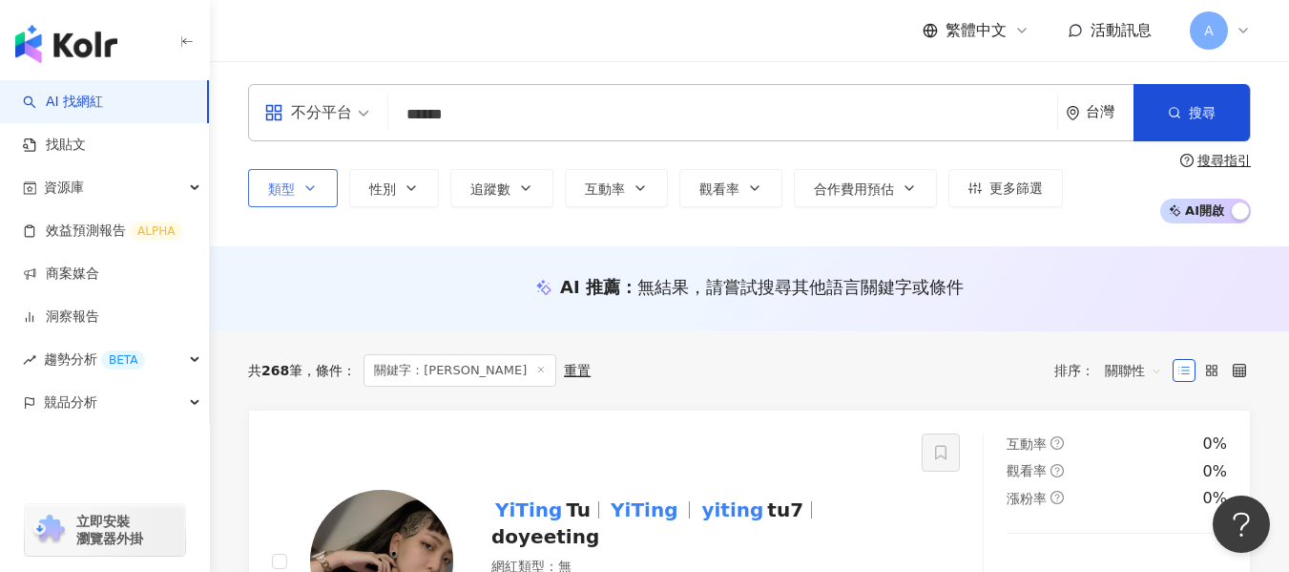
click at [300, 184] on button "類型" at bounding box center [293, 188] width 90 height 38
click at [289, 203] on button "類型" at bounding box center [293, 188] width 90 height 38
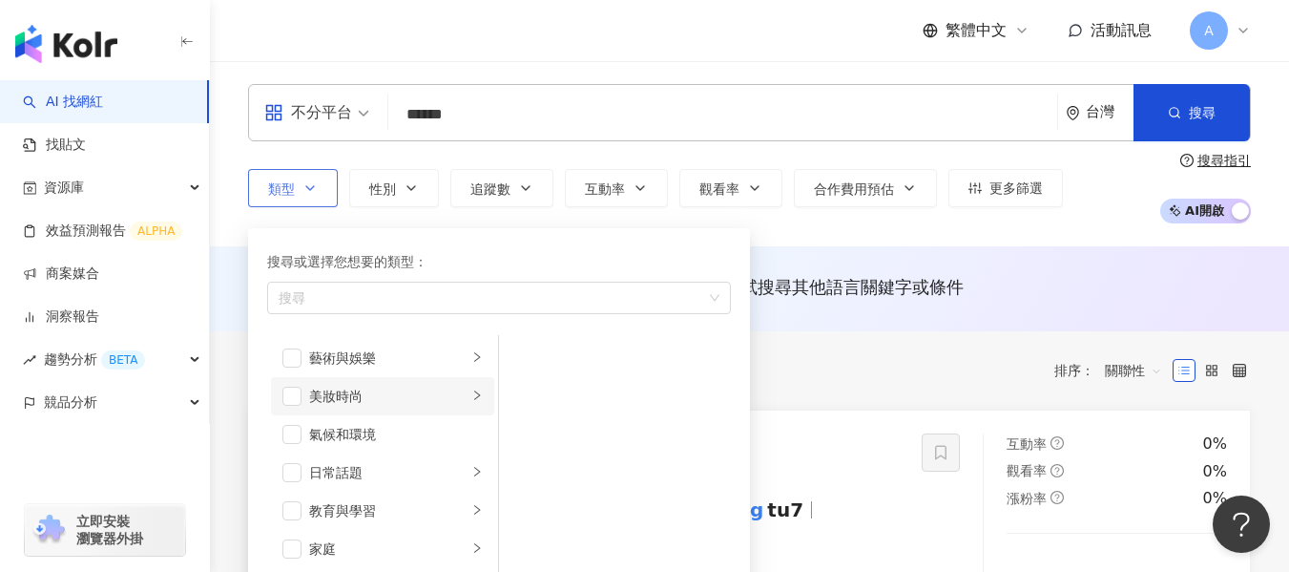
click at [300, 406] on li "美妝時尚" at bounding box center [382, 396] width 223 height 38
click at [296, 396] on span "button" at bounding box center [291, 395] width 19 height 19
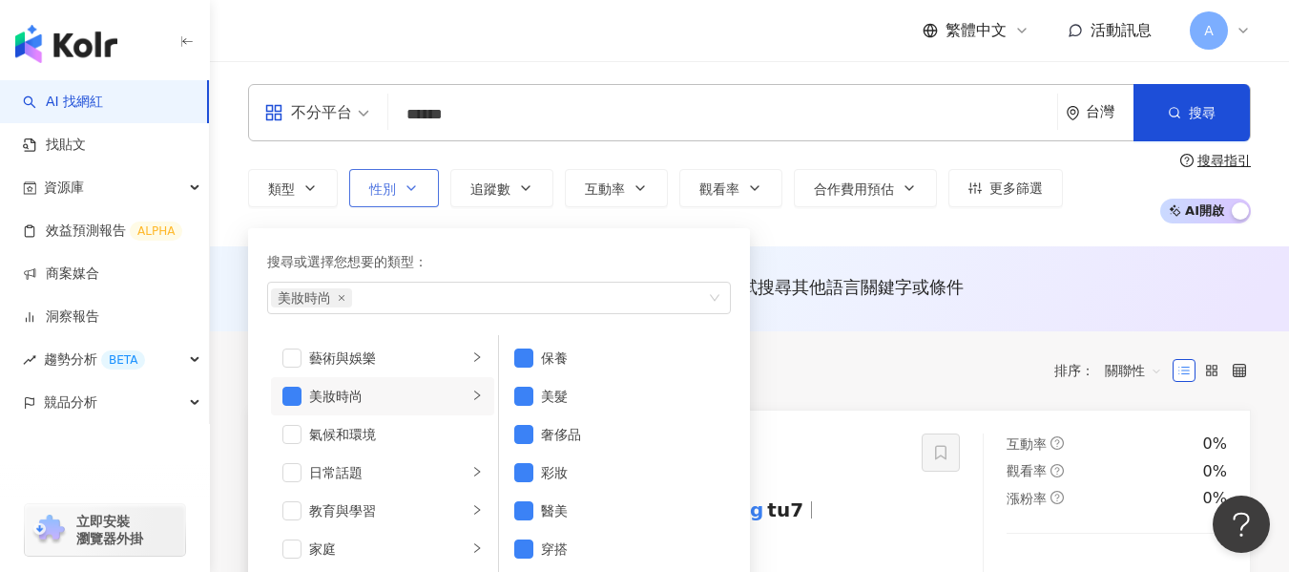
click at [426, 180] on button "性別" at bounding box center [394, 188] width 90 height 38
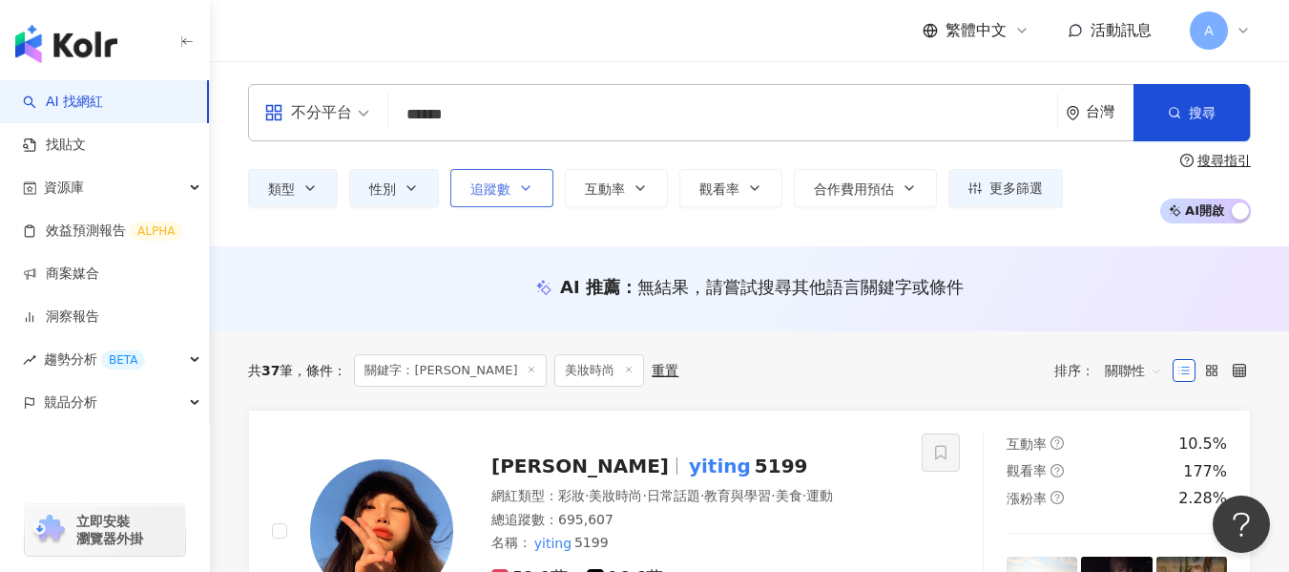
click at [505, 200] on button "追蹤數" at bounding box center [501, 188] width 103 height 38
type input "*"
type input "*******"
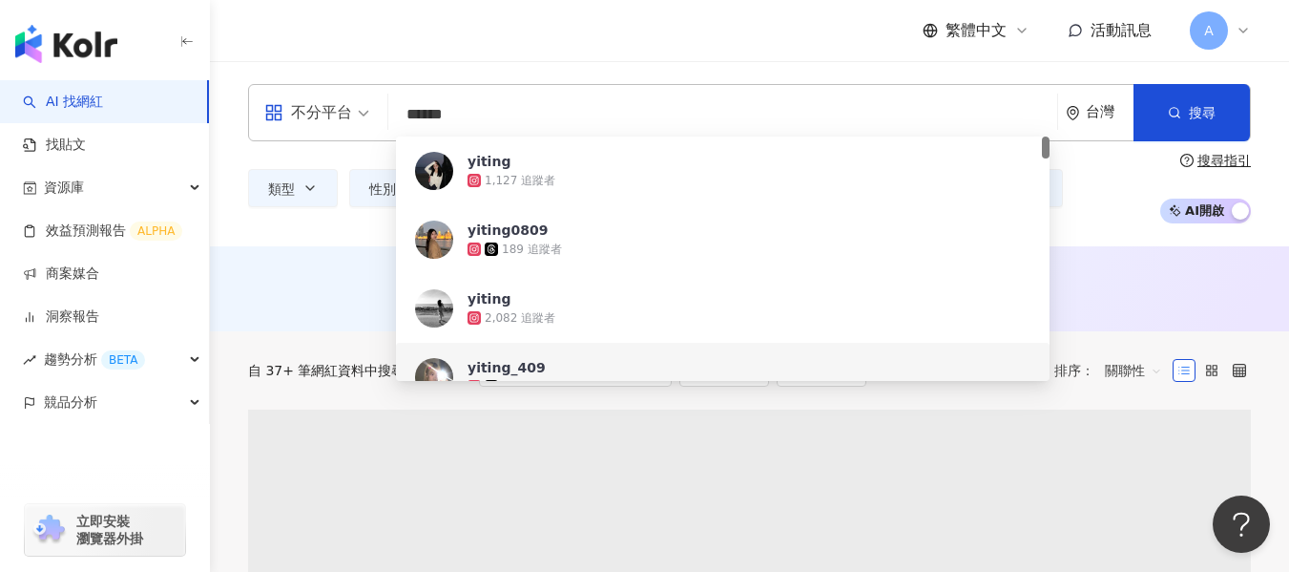
click at [926, 116] on input "******" at bounding box center [723, 114] width 654 height 36
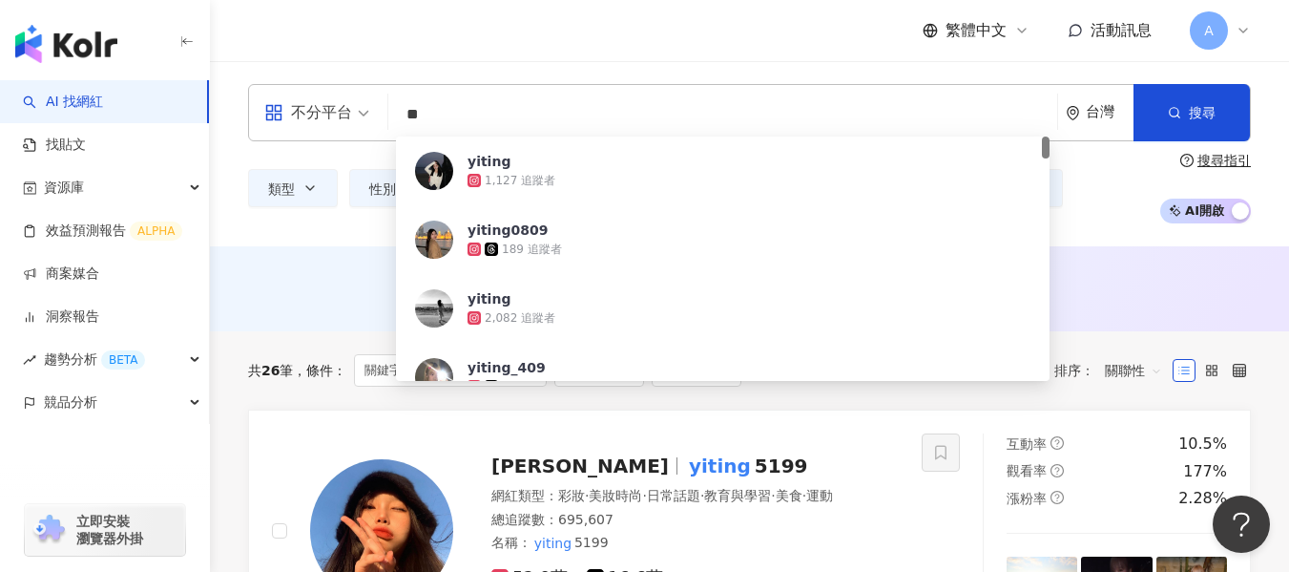
type input "*"
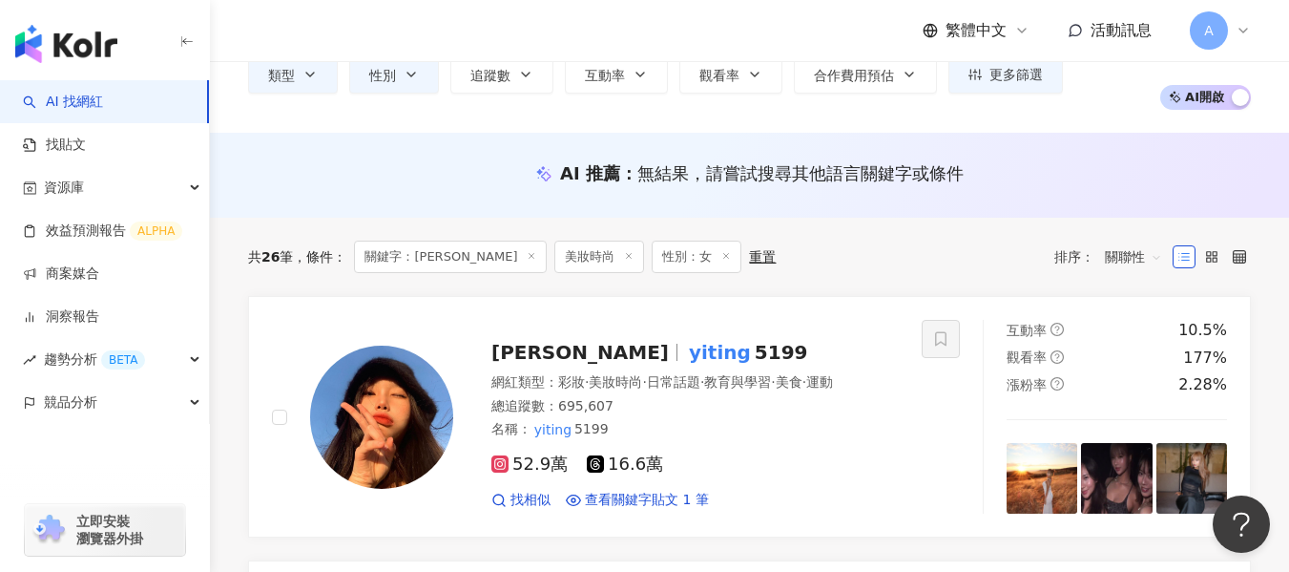
scroll to position [112, 0]
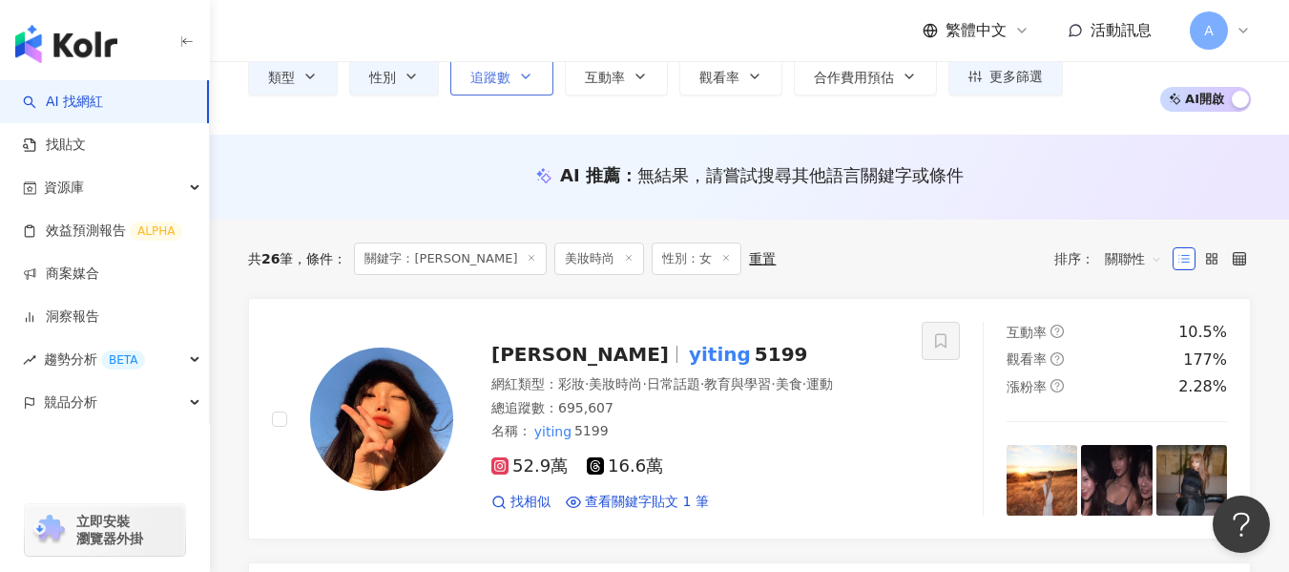
click at [531, 82] on icon "button" at bounding box center [525, 76] width 15 height 15
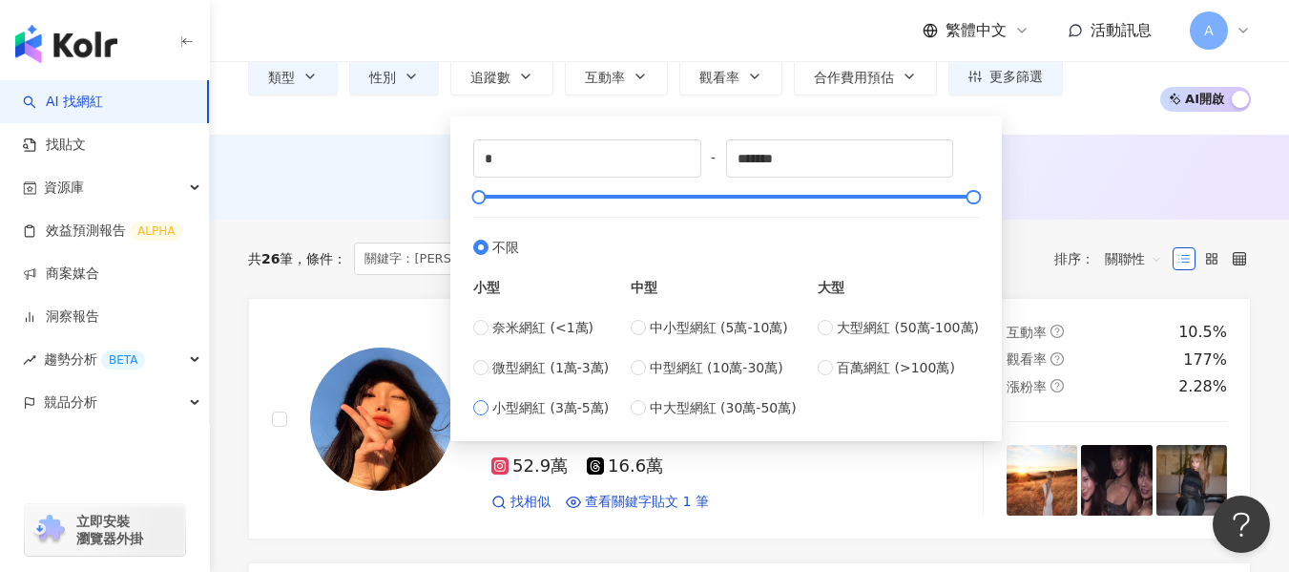
click at [504, 397] on span "小型網紅 (3萬-5萬)" at bounding box center [550, 407] width 116 height 21
type input "*****"
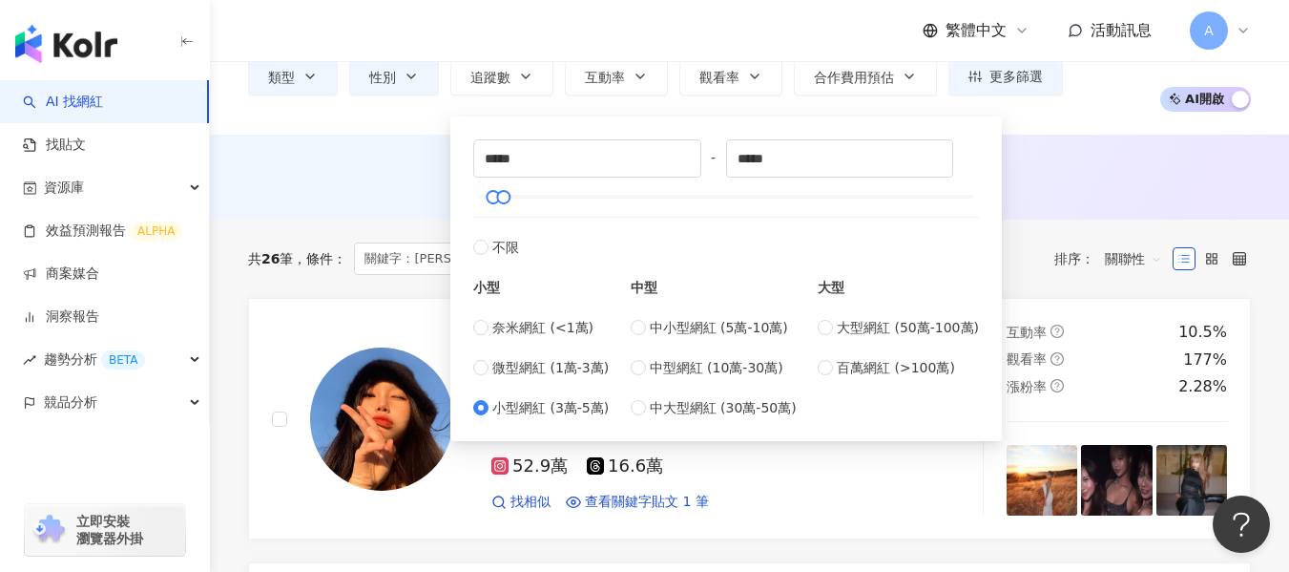
click at [345, 200] on div "AI 推薦 ： 無結果，請嘗試搜尋其他語言關鍵字或條件" at bounding box center [749, 177] width 1079 height 85
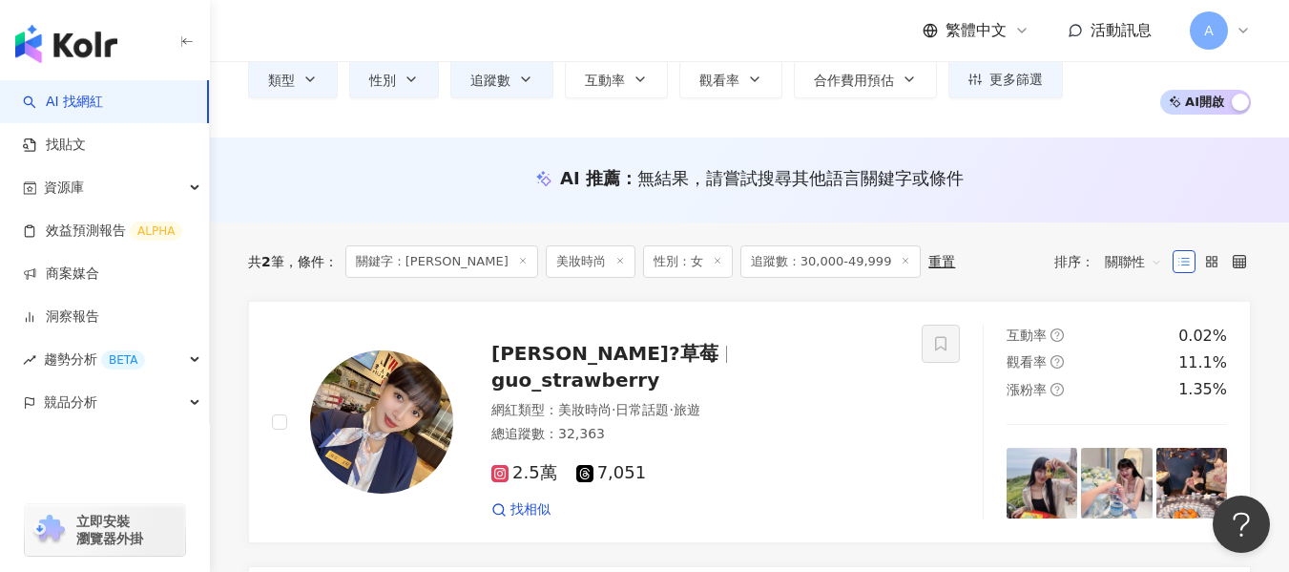
scroll to position [108, 0]
click at [518, 261] on icon at bounding box center [523, 262] width 10 height 10
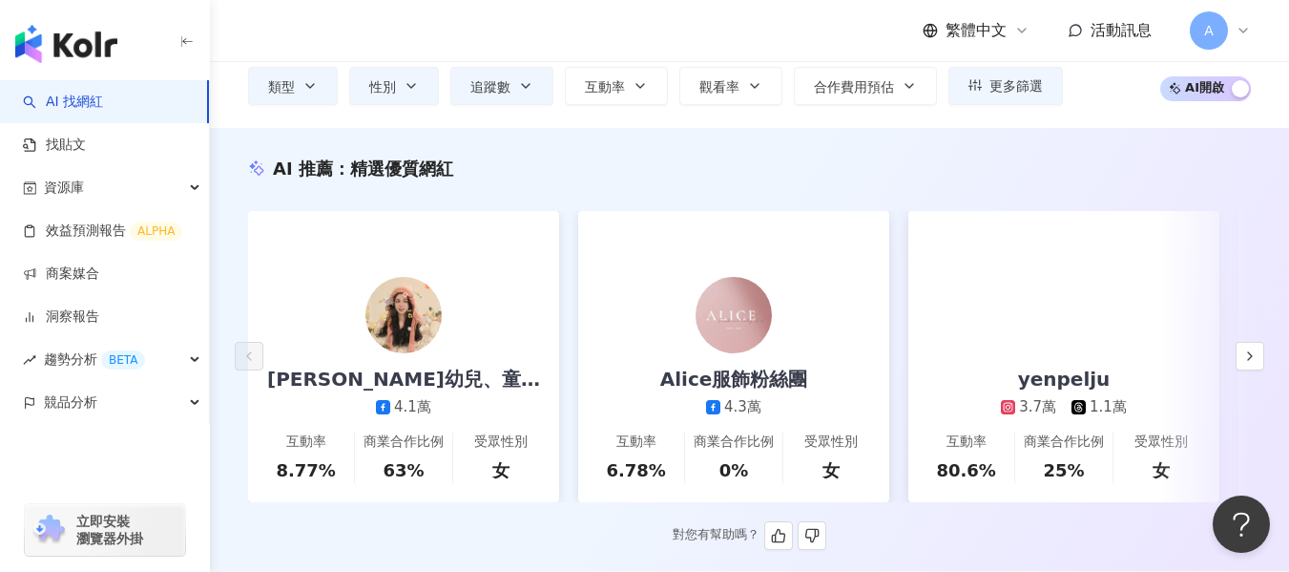
scroll to position [127, 0]
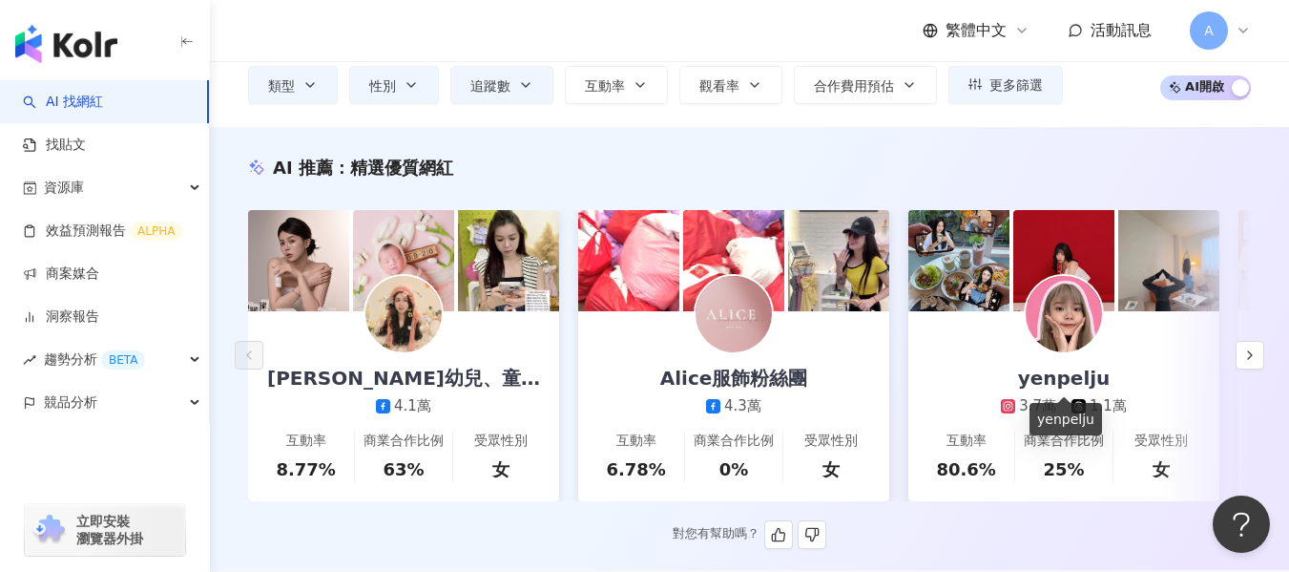
click at [1010, 387] on div "yenpelju" at bounding box center [1064, 377] width 131 height 27
click at [1254, 362] on icon "button" at bounding box center [1249, 354] width 15 height 15
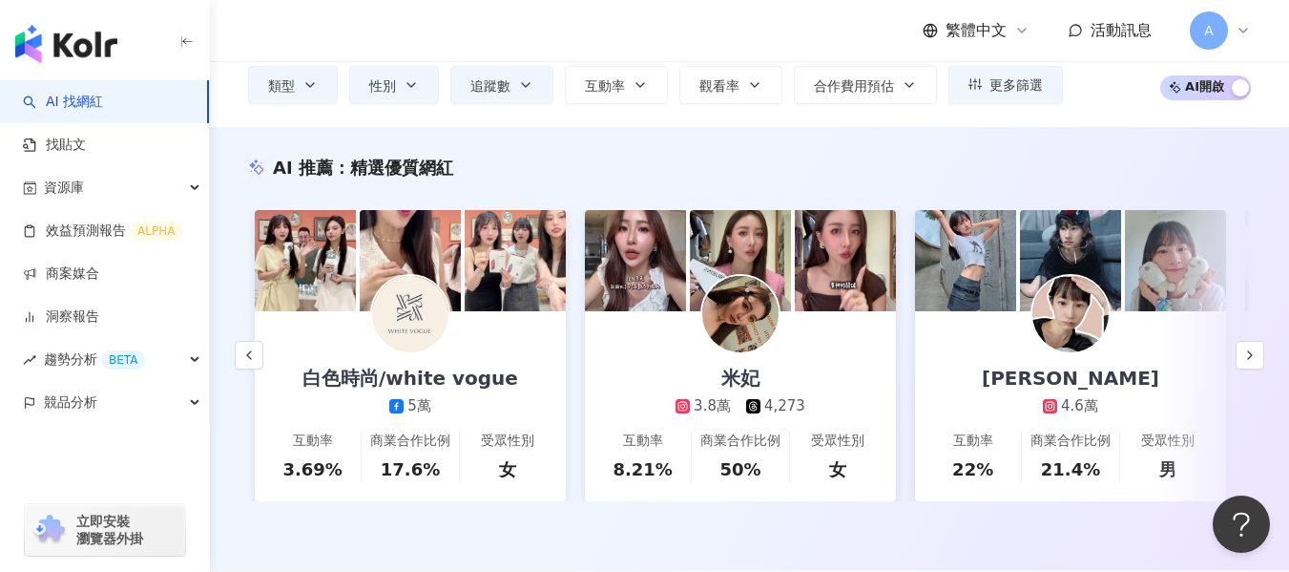
scroll to position [0, 990]
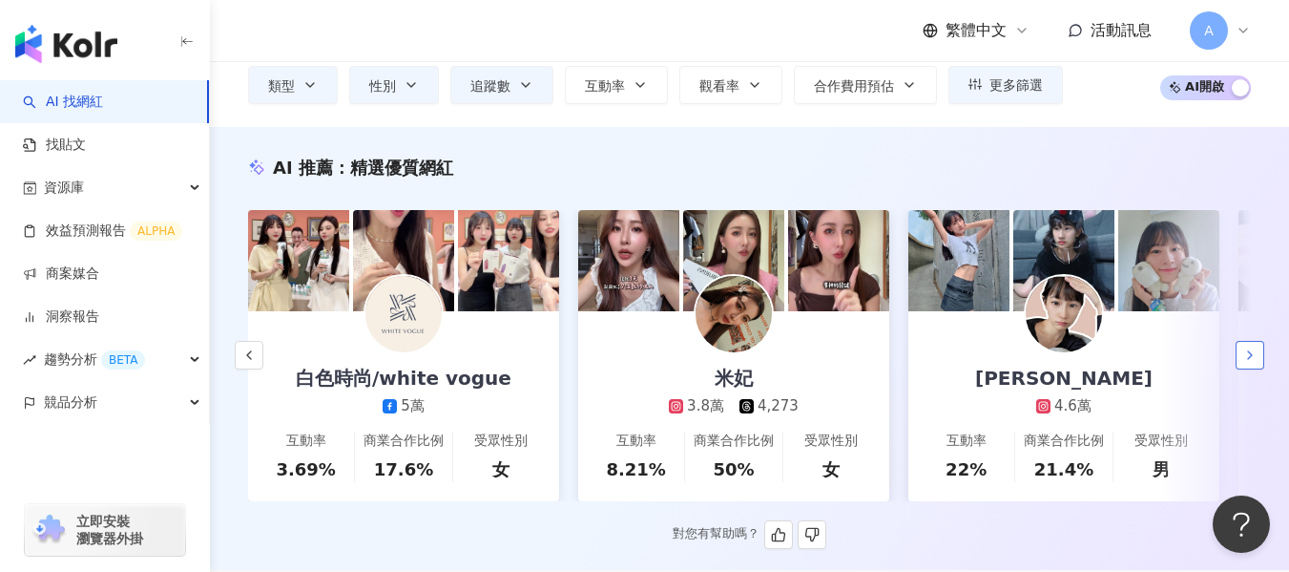
click at [1237, 364] on button "button" at bounding box center [1250, 355] width 29 height 29
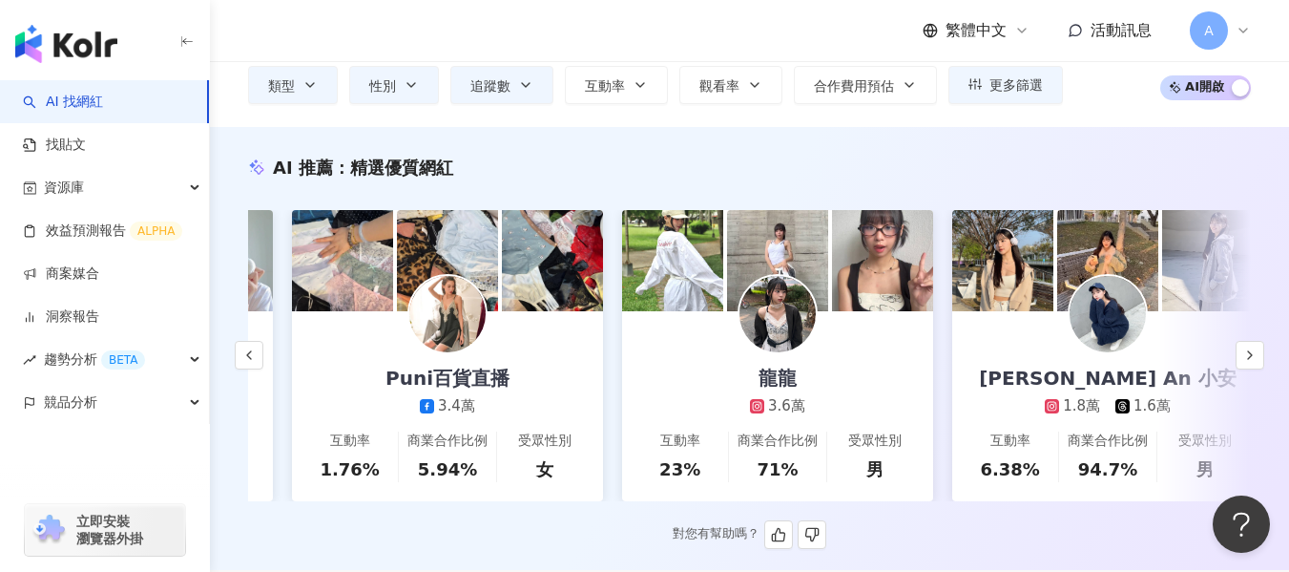
scroll to position [0, 1981]
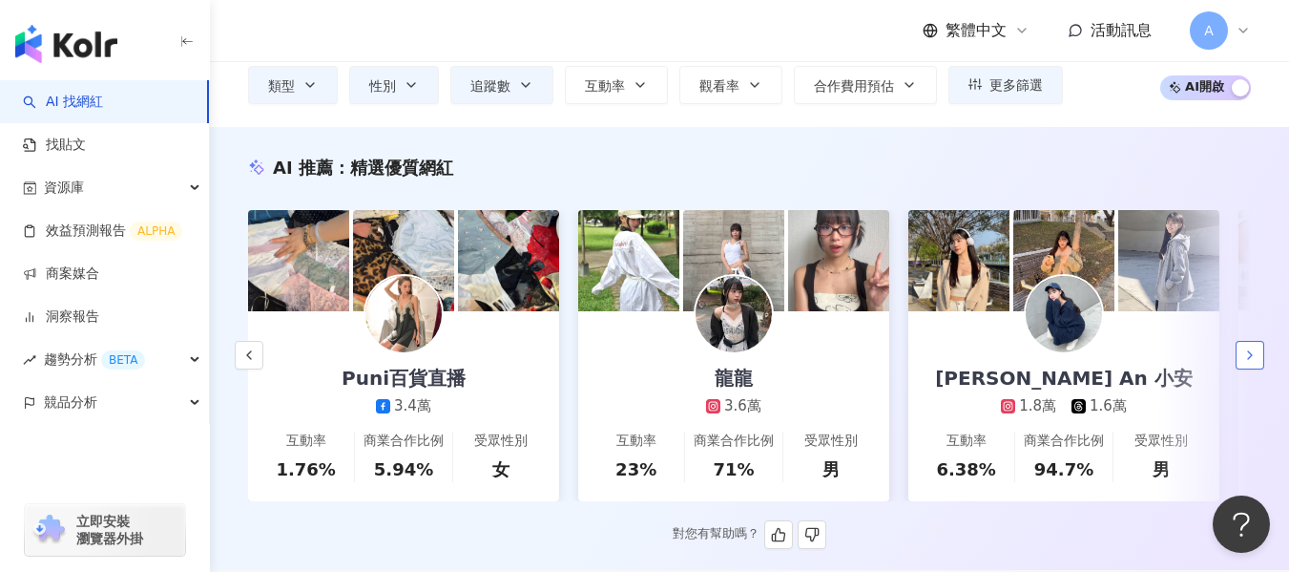
click at [1238, 362] on button "button" at bounding box center [1250, 355] width 29 height 29
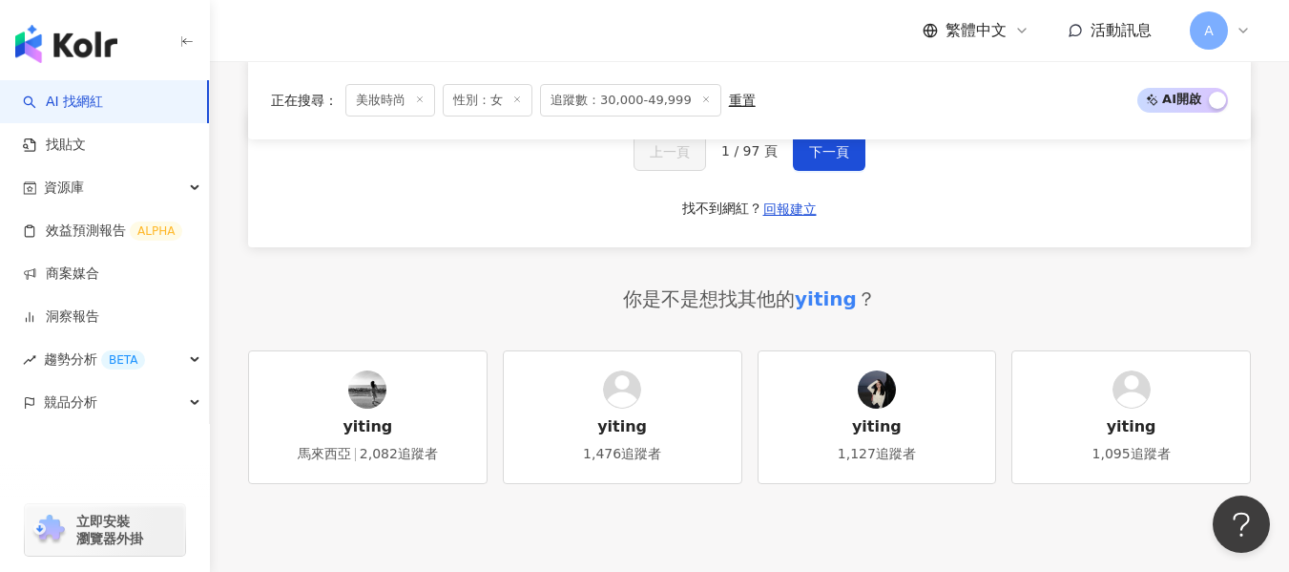
scroll to position [3806, 0]
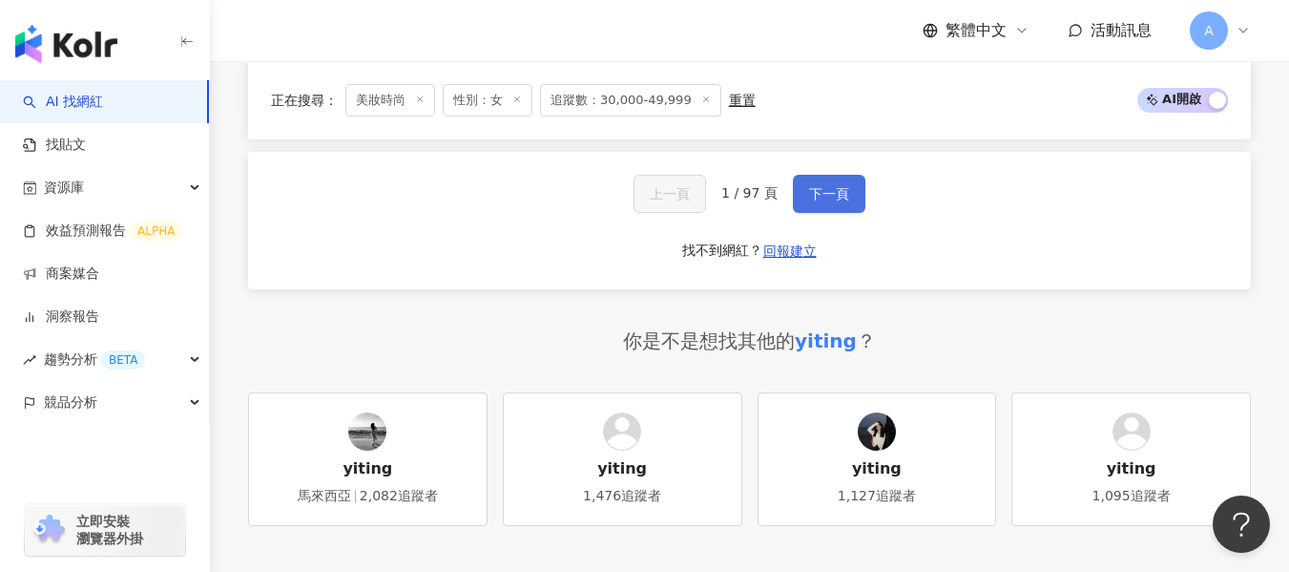
click at [821, 201] on span "下一頁" at bounding box center [829, 193] width 40 height 15
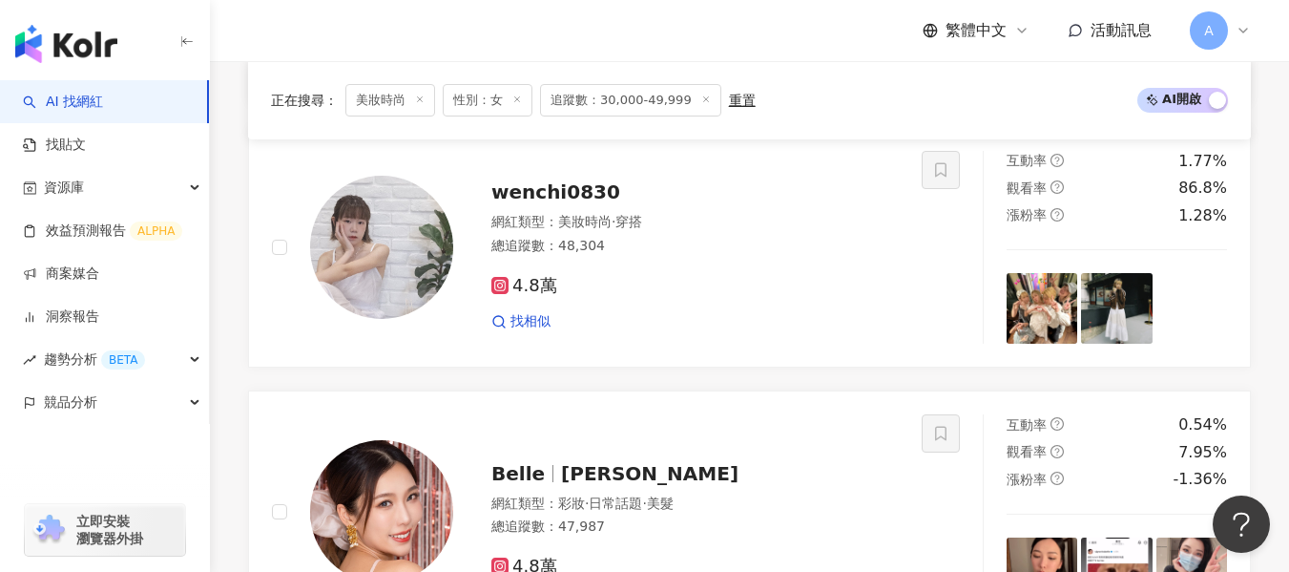
scroll to position [3713, 0]
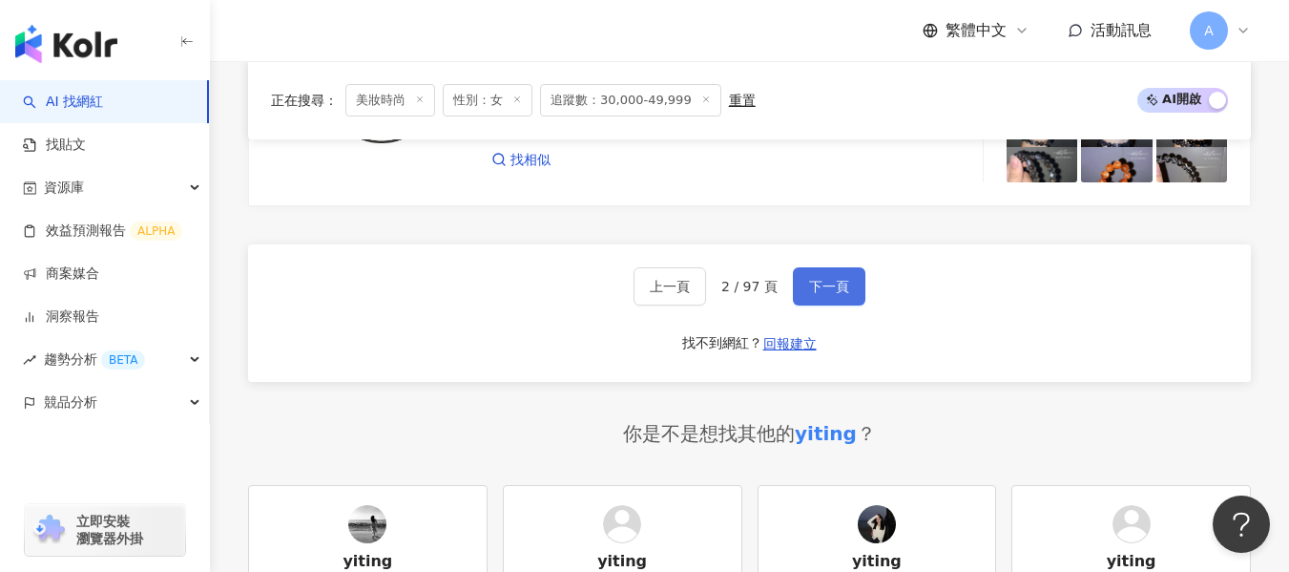
click at [824, 294] on span "下一頁" at bounding box center [829, 286] width 40 height 15
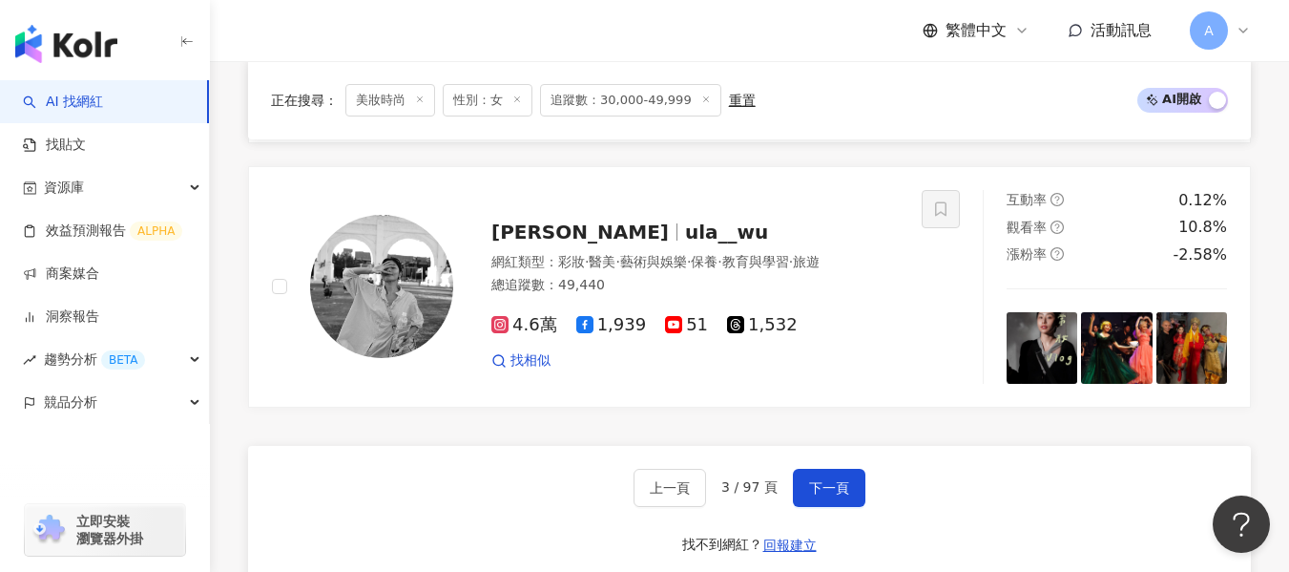
scroll to position [3540, 0]
click at [827, 479] on span "下一頁" at bounding box center [829, 486] width 40 height 15
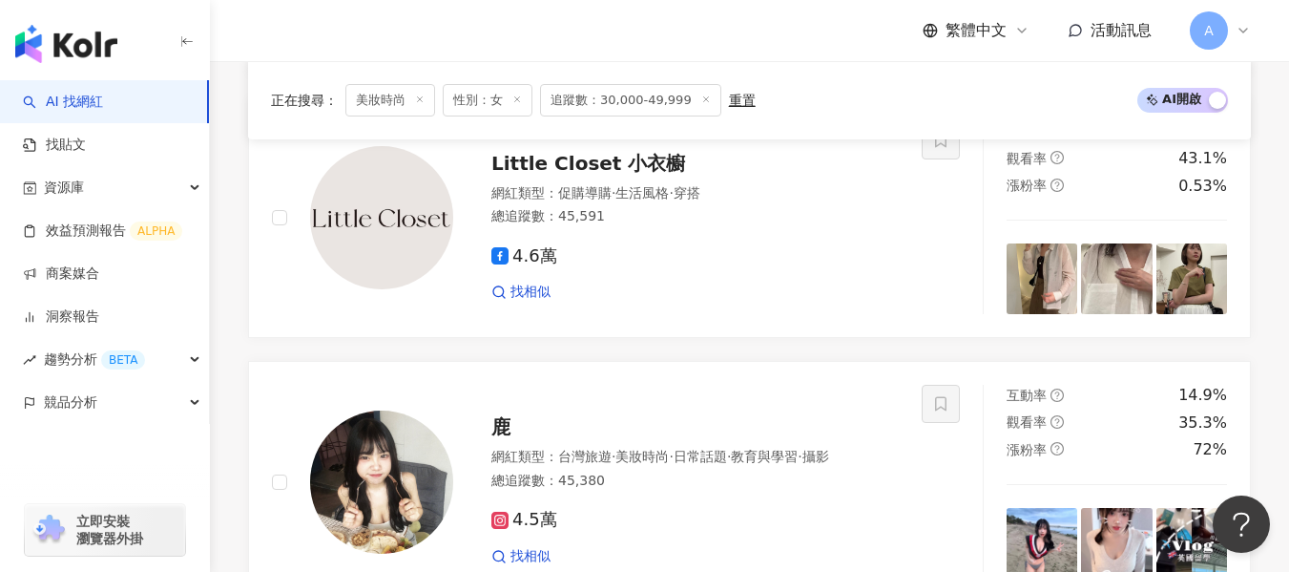
scroll to position [3602, 0]
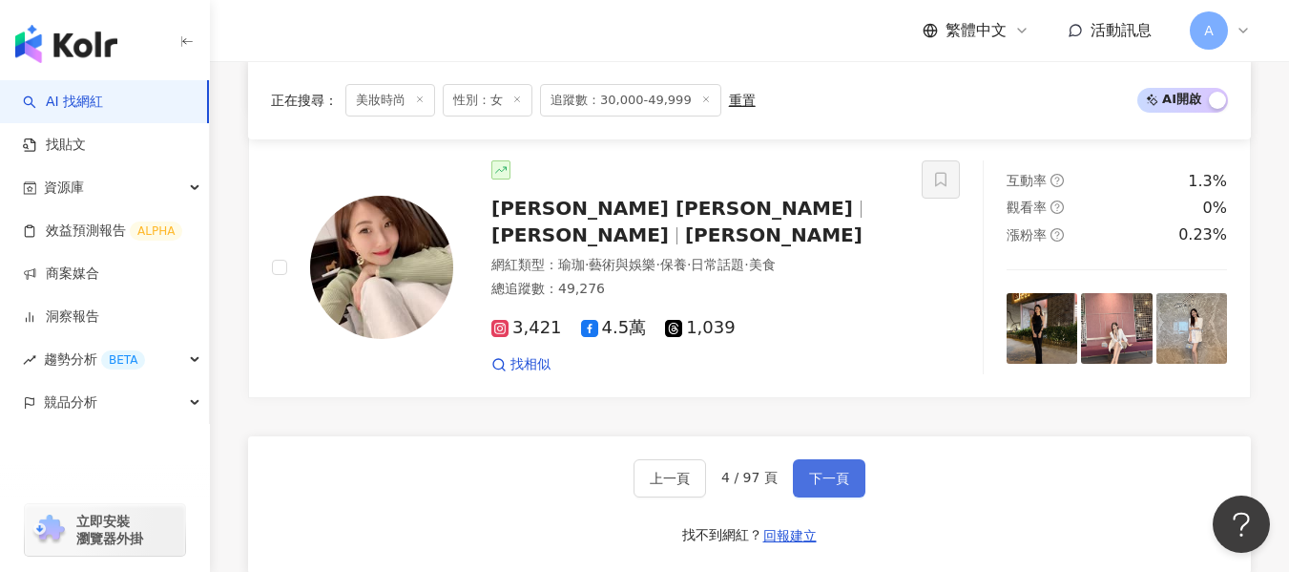
click at [826, 470] on span "下一頁" at bounding box center [829, 477] width 40 height 15
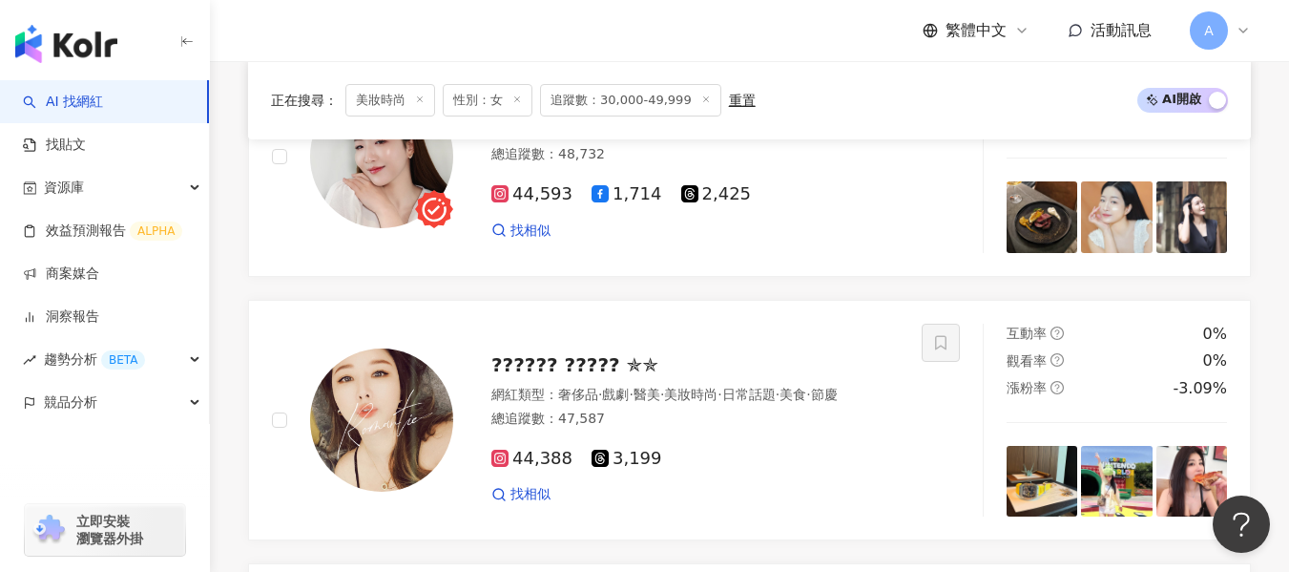
scroll to position [3540, 0]
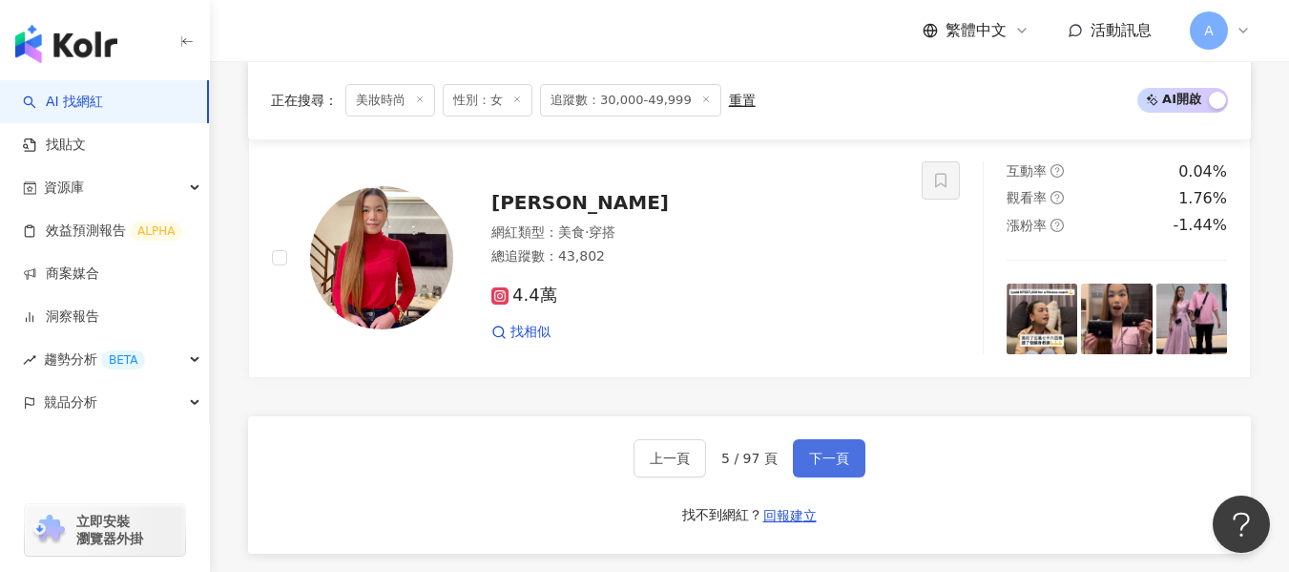
click at [826, 466] on span "下一頁" at bounding box center [829, 457] width 40 height 15
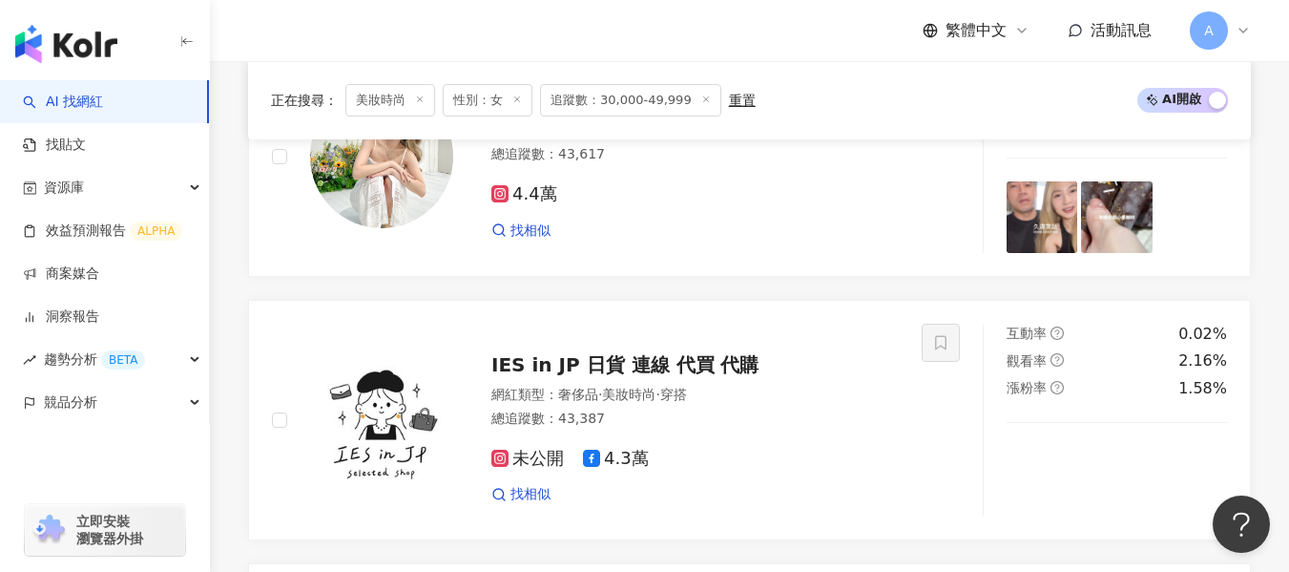
scroll to position [3602, 0]
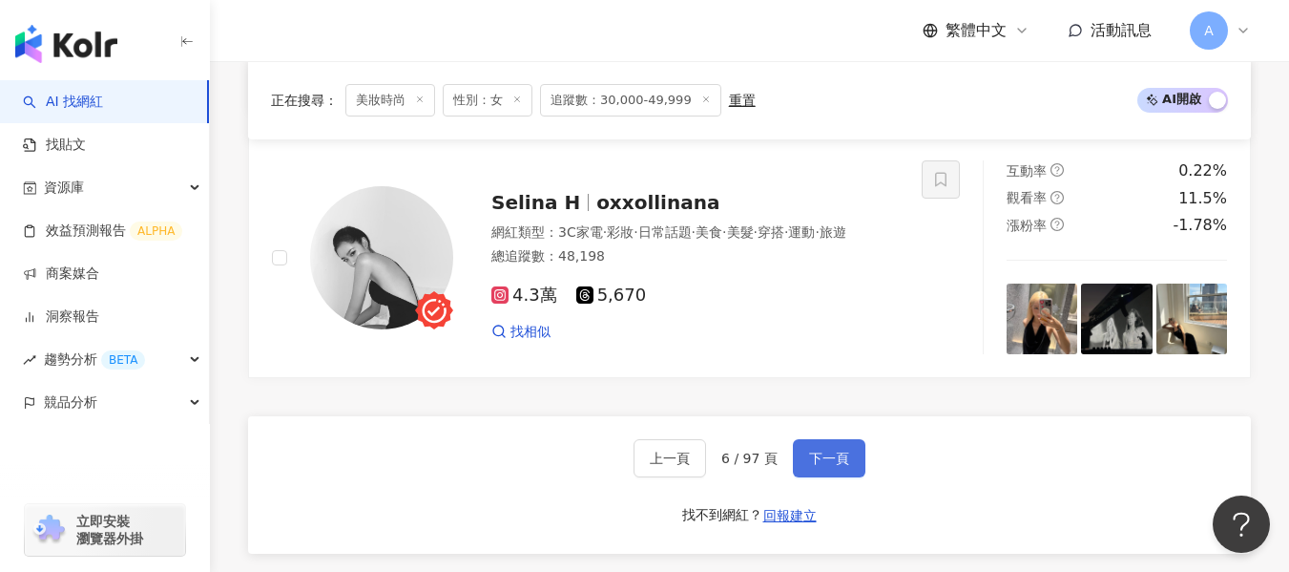
click at [826, 466] on span "下一頁" at bounding box center [829, 457] width 40 height 15
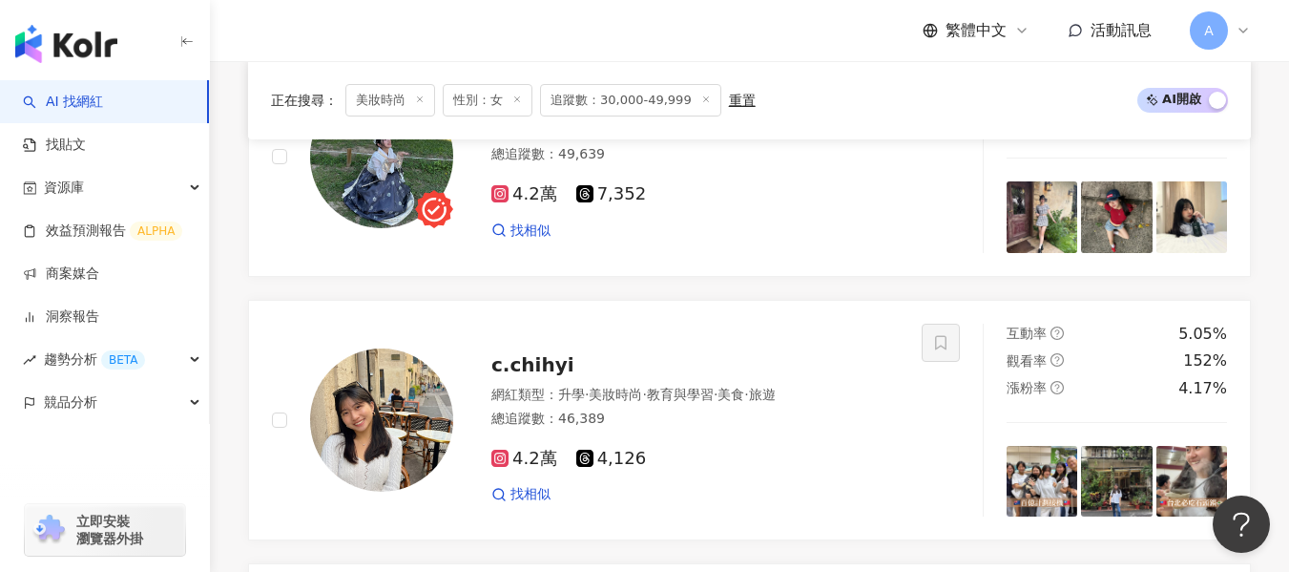
scroll to position [3540, 0]
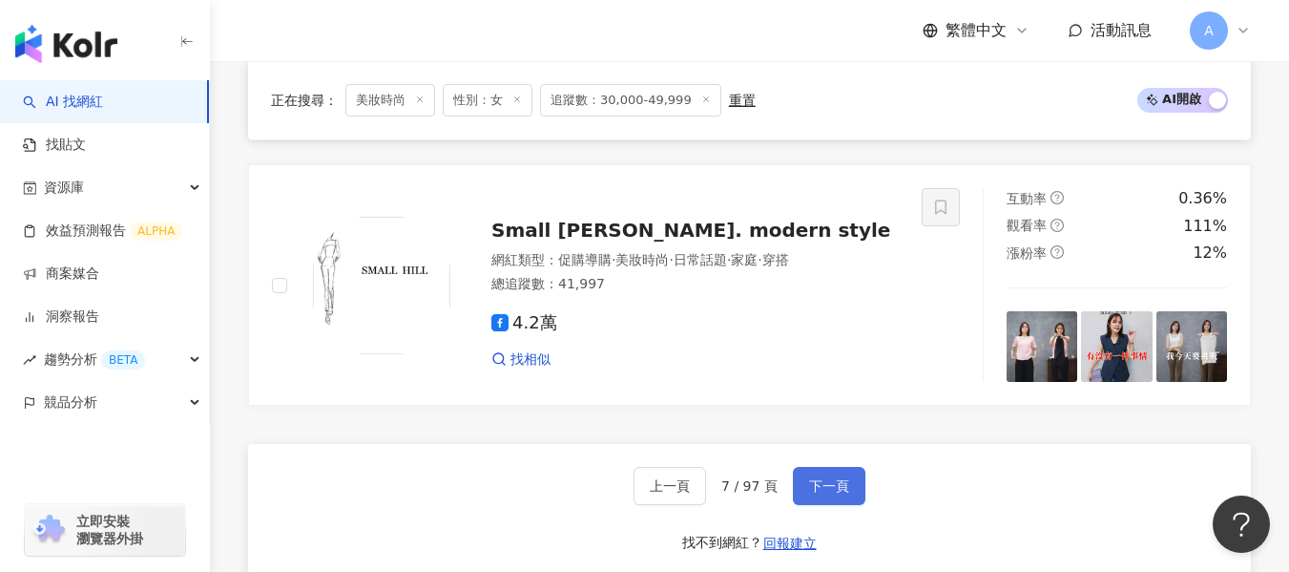
click at [826, 478] on span "下一頁" at bounding box center [829, 485] width 40 height 15
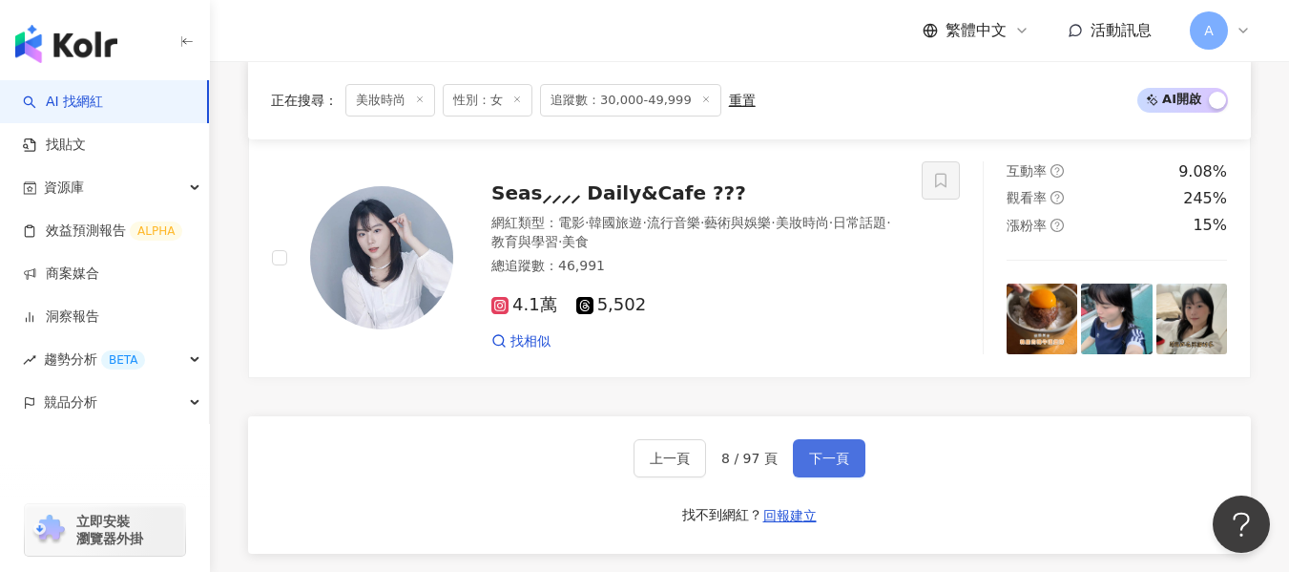
click at [826, 466] on span "下一頁" at bounding box center [829, 457] width 40 height 15
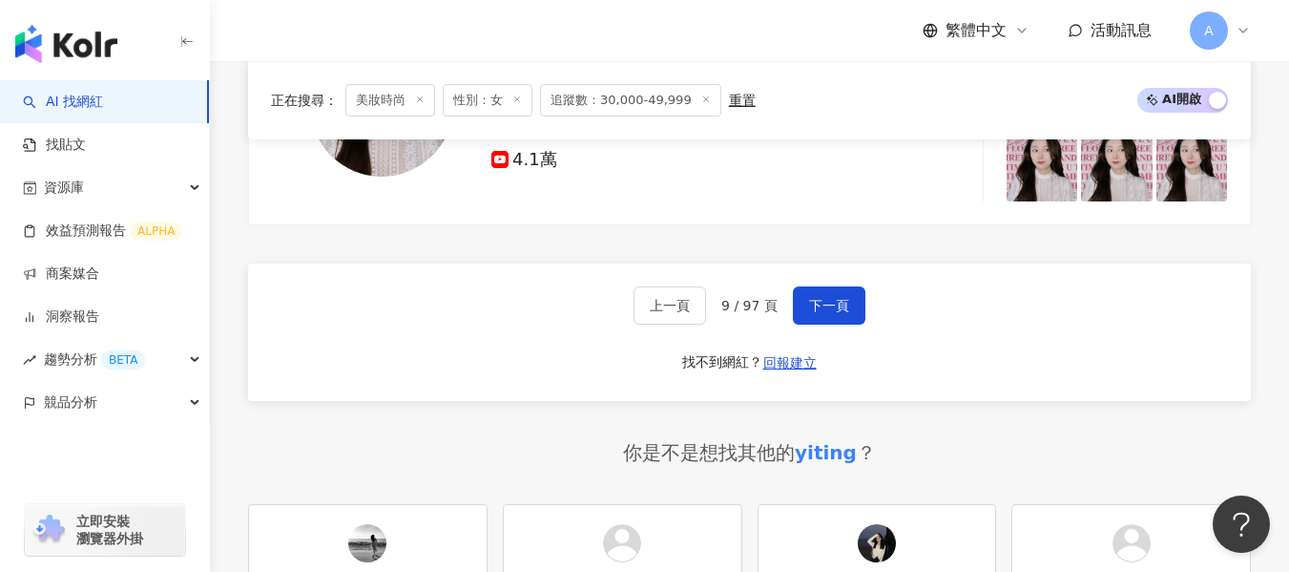
scroll to position [3708, 0]
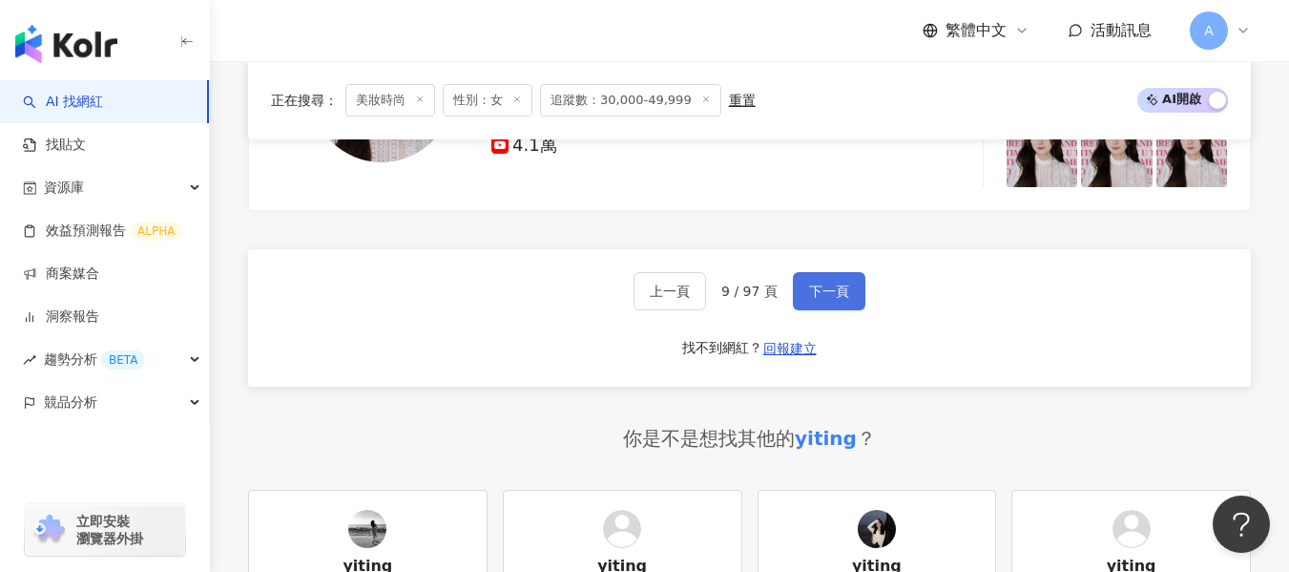
click at [812, 298] on span "下一頁" at bounding box center [829, 290] width 40 height 15
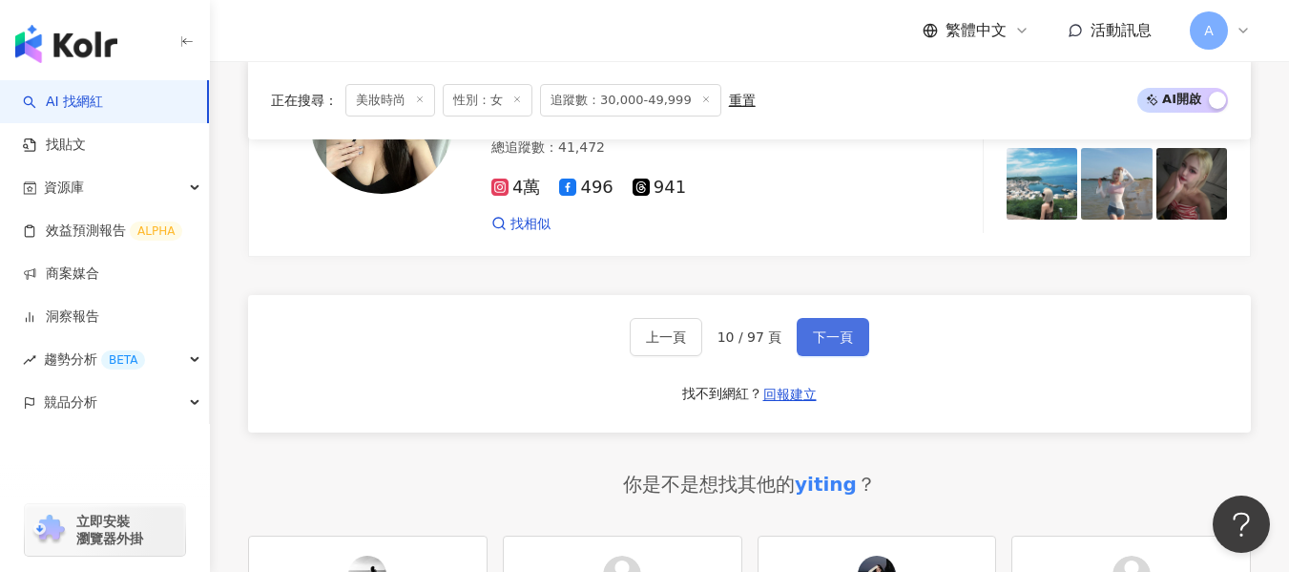
click at [813, 329] on span "下一頁" at bounding box center [833, 336] width 40 height 15
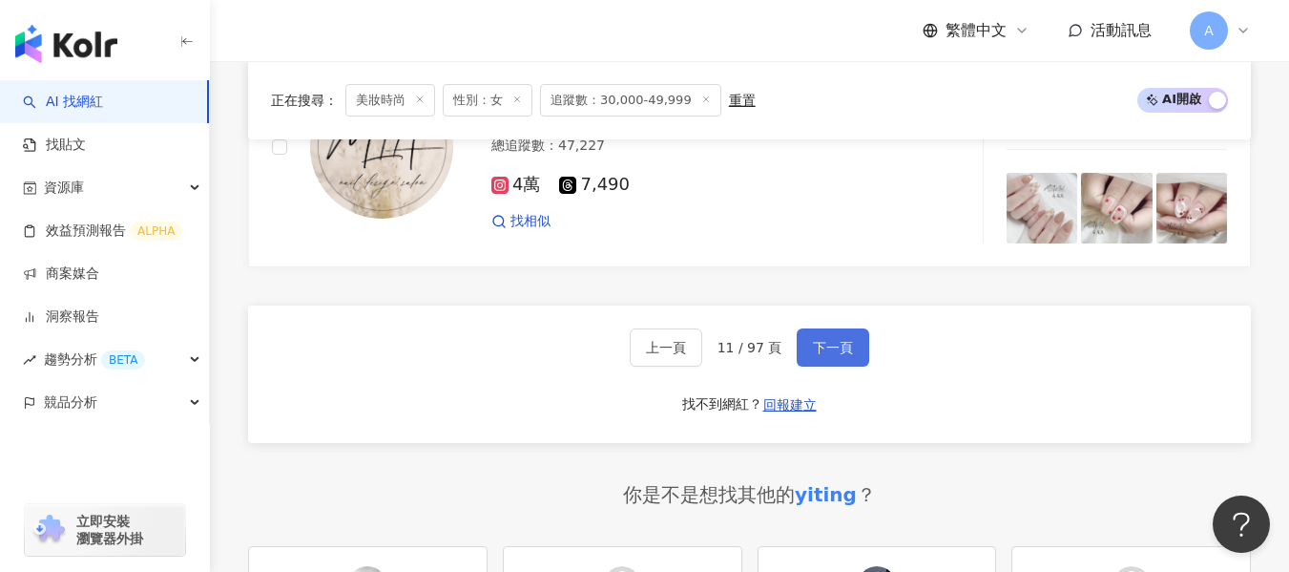
scroll to position [3647, 0]
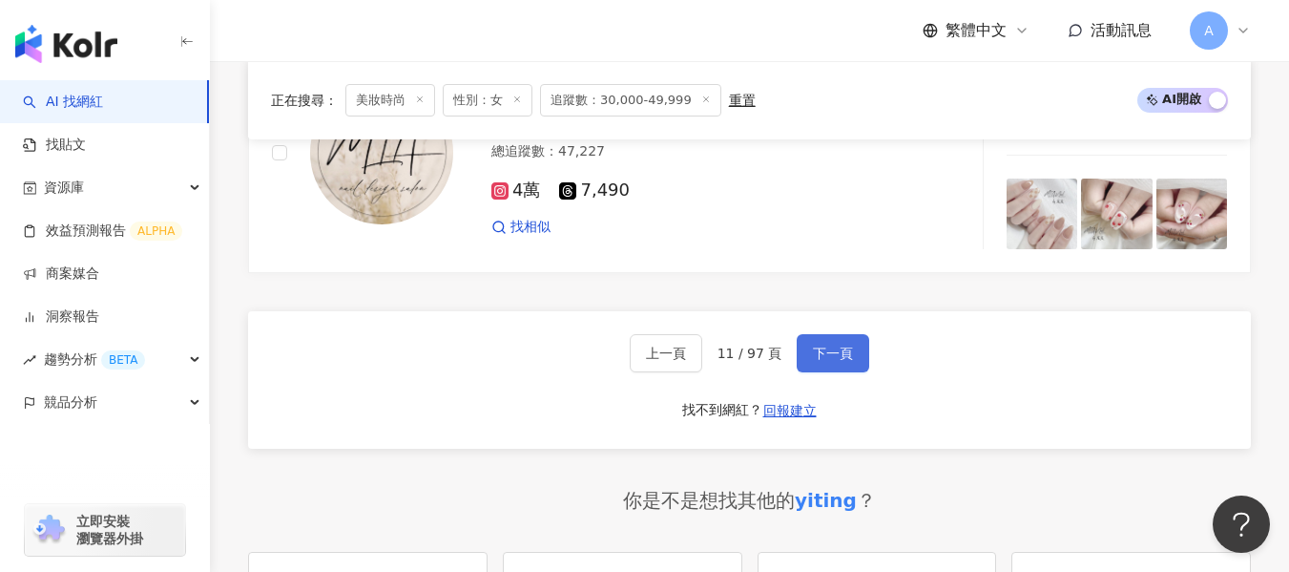
click at [820, 372] on button "下一頁" at bounding box center [833, 353] width 73 height 38
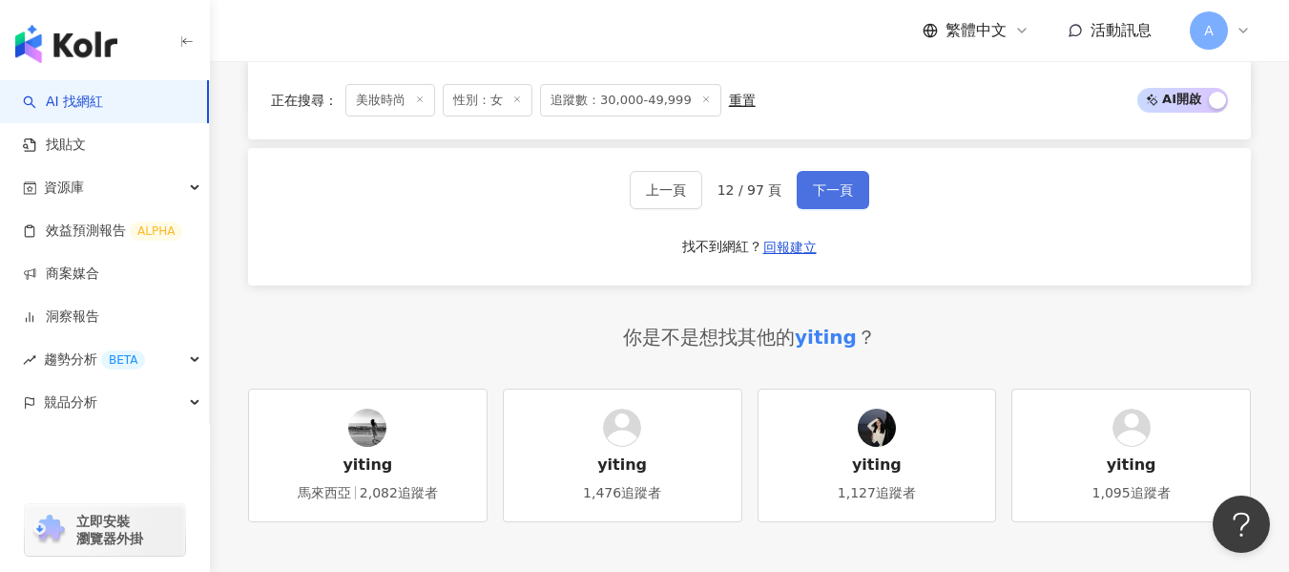
scroll to position [3807, 0]
click at [862, 203] on button "下一頁" at bounding box center [833, 191] width 73 height 38
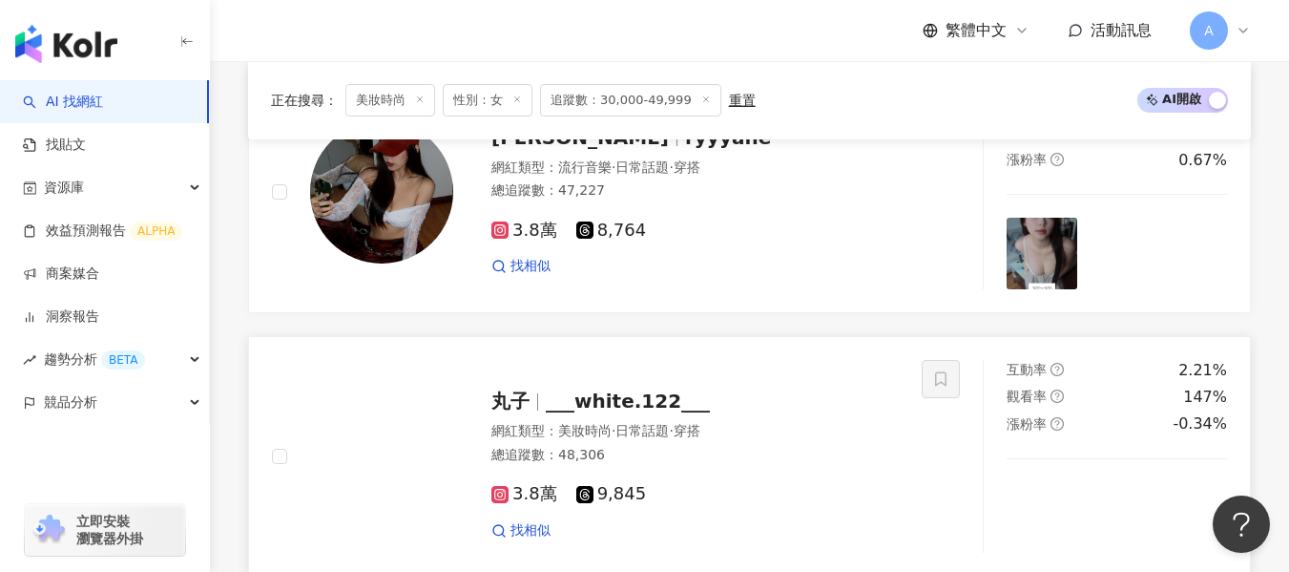
scroll to position [3184, 0]
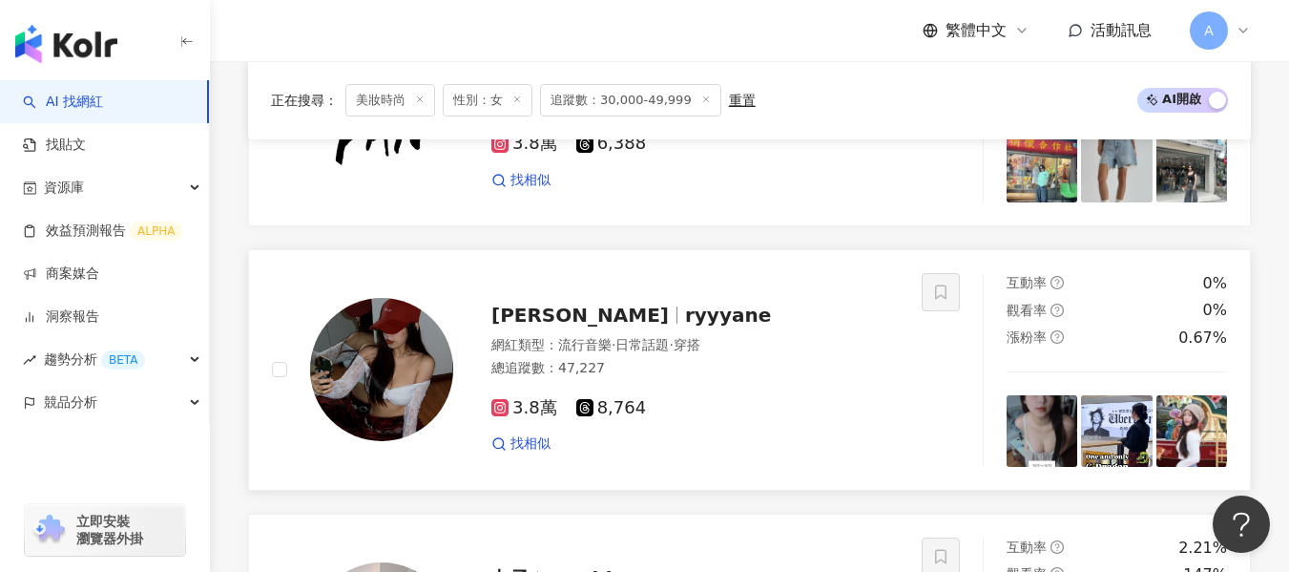
click at [808, 416] on div "3.8萬 8,764 找相似" at bounding box center [694, 418] width 407 height 71
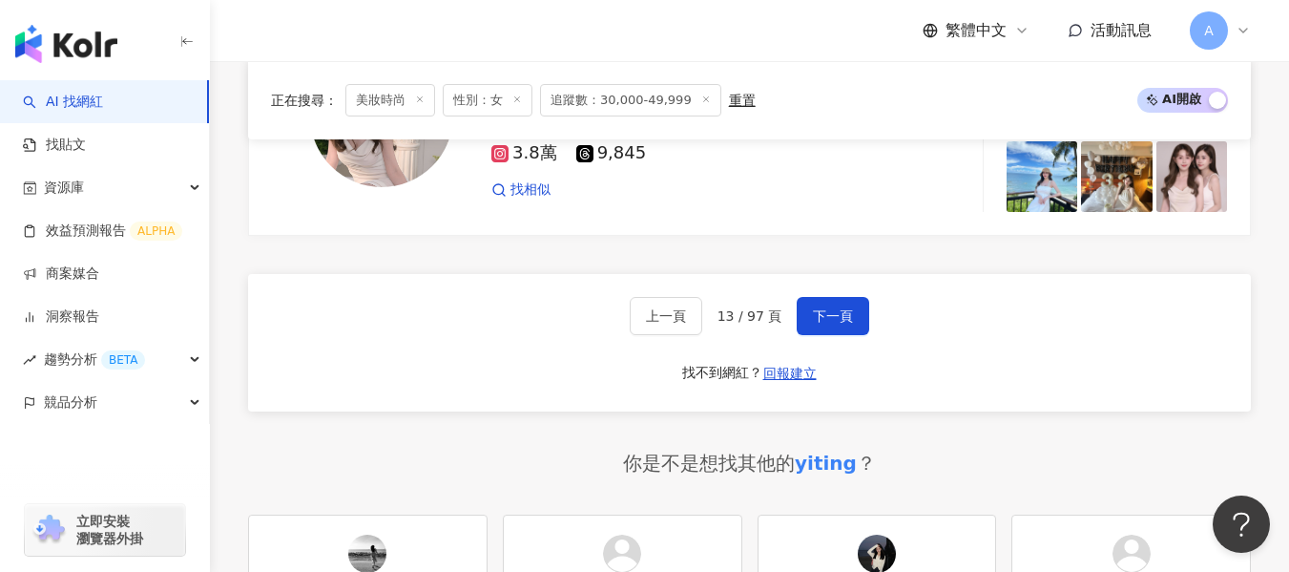
scroll to position [3700, 0]
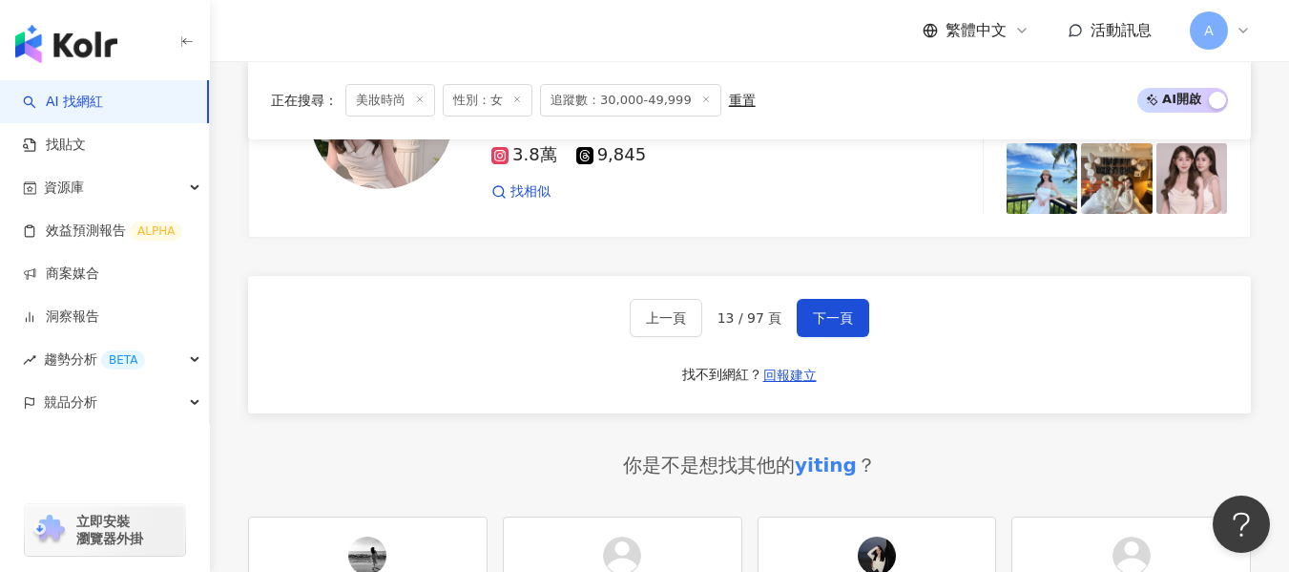
click at [815, 287] on div "上一頁 13 / 97 頁 下一頁 找不到網紅？ 回報建立" at bounding box center [749, 344] width 1003 height 137
click at [815, 300] on button "下一頁" at bounding box center [833, 318] width 73 height 38
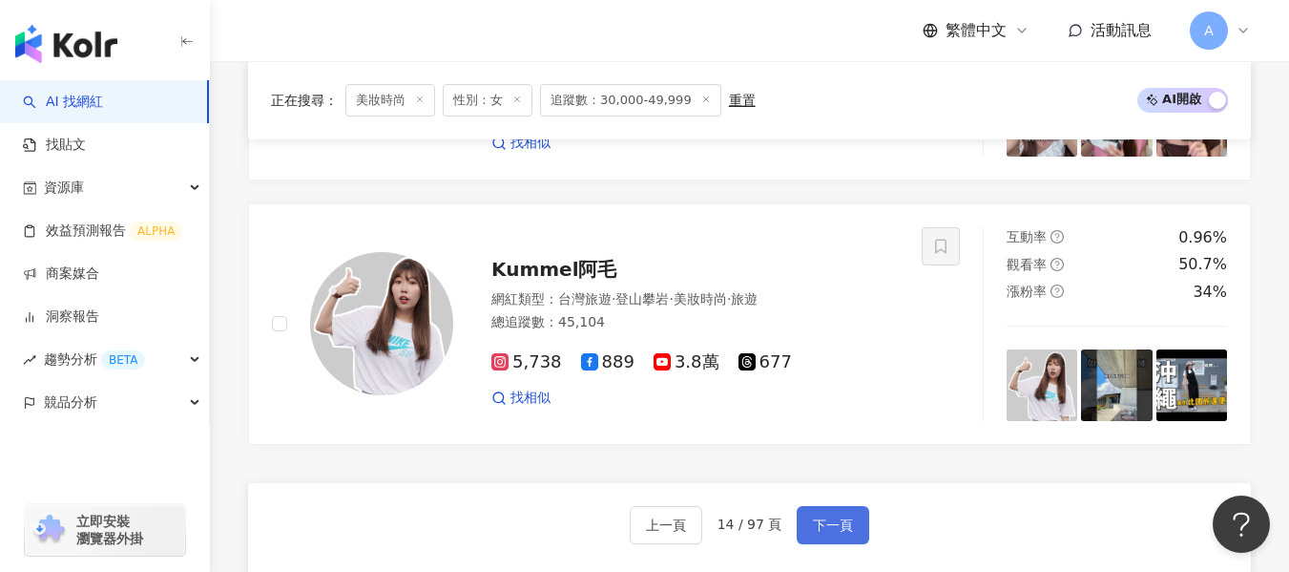
scroll to position [3476, 0]
click at [815, 300] on div "Kummel阿毛 網紅類型 ： 台灣旅遊 · 登山攀岩 · 美妝時尚 · 旅遊 總追蹤數 ： 45,104 5,738 889 3.8萬 677 找相似" at bounding box center [676, 322] width 446 height 167
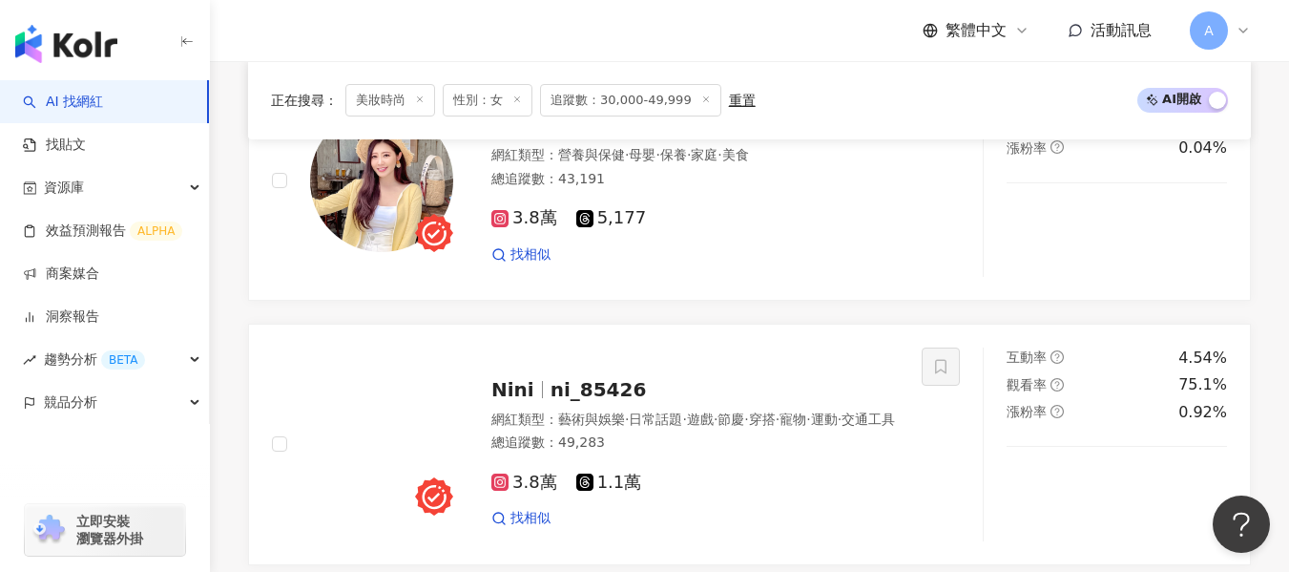
scroll to position [1772, 0]
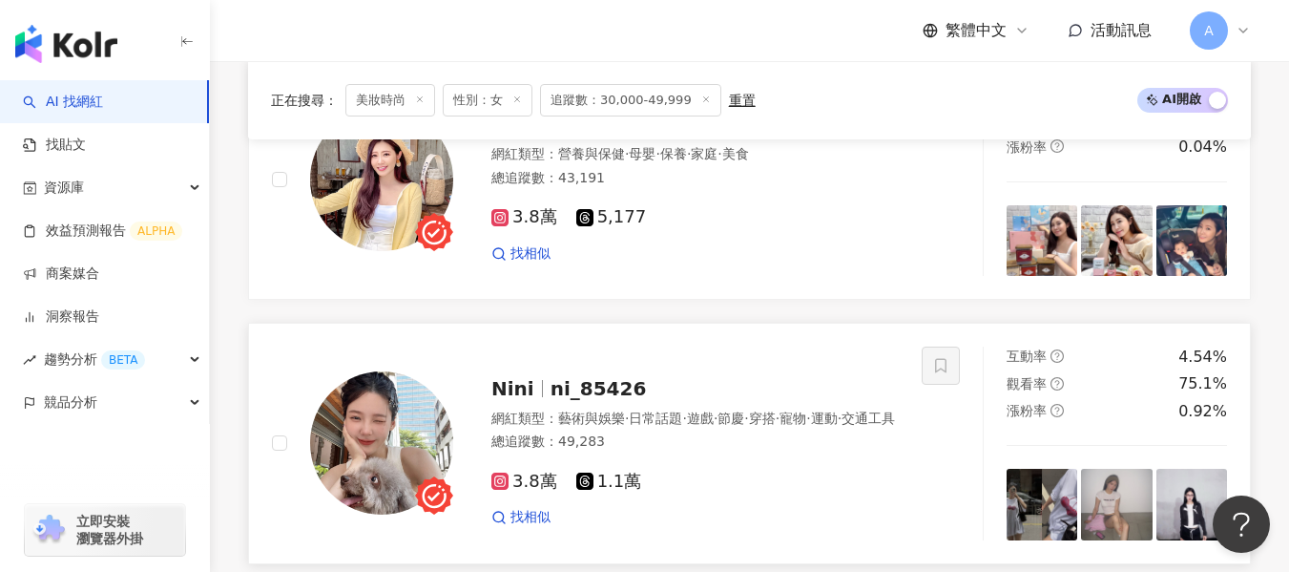
click at [730, 493] on div "3.8萬 1.1萬 找相似" at bounding box center [694, 491] width 407 height 71
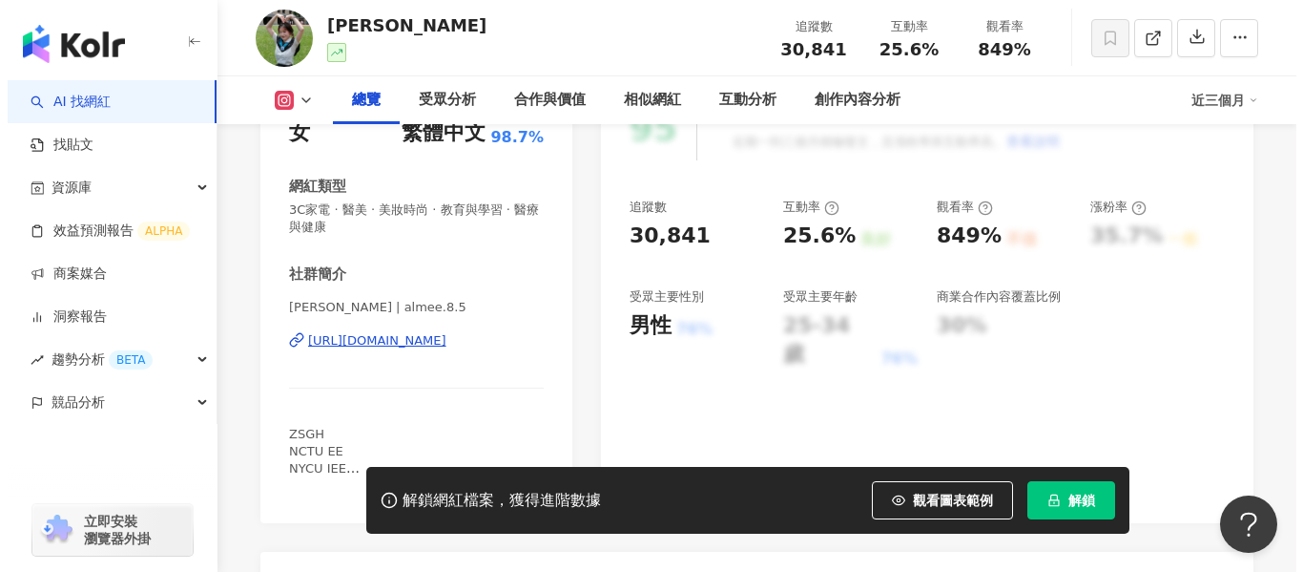
scroll to position [382, 0]
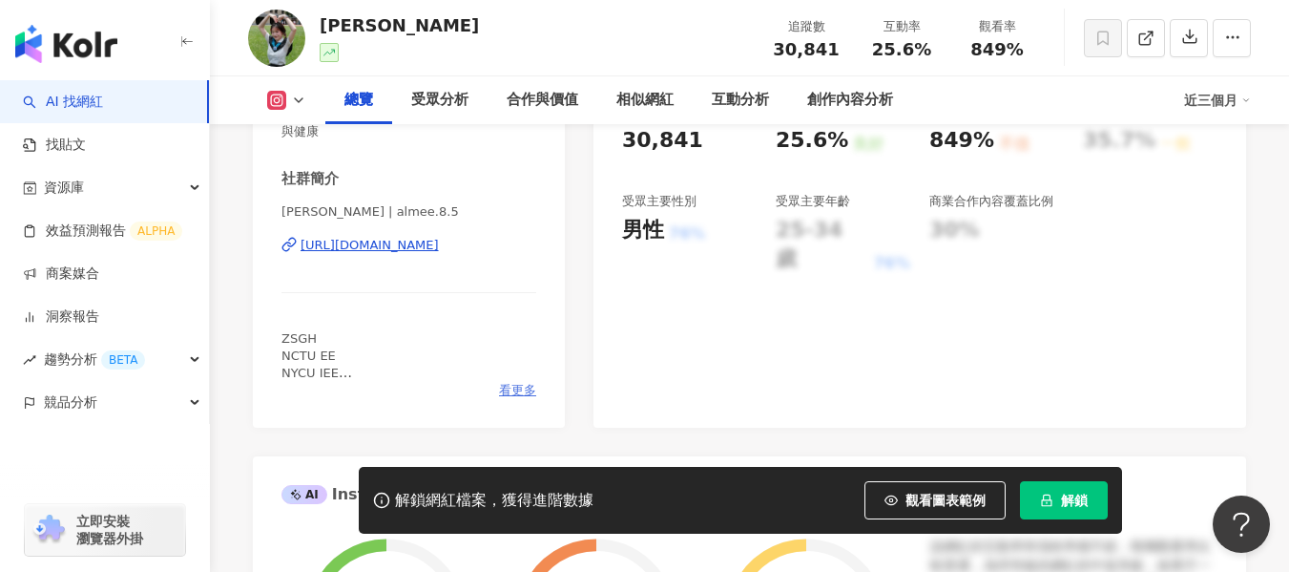
click at [511, 394] on span "看更多" at bounding box center [517, 390] width 37 height 17
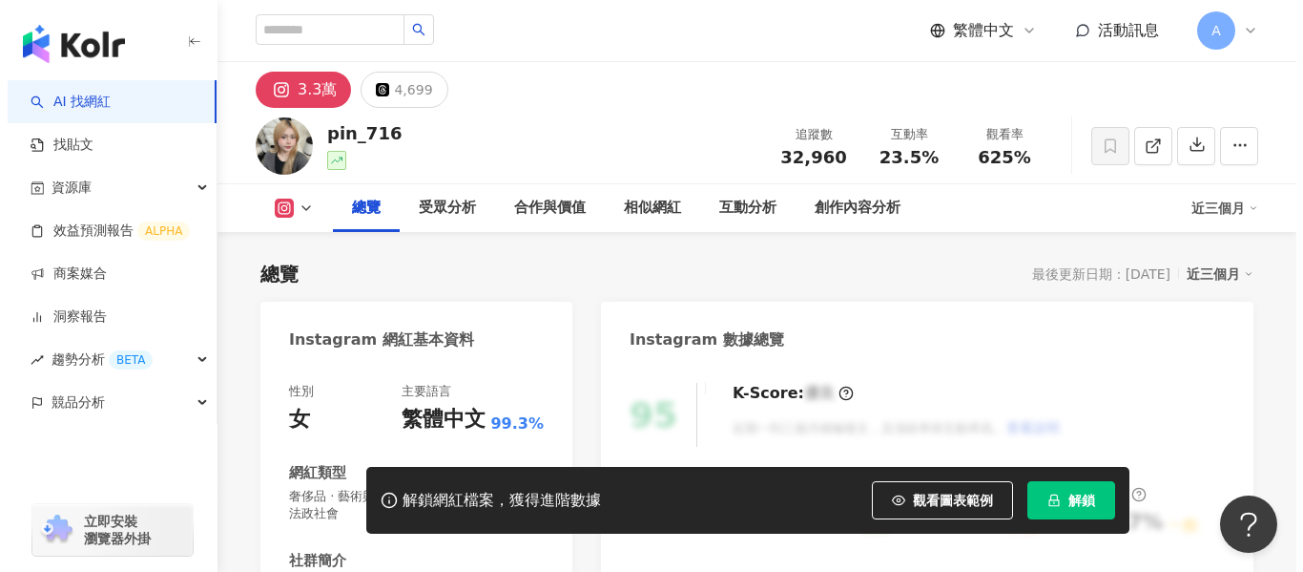
scroll to position [477, 0]
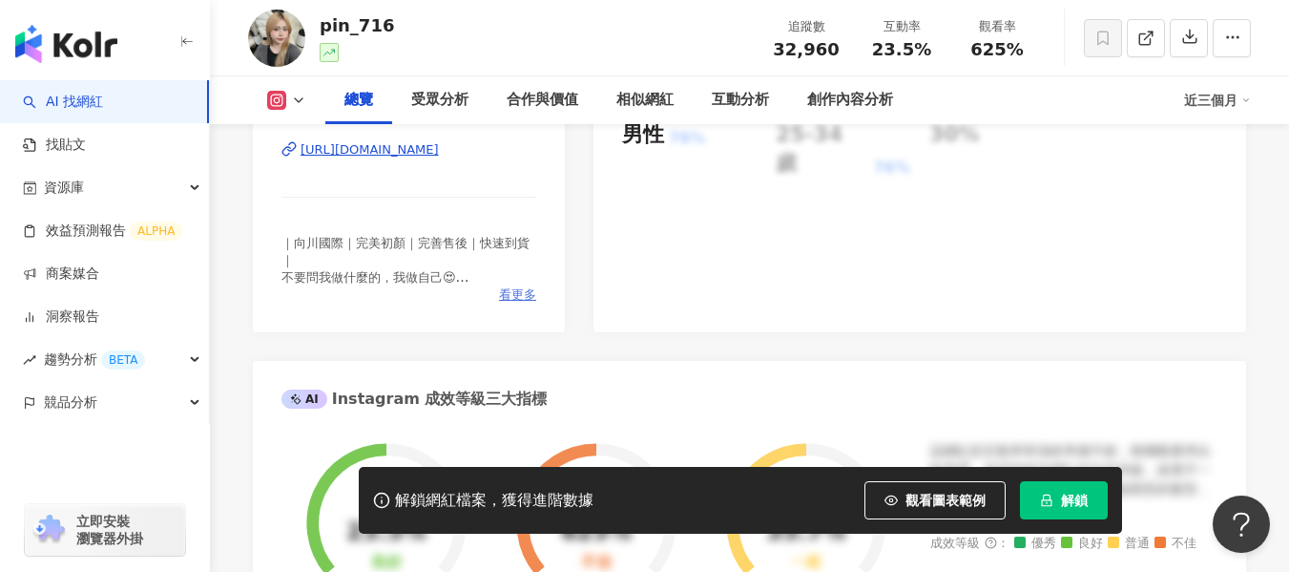
click at [510, 301] on span "看更多" at bounding box center [517, 294] width 37 height 17
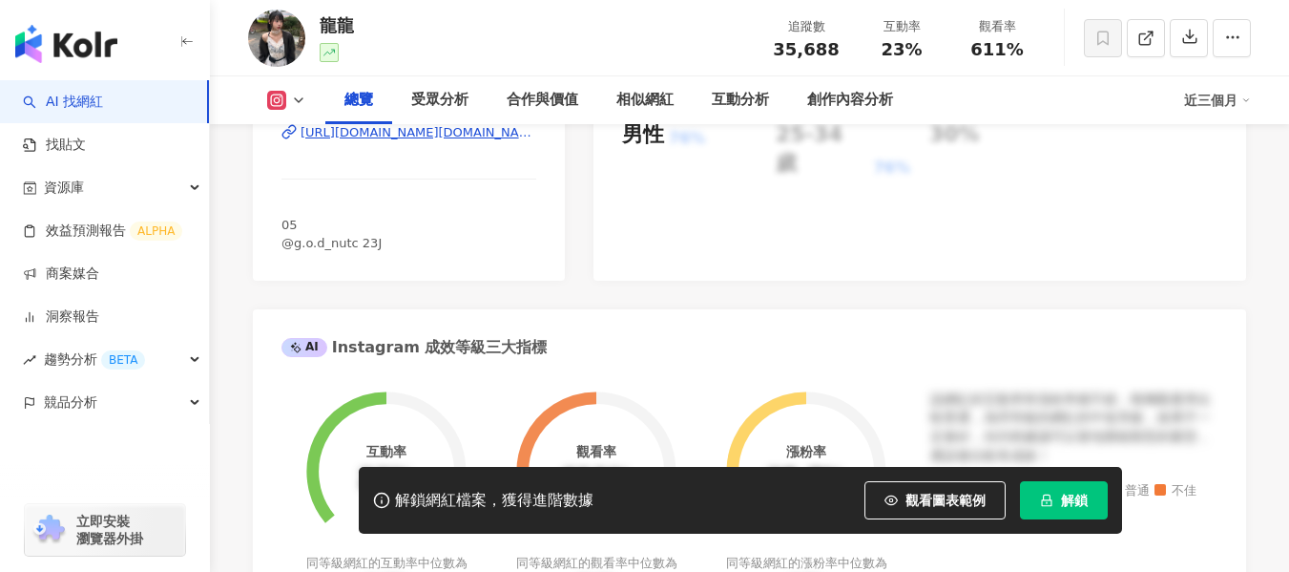
scroll to position [286, 0]
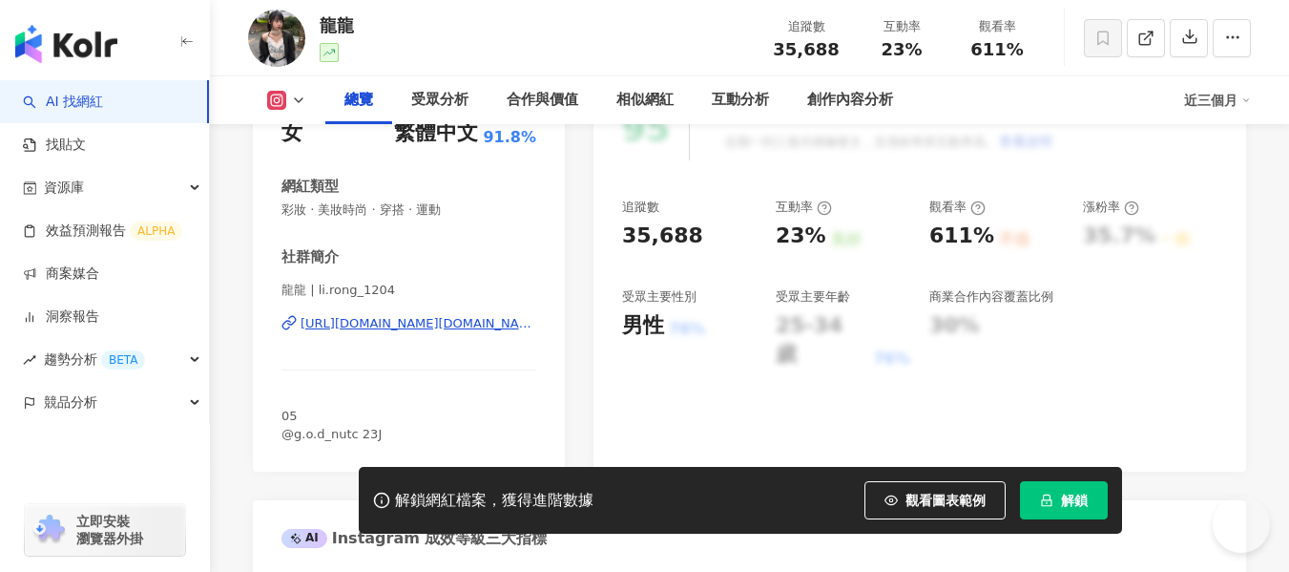
click at [438, 324] on div "https://www.instagram.com/li.rong_1204/" at bounding box center [419, 323] width 236 height 17
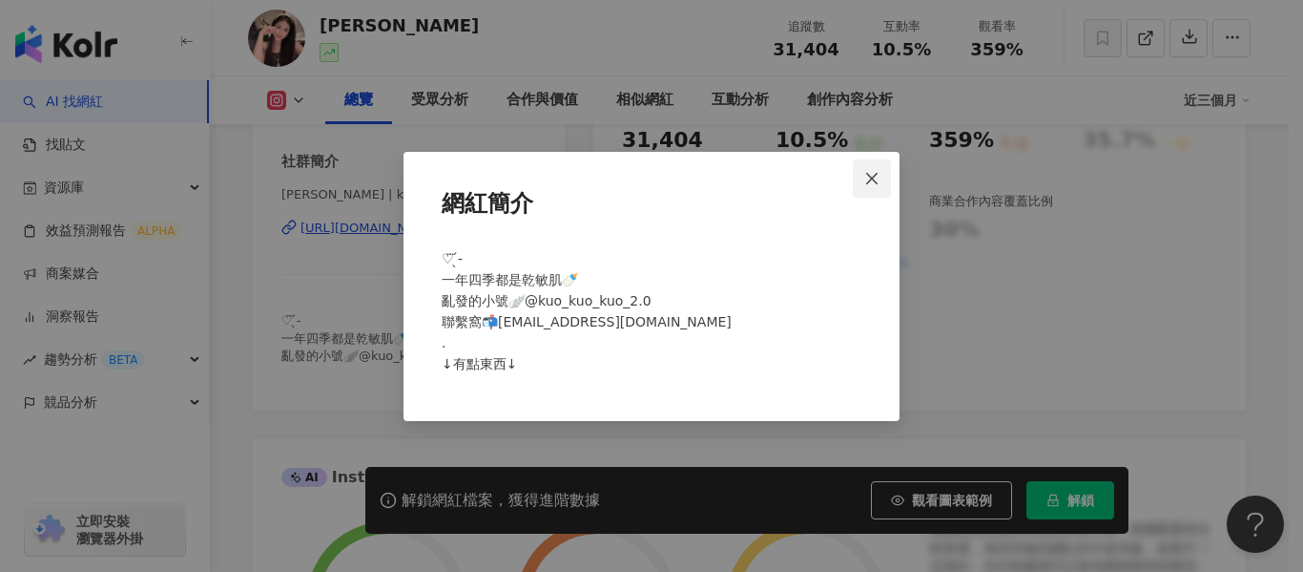
click at [878, 177] on icon "close" at bounding box center [871, 178] width 15 height 15
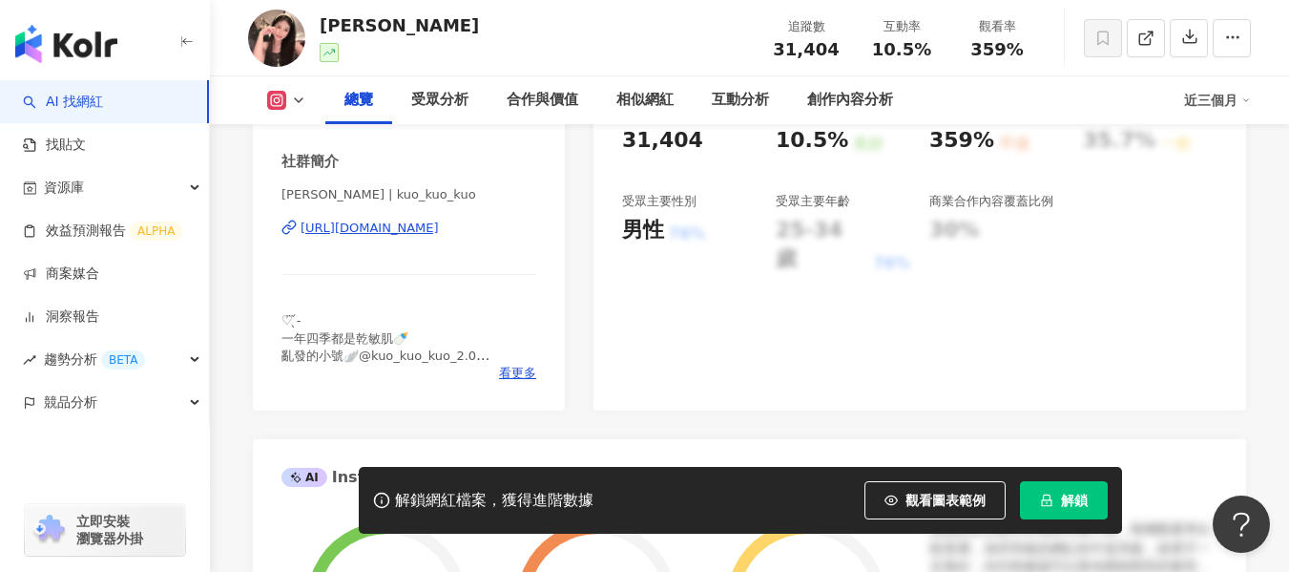
click at [439, 231] on div "https://www.instagram.com/kuo_kuo_kuo/" at bounding box center [370, 227] width 138 height 17
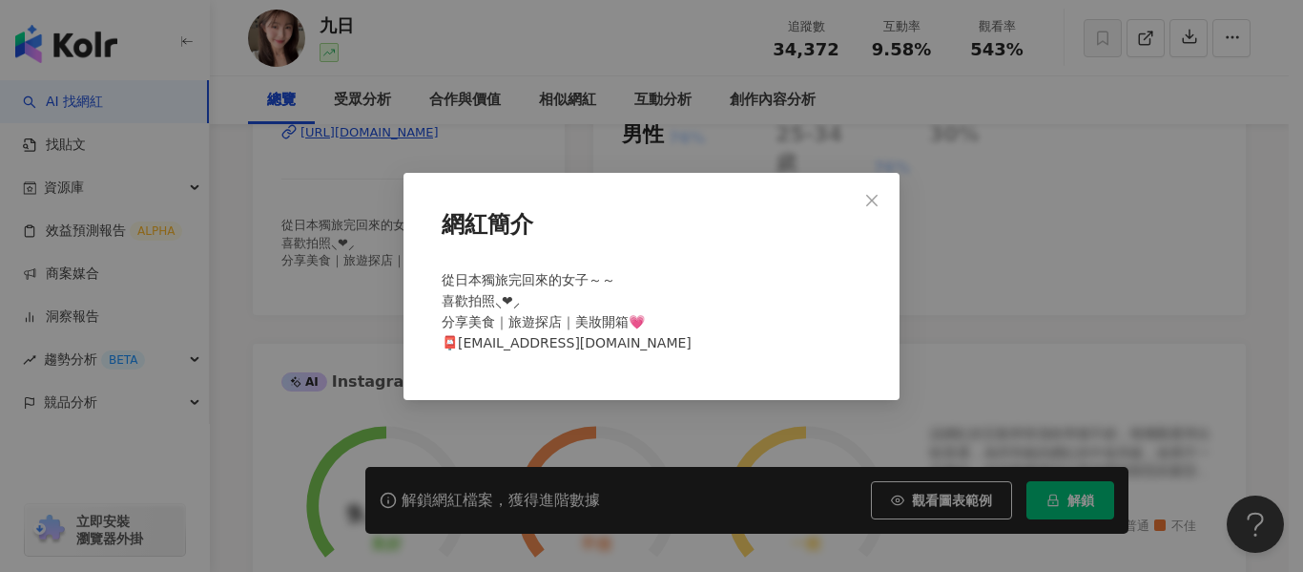
click at [873, 197] on icon "close" at bounding box center [871, 199] width 15 height 15
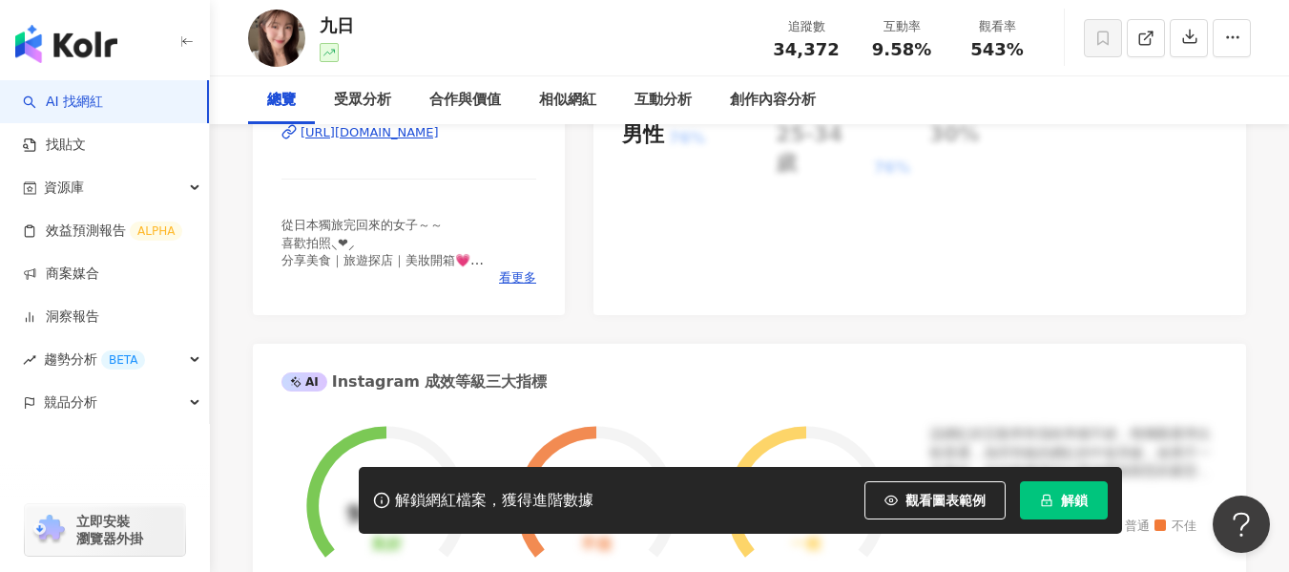
click at [439, 139] on div "https://www.instagram.com/pinxuchen/" at bounding box center [370, 132] width 138 height 17
drag, startPoint x: 877, startPoint y: 51, endPoint x: 925, endPoint y: 51, distance: 47.7
click at [925, 51] on span "9.58%" at bounding box center [901, 49] width 59 height 19
copy span "9.58%"
drag, startPoint x: 959, startPoint y: 52, endPoint x: 1031, endPoint y: 52, distance: 72.5
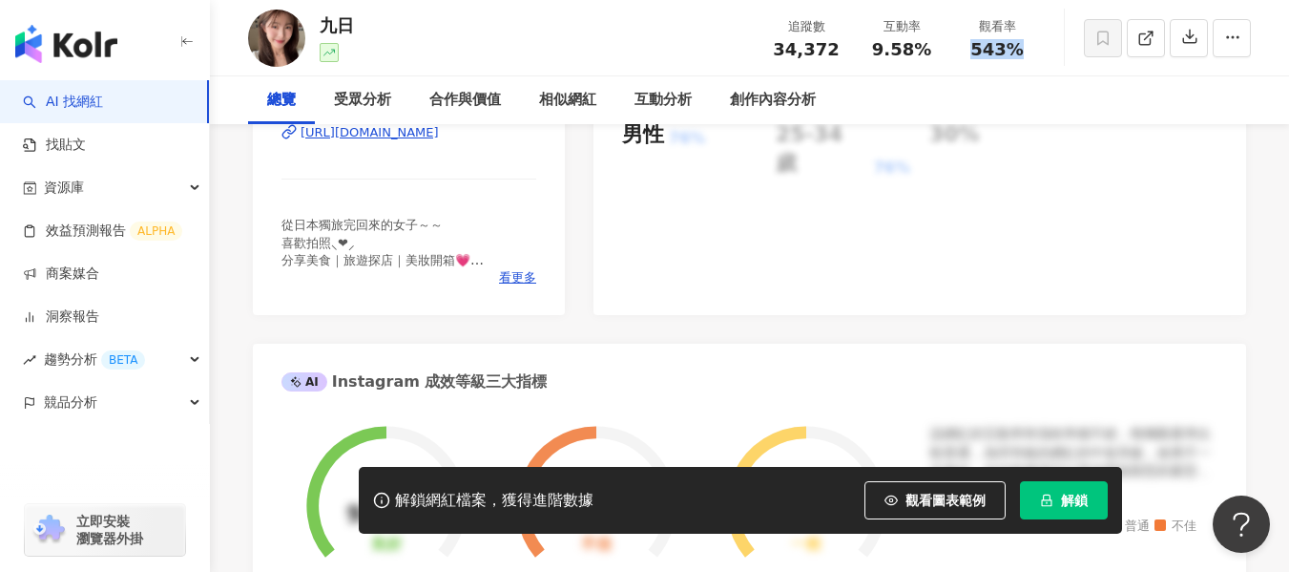
click at [1031, 52] on div "觀看率 543%" at bounding box center [996, 37] width 95 height 41
copy span "543%"
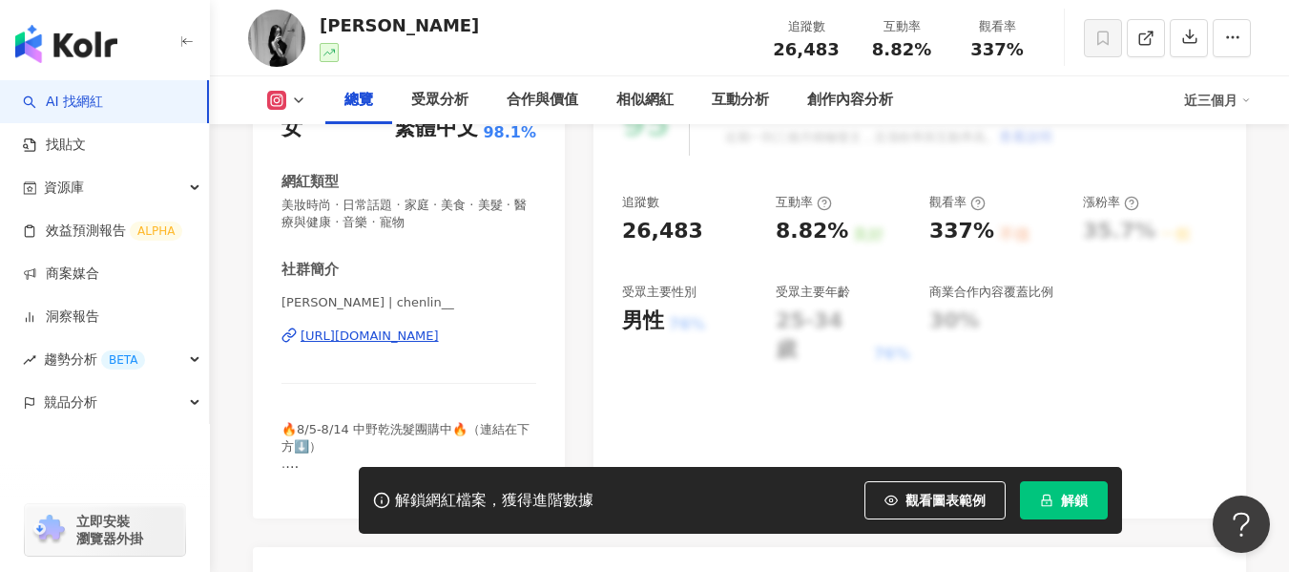
scroll to position [382, 0]
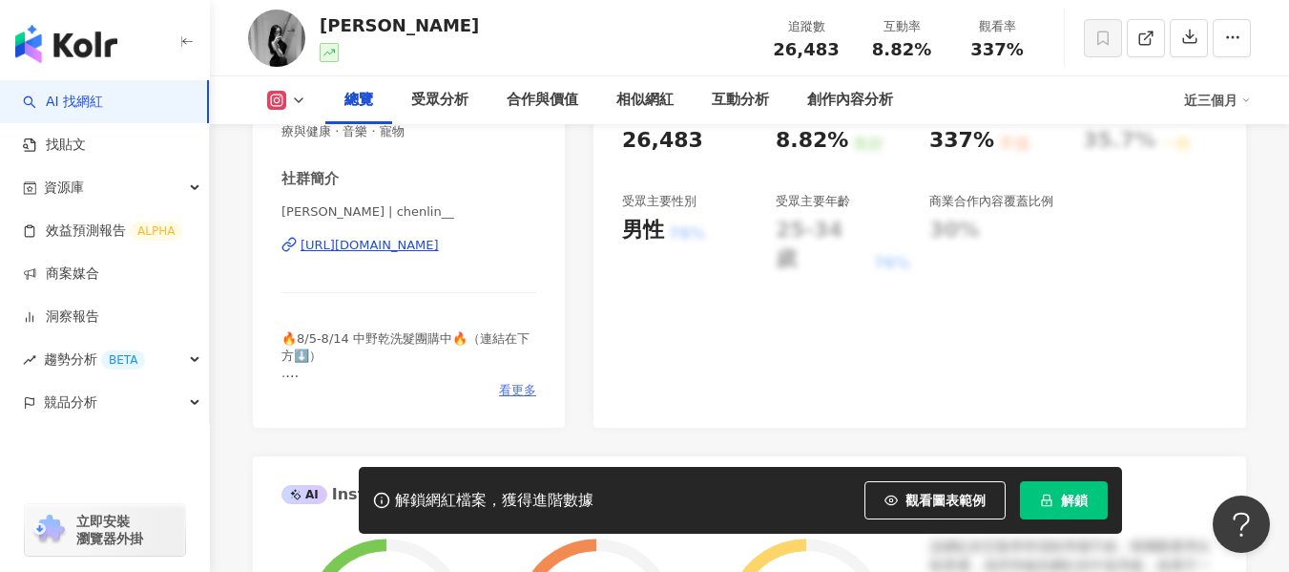
click at [516, 390] on span "看更多" at bounding box center [517, 390] width 37 height 17
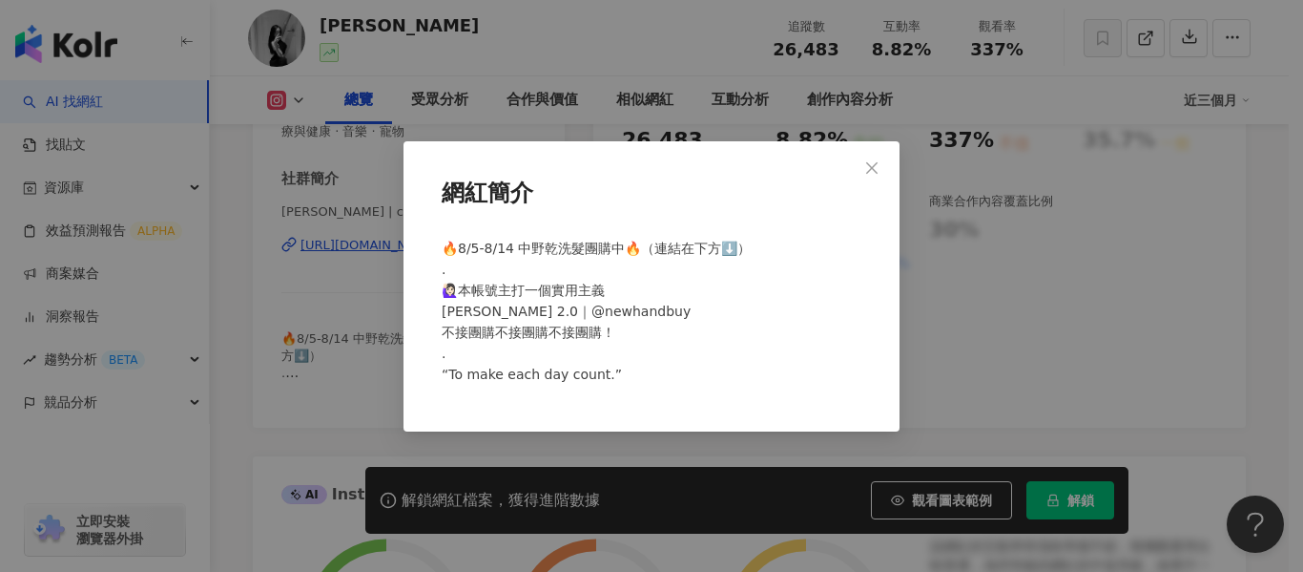
click at [877, 176] on icon "close" at bounding box center [871, 167] width 15 height 15
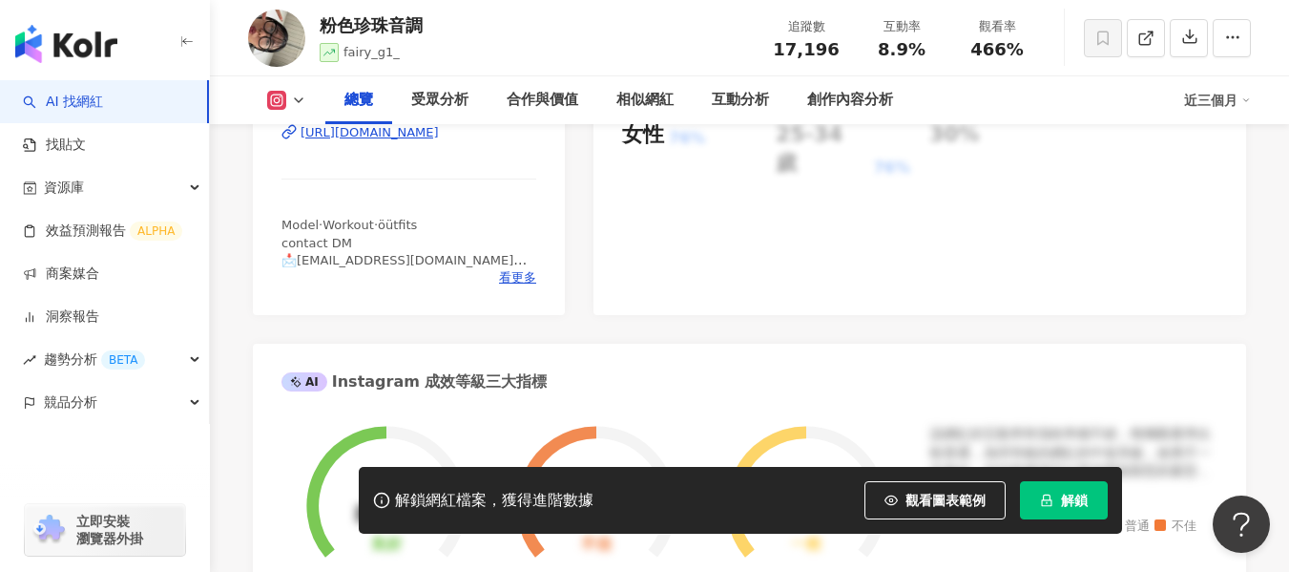
click at [439, 135] on div "[URL][DOMAIN_NAME]" at bounding box center [370, 132] width 138 height 17
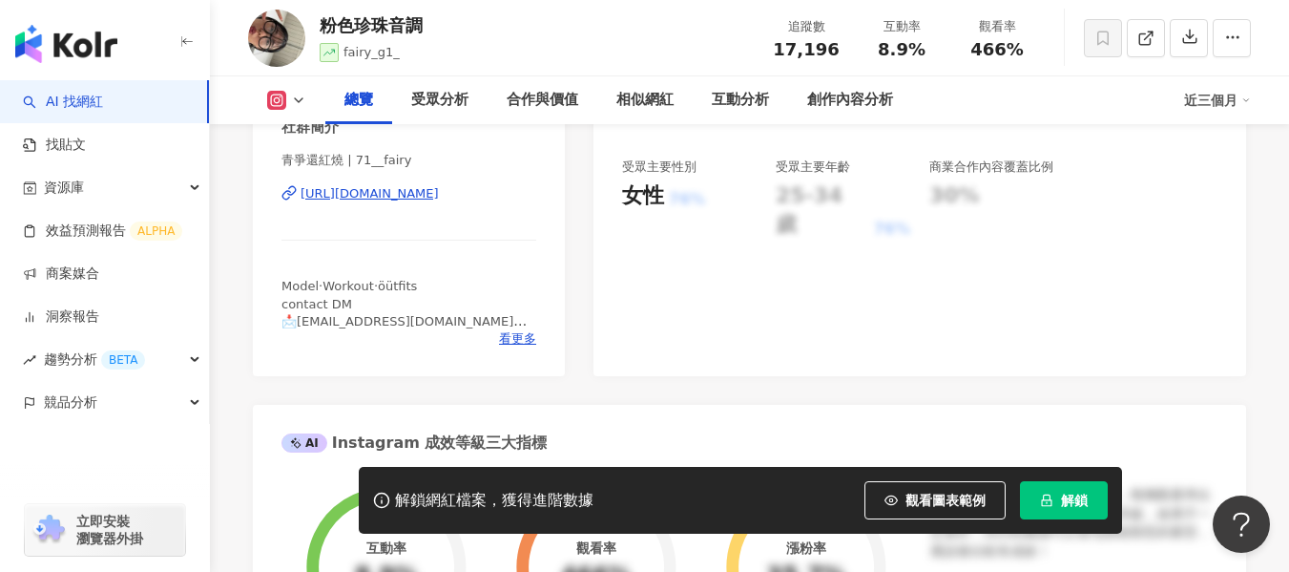
scroll to position [382, 0]
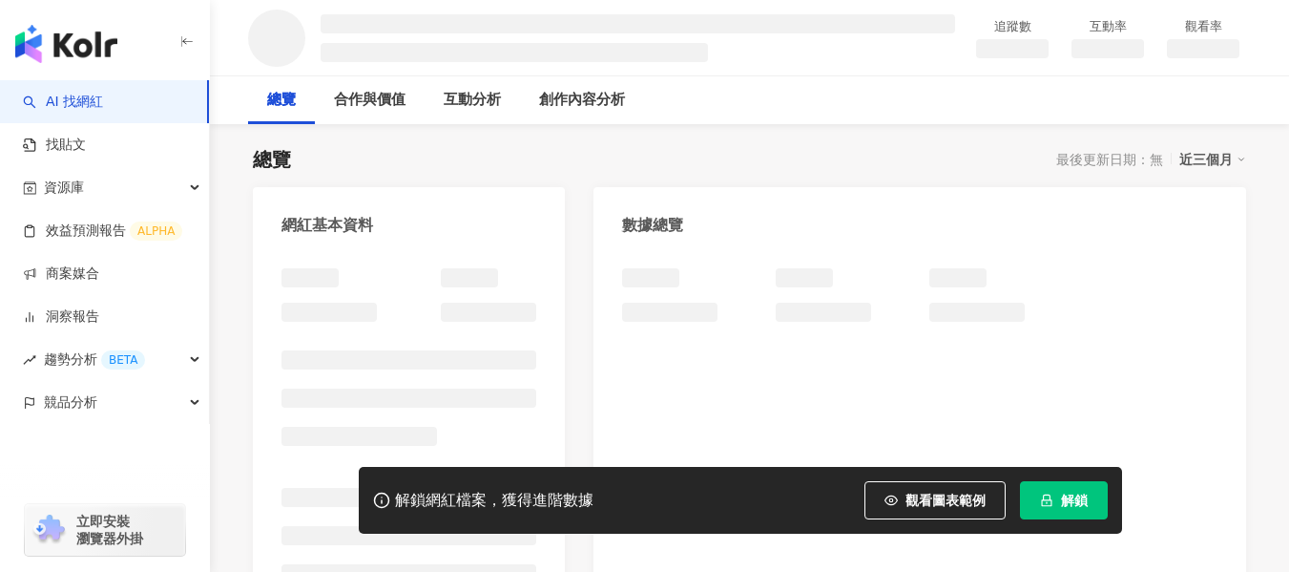
scroll to position [177, 0]
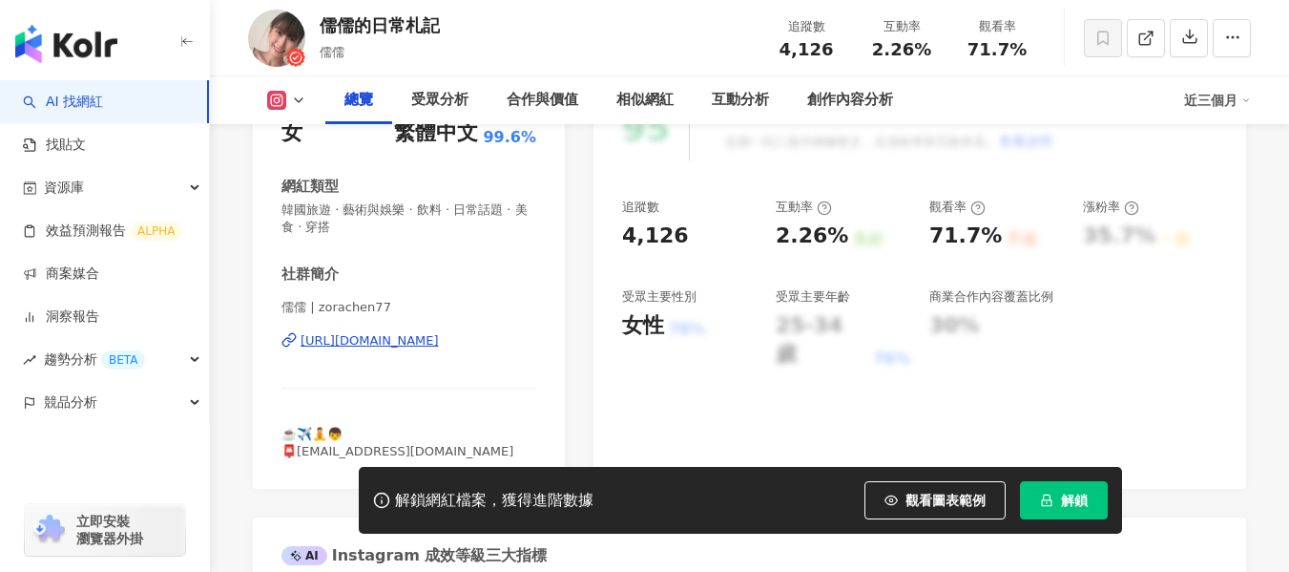
scroll to position [382, 0]
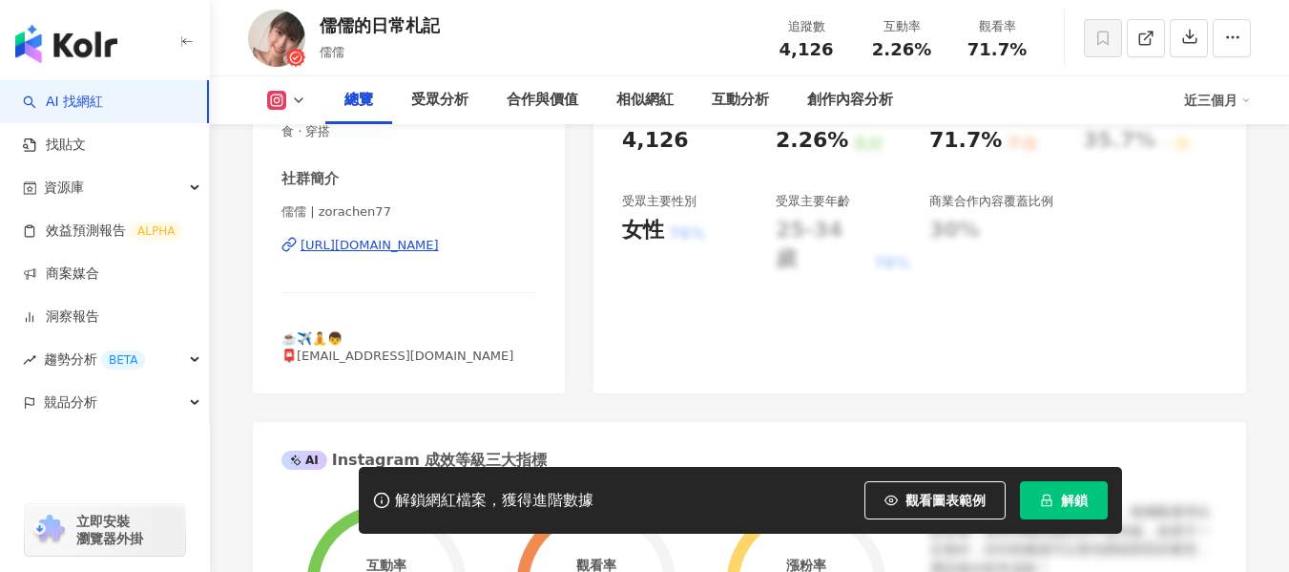
click at [415, 252] on div "https://www.instagram.com/zorachen77/" at bounding box center [370, 245] width 138 height 17
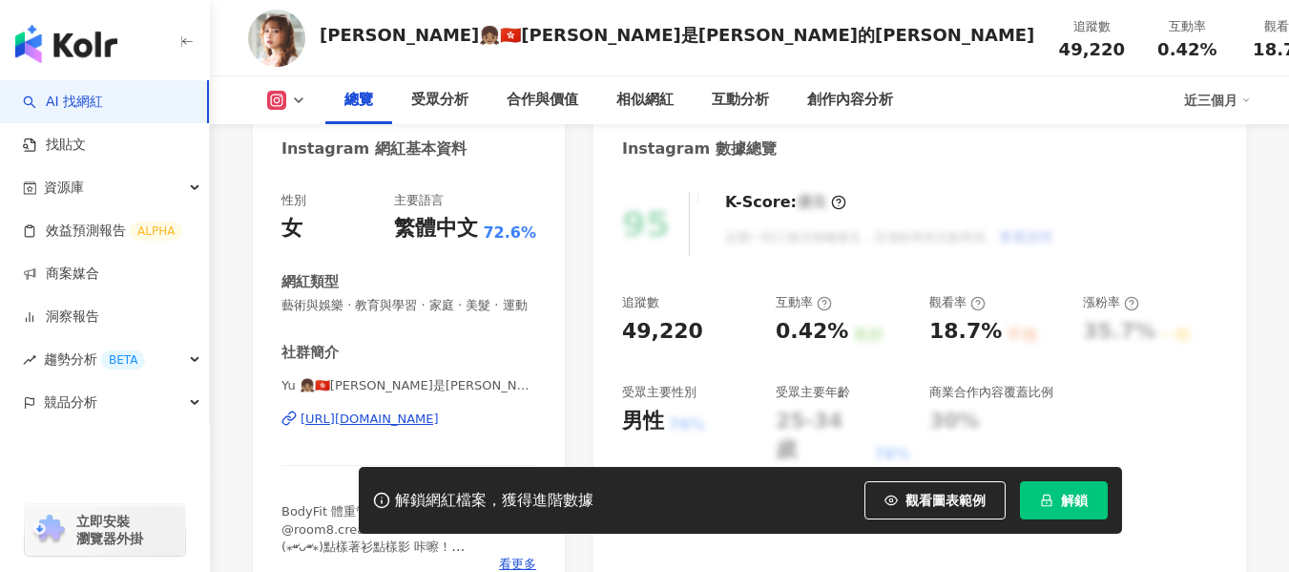
scroll to position [286, 0]
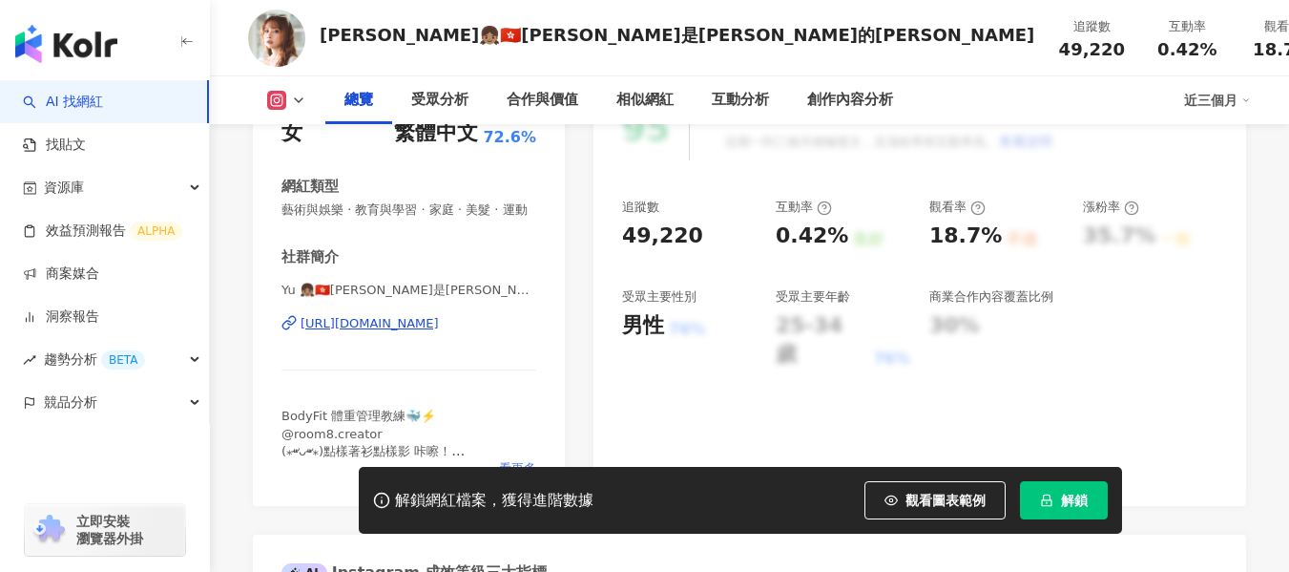
click at [513, 460] on span "看更多" at bounding box center [517, 468] width 37 height 17
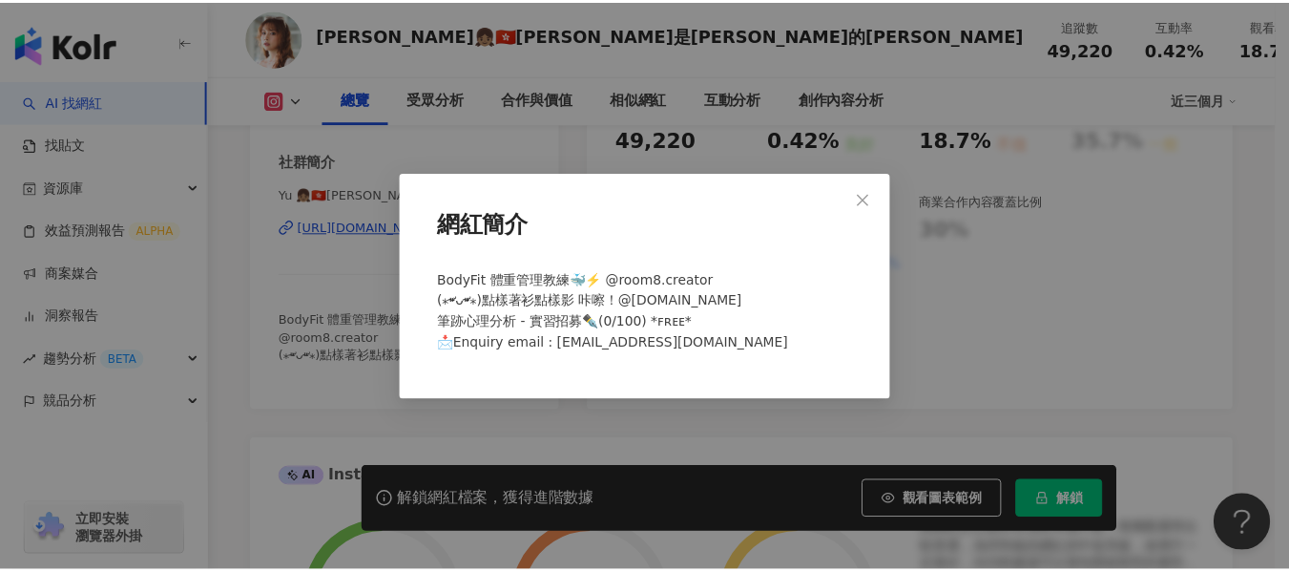
scroll to position [0, 0]
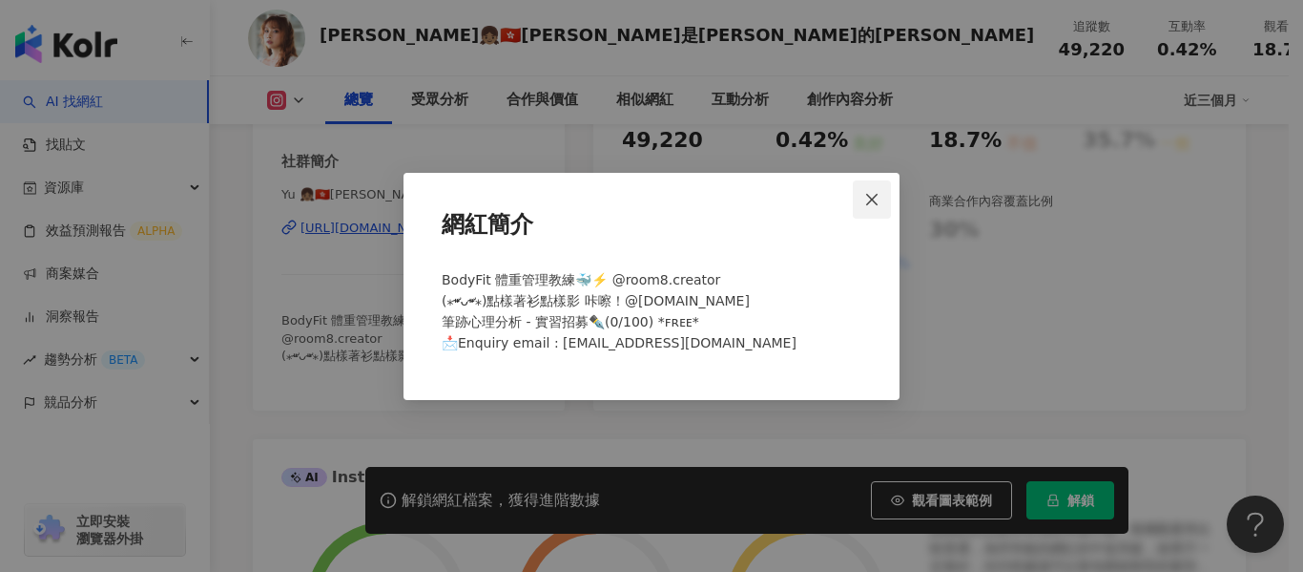
click at [872, 201] on icon "close" at bounding box center [871, 199] width 15 height 15
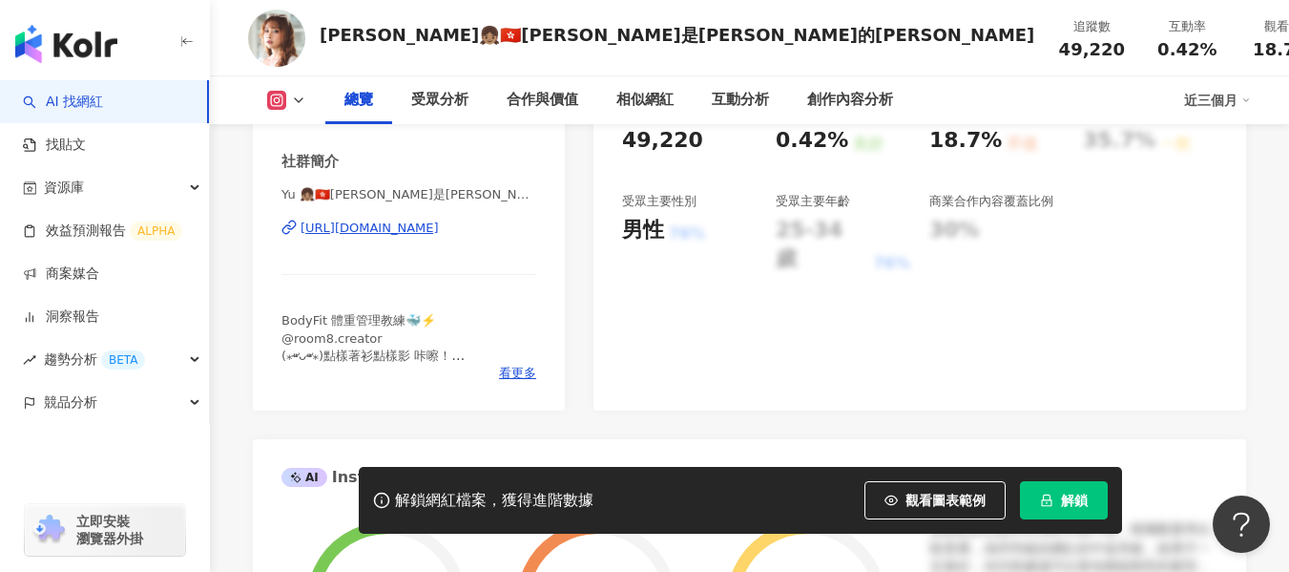
click at [439, 237] on div "https://www.instagram.com/aryuuu.c/" at bounding box center [370, 227] width 138 height 17
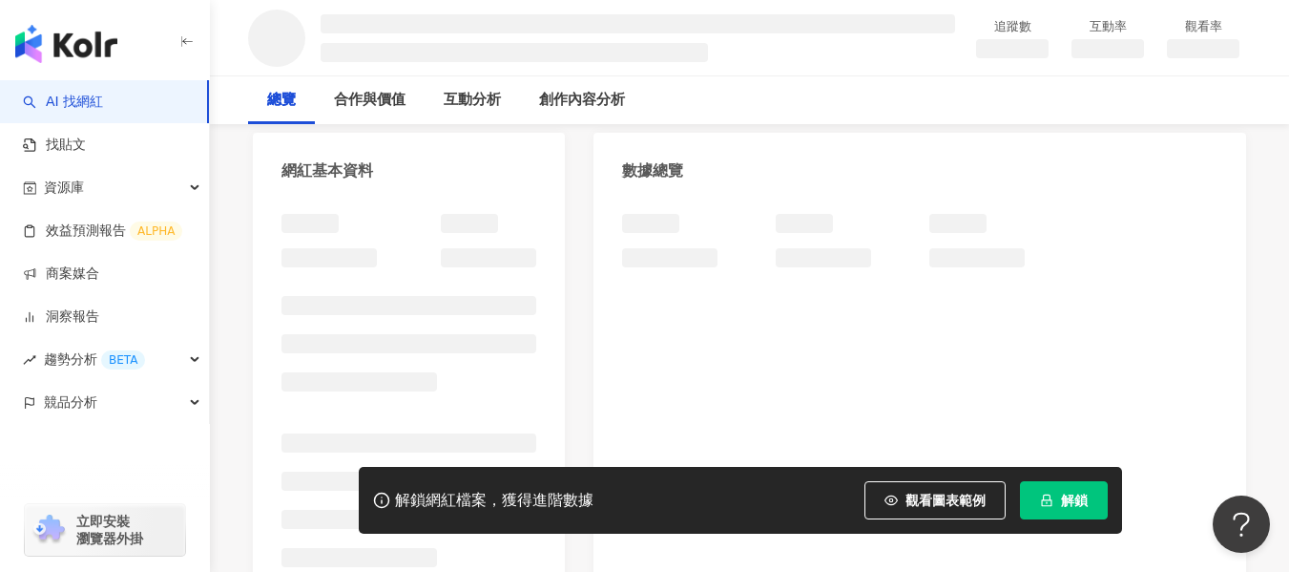
scroll to position [191, 0]
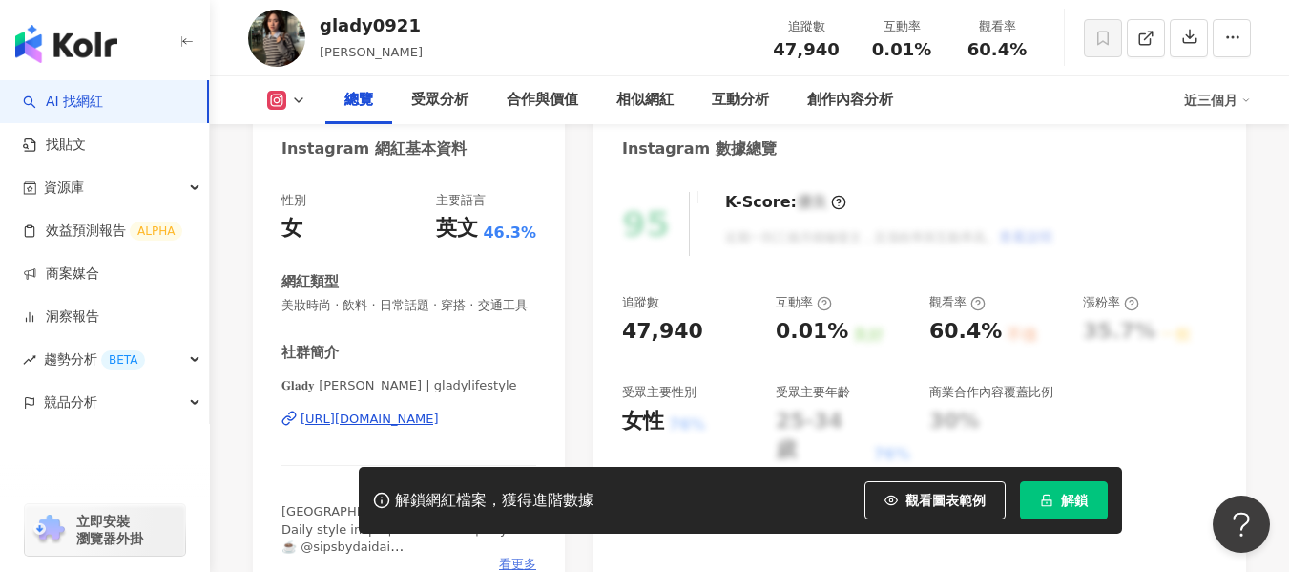
click at [514, 555] on span "看更多" at bounding box center [517, 563] width 37 height 17
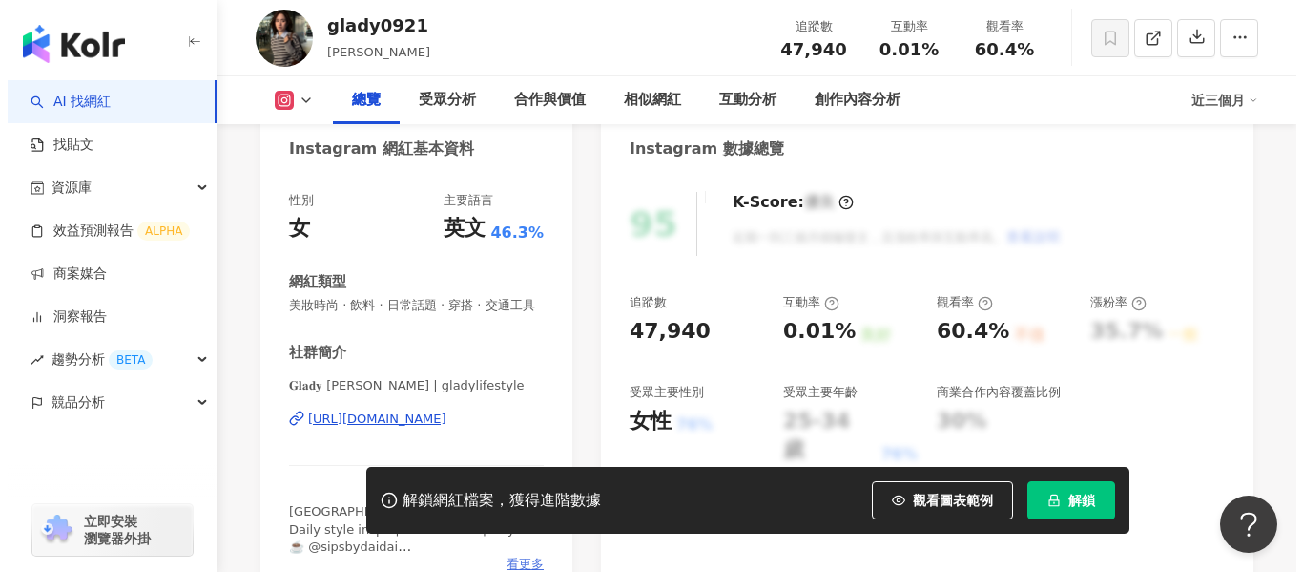
scroll to position [477, 0]
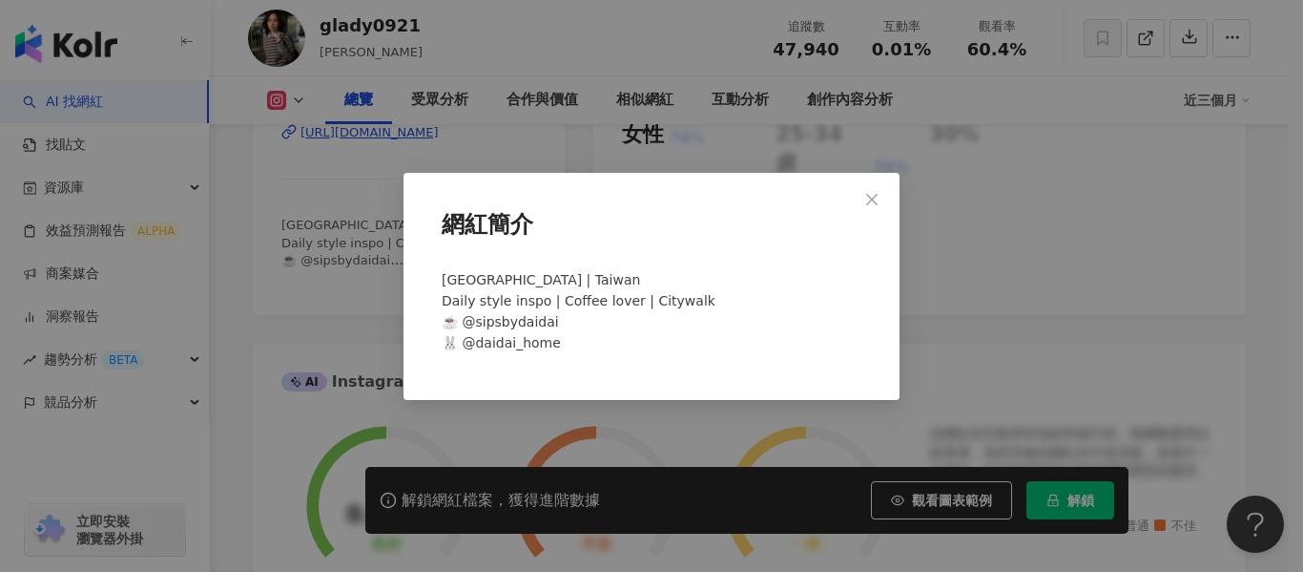
click at [879, 207] on icon "close" at bounding box center [871, 199] width 15 height 15
click at [870, 198] on div "網紅簡介 Hong Kong | Taiwan Daily style inspo | Coffee lover | Citywalk ☕️ @sipsbyd…" at bounding box center [651, 286] width 1303 height 572
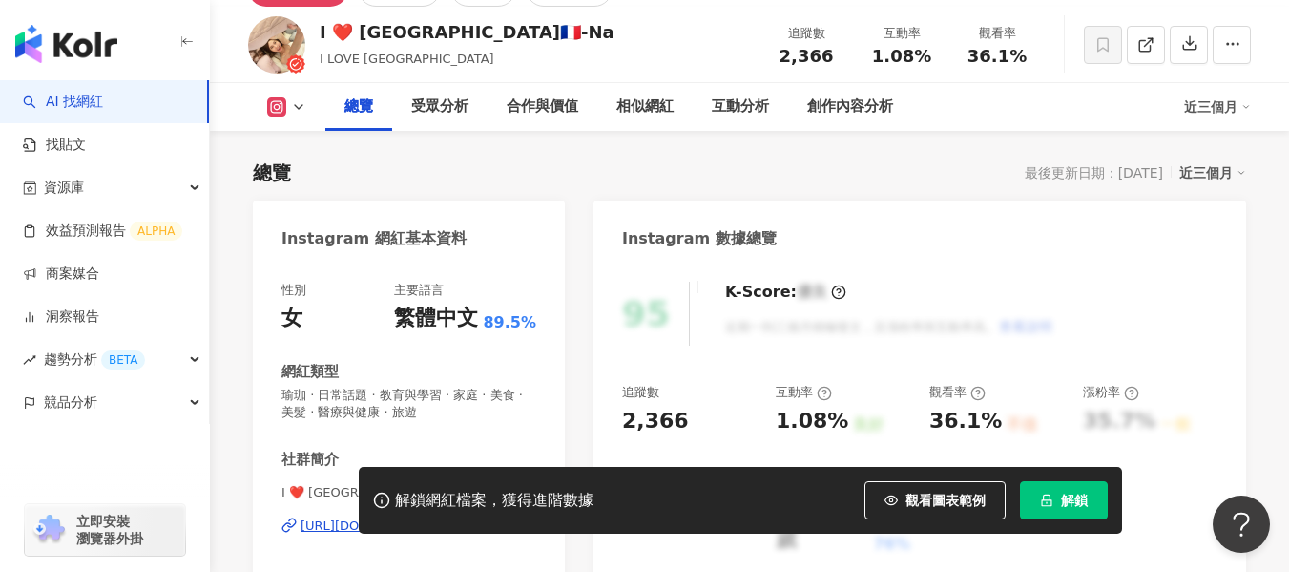
scroll to position [286, 0]
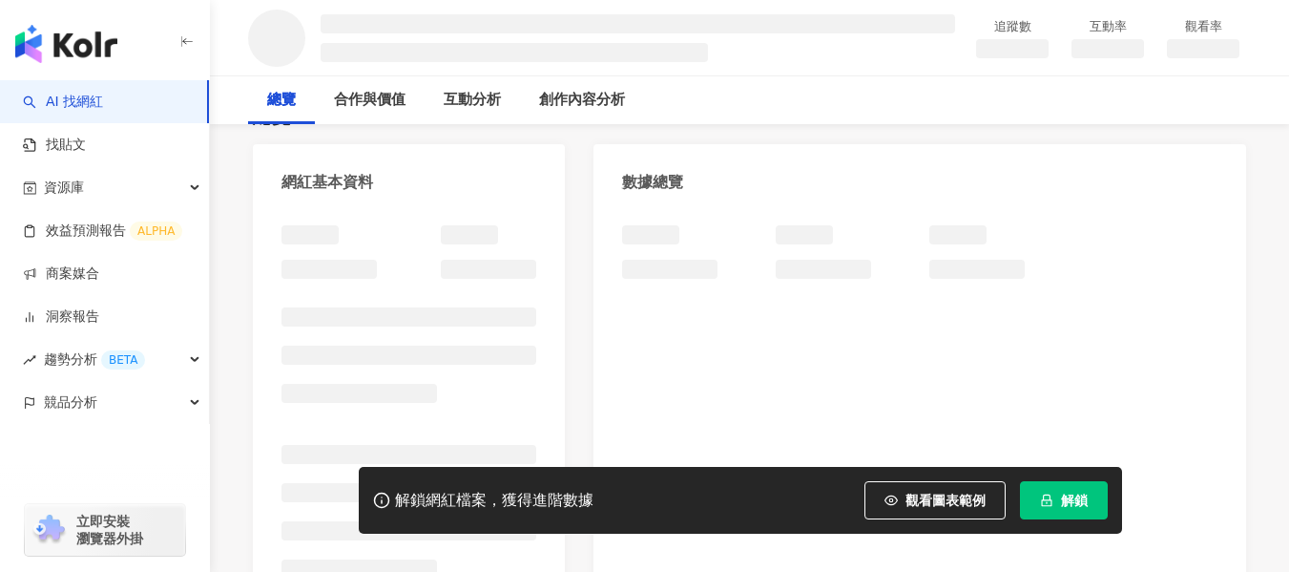
scroll to position [286, 0]
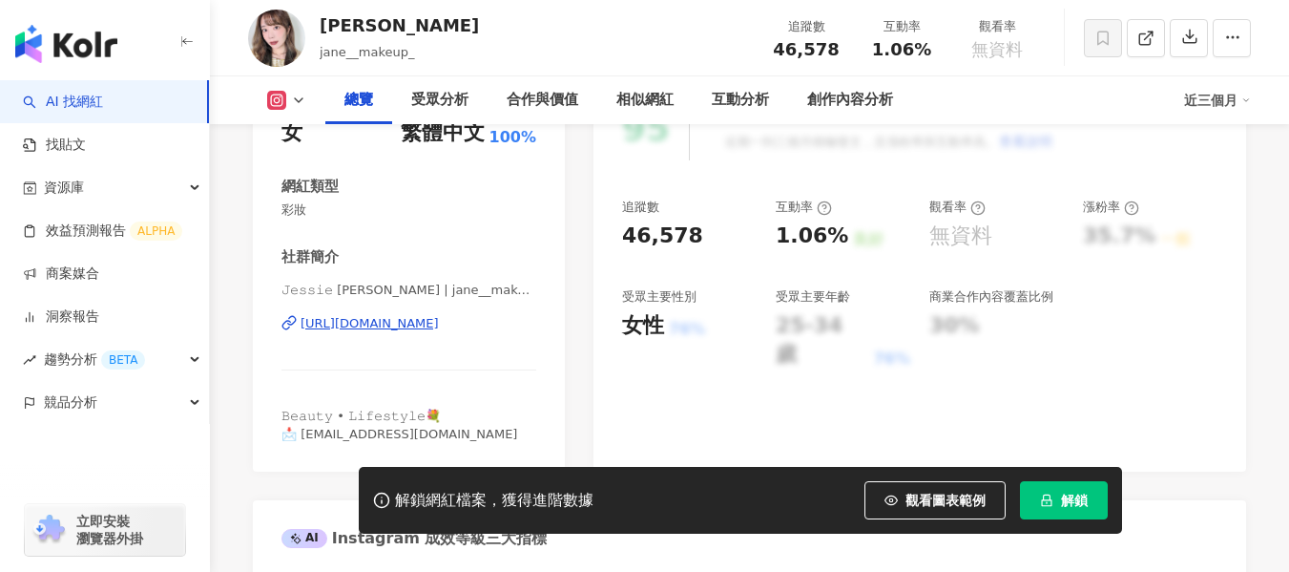
click at [409, 315] on div "https://www.instagram.com/jane__makeup_/" at bounding box center [370, 323] width 138 height 17
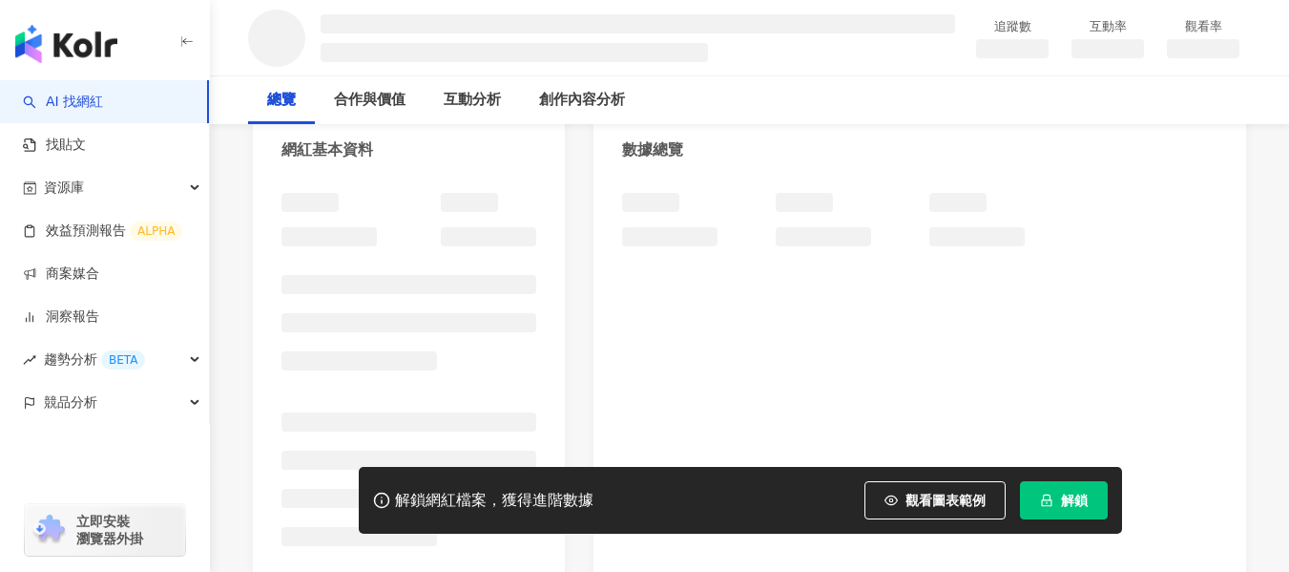
scroll to position [191, 0]
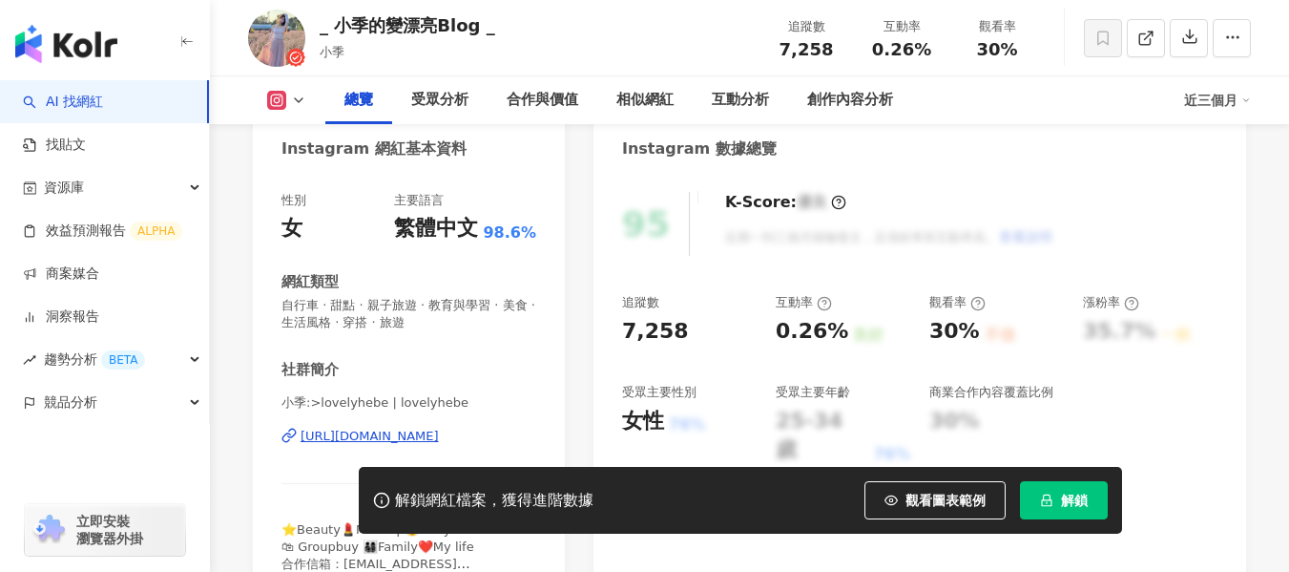
click at [409, 427] on div "https://www.instagram.com/lovelyhebe/" at bounding box center [370, 435] width 138 height 17
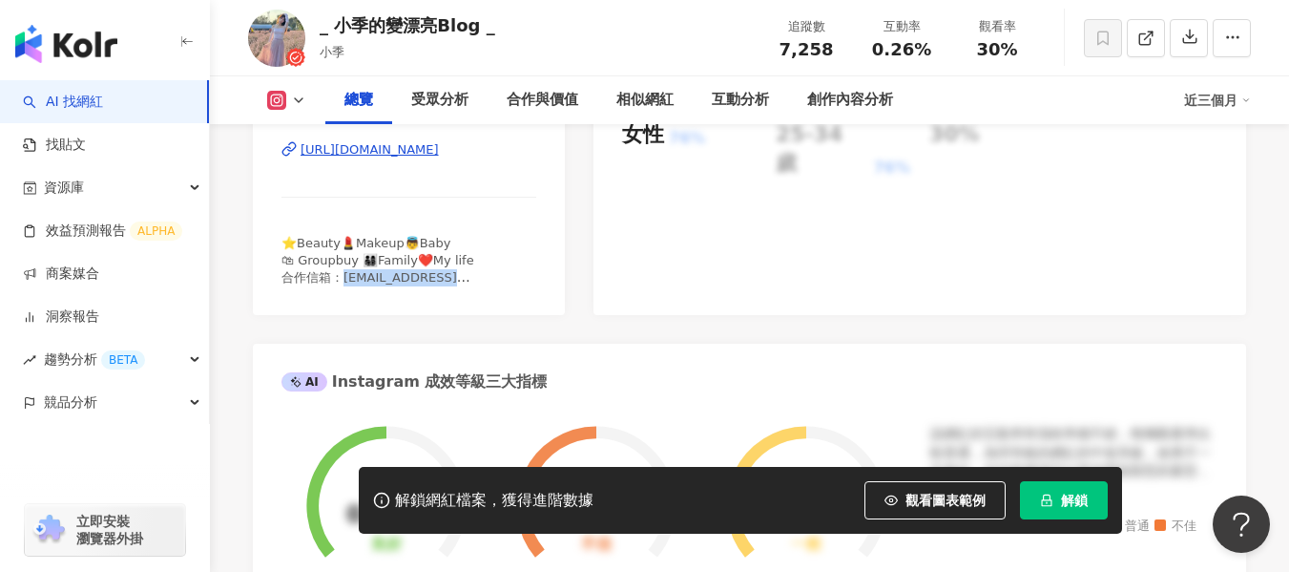
drag, startPoint x: 341, startPoint y: 282, endPoint x: 528, endPoint y: 281, distance: 187.0
click at [528, 281] on div "⭐️Beauty💄Makeup👼Baby 🛍 Groupbuy 👨‍👩‍👧‍👦Family❤️My life 合作信箱：lovelyhebe0327@gmai…" at bounding box center [408, 261] width 255 height 52
copy span "ebe0327@gmail.com"
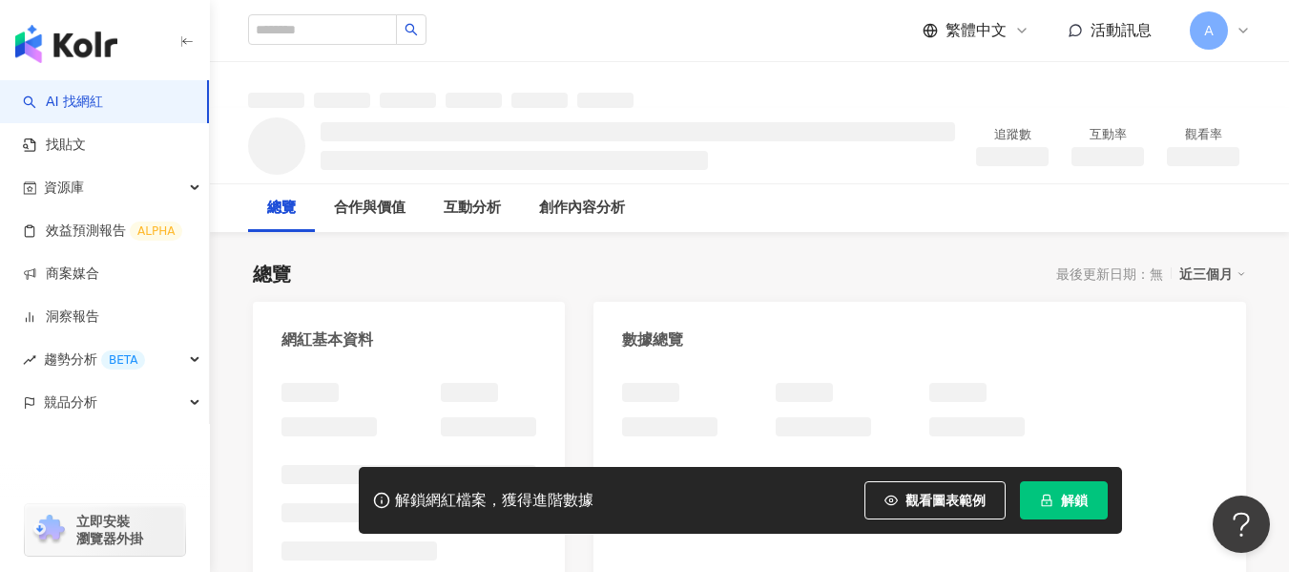
scroll to position [34, 0]
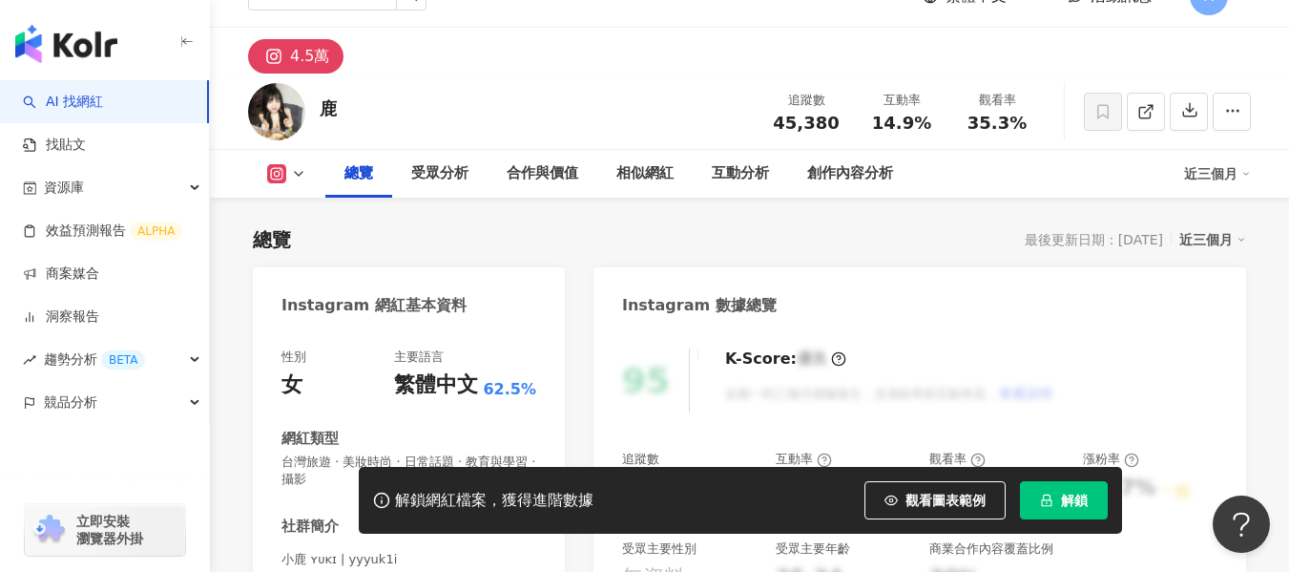
scroll to position [382, 0]
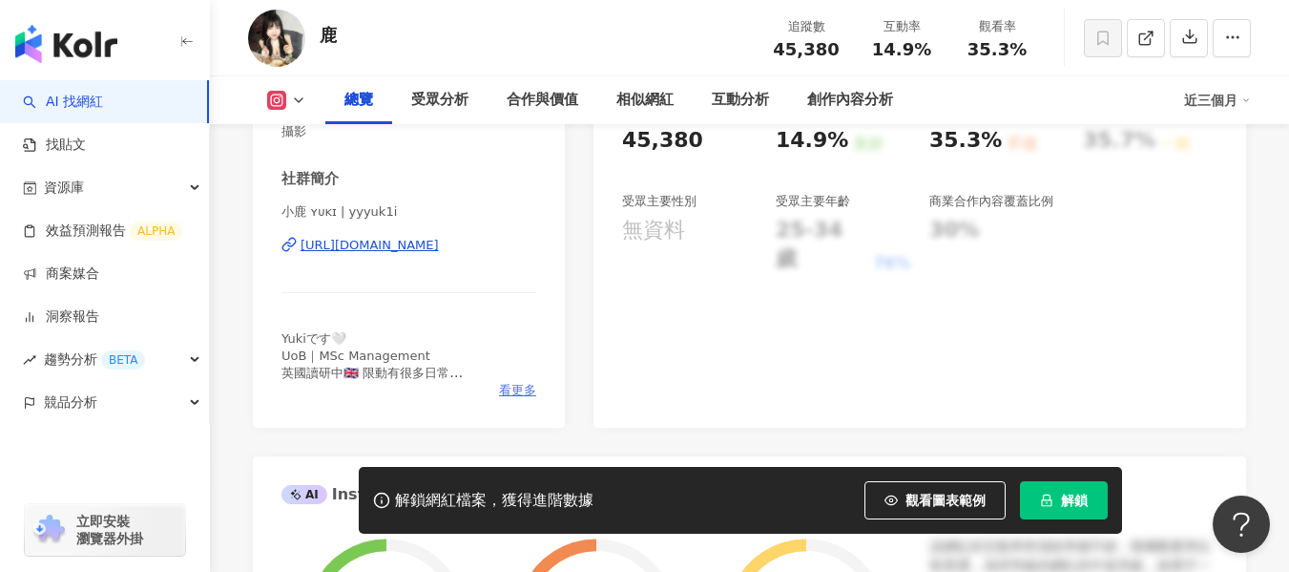
click at [510, 389] on span "看更多" at bounding box center [517, 390] width 37 height 17
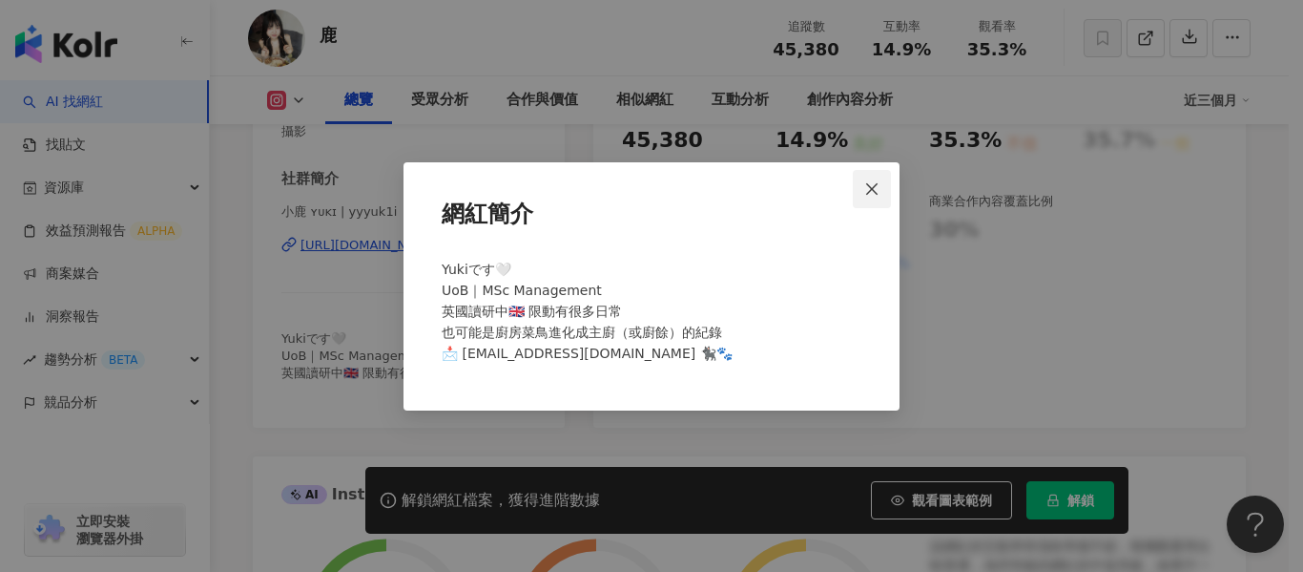
click at [876, 190] on icon "close" at bounding box center [871, 188] width 15 height 15
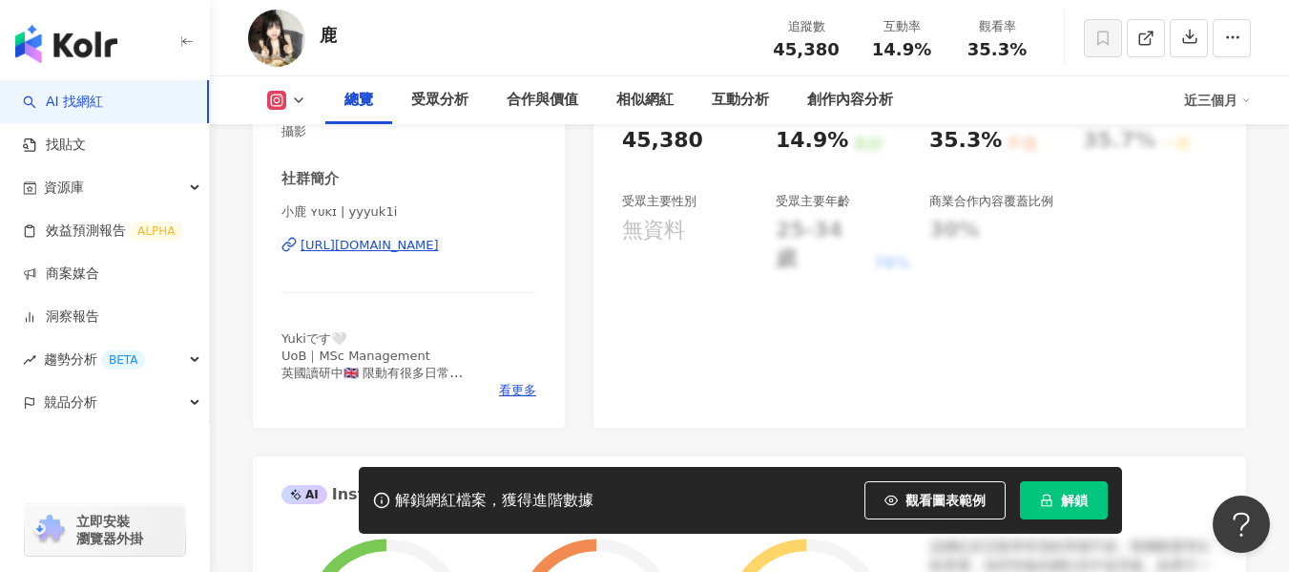
click at [439, 248] on div "https://www.instagram.com/yyyuk1i/" at bounding box center [370, 245] width 138 height 17
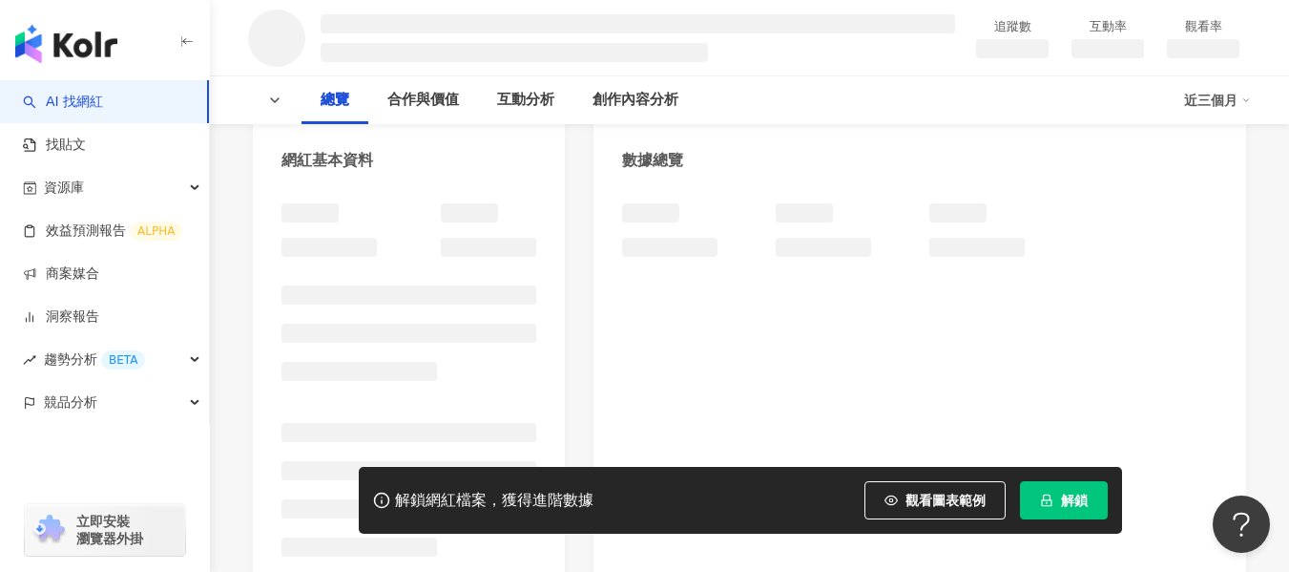
scroll to position [286, 0]
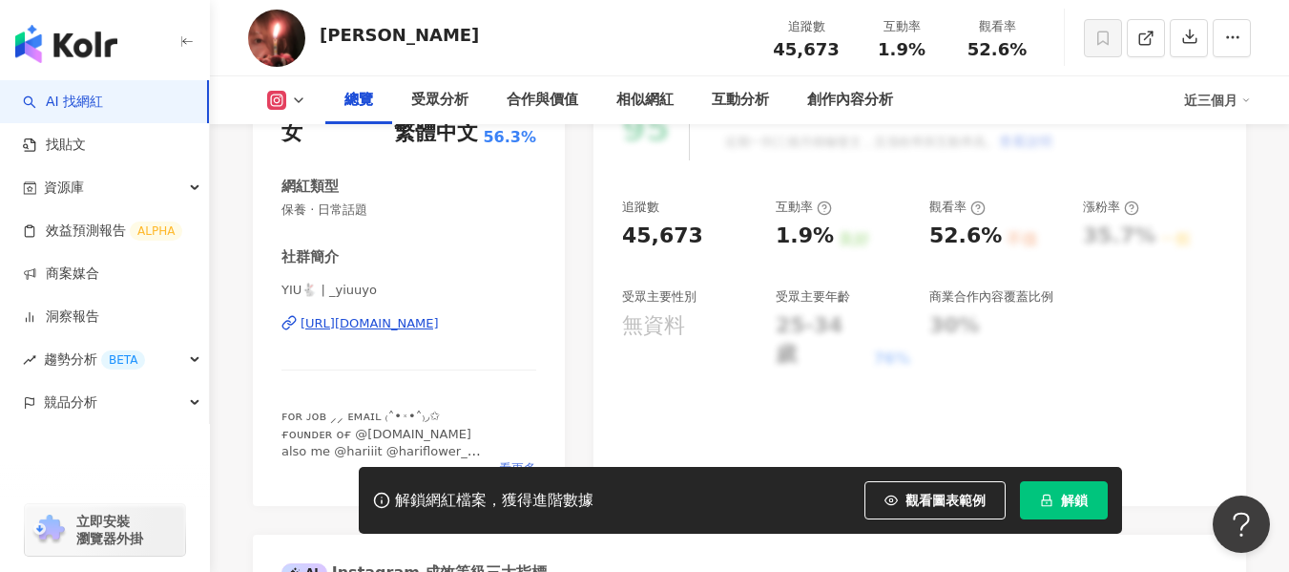
click at [507, 460] on span "看更多" at bounding box center [517, 468] width 37 height 17
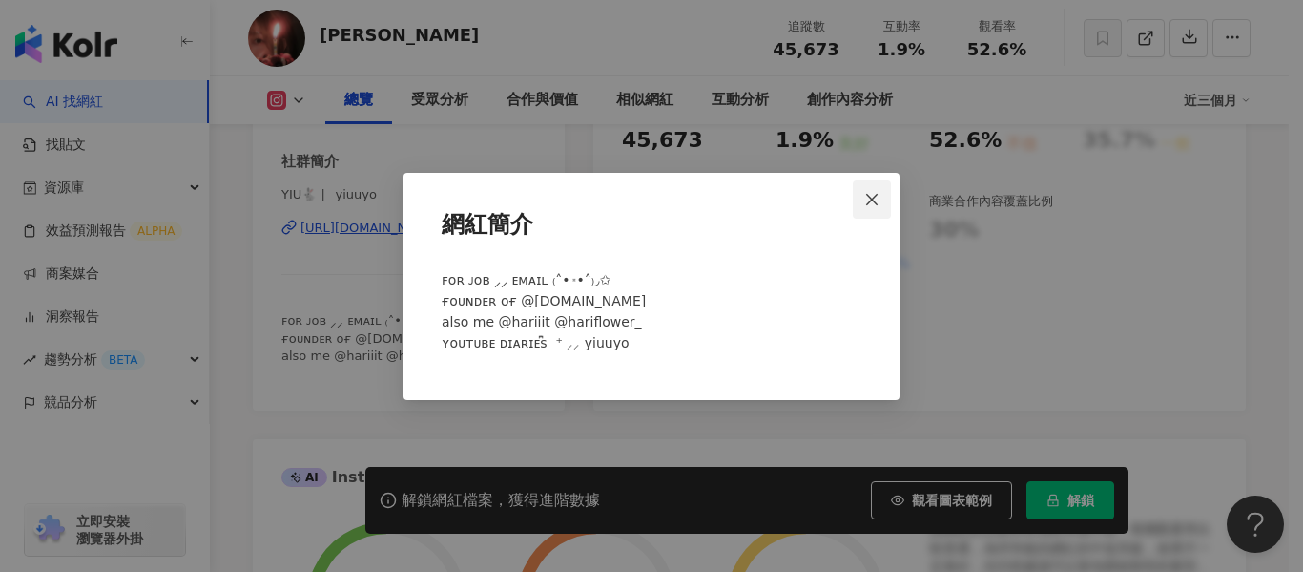
click at [865, 204] on icon "close" at bounding box center [871, 199] width 15 height 15
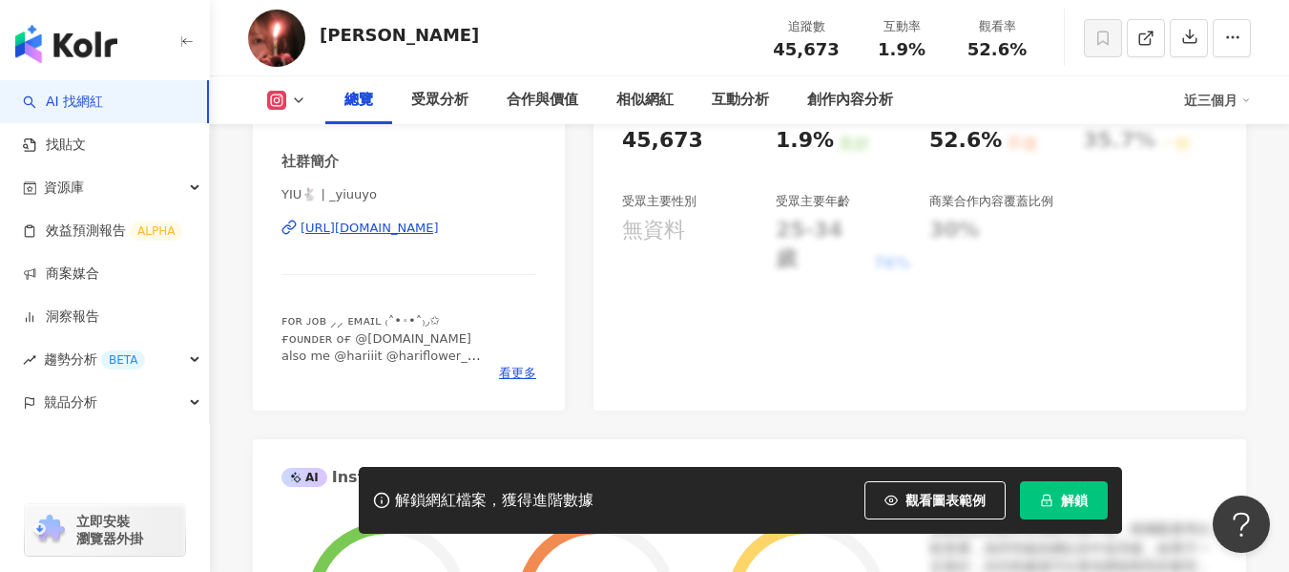
click at [439, 231] on div "[URL][DOMAIN_NAME]" at bounding box center [370, 227] width 138 height 17
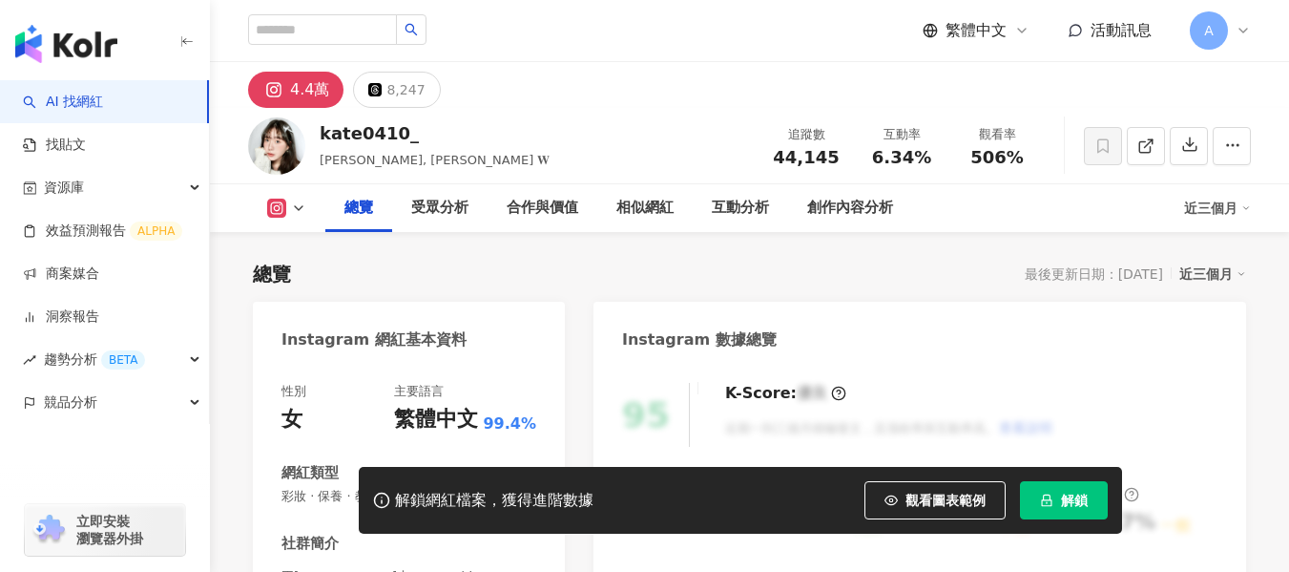
scroll to position [286, 0]
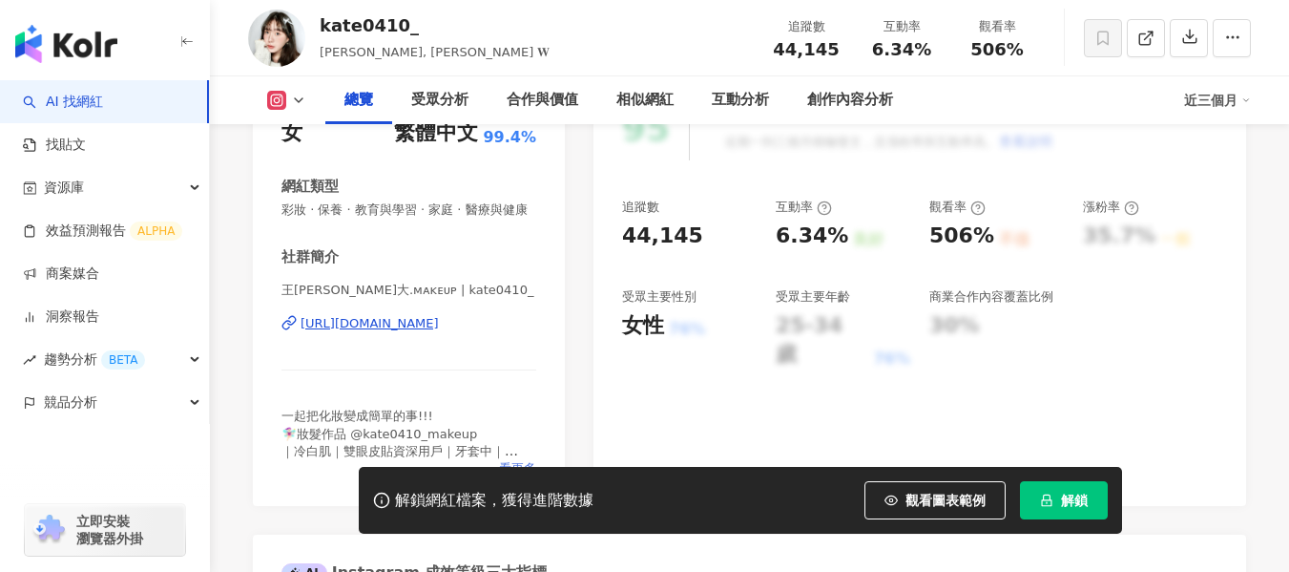
click at [519, 460] on span "看更多" at bounding box center [517, 468] width 37 height 17
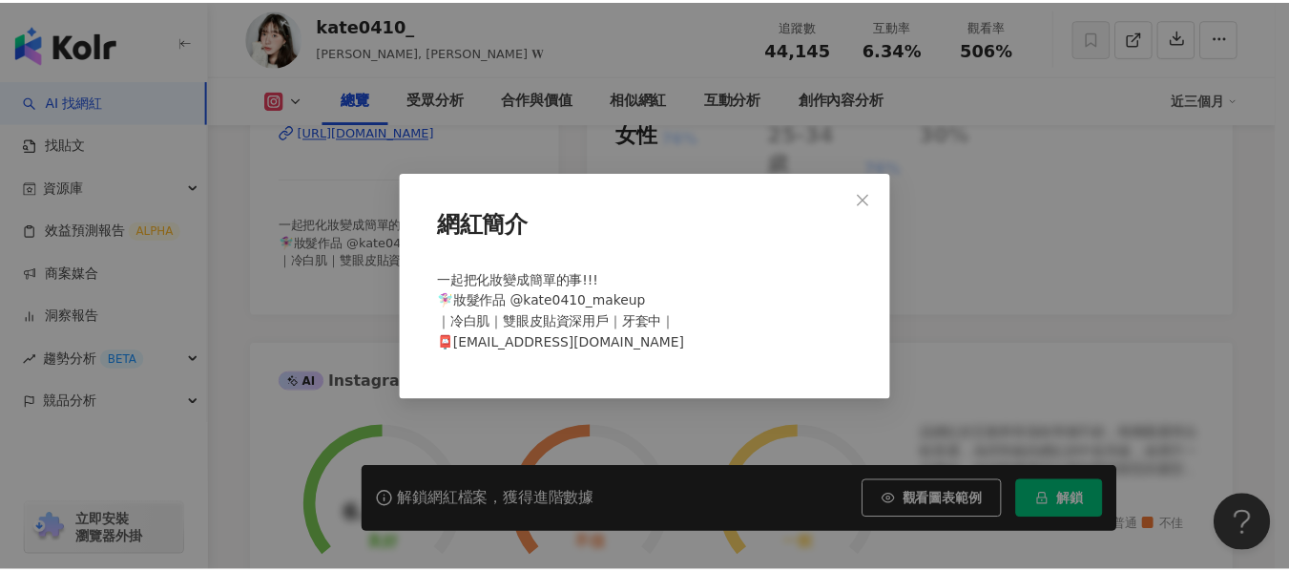
scroll to position [0, 0]
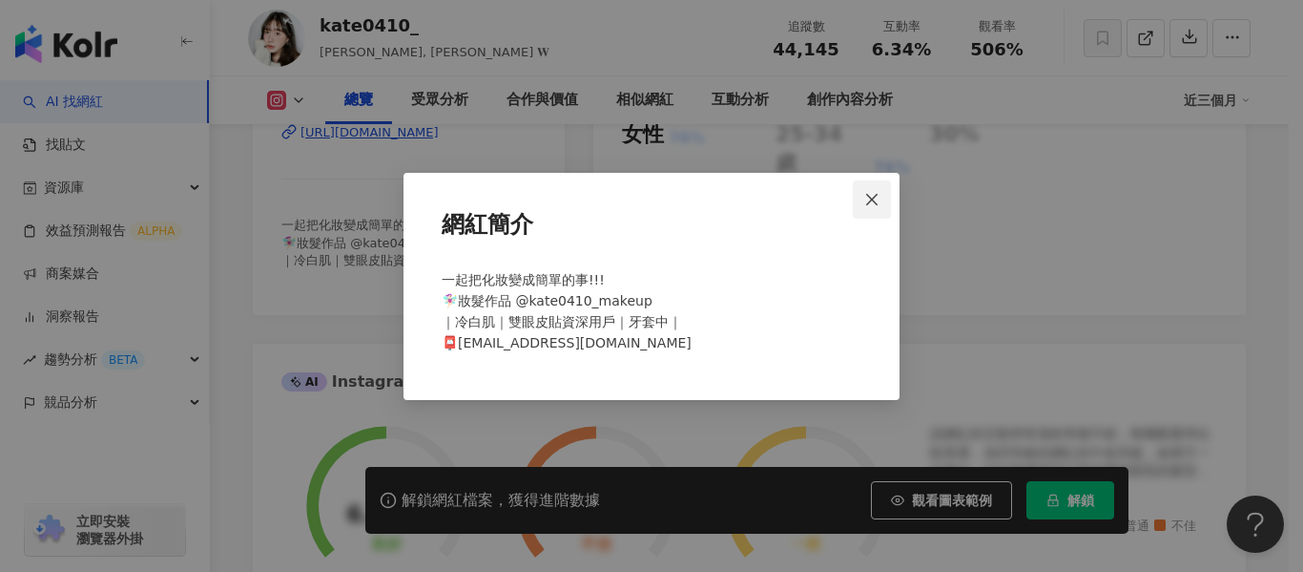
click at [870, 204] on icon "close" at bounding box center [871, 199] width 15 height 15
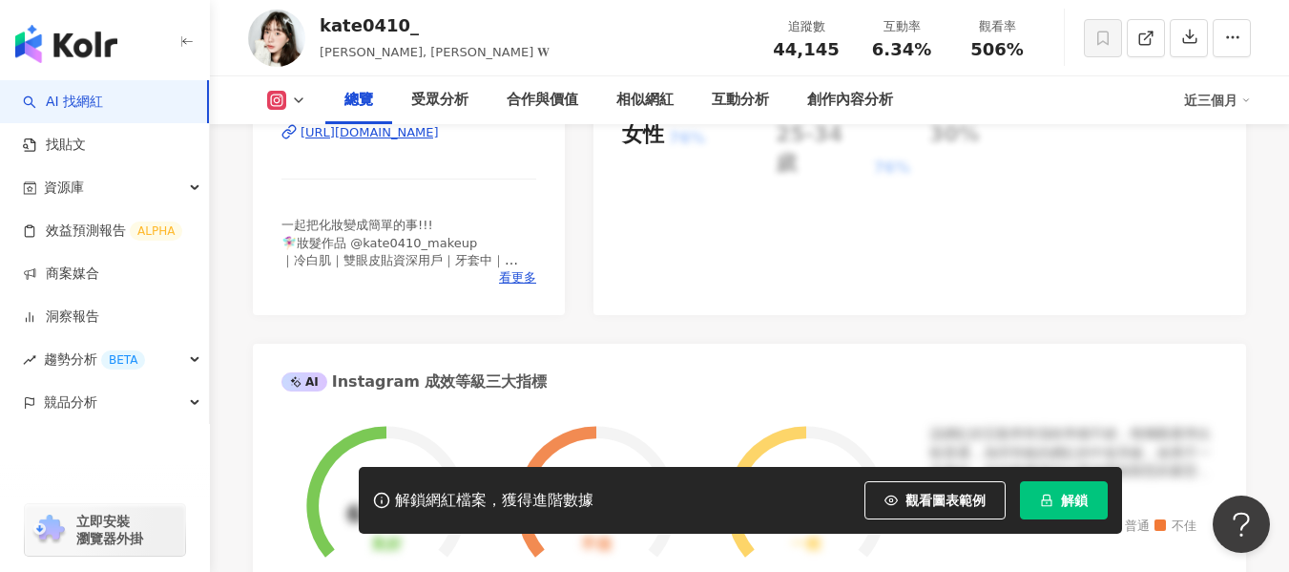
click at [439, 141] on div "https://www.instagram.com/kate0410_/" at bounding box center [370, 132] width 138 height 17
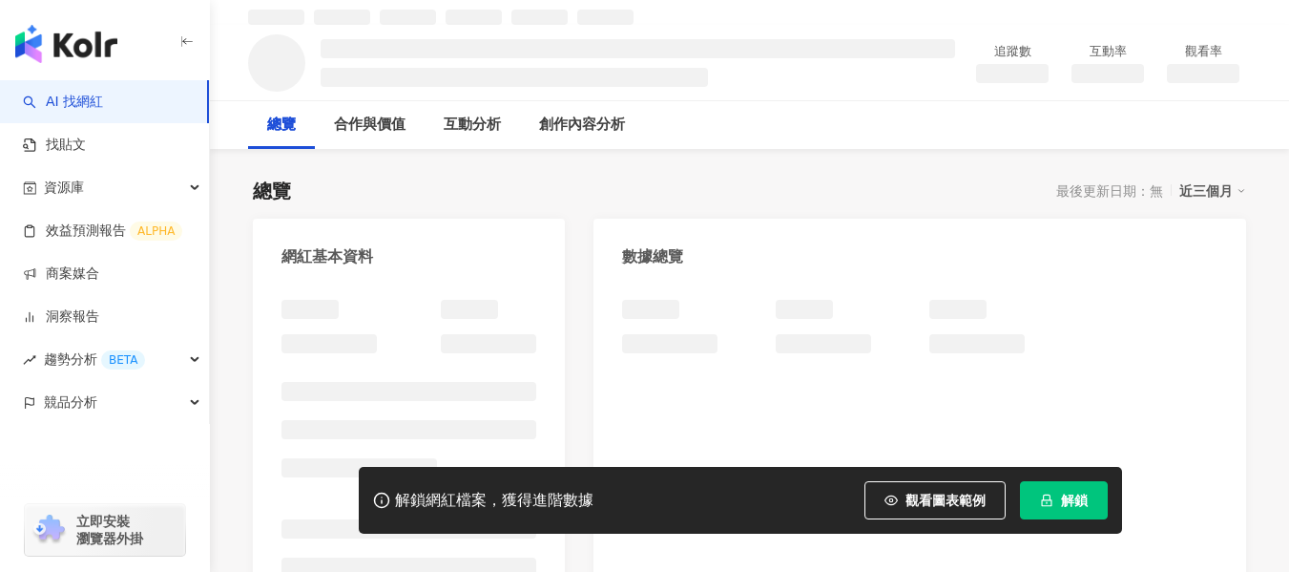
scroll to position [95, 0]
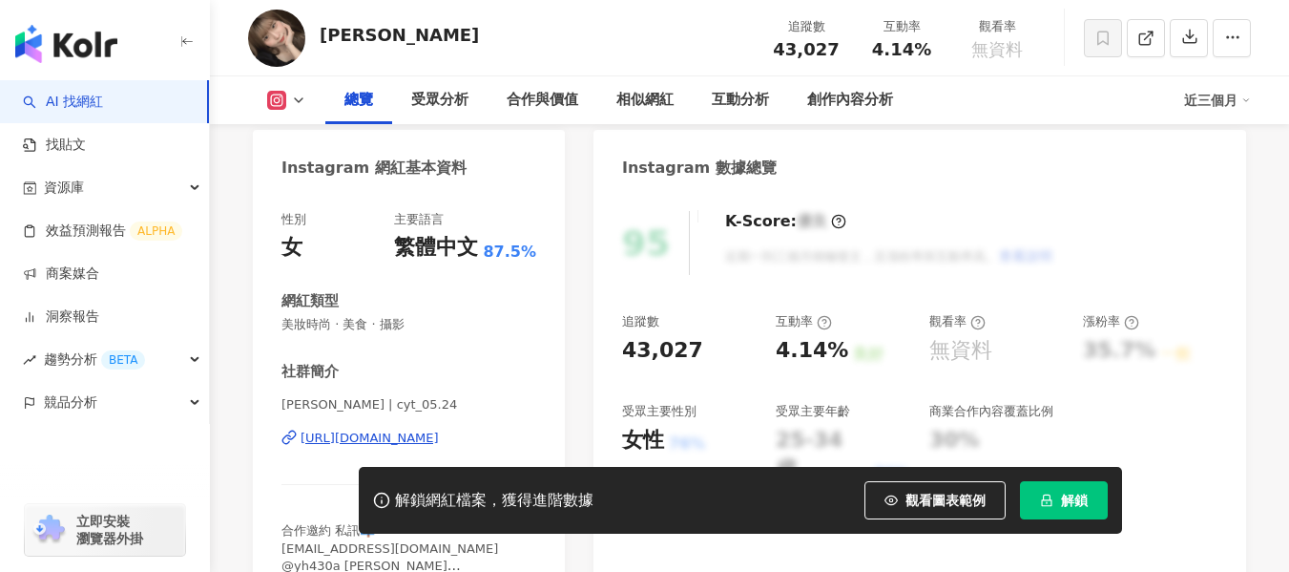
scroll to position [458, 0]
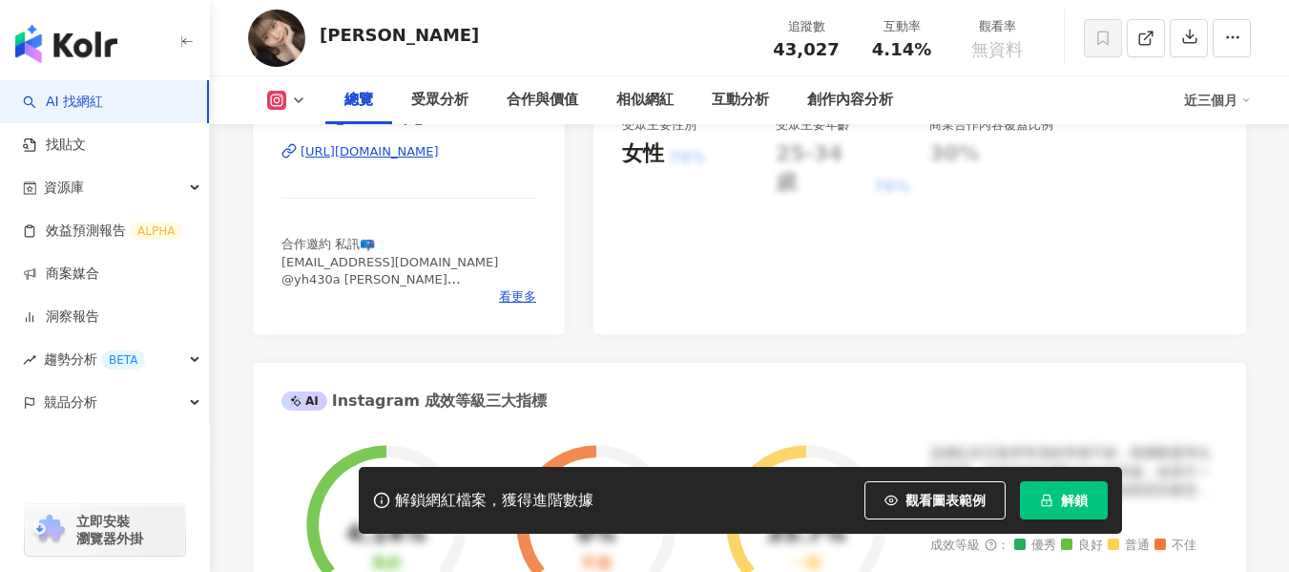
click at [439, 152] on div "https://www.instagram.com/cyt_05.24/" at bounding box center [370, 151] width 138 height 17
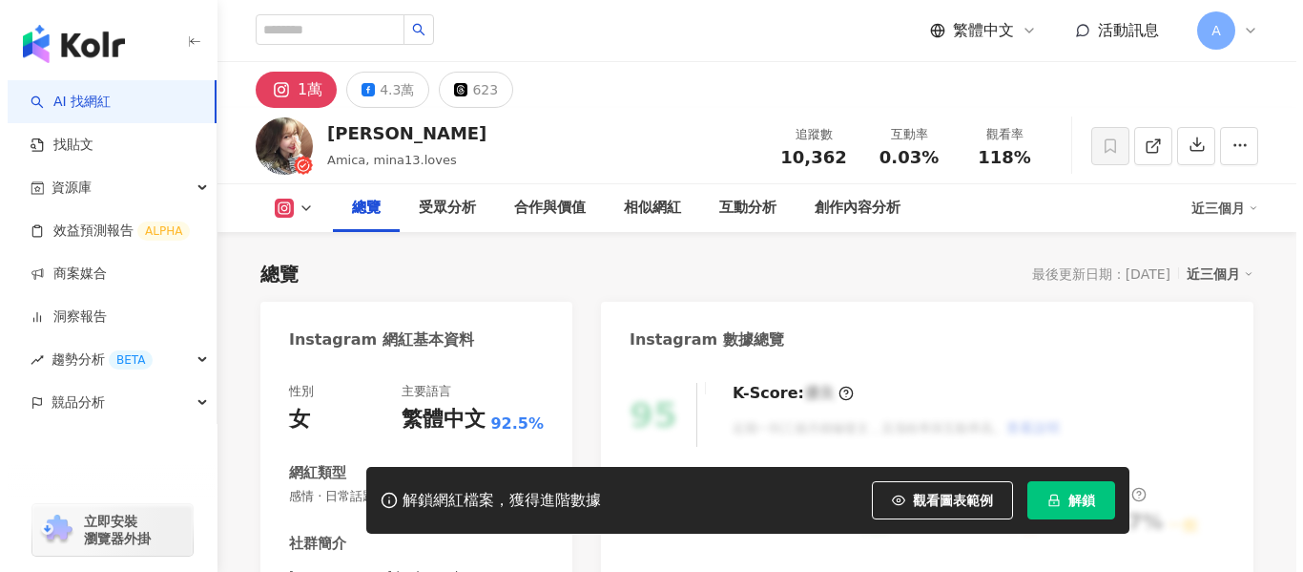
scroll to position [382, 0]
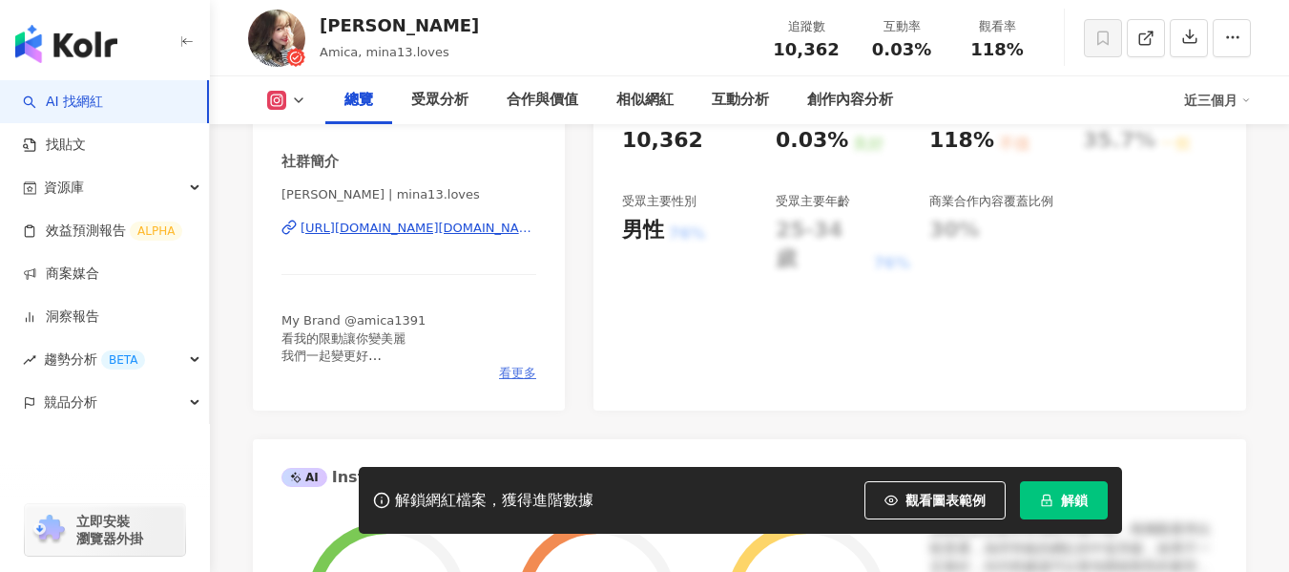
click at [516, 367] on span "看更多" at bounding box center [517, 372] width 37 height 17
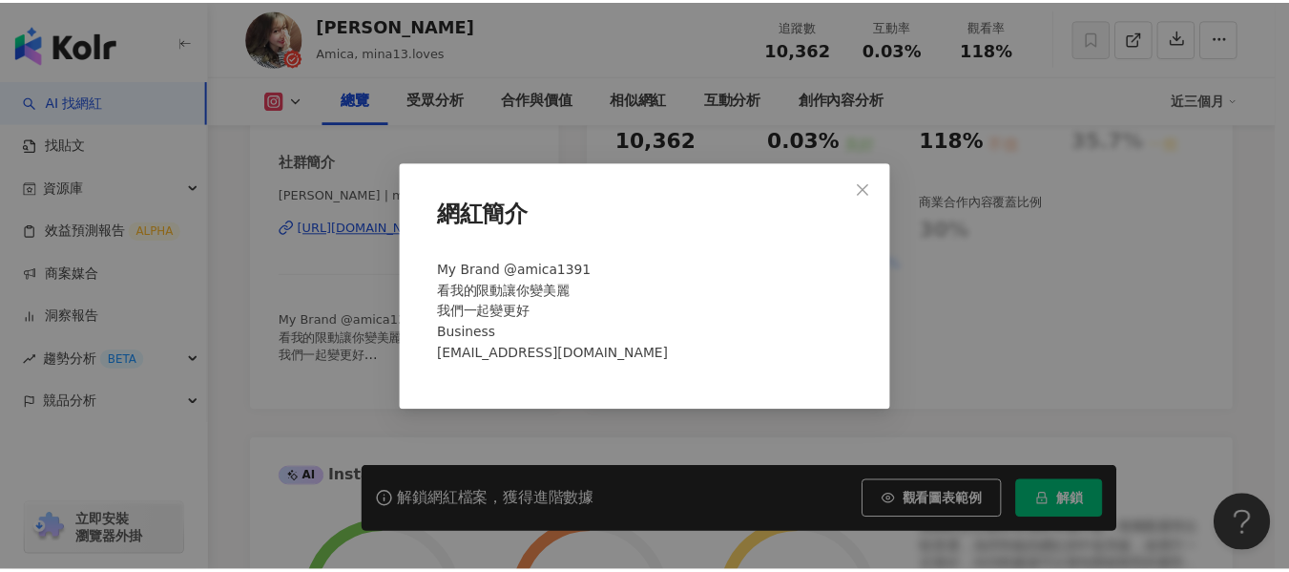
scroll to position [0, 0]
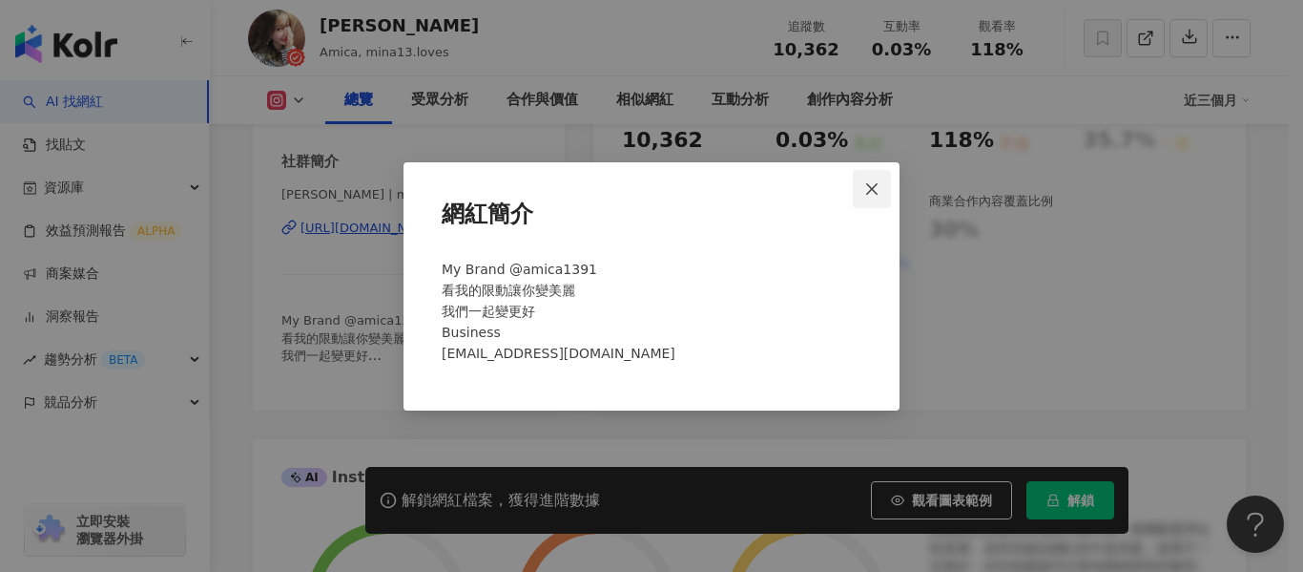
click at [877, 191] on icon "close" at bounding box center [871, 188] width 15 height 15
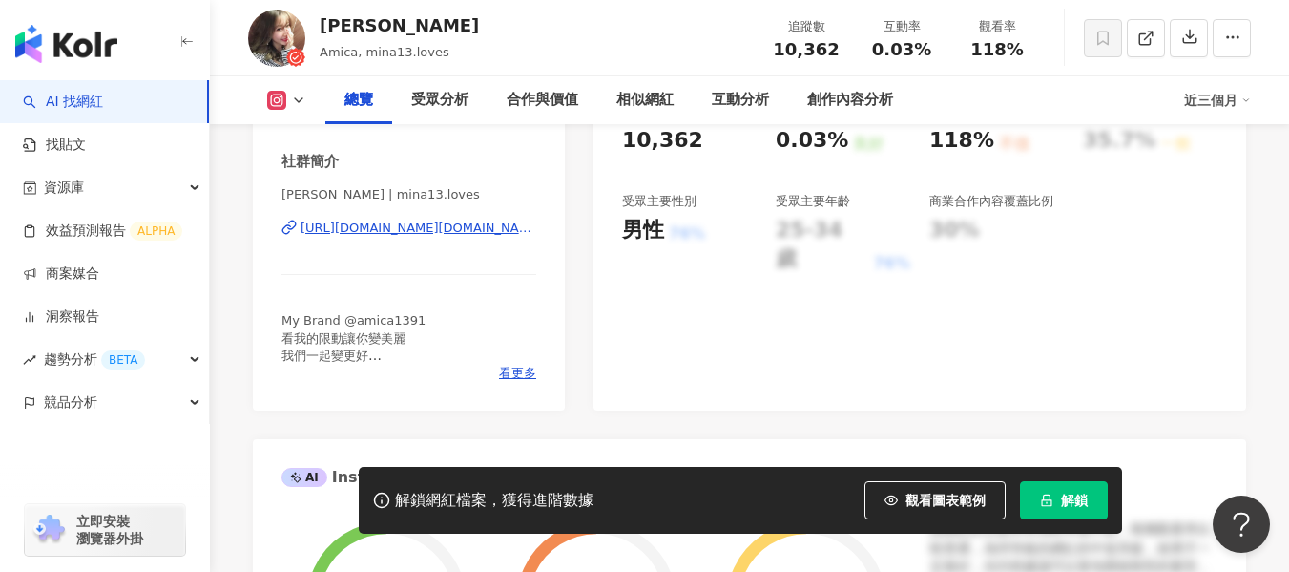
click at [486, 227] on div "[URL][DOMAIN_NAME][DOMAIN_NAME]" at bounding box center [419, 227] width 236 height 17
drag, startPoint x: 864, startPoint y: 50, endPoint x: 947, endPoint y: 61, distance: 84.7
click at [947, 61] on div "追蹤數 10,362 互動率 0.03% 觀看率 118%" at bounding box center [902, 38] width 286 height 56
copy span "0.03%"
drag, startPoint x: 963, startPoint y: 52, endPoint x: 1029, endPoint y: 42, distance: 66.7
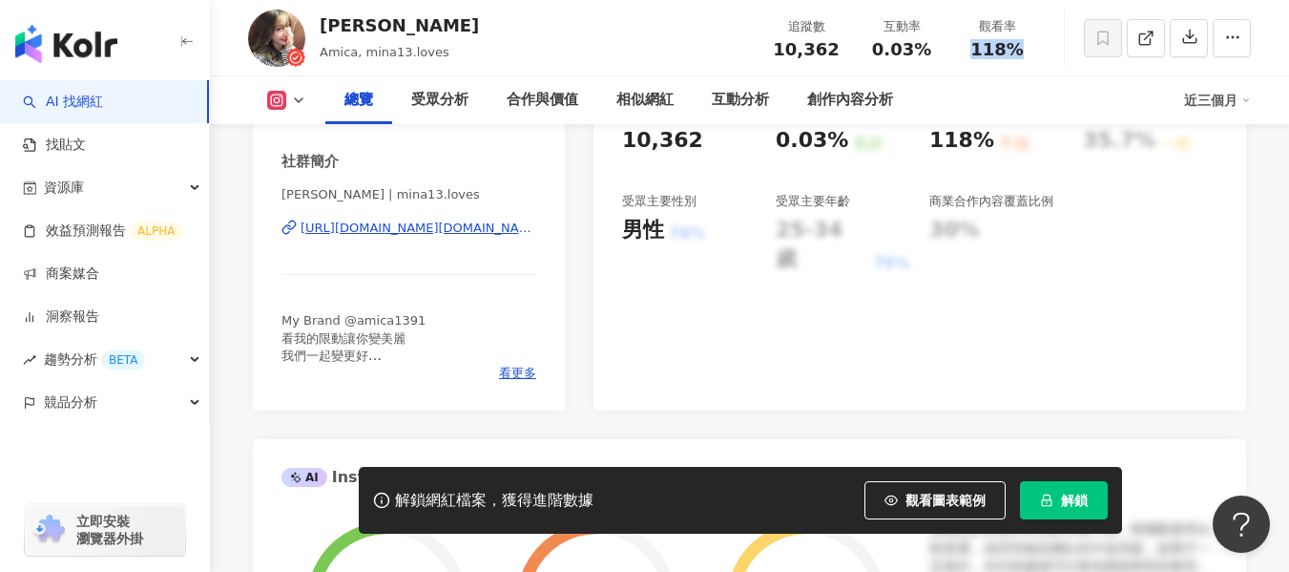
click at [1029, 42] on div "118%" at bounding box center [997, 49] width 73 height 19
copy span "118%"
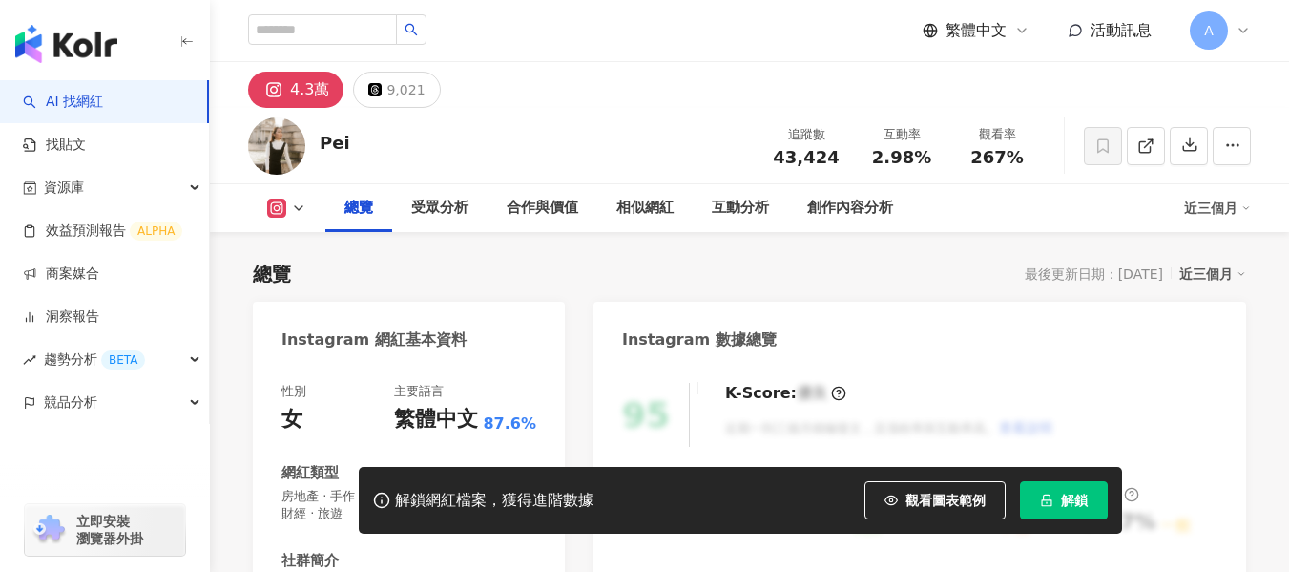
scroll to position [423, 0]
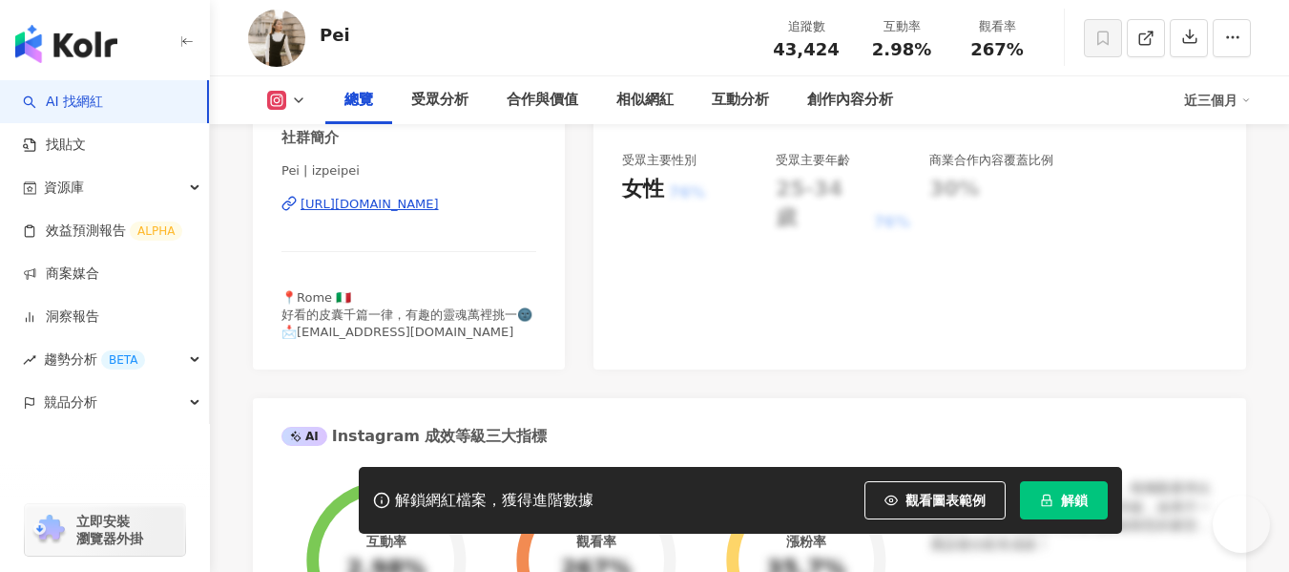
click at [428, 200] on div "https://www.instagram.com/izpeipei/" at bounding box center [370, 204] width 138 height 17
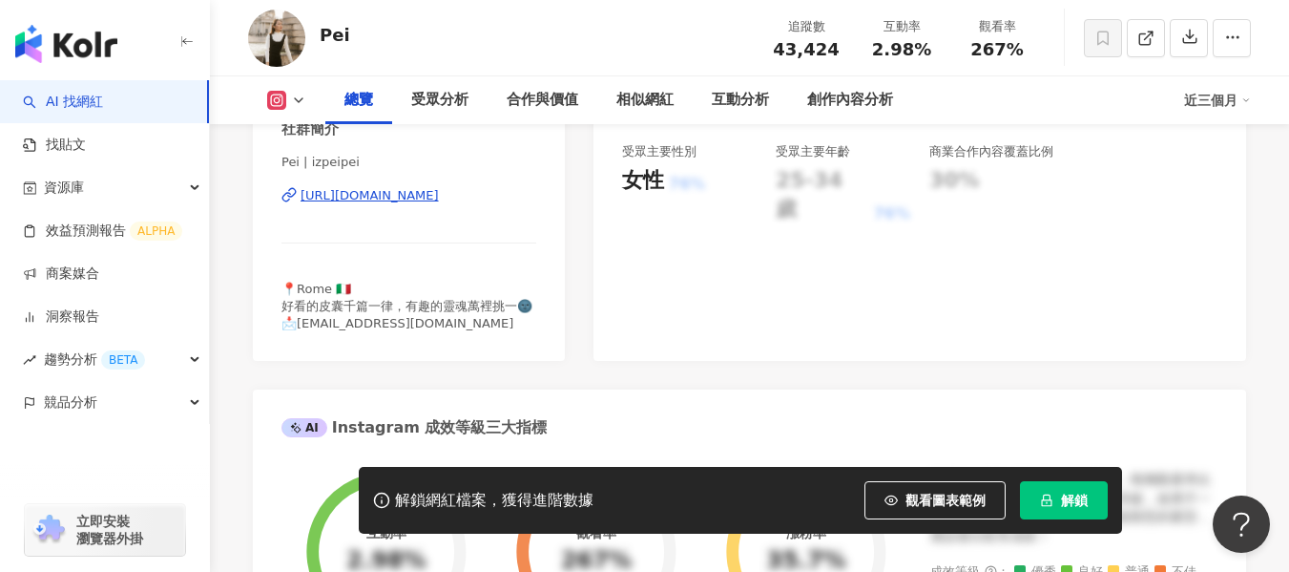
scroll to position [327, 0]
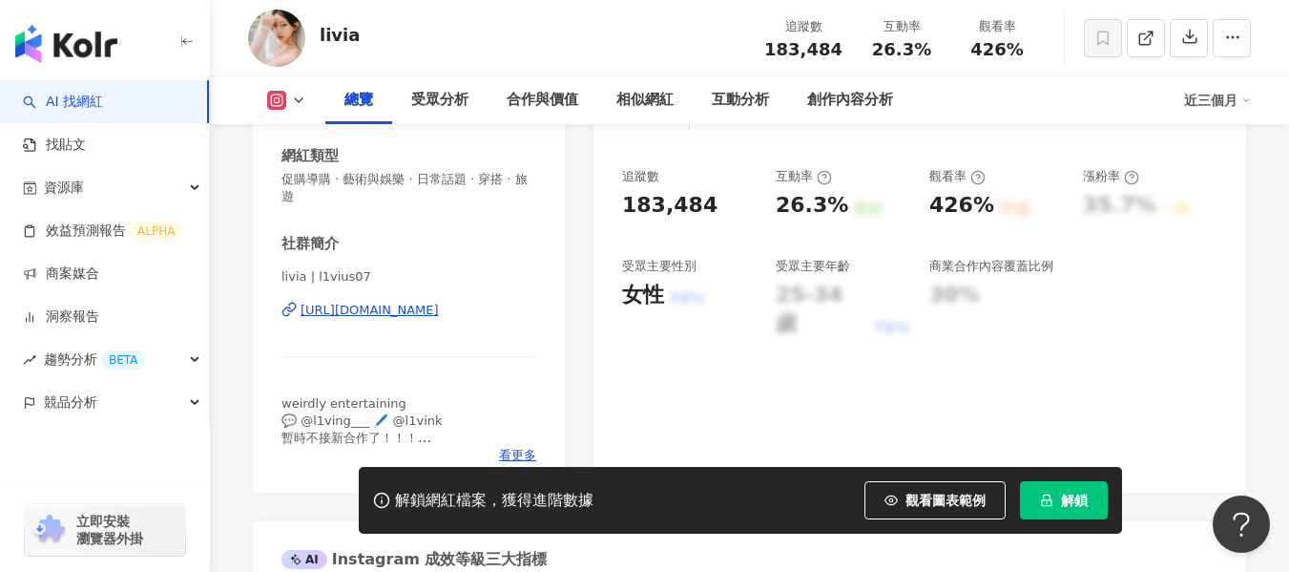
scroll to position [371, 0]
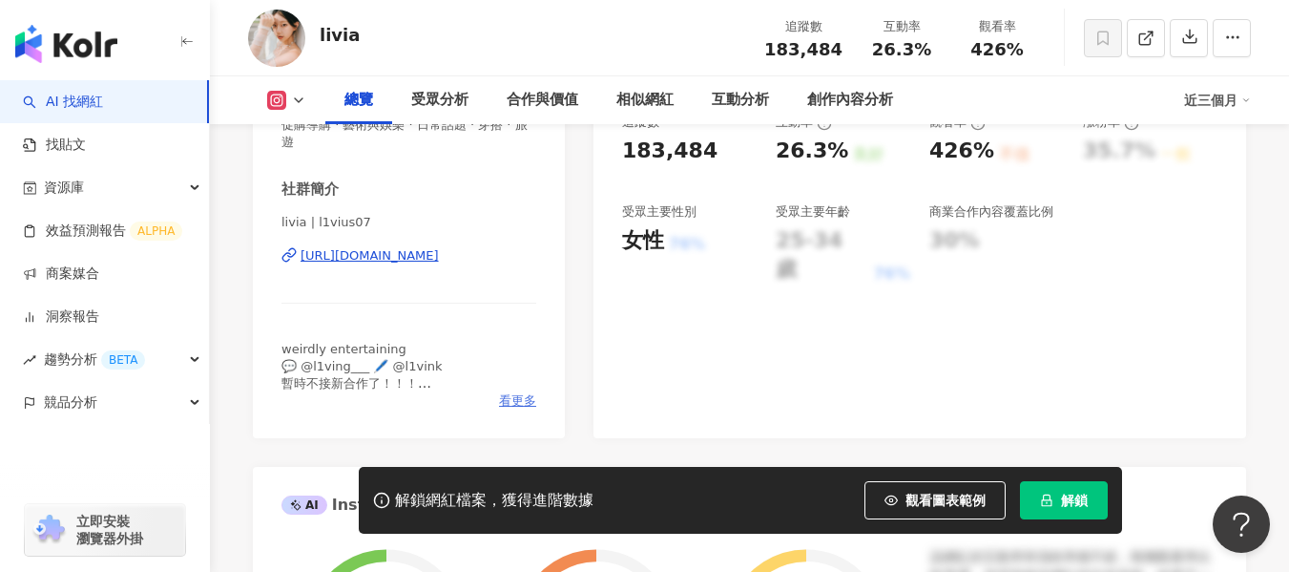
click at [502, 399] on span "看更多" at bounding box center [517, 400] width 37 height 17
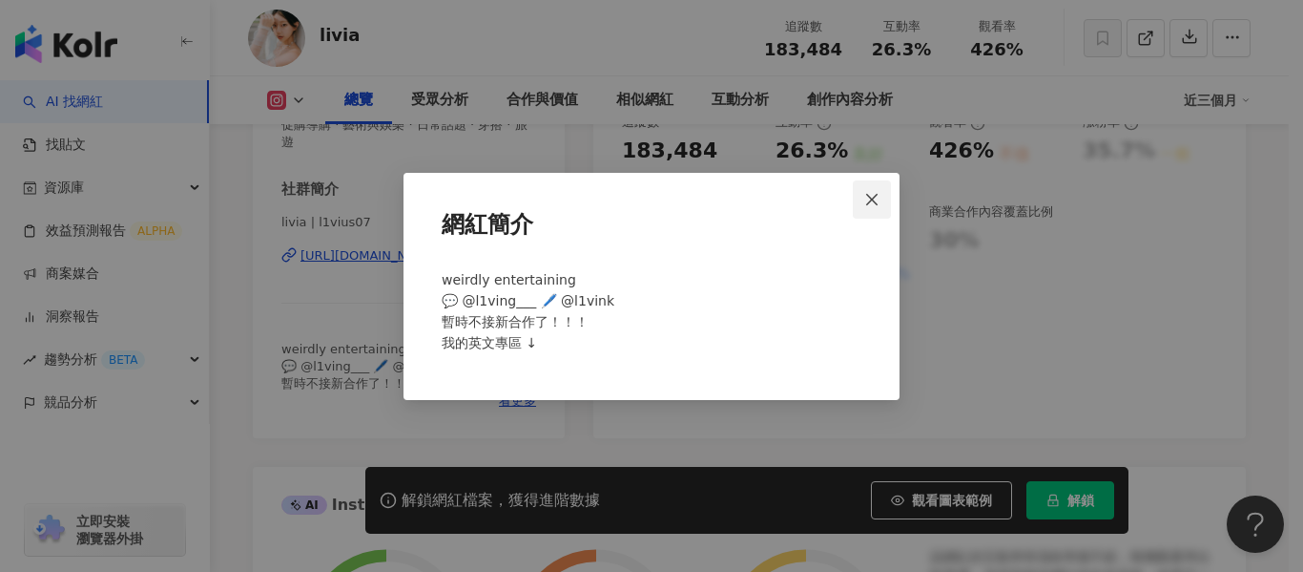
click at [876, 198] on icon "close" at bounding box center [871, 199] width 15 height 15
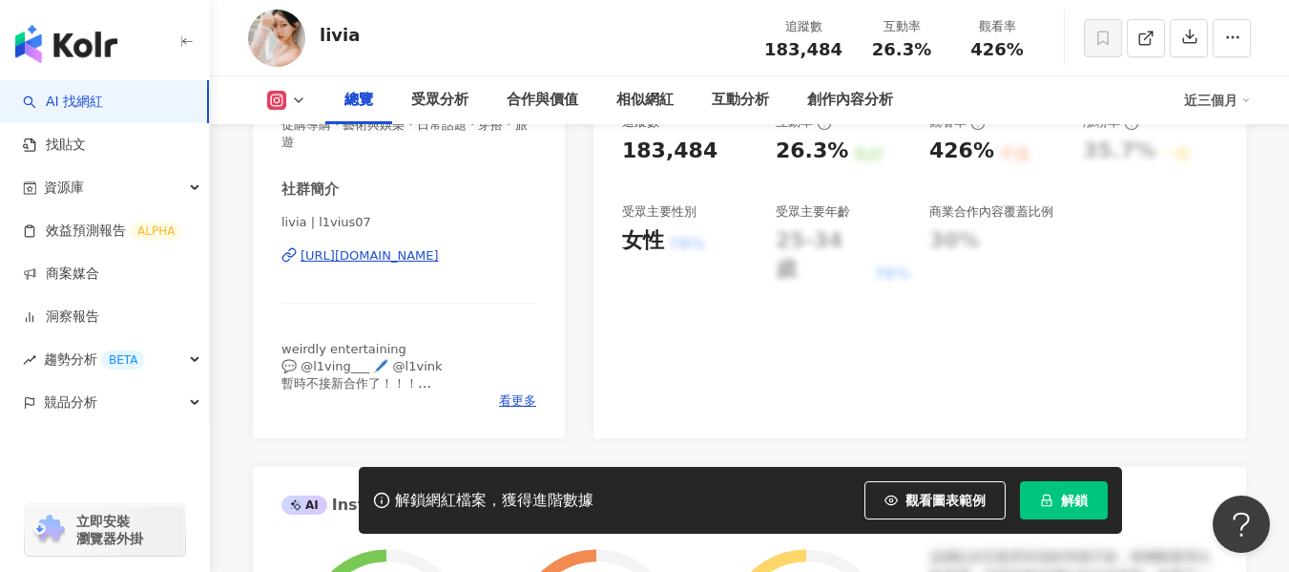
click at [439, 258] on div "https://www.instagram.com/l1vius07/" at bounding box center [370, 255] width 138 height 17
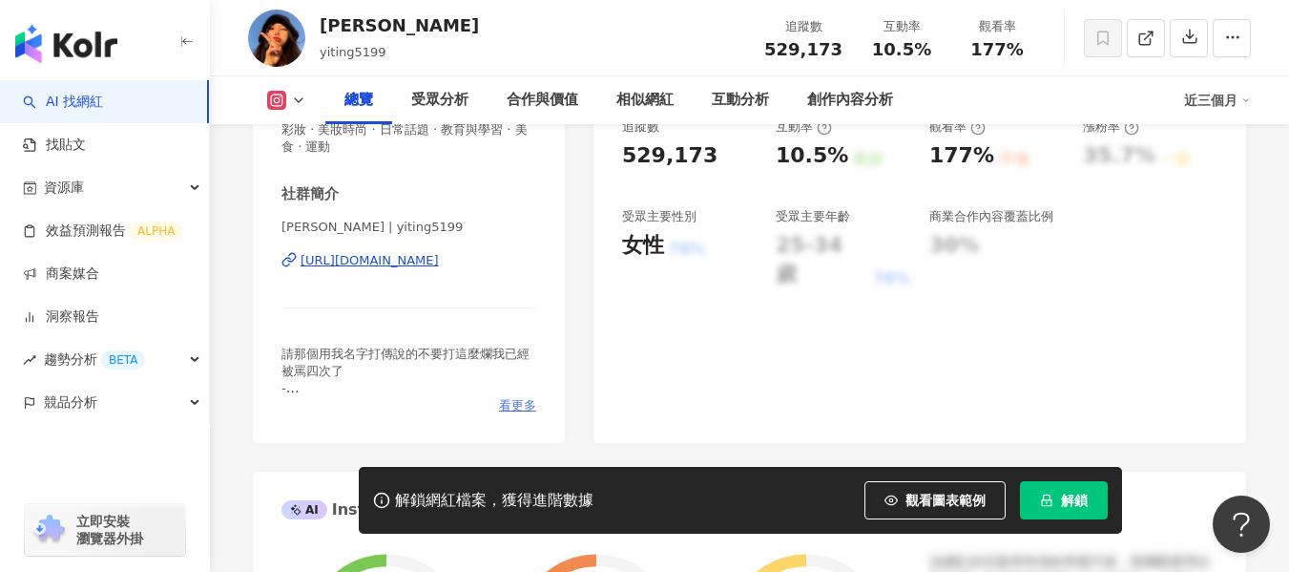
click at [516, 401] on span "看更多" at bounding box center [517, 405] width 37 height 17
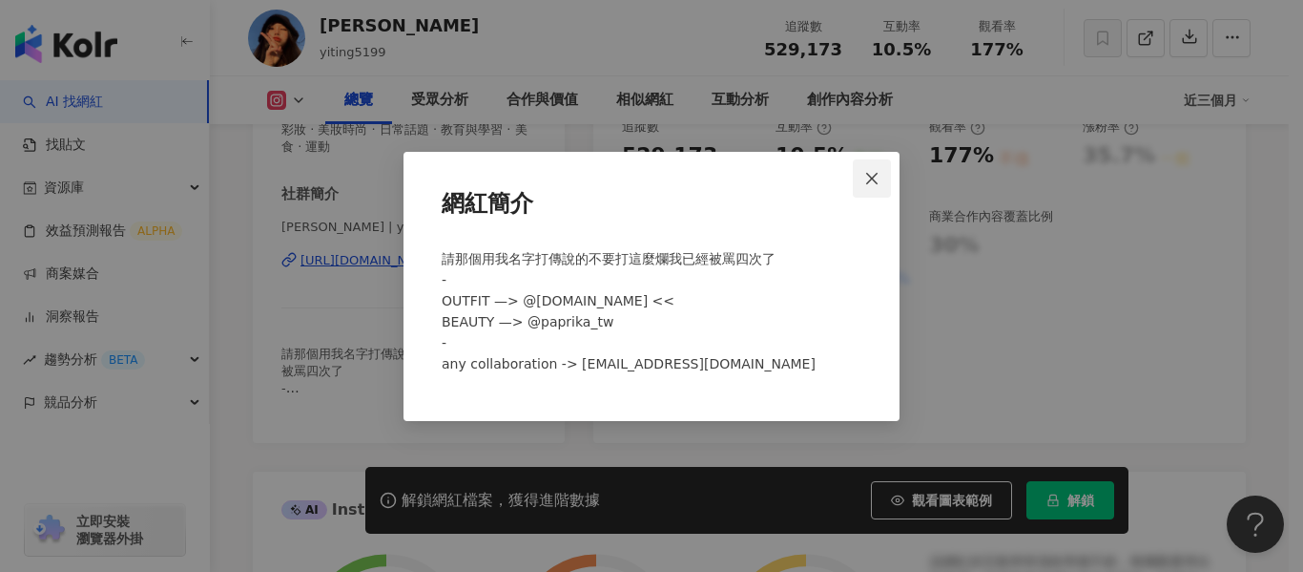
click at [881, 175] on span "Close" at bounding box center [872, 178] width 38 height 15
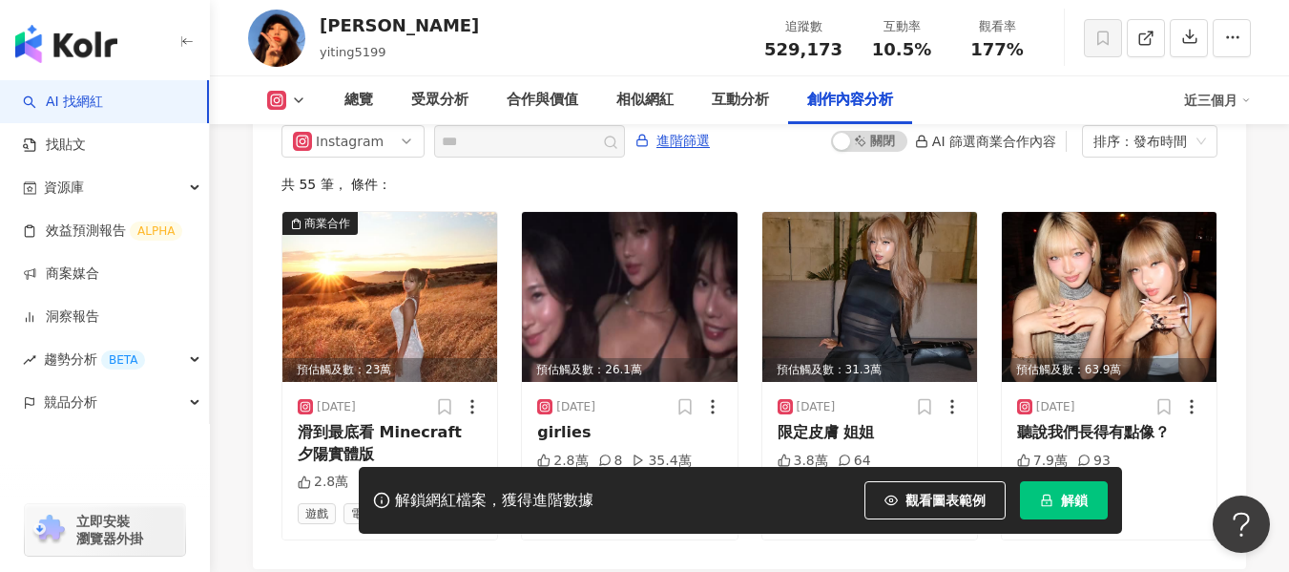
scroll to position [5963, 0]
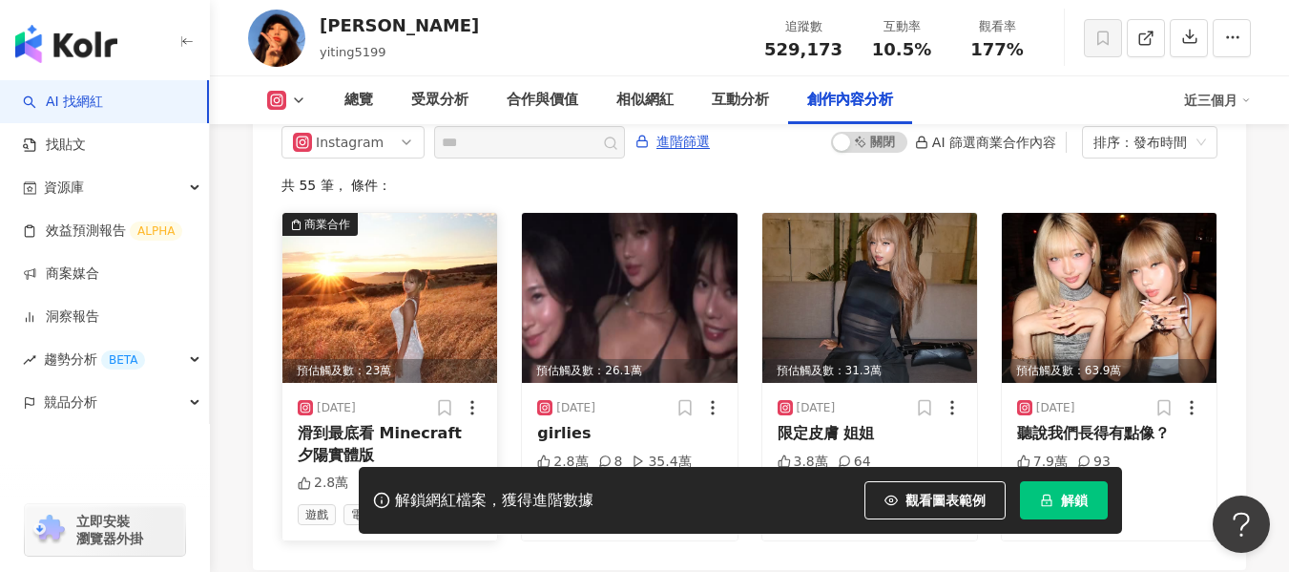
click at [413, 254] on img at bounding box center [389, 298] width 215 height 170
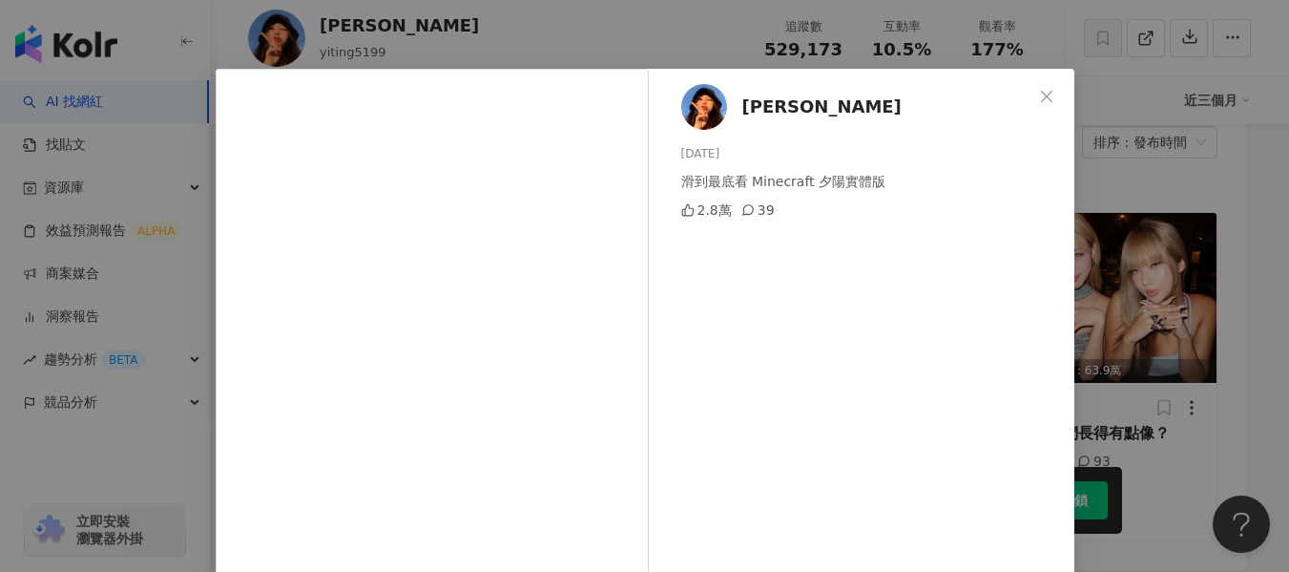
scroll to position [26, 0]
click at [1041, 95] on icon "close" at bounding box center [1046, 96] width 11 height 11
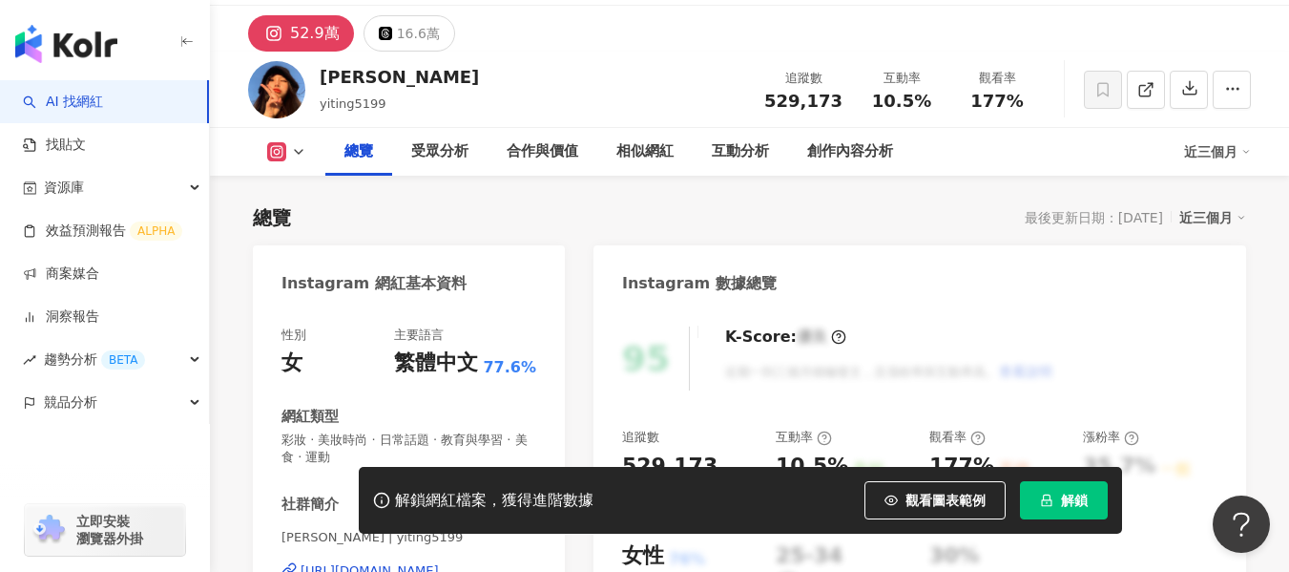
scroll to position [0, 0]
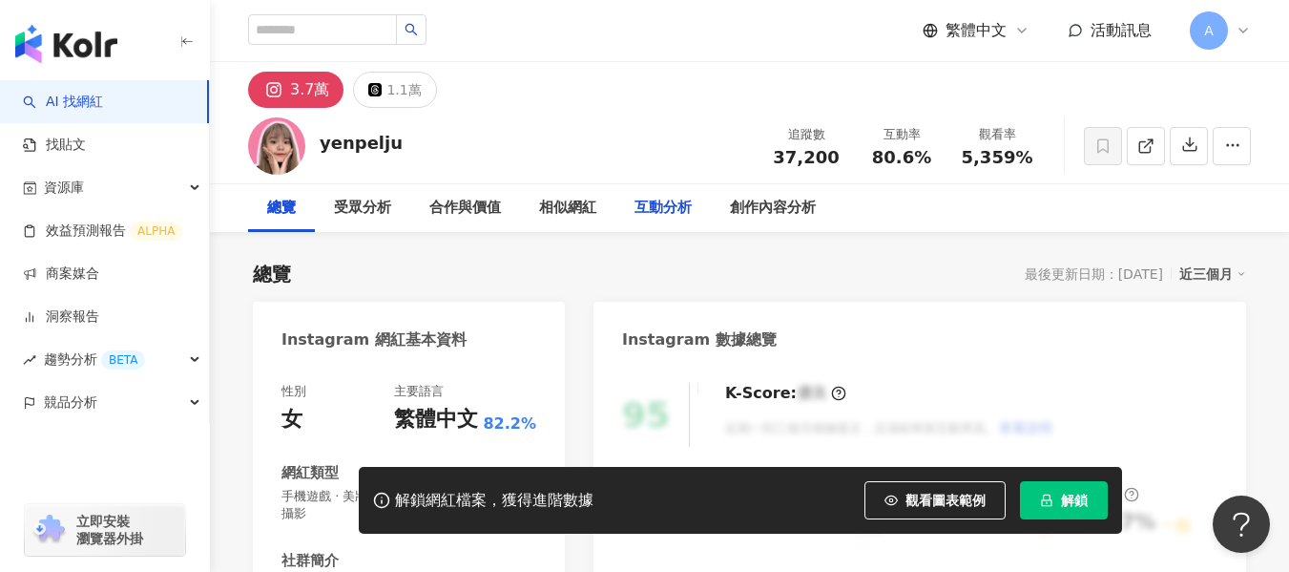
scroll to position [337, 0]
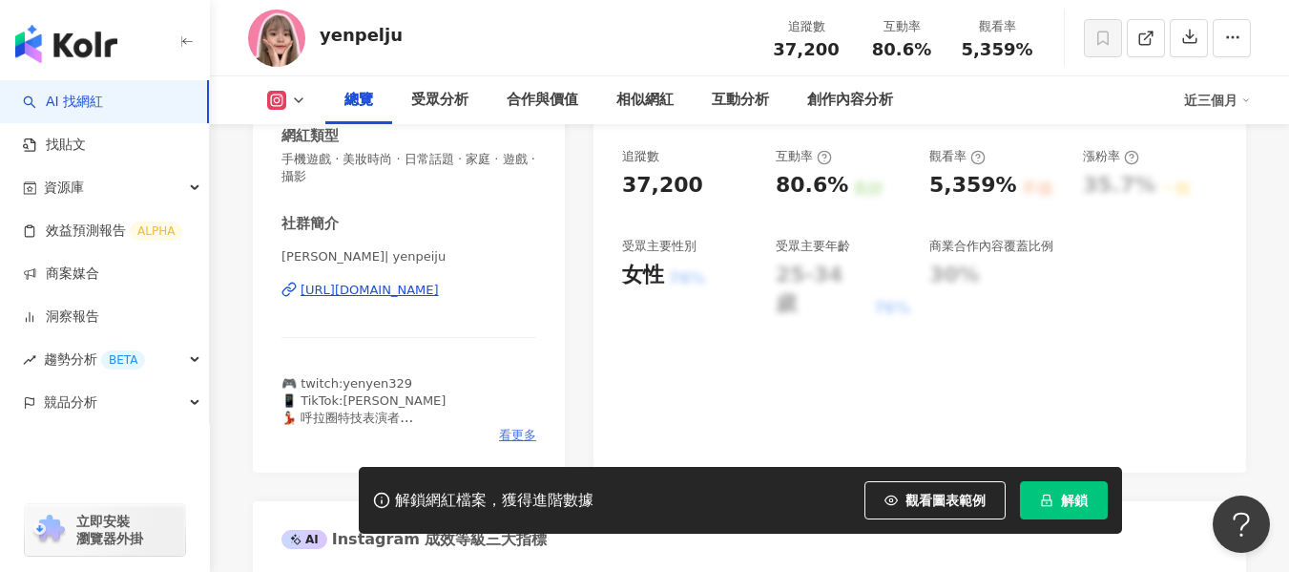
click at [523, 436] on span "看更多" at bounding box center [517, 435] width 37 height 17
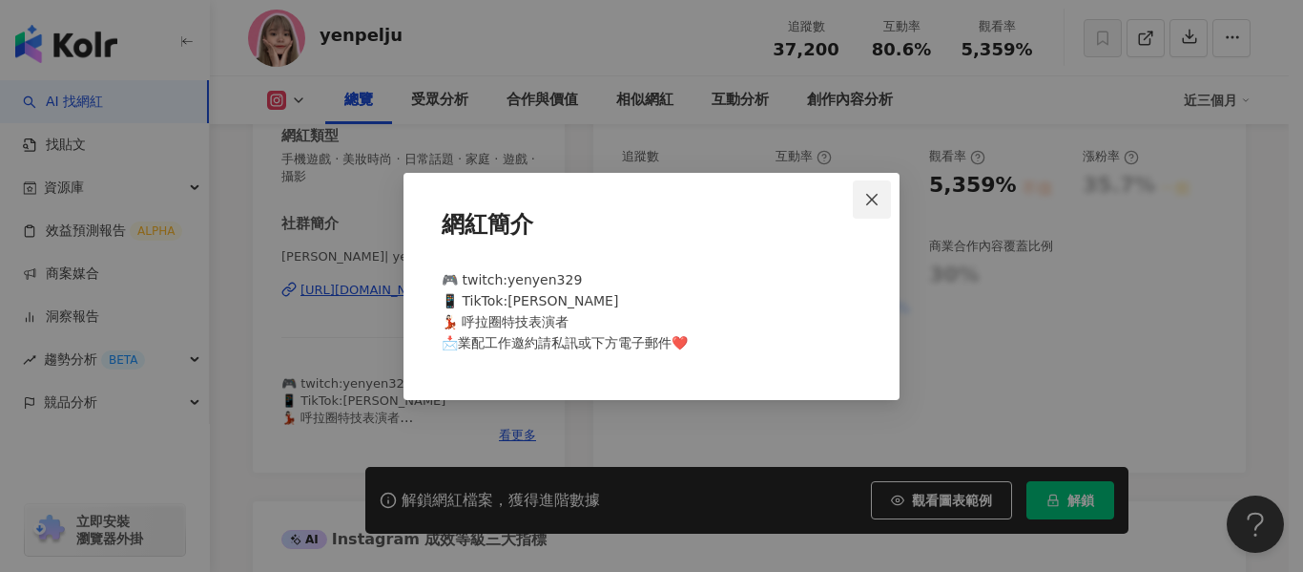
click at [880, 190] on button "Close" at bounding box center [872, 199] width 38 height 38
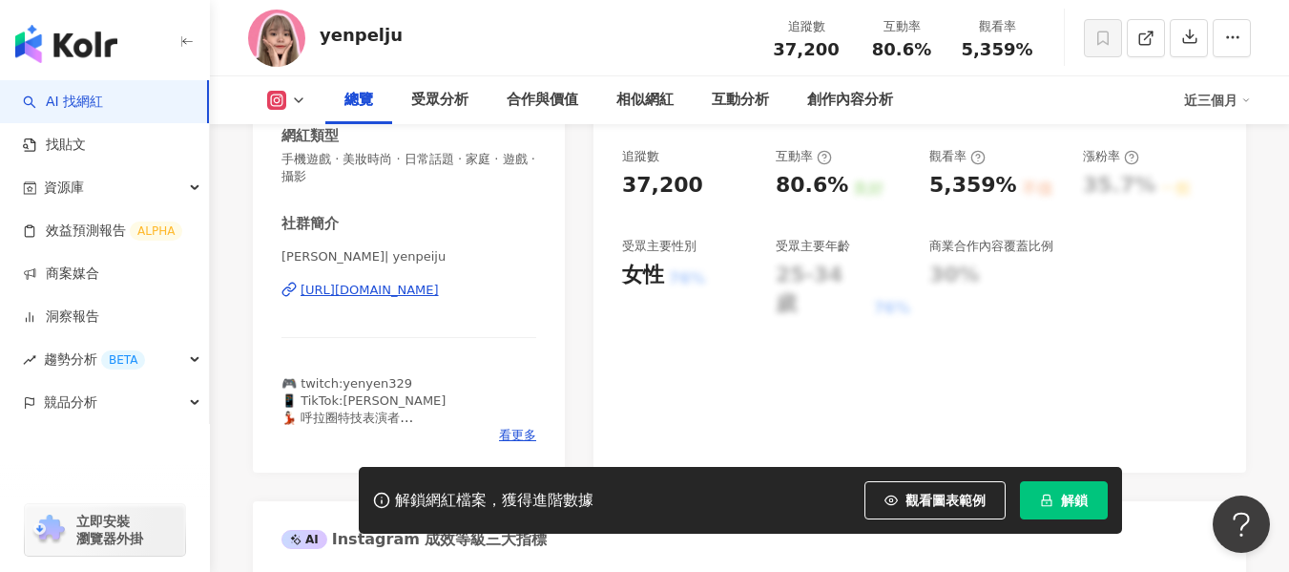
click at [439, 292] on div "[URL][DOMAIN_NAME]" at bounding box center [370, 289] width 138 height 17
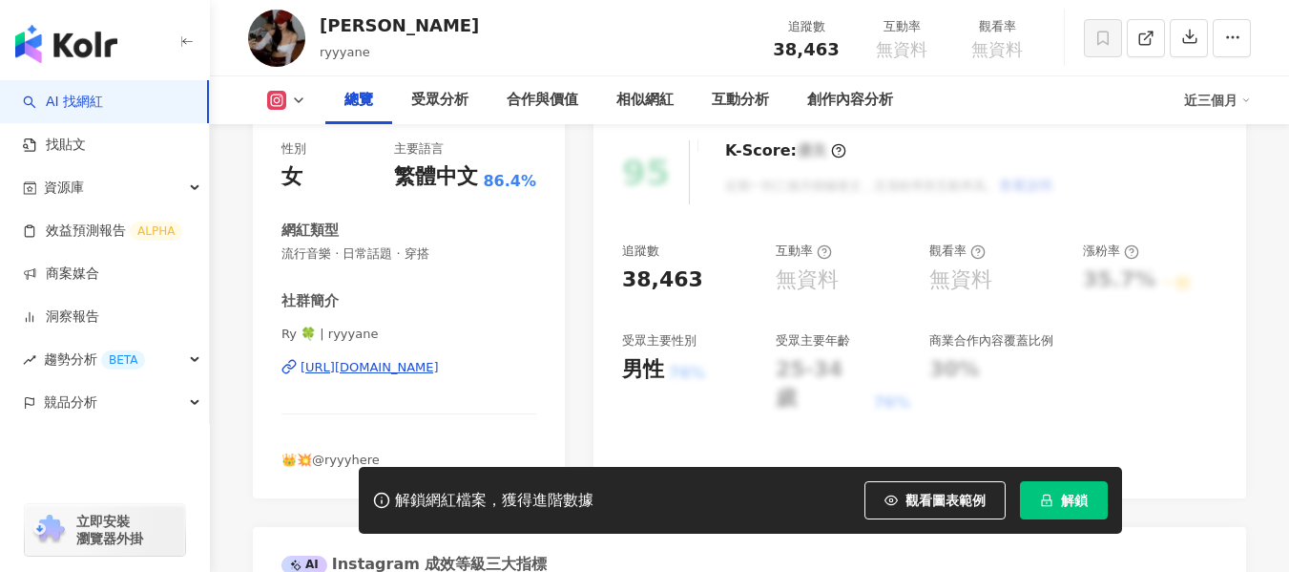
scroll to position [353, 0]
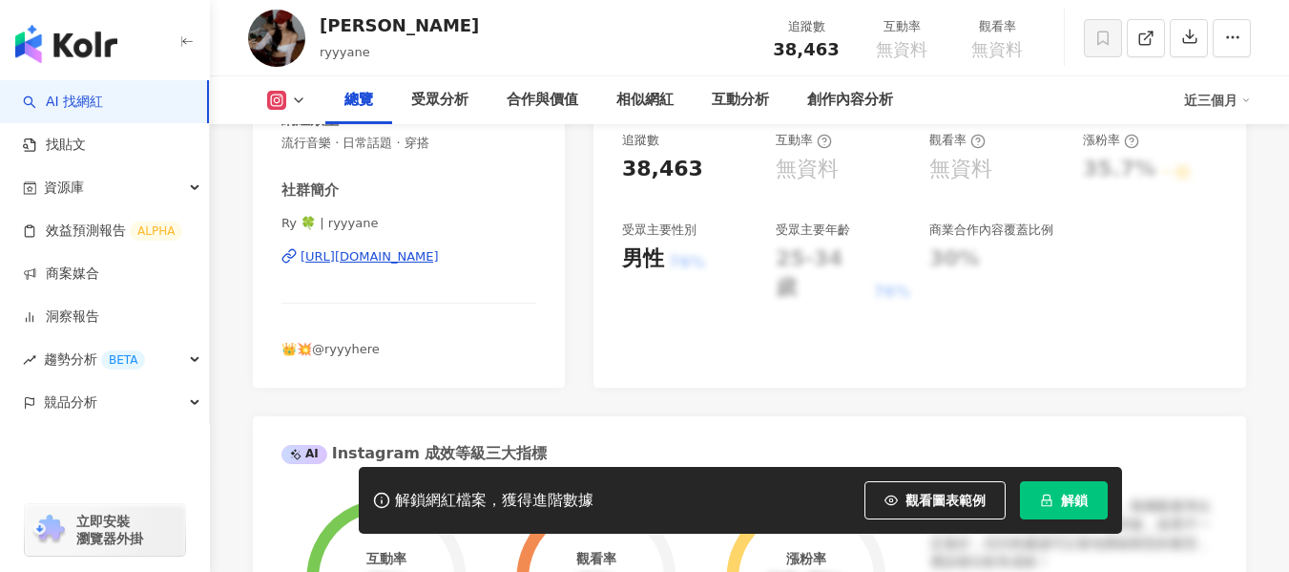
click at [439, 252] on div "https://www.instagram.com/ryyyane/" at bounding box center [370, 256] width 138 height 17
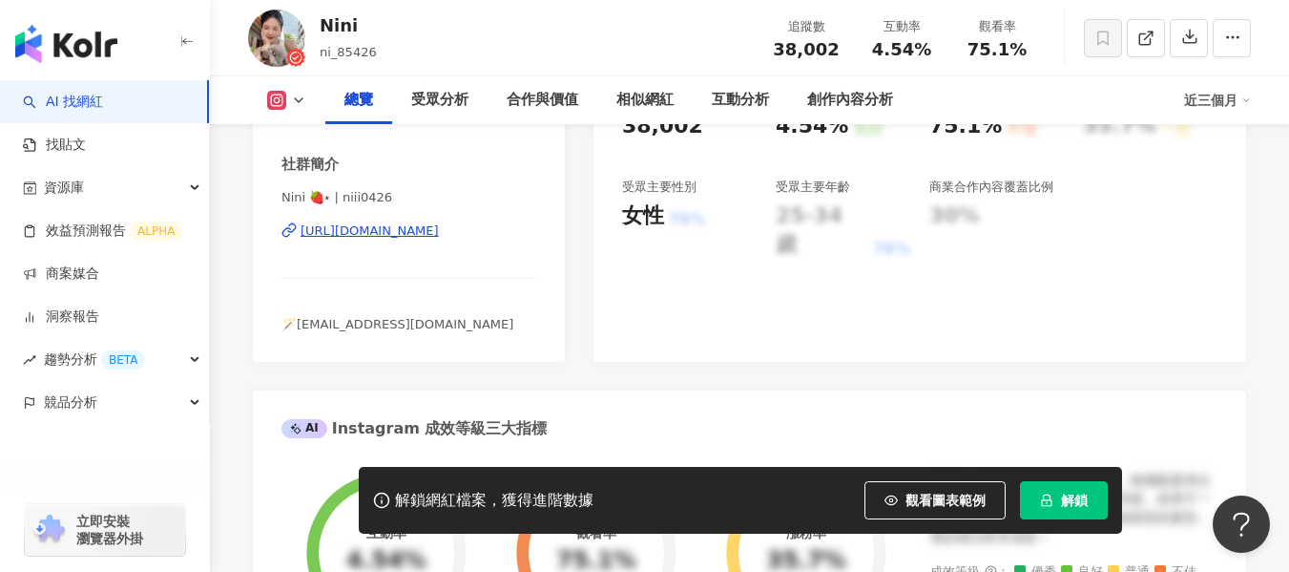
scroll to position [323, 0]
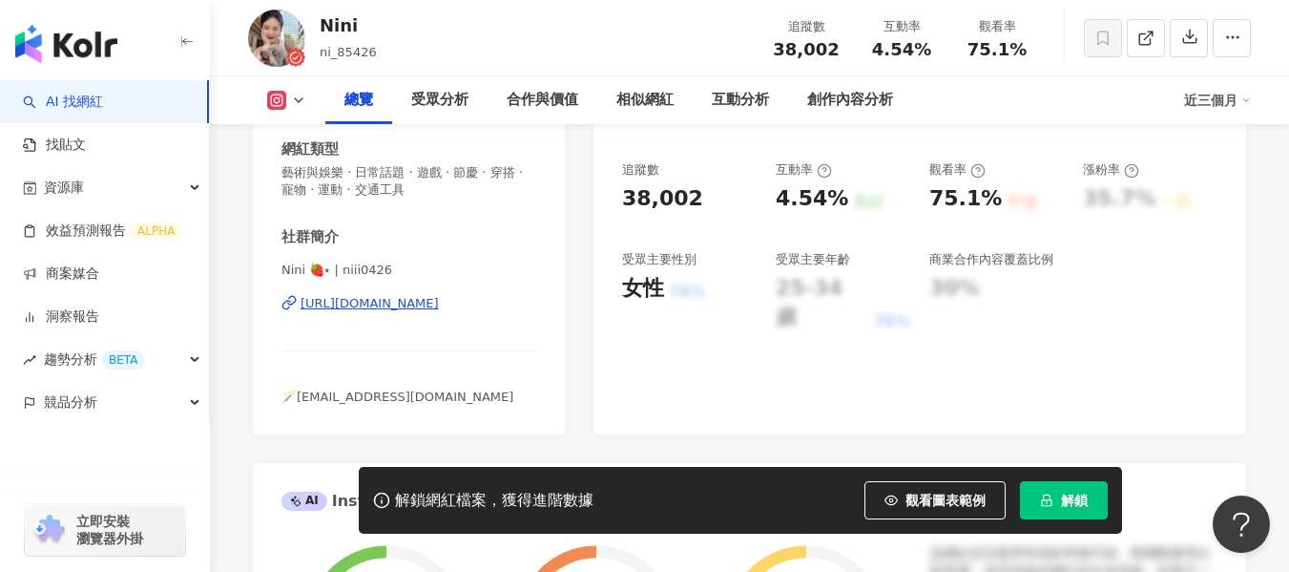
click at [439, 309] on div "[URL][DOMAIN_NAME]" at bounding box center [370, 303] width 138 height 17
